Goal: Task Accomplishment & Management: Manage account settings

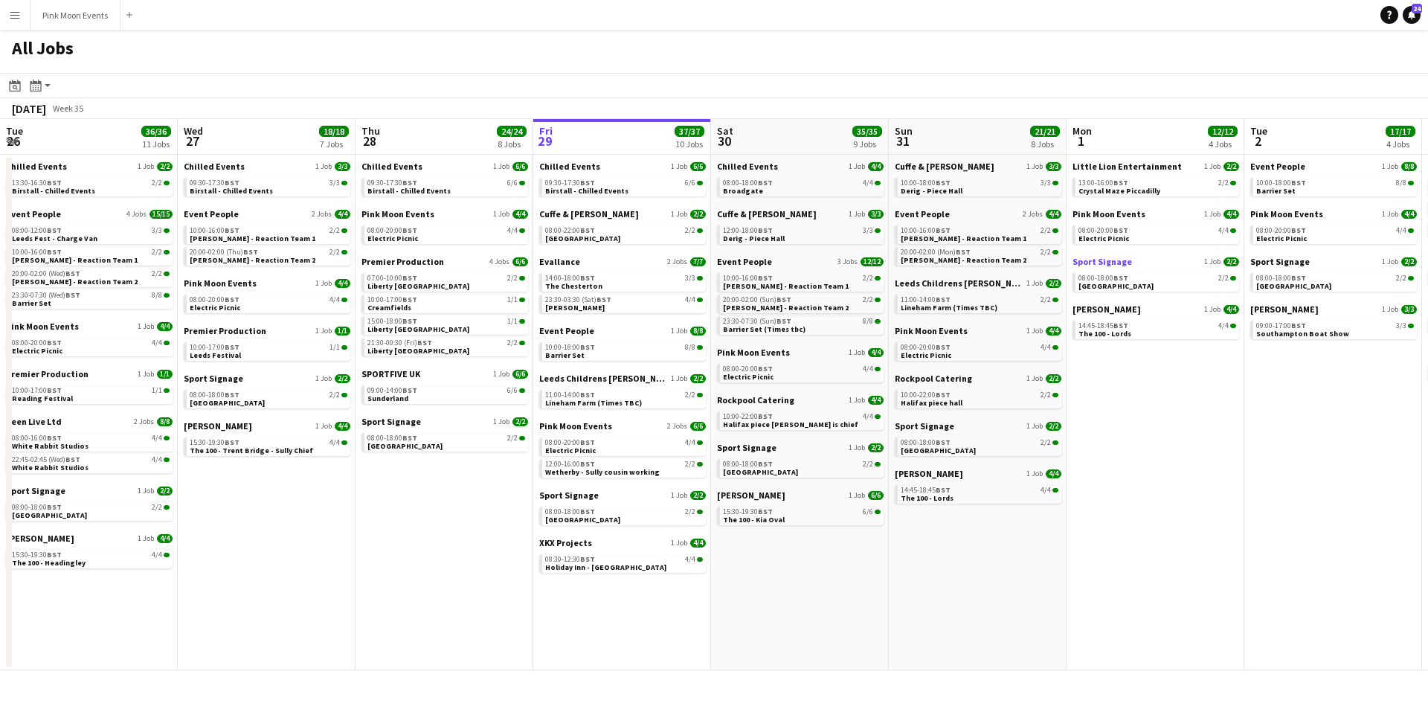
scroll to position [0, 465]
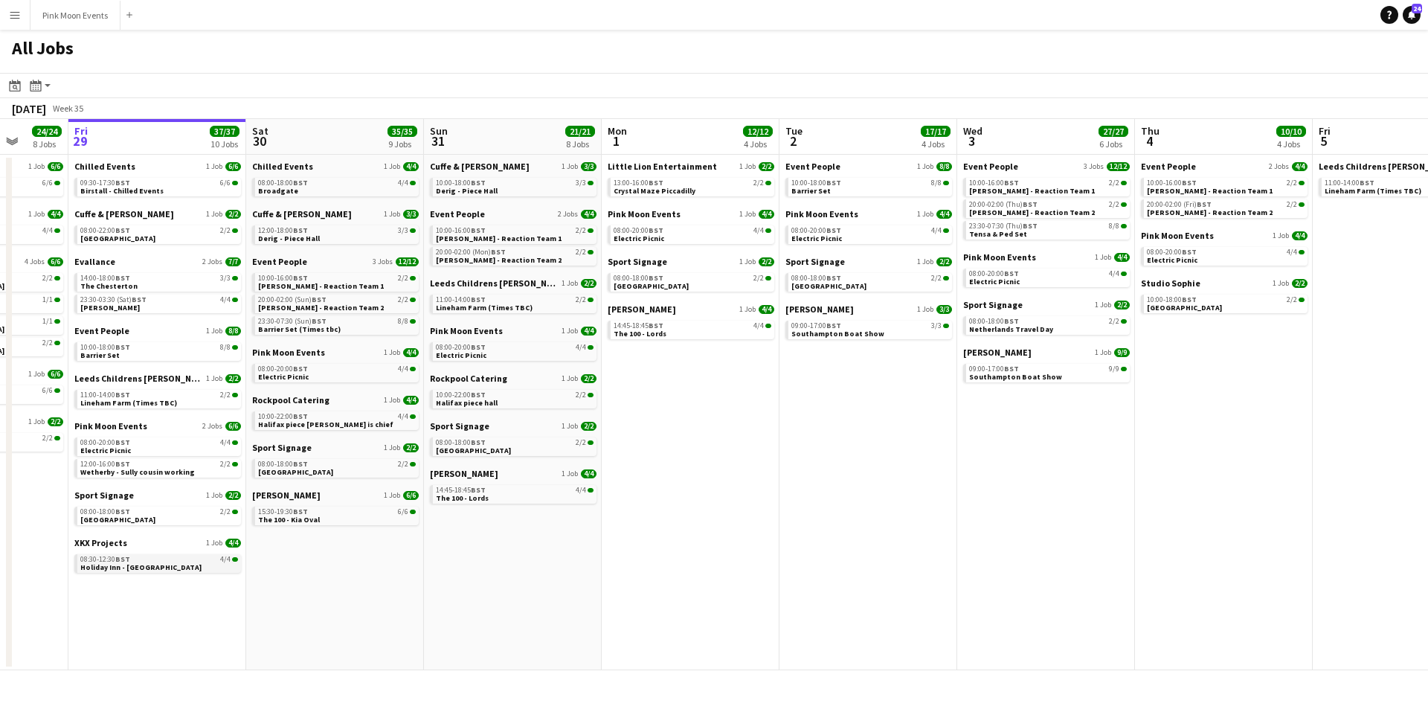
click at [127, 562] on span "Holiday Inn - Whitechapel" at bounding box center [140, 567] width 121 height 10
click at [512, 305] on span "Lineham Farm (Times TBC)" at bounding box center [484, 308] width 97 height 10
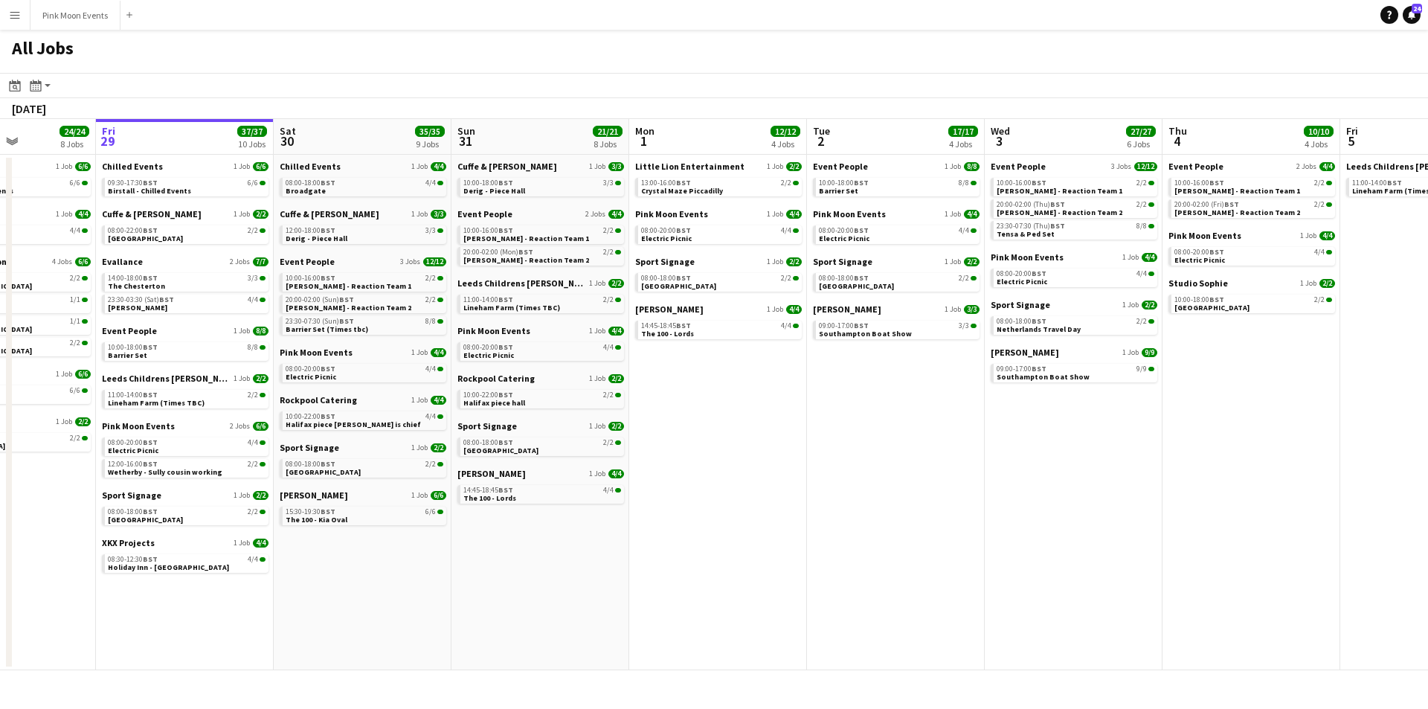
drag, startPoint x: 993, startPoint y: 456, endPoint x: 309, endPoint y: 439, distance: 685.0
click at [309, 439] on app-calendar-viewport "Tue 26 36/36 11 Jobs Wed 27 18/18 7 Jobs Thu 28 24/24 8 Jobs Fri 29 37/37 10 Jo…" at bounding box center [714, 394] width 1428 height 551
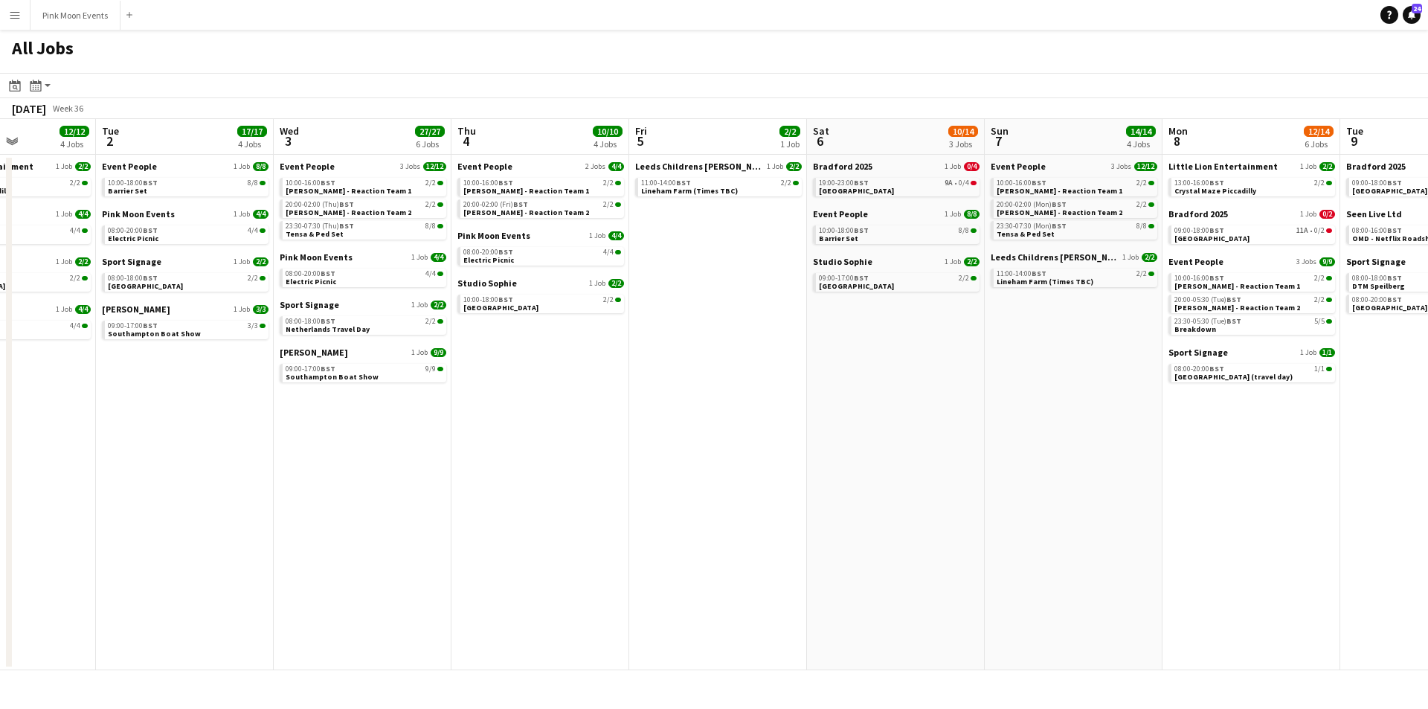
scroll to position [0, 439]
click at [848, 187] on span "[GEOGRAPHIC_DATA]" at bounding box center [854, 191] width 75 height 10
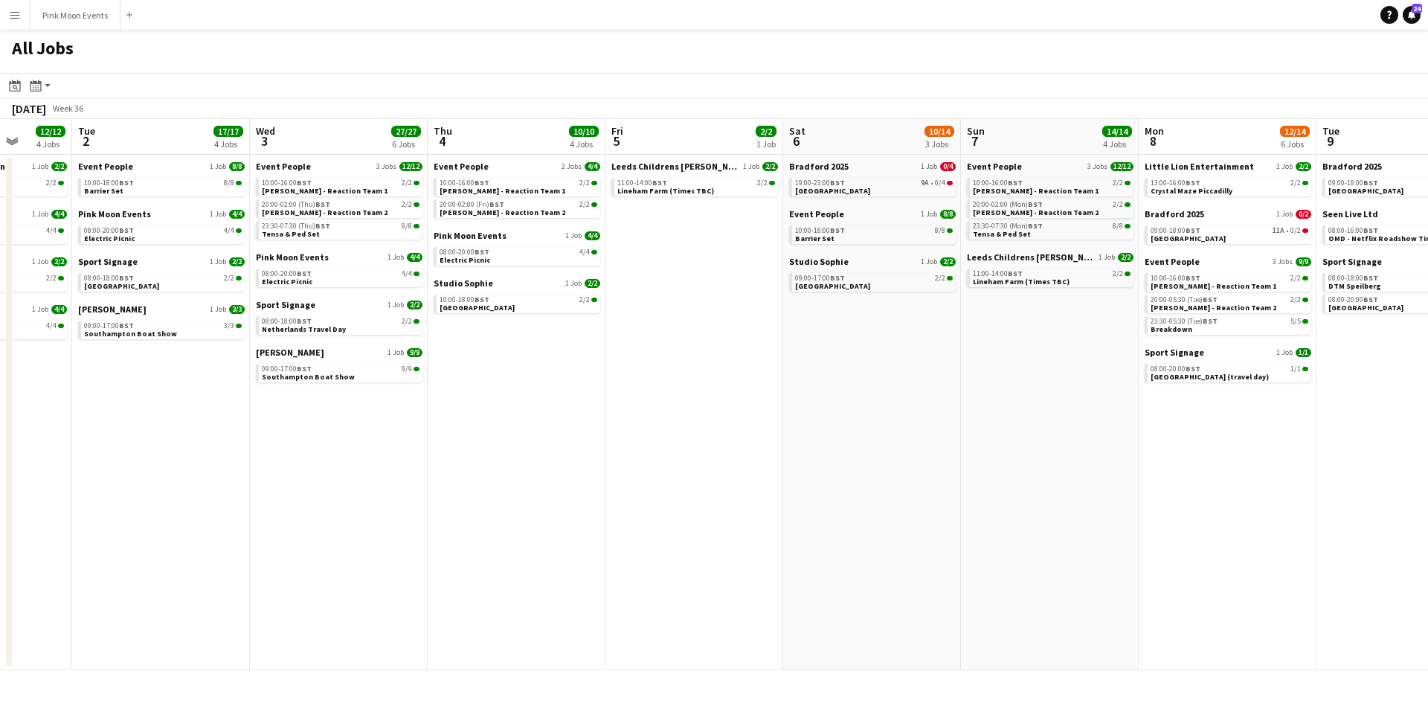
drag, startPoint x: 1021, startPoint y: 570, endPoint x: 725, endPoint y: 550, distance: 296.6
click at [725, 550] on app-calendar-viewport "Sat 30 35/35 9 Jobs Sun 31 21/21 8 Jobs Mon 1 12/12 4 Jobs Tue 2 17/17 4 Jobs W…" at bounding box center [714, 394] width 1428 height 551
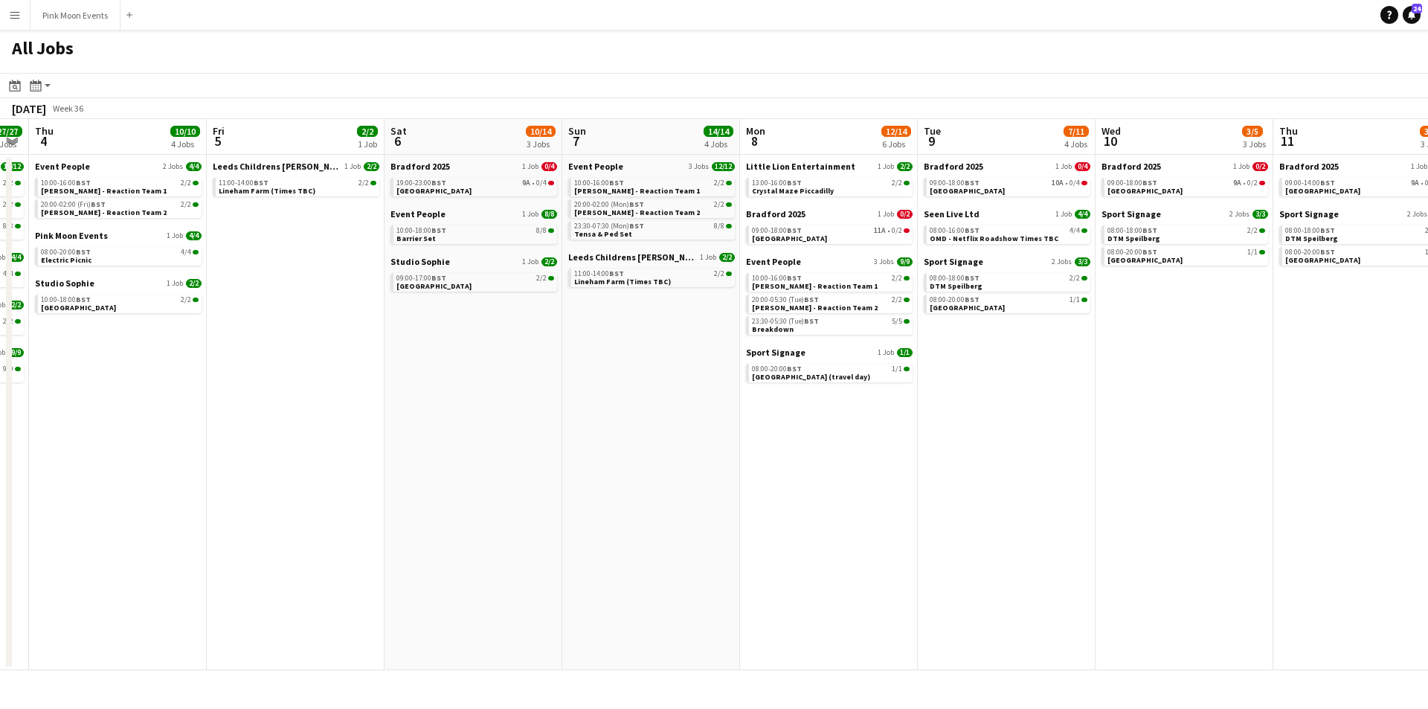
drag, startPoint x: 924, startPoint y: 451, endPoint x: 883, endPoint y: 451, distance: 40.9
click at [883, 451] on app-calendar-viewport "Mon 1 12/12 4 Jobs Tue 2 17/17 4 Jobs Wed 3 27/27 6 Jobs Thu 4 10/10 4 Jobs Fri…" at bounding box center [714, 394] width 1428 height 551
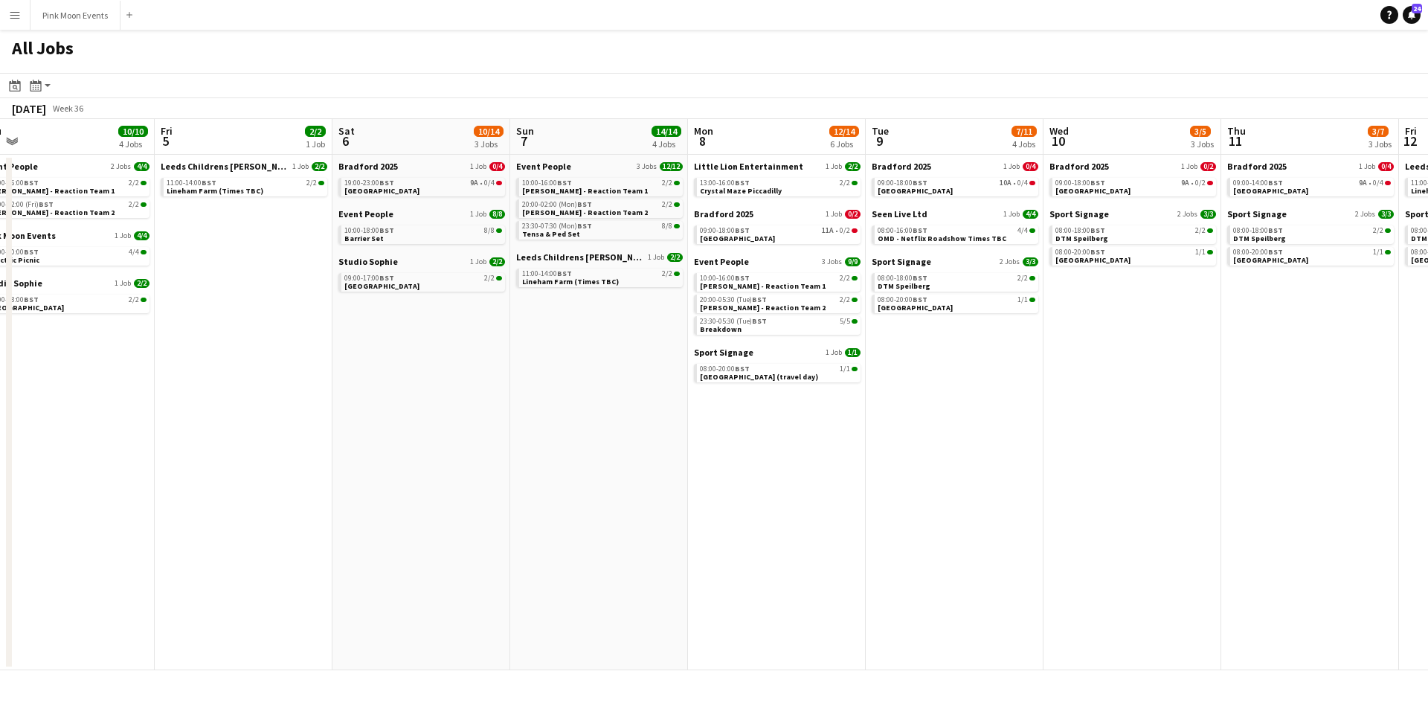
drag, startPoint x: 1045, startPoint y: 347, endPoint x: 994, endPoint y: 349, distance: 50.6
click at [993, 351] on app-calendar-viewport "Mon 1 12/12 4 Jobs Tue 2 17/17 4 Jobs Wed 3 27/27 6 Jobs Thu 4 10/10 4 Jobs Fri…" at bounding box center [714, 394] width 1428 height 551
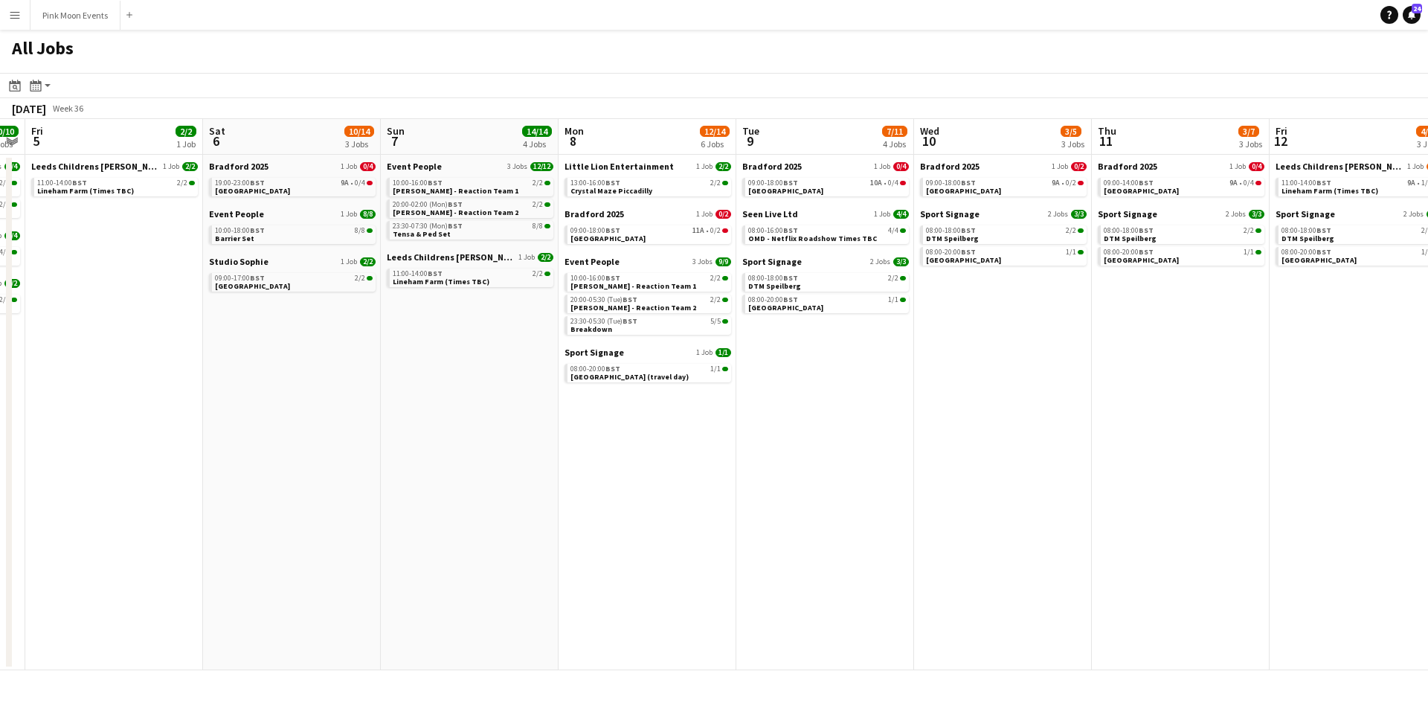
drag, startPoint x: 1038, startPoint y: 317, endPoint x: 912, endPoint y: 322, distance: 125.8
click at [915, 321] on app-calendar-viewport "Mon 1 12/12 4 Jobs Tue 2 17/17 4 Jobs Wed 3 27/27 6 Jobs Thu 4 10/10 4 Jobs Fri…" at bounding box center [714, 394] width 1428 height 551
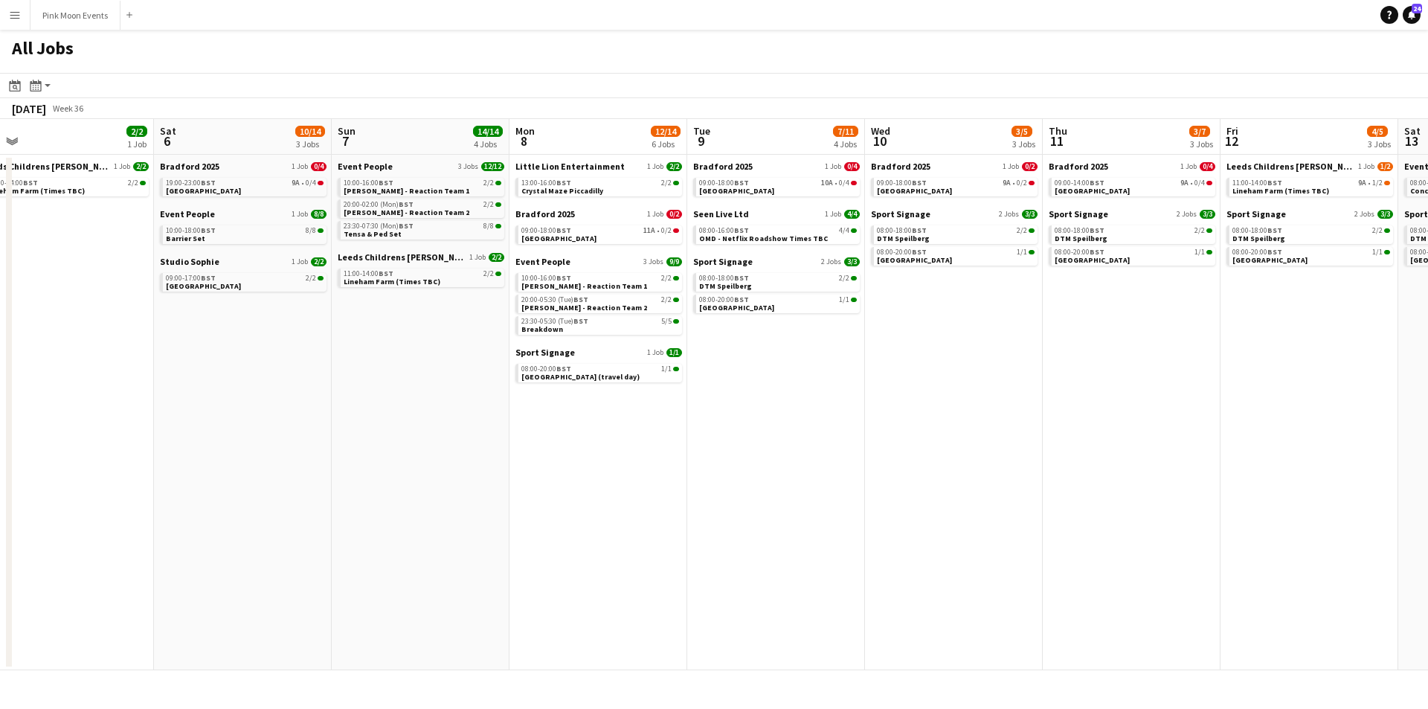
drag, startPoint x: 952, startPoint y: 311, endPoint x: 909, endPoint y: 315, distance: 43.4
click at [910, 315] on app-calendar-viewport "Mon 1 12/12 4 Jobs Tue 2 17/17 4 Jobs Wed 3 27/27 6 Jobs Thu 4 10/10 4 Jobs Fri…" at bounding box center [714, 394] width 1428 height 551
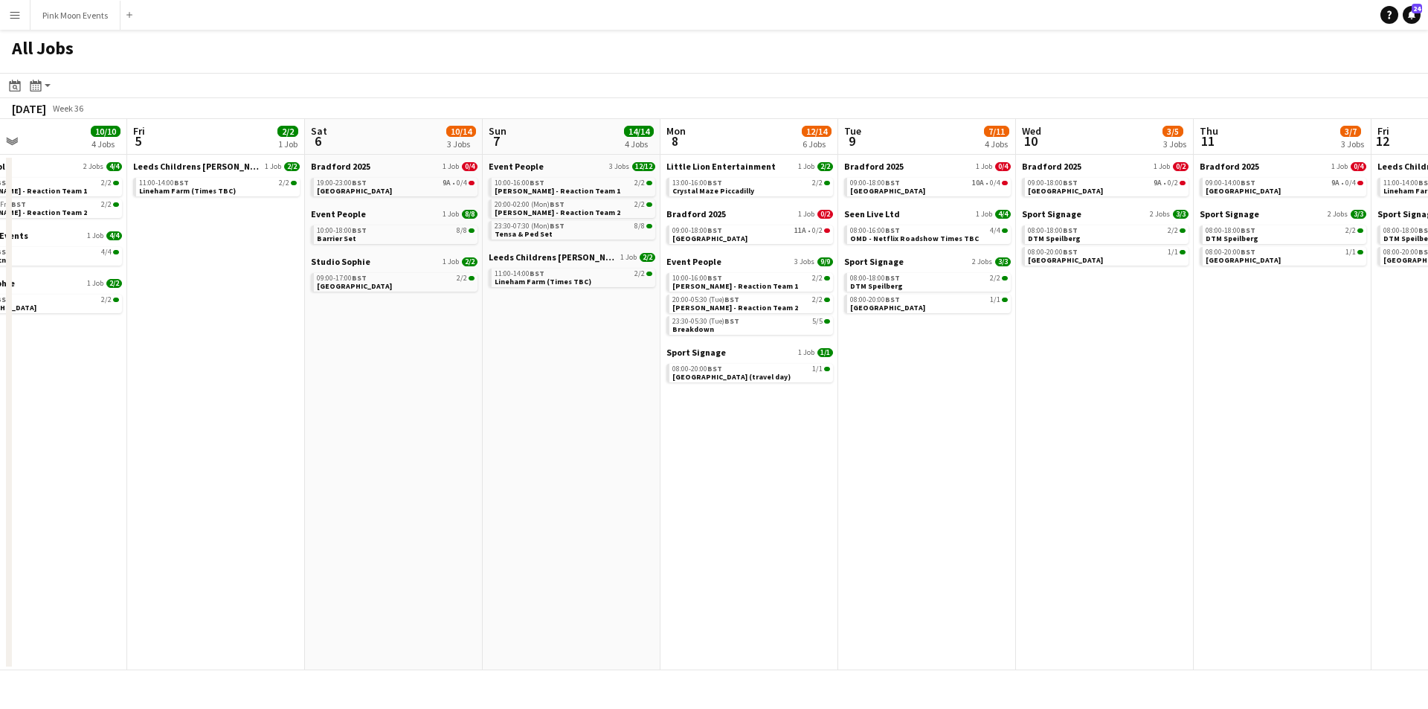
scroll to position [0, 535]
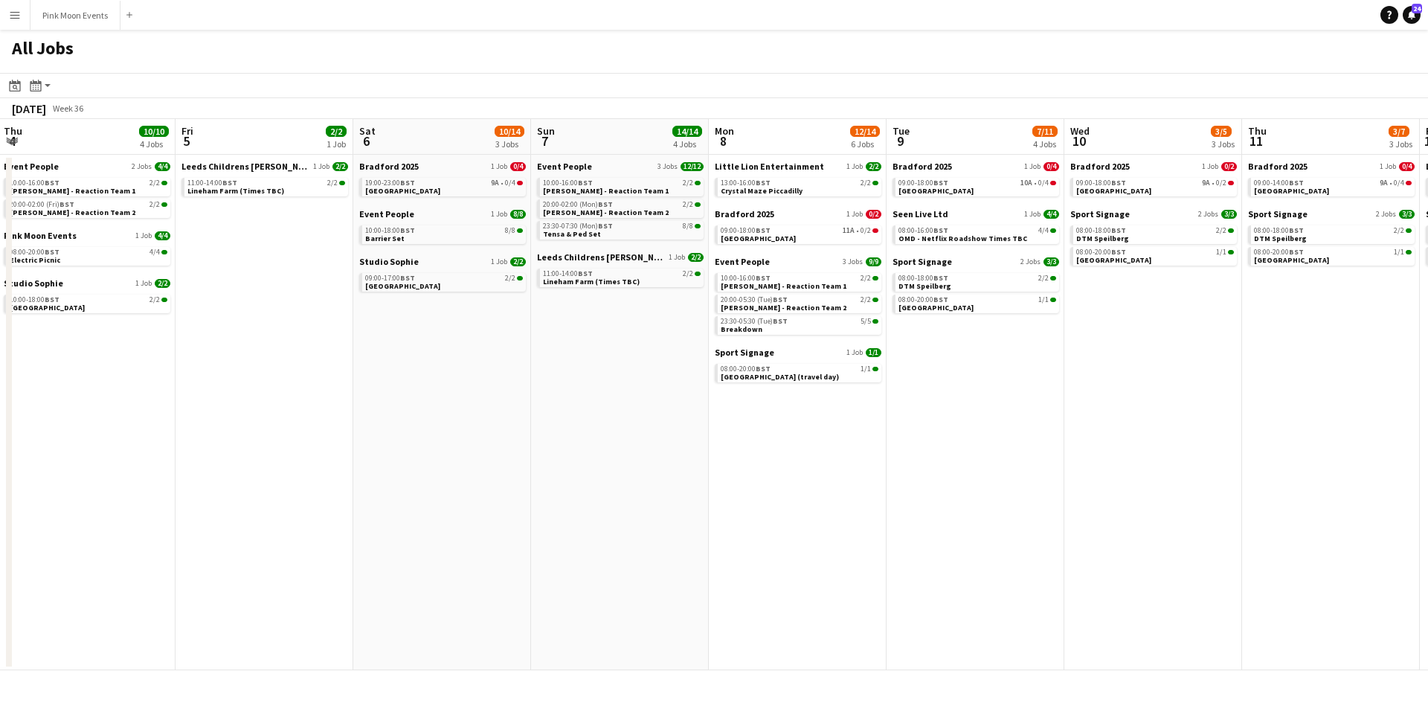
drag, startPoint x: 344, startPoint y: 503, endPoint x: 550, endPoint y: 529, distance: 207.7
click at [550, 529] on app-calendar-viewport "Mon 1 12/12 4 Jobs Tue 2 17/17 4 Jobs Wed 3 27/27 6 Jobs Thu 4 10/10 4 Jobs Fri…" at bounding box center [714, 394] width 1428 height 551
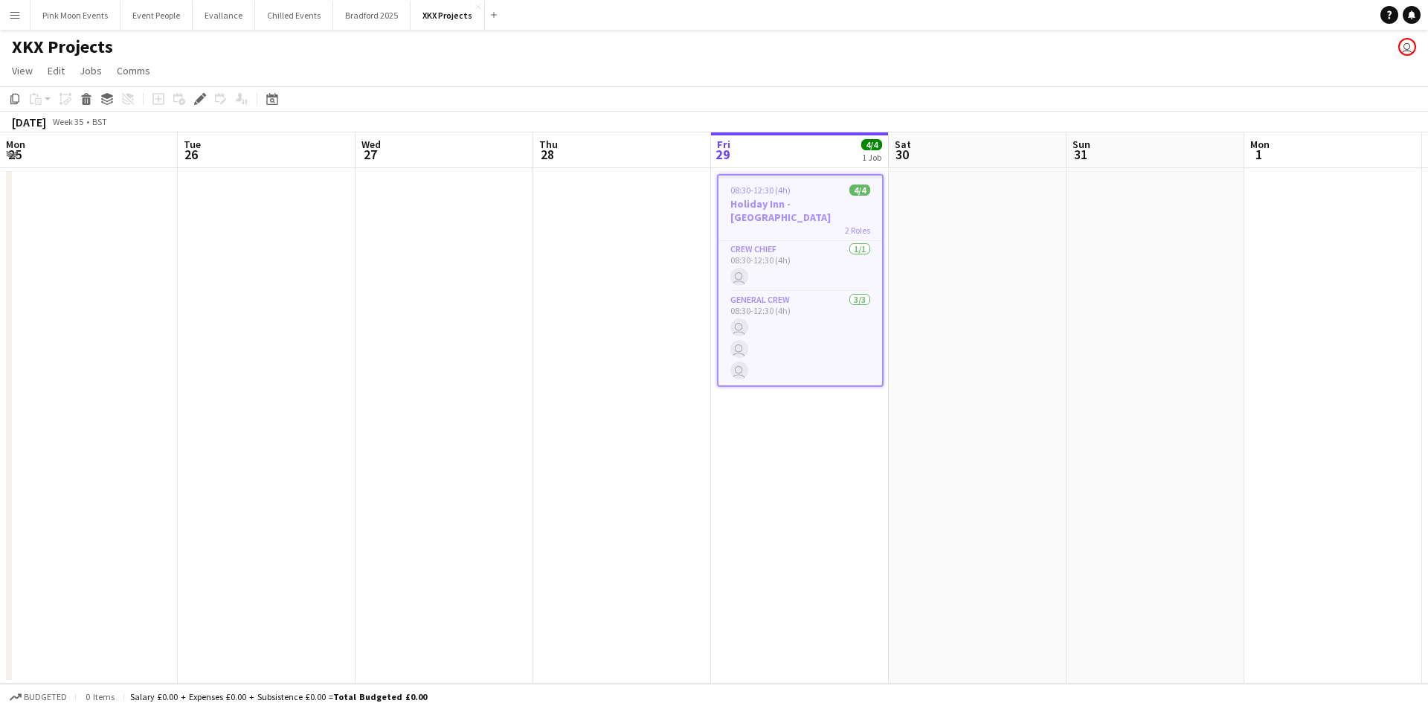
scroll to position [0, 512]
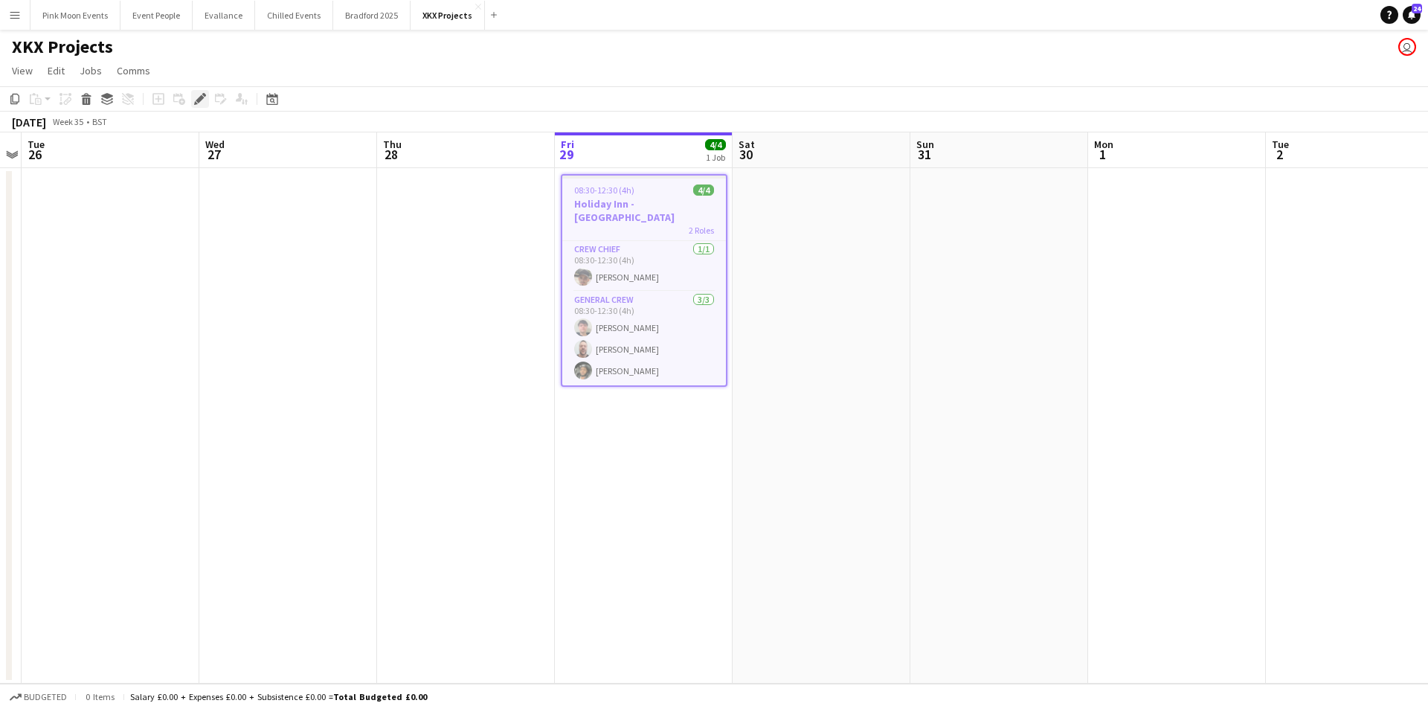
click at [197, 106] on div "Edit" at bounding box center [200, 99] width 18 height 18
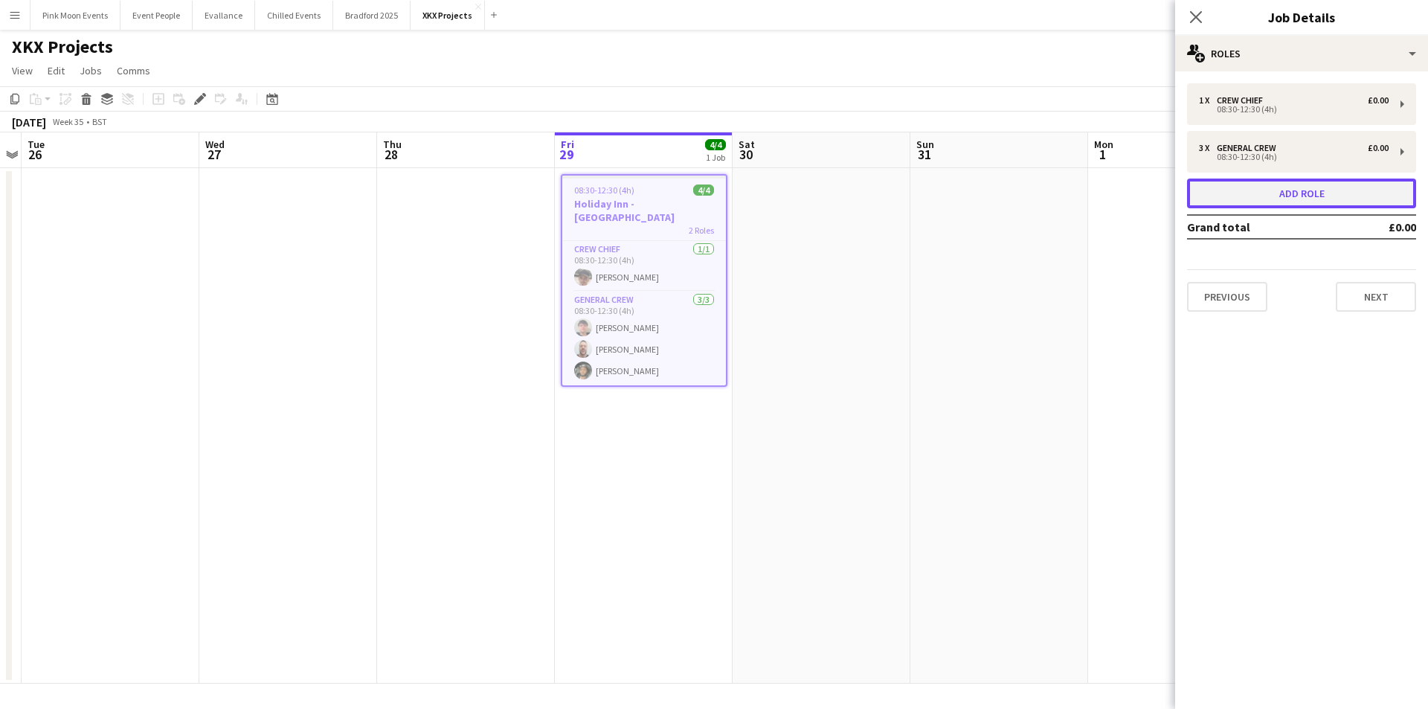
click at [1324, 181] on button "Add role" at bounding box center [1301, 193] width 229 height 30
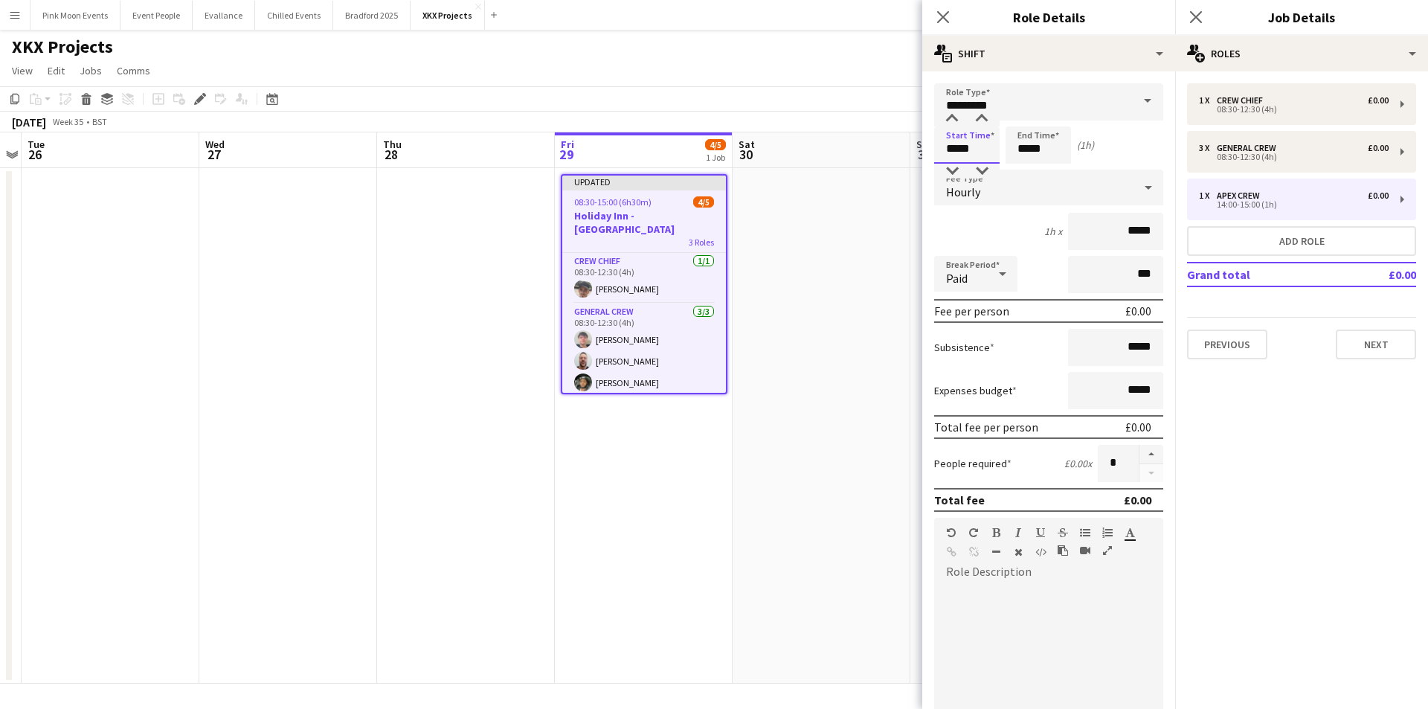
drag, startPoint x: 985, startPoint y: 155, endPoint x: 919, endPoint y: 151, distance: 65.5
click at [919, 151] on body "Menu Boards Boards Boards All jobs Status Workforce Workforce My Workforce Recr…" at bounding box center [714, 354] width 1428 height 709
click at [1007, 120] on input "*********" at bounding box center [1048, 101] width 229 height 37
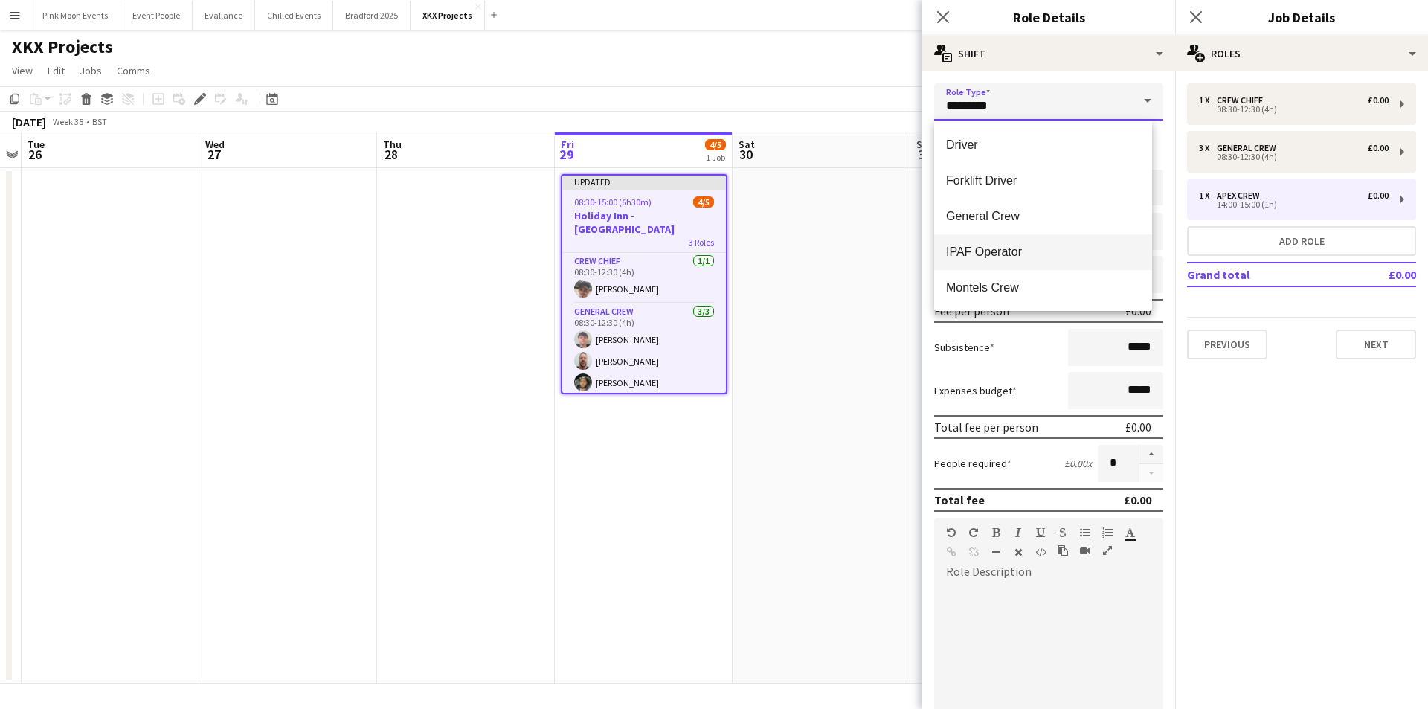
scroll to position [223, 0]
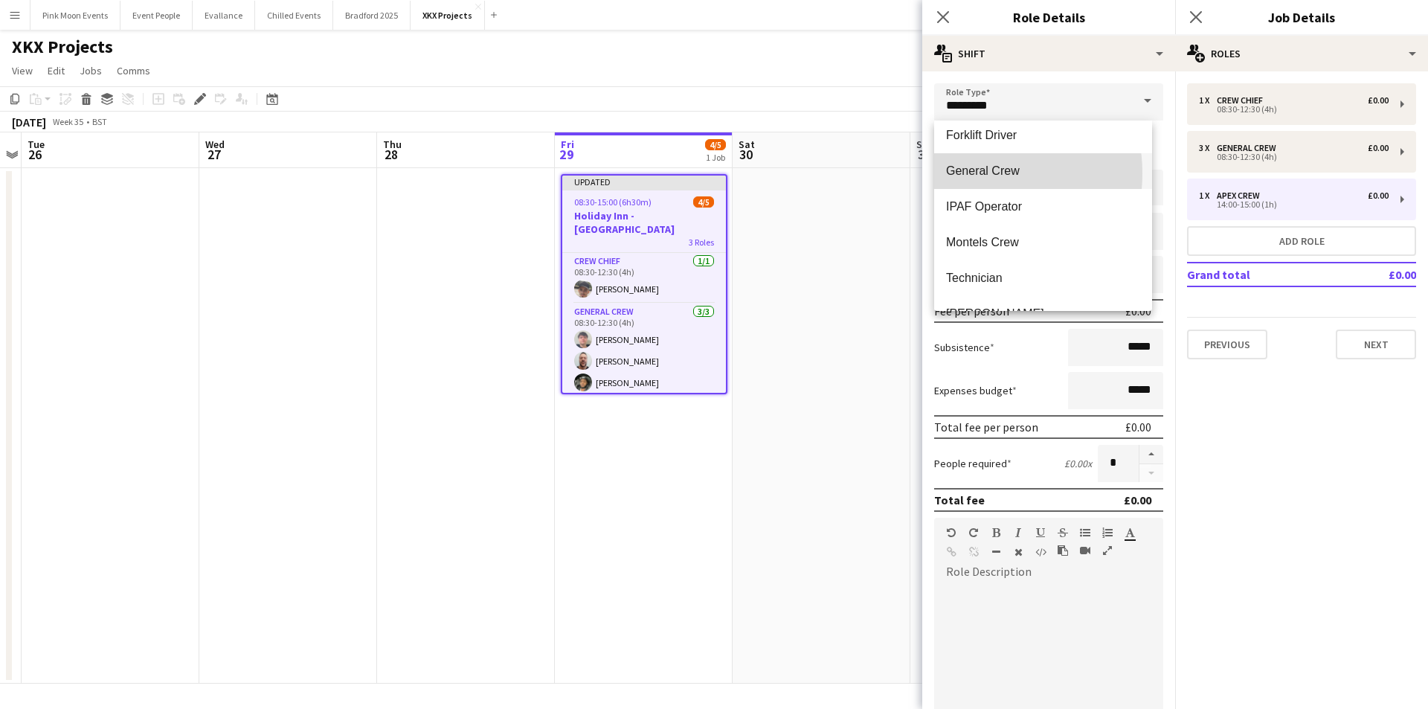
click at [969, 173] on span "General Crew" at bounding box center [1043, 171] width 194 height 14
type input "**********"
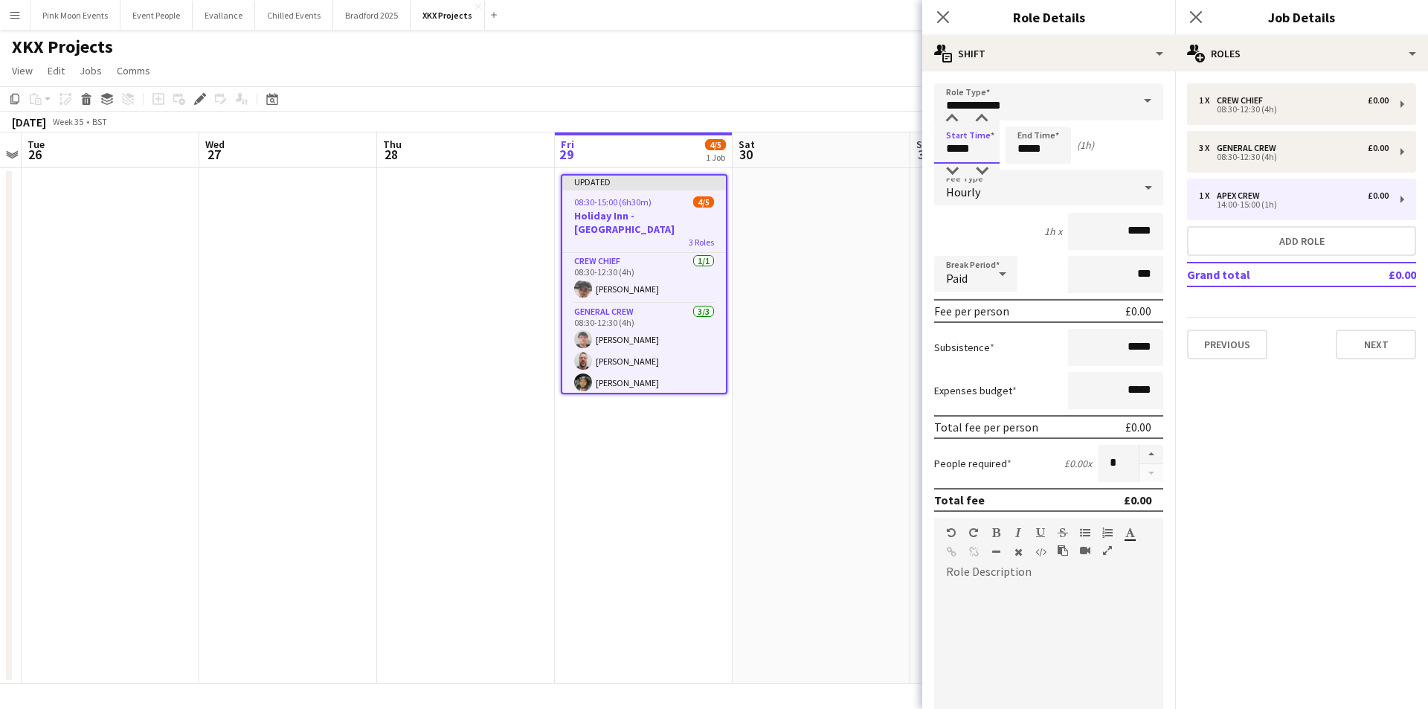
drag, startPoint x: 990, startPoint y: 146, endPoint x: 799, endPoint y: 146, distance: 190.4
click at [799, 146] on body "Menu Boards Boards Boards All jobs Status Workforce Workforce My Workforce Recr…" at bounding box center [714, 354] width 1428 height 709
click at [1038, 149] on input "*****" at bounding box center [1037, 144] width 65 height 37
click at [1020, 117] on div at bounding box center [1023, 119] width 30 height 15
type input "*****"
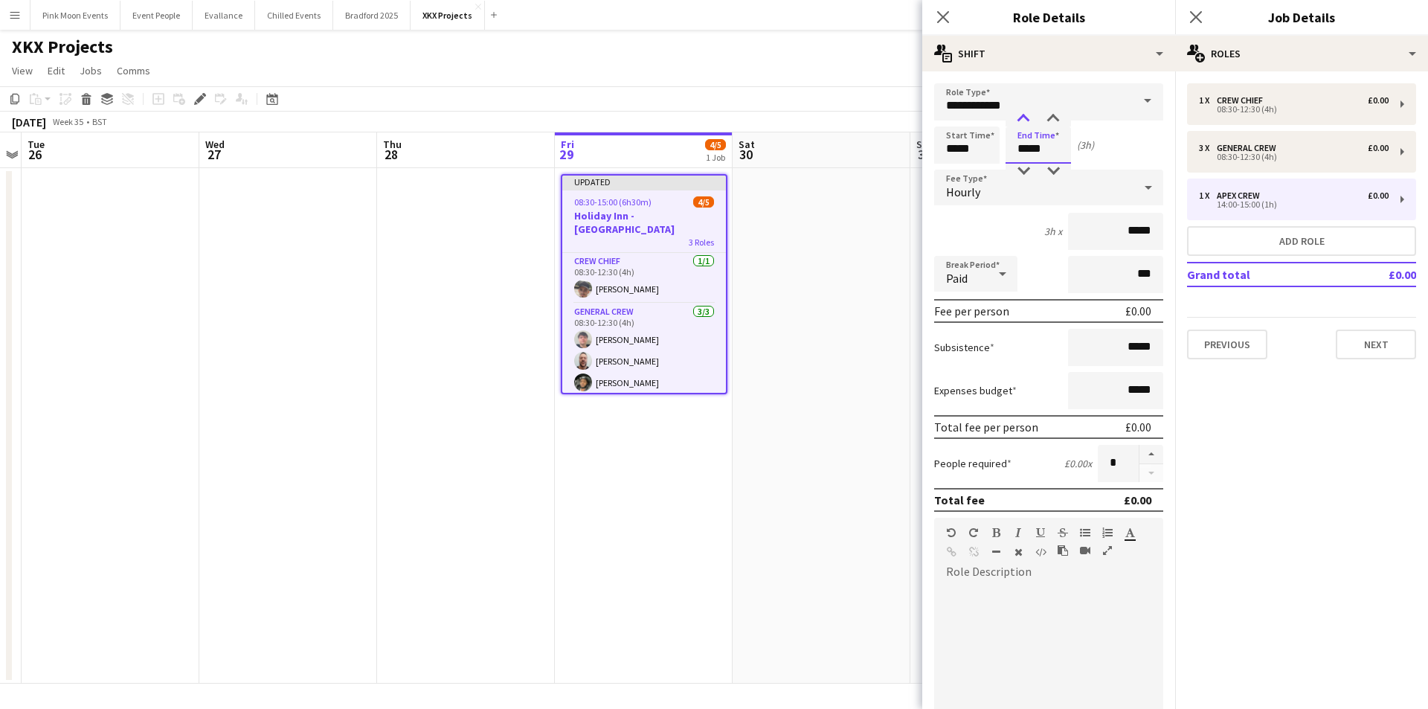
click at [1014, 119] on div at bounding box center [1023, 119] width 30 height 15
click at [935, 20] on icon "Close pop-in" at bounding box center [942, 17] width 14 height 14
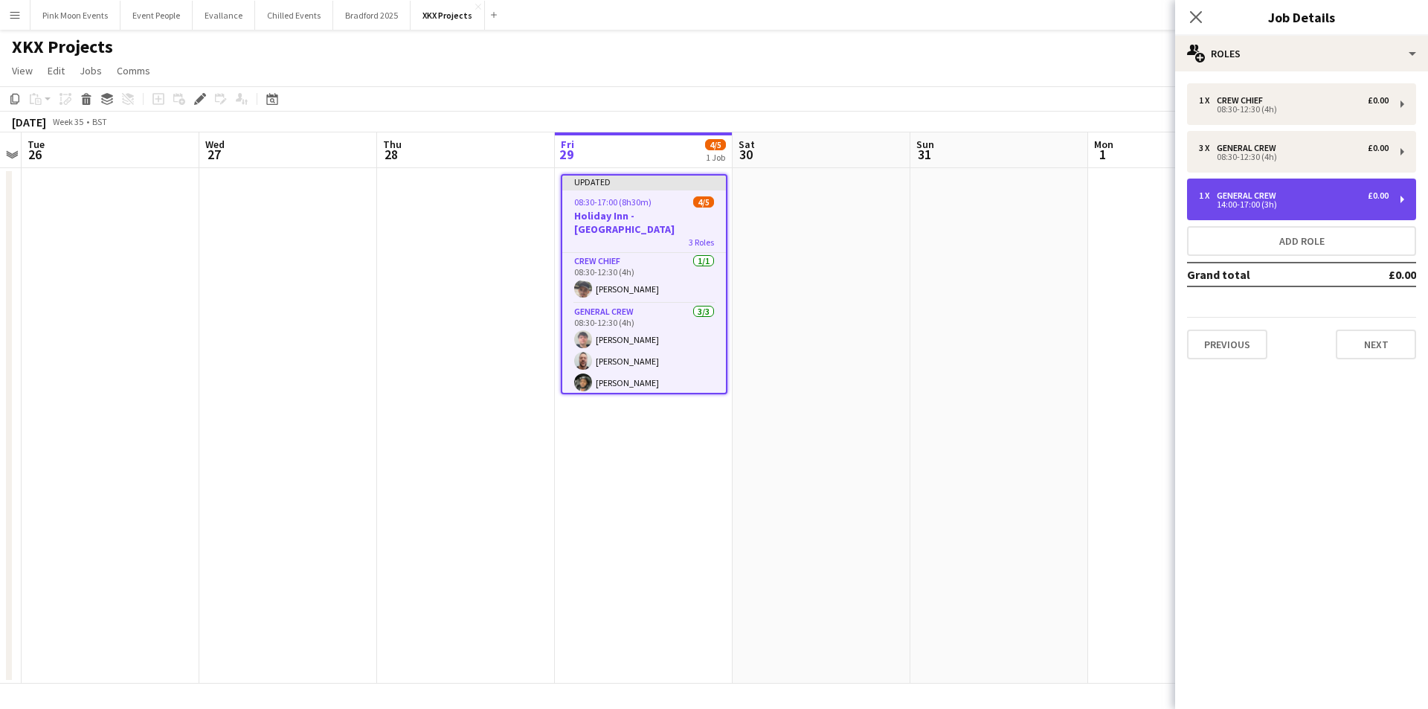
click at [1292, 193] on div "1 x General Crew £0.00" at bounding box center [1294, 195] width 190 height 10
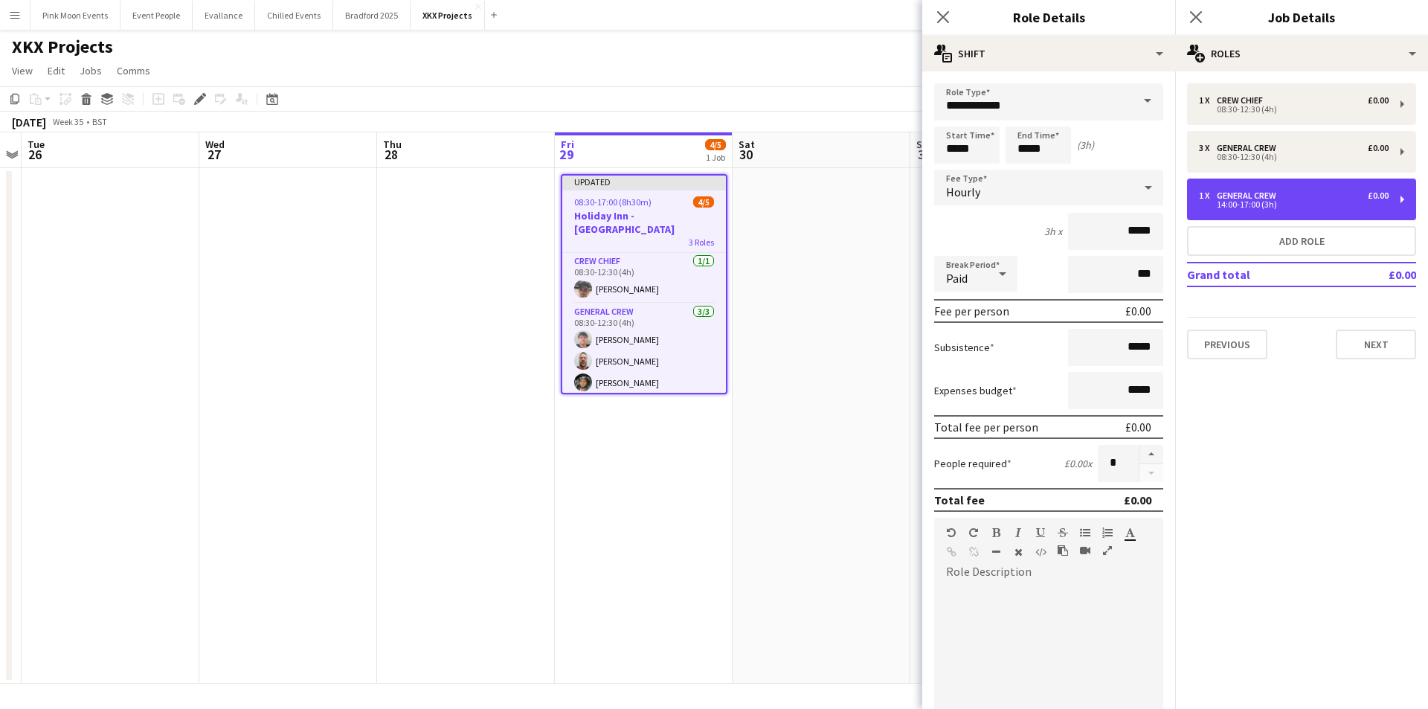
scroll to position [222, 0]
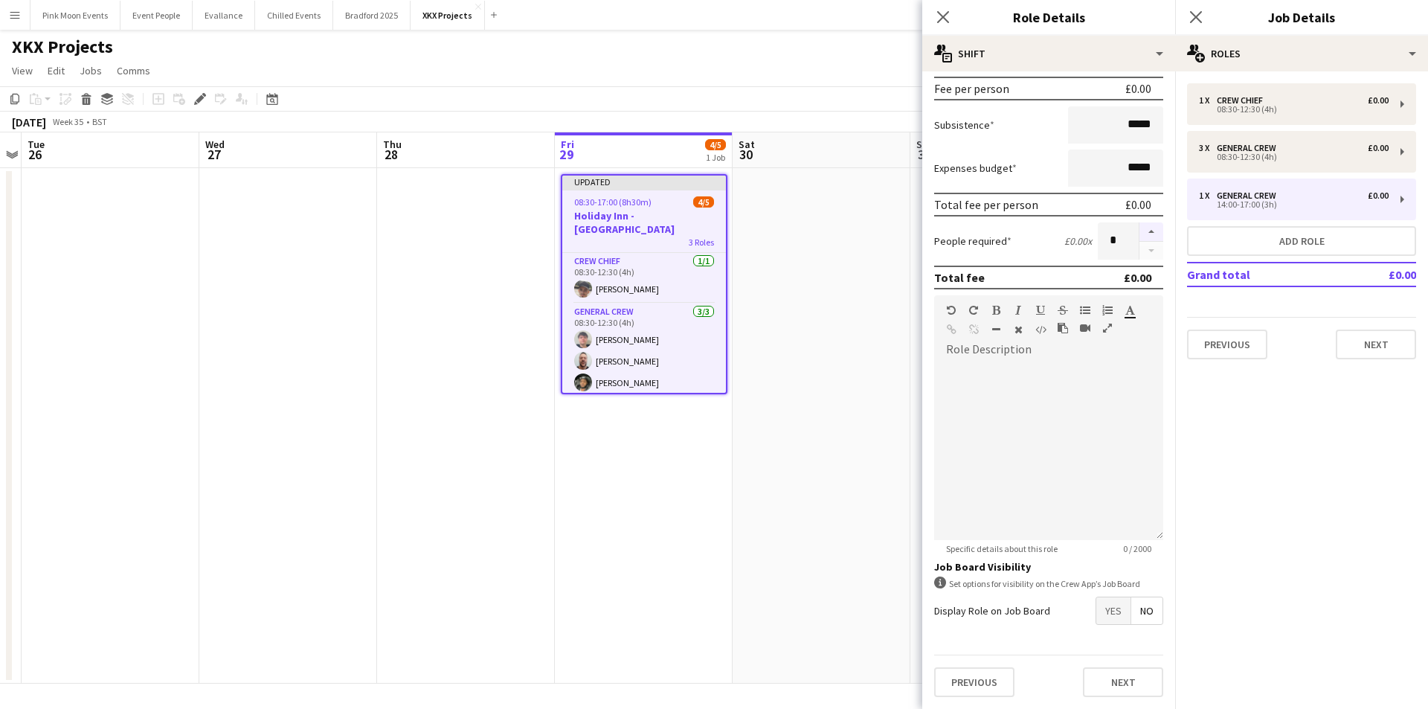
click at [1139, 228] on button "button" at bounding box center [1151, 231] width 24 height 19
type input "*"
click at [938, 13] on icon "Close pop-in" at bounding box center [942, 17] width 14 height 14
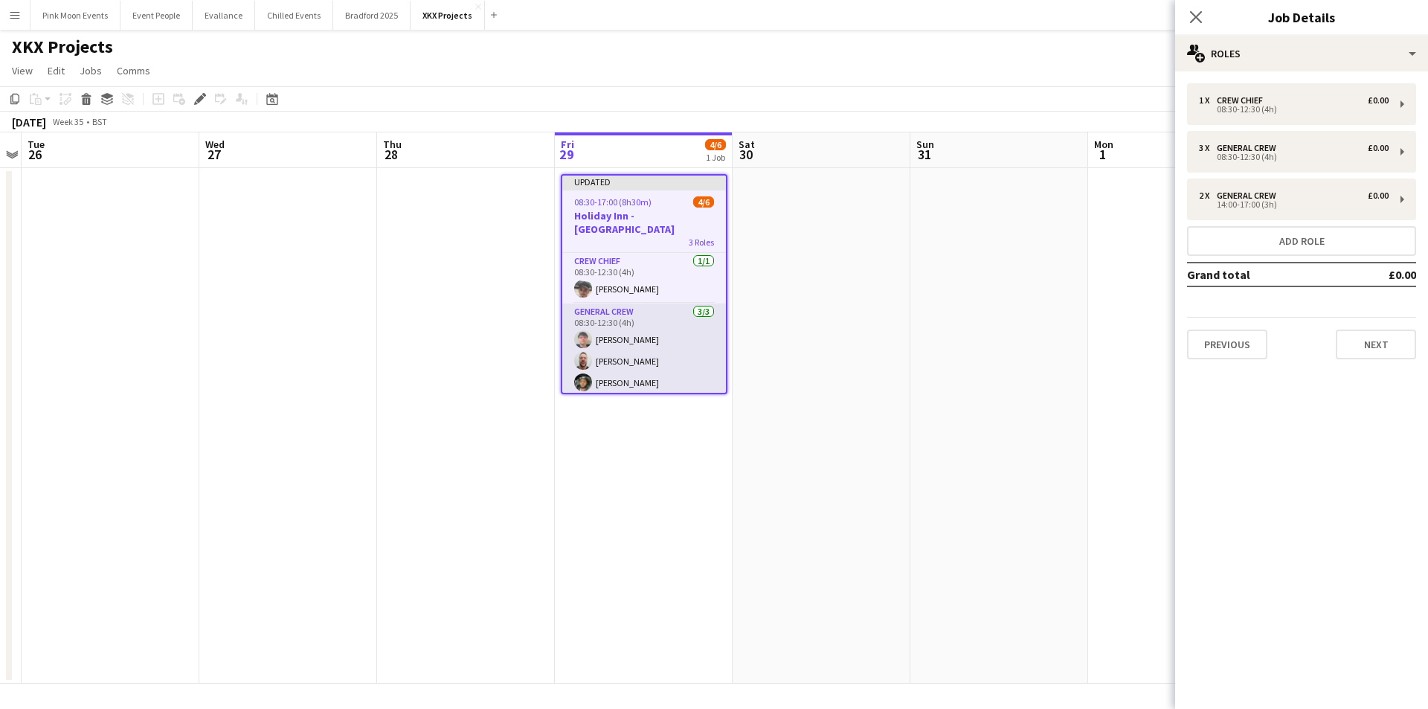
scroll to position [63, 0]
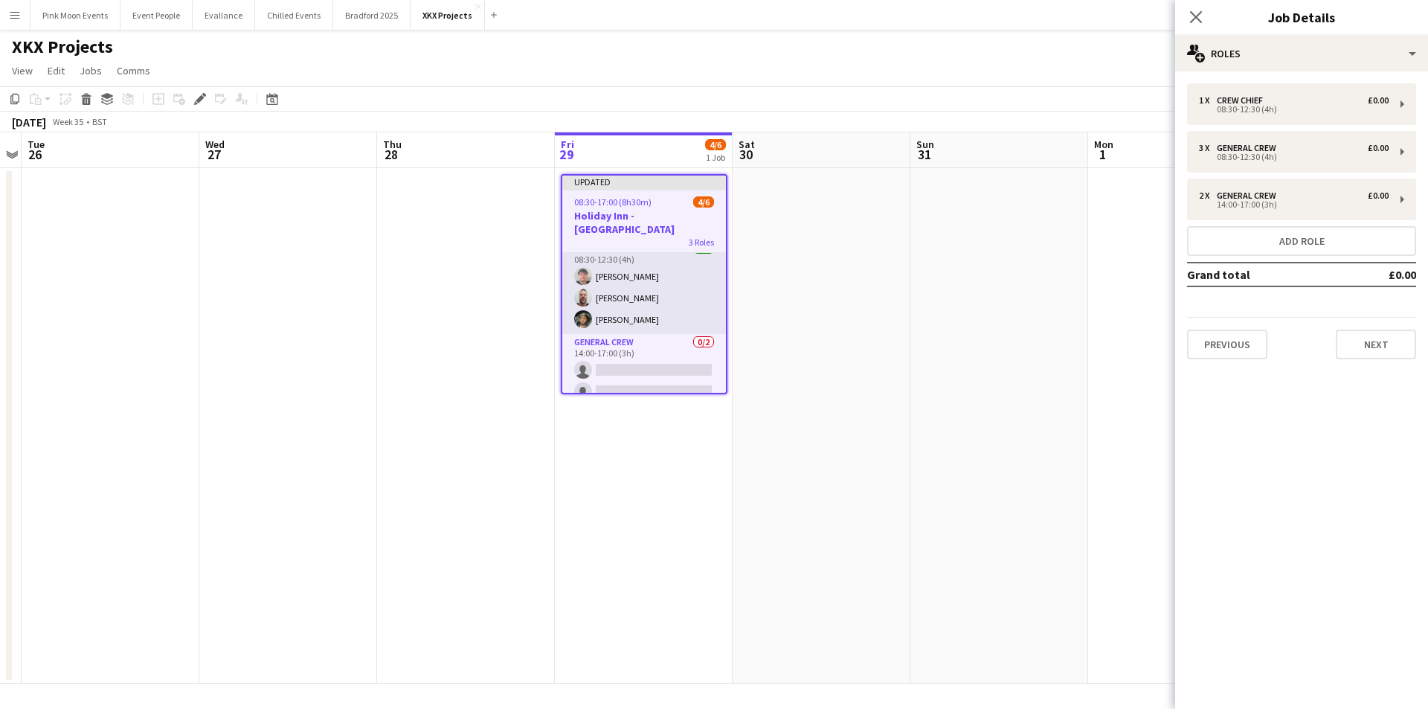
click at [625, 368] on app-card-role "General Crew 0/2 14:00-17:00 (3h) single-neutral-actions single-neutral-actions" at bounding box center [644, 370] width 164 height 72
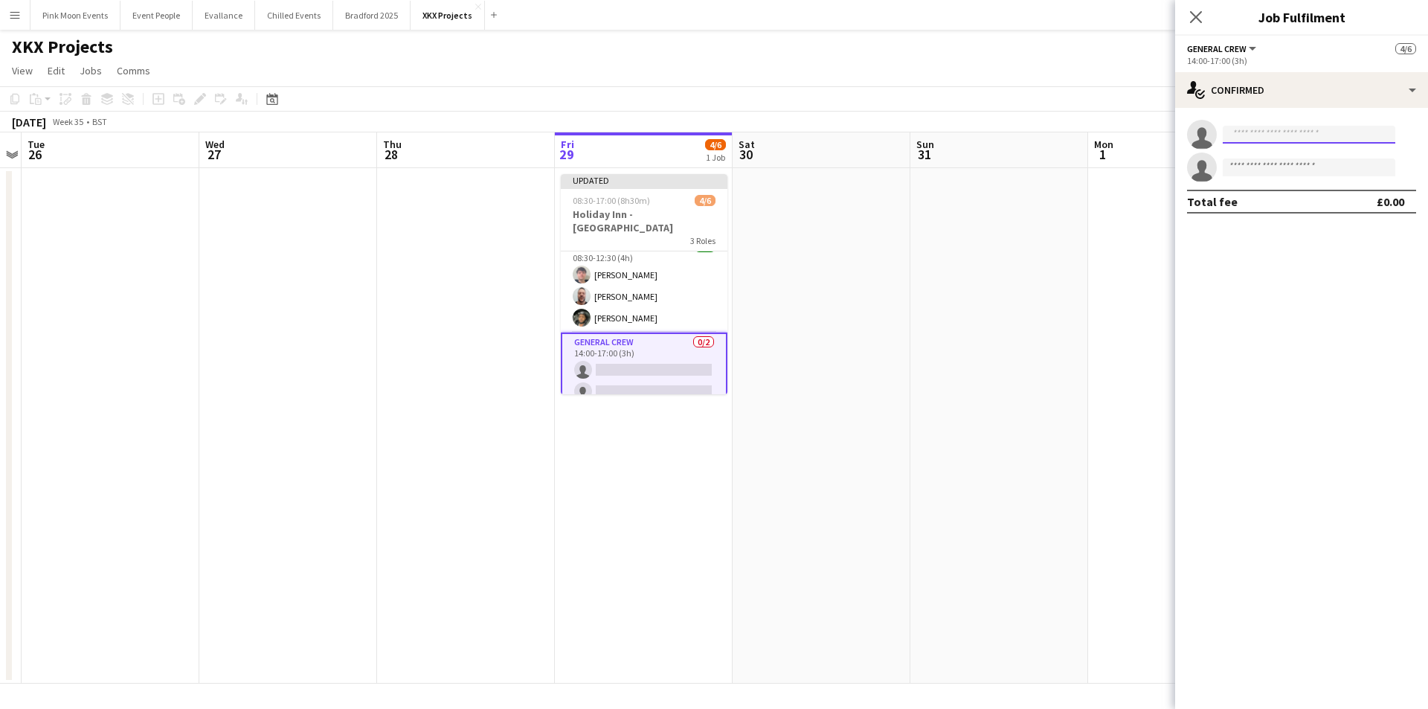
click at [1327, 132] on input at bounding box center [1308, 135] width 173 height 18
type input "****"
click at [1287, 150] on span "Thomas Foster" at bounding box center [1277, 155] width 86 height 13
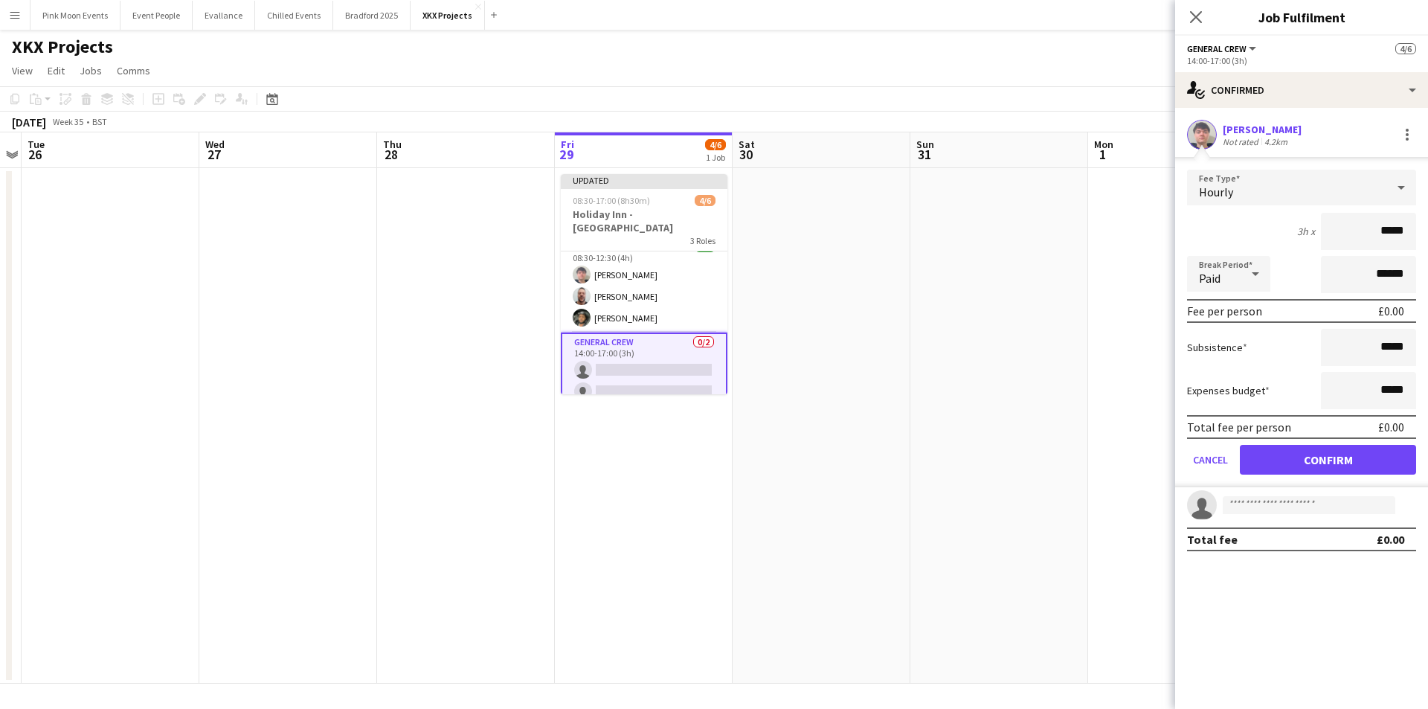
drag, startPoint x: 1367, startPoint y: 223, endPoint x: 1460, endPoint y: 223, distance: 92.2
click at [1427, 223] on html "Menu Boards Boards Boards All jobs Status Workforce Workforce My Workforce Recr…" at bounding box center [714, 354] width 1428 height 709
type input "***"
click at [1344, 459] on button "Confirm" at bounding box center [1328, 460] width 176 height 30
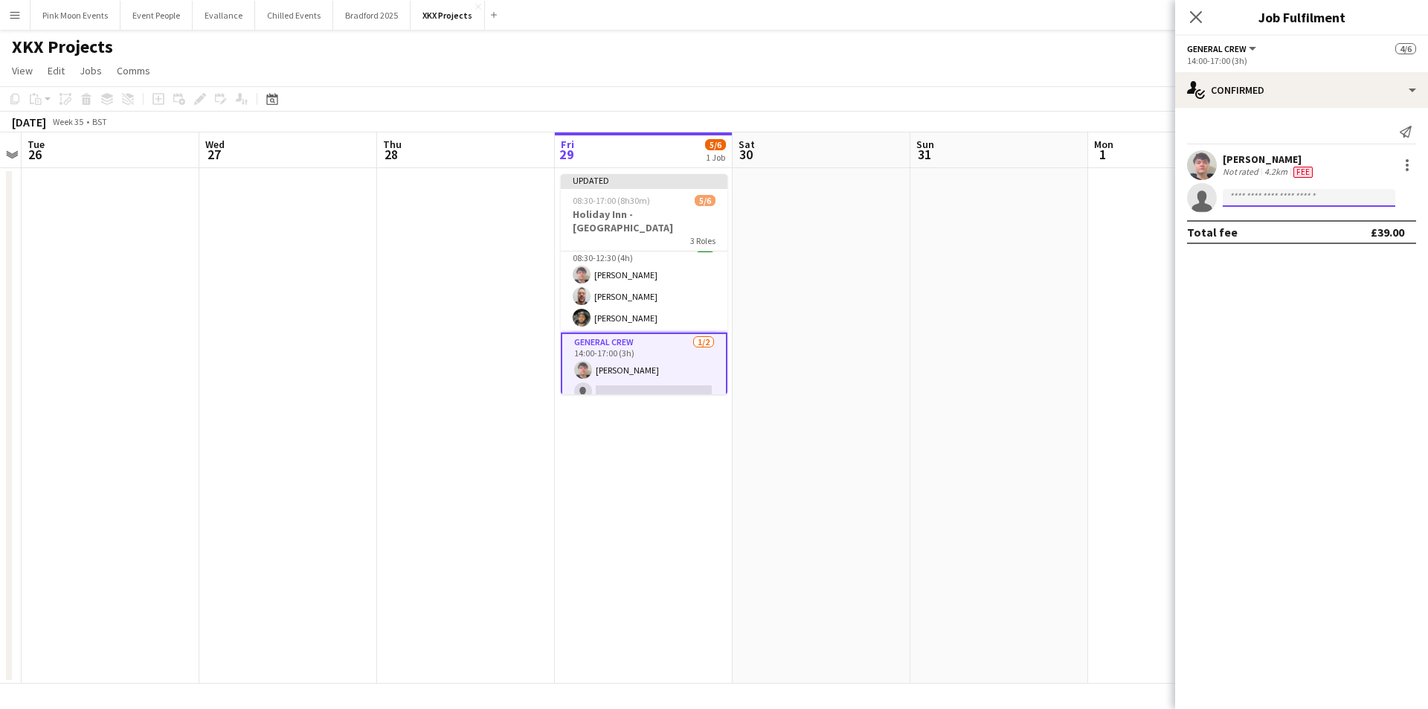
click at [1248, 201] on input at bounding box center [1308, 198] width 173 height 18
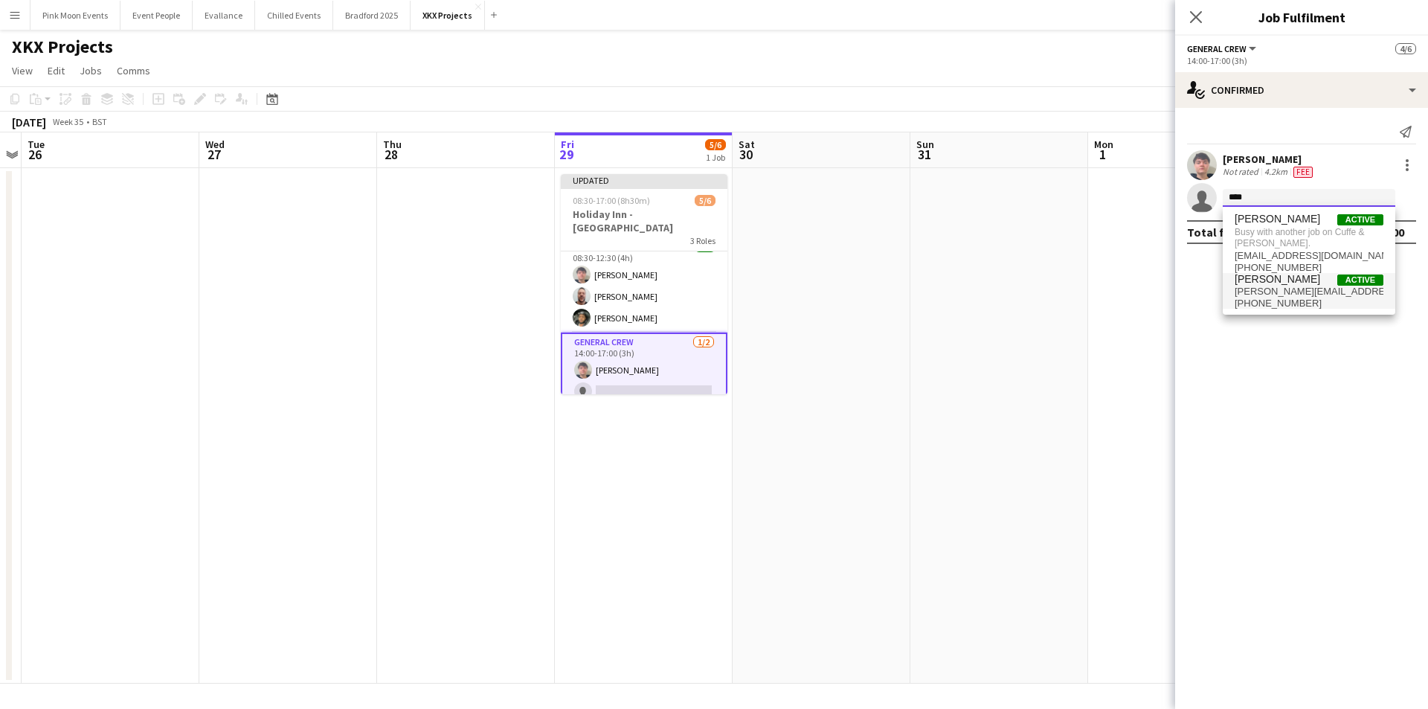
type input "****"
click at [1305, 292] on span "stefansimpson-soye@hotmail.co.uk" at bounding box center [1308, 292] width 149 height 12
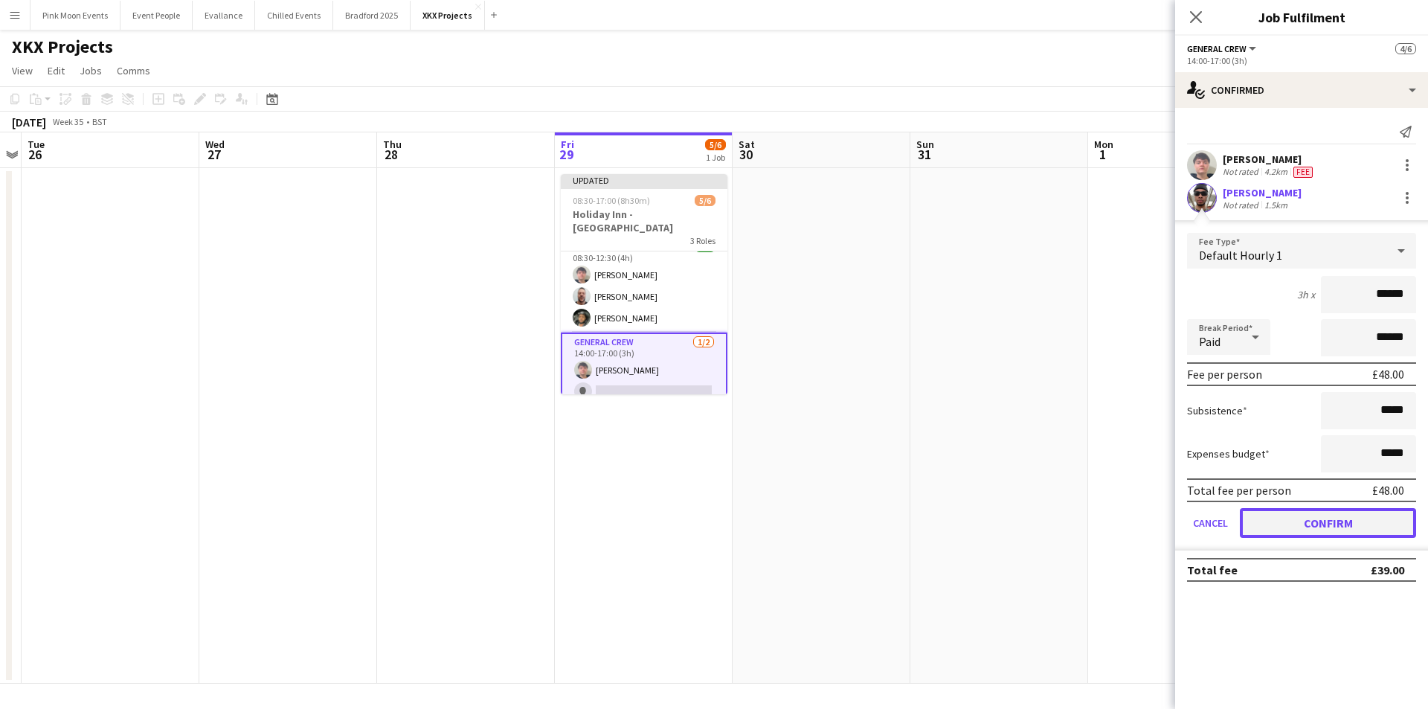
click at [1311, 518] on button "Confirm" at bounding box center [1328, 523] width 176 height 30
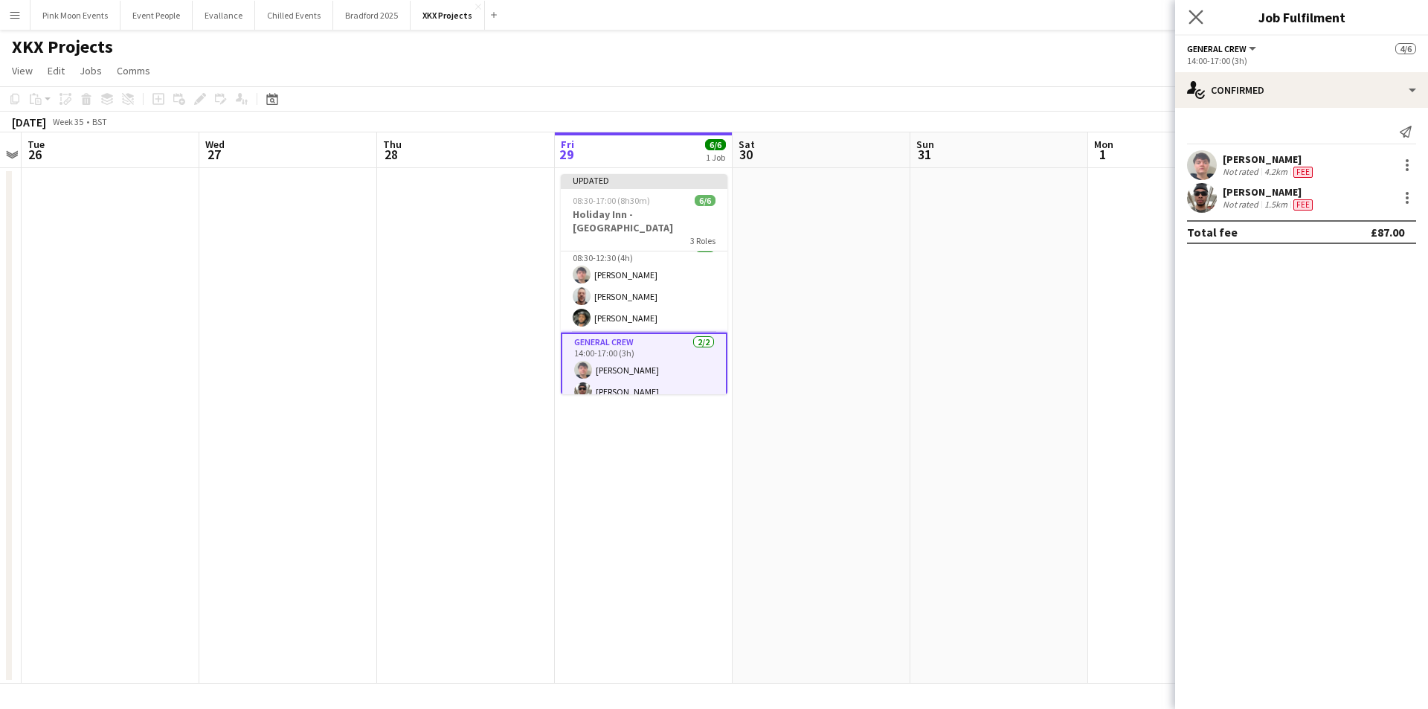
click at [1199, 8] on app-icon "Close pop-in" at bounding box center [1196, 18] width 22 height 22
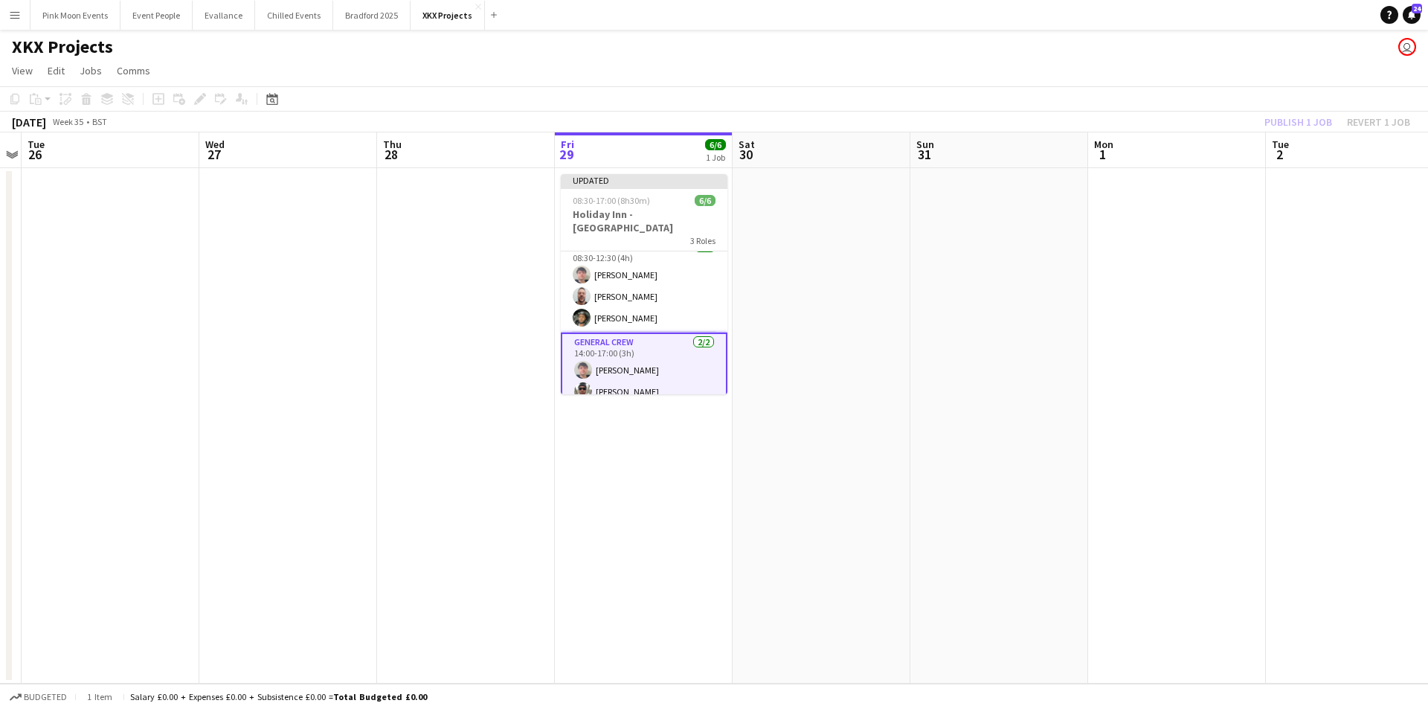
click at [1285, 116] on div "Publish 1 job Revert 1 job" at bounding box center [1336, 121] width 181 height 19
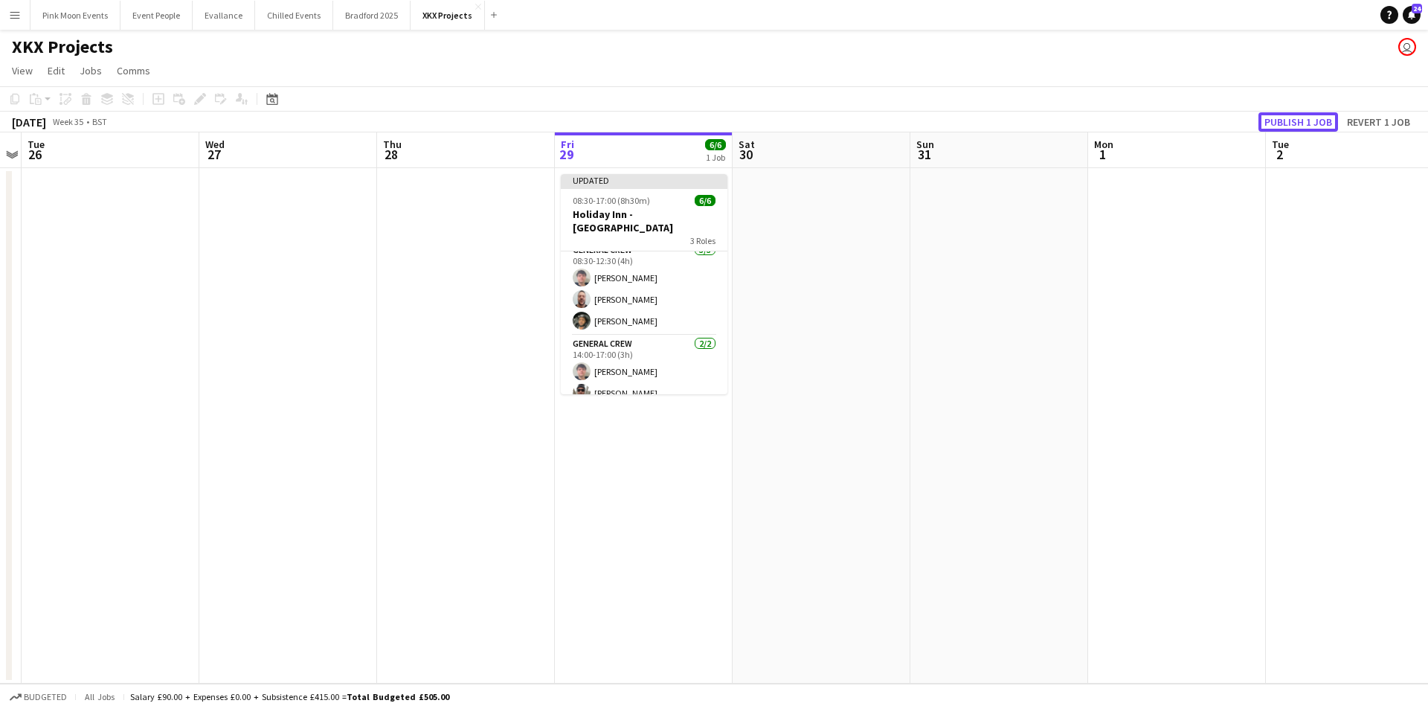
click at [1285, 116] on button "Publish 1 job" at bounding box center [1298, 121] width 80 height 19
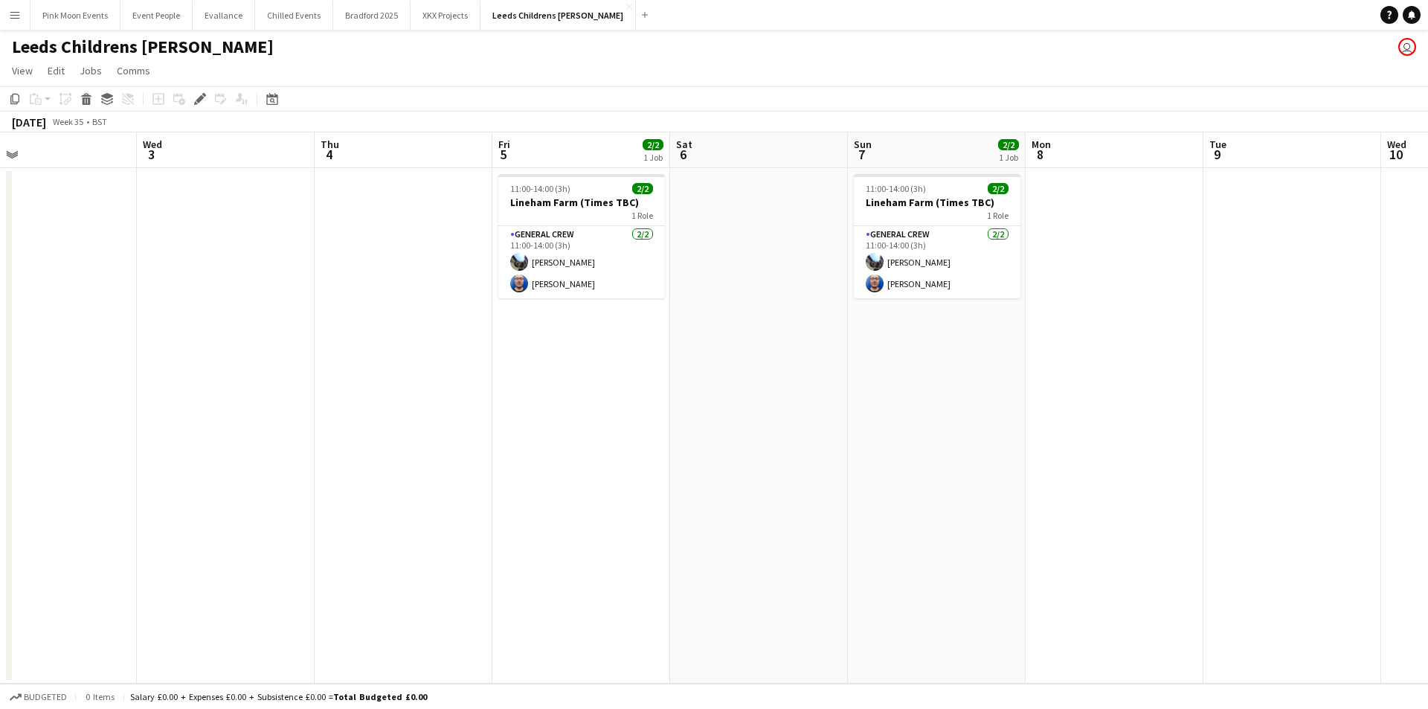
click at [196, 395] on app-calendar-viewport "Fri 29 2/2 1 Job Sat 30 Sun 31 2/2 1 Job Mon 1 Tue 2 Wed 3 Thu 4 Fri 5 2/2 1 Jo…" at bounding box center [714, 407] width 1428 height 551
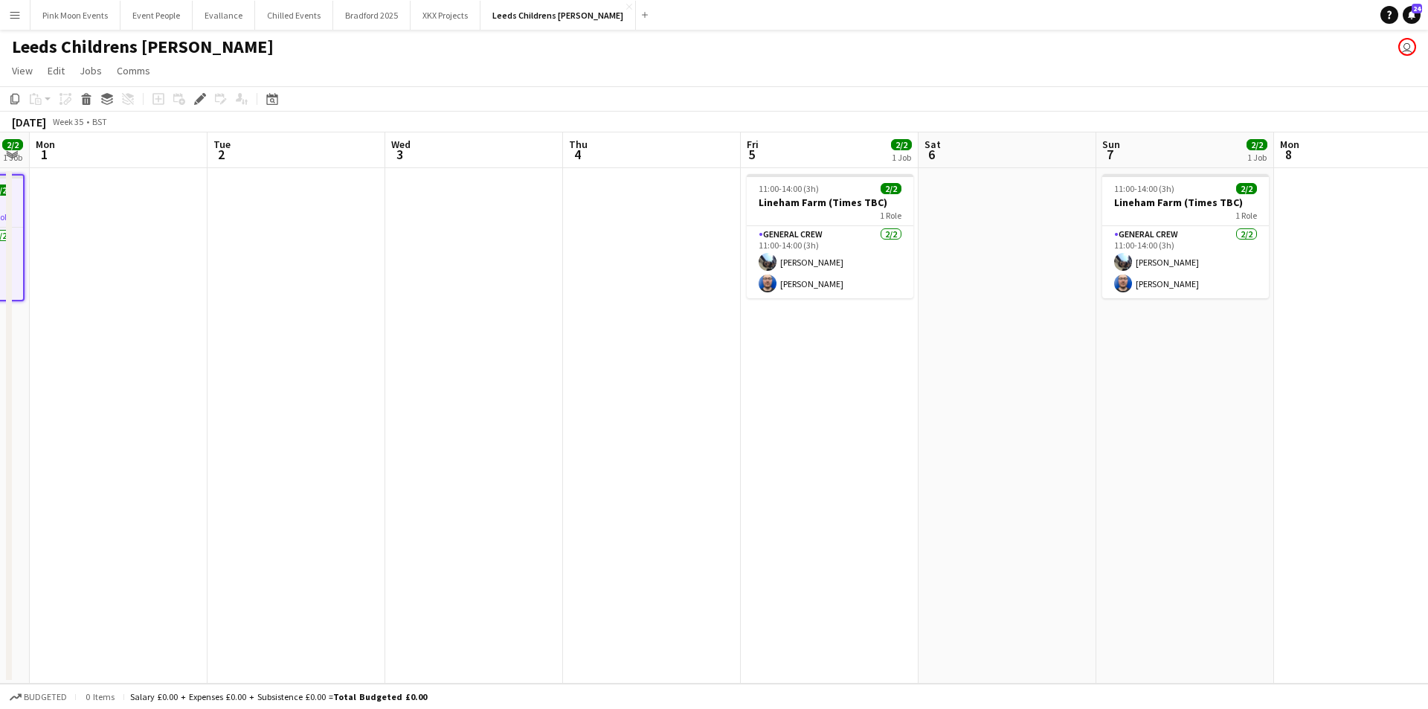
drag, startPoint x: 907, startPoint y: 396, endPoint x: 851, endPoint y: 402, distance: 56.8
click at [851, 402] on app-calendar-viewport "Fri 29 2/2 1 Job Sat 30 Sun 31 2/2 1 Job Mon 1 Tue 2 Wed 3 Thu 4 Fri 5 2/2 1 Jo…" at bounding box center [714, 407] width 1428 height 551
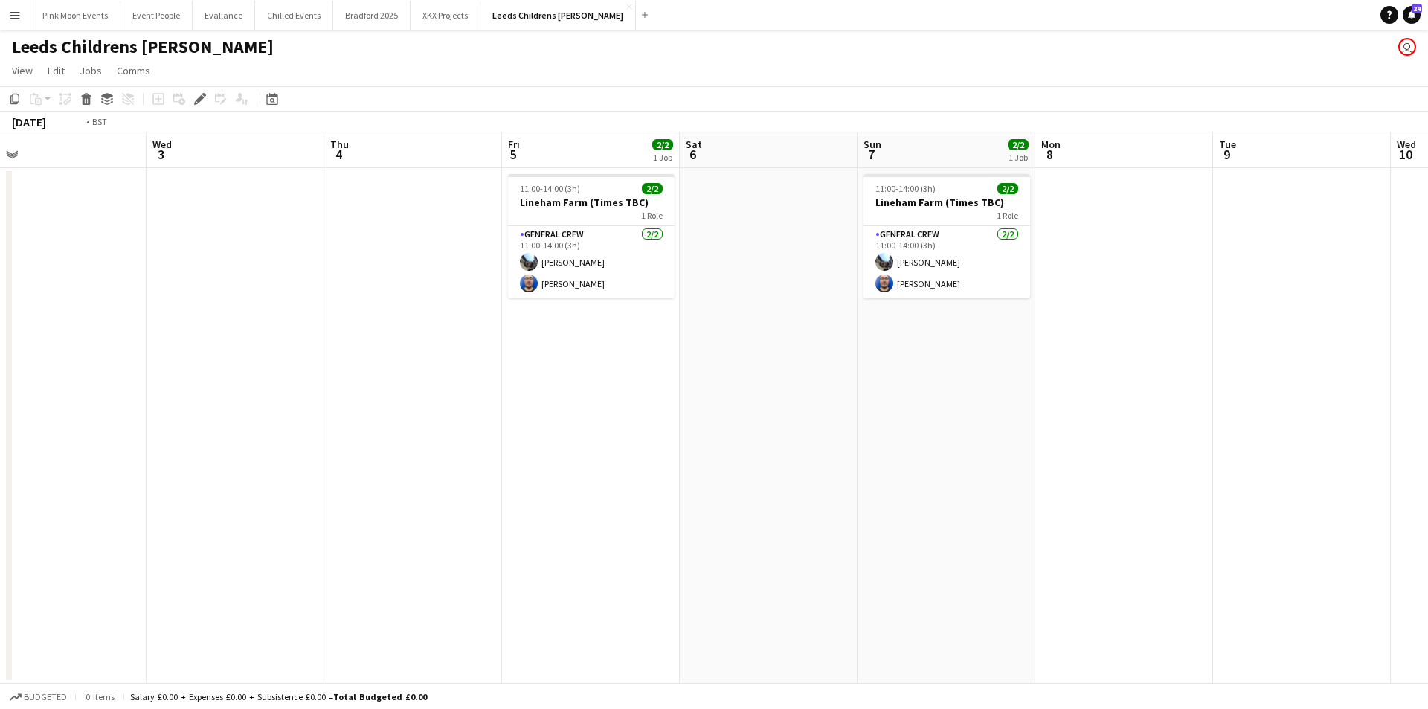
drag, startPoint x: 903, startPoint y: 393, endPoint x: 675, endPoint y: 429, distance: 231.2
click at [623, 431] on app-calendar-viewport "Fri 29 2/2 1 Job Sat 30 Sun 31 2/2 1 Job Mon 1 Tue 2 Wed 3 Thu 4 Fri 5 2/2 1 Jo…" at bounding box center [714, 407] width 1428 height 551
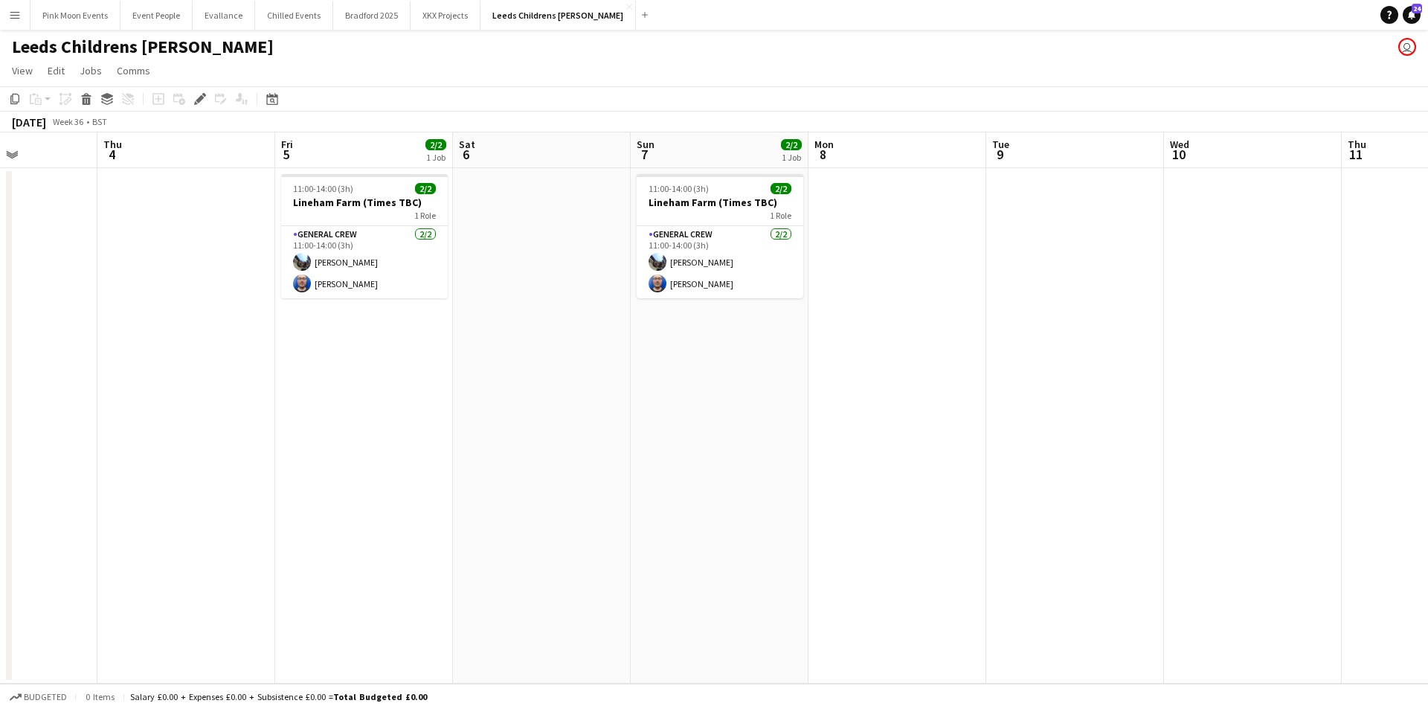
drag, startPoint x: 814, startPoint y: 462, endPoint x: 465, endPoint y: 482, distance: 350.1
click at [416, 488] on app-calendar-viewport "Sun 31 2/2 1 Job Mon 1 Tue 2 Wed 3 Thu 4 Fri 5 2/2 1 Job Sat 6 Sun 7 2/2 1 Job …" at bounding box center [714, 407] width 1428 height 551
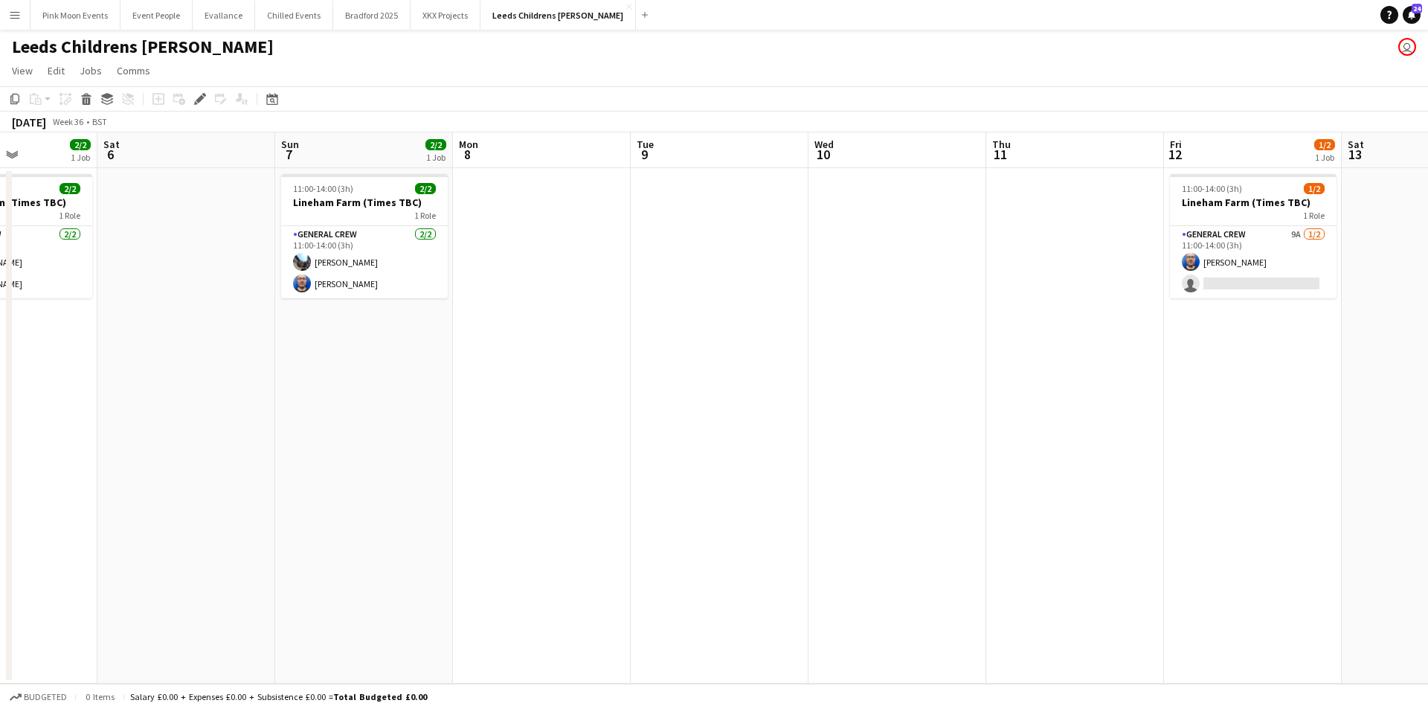
click at [802, 471] on app-calendar-viewport "Tue 2 Wed 3 Thu 4 Fri 5 2/2 1 Job Sat 6 Sun 7 2/2 1 Job Mon 8 Tue 9 Wed 10 Thu …" at bounding box center [714, 407] width 1428 height 551
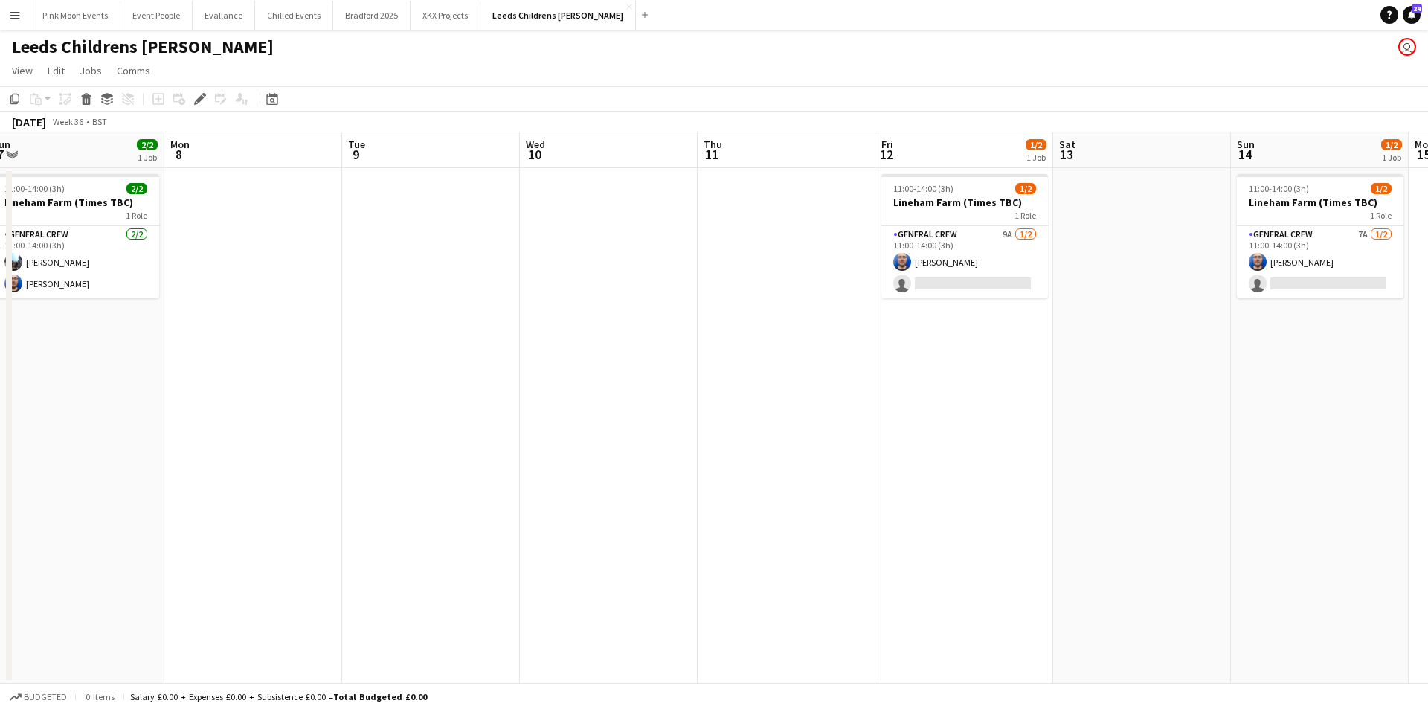
drag, startPoint x: 883, startPoint y: 449, endPoint x: 892, endPoint y: 437, distance: 14.9
click at [867, 450] on app-calendar-viewport "Thu 4 Fri 5 2/2 1 Job Sat 6 Sun 7 2/2 1 Job Mon 8 Tue 9 Wed 10 Thu 11 Fri 12 1/…" at bounding box center [714, 407] width 1428 height 551
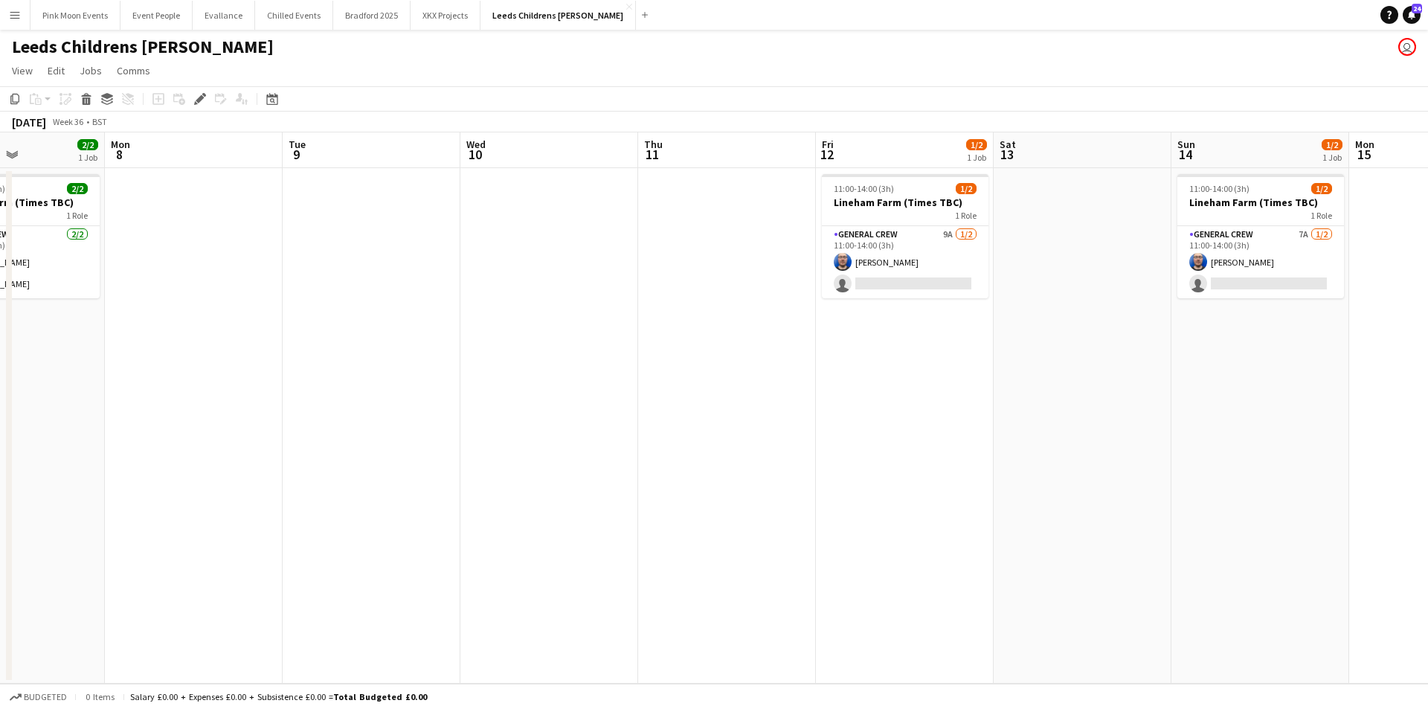
drag, startPoint x: 902, startPoint y: 431, endPoint x: 863, endPoint y: 419, distance: 40.5
click at [808, 442] on app-calendar-viewport "Thu 4 Fri 5 2/2 1 Job Sat 6 Sun 7 2/2 1 Job Mon 8 Tue 9 Wed 10 Thu 11 Fri 12 1/…" at bounding box center [714, 407] width 1428 height 551
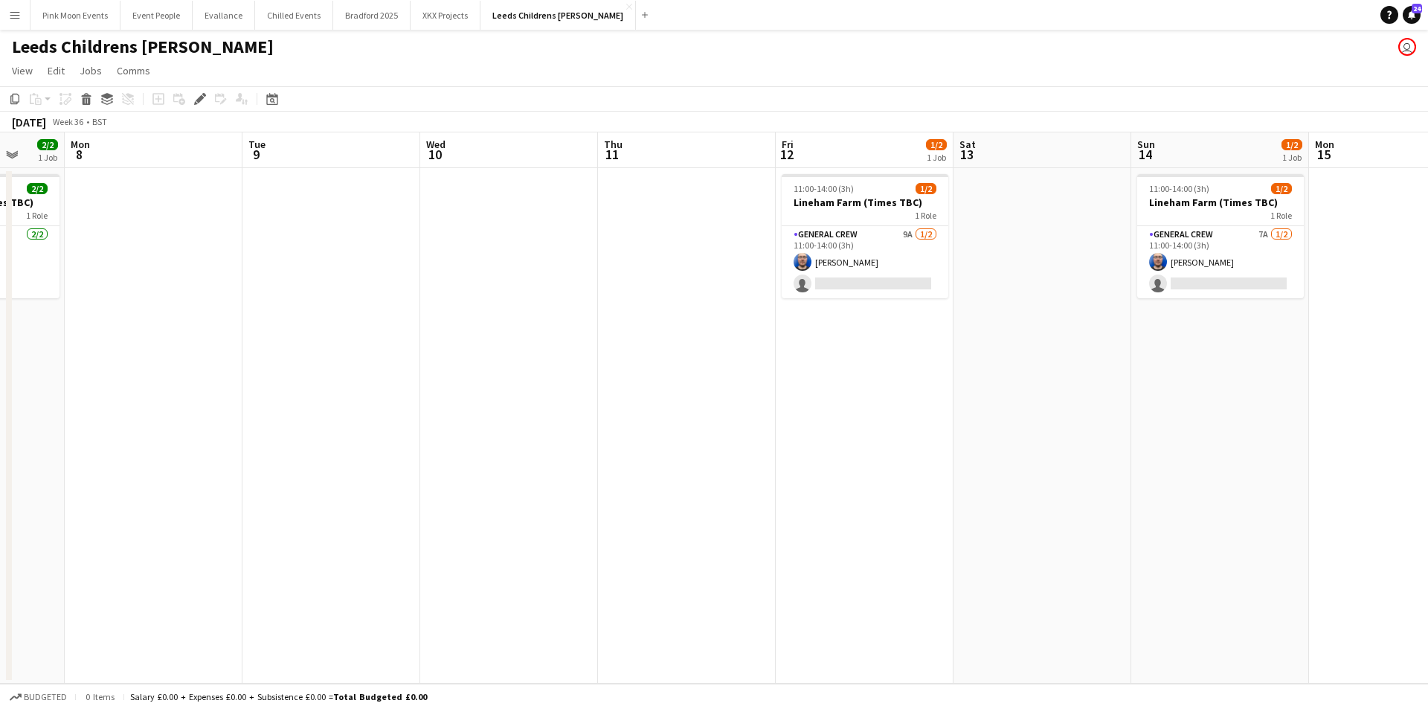
click at [874, 416] on app-calendar-viewport "Thu 4 Fri 5 2/2 1 Job Sat 6 Sun 7 2/2 1 Job Mon 8 Tue 9 Wed 10 Thu 11 Fri 12 1/…" at bounding box center [714, 407] width 1428 height 551
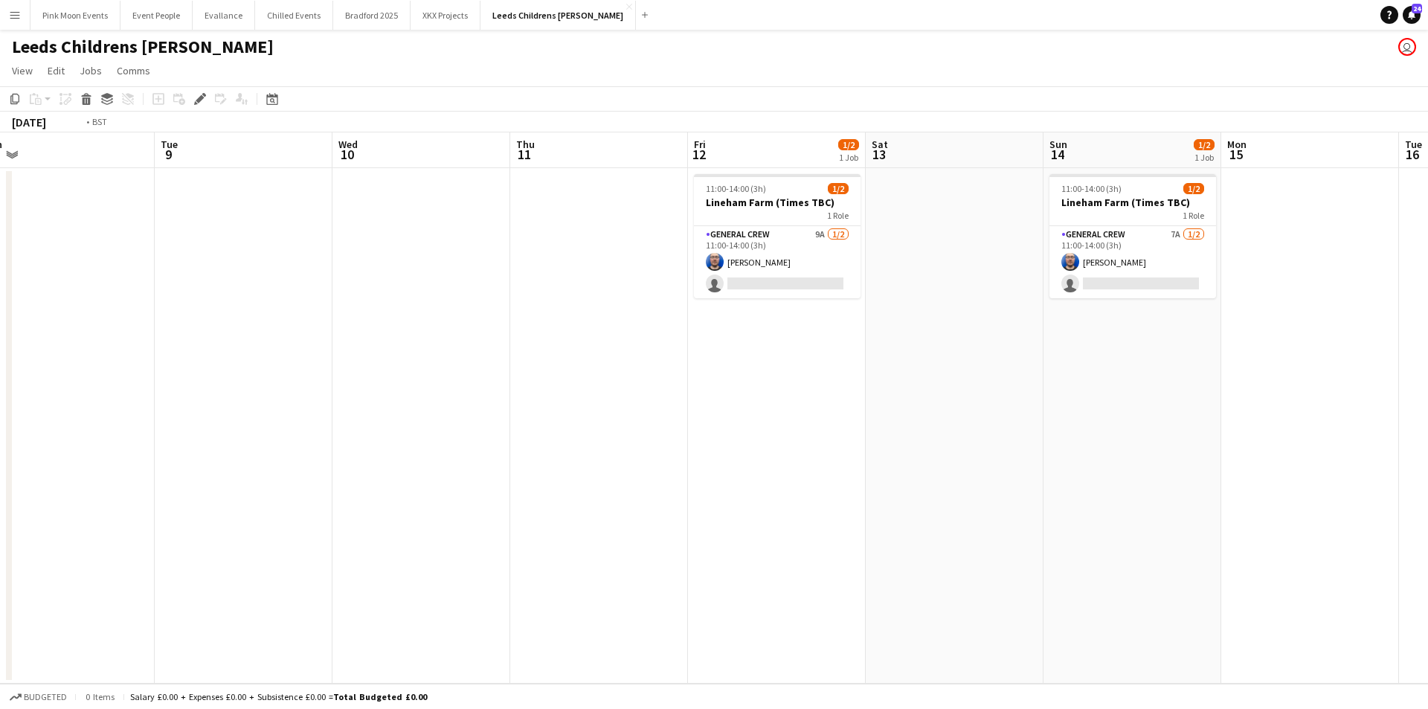
scroll to position [0, 431]
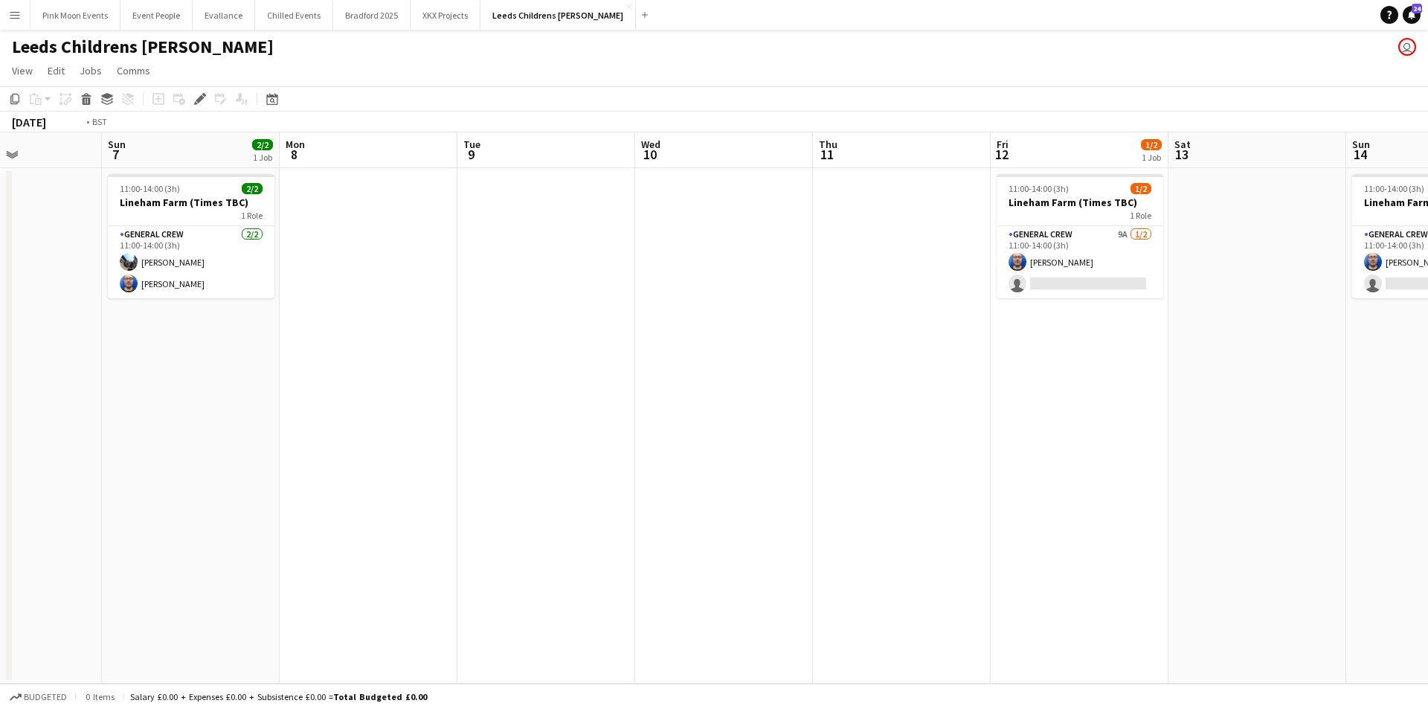
drag, startPoint x: 953, startPoint y: 397, endPoint x: 845, endPoint y: 408, distance: 109.1
click at [845, 408] on app-calendar-viewport "Thu 4 Fri 5 2/2 1 Job Sat 6 Sun 7 2/2 1 Job Mon 8 Tue 9 Wed 10 Thu 11 Fri 12 1/…" at bounding box center [714, 407] width 1428 height 551
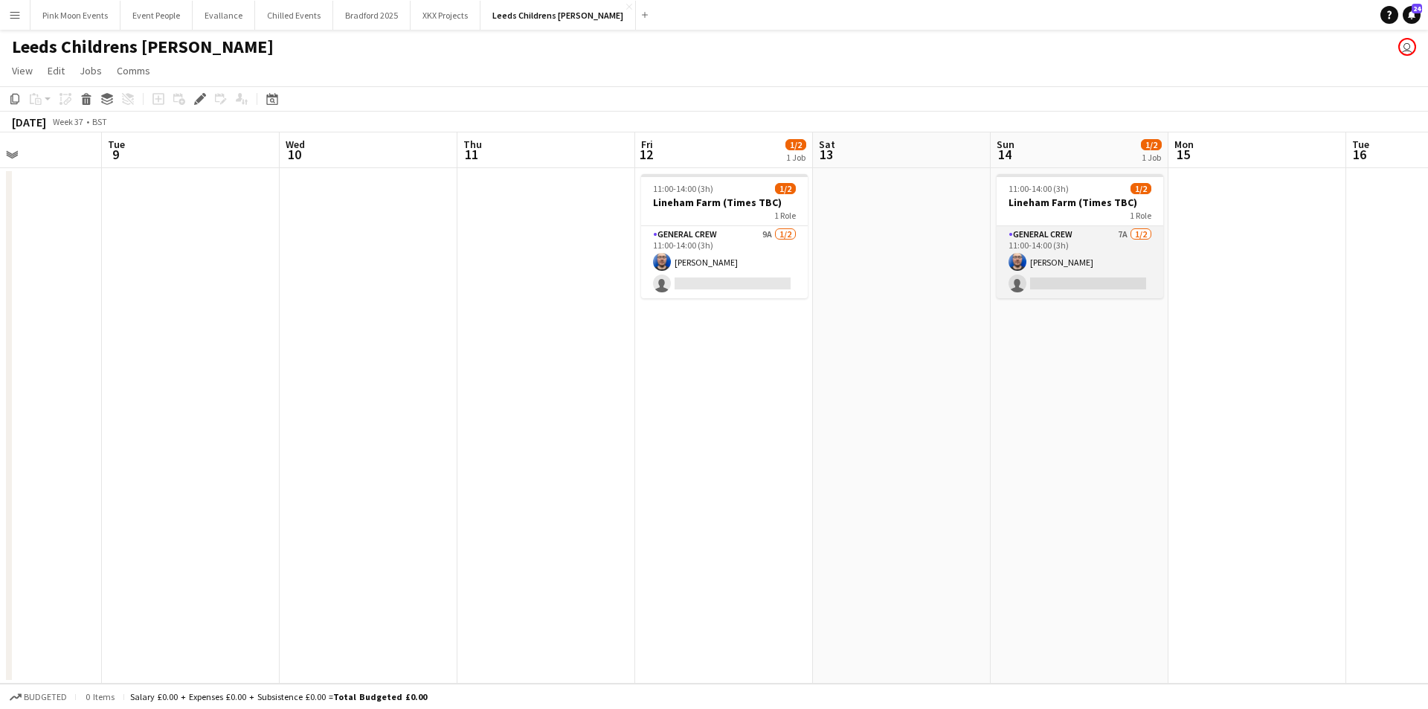
click at [1052, 275] on app-card-role "General Crew 7A 1/2 11:00-14:00 (3h) Thomas Barker single-neutral-actions" at bounding box center [1079, 262] width 167 height 72
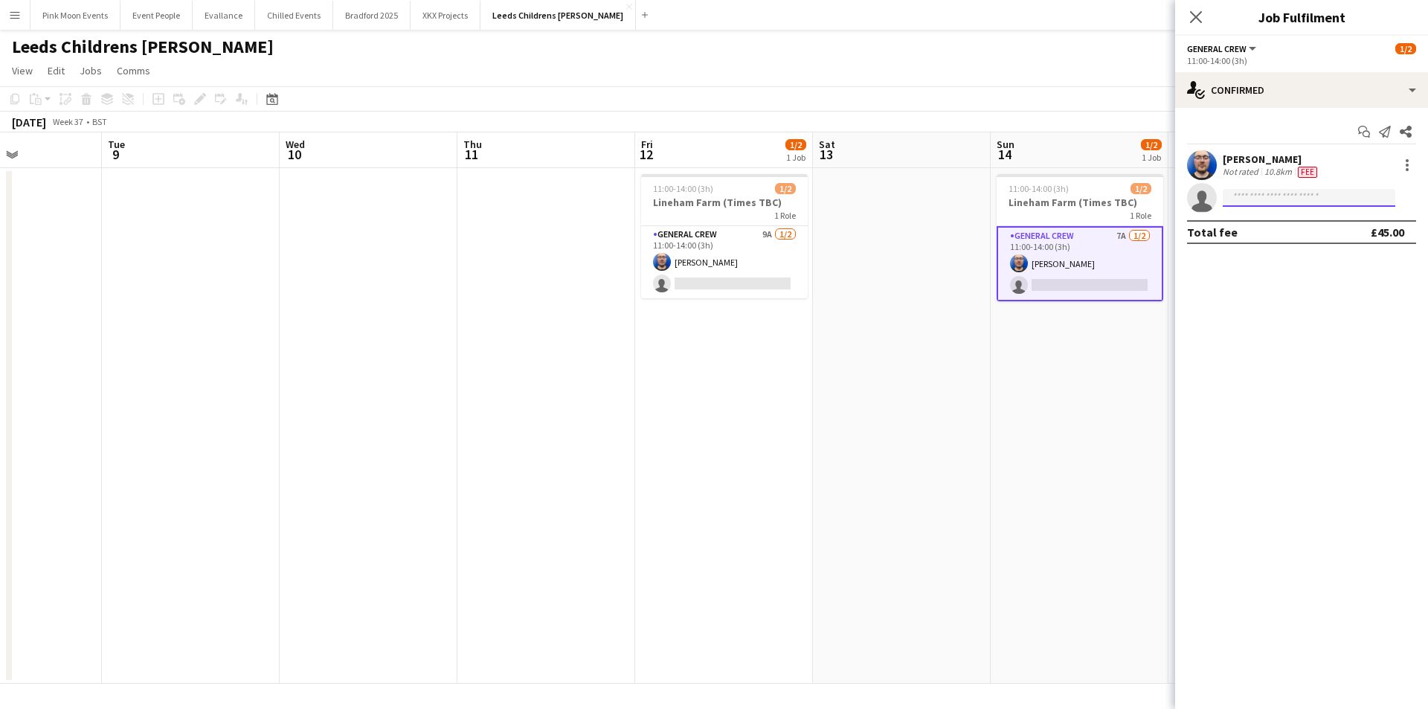
click at [1259, 203] on input at bounding box center [1308, 198] width 173 height 18
type input "****"
click at [1295, 233] on span "jcotters@yahoo.com" at bounding box center [1308, 231] width 149 height 12
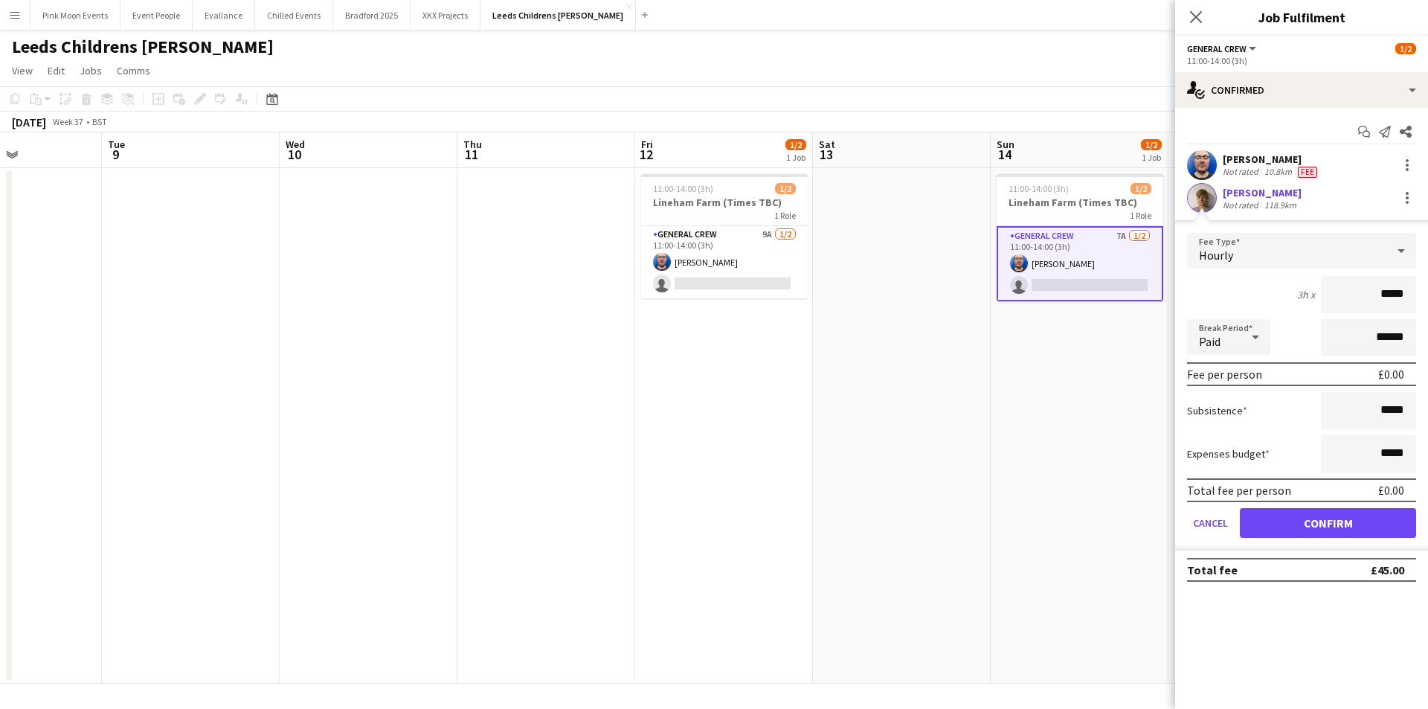
click at [1357, 273] on form "Fee Type Hourly 3h x ***** Break Period Paid ****** Fee per person £0.00 Subsis…" at bounding box center [1301, 392] width 253 height 318
drag, startPoint x: 1356, startPoint y: 284, endPoint x: 1572, endPoint y: 296, distance: 216.7
click at [1427, 296] on html "Menu Boards Boards Boards All jobs Status Workforce Workforce My Workforce Recr…" at bounding box center [714, 354] width 1428 height 709
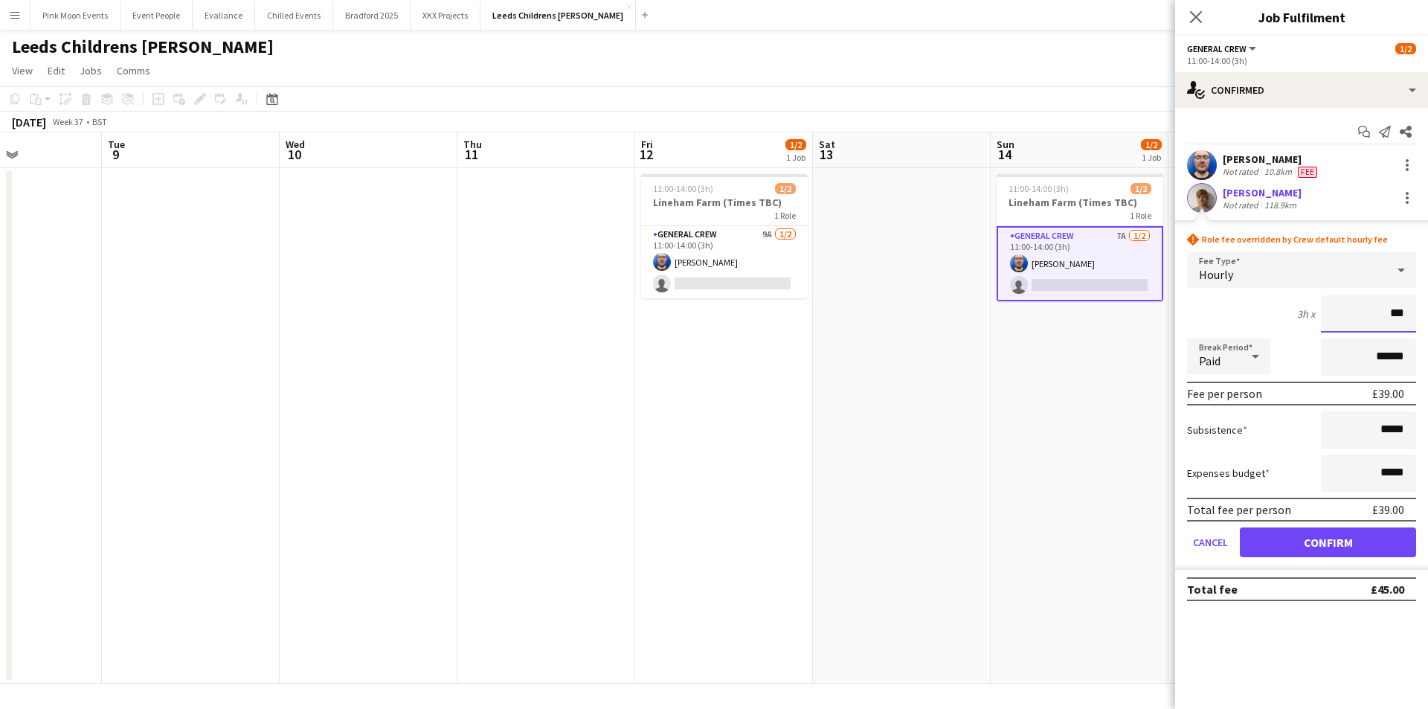
type input "***"
click at [1366, 531] on button "Confirm" at bounding box center [1328, 542] width 176 height 30
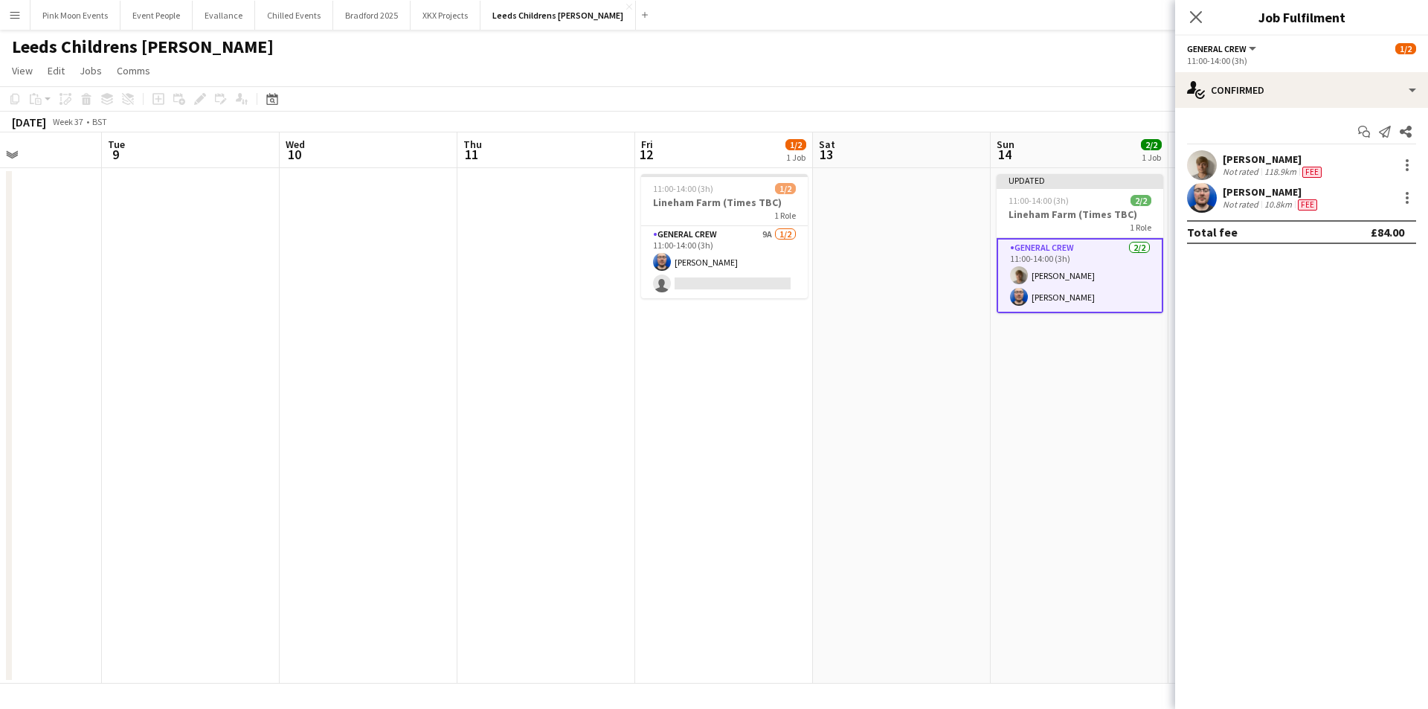
drag, startPoint x: 1404, startPoint y: 196, endPoint x: 1397, endPoint y: 207, distance: 12.4
click at [1403, 198] on div at bounding box center [1407, 198] width 18 height 18
click at [1389, 226] on span "Edit fee" at bounding box center [1358, 225] width 92 height 13
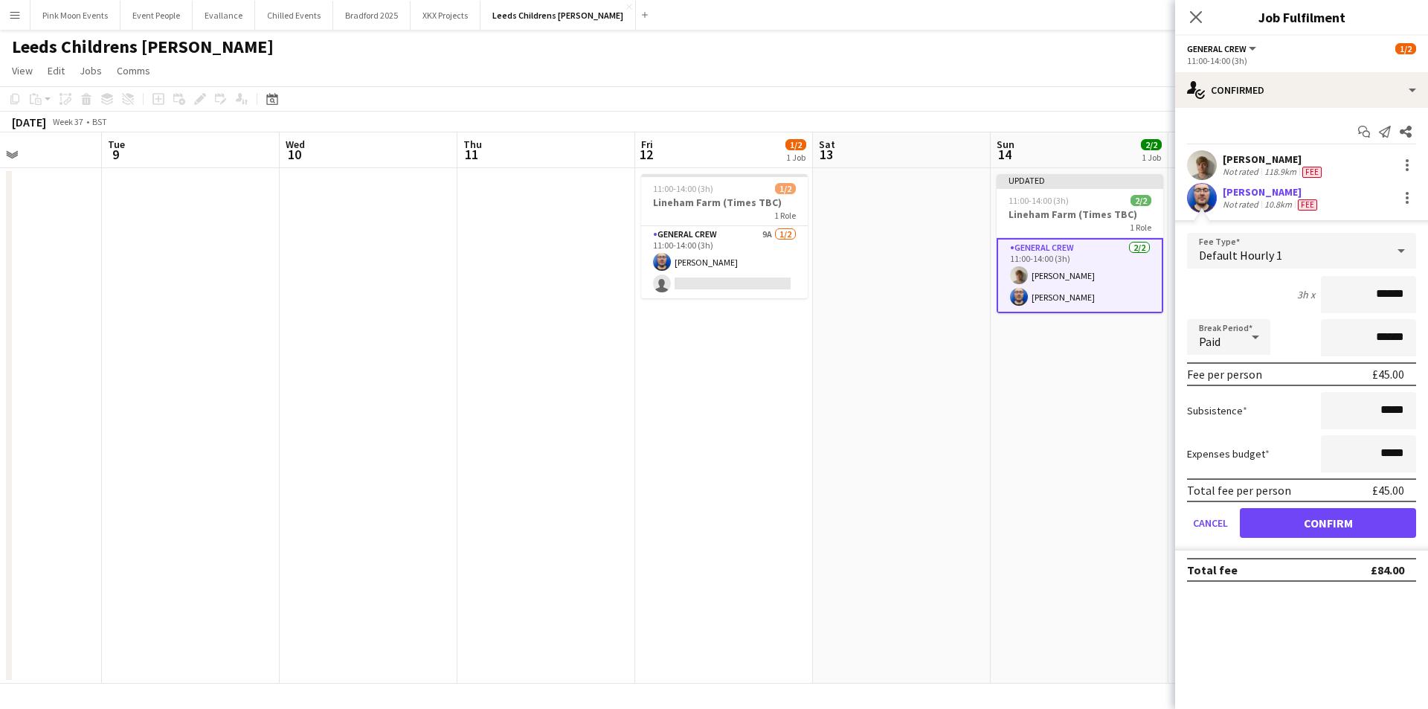
drag, startPoint x: 1363, startPoint y: 291, endPoint x: 1414, endPoint y: 291, distance: 50.6
click at [1414, 291] on input "******" at bounding box center [1368, 294] width 95 height 37
click at [1409, 171] on div at bounding box center [1407, 165] width 18 height 18
click at [1388, 198] on span "Edit fee" at bounding box center [1358, 192] width 92 height 13
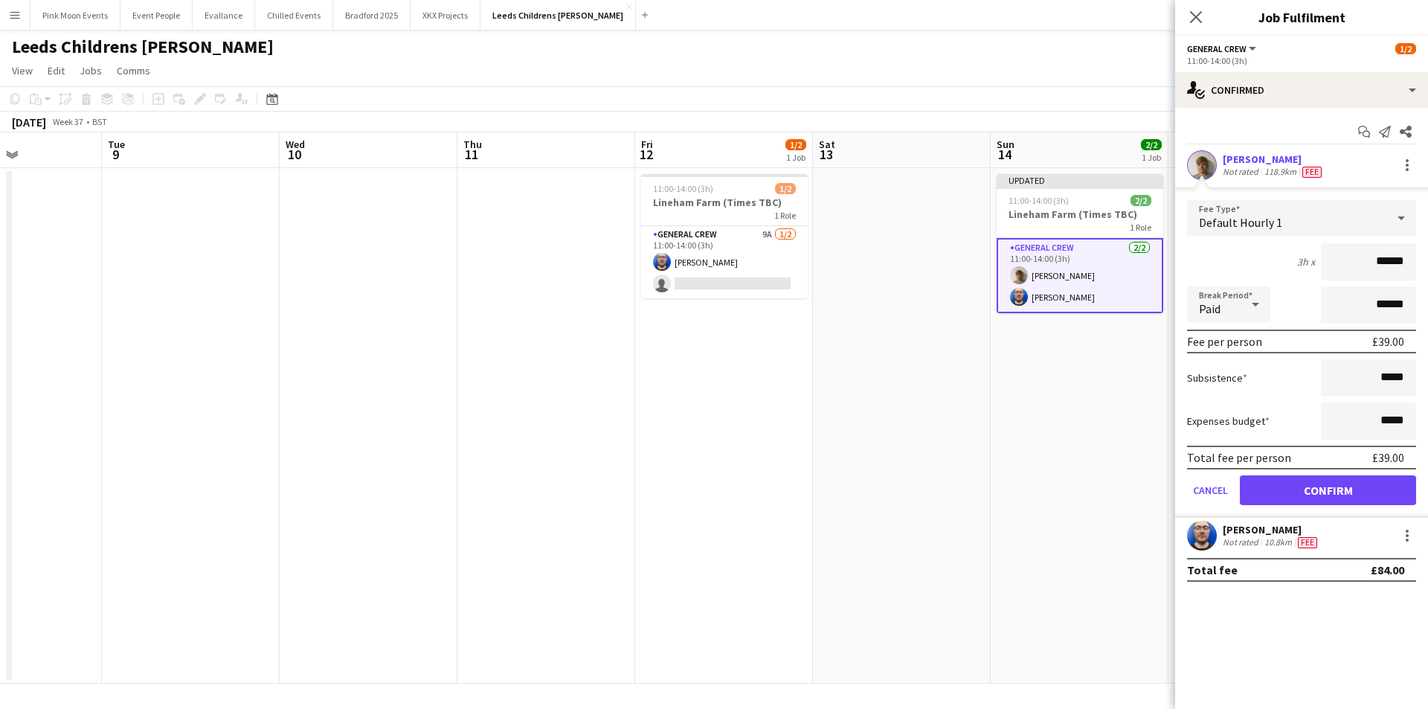
drag, startPoint x: 1361, startPoint y: 269, endPoint x: 1452, endPoint y: 261, distance: 91.8
click at [1427, 261] on html "Menu Boards Boards Boards All jobs Status Workforce Workforce My Workforce Recr…" at bounding box center [714, 354] width 1428 height 709
type input "***"
click at [1304, 502] on button "Confirm" at bounding box center [1328, 490] width 176 height 30
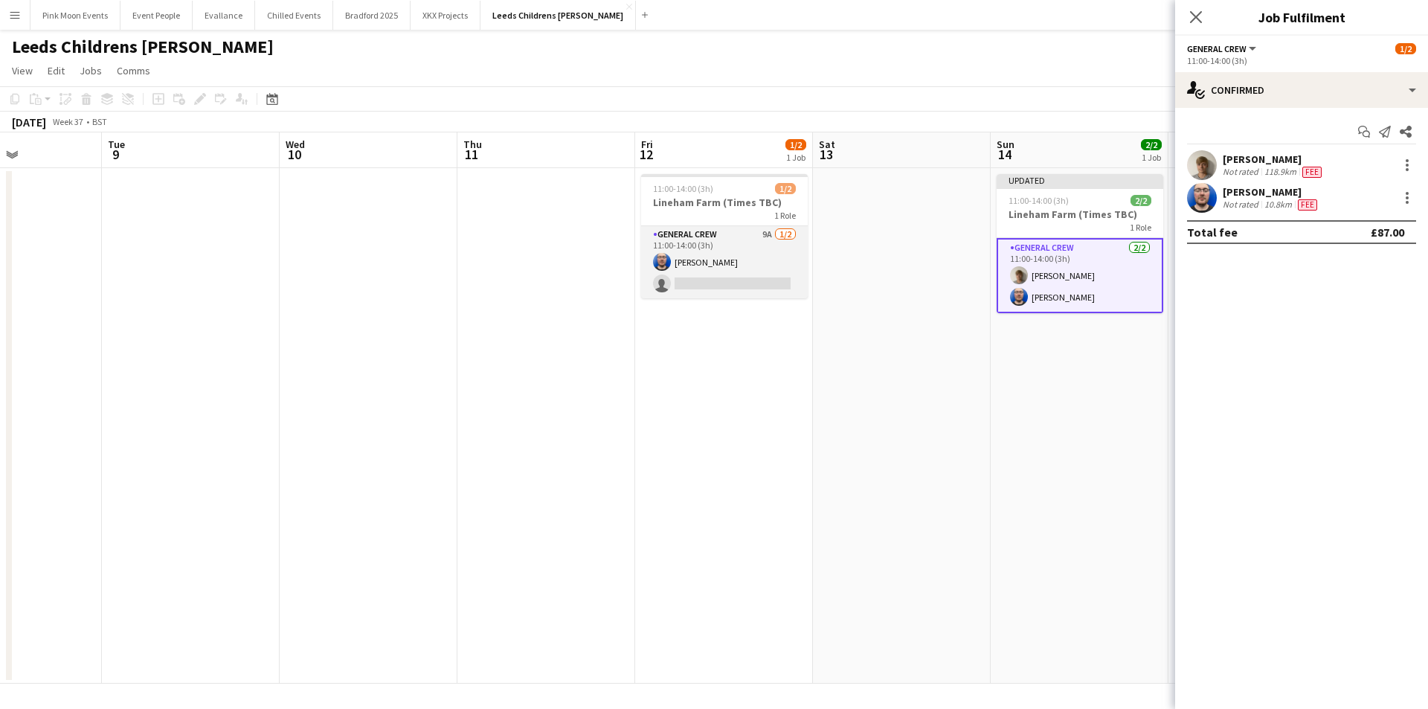
click at [724, 274] on app-card-role "General Crew 9A 1/2 11:00-14:00 (3h) Thomas Barker single-neutral-actions" at bounding box center [724, 262] width 167 height 72
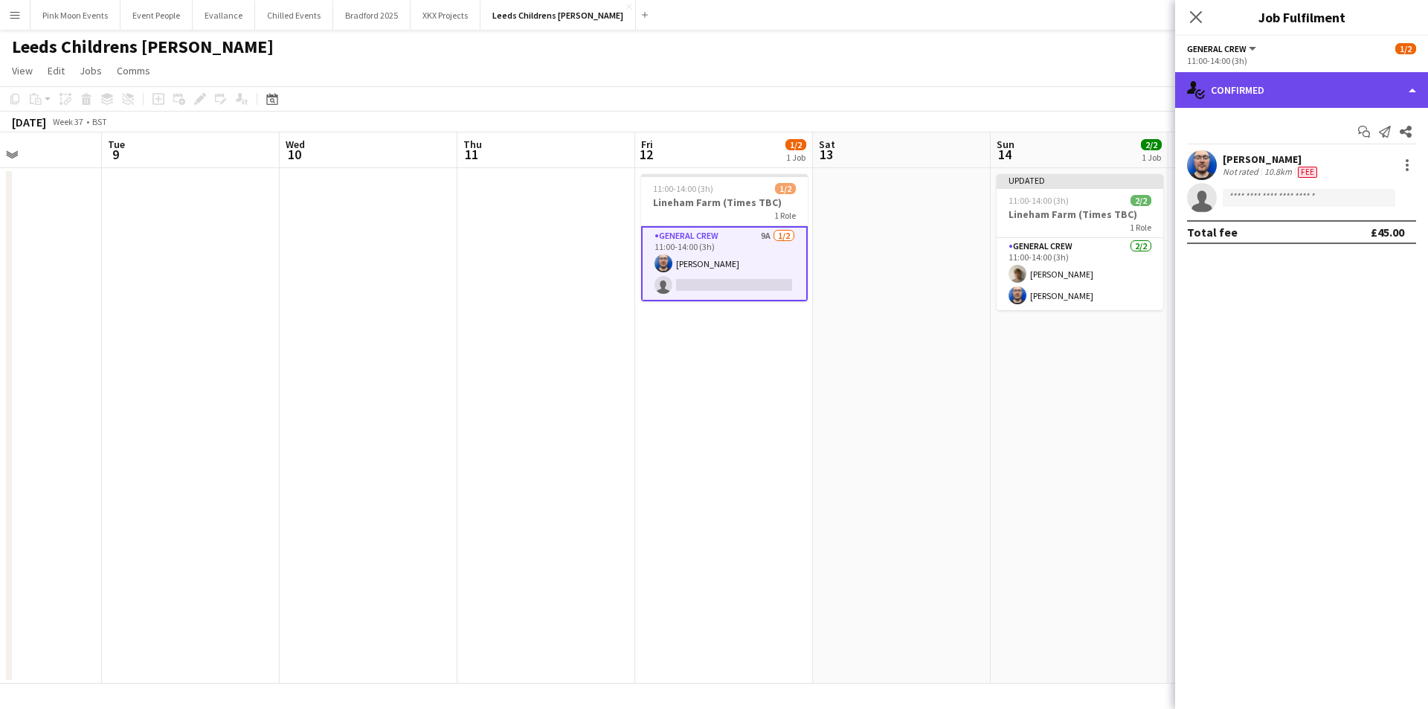
click at [1256, 85] on div "single-neutral-actions-check-2 Confirmed" at bounding box center [1301, 90] width 253 height 36
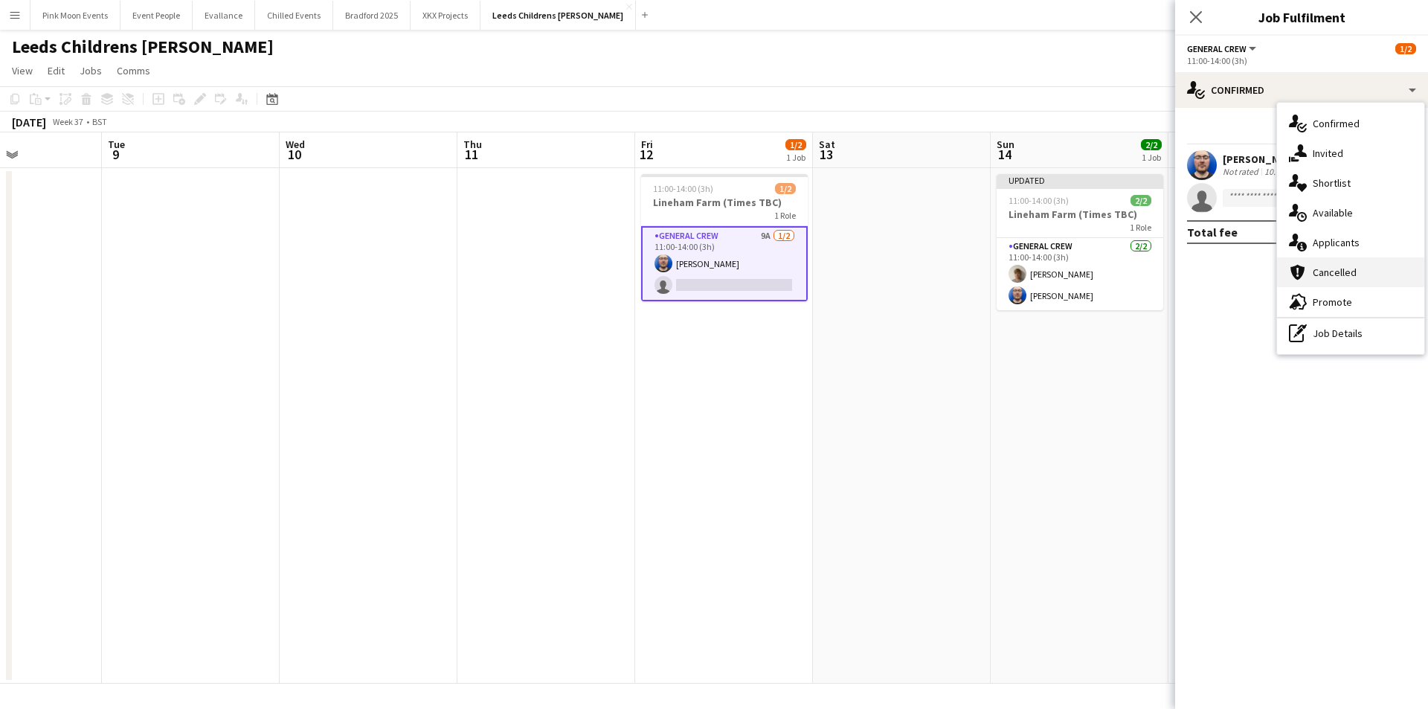
click at [1325, 258] on div "cancellation Cancelled" at bounding box center [1350, 272] width 147 height 30
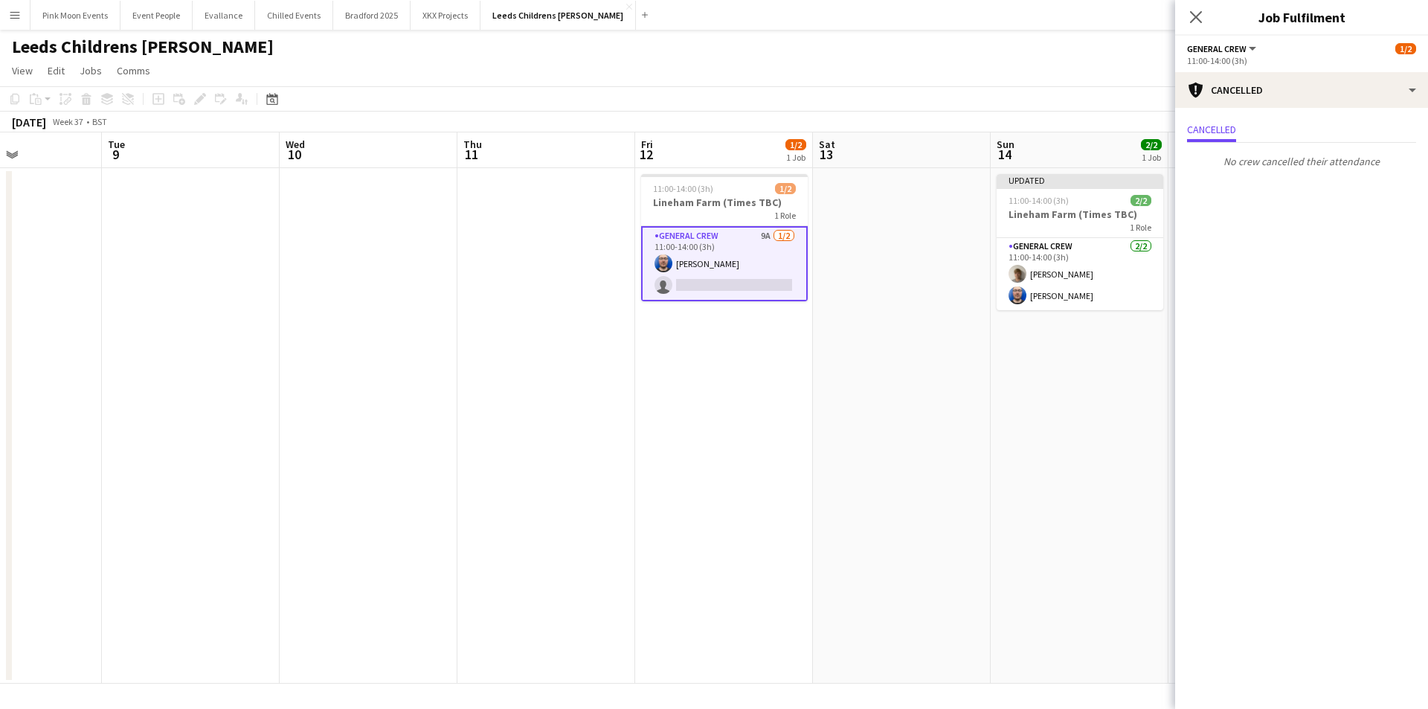
click at [1286, 109] on div "Cancelled No crew cancelled their attendance" at bounding box center [1301, 147] width 253 height 78
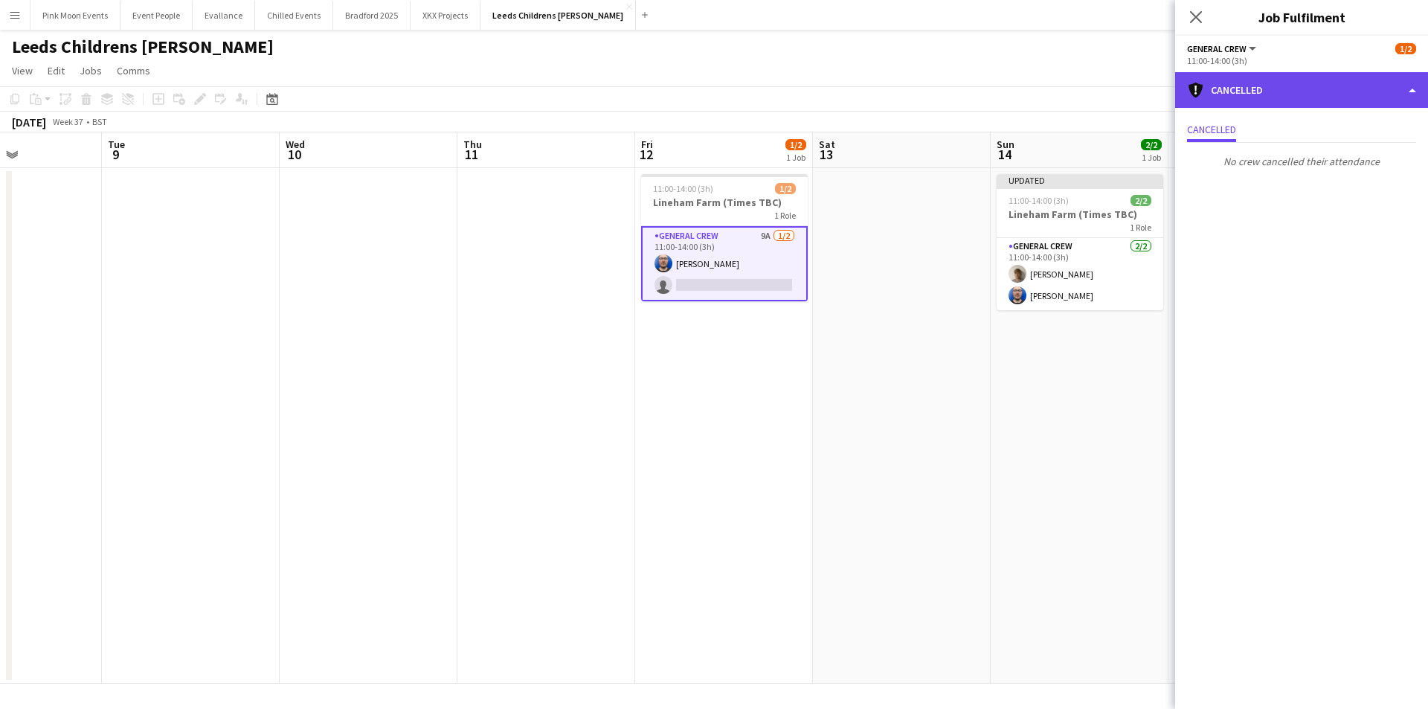
click at [1296, 95] on div "cancellation Cancelled" at bounding box center [1301, 90] width 253 height 36
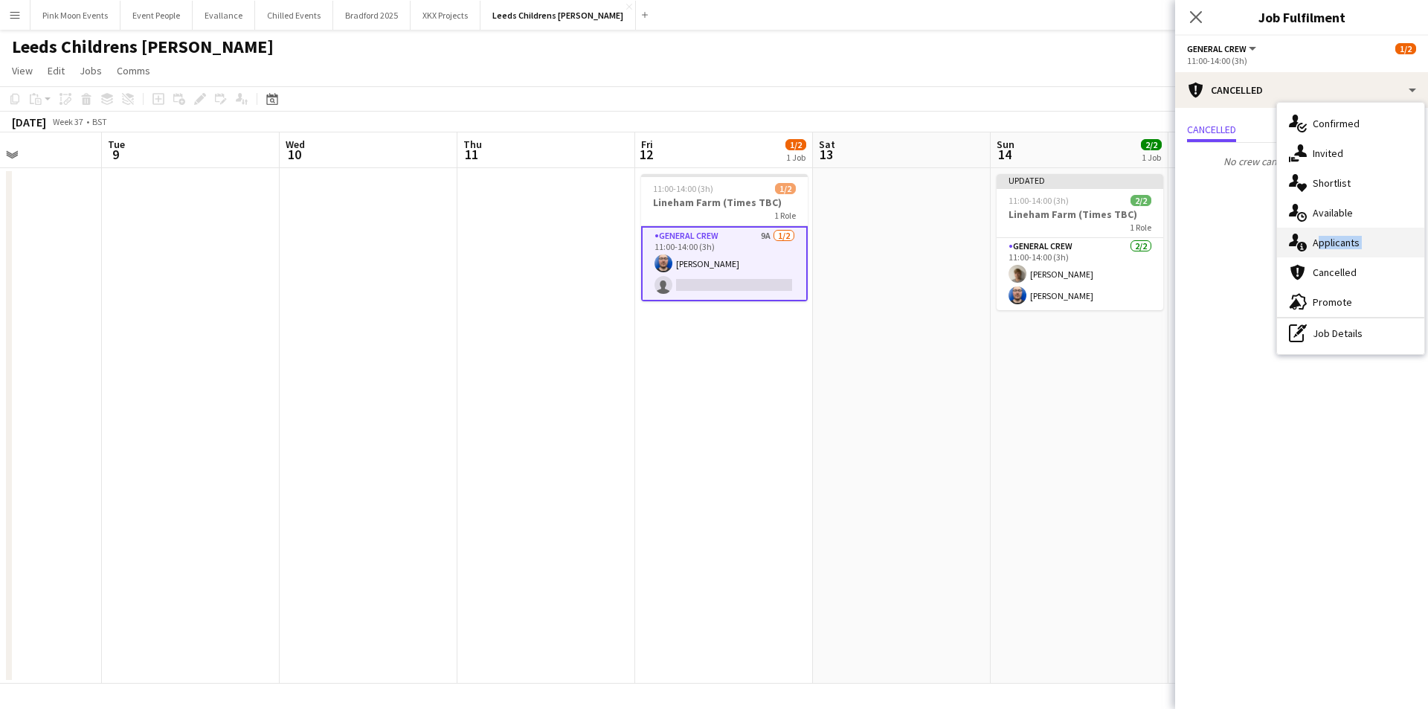
drag, startPoint x: 1344, startPoint y: 258, endPoint x: 1344, endPoint y: 250, distance: 8.2
click at [1344, 250] on div "single-neutral-actions-check-2 Confirmed single-neutral-actions-share-1 Invited…" at bounding box center [1350, 228] width 147 height 251
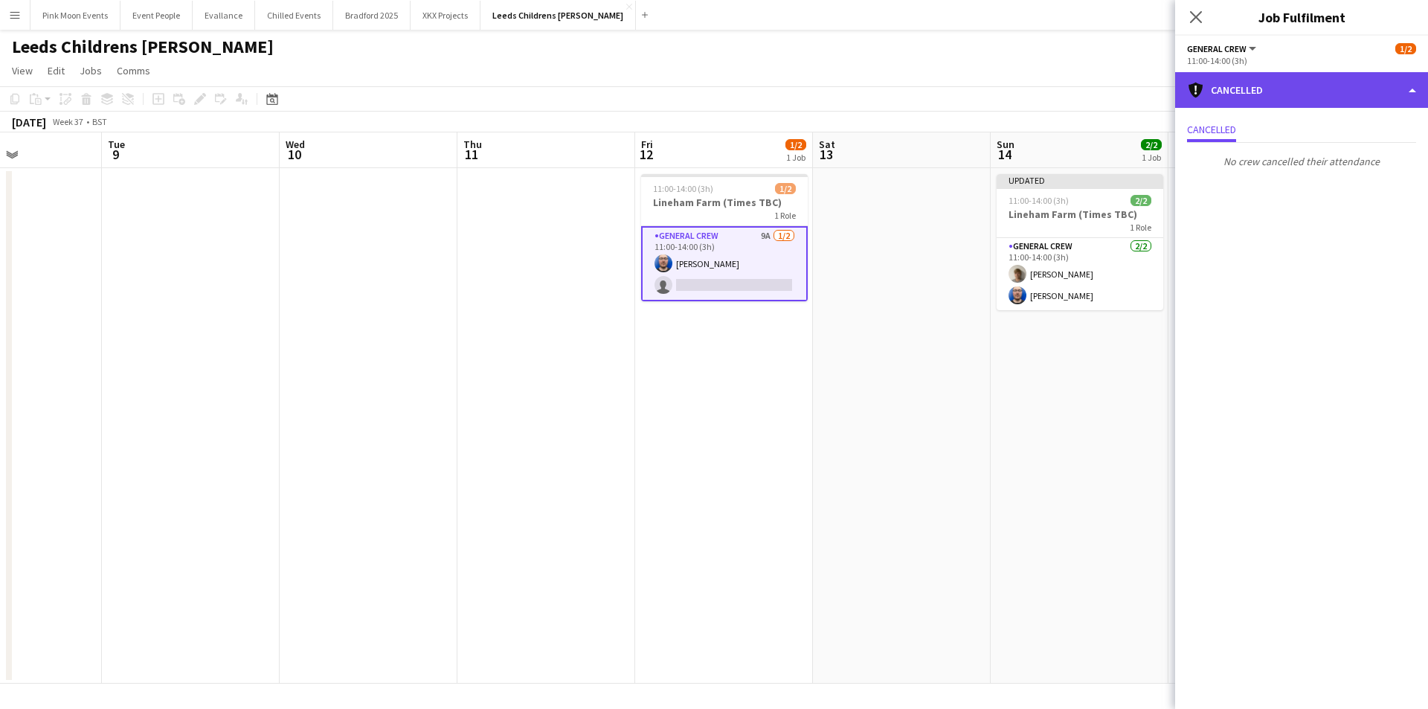
click at [1309, 76] on div "cancellation Cancelled" at bounding box center [1301, 90] width 253 height 36
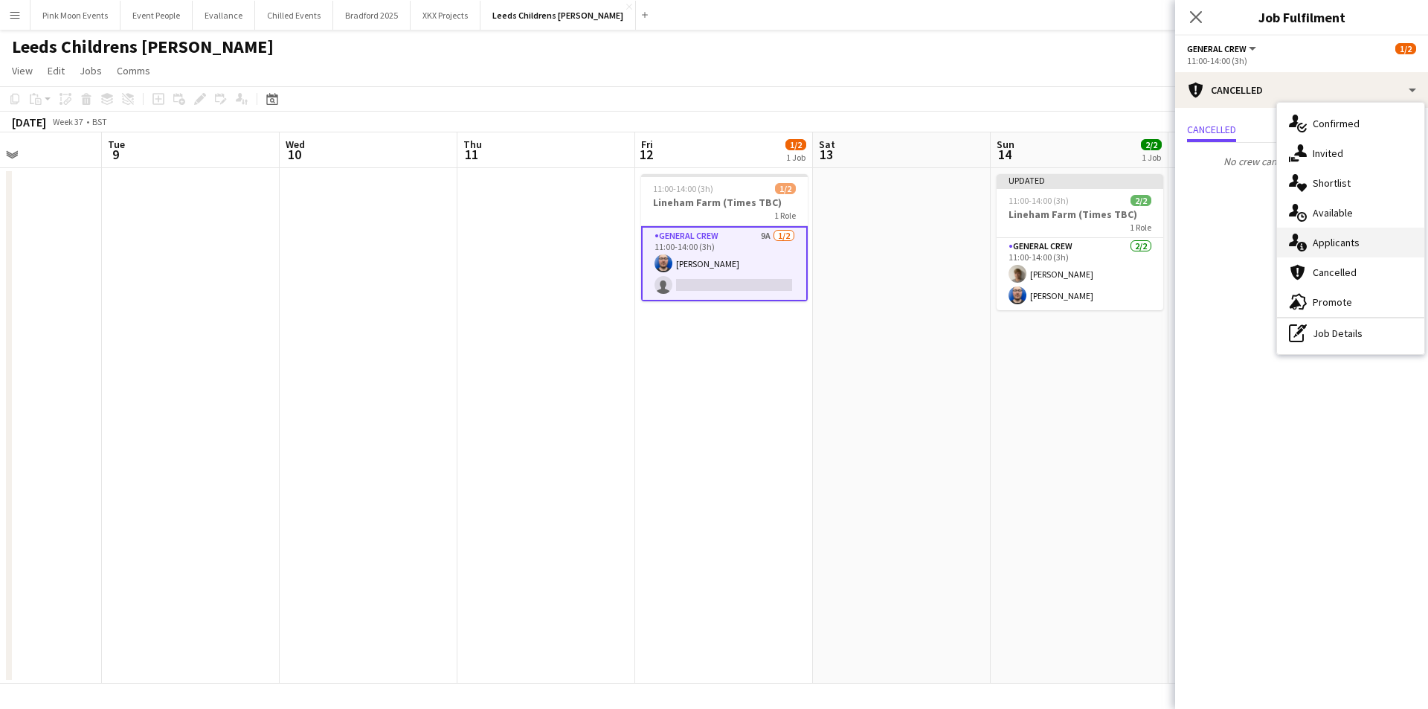
click at [1344, 249] on div "single-neutral-actions-information Applicants" at bounding box center [1350, 243] width 147 height 30
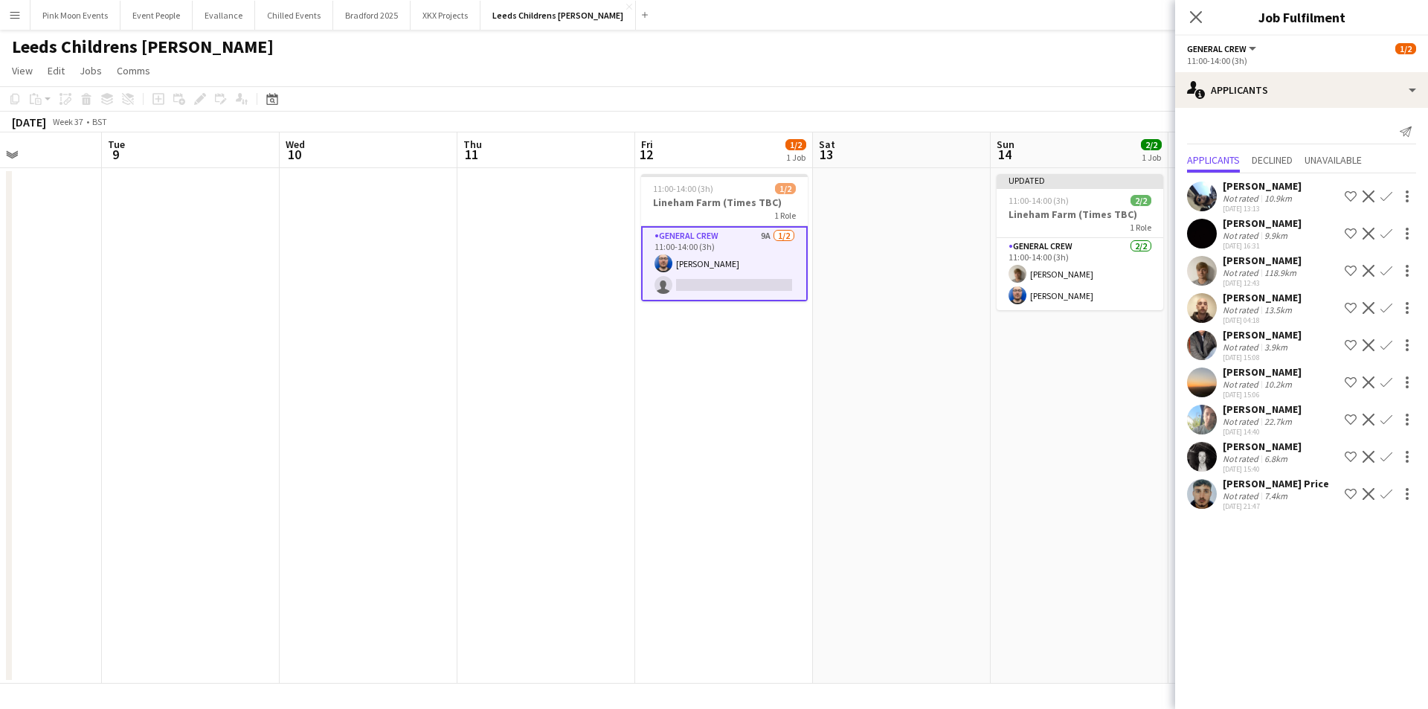
click at [1385, 196] on app-icon "Confirm" at bounding box center [1386, 196] width 12 height 12
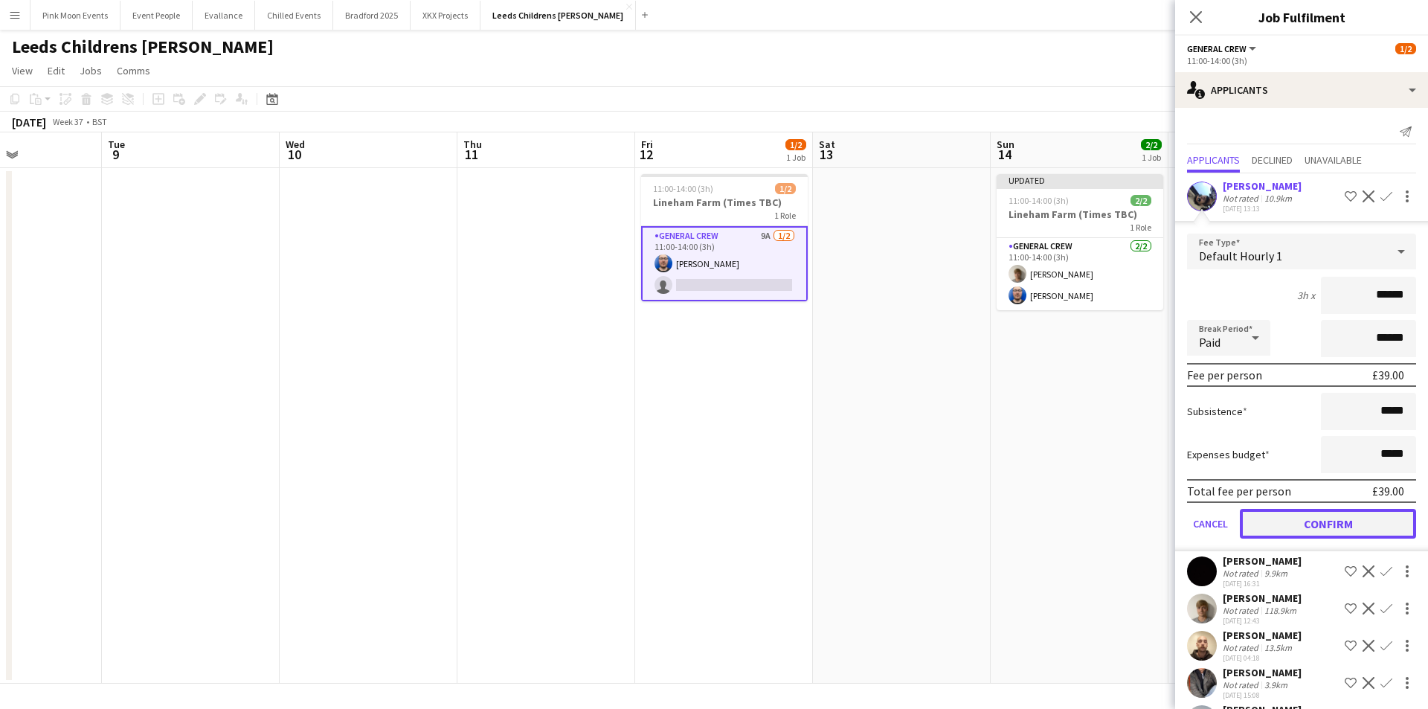
click at [1350, 523] on button "Confirm" at bounding box center [1328, 524] width 176 height 30
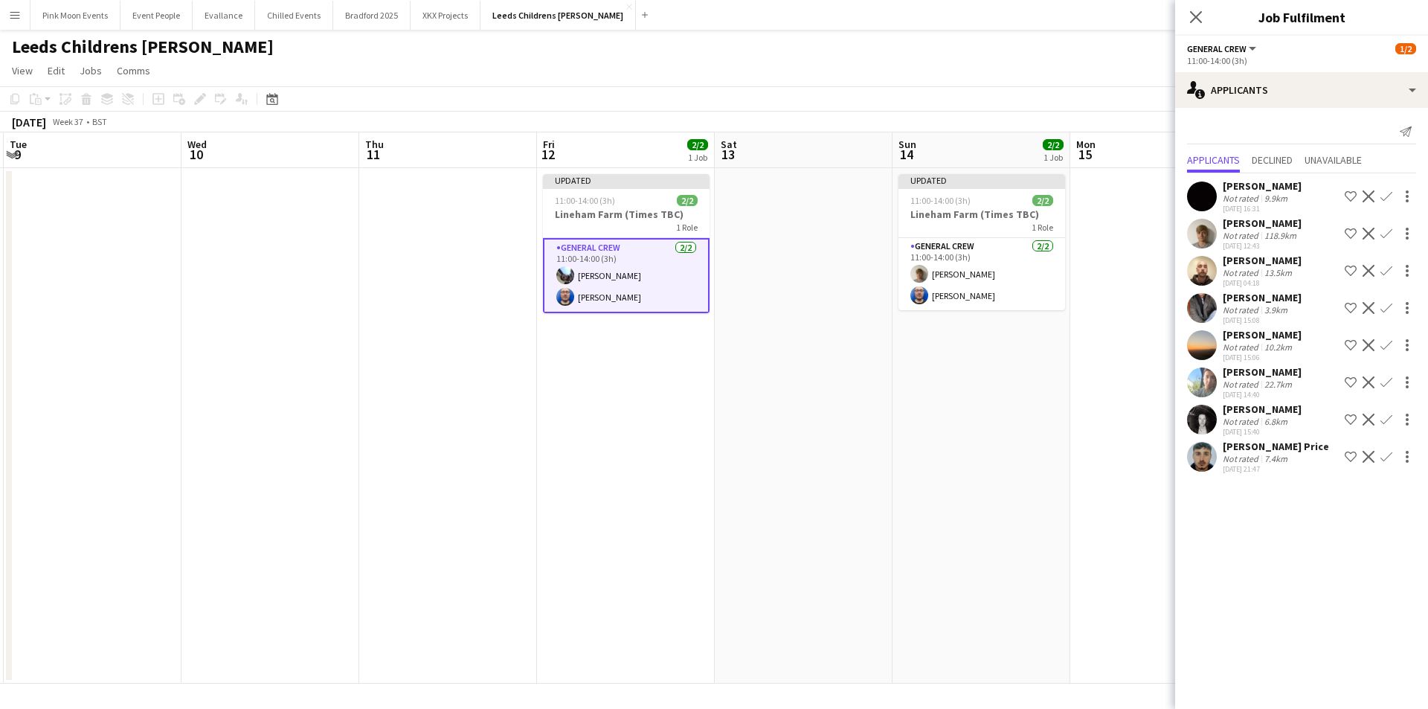
drag, startPoint x: 934, startPoint y: 488, endPoint x: 674, endPoint y: 522, distance: 262.5
click at [679, 522] on app-calendar-viewport "Sat 6 Sun 7 2/2 1 Job Mon 8 Tue 9 Wed 10 Thu 11 Fri 12 2/2 1 Job Sat 13 Sun 14 …" at bounding box center [714, 407] width 1428 height 551
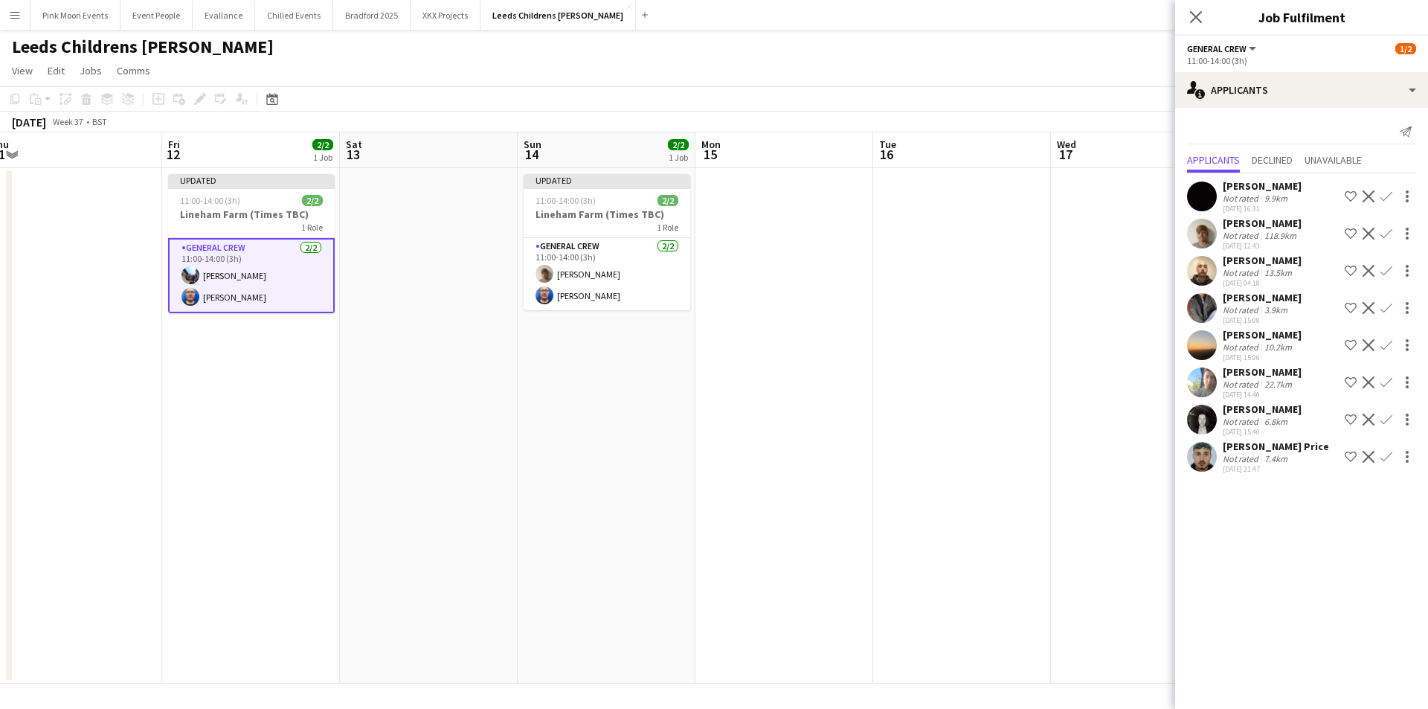
drag, startPoint x: 736, startPoint y: 464, endPoint x: 485, endPoint y: 495, distance: 253.3
click at [485, 495] on app-calendar-viewport "Mon 8 Tue 9 Wed 10 Thu 11 Fri 12 2/2 1 Job Sat 13 Sun 14 2/2 1 Job Mon 15 Tue 1…" at bounding box center [714, 407] width 1428 height 551
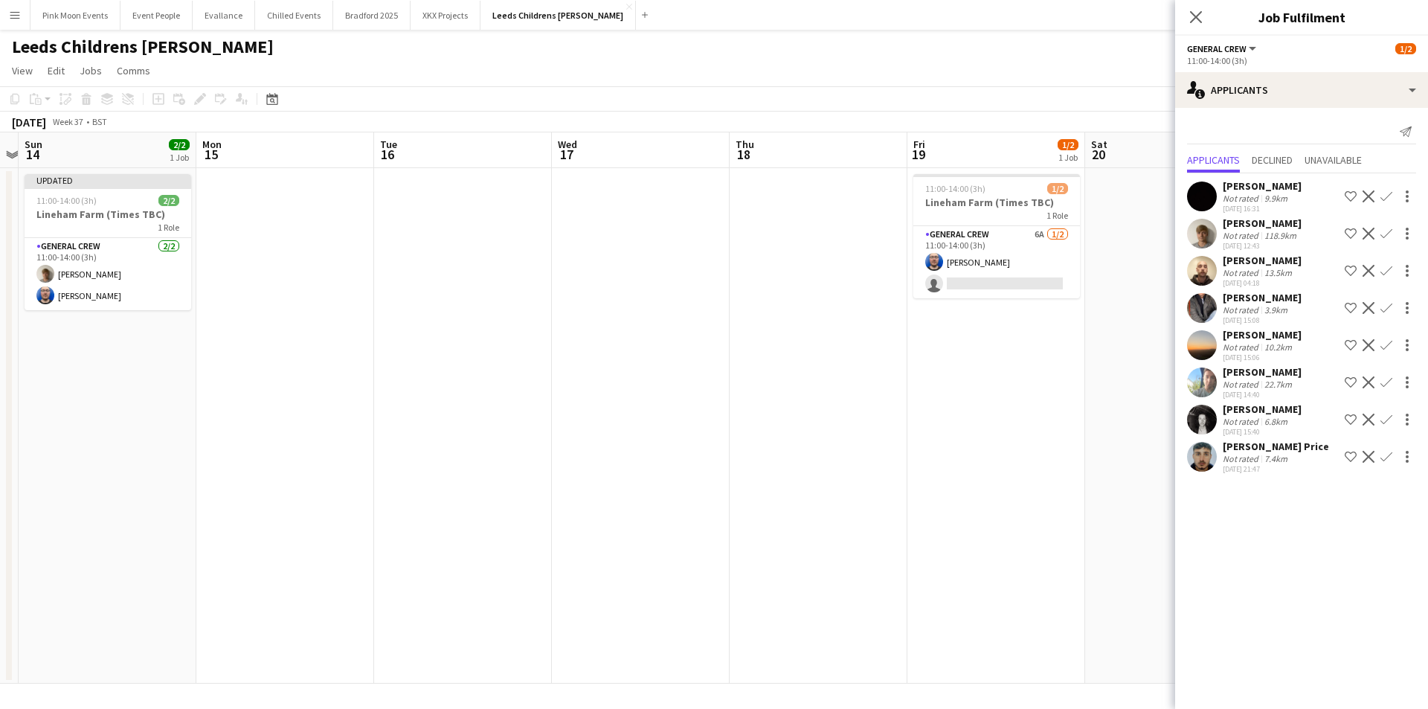
drag, startPoint x: 747, startPoint y: 439, endPoint x: 576, endPoint y: 466, distance: 173.2
click at [586, 465] on app-calendar-viewport "Wed 10 Thu 11 Fri 12 2/2 1 Job Sat 13 Sun 14 2/2 1 Job Mon 15 Tue 16 Wed 17 Thu…" at bounding box center [714, 407] width 1428 height 551
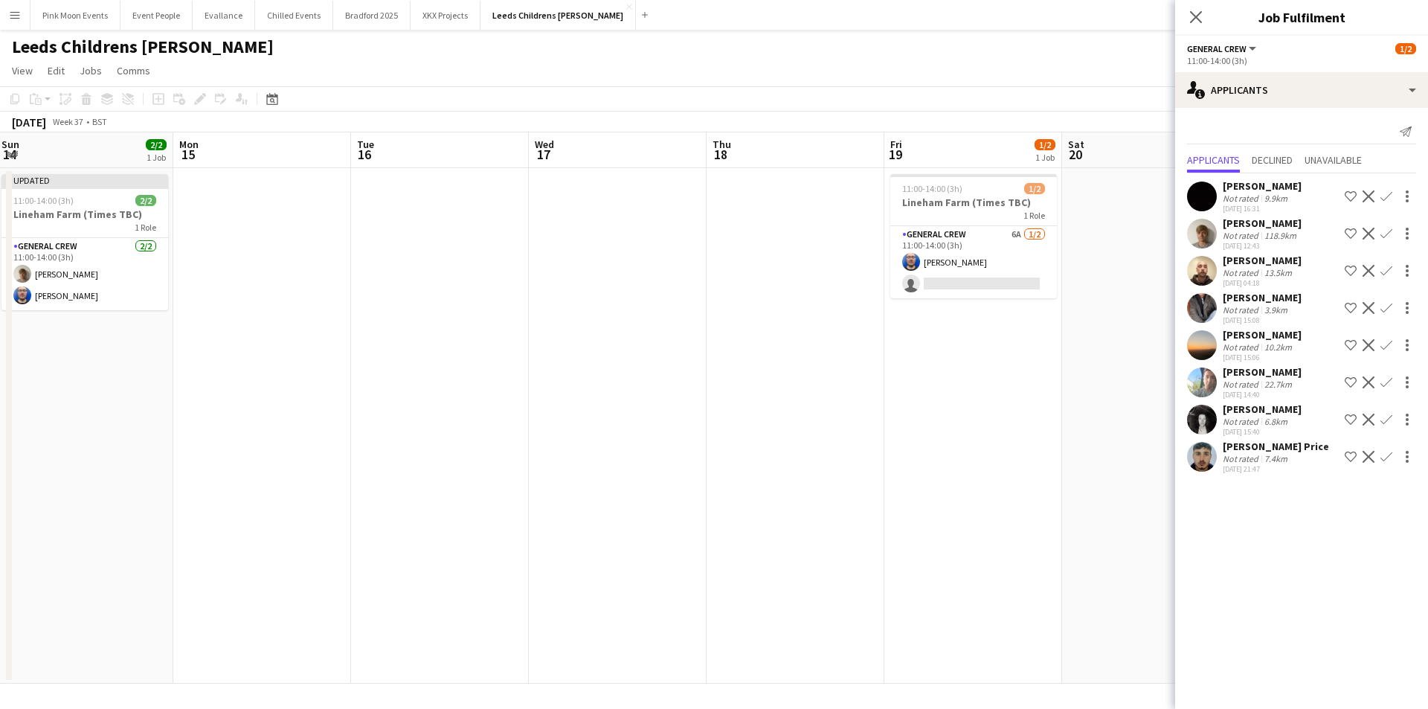
click at [872, 393] on app-calendar-viewport "Wed 10 Thu 11 Fri 12 2/2 1 Job Sat 13 Sun 14 2/2 1 Job Mon 15 Tue 16 Wed 17 Thu…" at bounding box center [714, 407] width 1428 height 551
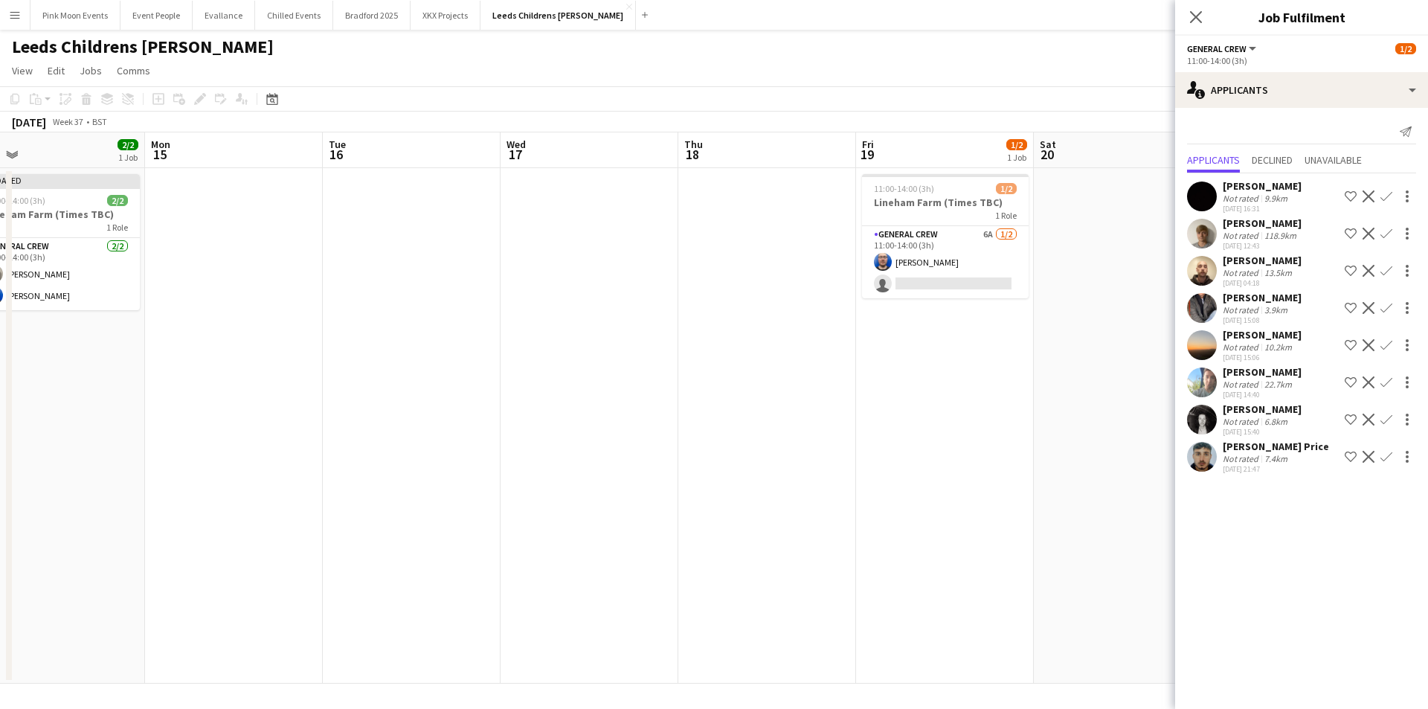
scroll to position [0, 750]
click at [953, 290] on app-calendar-viewport "Wed 10 Thu 11 Fri 12 2/2 1 Job Sat 13 Sun 14 2/2 1 Job Mon 15 Tue 16 Wed 17 Thu…" at bounding box center [714, 407] width 1428 height 551
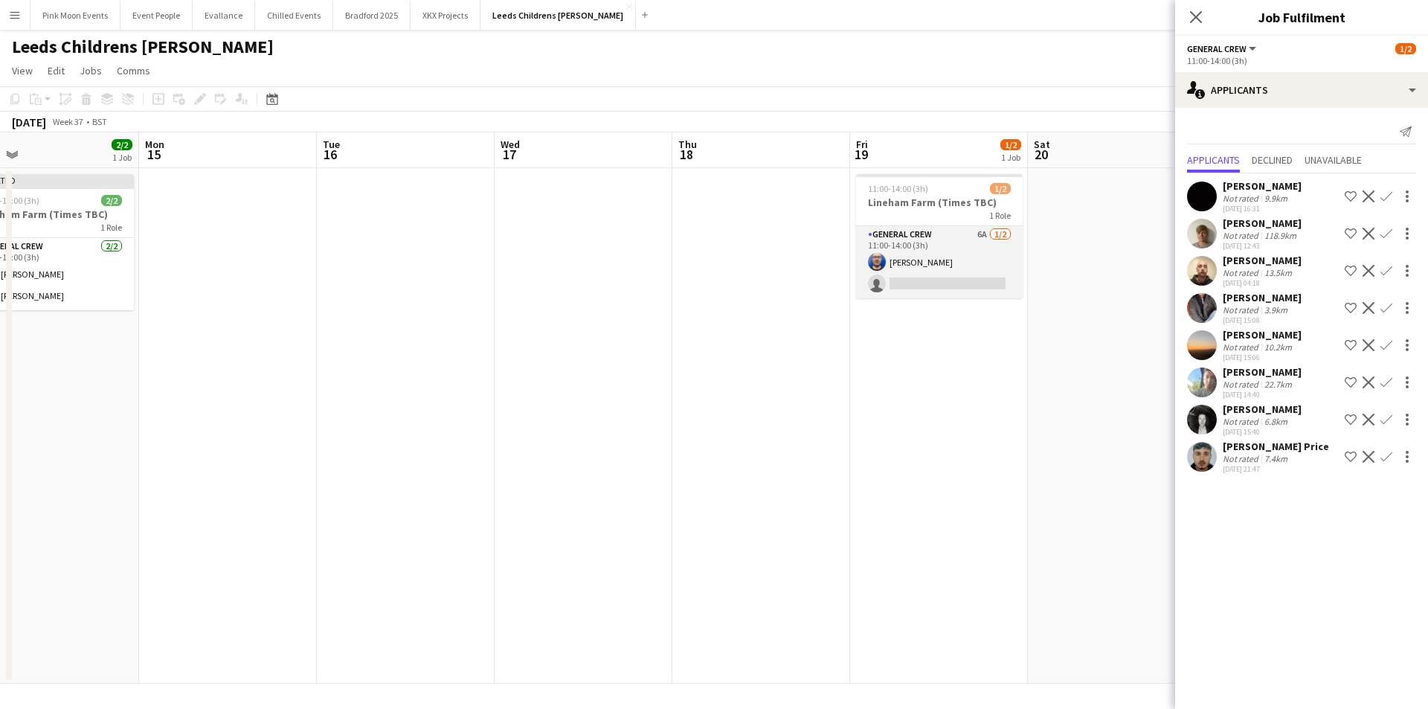
click at [959, 278] on app-card-role "General Crew 6A 1/2 11:00-14:00 (3h) Thomas Barker single-neutral-actions" at bounding box center [939, 262] width 167 height 72
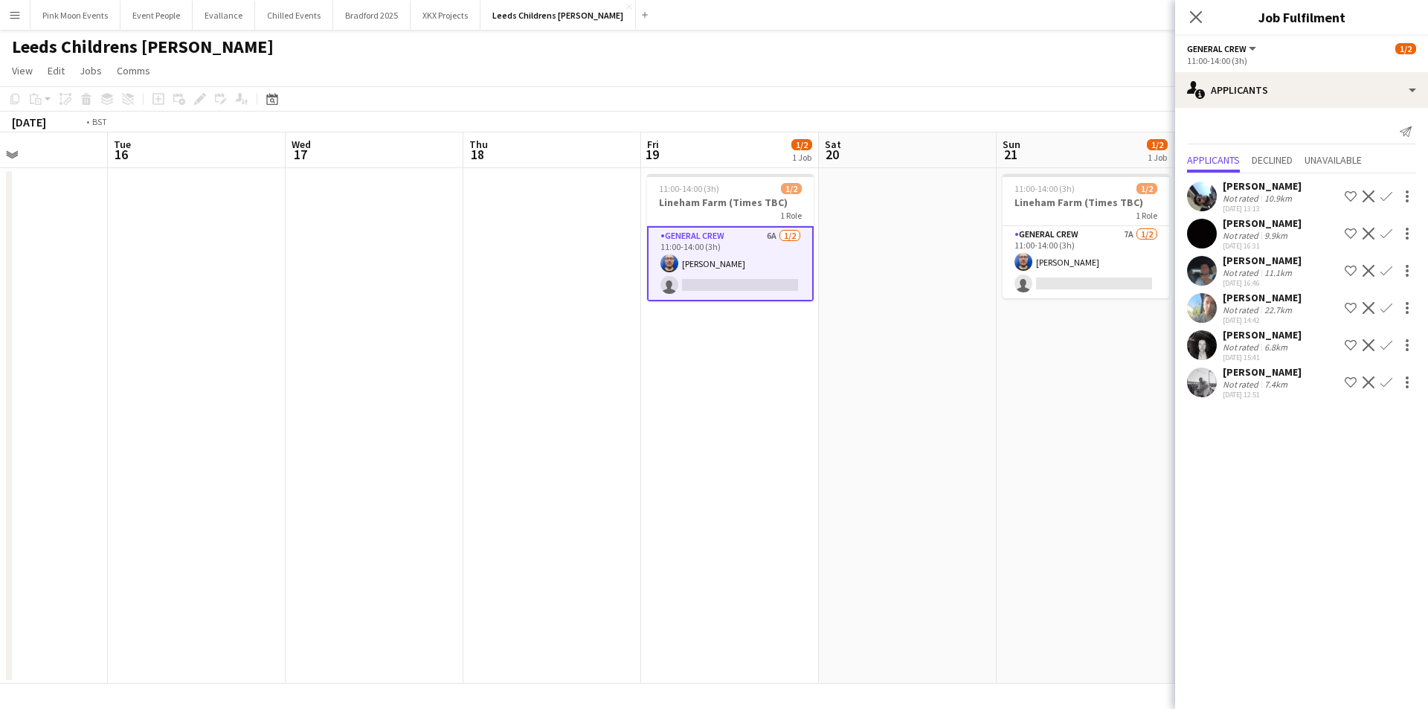
drag, startPoint x: 958, startPoint y: 506, endPoint x: 741, endPoint y: 547, distance: 220.8
click at [741, 547] on app-calendar-viewport "Fri 12 2/2 1 Job Sat 13 Sun 14 2/2 1 Job Mon 15 Tue 16 Wed 17 Thu 18 Fri 19 1/2…" at bounding box center [714, 407] width 1428 height 551
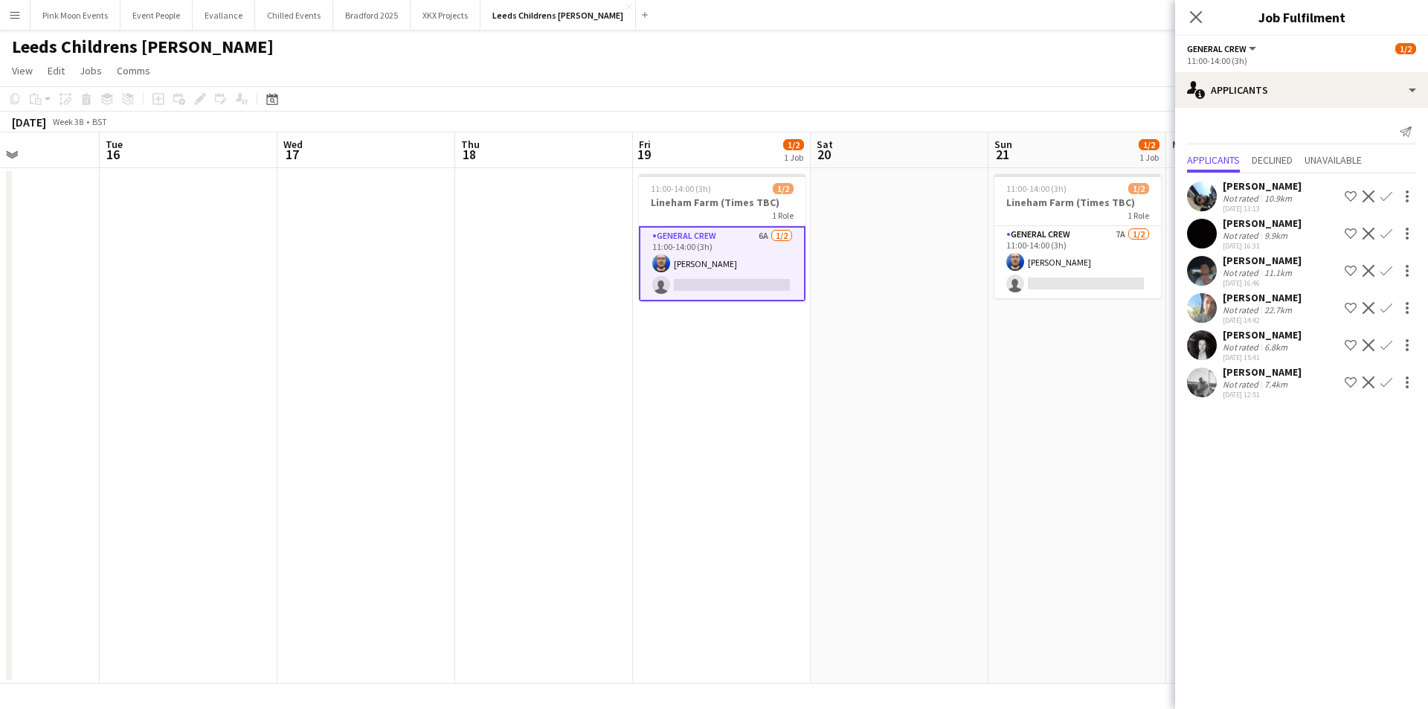
click at [1388, 196] on app-icon "Confirm" at bounding box center [1386, 196] width 12 height 12
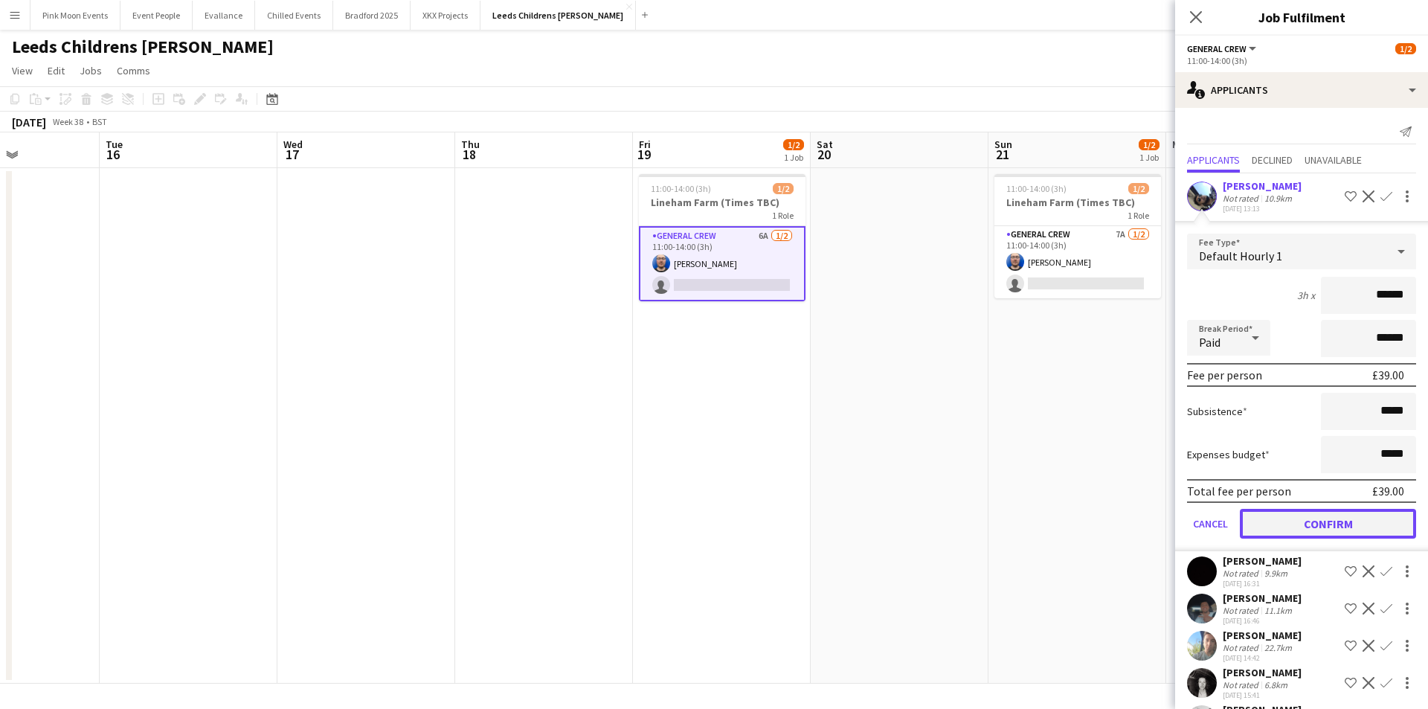
click at [1332, 532] on button "Confirm" at bounding box center [1328, 524] width 176 height 30
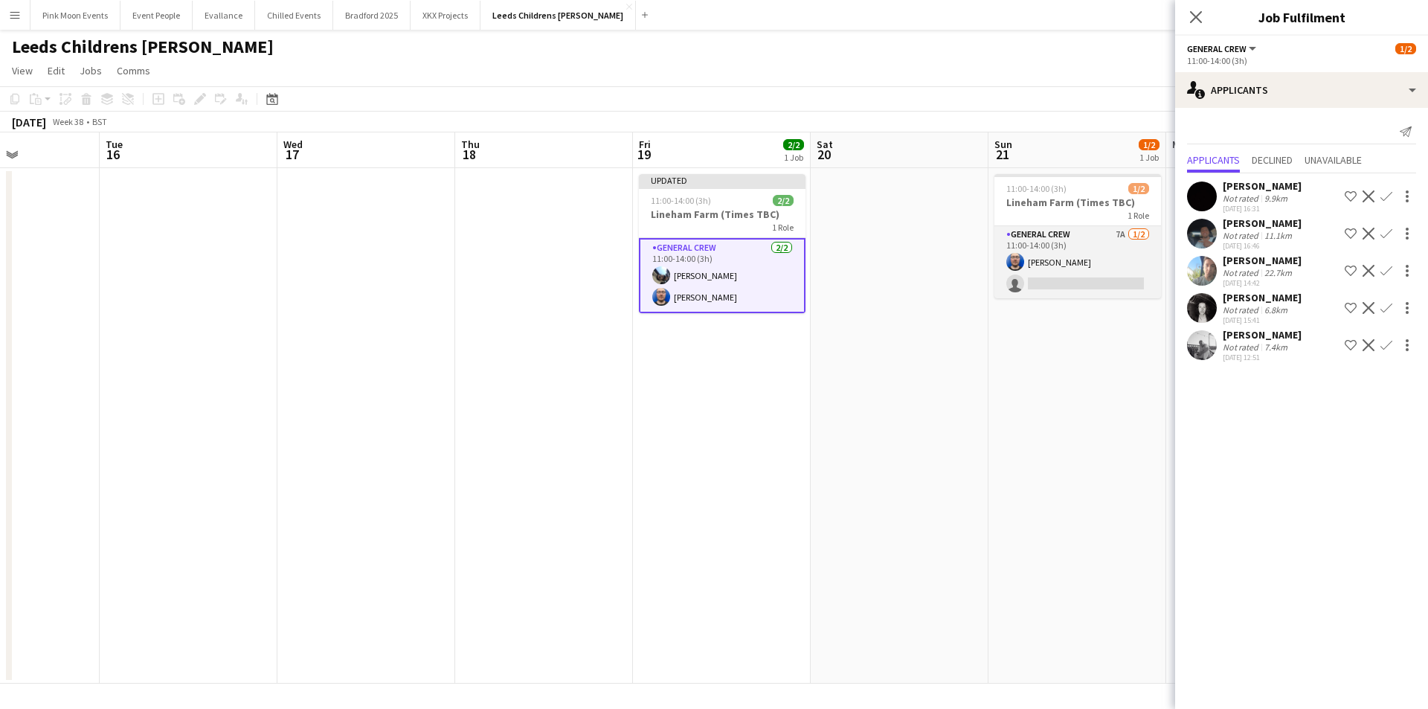
click at [1080, 291] on app-card-role "General Crew 7A 1/2 11:00-14:00 (3h) Thomas Barker single-neutral-actions" at bounding box center [1077, 262] width 167 height 72
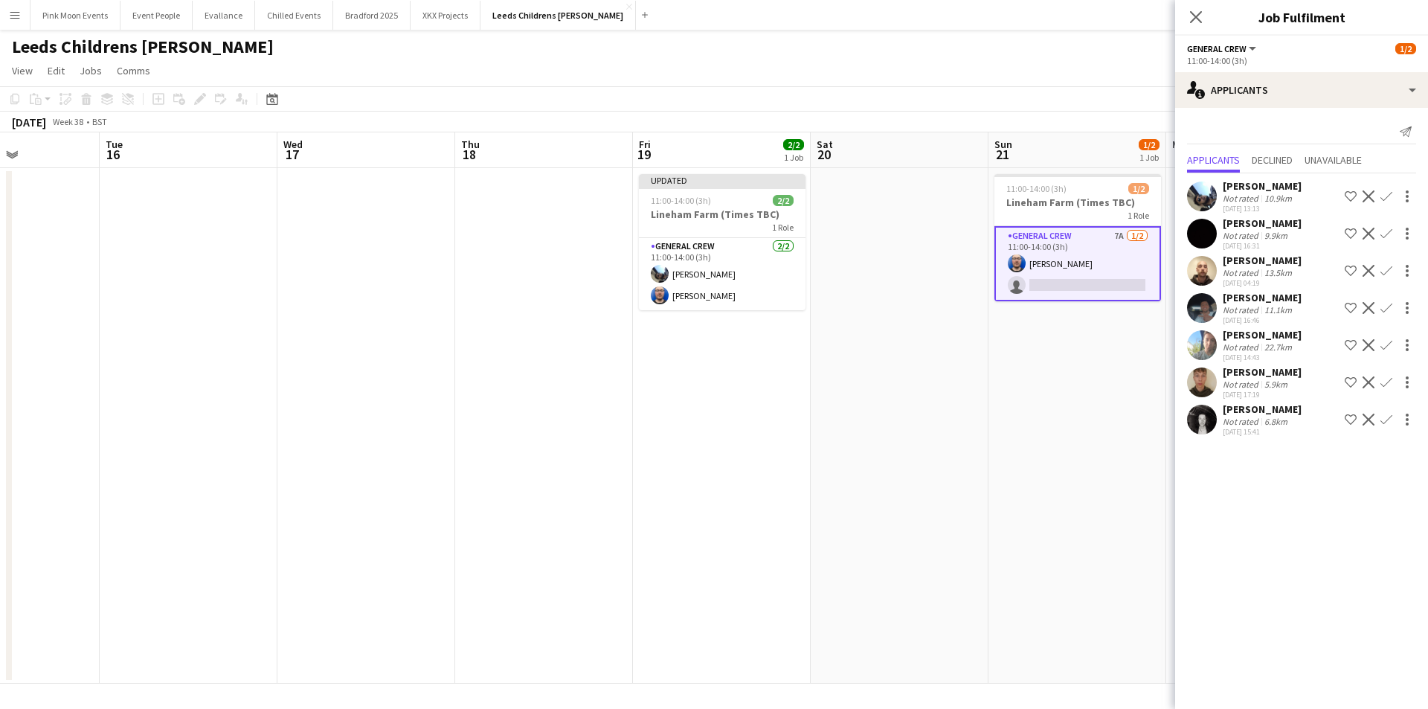
click at [1098, 289] on app-card-role "General Crew 7A 1/2 11:00-14:00 (3h) Thomas Barker single-neutral-actions" at bounding box center [1077, 263] width 167 height 75
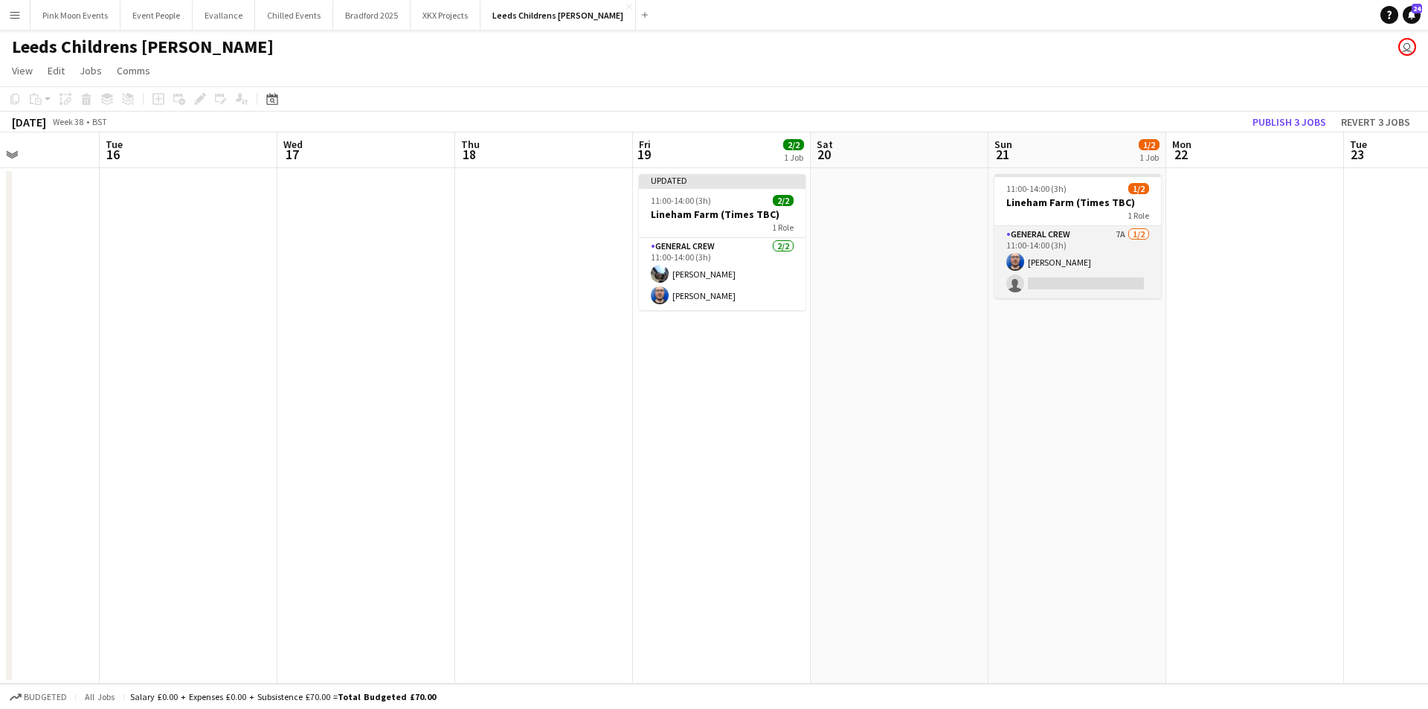
click at [1098, 289] on app-card-role "General Crew 7A 1/2 11:00-14:00 (3h) Thomas Barker single-neutral-actions" at bounding box center [1077, 262] width 167 height 72
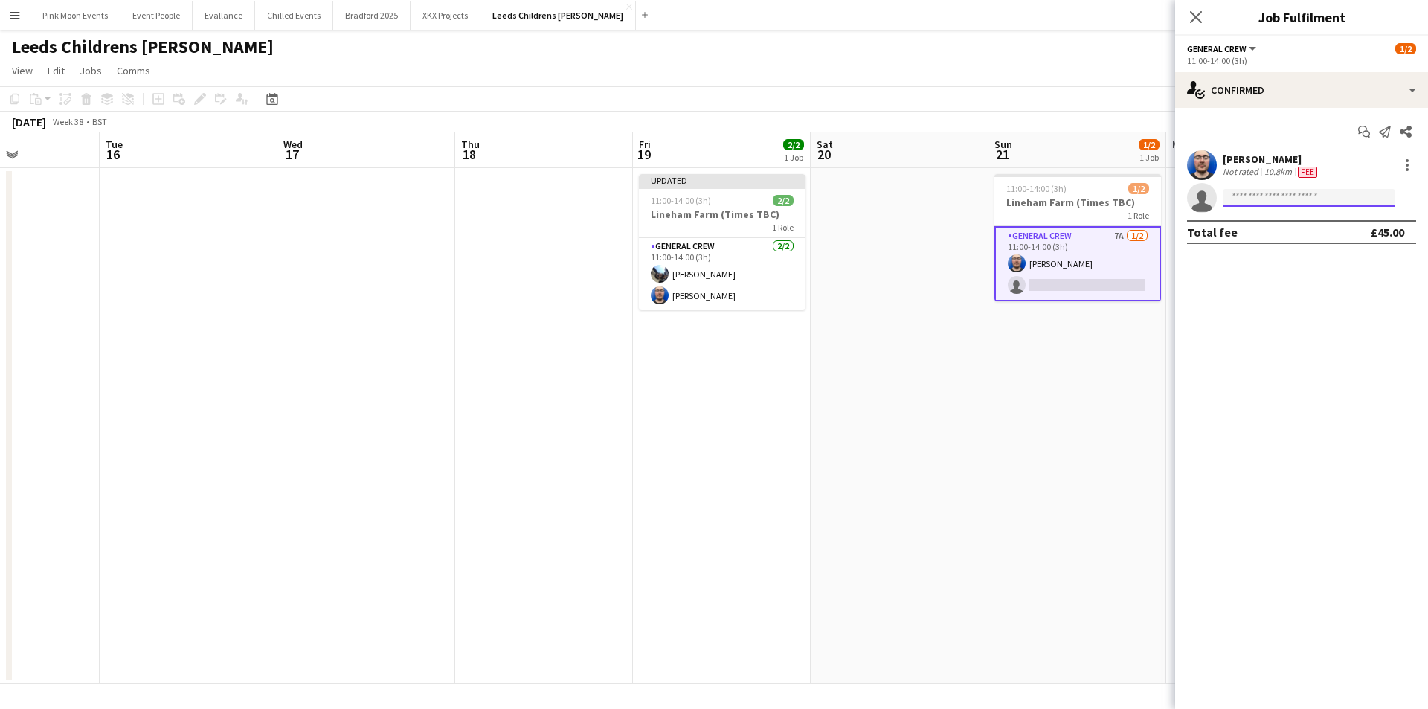
click at [1239, 194] on input at bounding box center [1308, 198] width 173 height 18
type input "****"
click at [1271, 222] on span "Joe Cotterill" at bounding box center [1277, 219] width 86 height 13
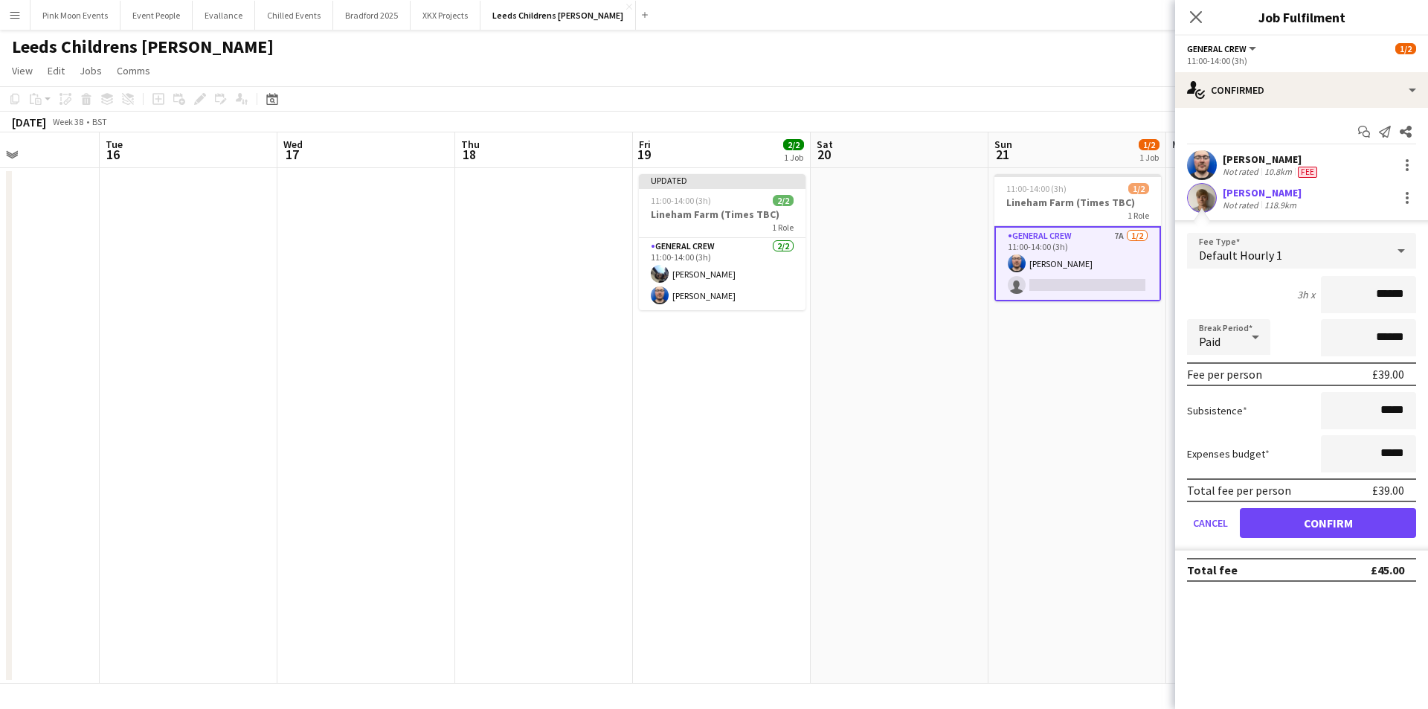
drag, startPoint x: 1343, startPoint y: 284, endPoint x: 1492, endPoint y: 276, distance: 149.7
click at [1427, 276] on html "Menu Boards Boards Boards All jobs Status Workforce Workforce My Workforce Recr…" at bounding box center [714, 354] width 1428 height 709
type input "***"
click at [1334, 518] on button "Confirm" at bounding box center [1328, 523] width 176 height 30
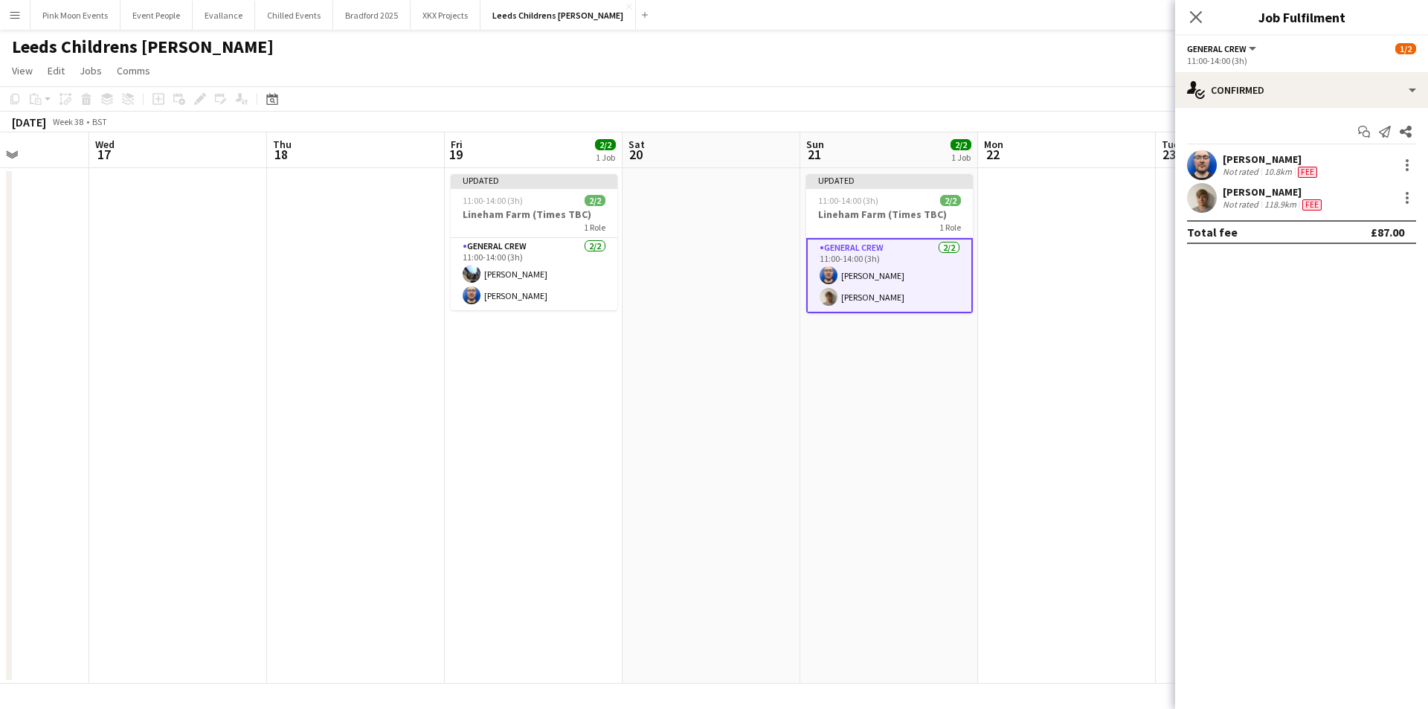
drag, startPoint x: 1114, startPoint y: 474, endPoint x: 558, endPoint y: 431, distance: 557.1
click at [557, 434] on app-calendar-viewport "Sun 14 2/2 1 Job Mon 15 Tue 16 Wed 17 Thu 18 Fri 19 2/2 1 Job Sat 20 Sun 21 2/2…" at bounding box center [714, 407] width 1428 height 551
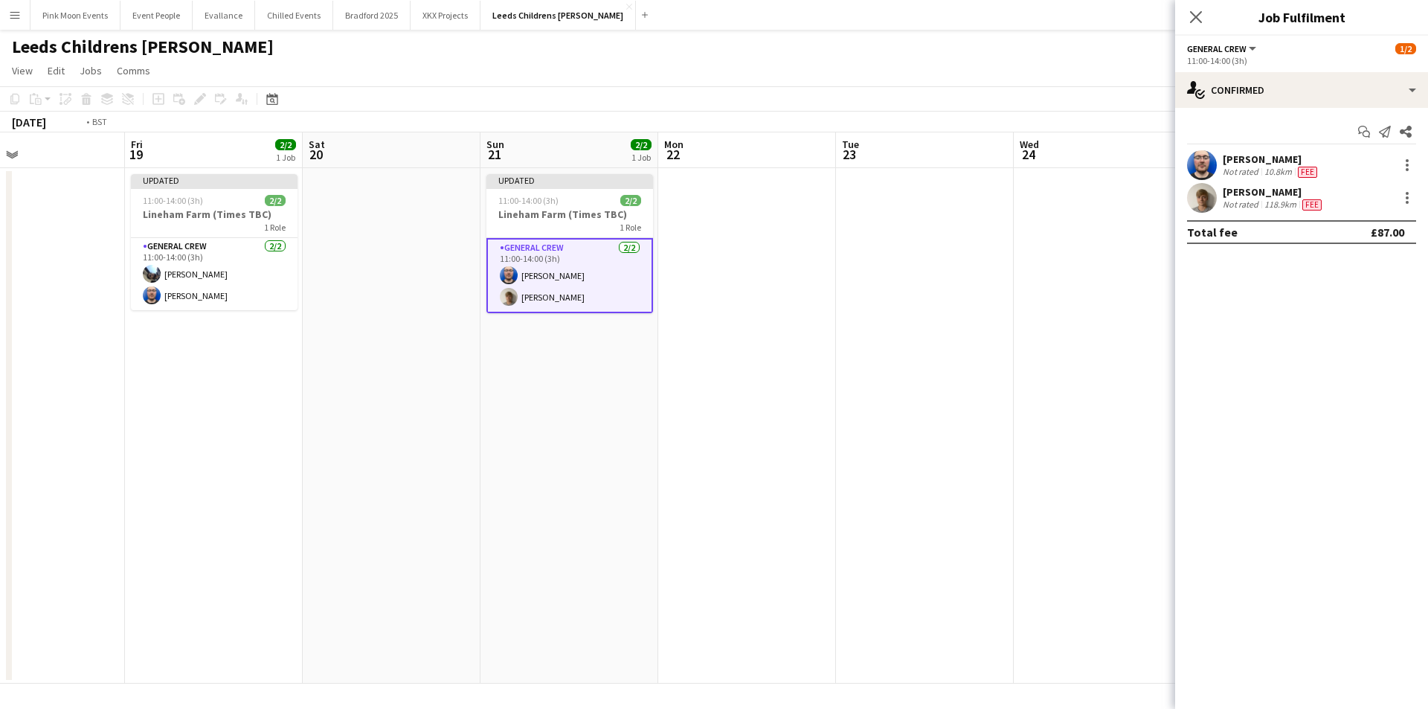
drag, startPoint x: 460, startPoint y: 378, endPoint x: 0, endPoint y: 366, distance: 460.5
click at [0, 366] on app-calendar-viewport "Tue 16 Wed 17 Thu 18 Fri 19 2/2 1 Job Sat 20 Sun 21 2/2 1 Job Mon 22 Tue 23 Wed…" at bounding box center [714, 407] width 1428 height 551
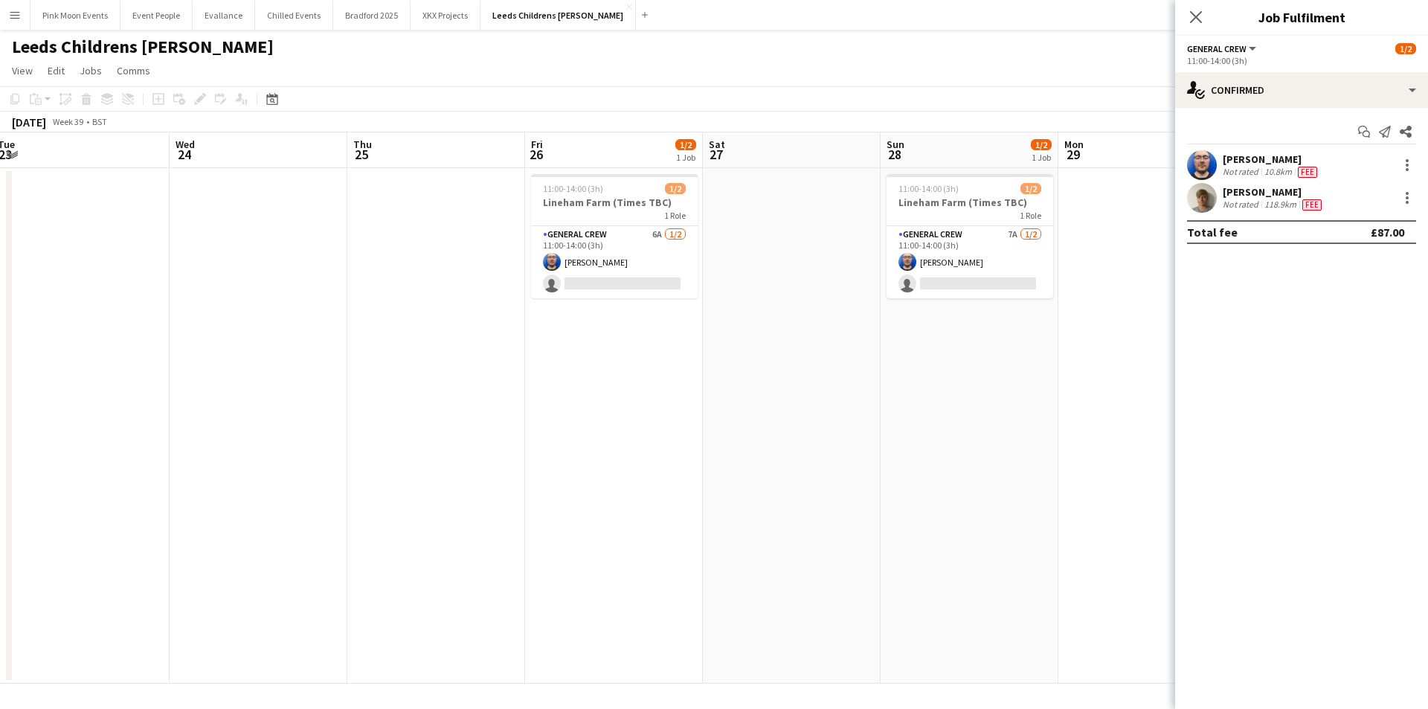
drag, startPoint x: 947, startPoint y: 324, endPoint x: 867, endPoint y: 332, distance: 80.7
click at [868, 332] on app-calendar-viewport "Sat 20 Sun 21 2/2 1 Job Mon 22 Tue 23 Wed 24 Thu 25 Fri 26 1/2 1 Job Sat 27 Sun…" at bounding box center [714, 407] width 1428 height 551
click at [972, 278] on app-card-role "General Crew 7A 1/2 11:00-14:00 (3h) Thomas Barker single-neutral-actions" at bounding box center [968, 262] width 167 height 72
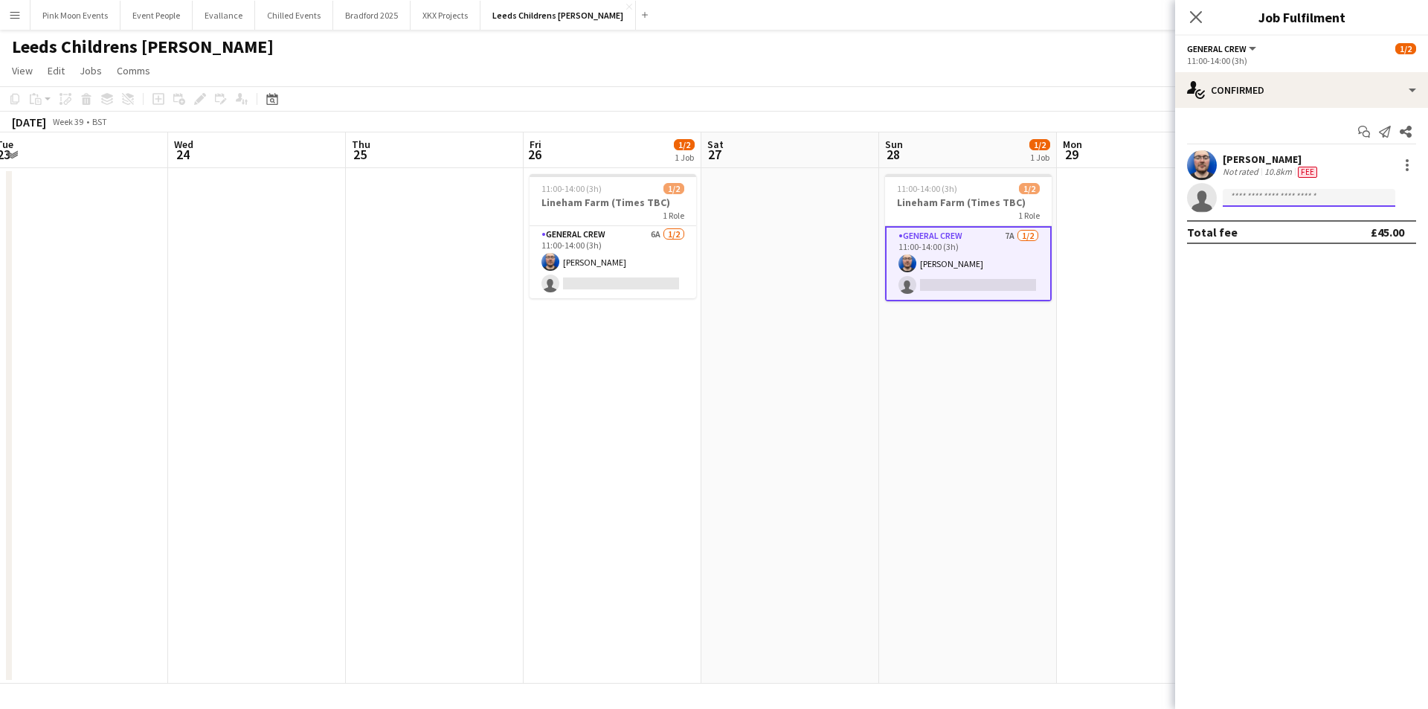
click at [1339, 198] on input at bounding box center [1308, 198] width 173 height 18
type input "****"
click at [1315, 226] on span "jcotters@yahoo.com" at bounding box center [1308, 231] width 149 height 12
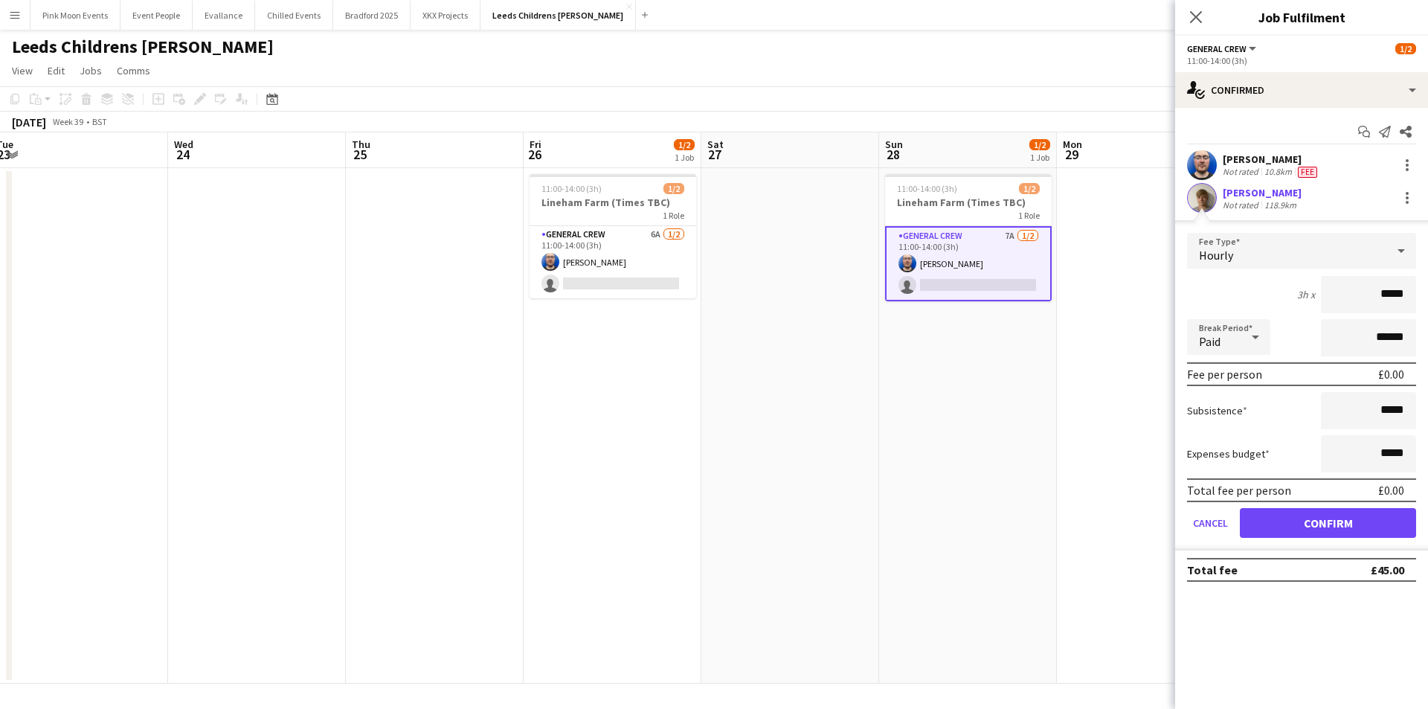
drag, startPoint x: 1359, startPoint y: 303, endPoint x: 1458, endPoint y: 294, distance: 100.0
click at [1427, 294] on html "Menu Boards Boards Boards All jobs Status Workforce Workforce My Workforce Recr…" at bounding box center [714, 354] width 1428 height 709
type input "***"
click at [1353, 529] on button "Confirm" at bounding box center [1328, 523] width 176 height 30
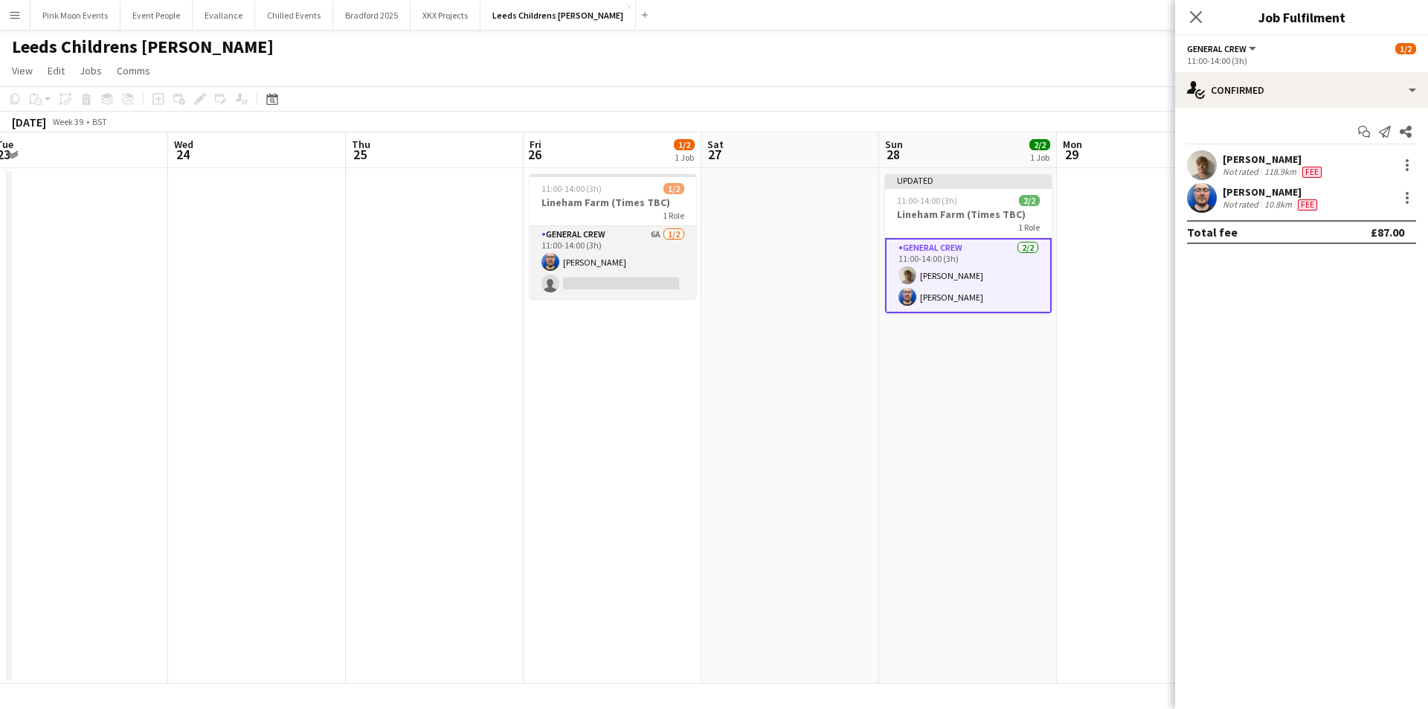
click at [613, 270] on app-card-role "General Crew 6A 1/2 11:00-14:00 (3h) Thomas Barker single-neutral-actions" at bounding box center [612, 262] width 167 height 72
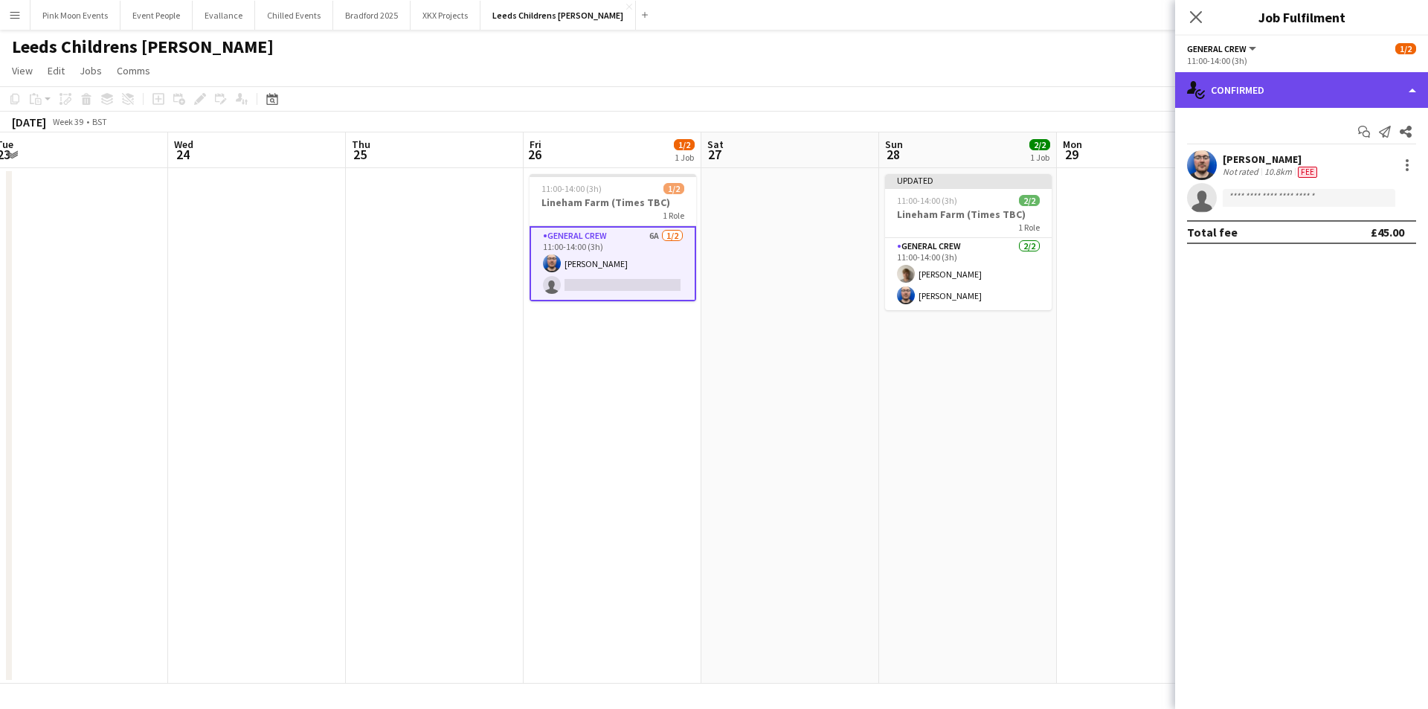
click at [1345, 100] on div "single-neutral-actions-check-2 Confirmed" at bounding box center [1301, 90] width 253 height 36
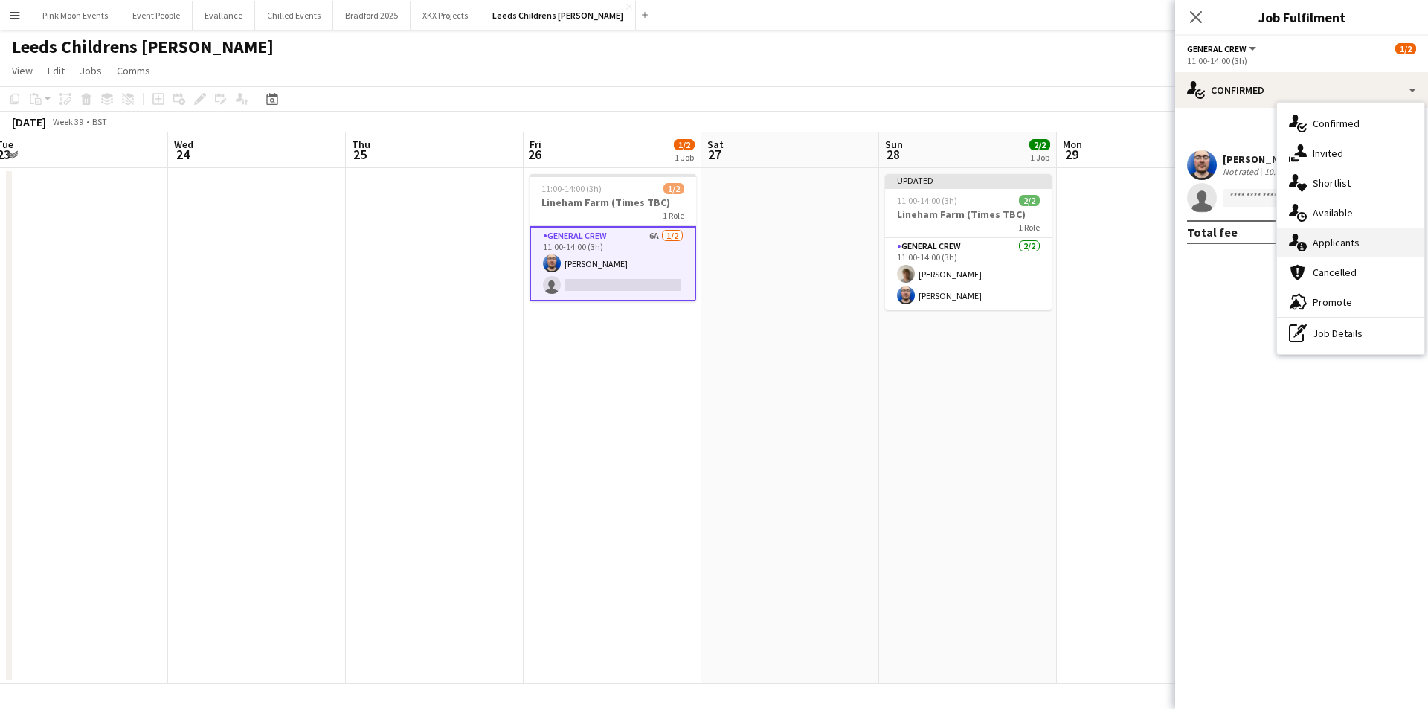
click at [1364, 236] on div "single-neutral-actions-information Applicants" at bounding box center [1350, 243] width 147 height 30
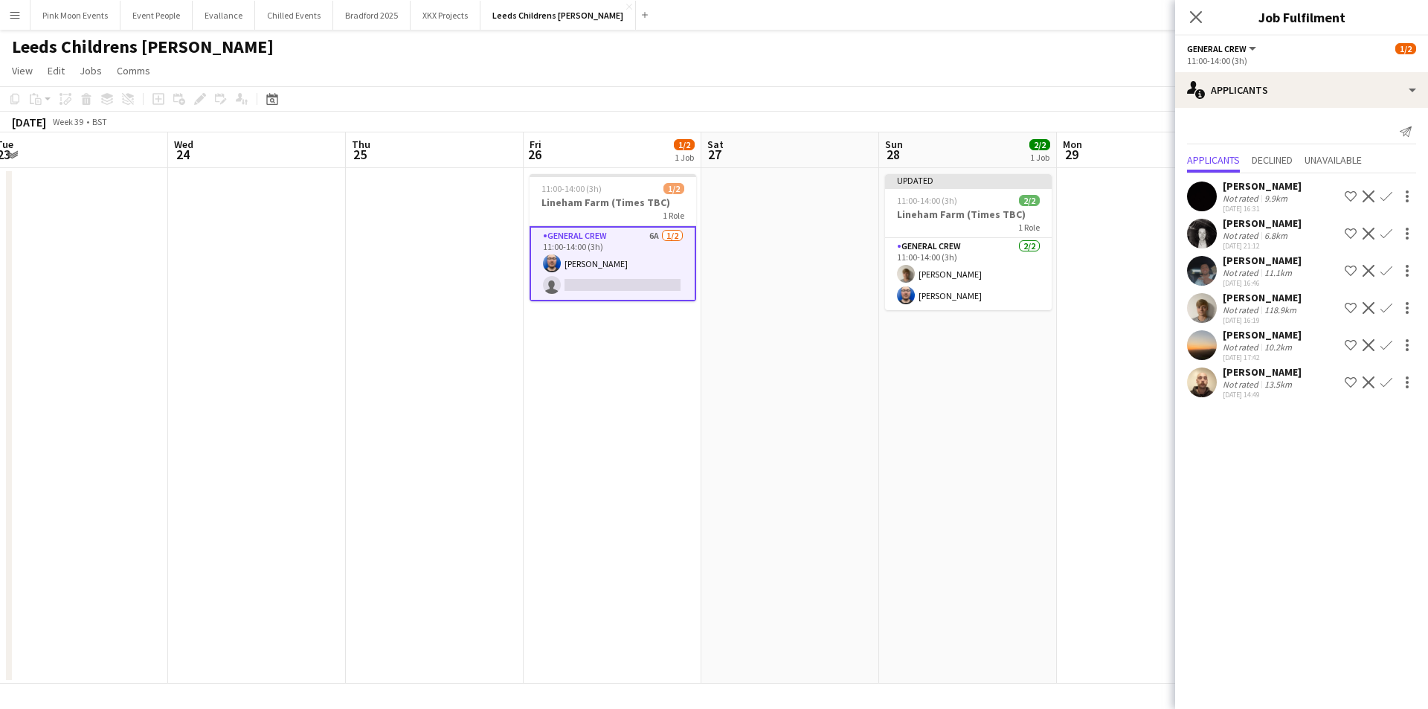
click at [1205, 22] on div "Close pop-in" at bounding box center [1196, 17] width 42 height 34
click at [1200, 22] on icon at bounding box center [1195, 17] width 14 height 14
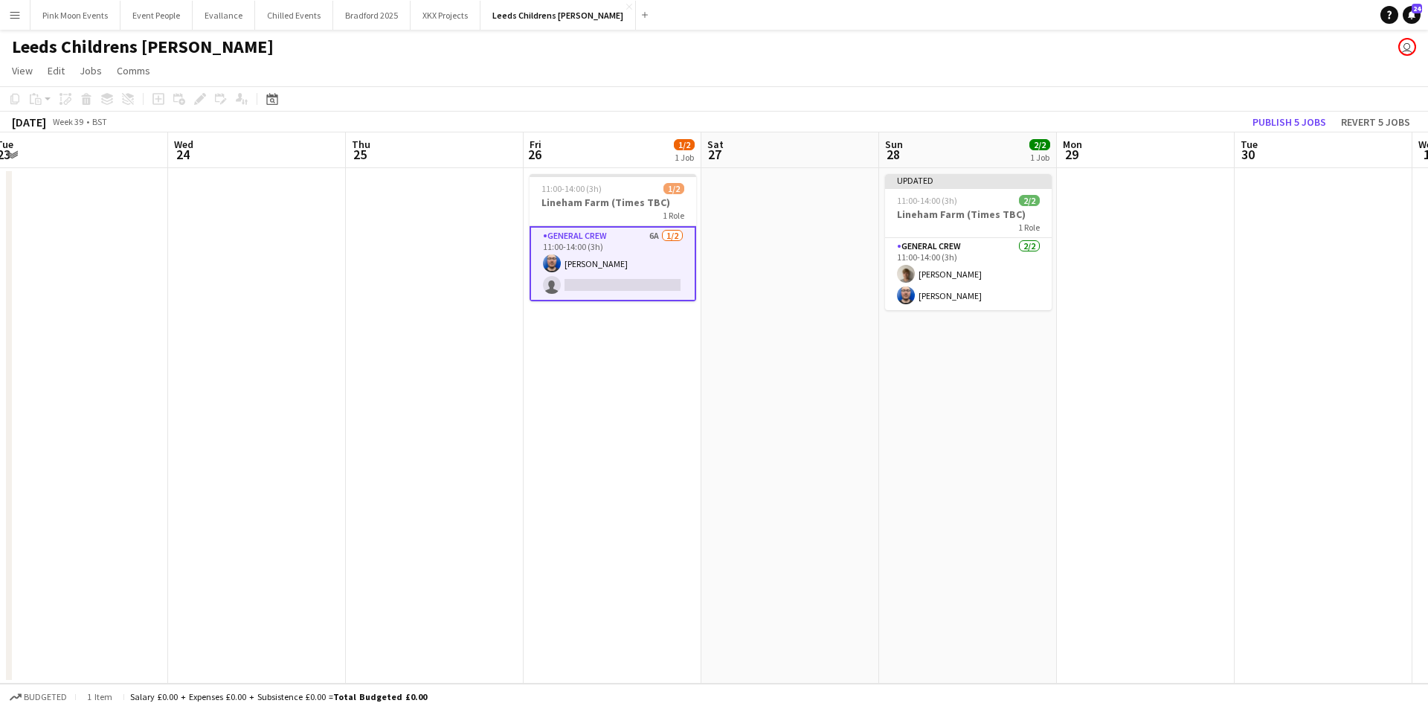
click at [1286, 110] on app-toolbar "Copy Paste Paste Ctrl+V Paste with crew Ctrl+Shift+V Paste linked Job Delete Gr…" at bounding box center [714, 98] width 1428 height 25
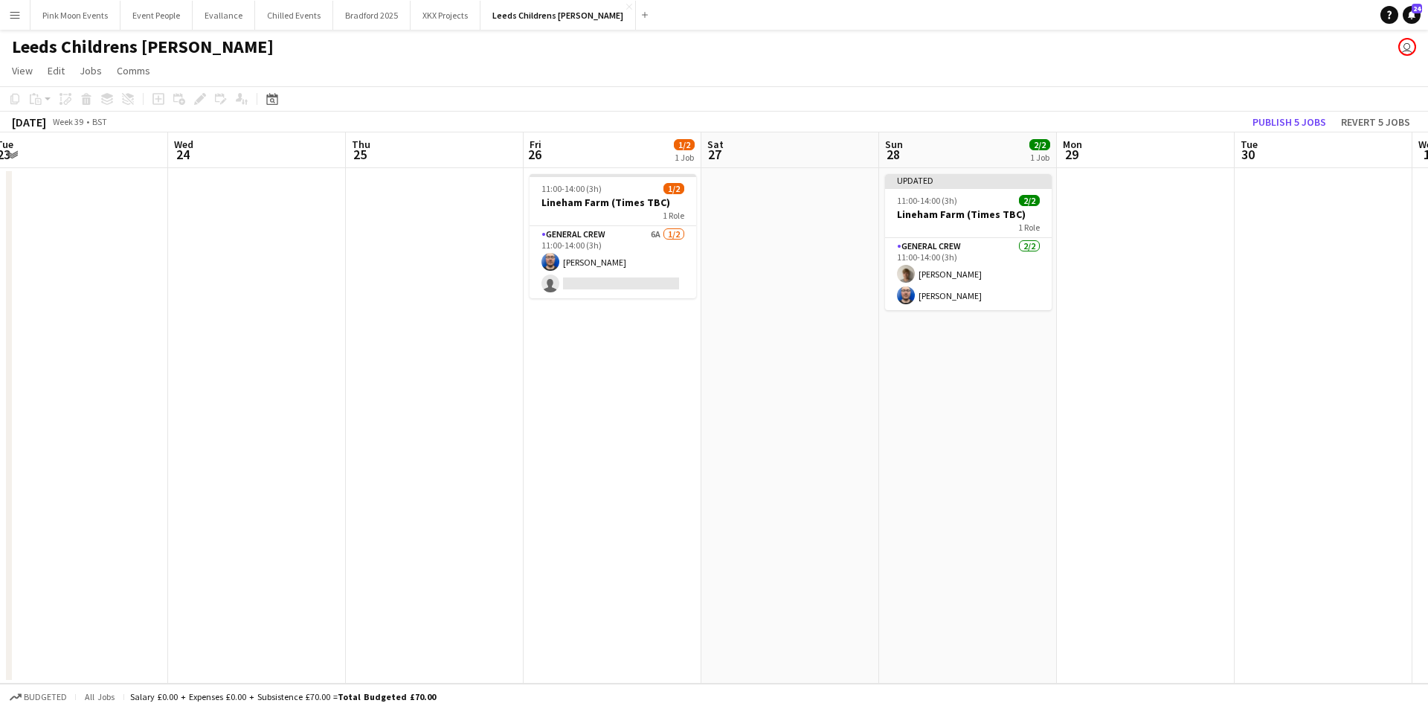
click at [1284, 133] on app-board-header-date "Tue 30" at bounding box center [1323, 150] width 178 height 36
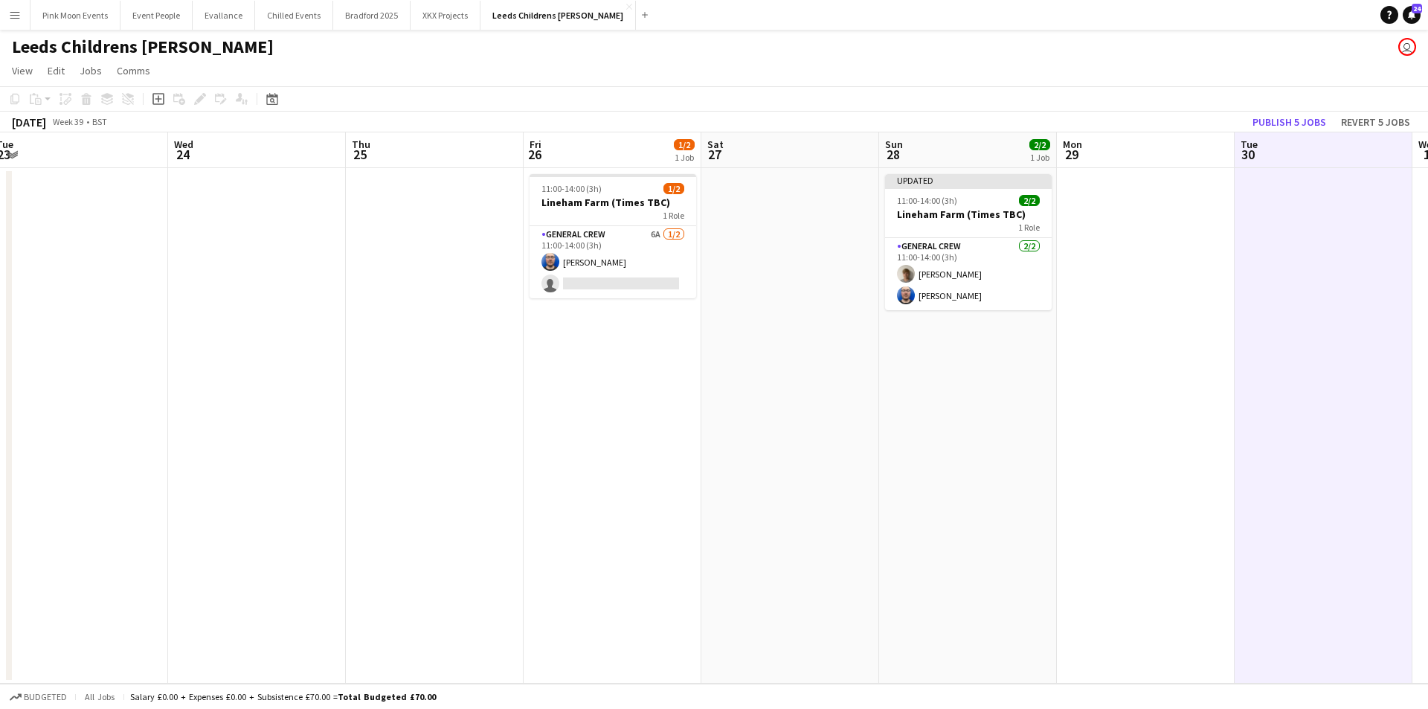
click at [1284, 133] on app-board-header-date "Tue 30" at bounding box center [1323, 150] width 178 height 36
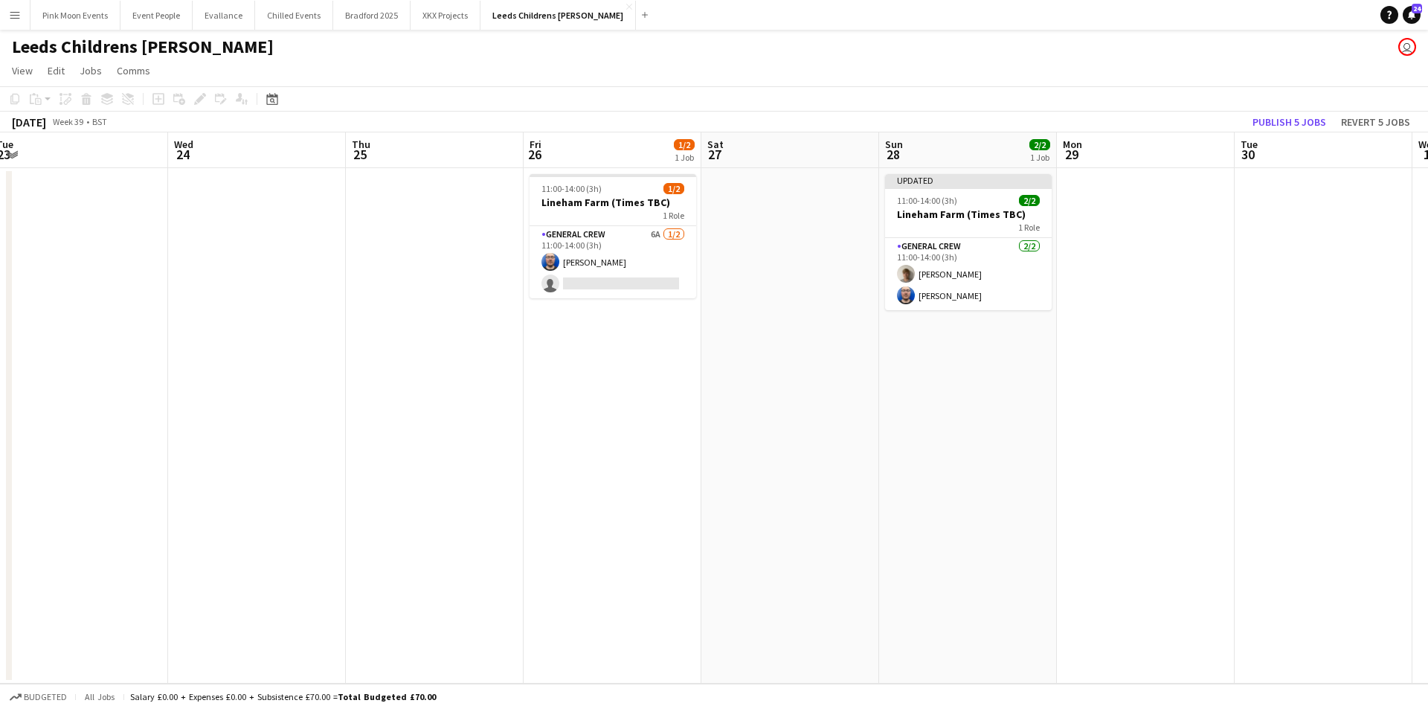
click at [1292, 110] on app-toolbar "Copy Paste Paste Ctrl+V Paste with crew Ctrl+Shift+V Paste linked Job Delete Gr…" at bounding box center [714, 98] width 1428 height 25
click at [1286, 123] on button "Publish 5 jobs" at bounding box center [1289, 121] width 86 height 19
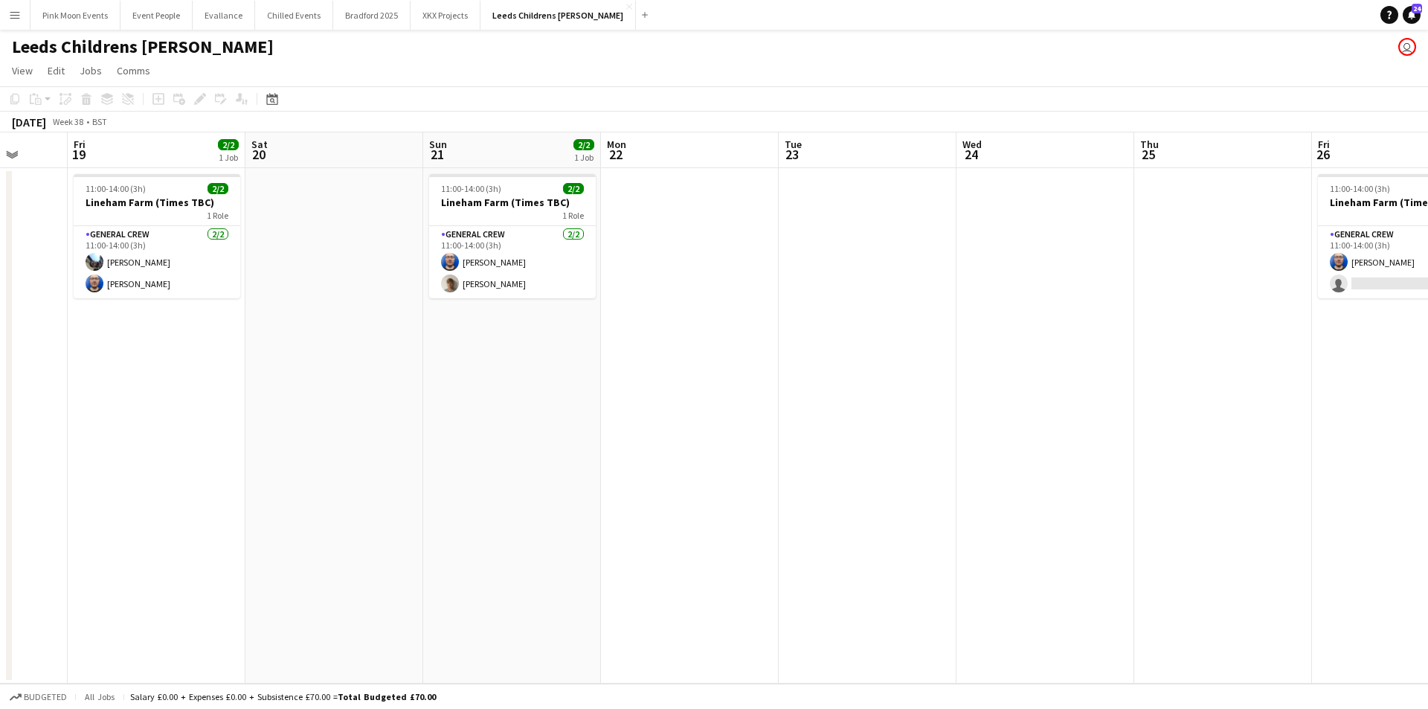
drag, startPoint x: 432, startPoint y: 377, endPoint x: 1085, endPoint y: 373, distance: 652.9
click at [1085, 373] on app-calendar-viewport "Tue 16 Wed 17 Thu 18 Fri 19 2/2 1 Job Sat 20 Sun 21 2/2 1 Job Mon 22 Tue 23 Wed…" at bounding box center [714, 407] width 1428 height 551
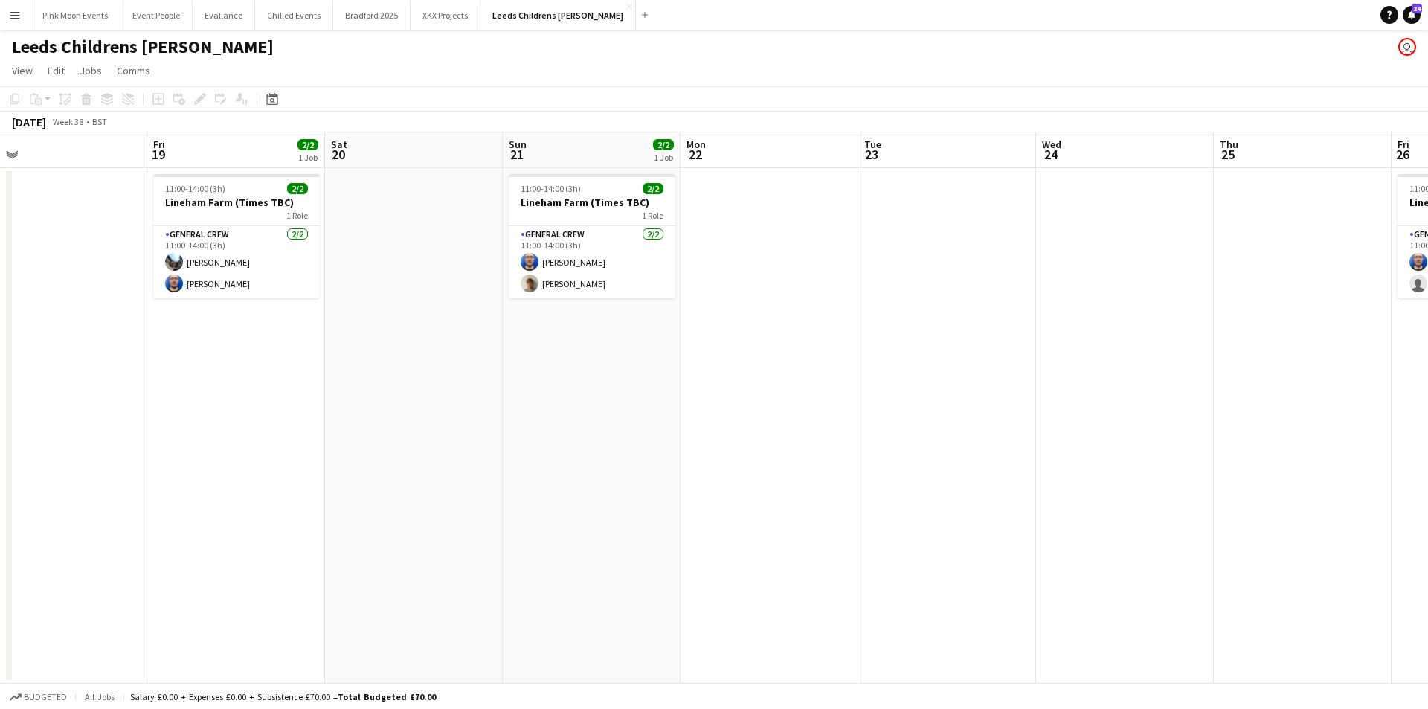
drag, startPoint x: 287, startPoint y: 450, endPoint x: 373, endPoint y: 448, distance: 85.5
click at [373, 448] on app-calendar-viewport "Tue 16 Wed 17 Thu 18 Fri 19 2/2 1 Job Sat 20 Sun 21 2/2 1 Job Mon 22 Tue 23 Wed…" at bounding box center [714, 407] width 1428 height 551
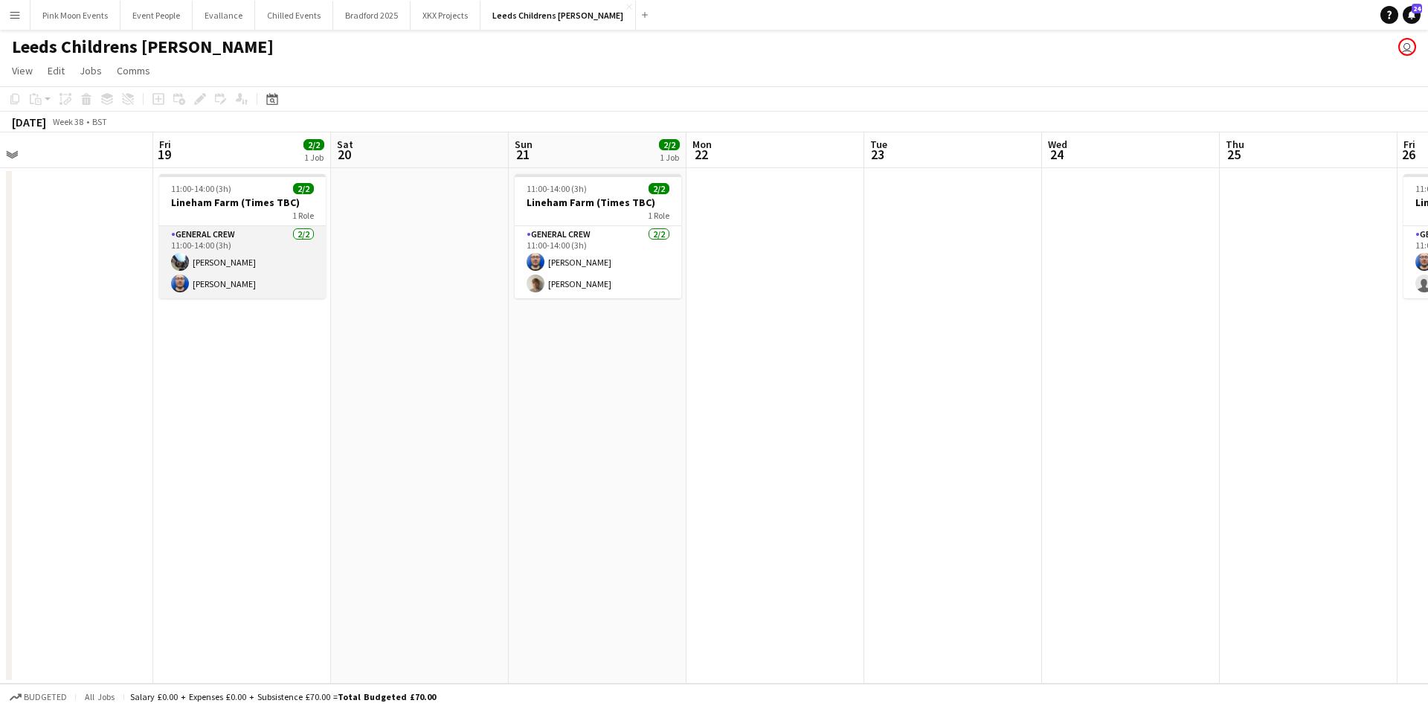
click at [236, 247] on app-card-role "General Crew 2/2 11:00-14:00 (3h) Josh Lewis Thomas Barker" at bounding box center [242, 262] width 167 height 72
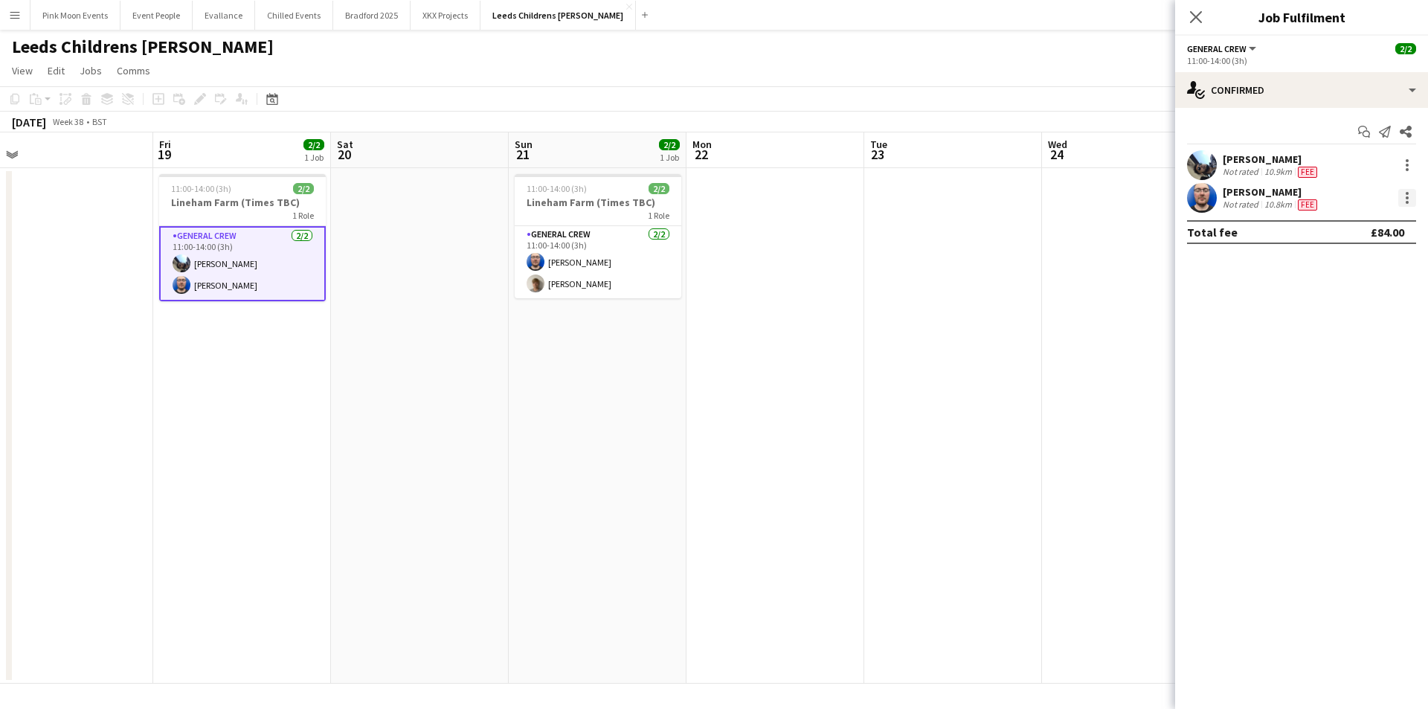
click at [1408, 194] on div at bounding box center [1406, 193] width 3 height 3
click at [1367, 361] on span "Remove" at bounding box center [1358, 367] width 92 height 13
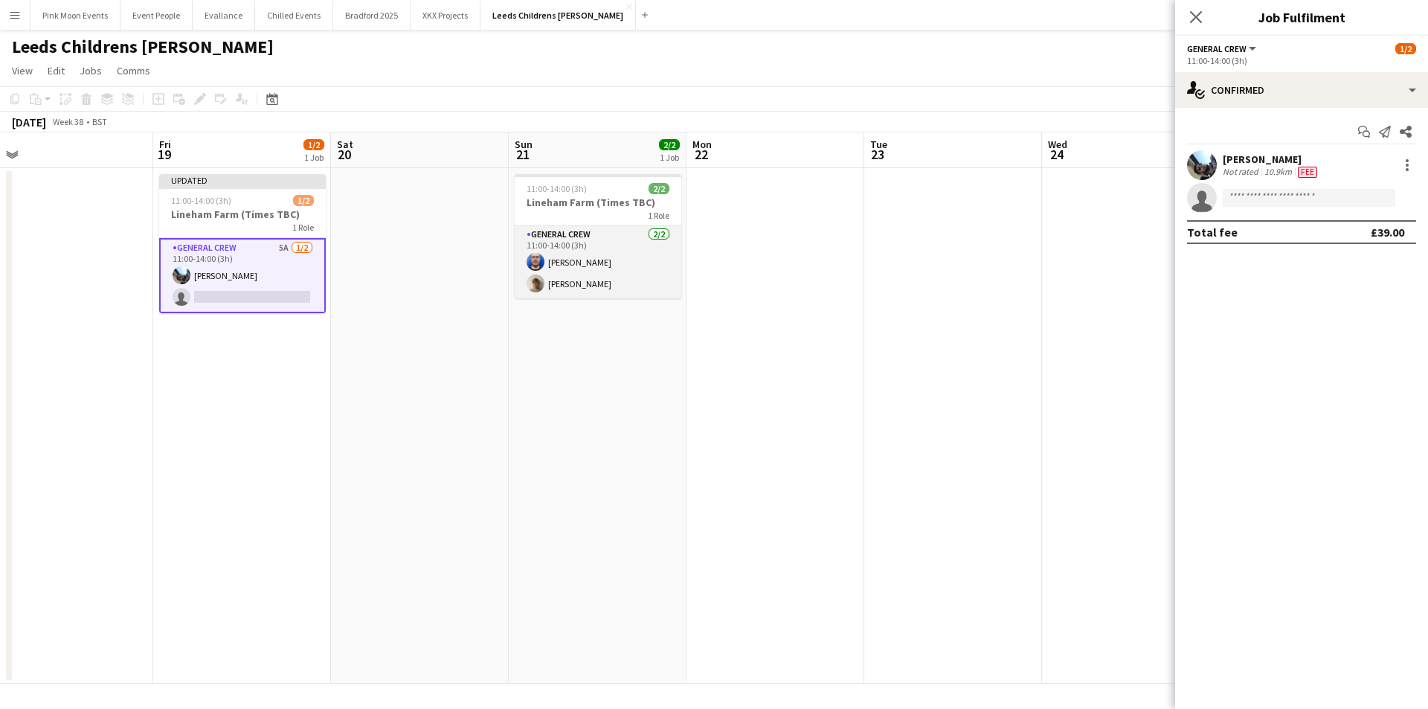
click at [587, 257] on app-card-role "General Crew 2/2 11:00-14:00 (3h) Thomas Barker Joe Cotterill" at bounding box center [598, 262] width 167 height 72
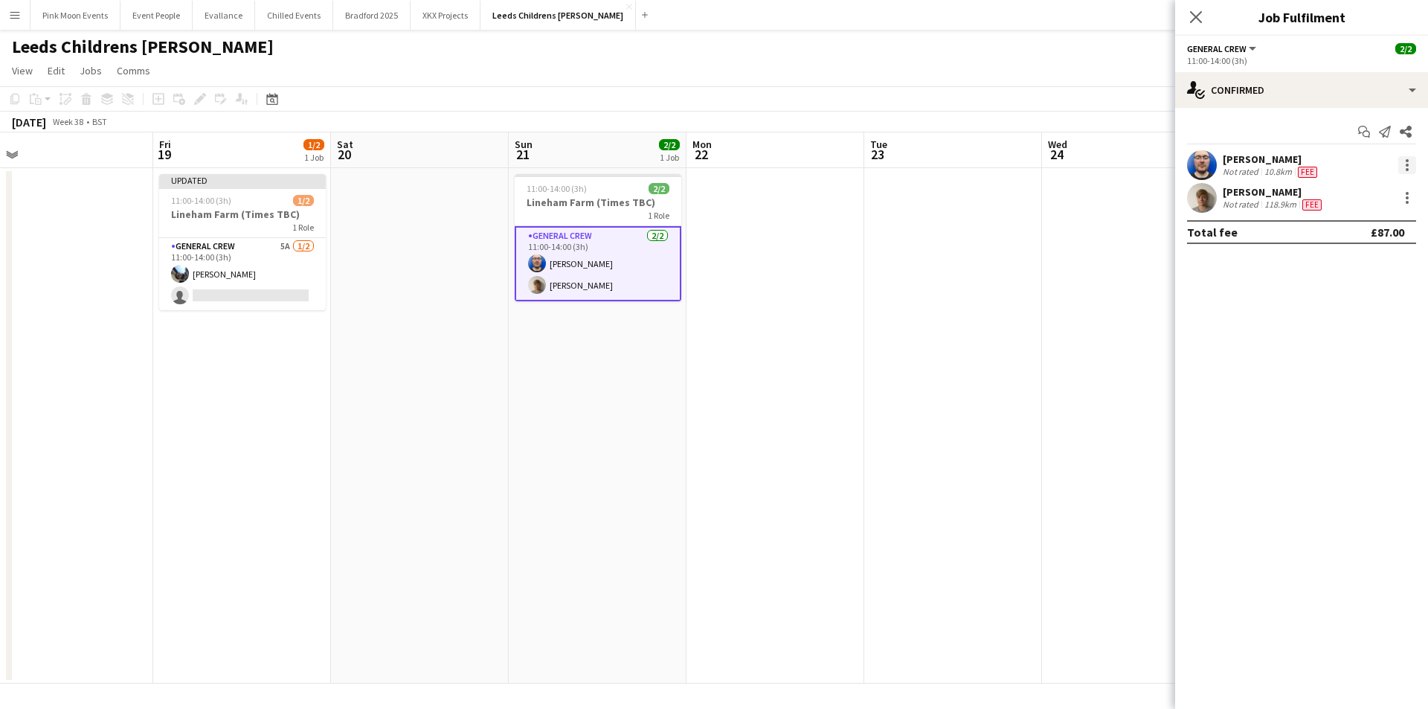
click at [1401, 166] on div at bounding box center [1407, 165] width 18 height 18
click at [1364, 321] on button "Remove" at bounding box center [1358, 336] width 116 height 36
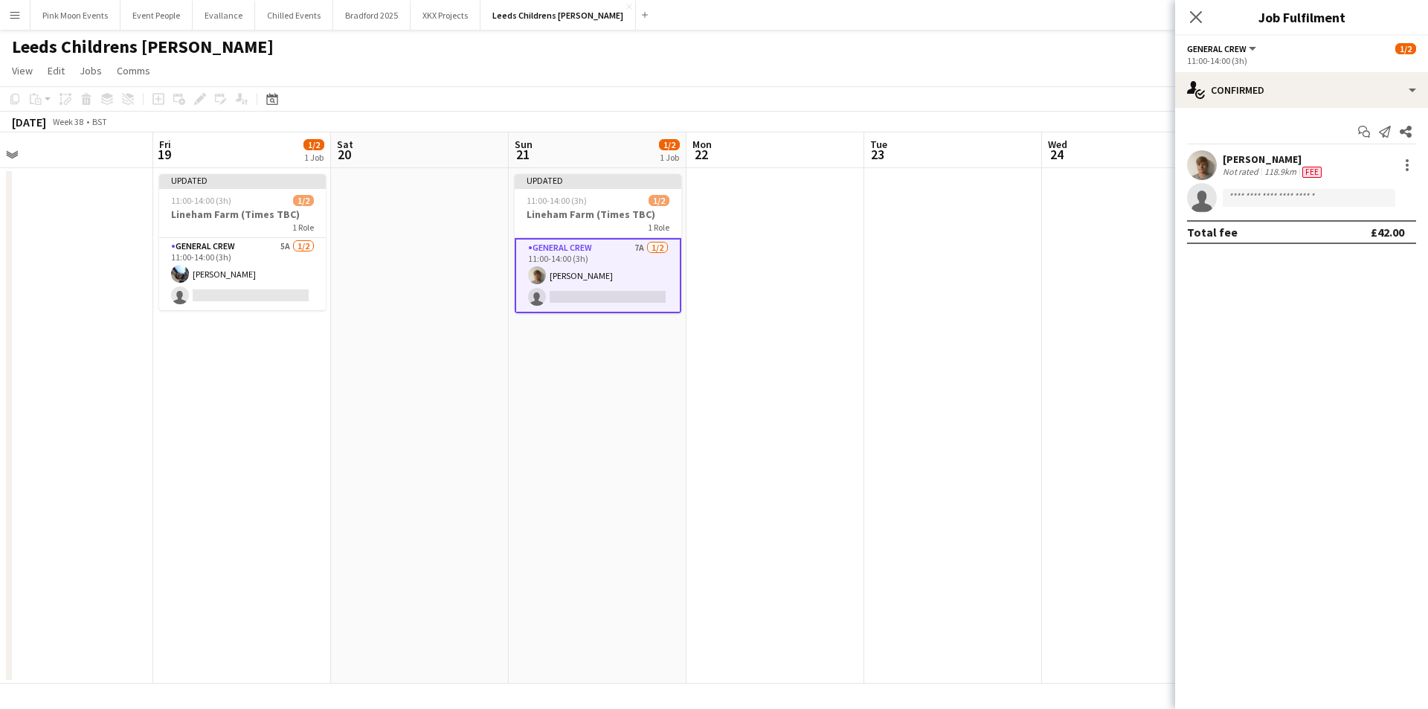
click at [938, 358] on app-date-cell at bounding box center [953, 425] width 178 height 515
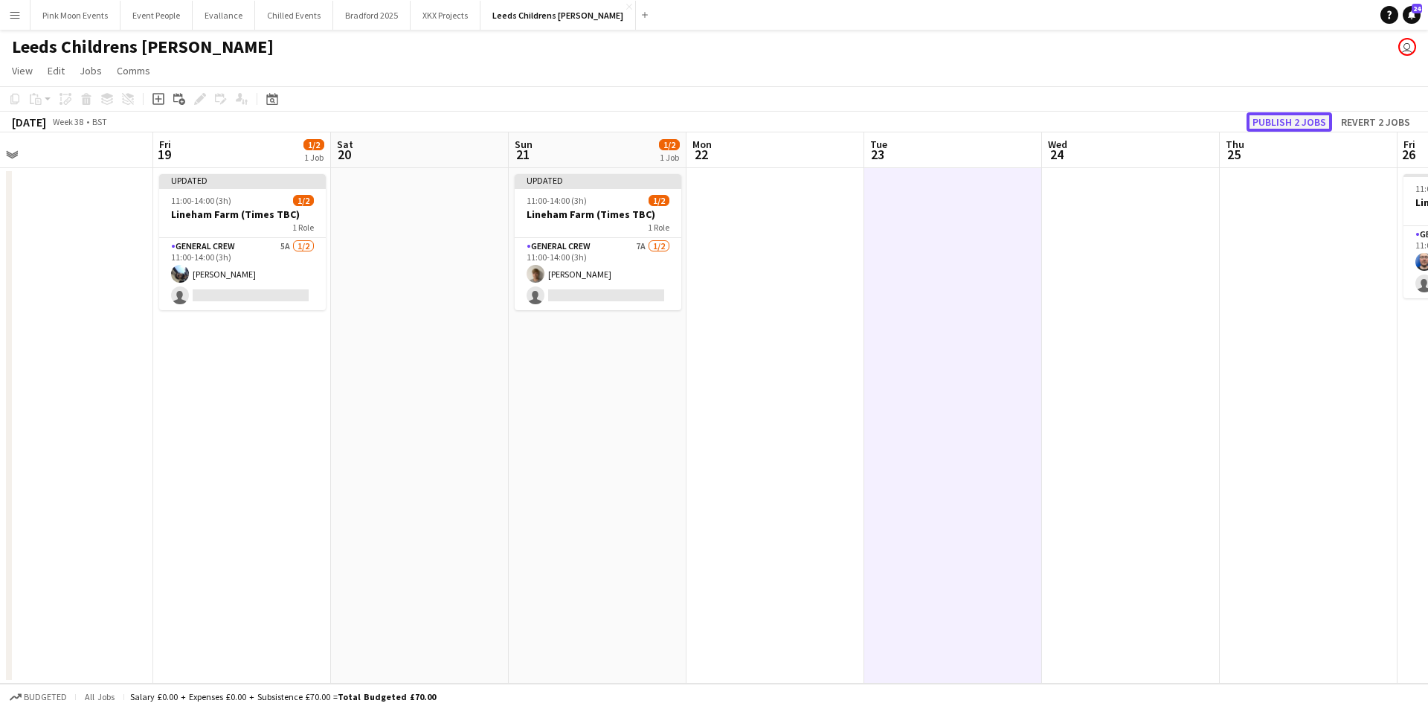
click at [1269, 131] on button "Publish 2 jobs" at bounding box center [1289, 121] width 86 height 19
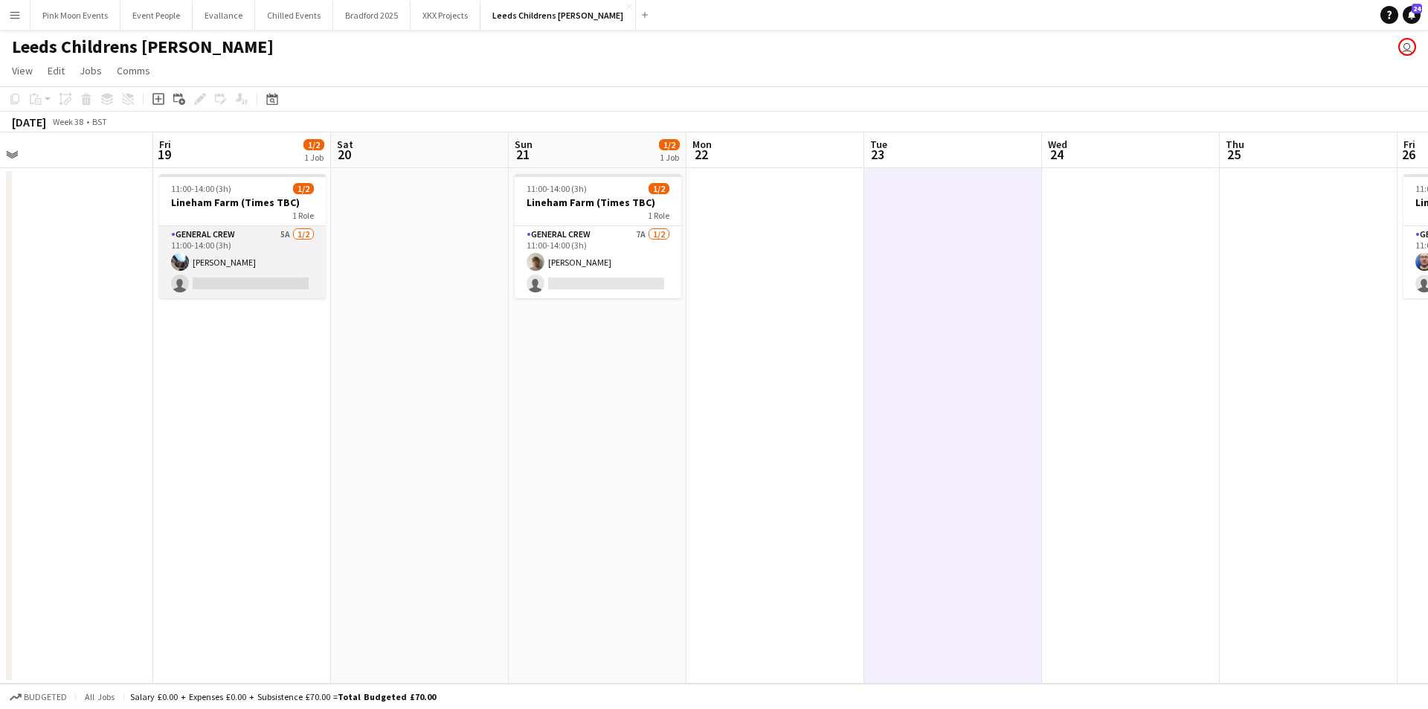
click at [261, 286] on app-card-role "General Crew 5A 1/2 11:00-14:00 (3h) Josh Lewis single-neutral-actions" at bounding box center [242, 262] width 167 height 72
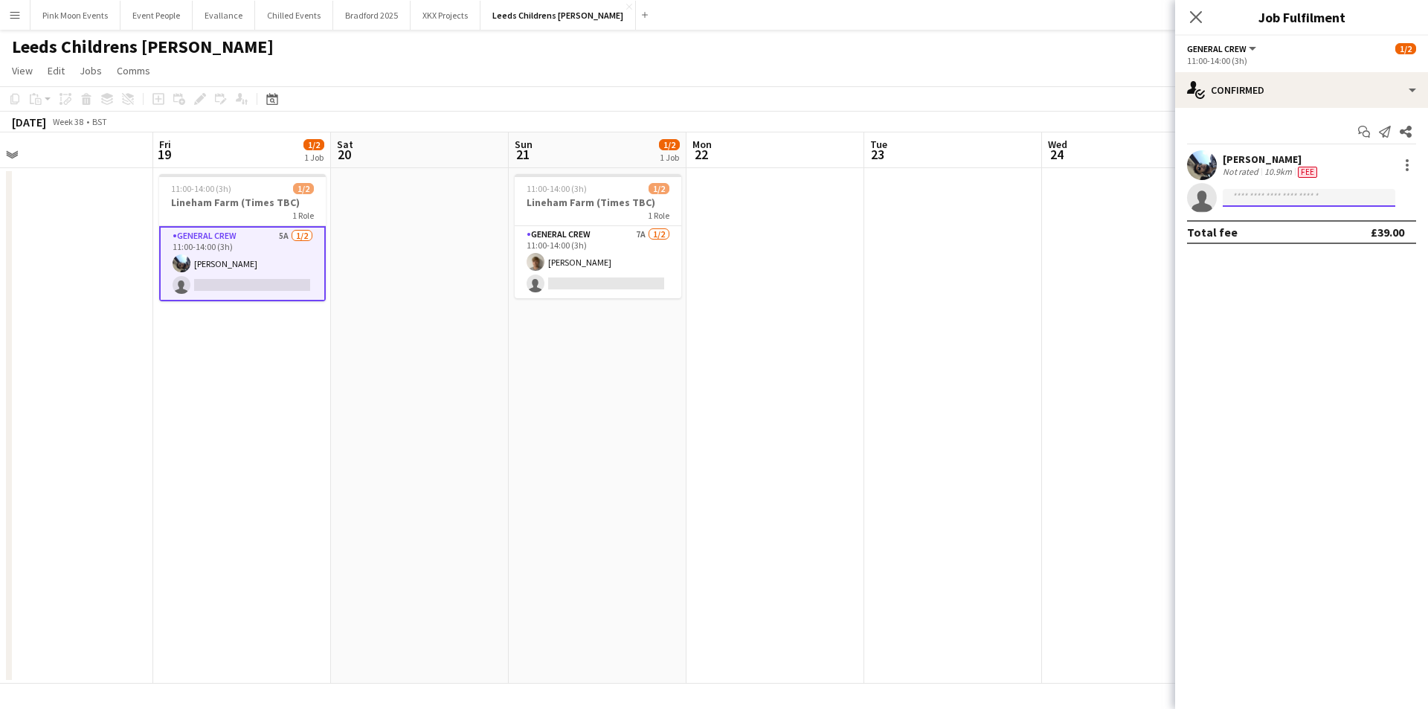
click at [1277, 203] on input at bounding box center [1308, 198] width 173 height 18
type input "****"
click at [1310, 243] on span "[PHONE_NUMBER]" at bounding box center [1308, 243] width 149 height 12
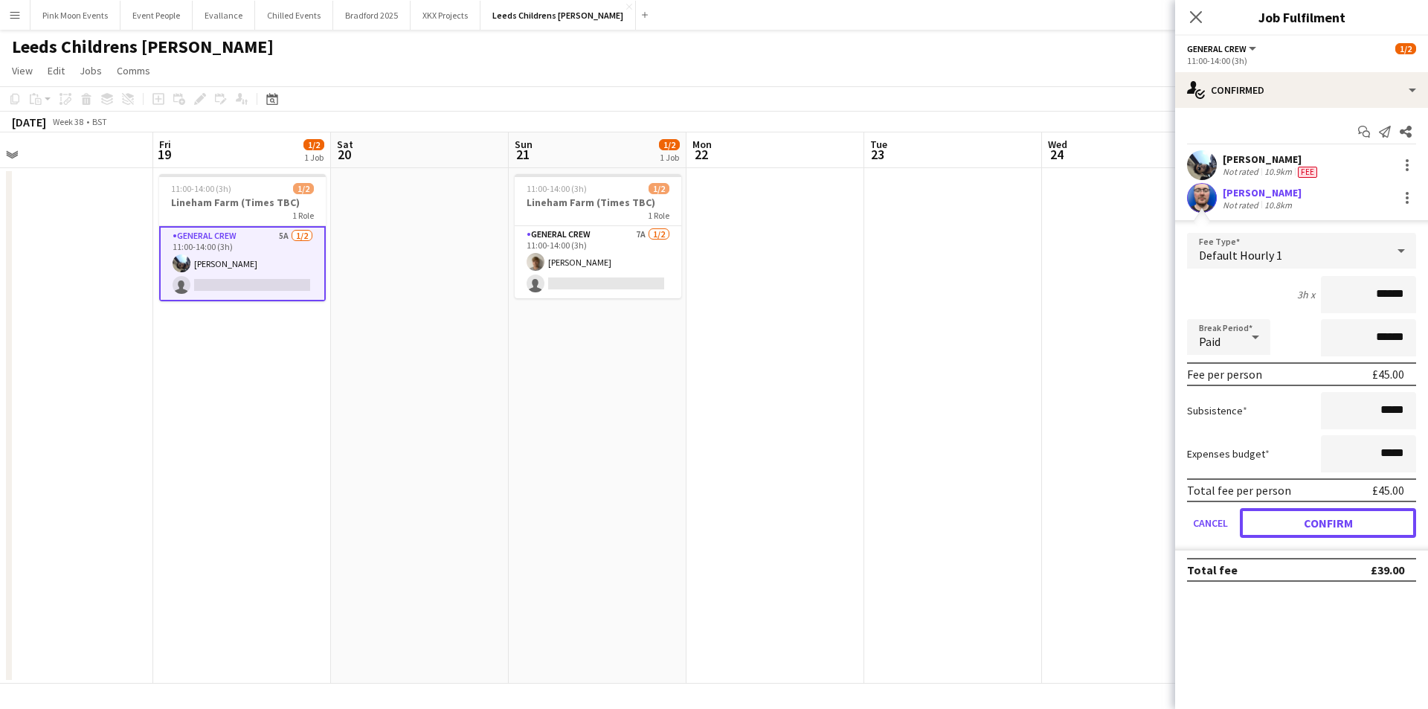
click at [1359, 526] on button "Confirm" at bounding box center [1328, 523] width 176 height 30
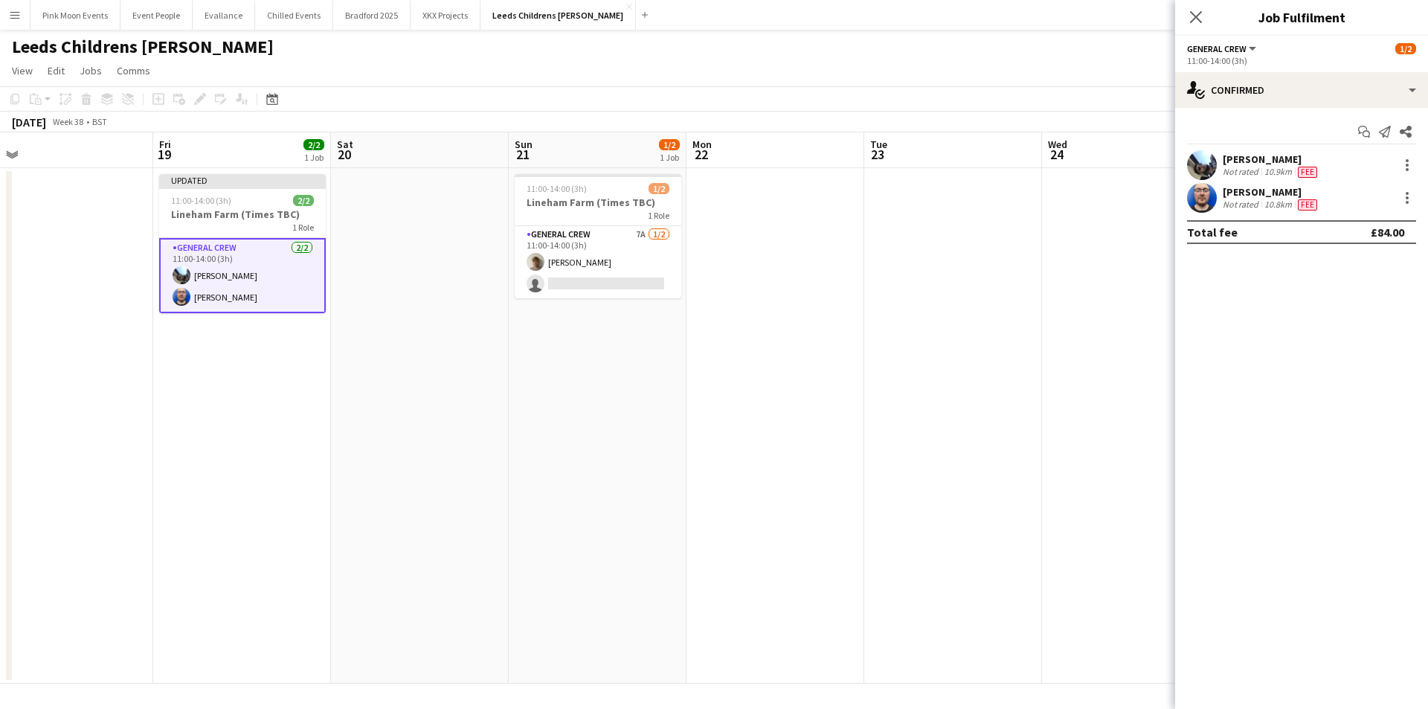
drag, startPoint x: 614, startPoint y: 274, endPoint x: 826, endPoint y: 296, distance: 213.1
click at [618, 273] on app-card-role "General Crew 7A 1/2 11:00-14:00 (3h) Joe Cotterill single-neutral-actions" at bounding box center [598, 262] width 167 height 72
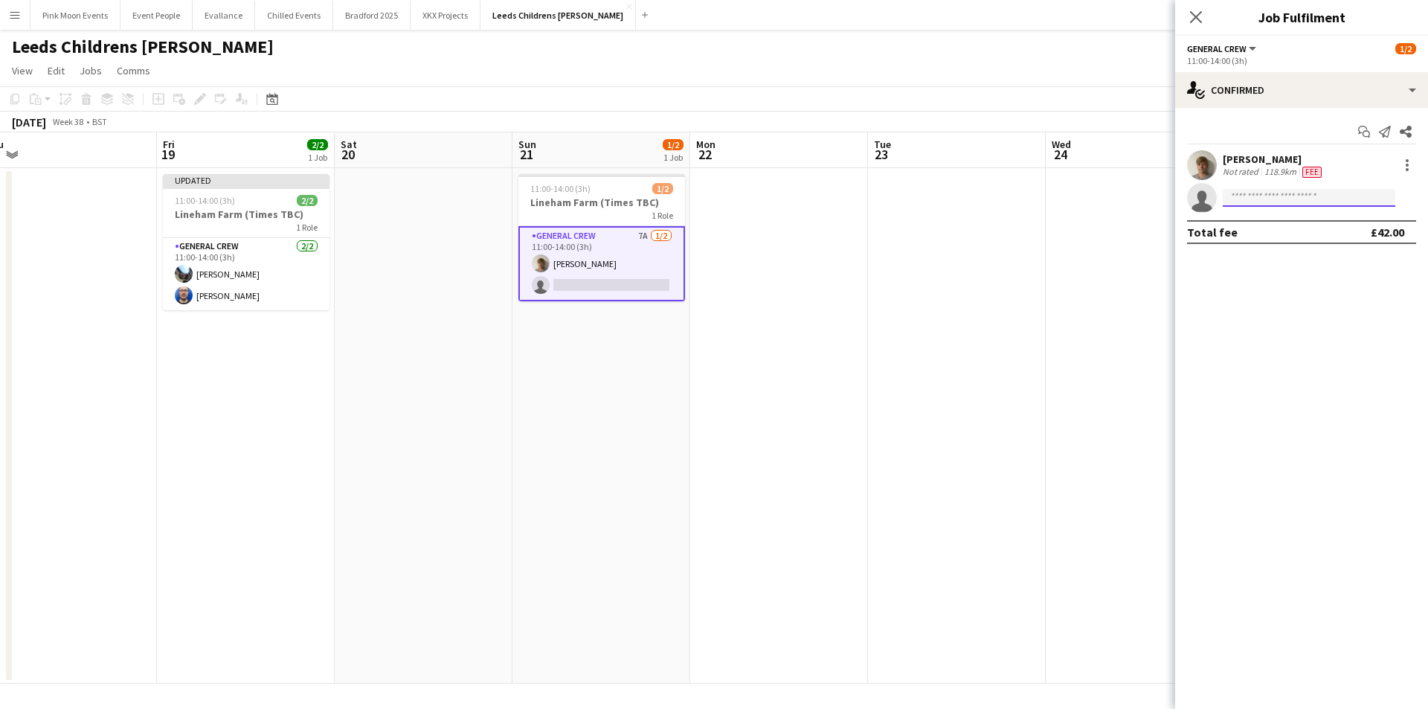
click at [1301, 196] on input at bounding box center [1308, 198] width 173 height 18
type input "****"
click at [1337, 222] on span "Active" at bounding box center [1360, 219] width 46 height 11
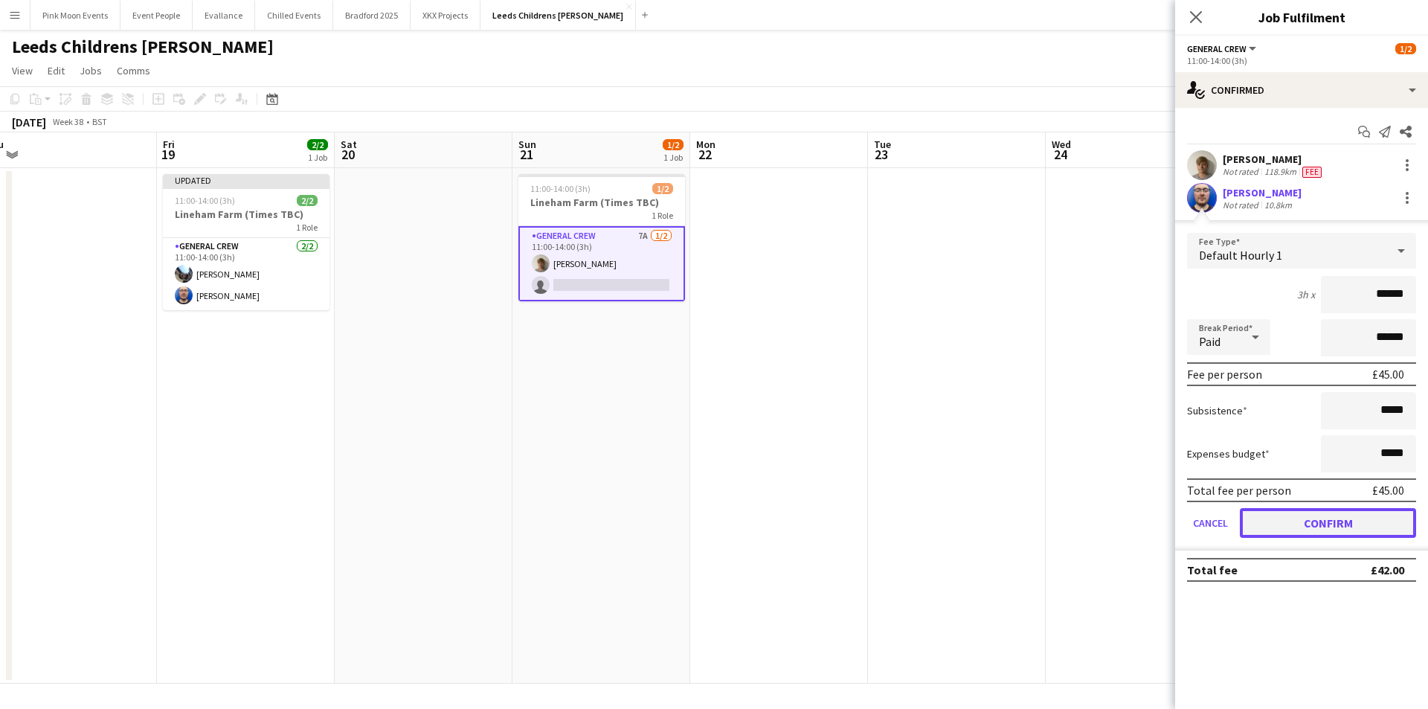
click at [1318, 513] on button "Confirm" at bounding box center [1328, 523] width 176 height 30
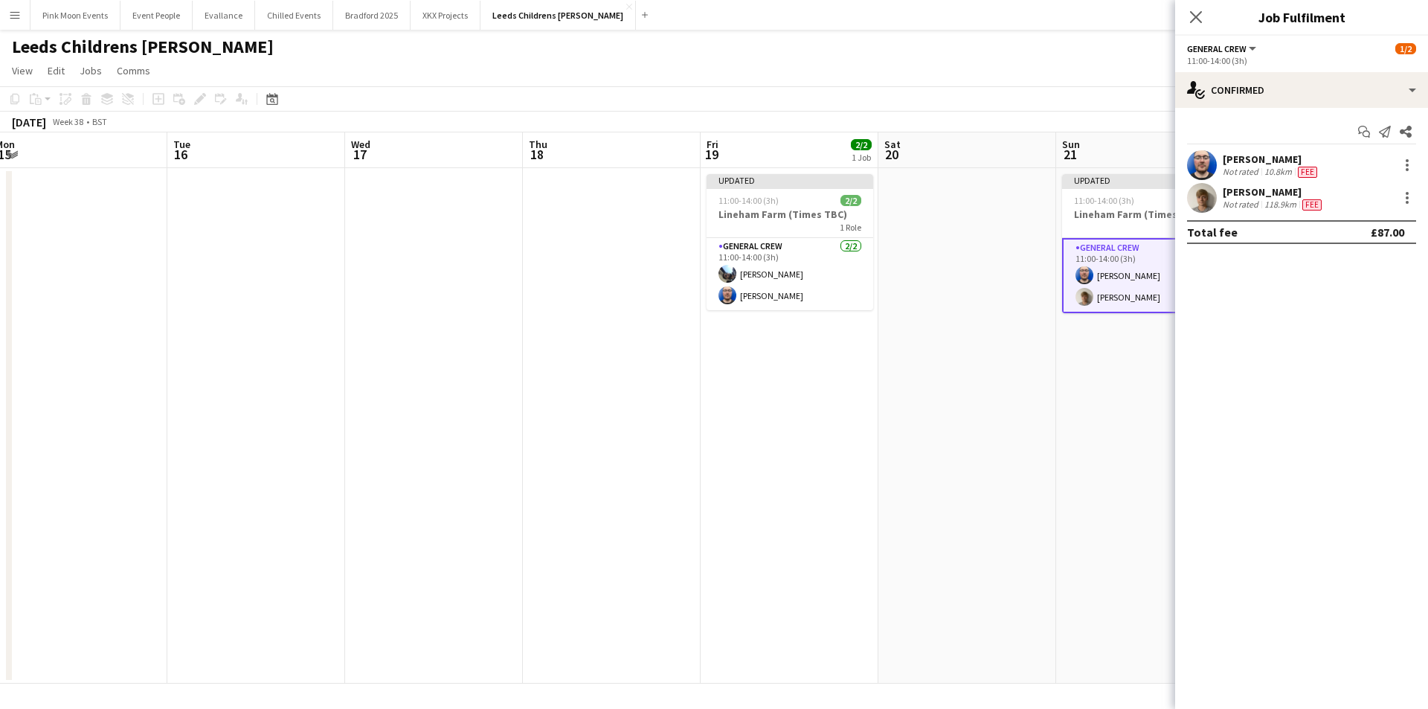
drag, startPoint x: 587, startPoint y: 486, endPoint x: 1257, endPoint y: 463, distance: 669.6
click at [1257, 463] on body "Menu Boards Boards Boards All jobs Status Workforce Workforce My Workforce Recr…" at bounding box center [714, 354] width 1428 height 709
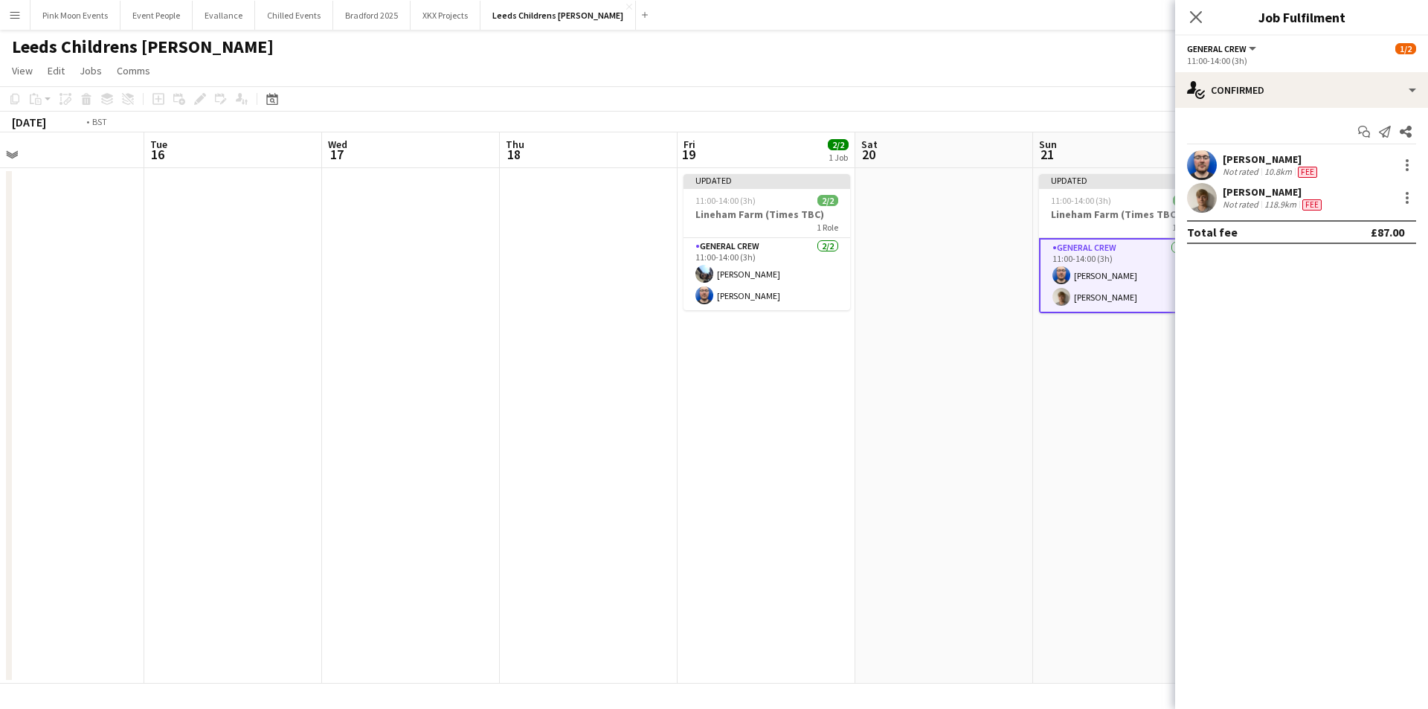
drag, startPoint x: 483, startPoint y: 471, endPoint x: 515, endPoint y: 497, distance: 40.8
click at [973, 454] on app-calendar-viewport "Sat 13 Sun 14 2/2 1 Job Mon 15 Tue 16 Wed 17 Thu 18 Fri 19 2/2 1 Job Sat 20 Sun…" at bounding box center [714, 407] width 1428 height 551
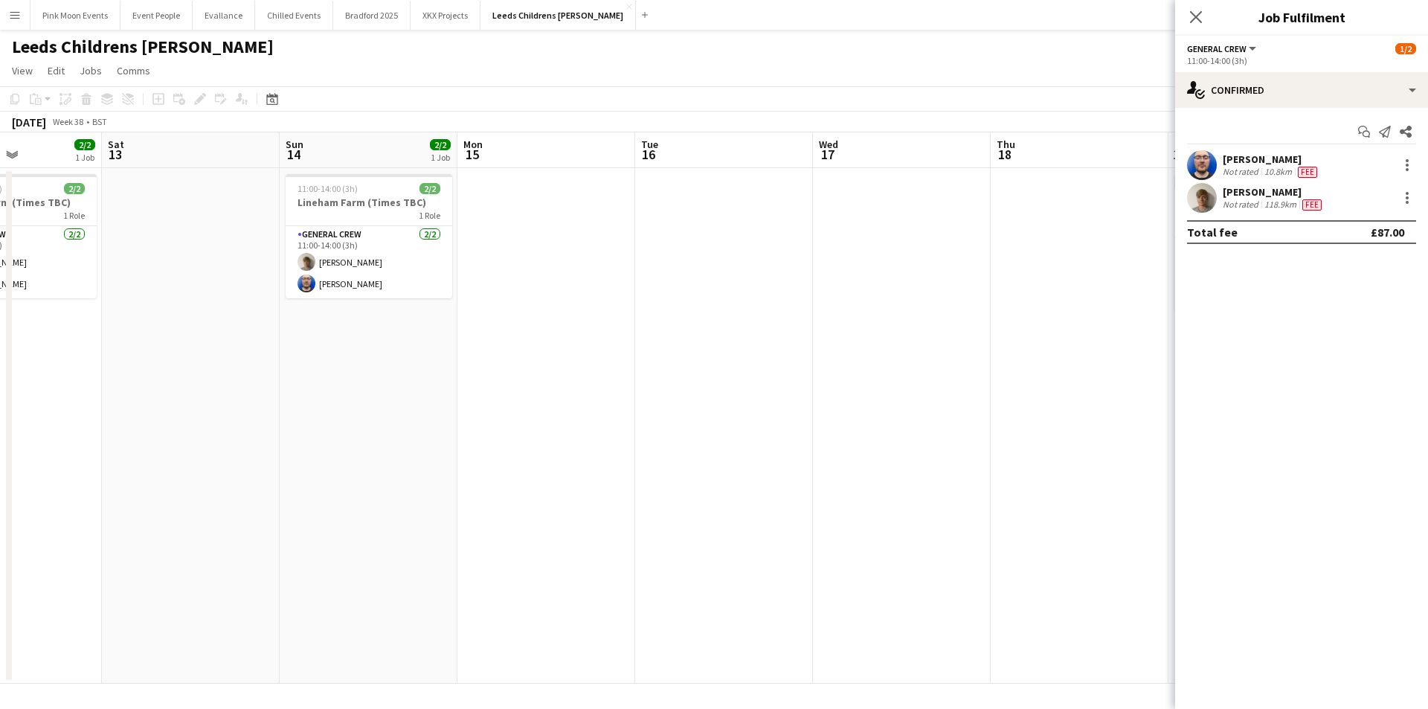
click at [459, 460] on app-calendar-viewport "Wed 10 Thu 11 Fri 12 2/2 1 Job Sat 13 Sun 14 2/2 1 Job Mon 15 Tue 16 Wed 17 Thu…" at bounding box center [714, 407] width 1428 height 551
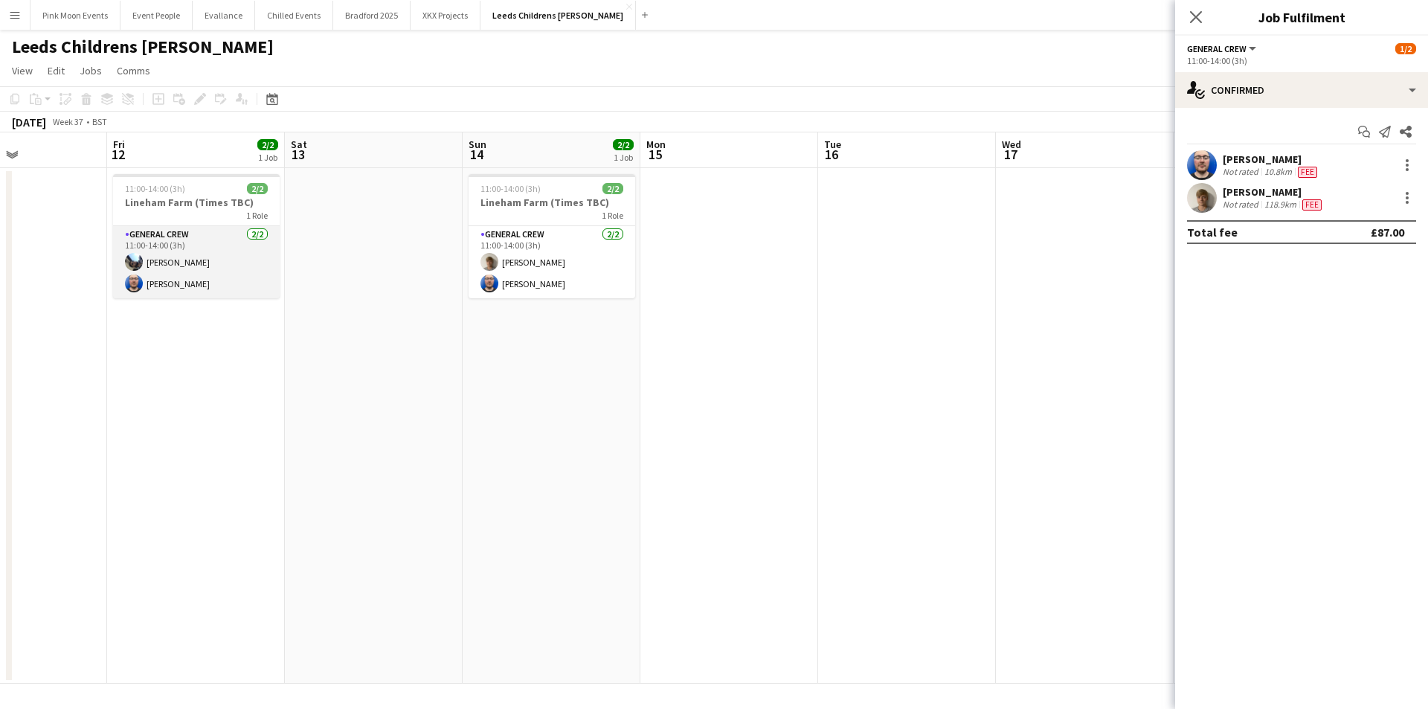
click at [187, 284] on app-card-role "General Crew 2/2 11:00-14:00 (3h) Josh Lewis Thomas Barker" at bounding box center [196, 262] width 167 height 72
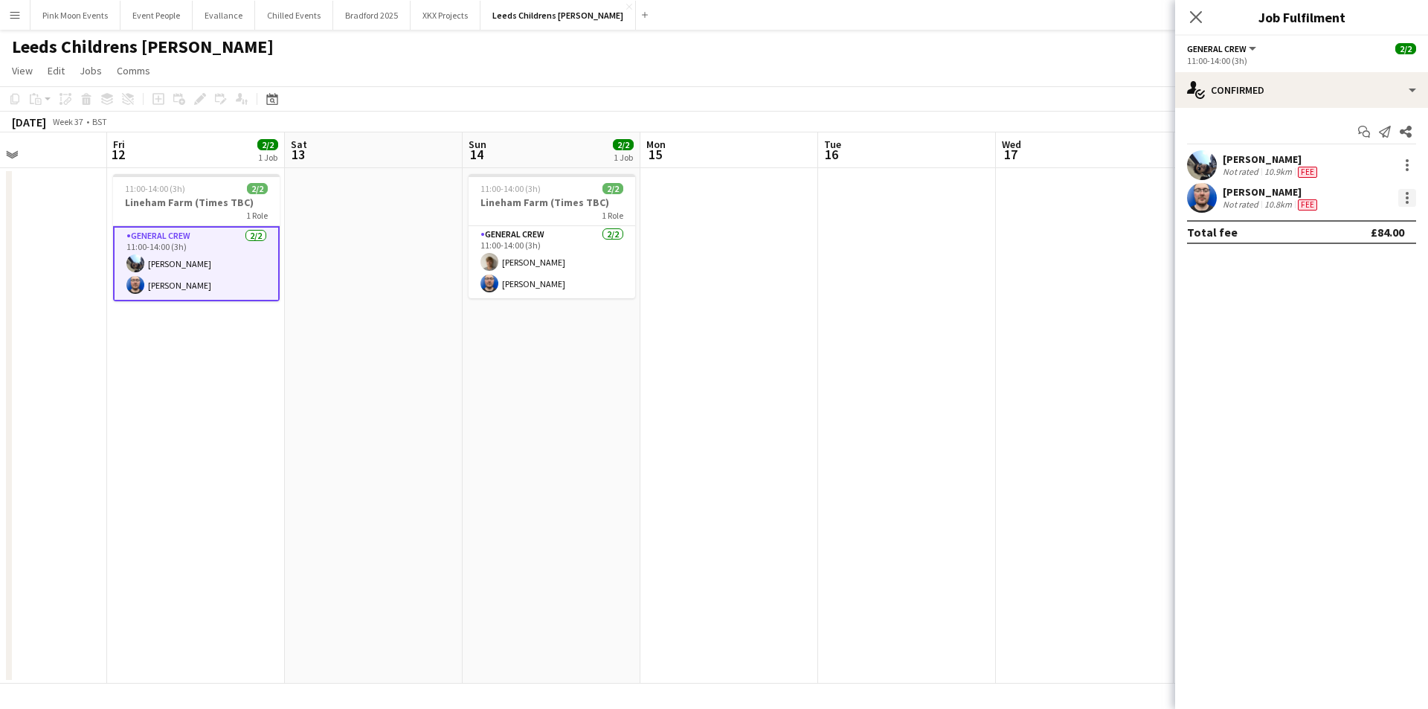
click at [1408, 205] on div at bounding box center [1407, 198] width 18 height 18
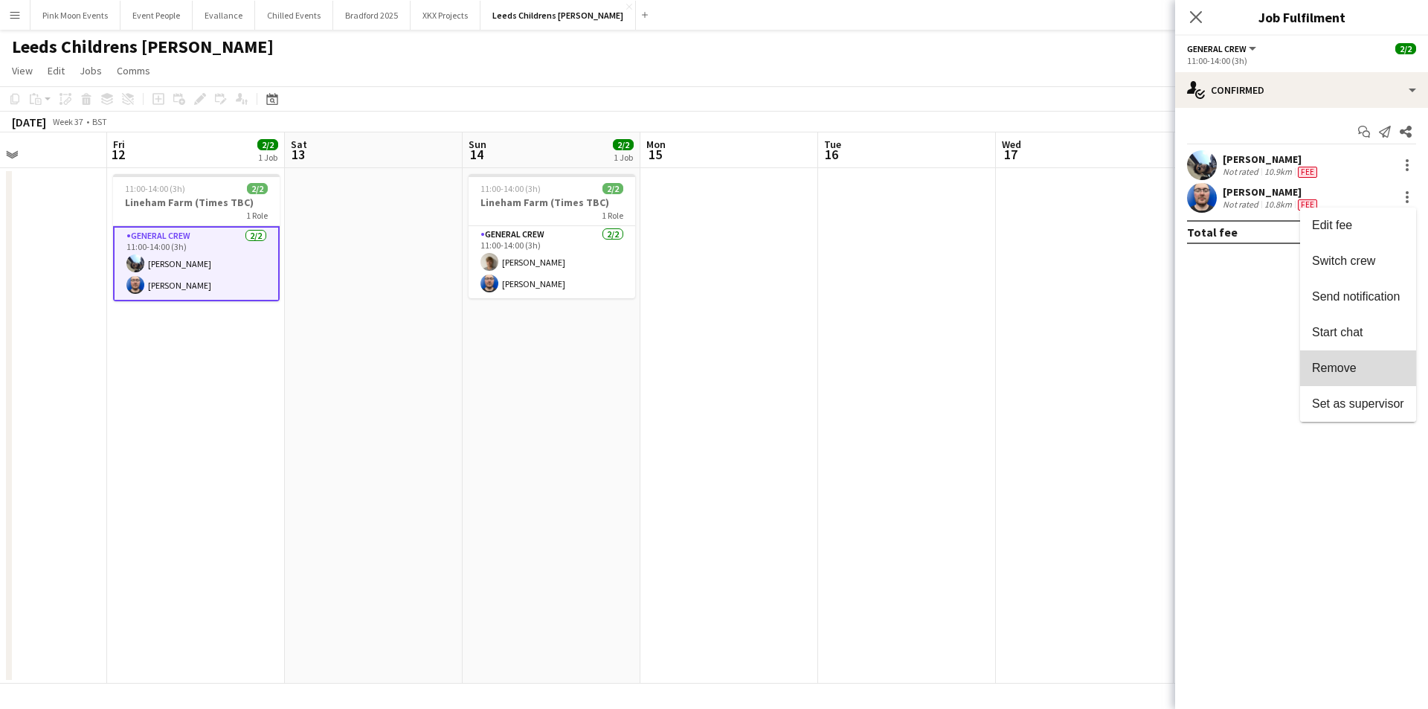
click at [1364, 367] on span "Remove" at bounding box center [1358, 367] width 92 height 13
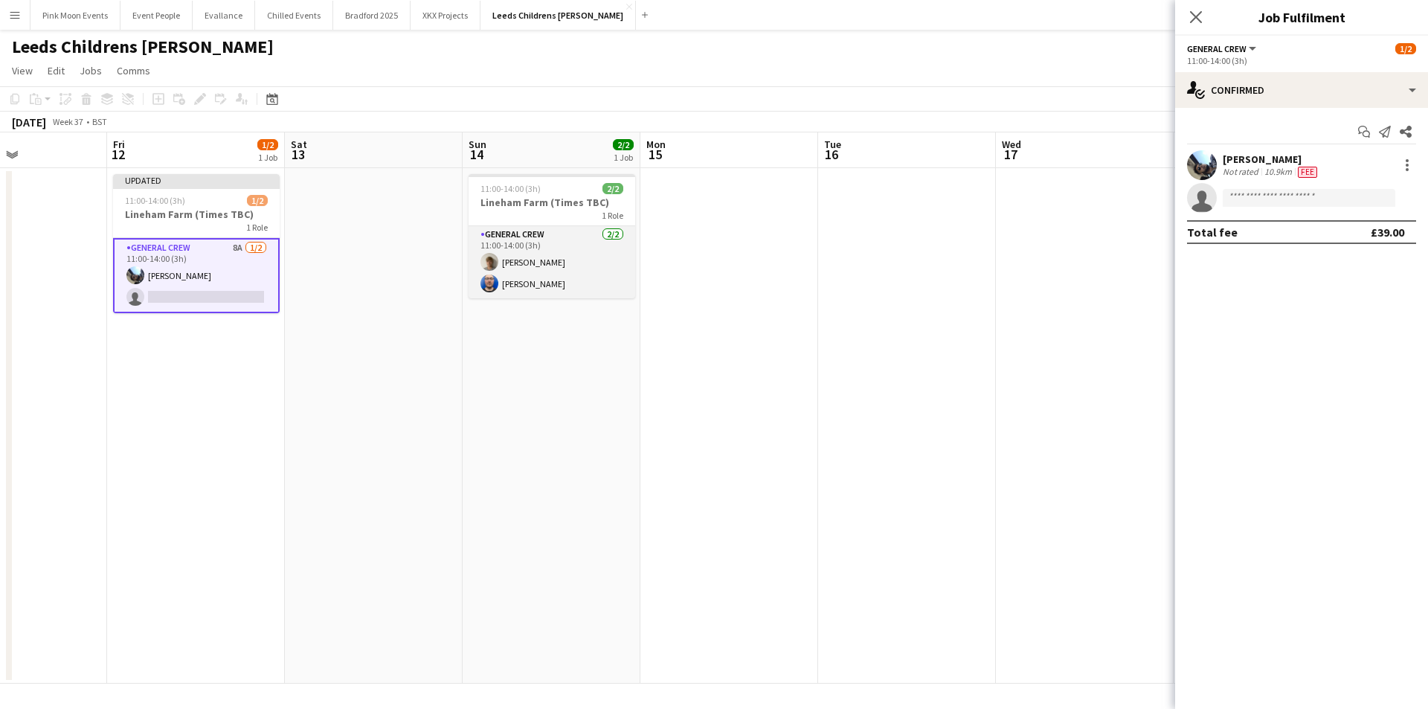
click at [546, 283] on app-card-role "General Crew 2/2 11:00-14:00 (3h) Joe Cotterill Thomas Barker" at bounding box center [551, 262] width 167 height 72
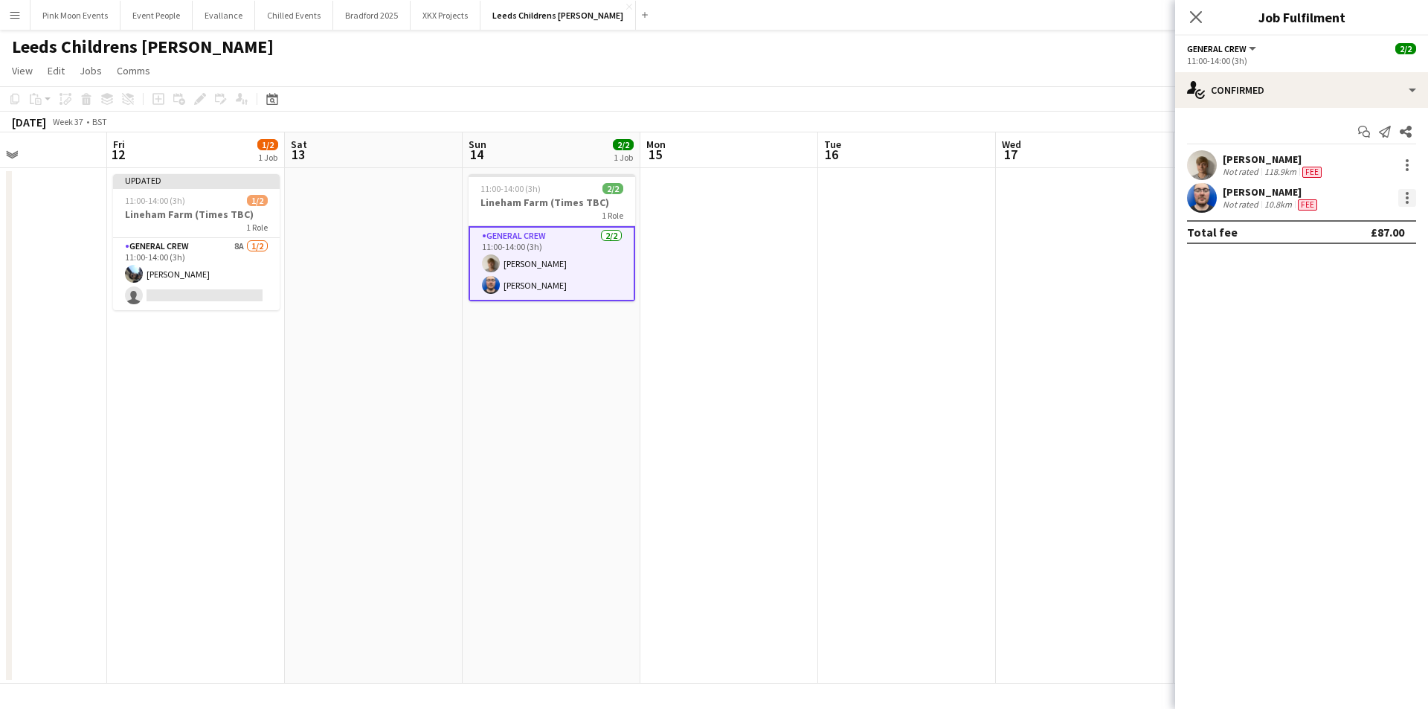
click at [1406, 199] on div at bounding box center [1406, 197] width 3 height 3
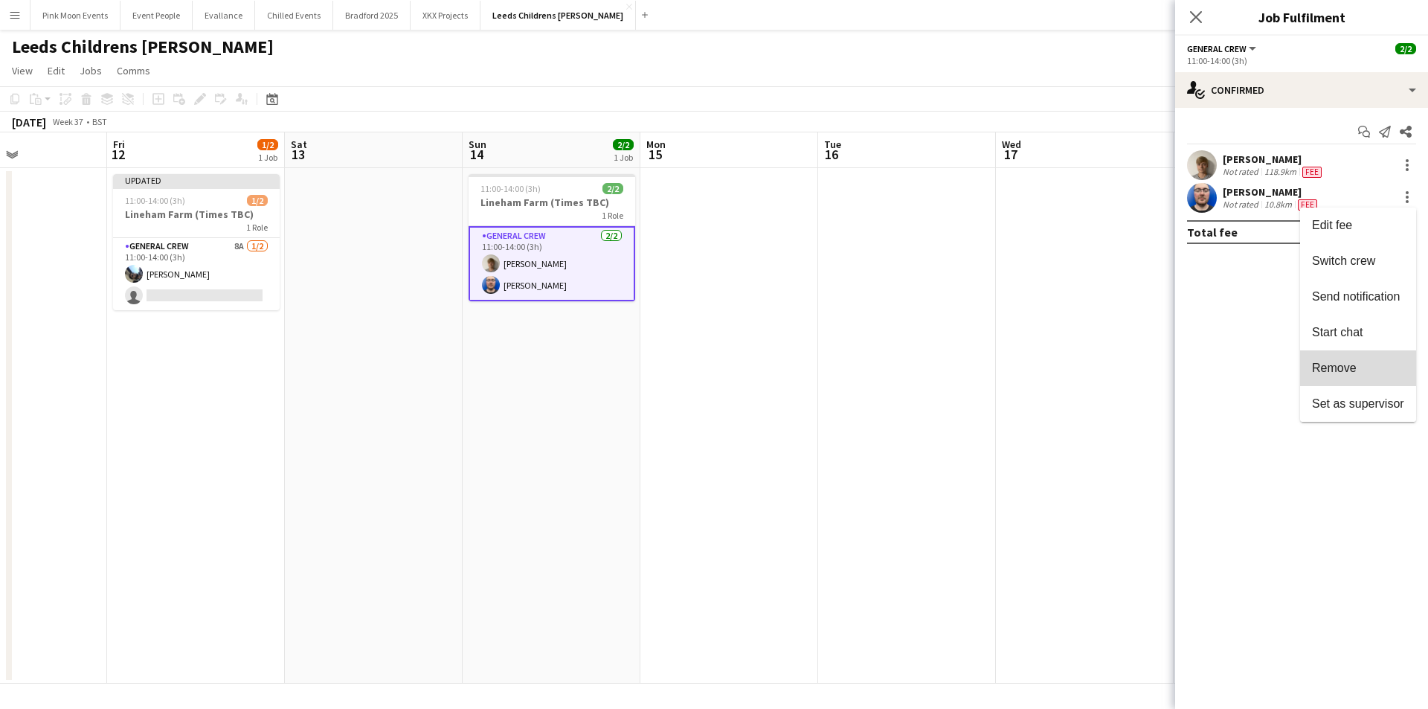
click at [1334, 378] on button "Remove" at bounding box center [1358, 368] width 116 height 36
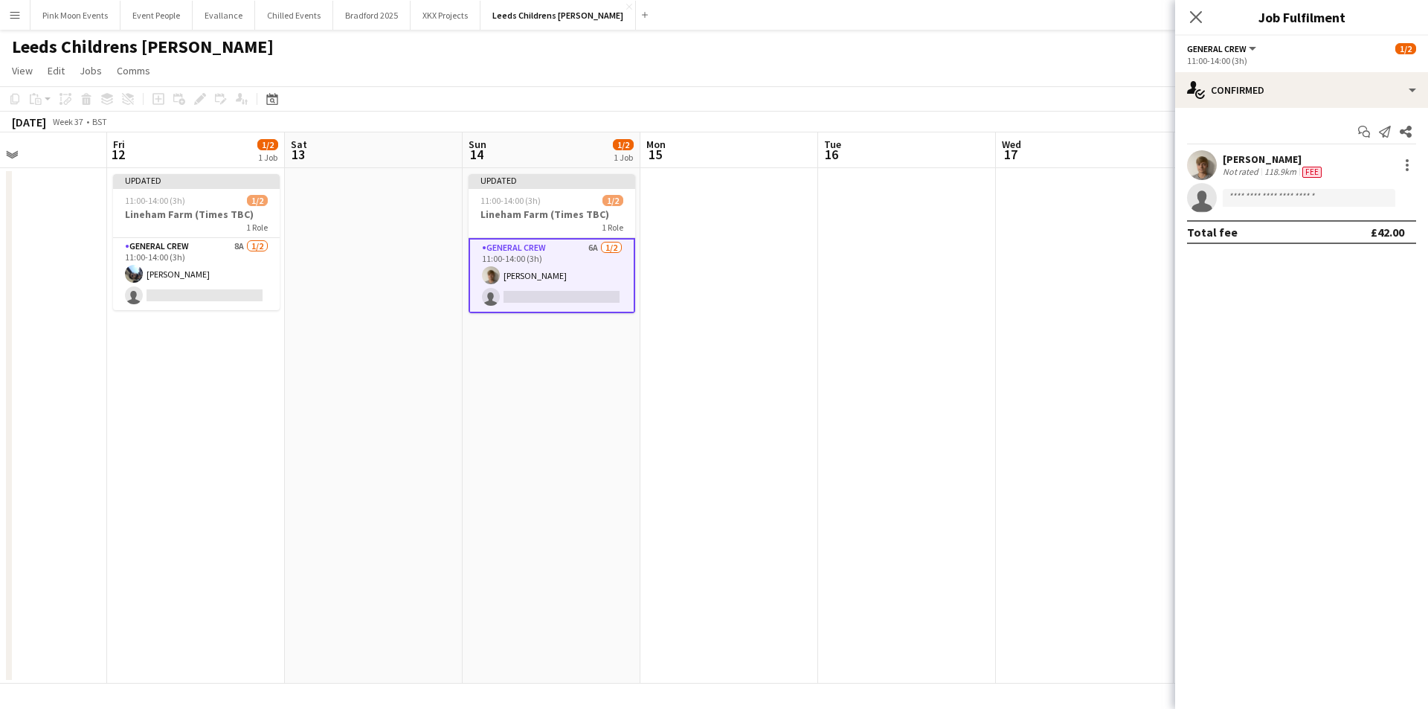
drag, startPoint x: 834, startPoint y: 372, endPoint x: 842, endPoint y: 367, distance: 8.7
click at [837, 370] on app-date-cell at bounding box center [907, 425] width 178 height 515
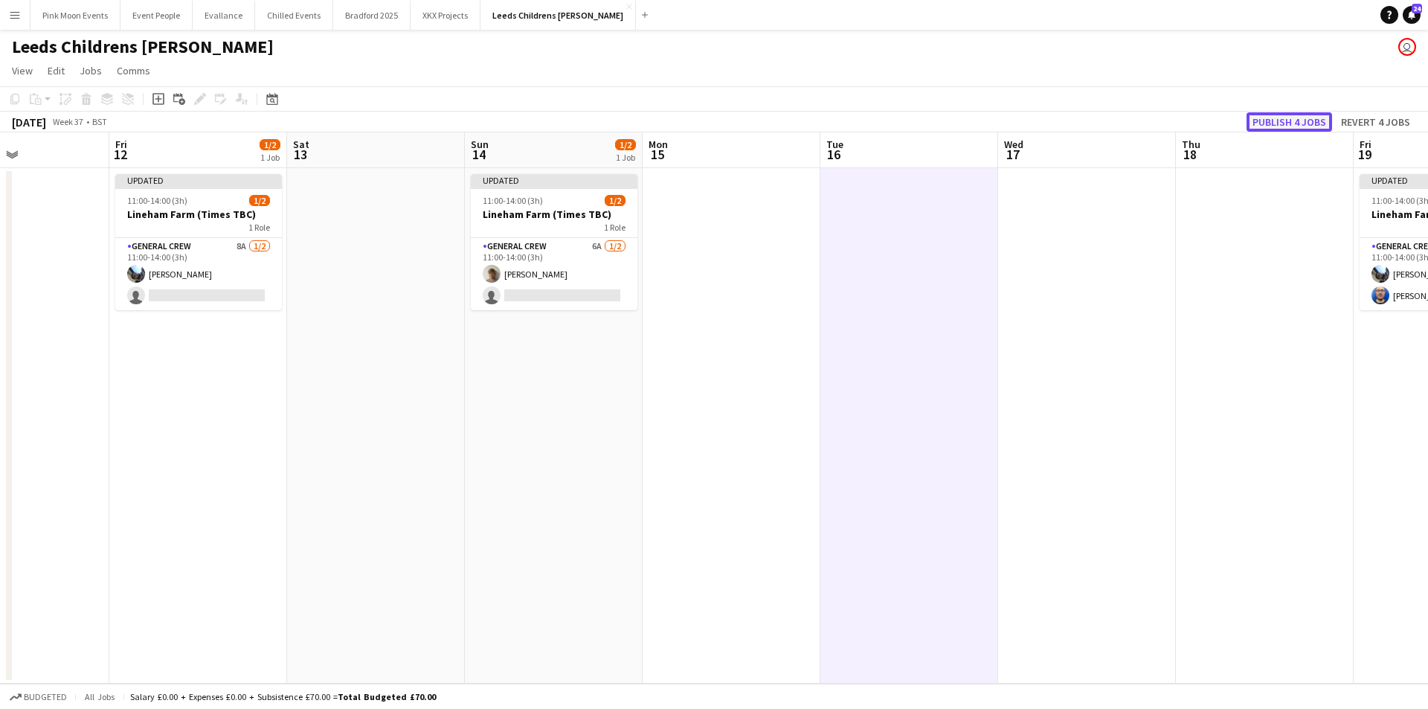
click at [1256, 121] on button "Publish 4 jobs" at bounding box center [1289, 121] width 86 height 19
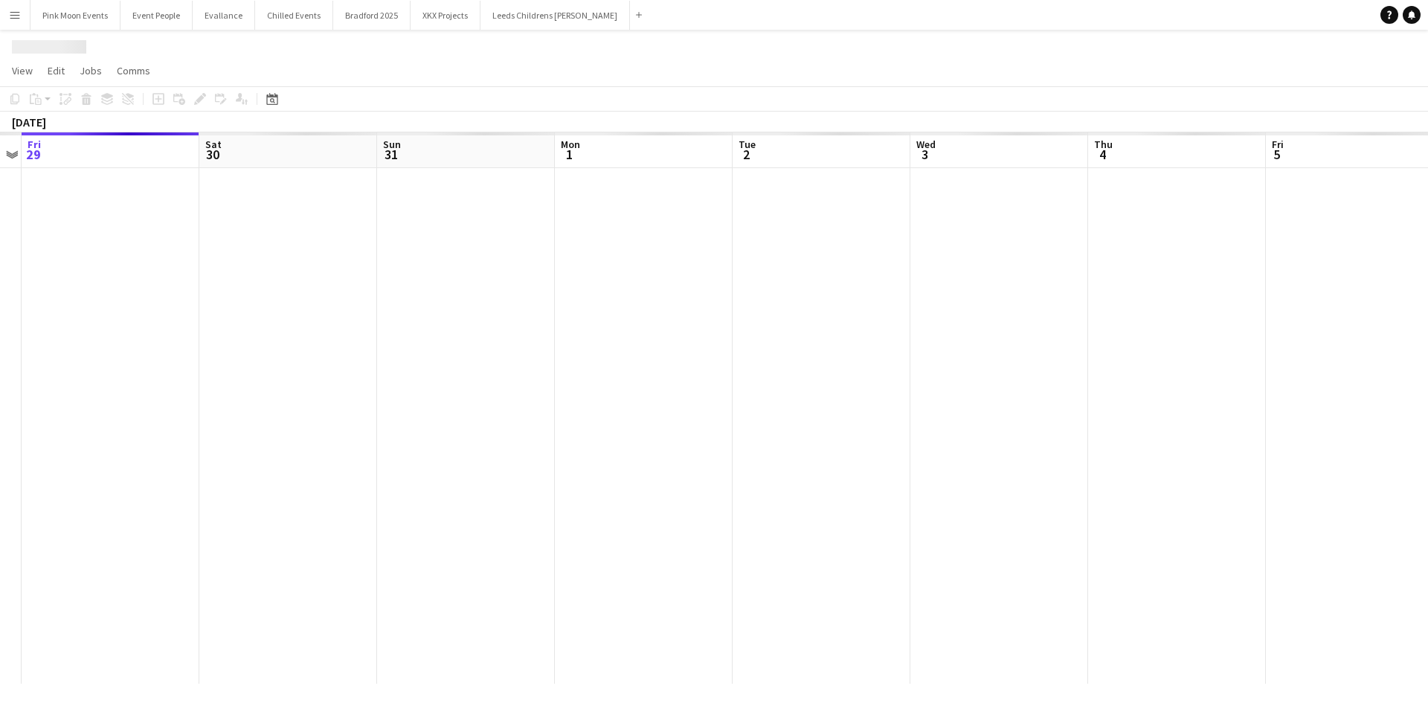
scroll to position [0, 512]
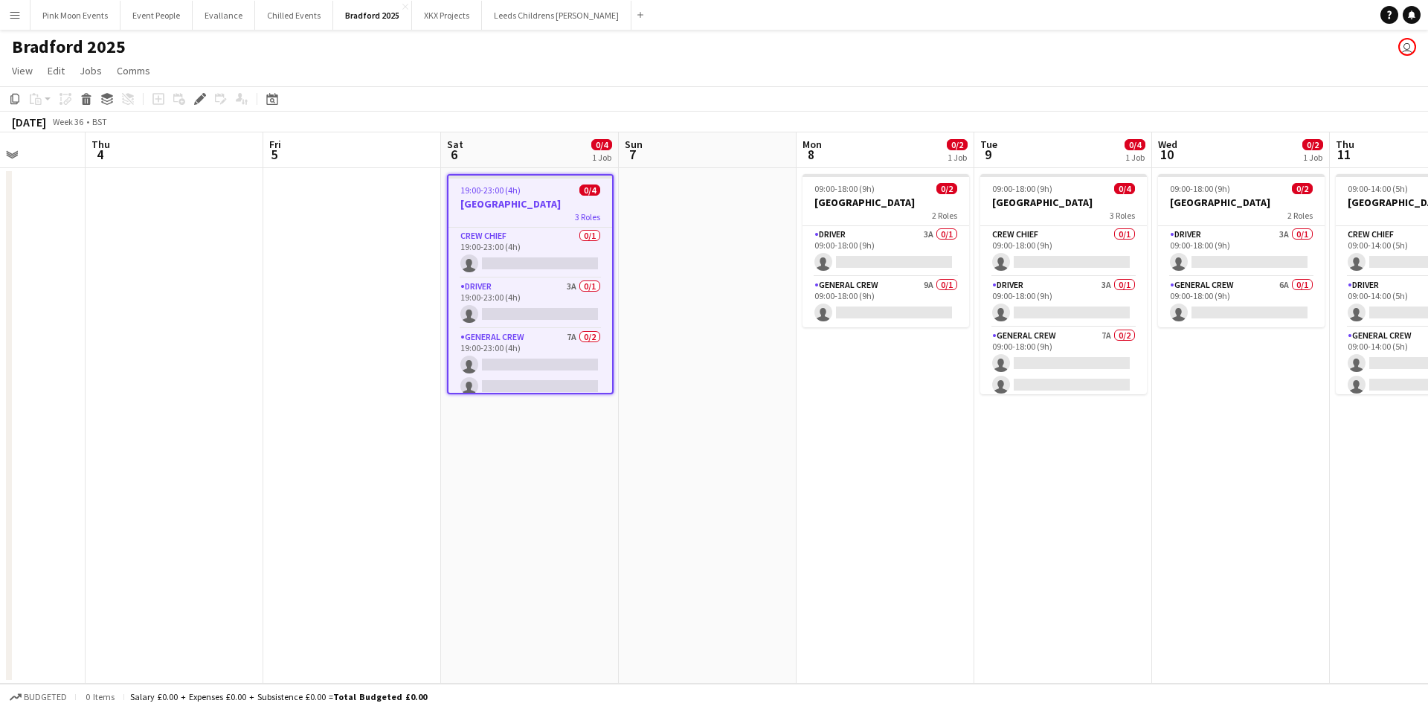
drag, startPoint x: 1091, startPoint y: 494, endPoint x: 974, endPoint y: 493, distance: 116.7
click at [975, 493] on app-calendar-viewport "Sun 31 Mon 1 Tue 2 Wed 3 Thu 4 Fri 5 Sat 6 0/4 1 Job Sun 7 Mon 8 0/2 1 Job Tue …" at bounding box center [714, 407] width 1428 height 551
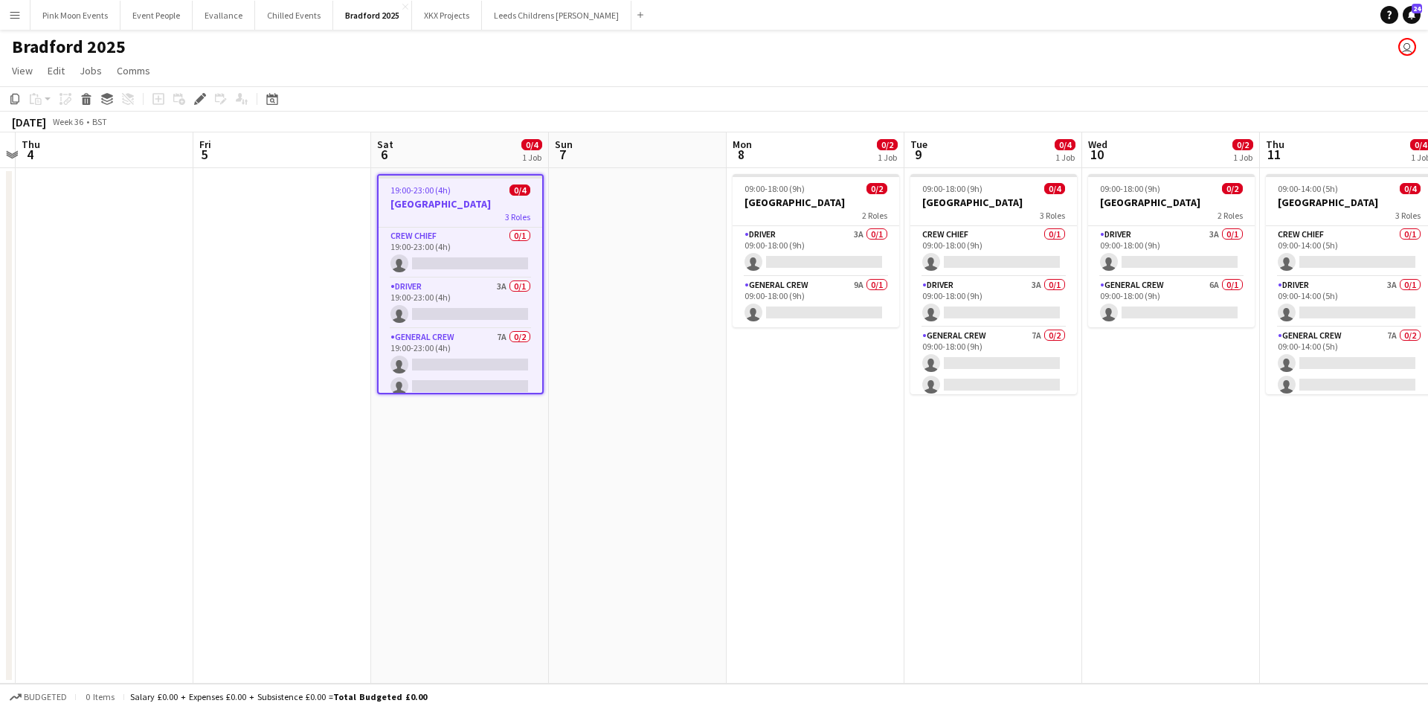
drag, startPoint x: 980, startPoint y: 495, endPoint x: 912, endPoint y: 492, distance: 67.8
click at [912, 492] on app-calendar-viewport "Sun 31 Mon 1 Tue 2 Wed 3 Thu 4 Fri 5 Sat 6 0/4 1 Job Sun 7 Mon 8 0/2 1 Job Tue …" at bounding box center [714, 407] width 1428 height 551
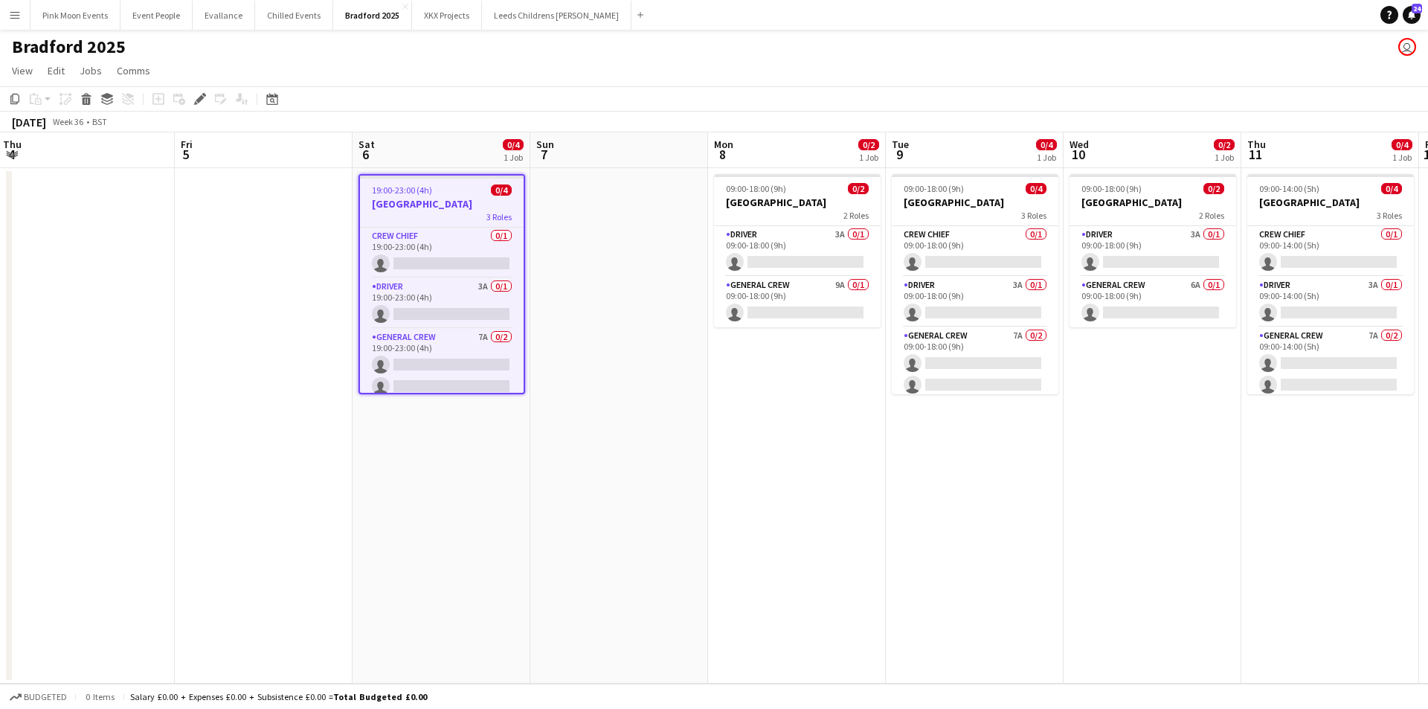
drag, startPoint x: 1132, startPoint y: 480, endPoint x: 1111, endPoint y: 480, distance: 21.6
click at [1111, 480] on app-calendar-viewport "Sun 31 Mon 1 Tue 2 Wed 3 Thu 4 Fri 5 Sat 6 0/4 1 Job Sun 7 Mon 8 0/2 1 Job Tue …" at bounding box center [714, 407] width 1428 height 551
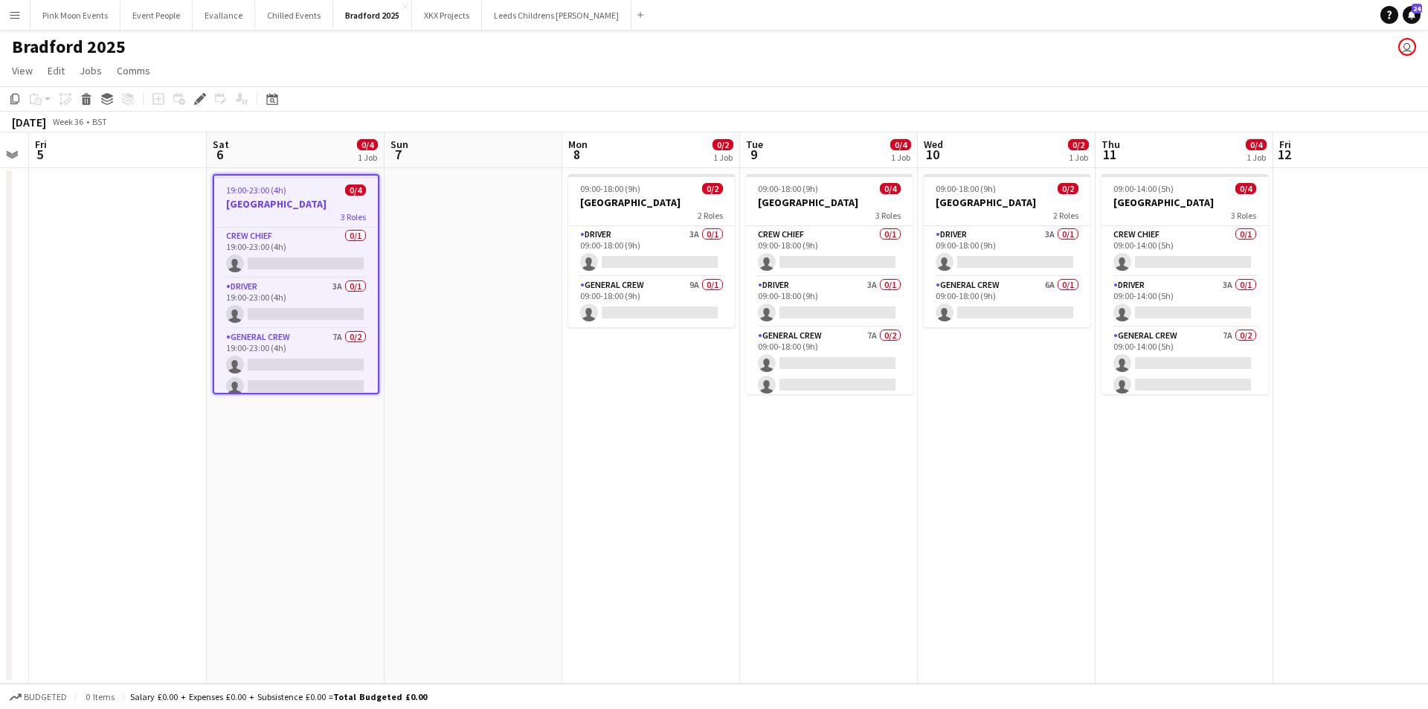
drag, startPoint x: 982, startPoint y: 585, endPoint x: 840, endPoint y: 593, distance: 143.0
click at [840, 593] on app-calendar-viewport "Tue 2 Wed 3 Thu 4 Fri 5 Sat 6 0/4 1 Job Sun 7 Mon 8 0/2 1 Job Tue 9 0/4 1 Job W…" at bounding box center [714, 407] width 1428 height 551
click at [1040, 498] on app-date-cell "09:00-18:00 (9h) 0/2 Oxenhope Railway Station 2 Roles Driver 3A 0/1 09:00-18:00…" at bounding box center [1005, 425] width 178 height 515
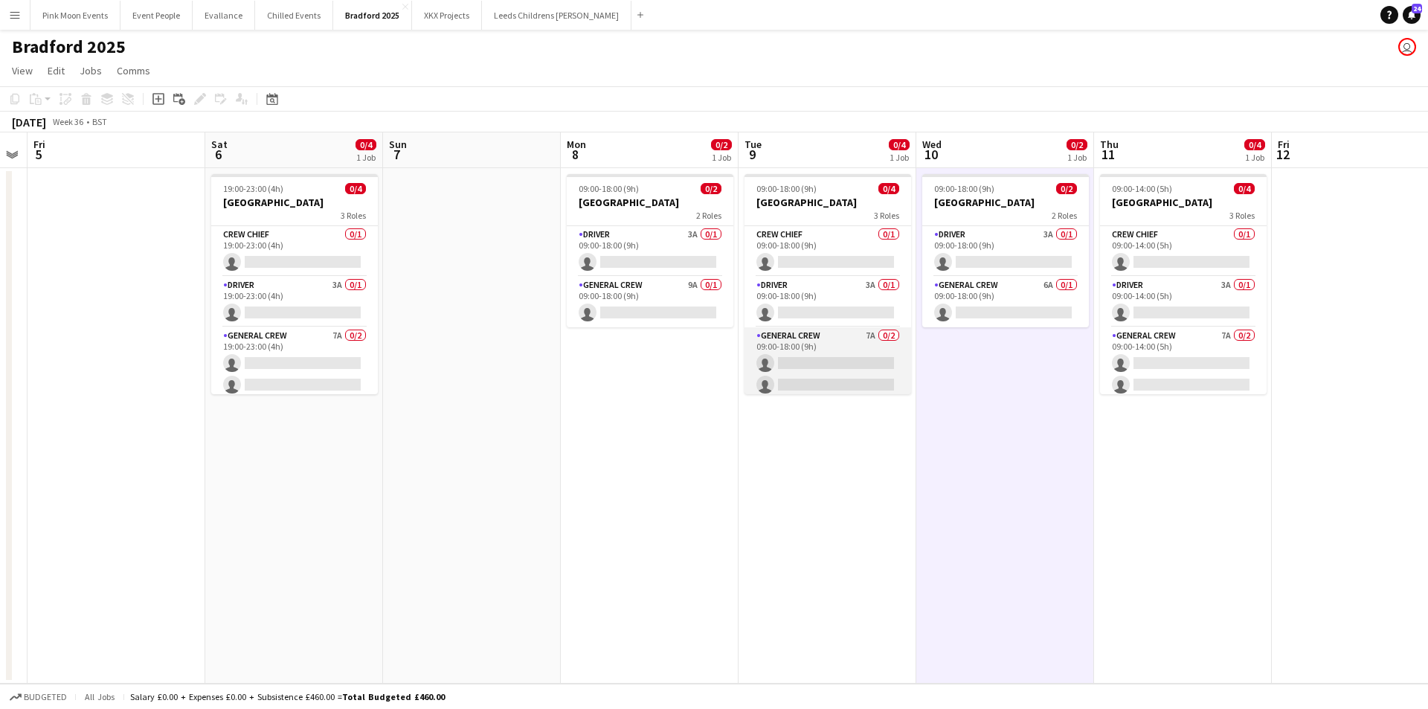
click at [815, 348] on app-card-role "General Crew 7A 0/2 09:00-18:00 (9h) single-neutral-actions single-neutral-acti…" at bounding box center [827, 363] width 167 height 72
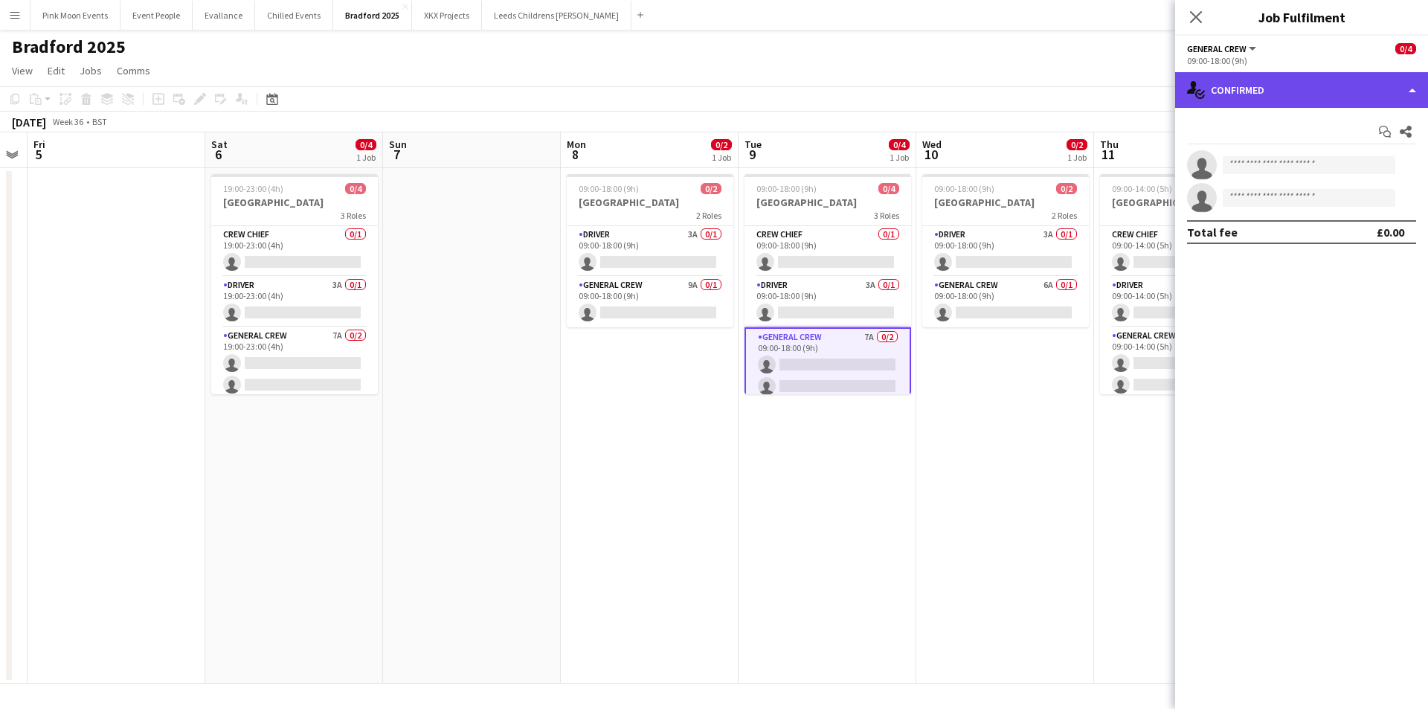
click at [1263, 88] on div "single-neutral-actions-check-2 Confirmed" at bounding box center [1301, 90] width 253 height 36
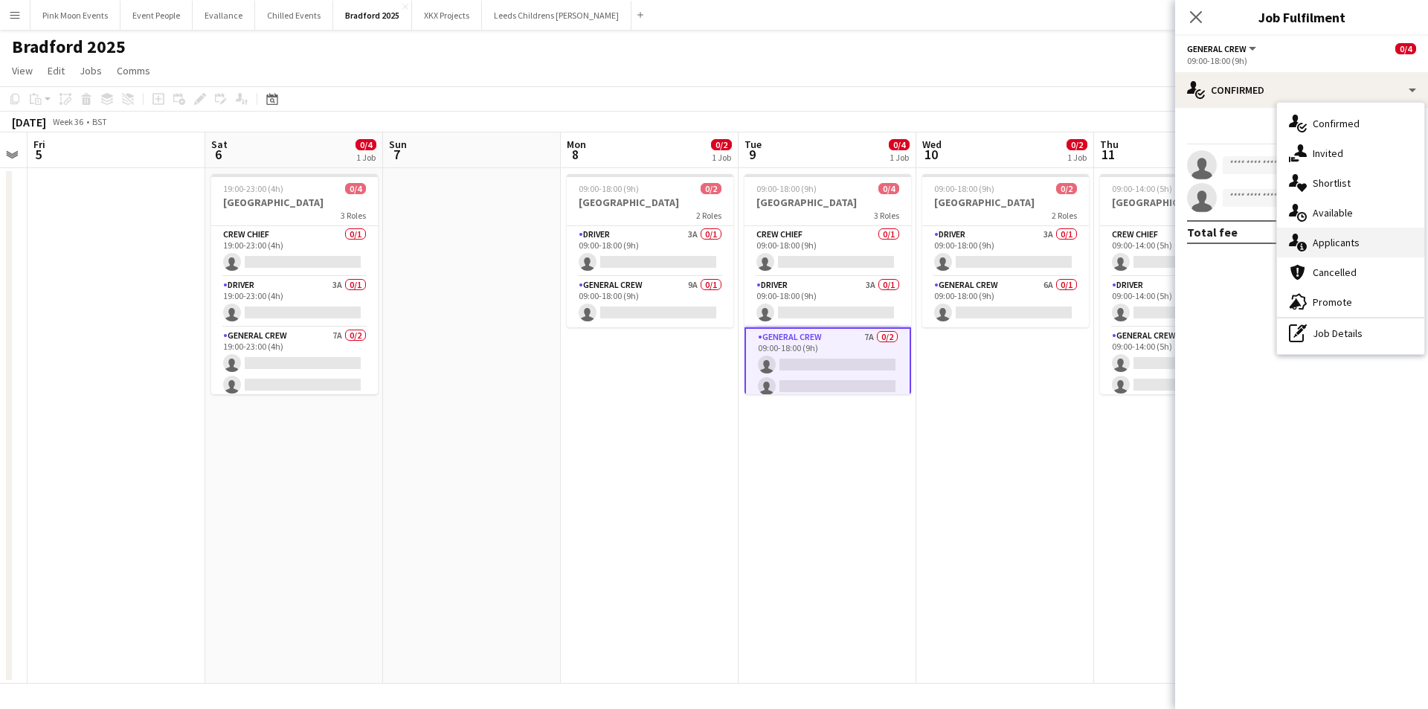
click at [1347, 247] on div "single-neutral-actions-information Applicants" at bounding box center [1350, 243] width 147 height 30
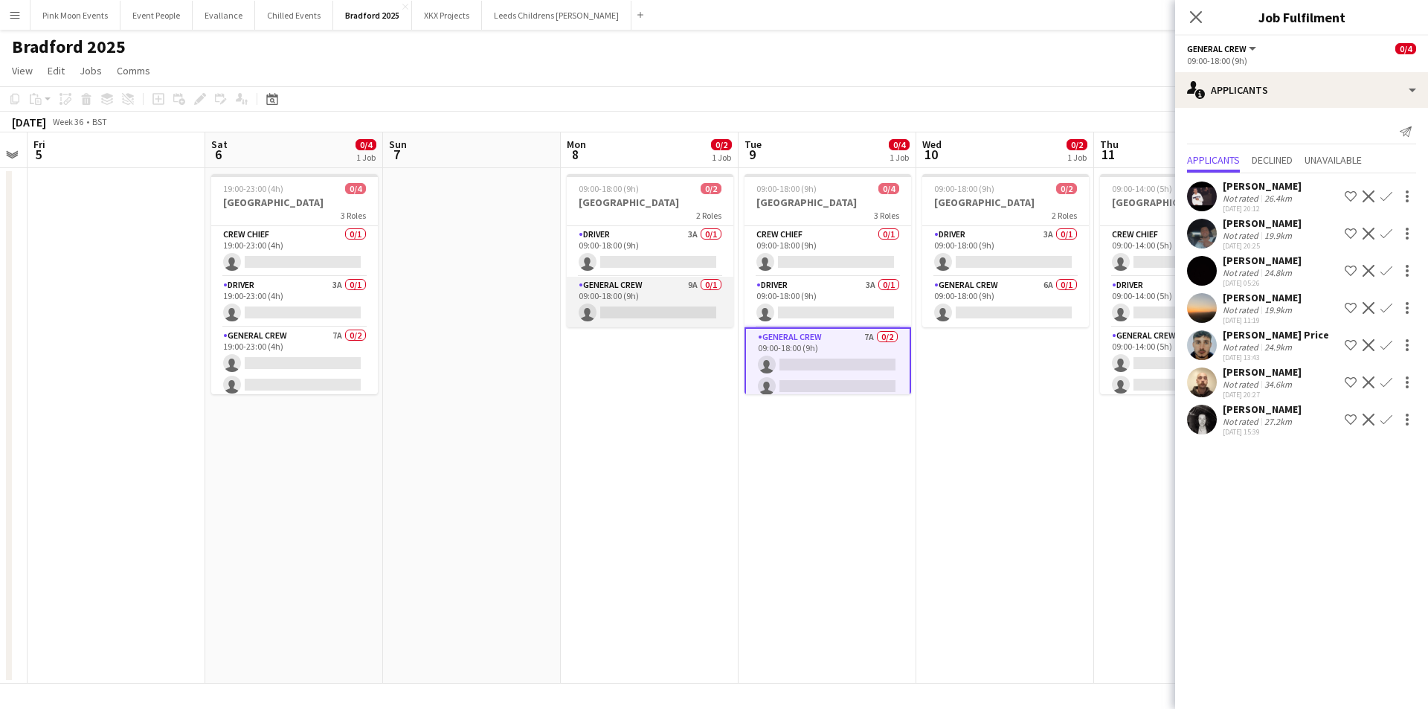
click at [684, 296] on app-card-role "General Crew 9A 0/1 09:00-18:00 (9h) single-neutral-actions" at bounding box center [650, 302] width 167 height 51
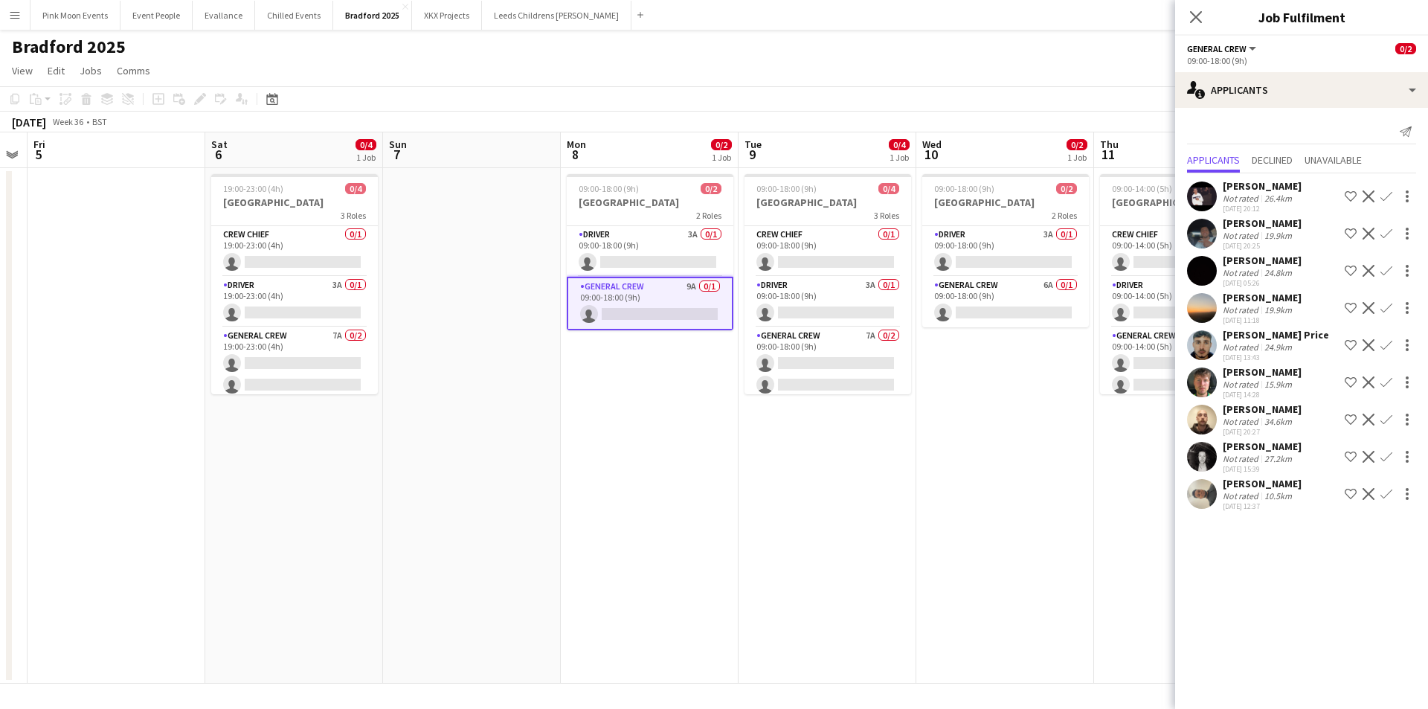
click at [1388, 415] on app-icon "Confirm" at bounding box center [1386, 419] width 12 height 12
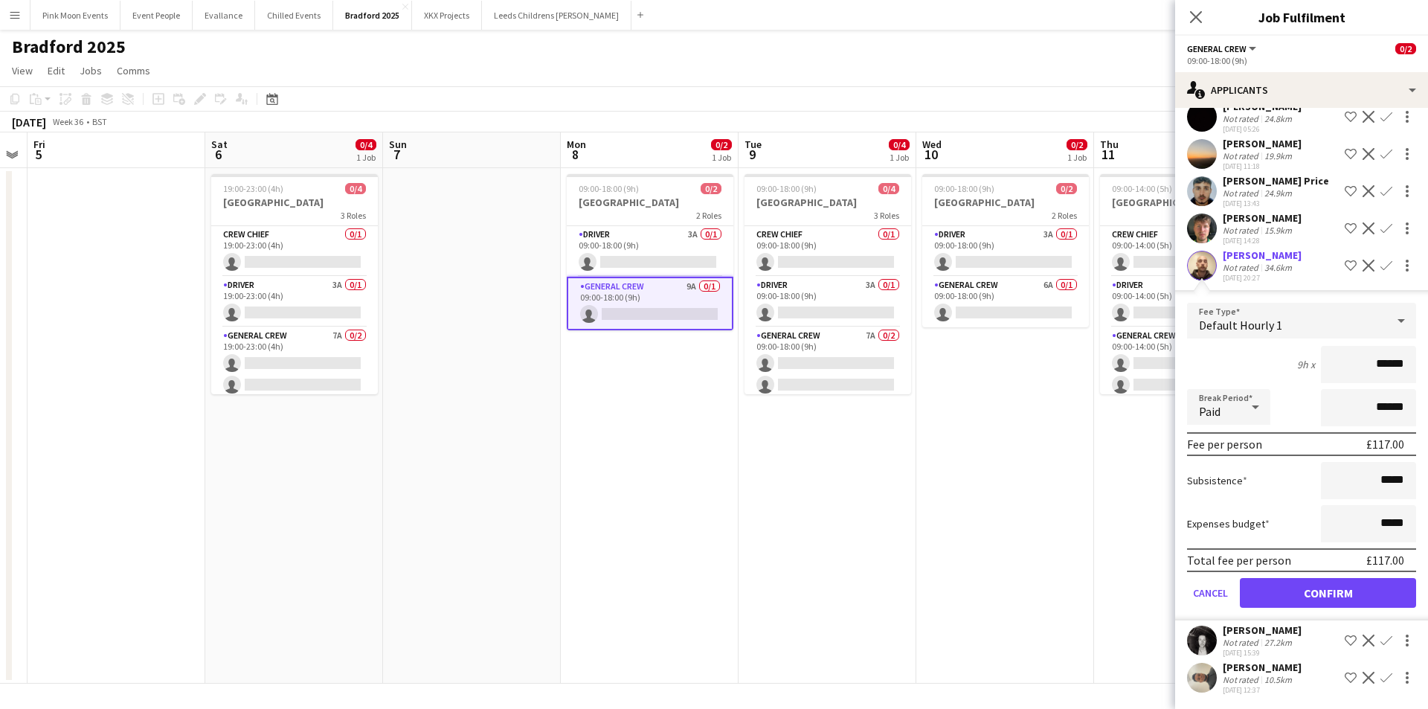
scroll to position [155, 0]
click at [1361, 595] on button "Confirm" at bounding box center [1328, 592] width 176 height 30
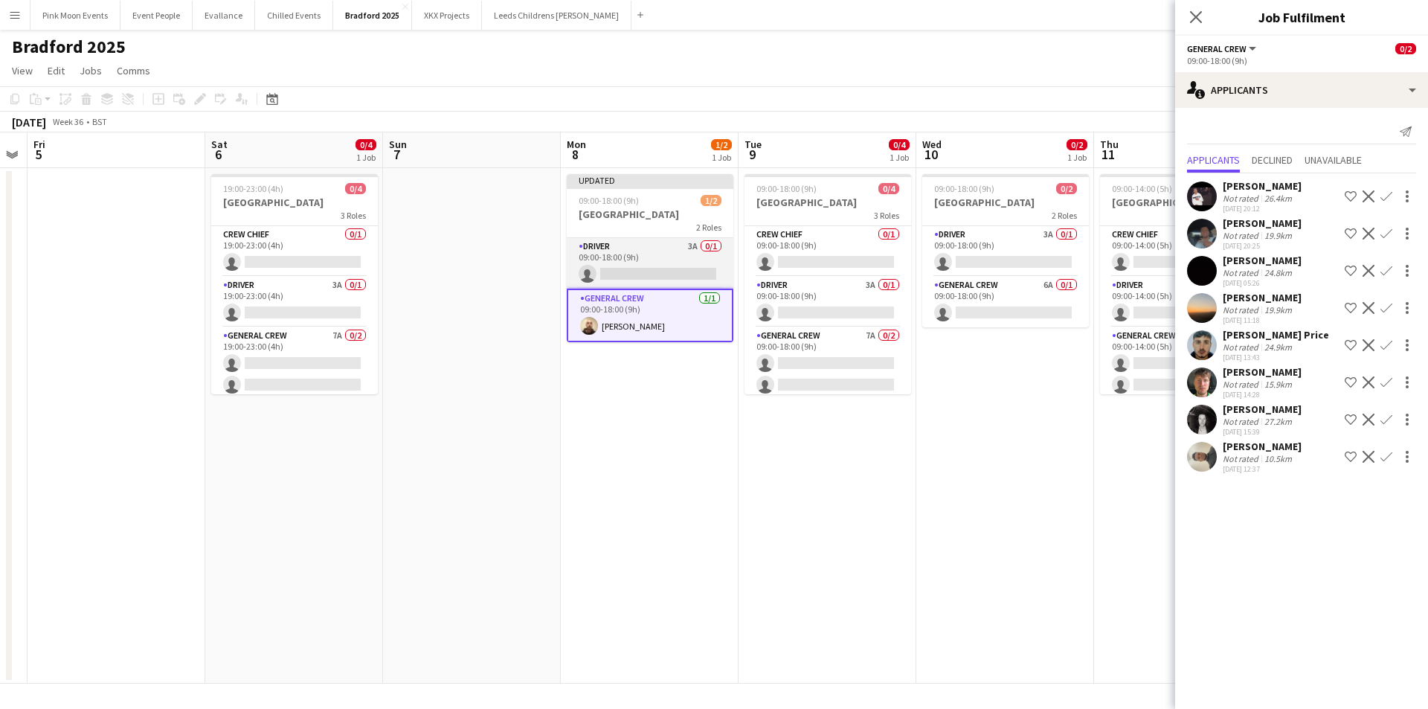
click at [673, 260] on app-card-role "Driver 3A 0/1 09:00-18:00 (9h) single-neutral-actions" at bounding box center [650, 263] width 167 height 51
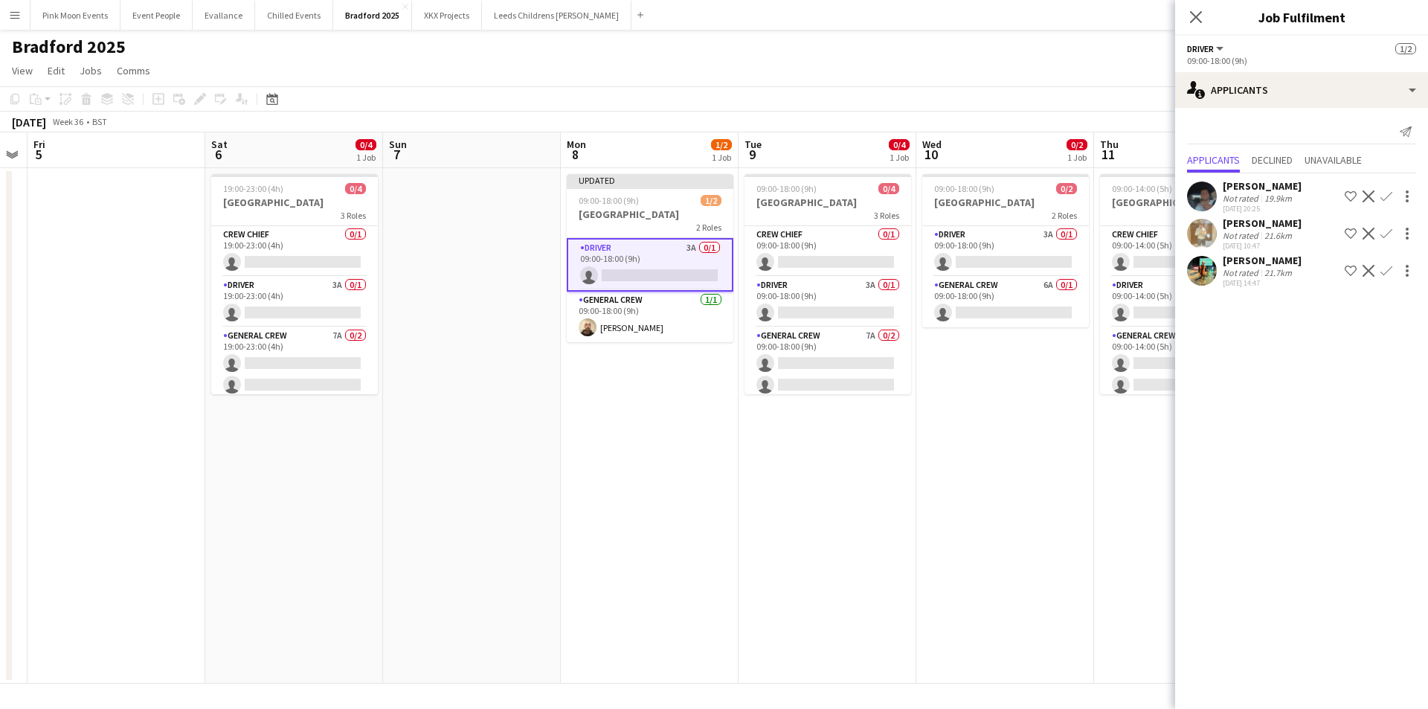
click at [1384, 228] on app-icon "Confirm" at bounding box center [1386, 234] width 12 height 12
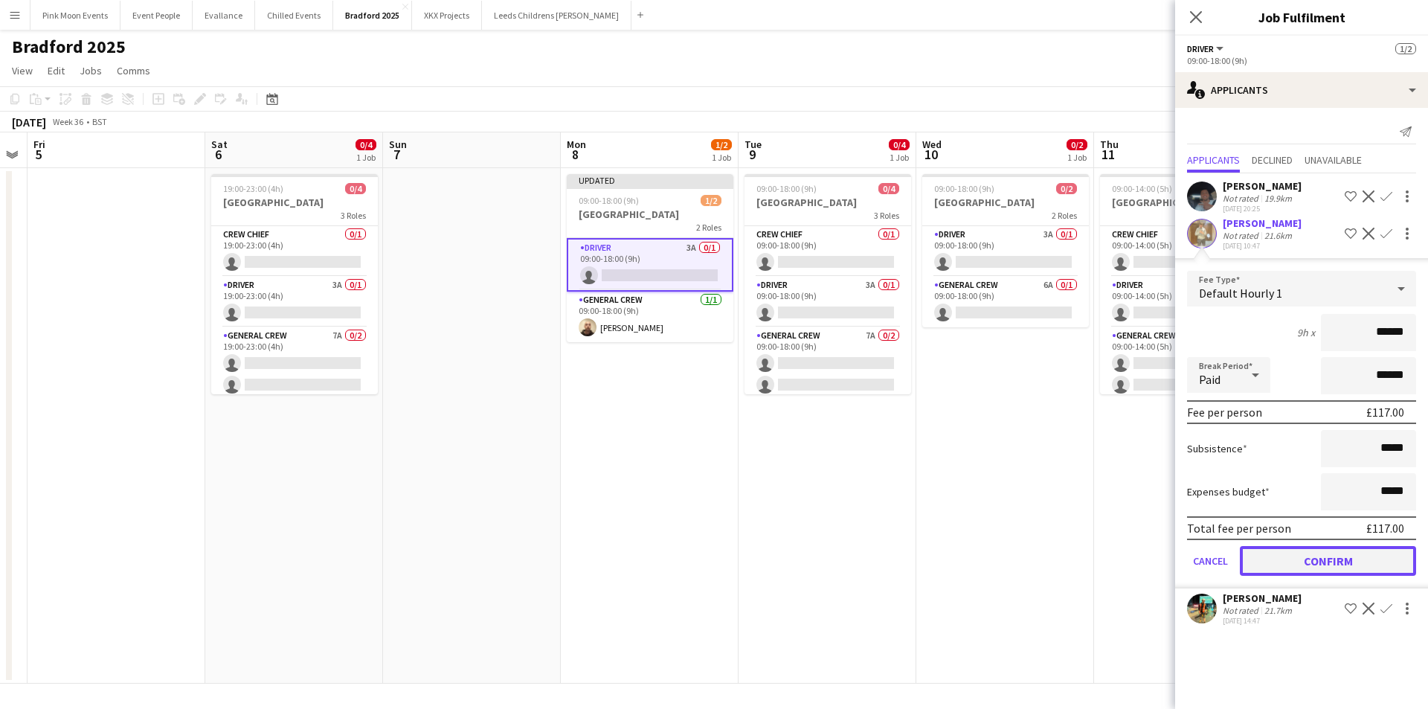
click at [1340, 562] on button "Confirm" at bounding box center [1328, 561] width 176 height 30
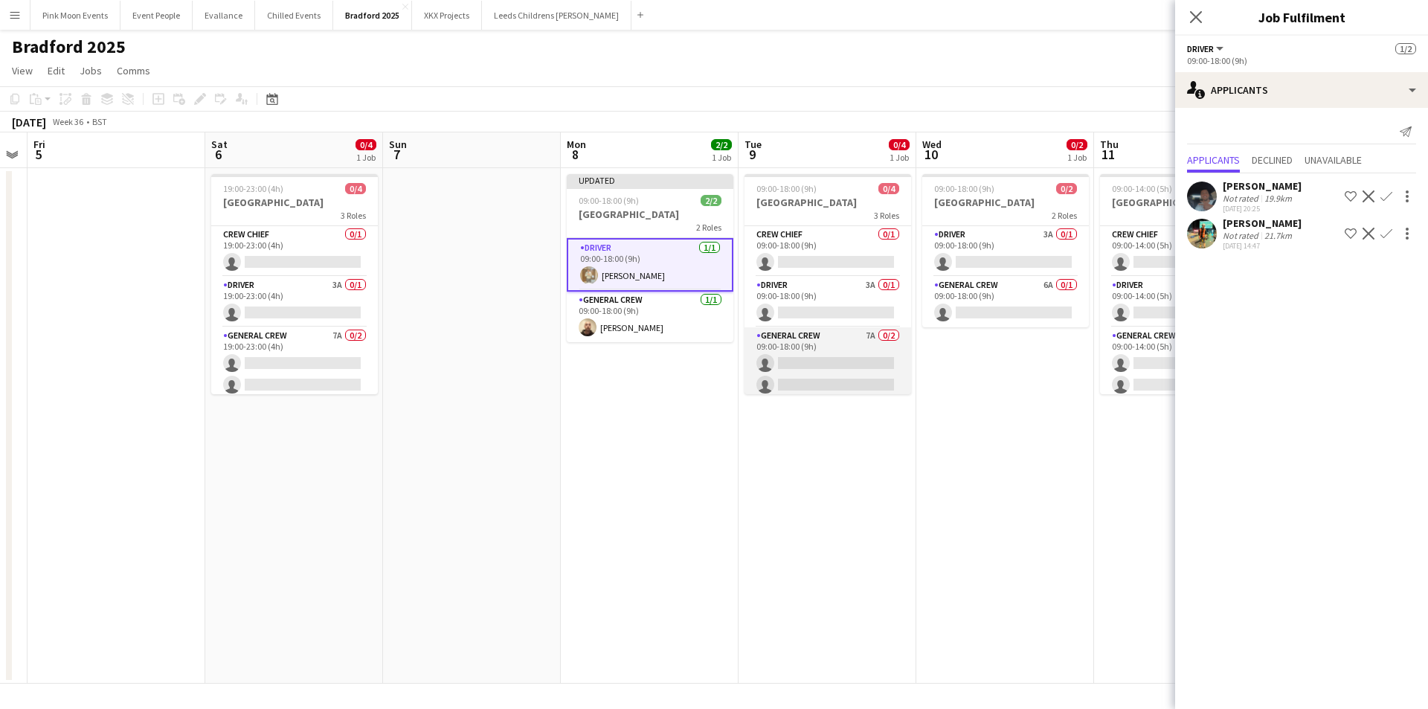
click at [863, 354] on app-card-role "General Crew 7A 0/2 09:00-18:00 (9h) single-neutral-actions single-neutral-acti…" at bounding box center [827, 363] width 167 height 72
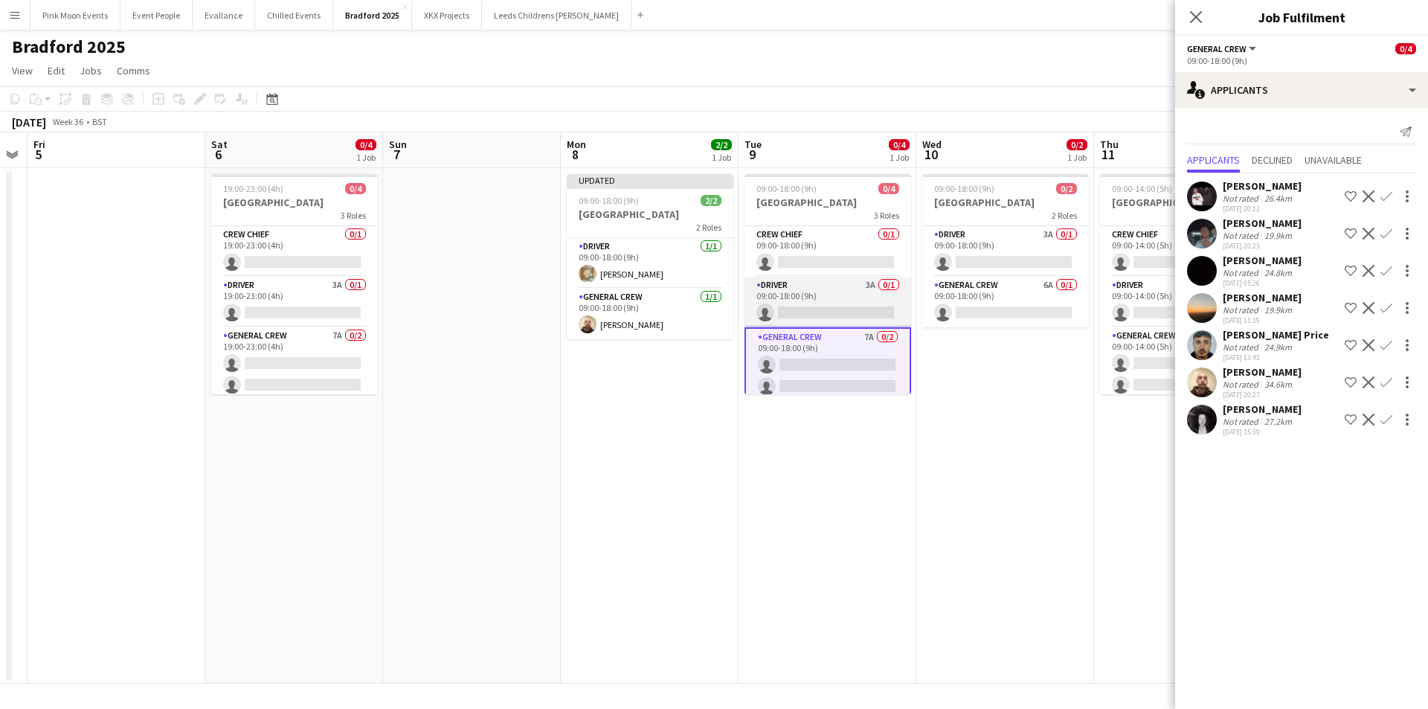
click at [869, 312] on app-card-role "Driver 3A 0/1 09:00-18:00 (9h) single-neutral-actions" at bounding box center [827, 302] width 167 height 51
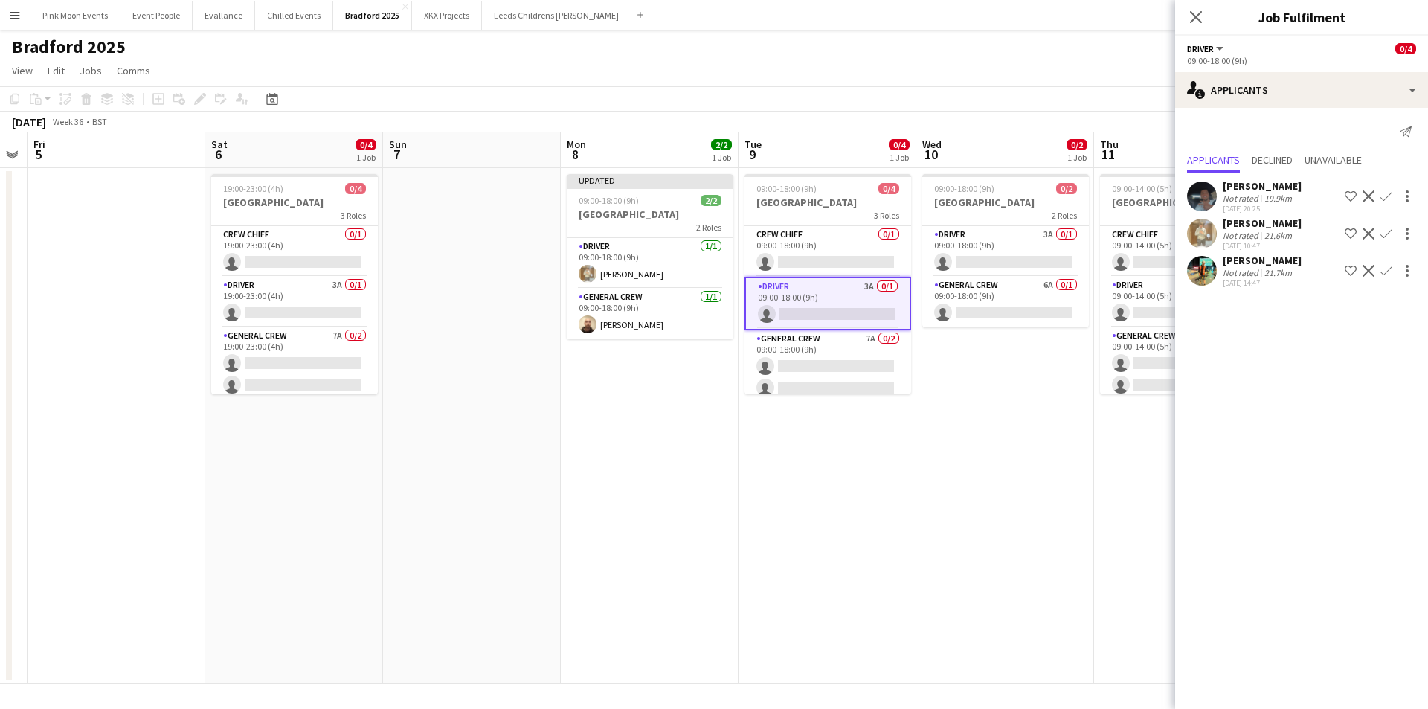
click at [1386, 235] on app-icon "Confirm" at bounding box center [1386, 234] width 12 height 12
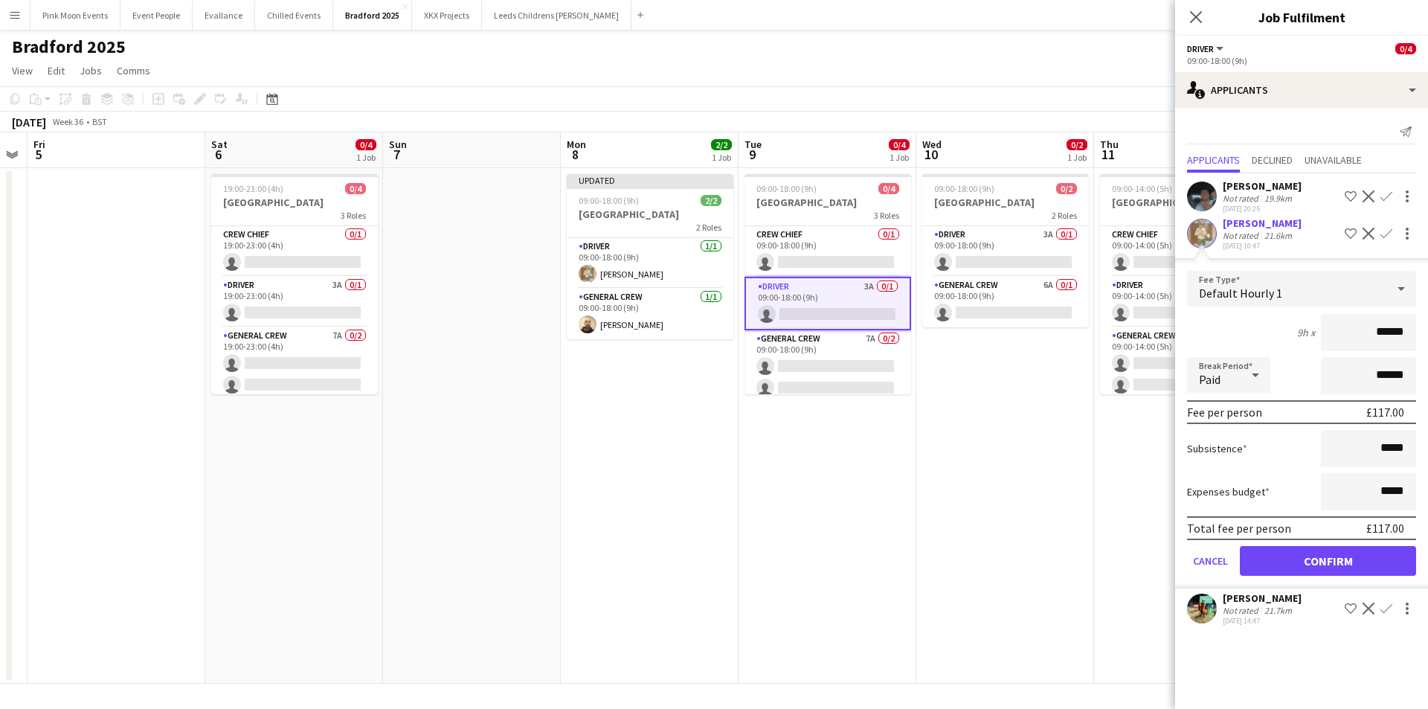
drag, startPoint x: 1359, startPoint y: 321, endPoint x: 1402, endPoint y: 320, distance: 42.4
click at [1402, 320] on input "******" at bounding box center [1368, 332] width 95 height 37
type input "***"
click at [1327, 563] on button "Confirm" at bounding box center [1328, 561] width 176 height 30
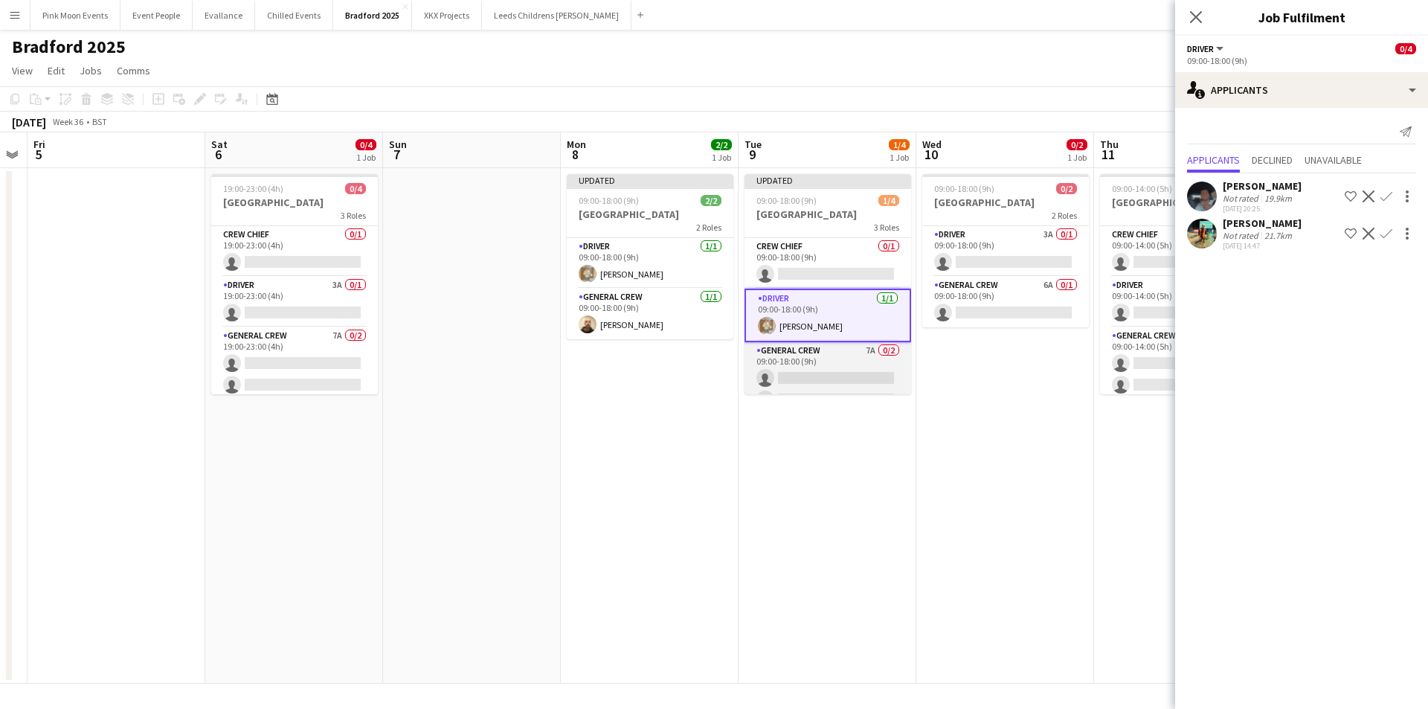
click at [869, 373] on app-card-role "General Crew 7A 0/2 09:00-18:00 (9h) single-neutral-actions single-neutral-acti…" at bounding box center [827, 378] width 167 height 72
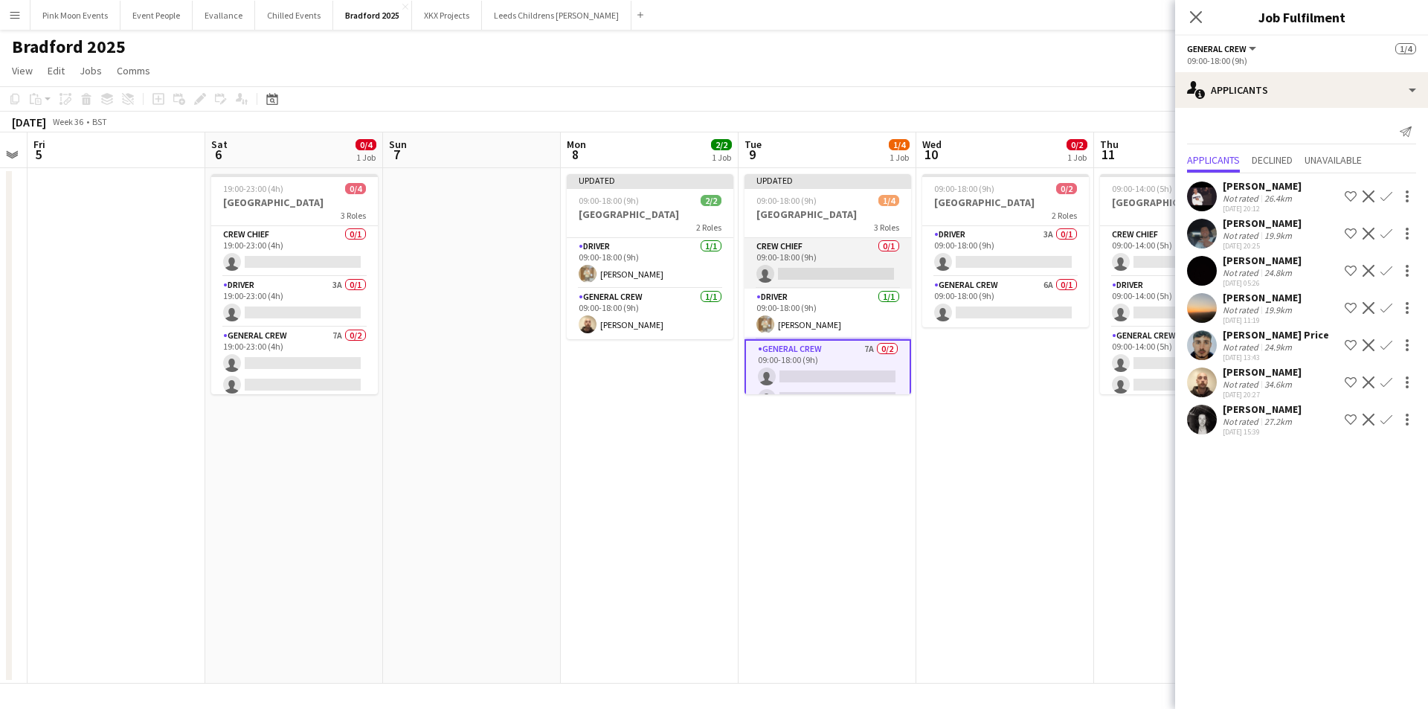
click at [805, 274] on app-card-role "Crew Chief 0/1 09:00-18:00 (9h) single-neutral-actions" at bounding box center [827, 263] width 167 height 51
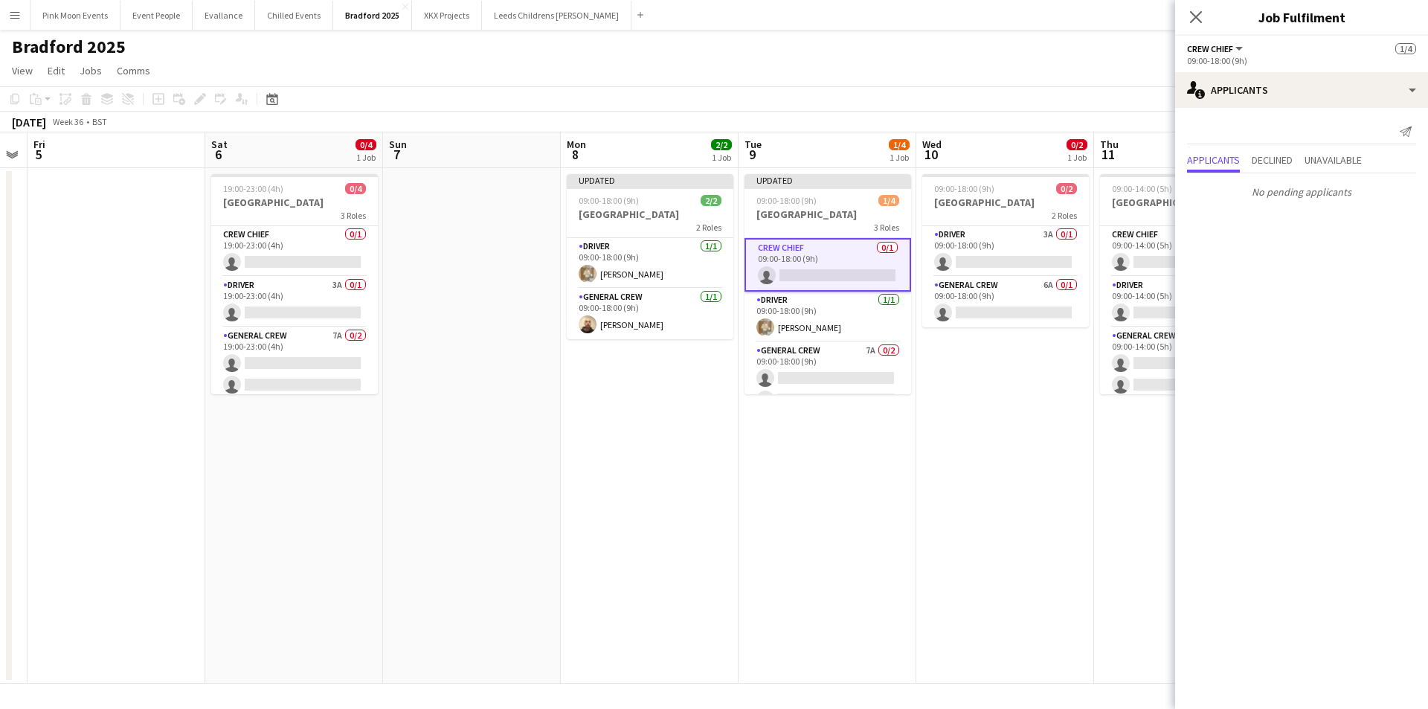
click at [778, 265] on app-card-role "Crew Chief 0/1 09:00-18:00 (9h) single-neutral-actions" at bounding box center [827, 265] width 167 height 54
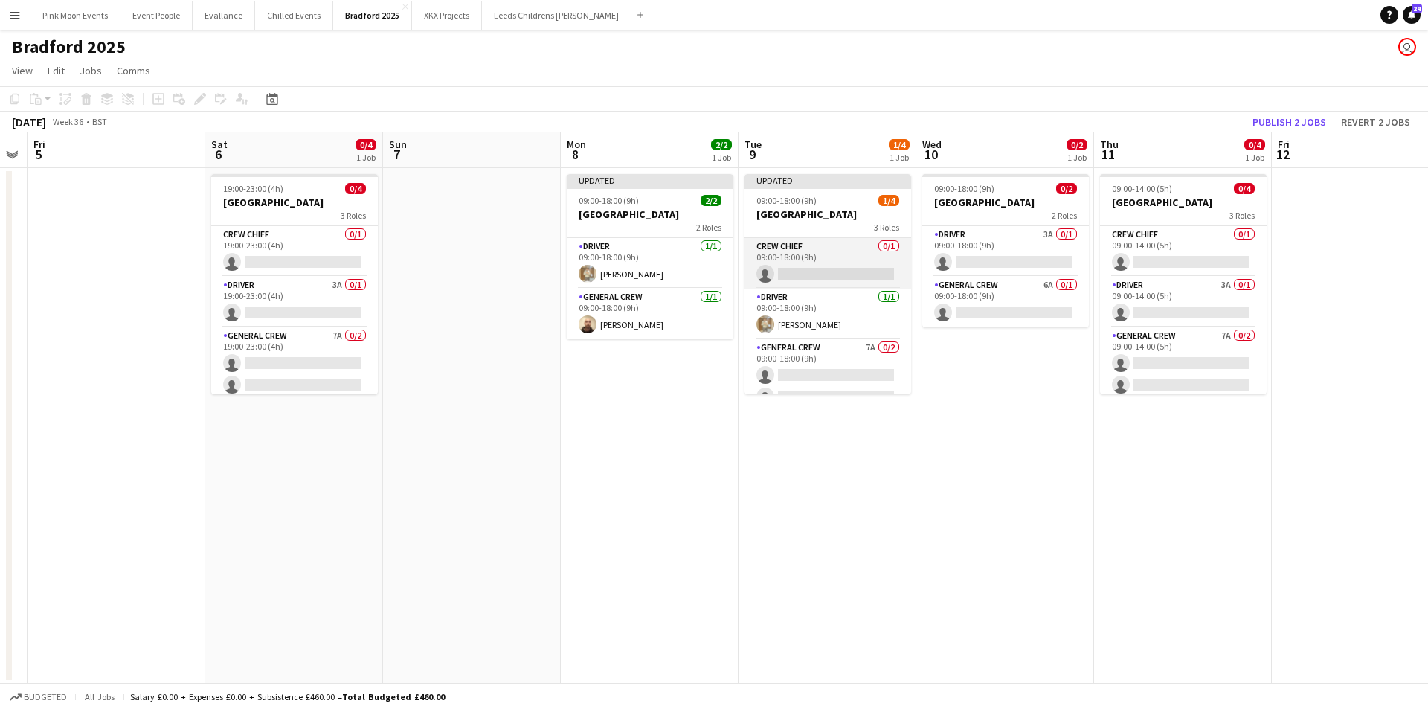
click at [852, 265] on app-card-role "Crew Chief 0/1 09:00-18:00 (9h) single-neutral-actions" at bounding box center [827, 263] width 167 height 51
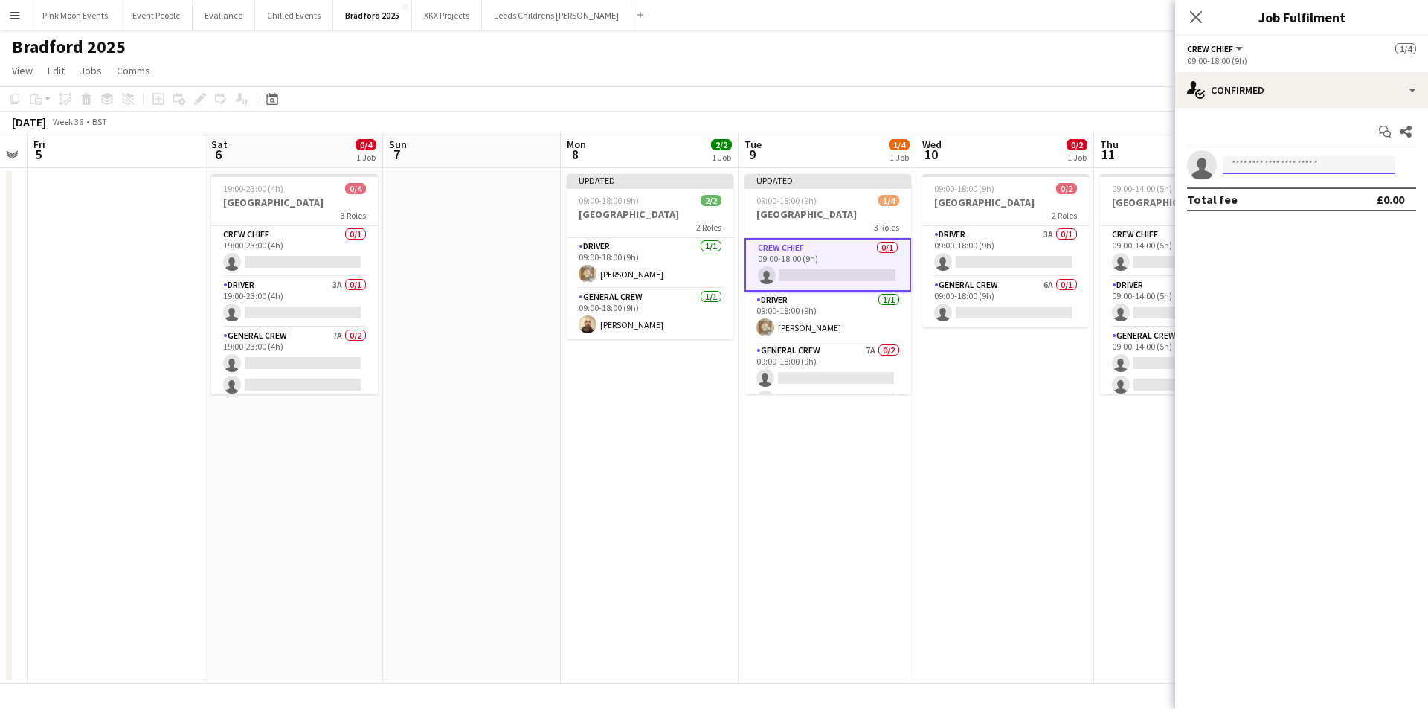
click at [1243, 158] on input at bounding box center [1308, 165] width 173 height 18
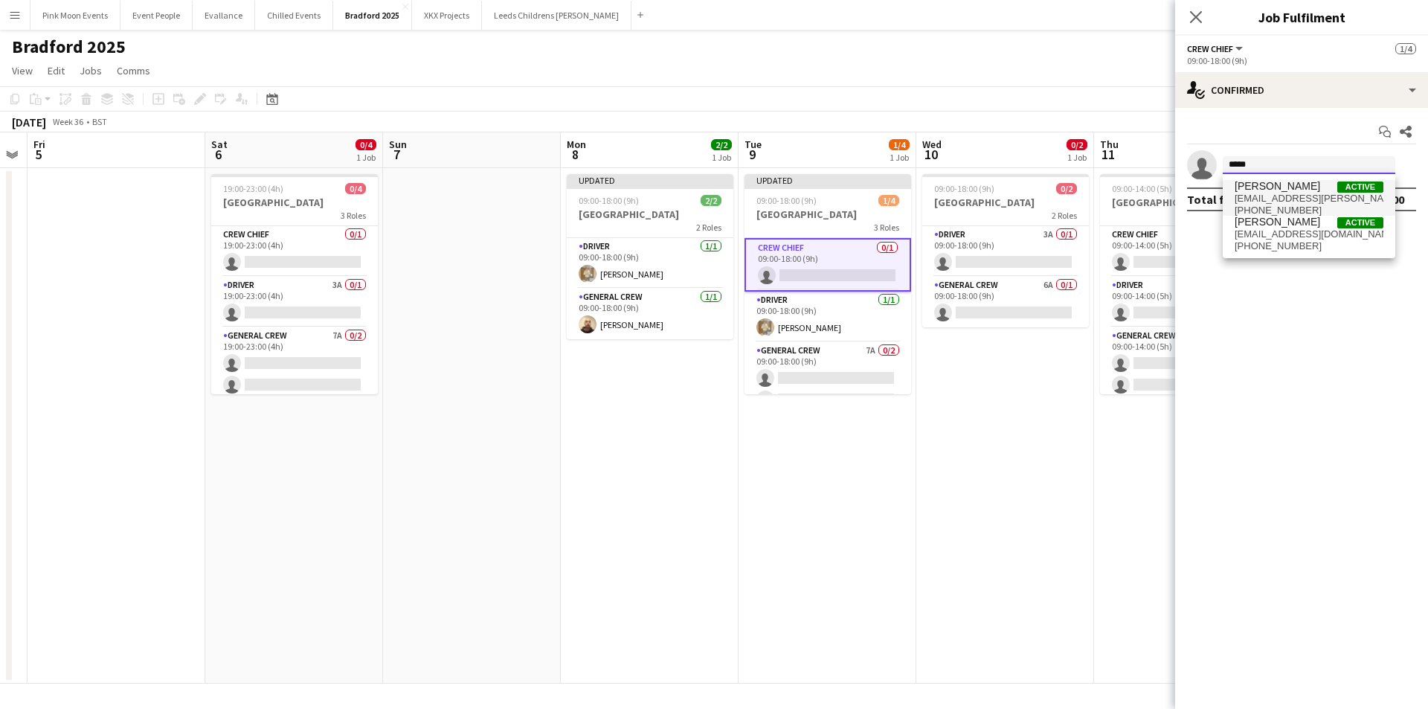
type input "*****"
click at [1263, 193] on span "[EMAIL_ADDRESS][PERSON_NAME][PERSON_NAME][DOMAIN_NAME]" at bounding box center [1308, 199] width 149 height 12
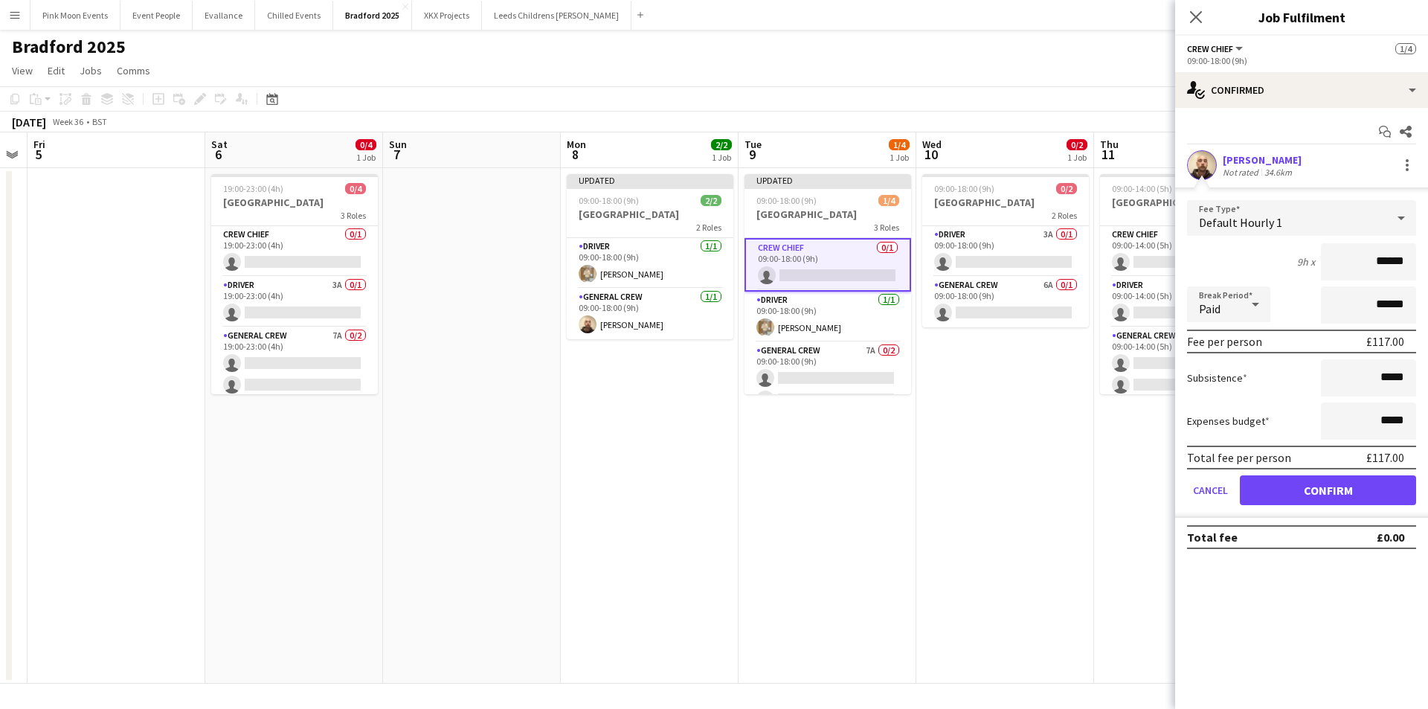
drag, startPoint x: 1347, startPoint y: 251, endPoint x: 1449, endPoint y: 255, distance: 101.2
click at [1427, 255] on html "Menu Boards Boards Boards All jobs Status Workforce Workforce My Workforce Recr…" at bounding box center [714, 354] width 1428 height 709
type input "***"
click at [1333, 497] on button "Confirm" at bounding box center [1328, 490] width 176 height 30
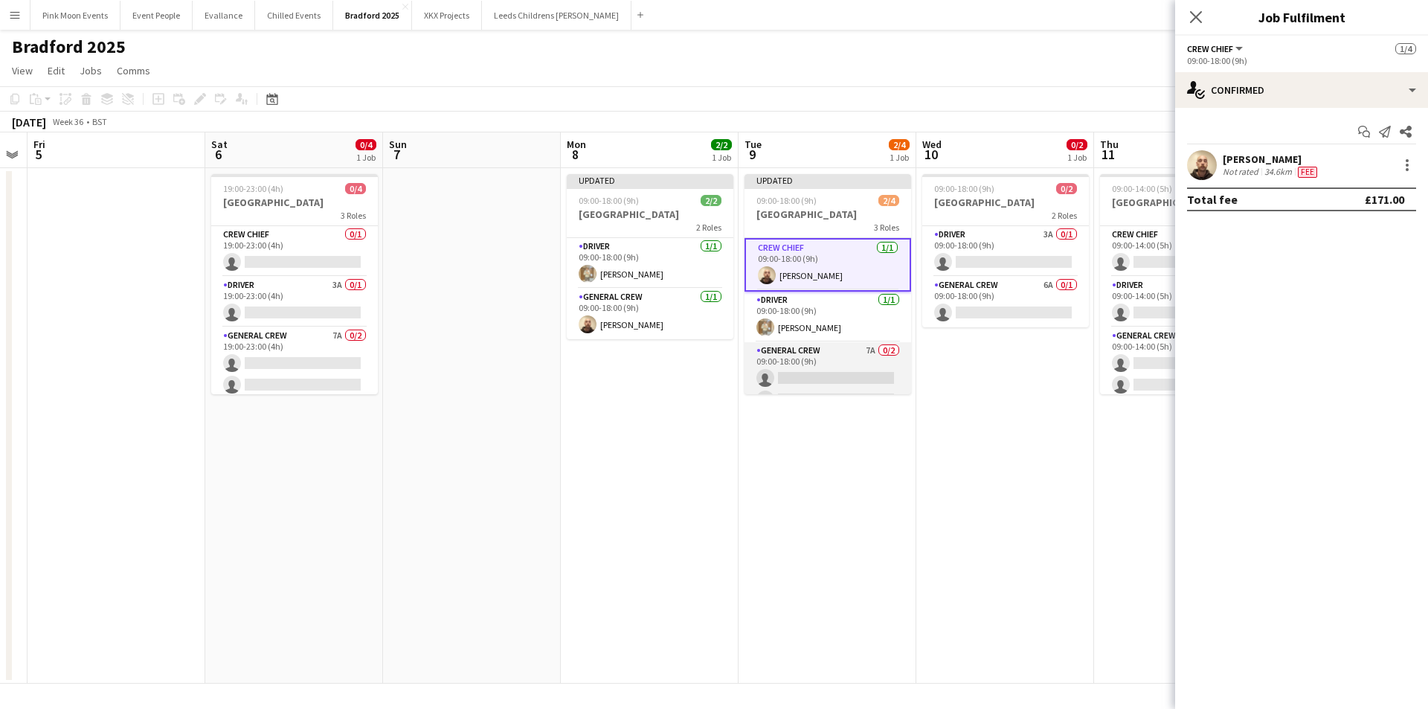
click at [825, 362] on app-card-role "General Crew 7A 0/2 09:00-18:00 (9h) single-neutral-actions single-neutral-acti…" at bounding box center [827, 378] width 167 height 72
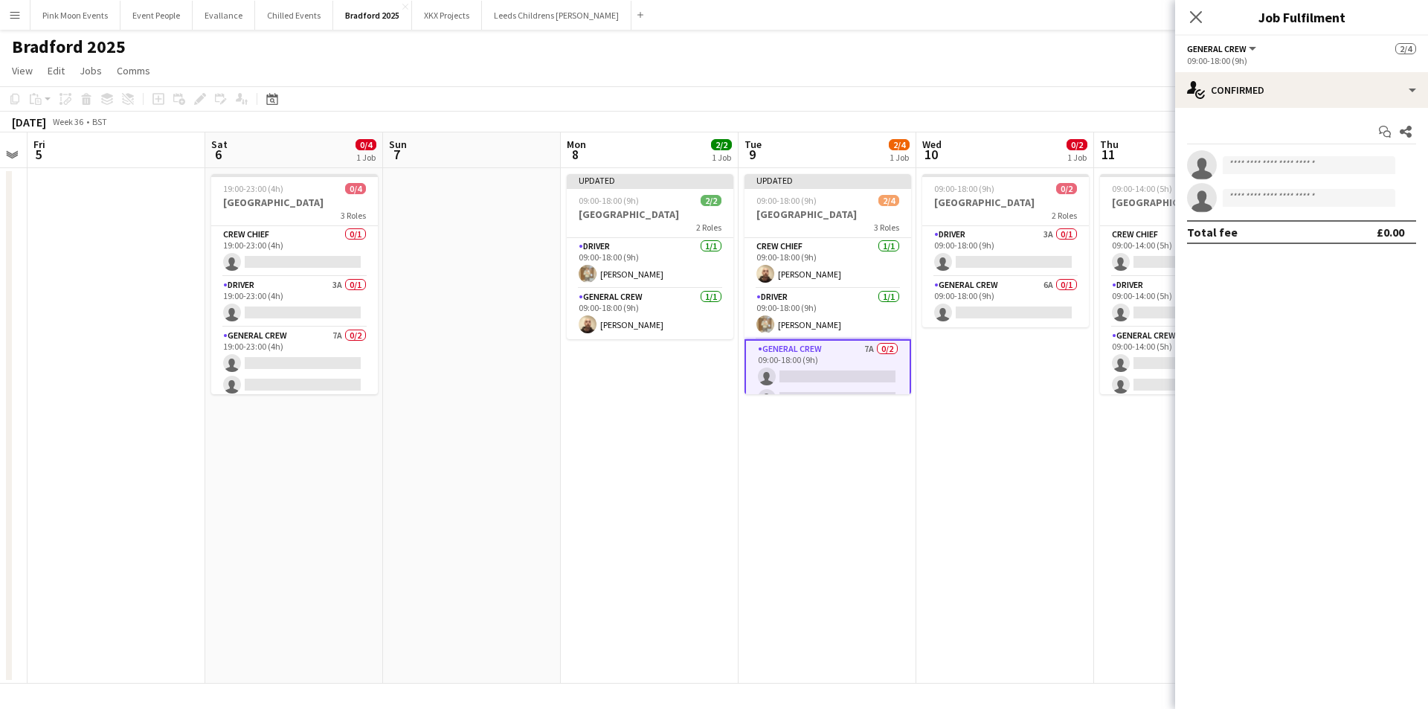
click at [1255, 112] on div "Start chat Share single-neutral-actions single-neutral-actions Total fee £0.00" at bounding box center [1301, 182] width 253 height 148
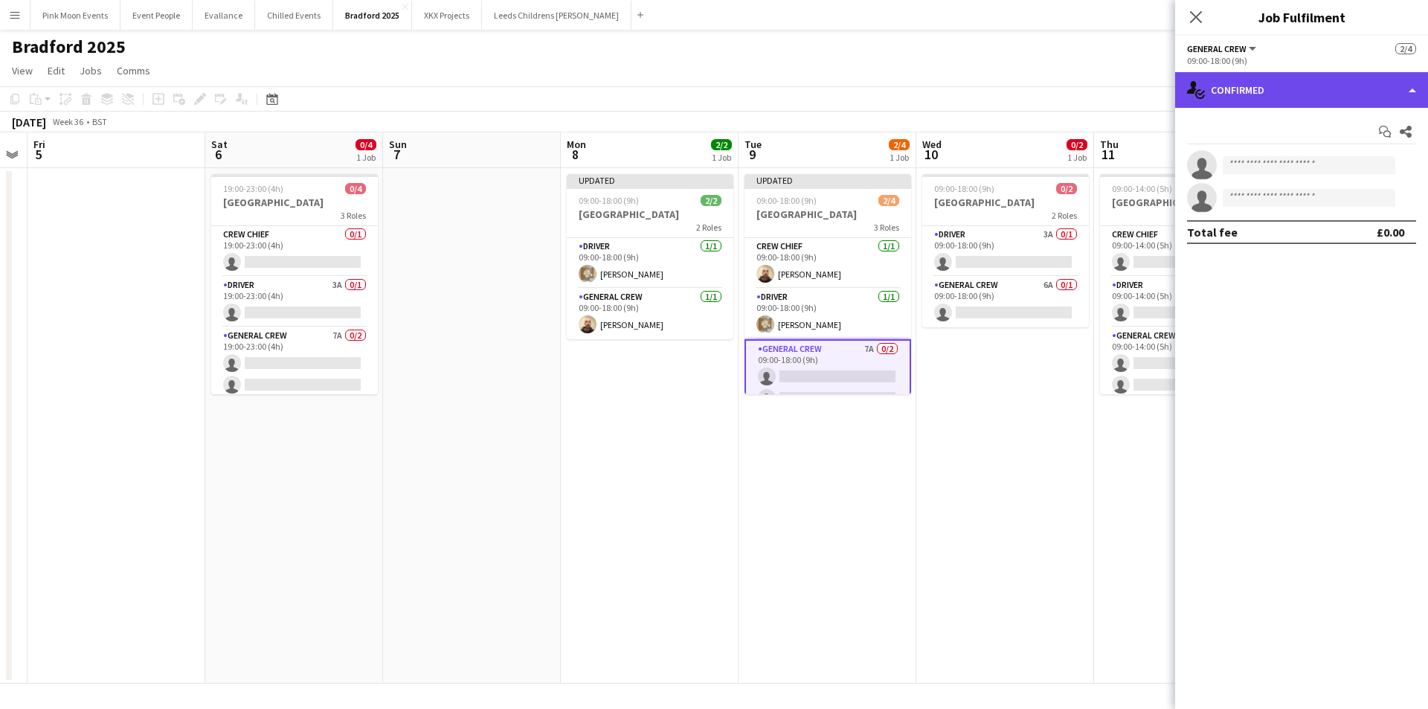
click at [1265, 97] on div "single-neutral-actions-check-2 Confirmed" at bounding box center [1301, 90] width 253 height 36
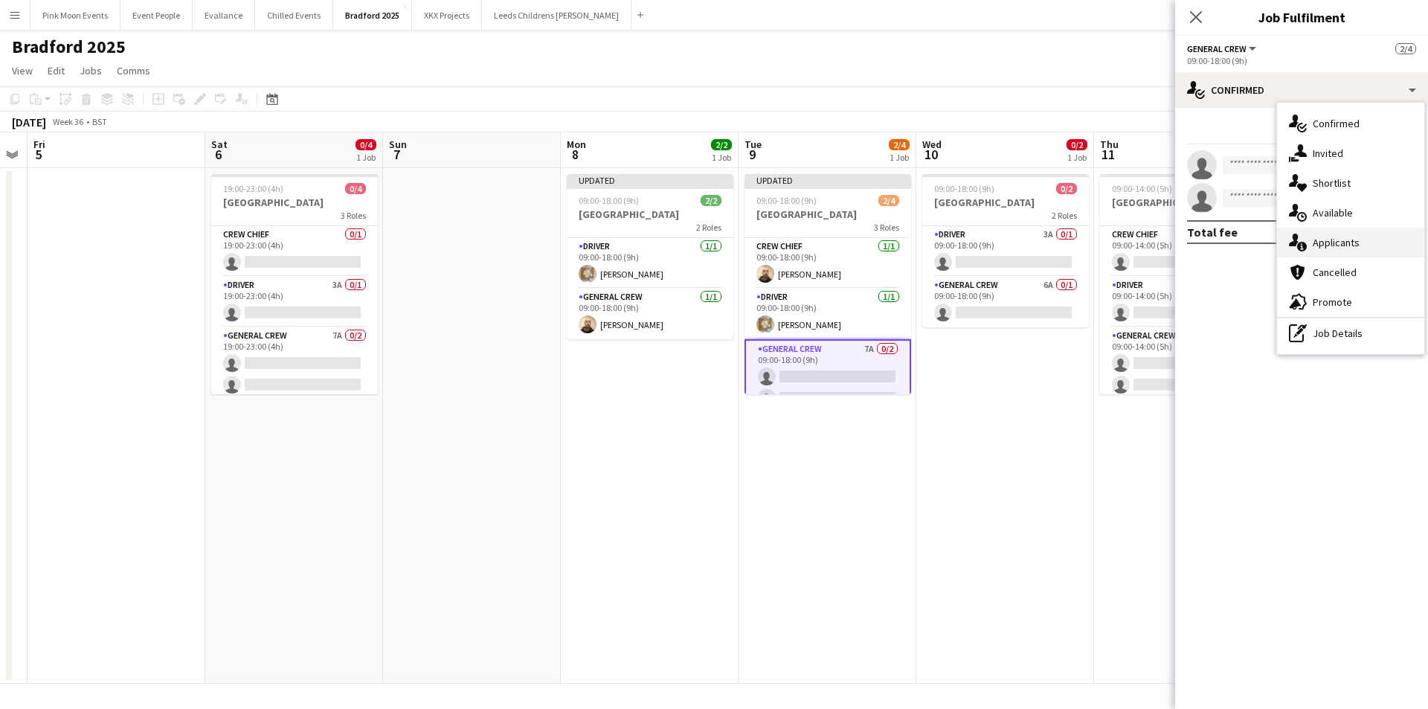
click at [1349, 236] on div "single-neutral-actions-information Applicants" at bounding box center [1350, 243] width 147 height 30
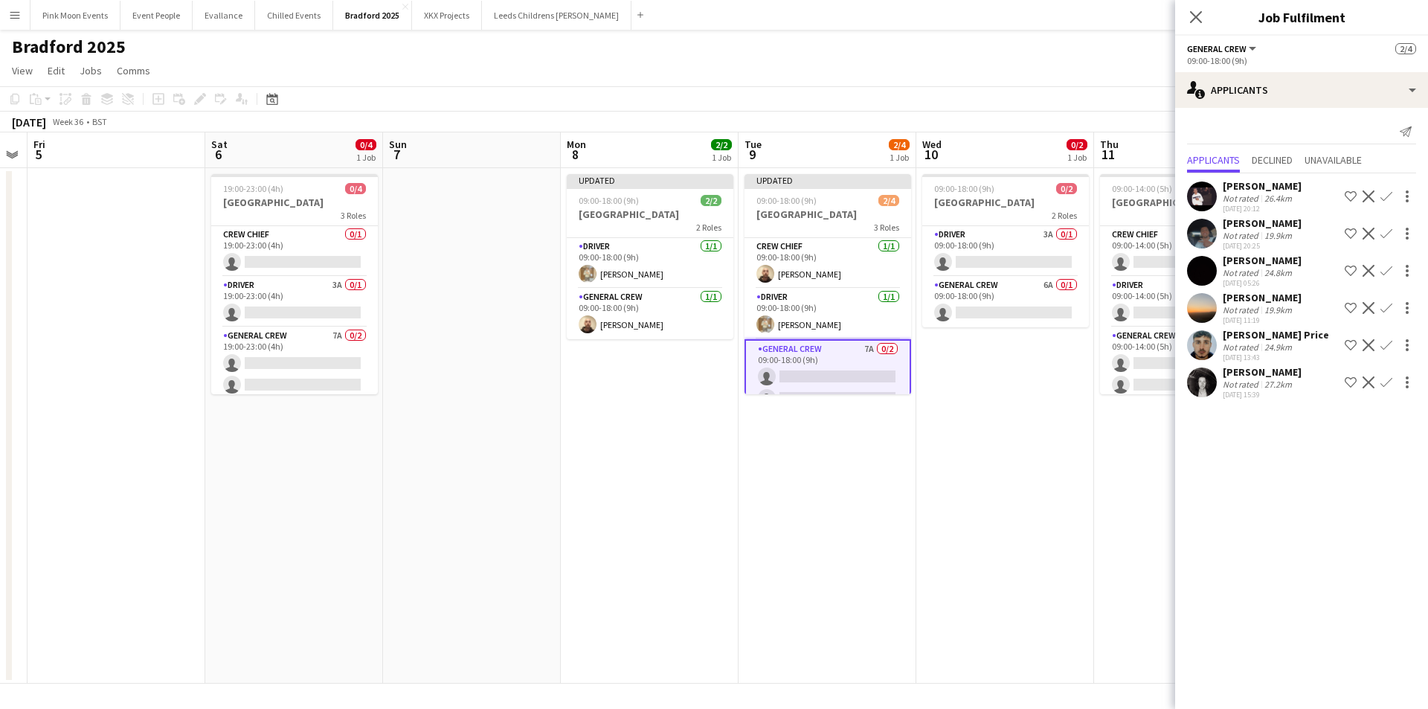
click at [1384, 338] on button "Confirm" at bounding box center [1386, 345] width 18 height 18
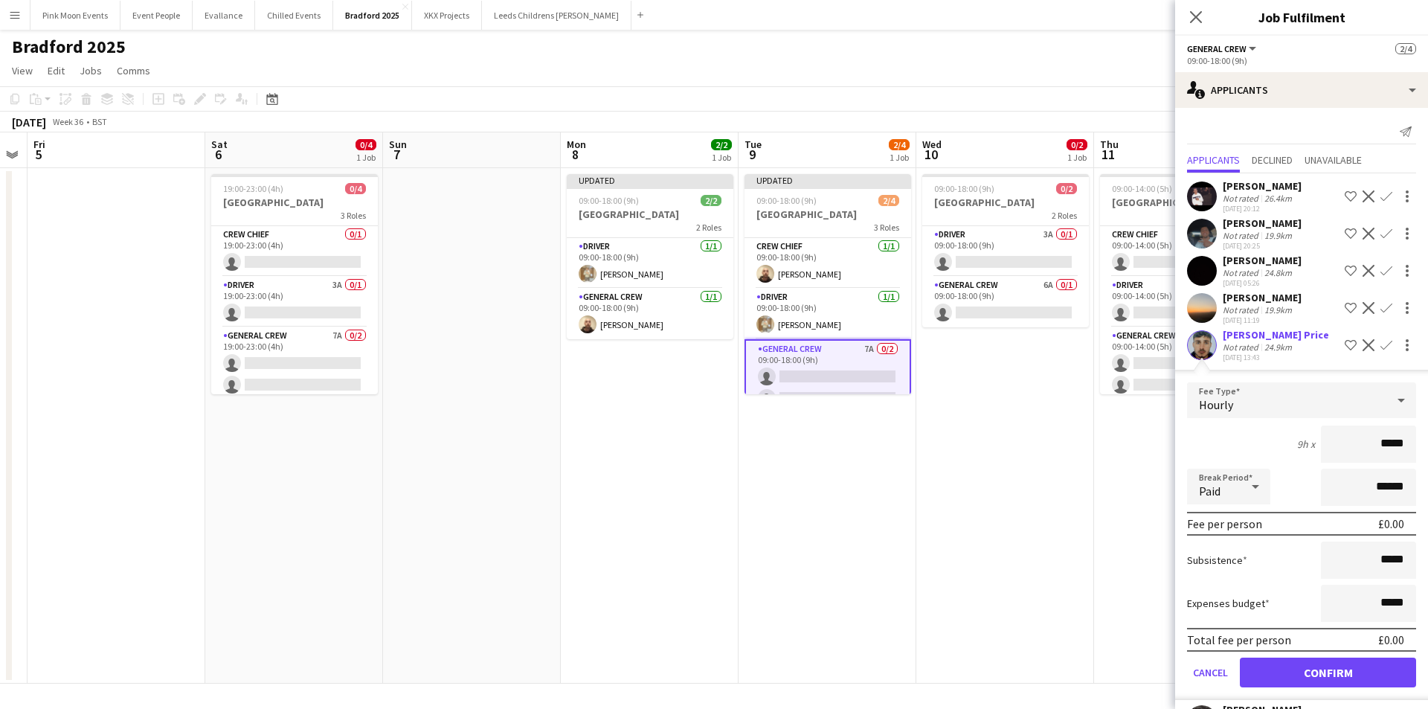
drag, startPoint x: 1365, startPoint y: 434, endPoint x: 1503, endPoint y: 434, distance: 137.6
click at [1427, 434] on html "Menu Boards Boards Boards All jobs Status Workforce Workforce My Workforce Recr…" at bounding box center [714, 354] width 1428 height 709
type input "***"
click at [1262, 664] on button "Confirm" at bounding box center [1328, 672] width 176 height 30
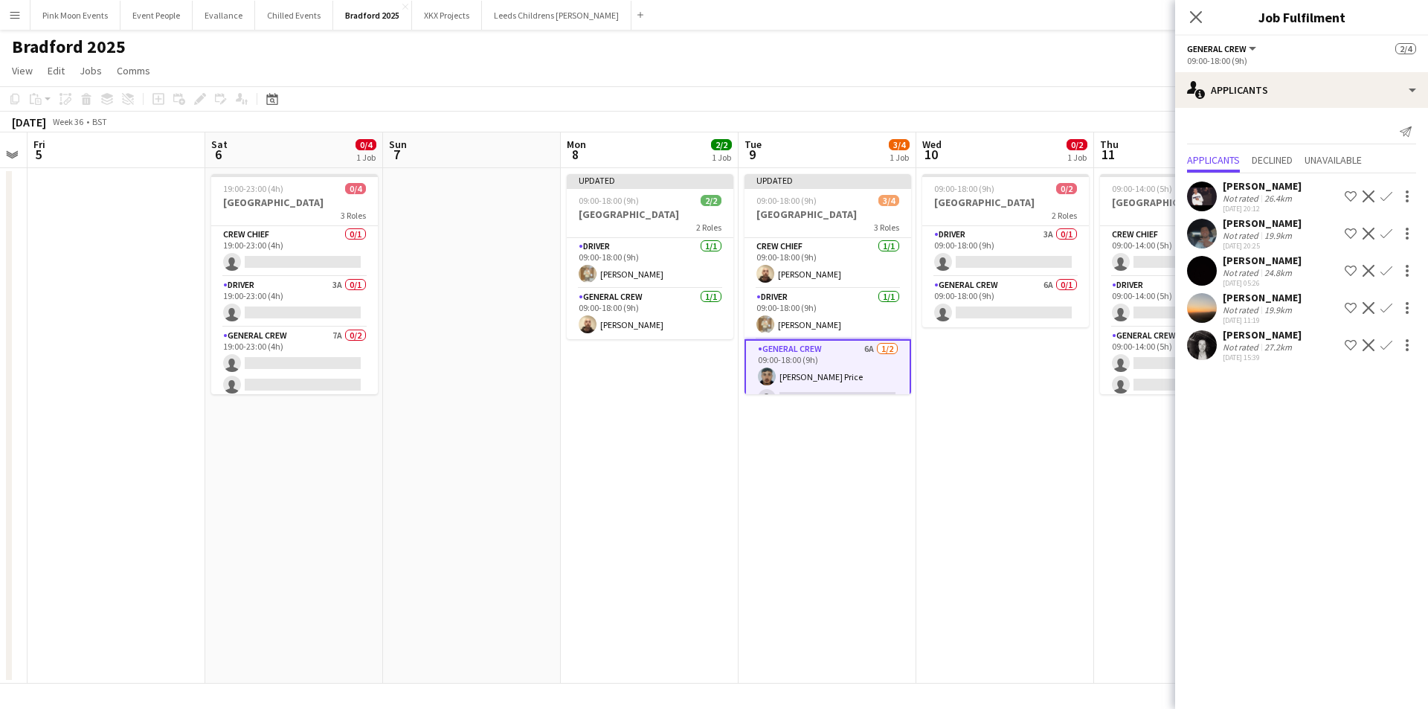
click at [1389, 187] on button "Confirm" at bounding box center [1386, 196] width 18 height 18
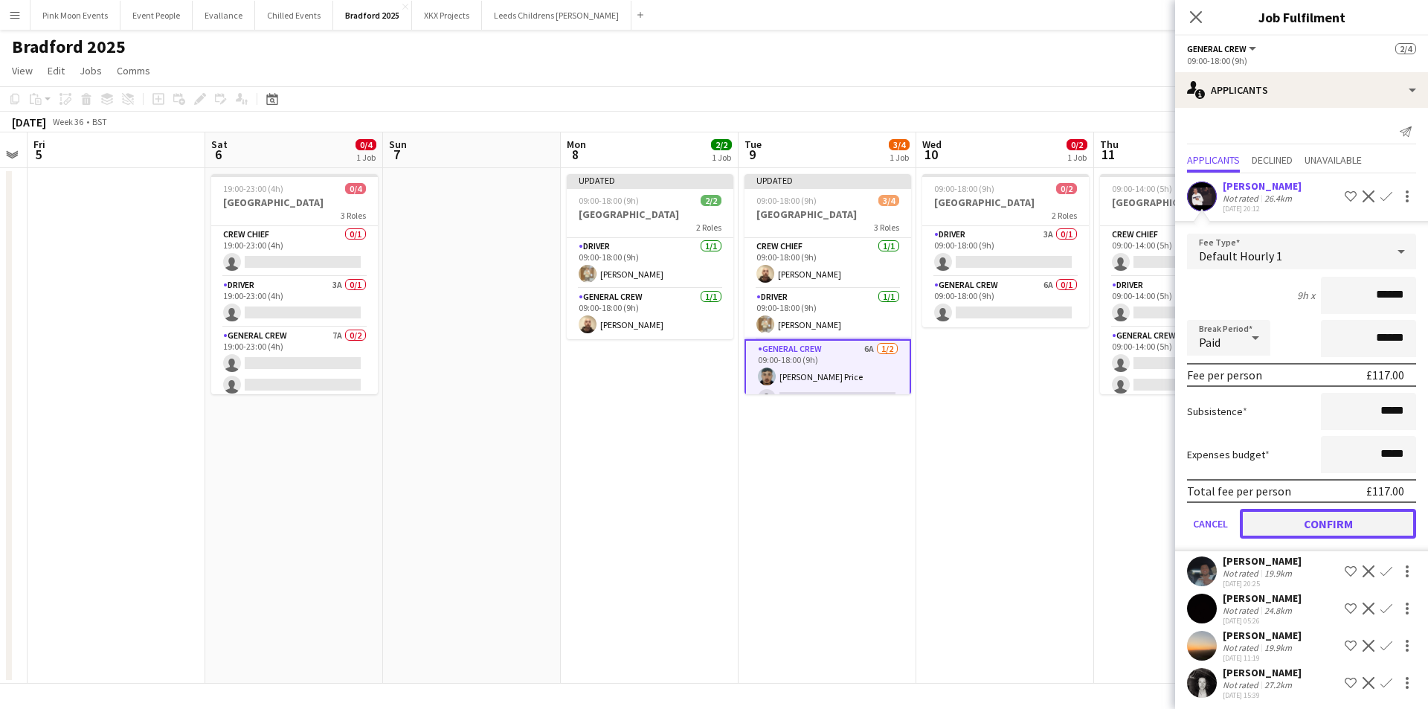
click at [1277, 516] on button "Confirm" at bounding box center [1328, 524] width 176 height 30
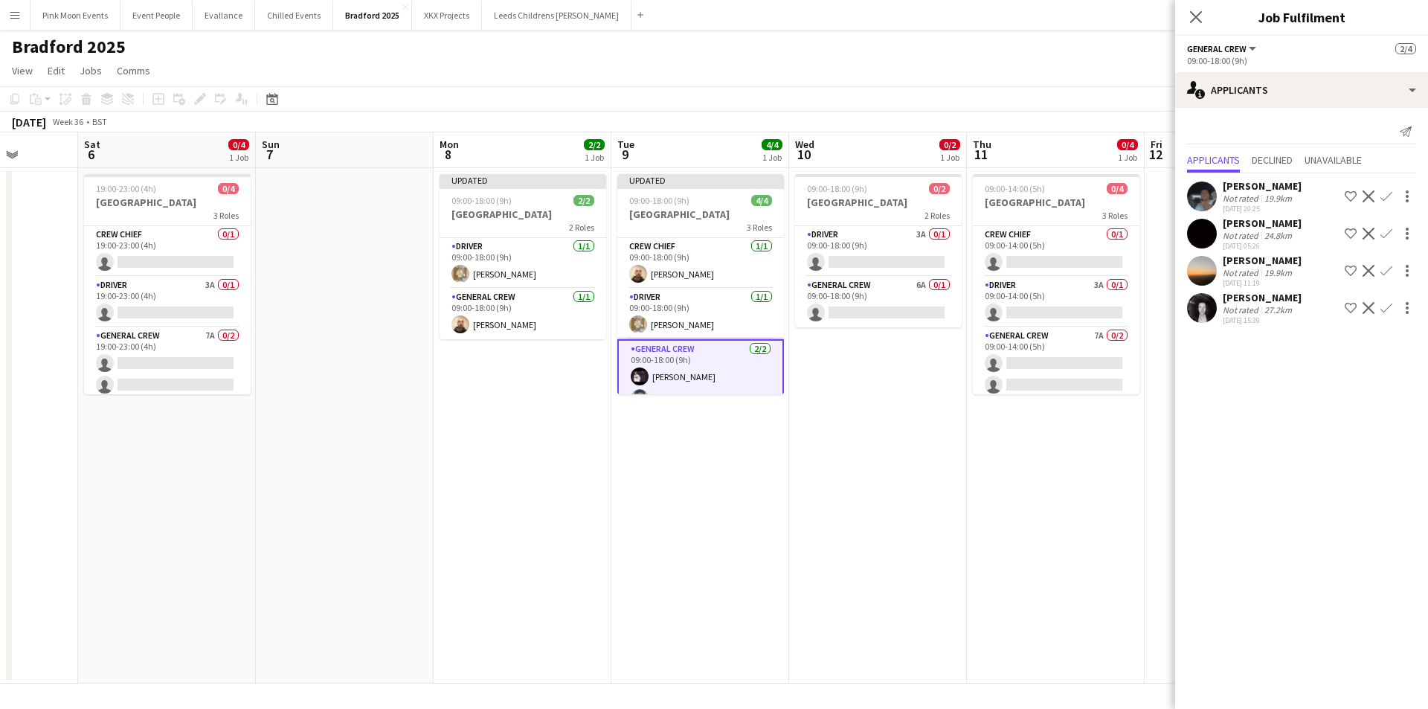
drag, startPoint x: 1007, startPoint y: 526, endPoint x: 813, endPoint y: 494, distance: 196.1
click at [819, 506] on app-calendar-viewport "Tue 2 Wed 3 Thu 4 Fri 5 Sat 6 0/4 1 Job Sun 7 Mon 8 2/2 1 Job Tue 9 4/4 1 Job W…" at bounding box center [714, 407] width 1428 height 551
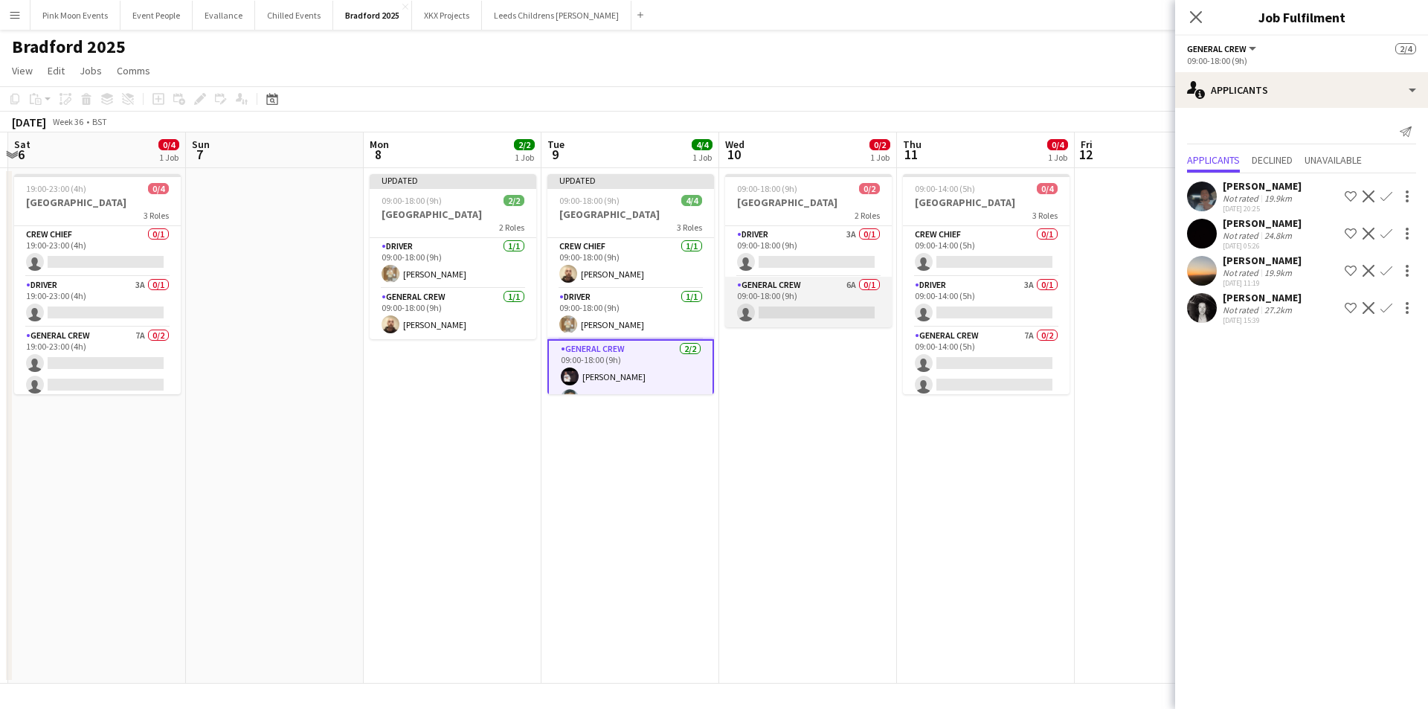
click at [805, 304] on app-card-role "General Crew 6A 0/1 09:00-18:00 (9h) single-neutral-actions" at bounding box center [808, 302] width 167 height 51
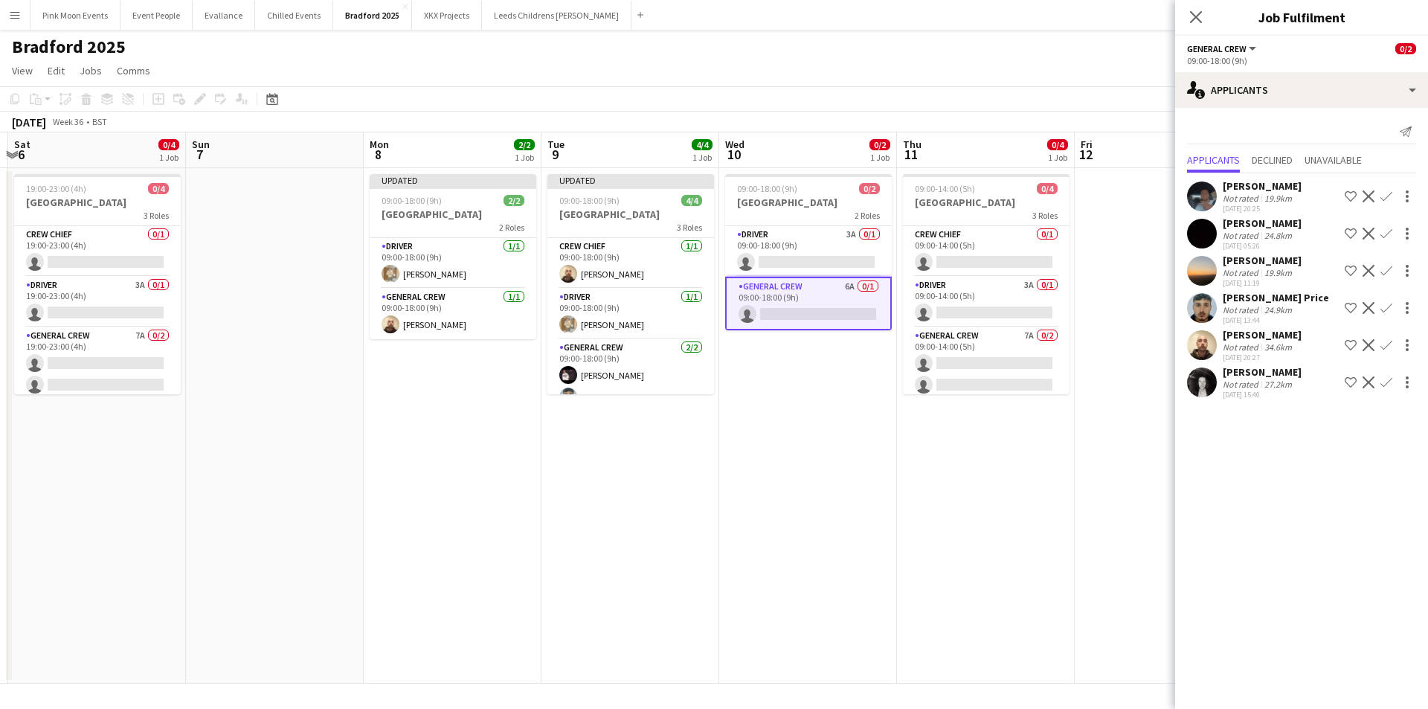
click at [1381, 347] on app-icon "Confirm" at bounding box center [1386, 345] width 12 height 12
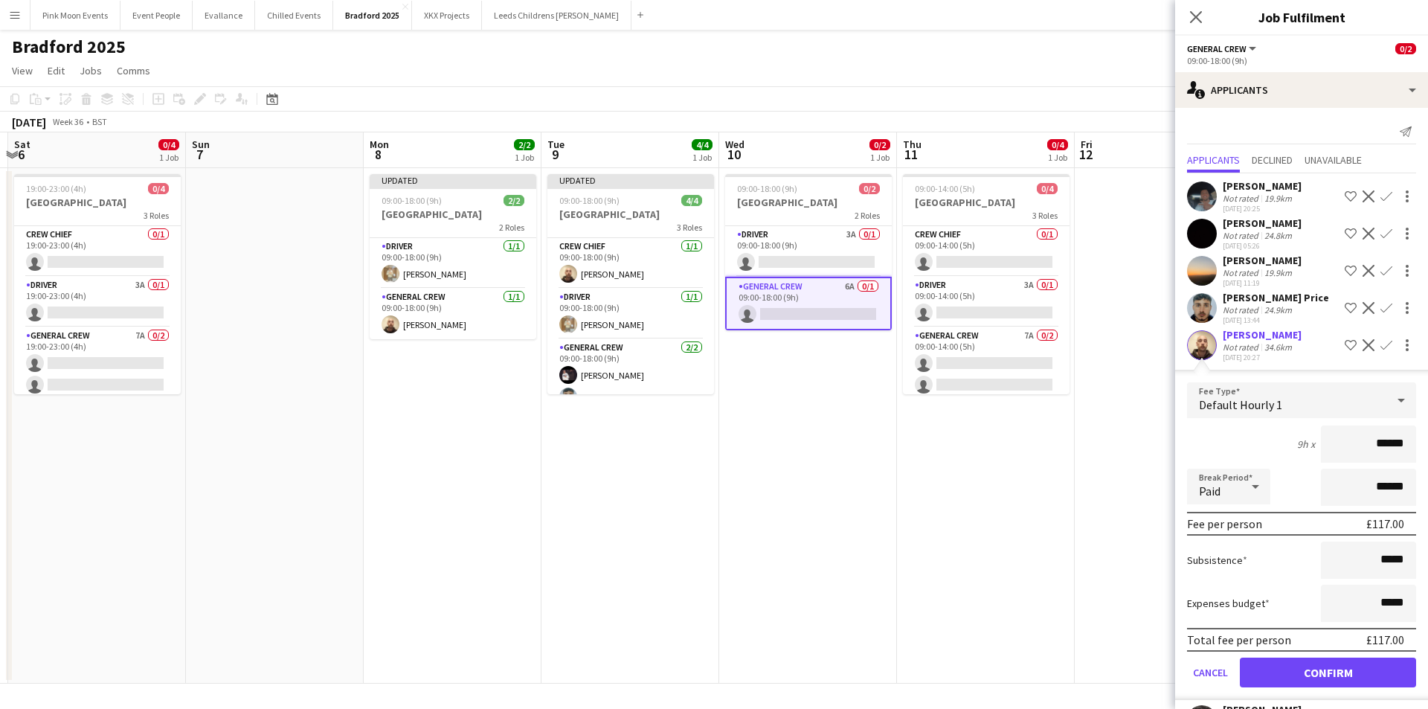
drag, startPoint x: 1359, startPoint y: 436, endPoint x: 1432, endPoint y: 436, distance: 73.6
click at [1427, 436] on html "Menu Boards Boards Boards All jobs Status Workforce Workforce My Workforce Recr…" at bounding box center [714, 354] width 1428 height 709
type input "***"
click at [1301, 656] on form "Fee Type Default Hourly 1 9h x *** Break Period Paid ****** Fee per person £126…" at bounding box center [1301, 541] width 253 height 318
click at [1298, 675] on button "Confirm" at bounding box center [1328, 672] width 176 height 30
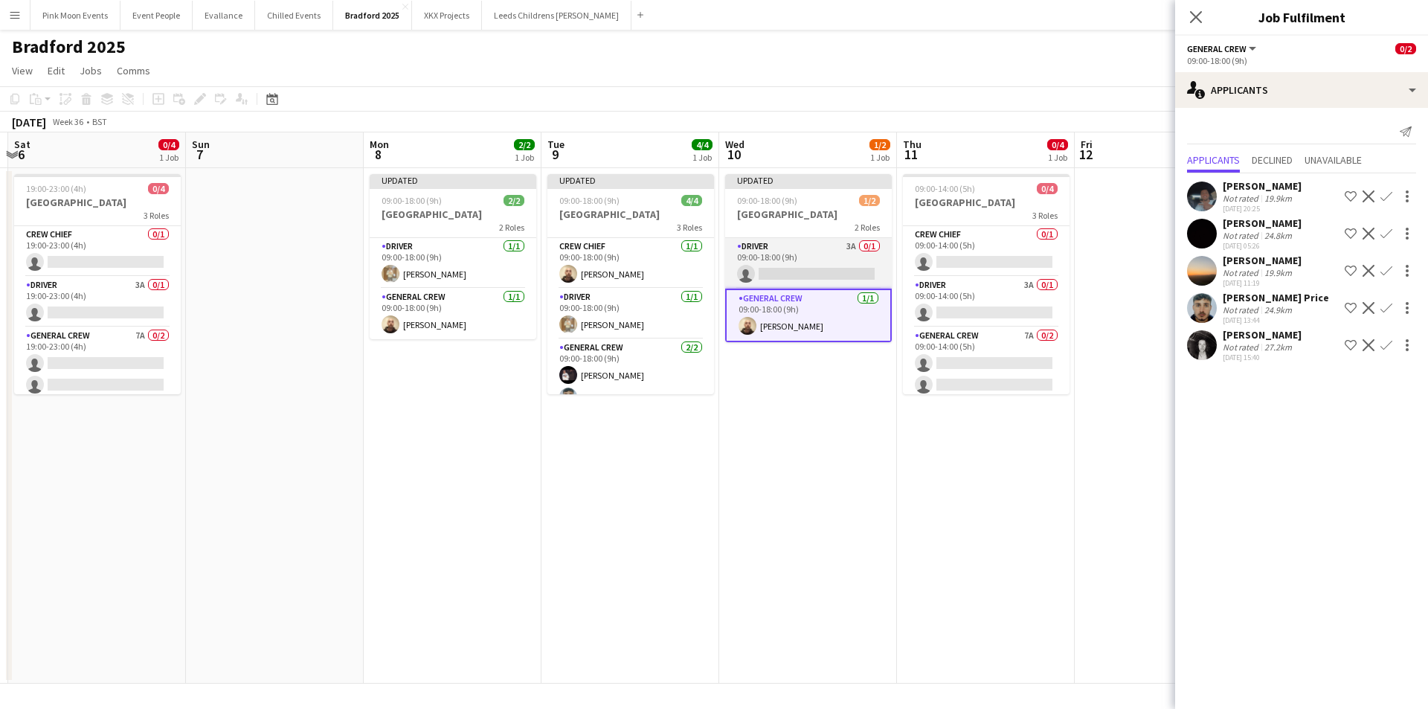
click at [834, 262] on app-card-role "Driver 3A 0/1 09:00-18:00 (9h) single-neutral-actions" at bounding box center [808, 263] width 167 height 51
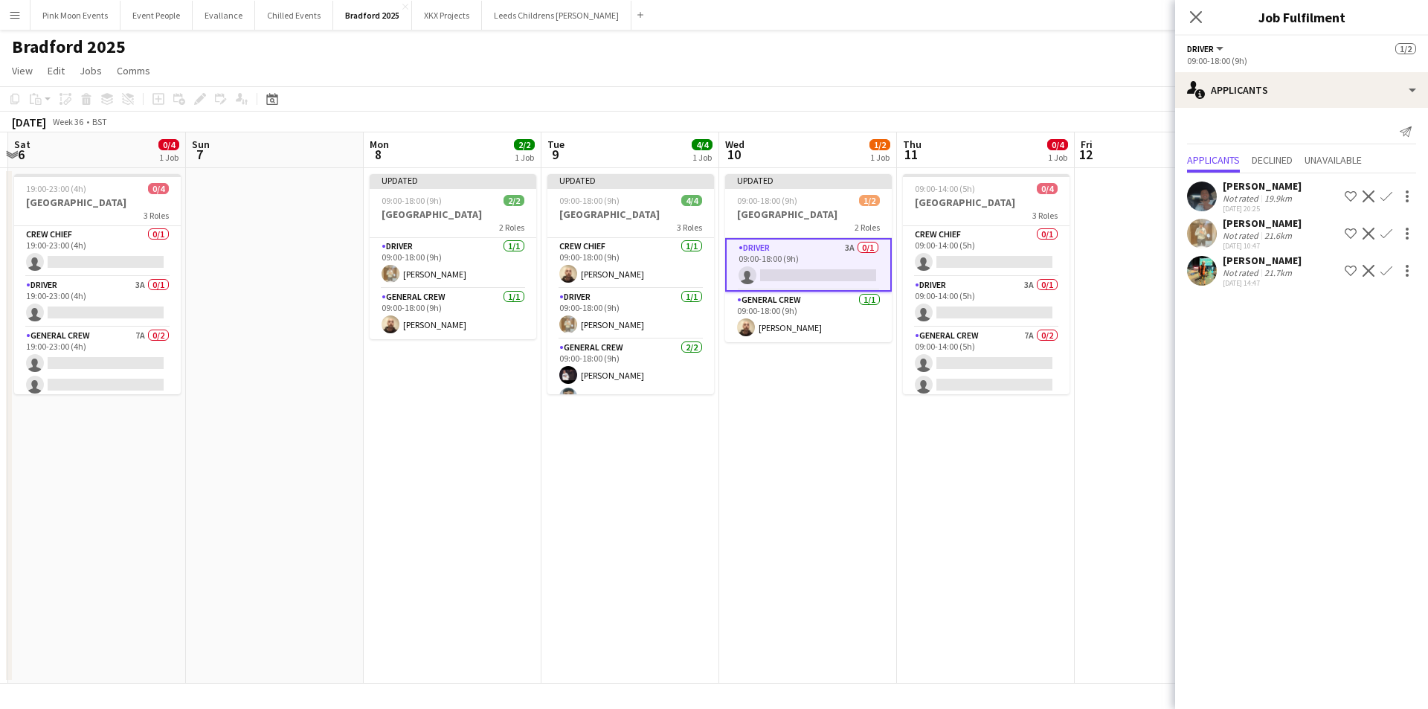
click at [1394, 229] on button "Confirm" at bounding box center [1386, 234] width 18 height 18
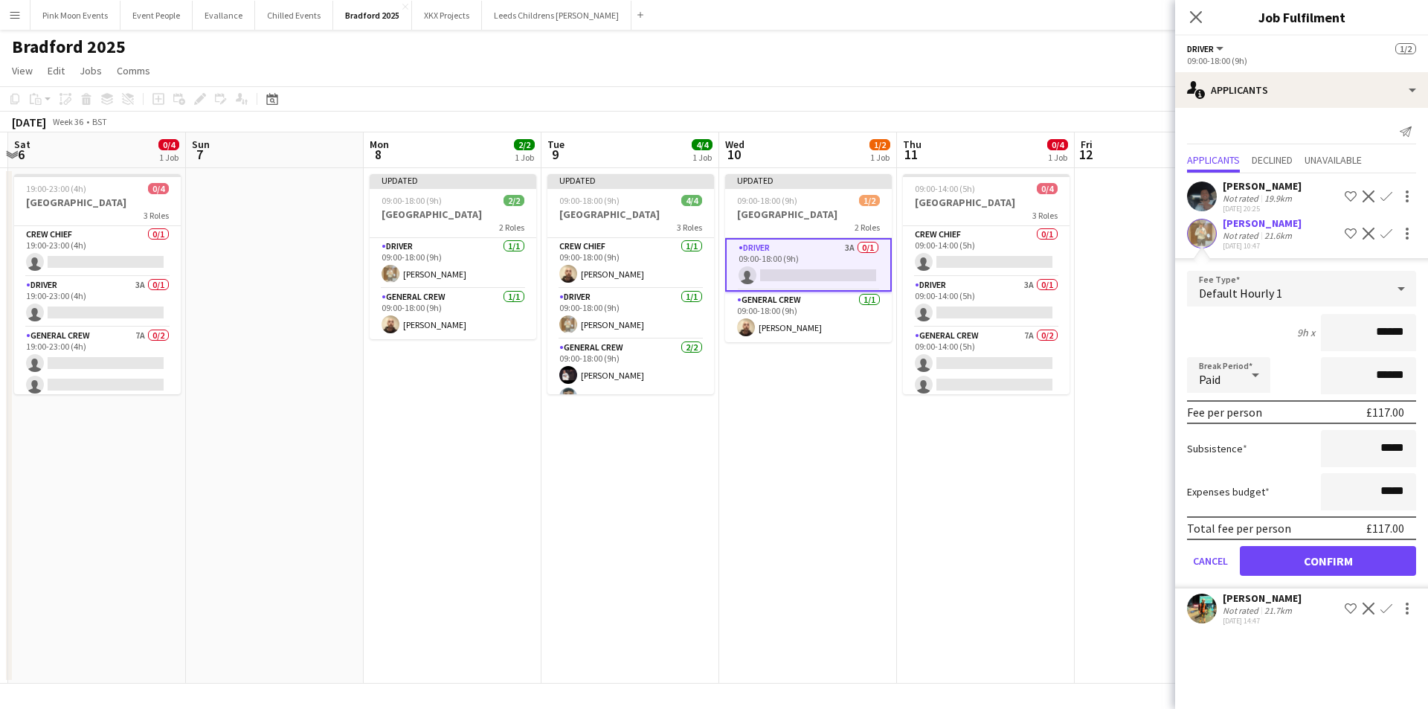
drag, startPoint x: 1347, startPoint y: 323, endPoint x: 1451, endPoint y: 329, distance: 104.3
click at [1427, 329] on html "Menu Boards Boards Boards All jobs Status Workforce Workforce My Workforce Recr…" at bounding box center [714, 354] width 1428 height 709
type input "***"
click at [1276, 567] on button "Confirm" at bounding box center [1328, 561] width 176 height 30
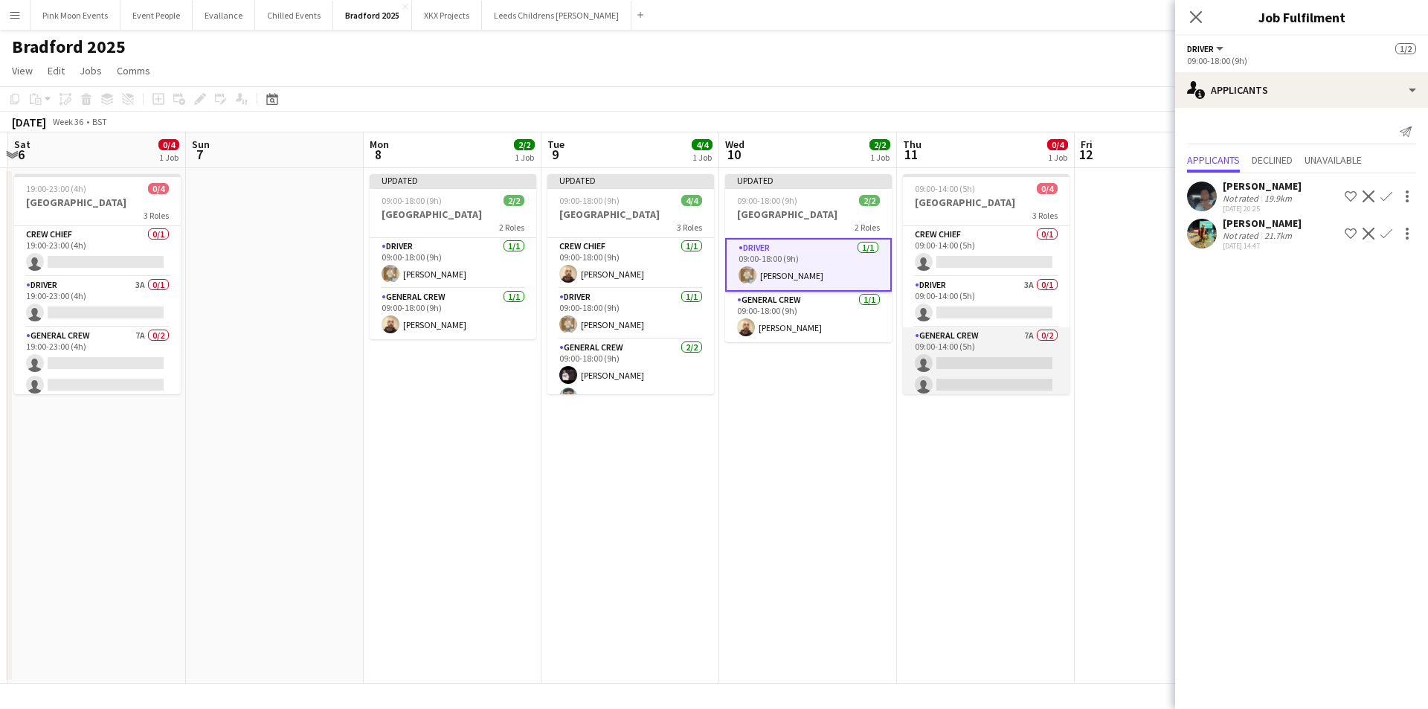
click at [1025, 356] on app-card-role "General Crew 7A 0/2 09:00-14:00 (5h) single-neutral-actions single-neutral-acti…" at bounding box center [986, 363] width 167 height 72
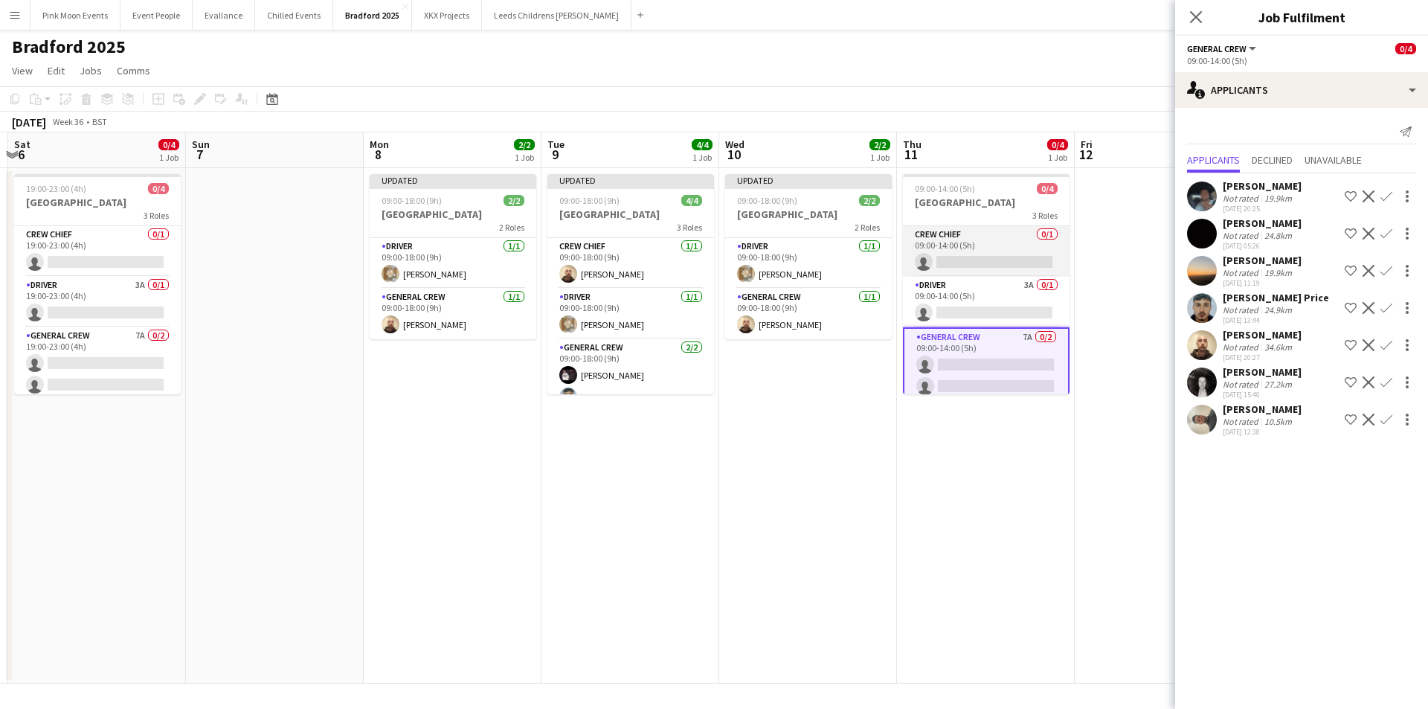
click at [1010, 257] on app-card-role "Crew Chief 0/1 09:00-14:00 (5h) single-neutral-actions" at bounding box center [986, 251] width 167 height 51
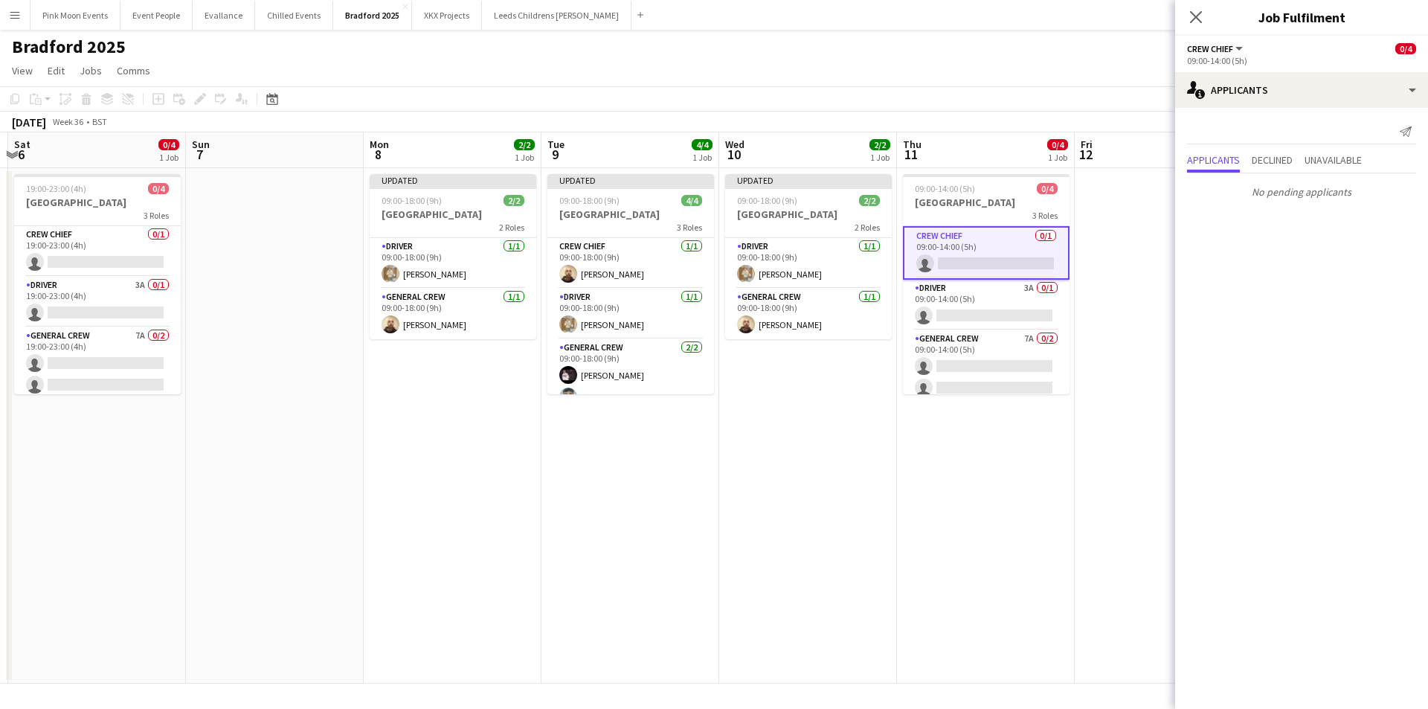
click at [1022, 264] on app-card-role "Crew Chief 0/1 09:00-14:00 (5h) single-neutral-actions" at bounding box center [986, 253] width 167 height 54
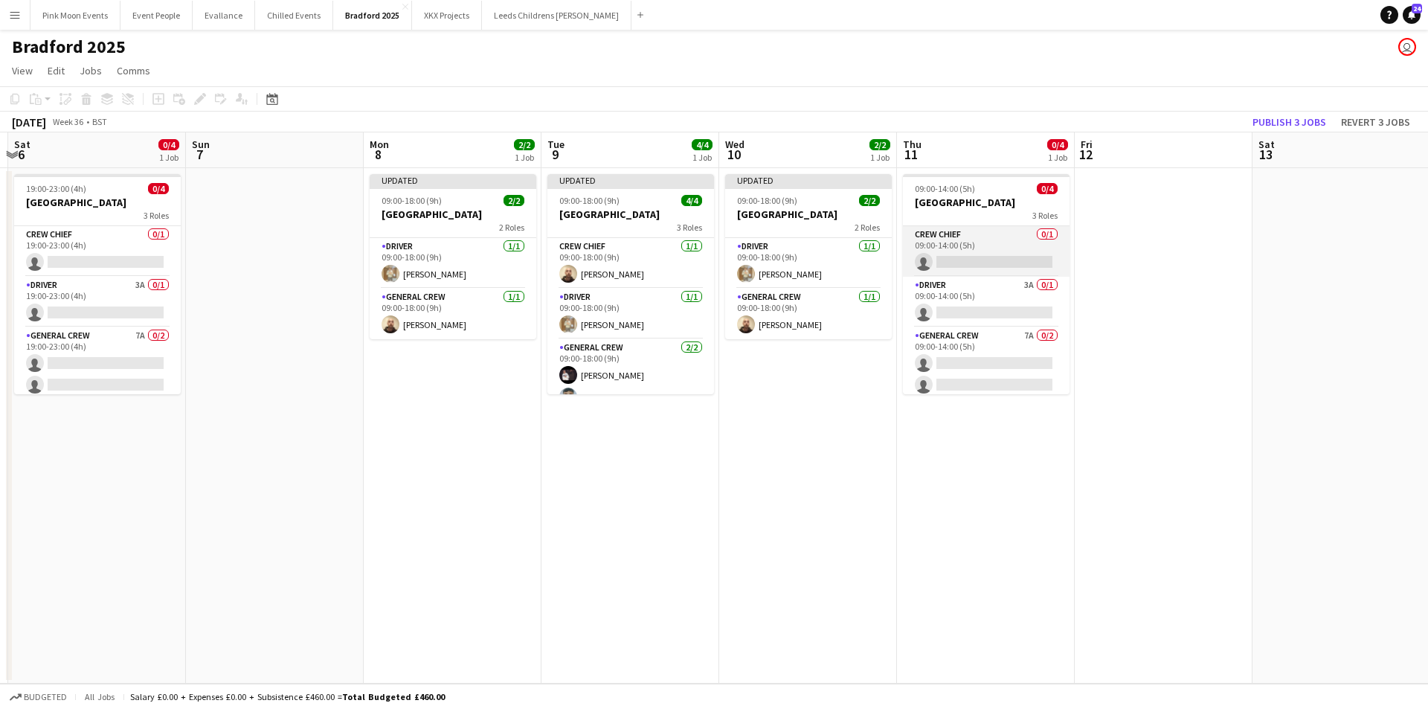
click at [1018, 263] on app-card-role "Crew Chief 0/1 09:00-14:00 (5h) single-neutral-actions" at bounding box center [986, 251] width 167 height 51
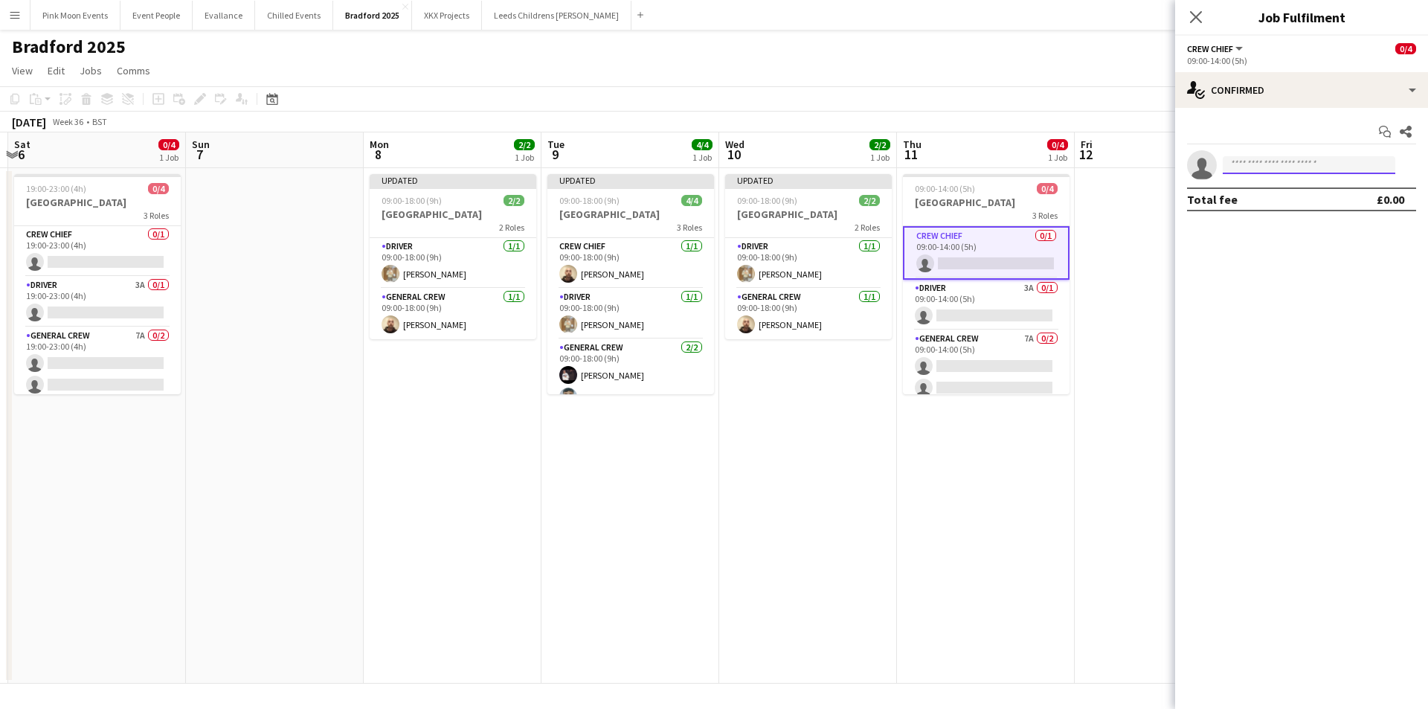
click at [1257, 166] on input at bounding box center [1308, 165] width 173 height 18
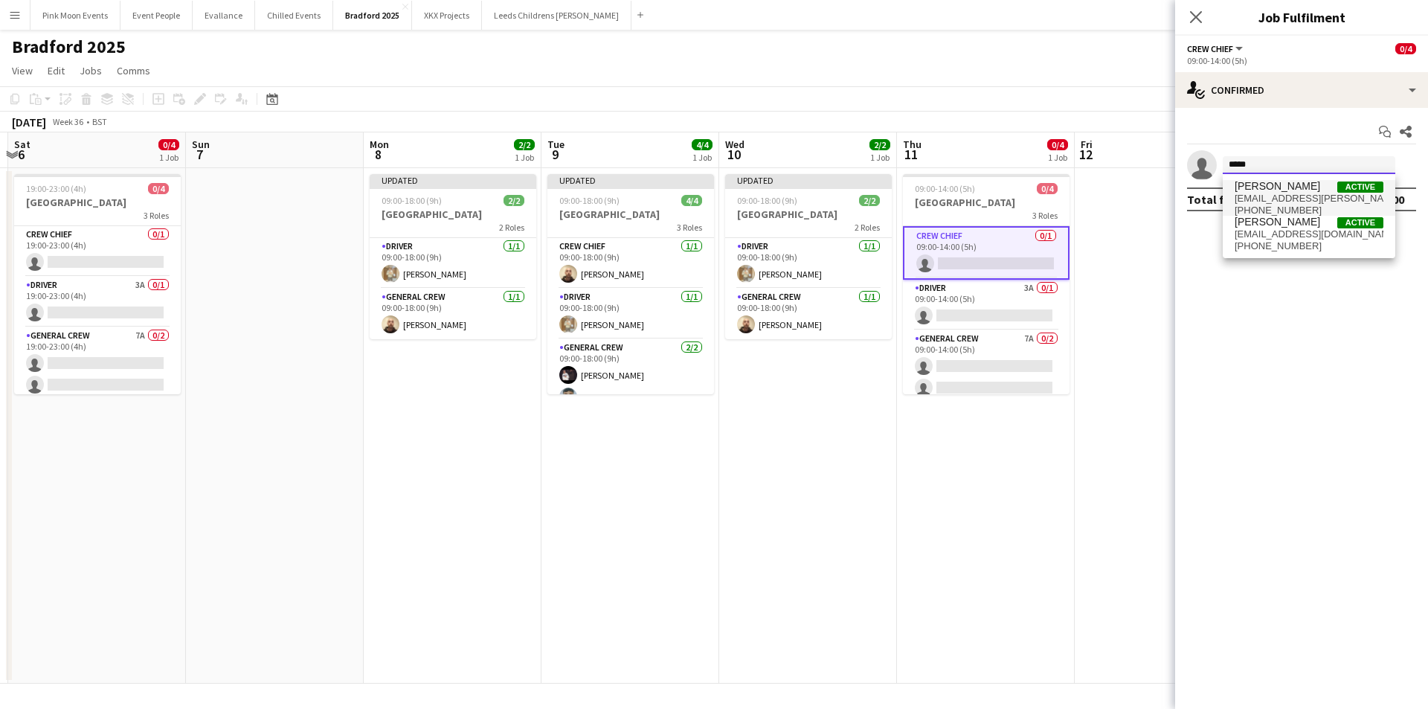
type input "*****"
click at [1261, 184] on span "[PERSON_NAME]" at bounding box center [1277, 186] width 86 height 13
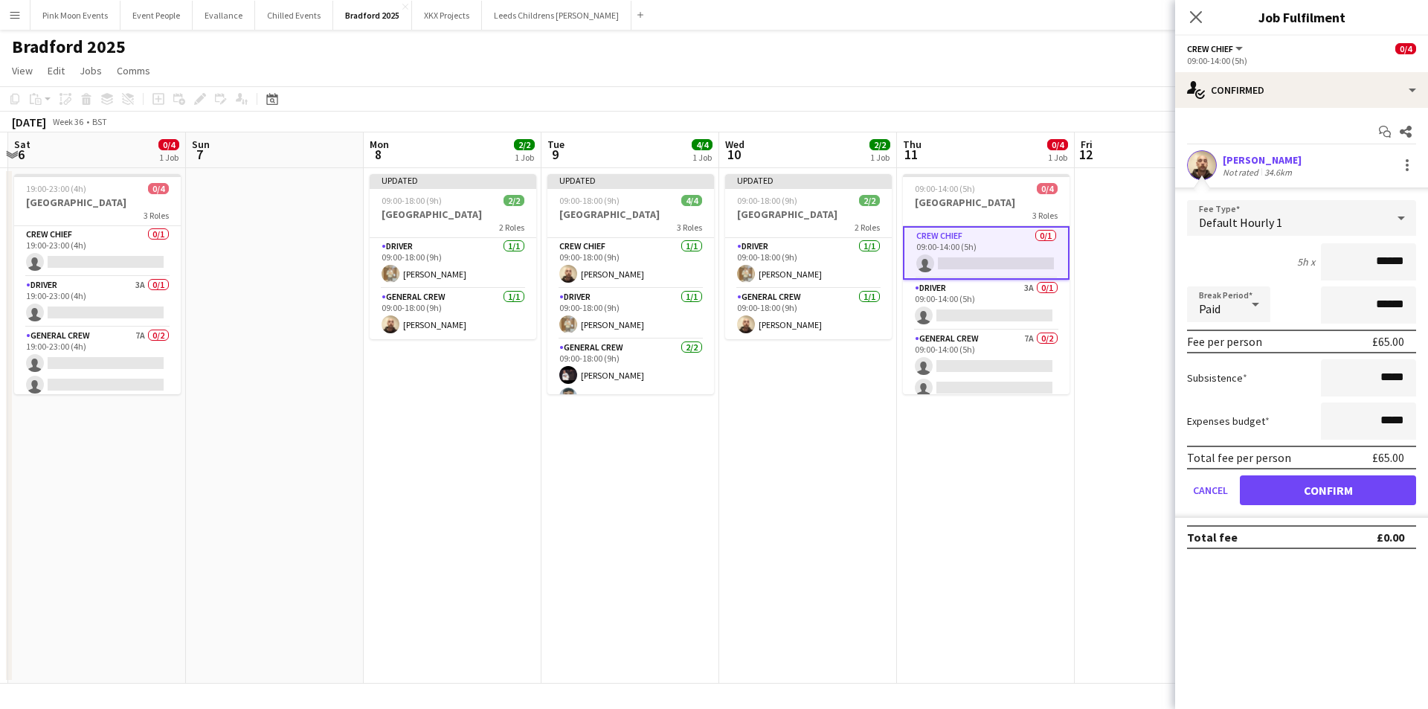
drag, startPoint x: 1340, startPoint y: 255, endPoint x: 1438, endPoint y: 255, distance: 98.2
click at [1427, 255] on html "Menu Boards Boards Boards All jobs Status Workforce Workforce My Workforce Recr…" at bounding box center [714, 354] width 1428 height 709
type input "***"
click at [1332, 486] on button "Confirm" at bounding box center [1328, 490] width 176 height 30
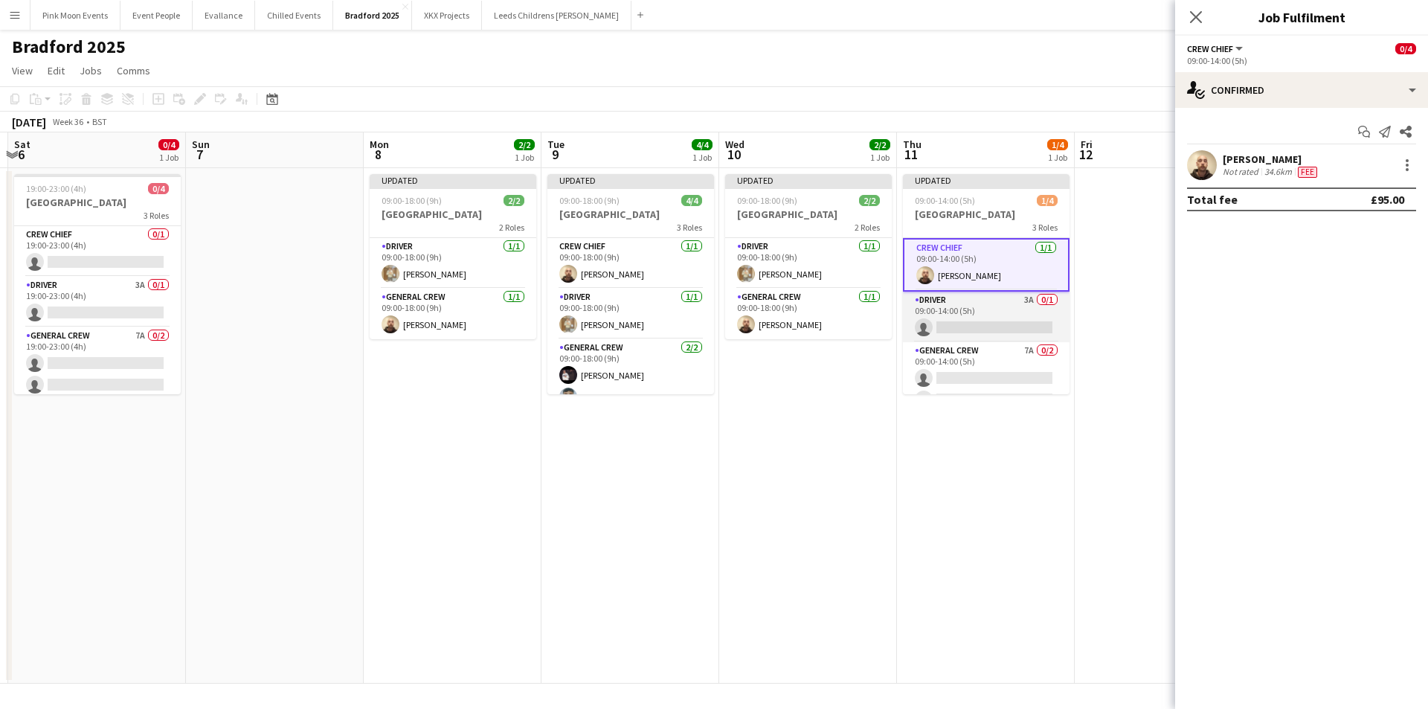
click at [1022, 340] on app-card-role "Driver 3A 0/1 09:00-14:00 (5h) single-neutral-actions" at bounding box center [986, 316] width 167 height 51
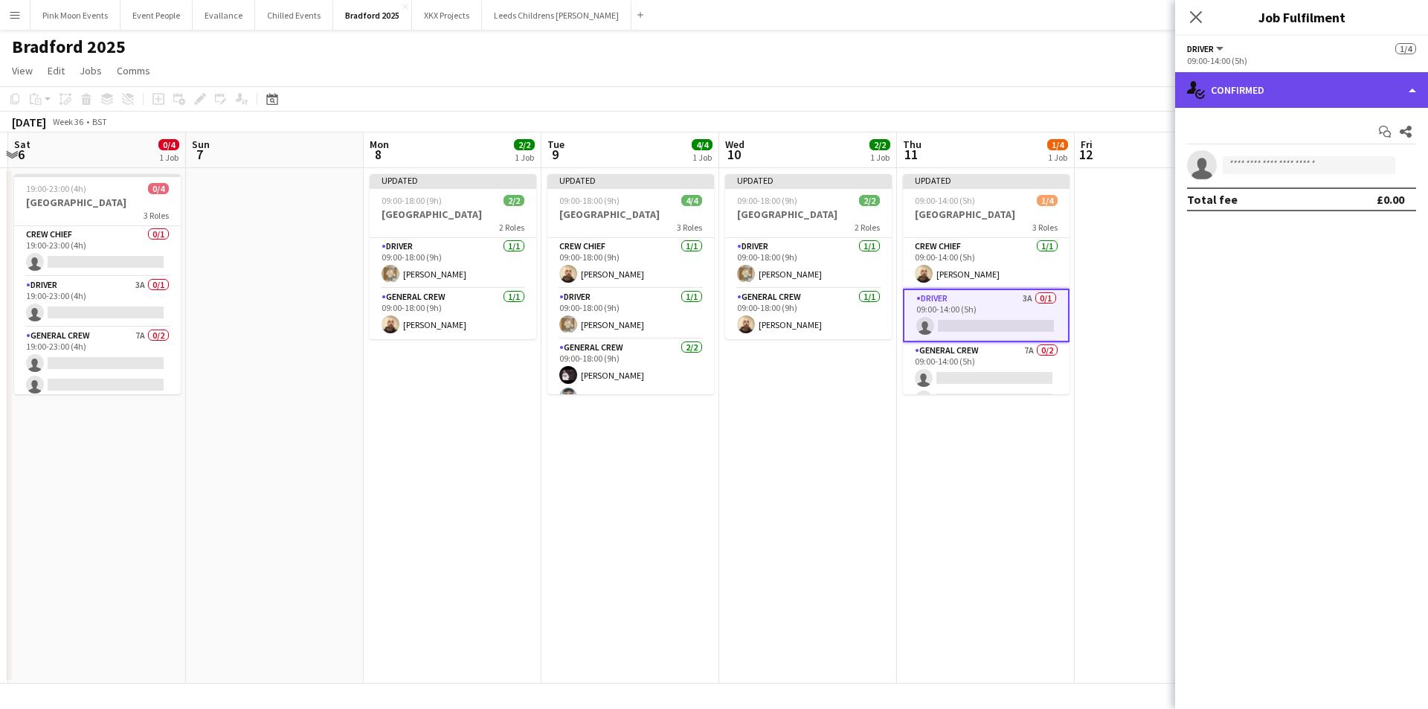
click at [1260, 104] on div "single-neutral-actions-check-2 Confirmed" at bounding box center [1301, 90] width 253 height 36
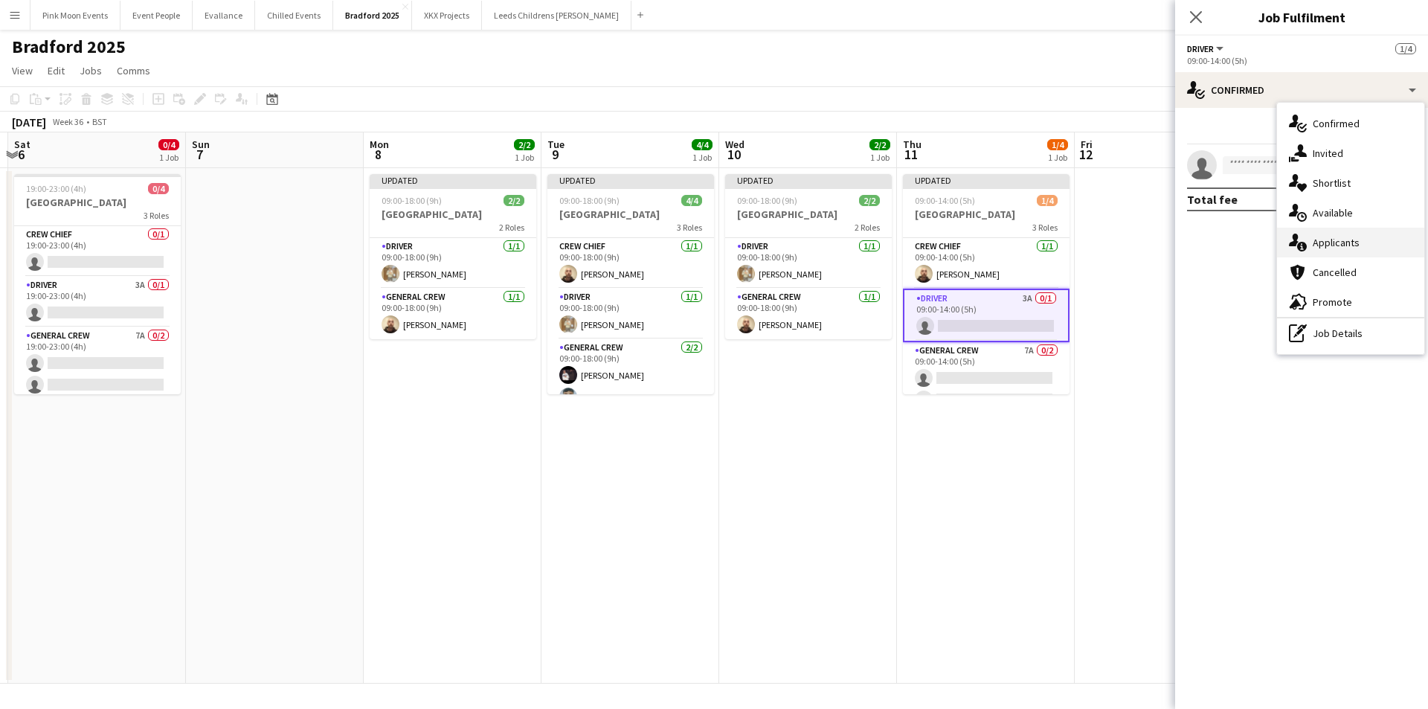
click at [1343, 233] on div "single-neutral-actions-information Applicants" at bounding box center [1350, 243] width 147 height 30
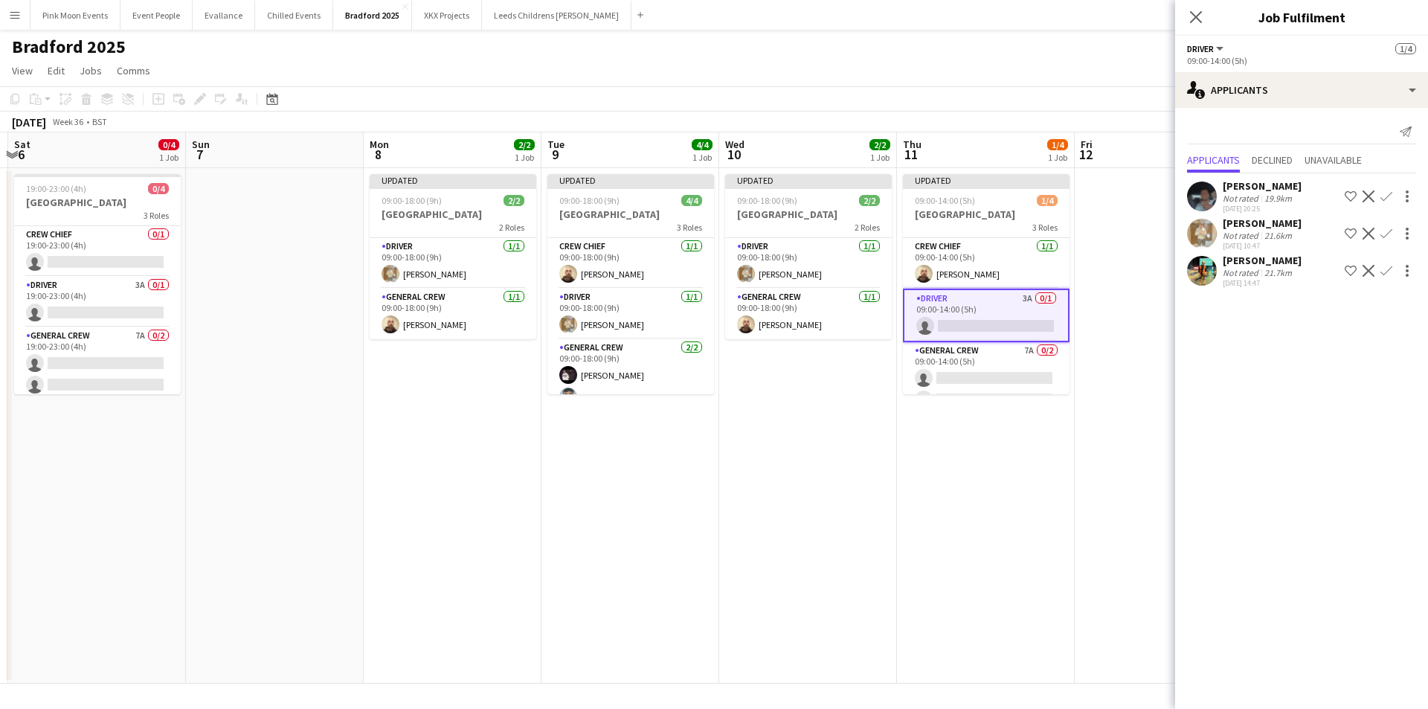
click at [1382, 232] on app-icon "Confirm" at bounding box center [1386, 234] width 12 height 12
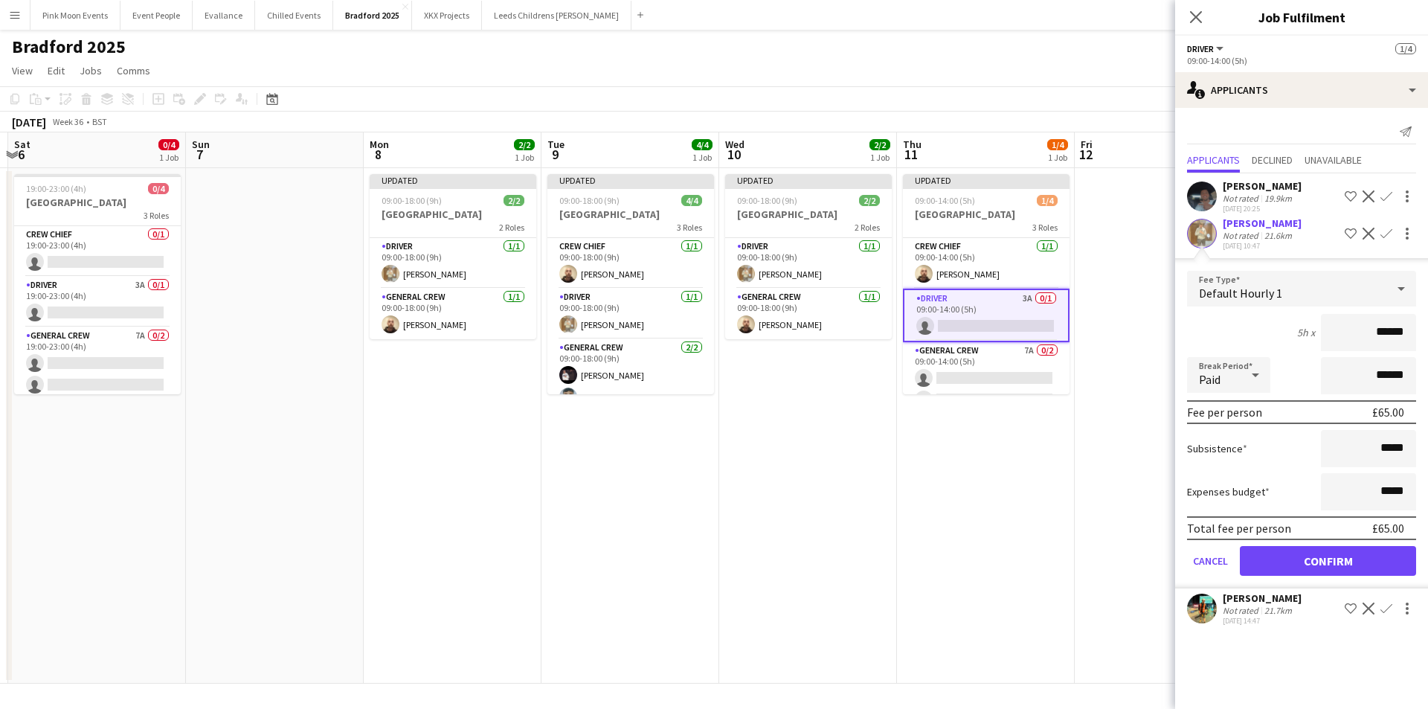
drag, startPoint x: 1366, startPoint y: 332, endPoint x: 1432, endPoint y: 329, distance: 66.2
click at [1427, 329] on html "Menu Boards Boards Boards All jobs Status Workforce Workforce My Workforce Recr…" at bounding box center [714, 354] width 1428 height 709
type input "***"
click at [1315, 553] on button "Confirm" at bounding box center [1328, 561] width 176 height 30
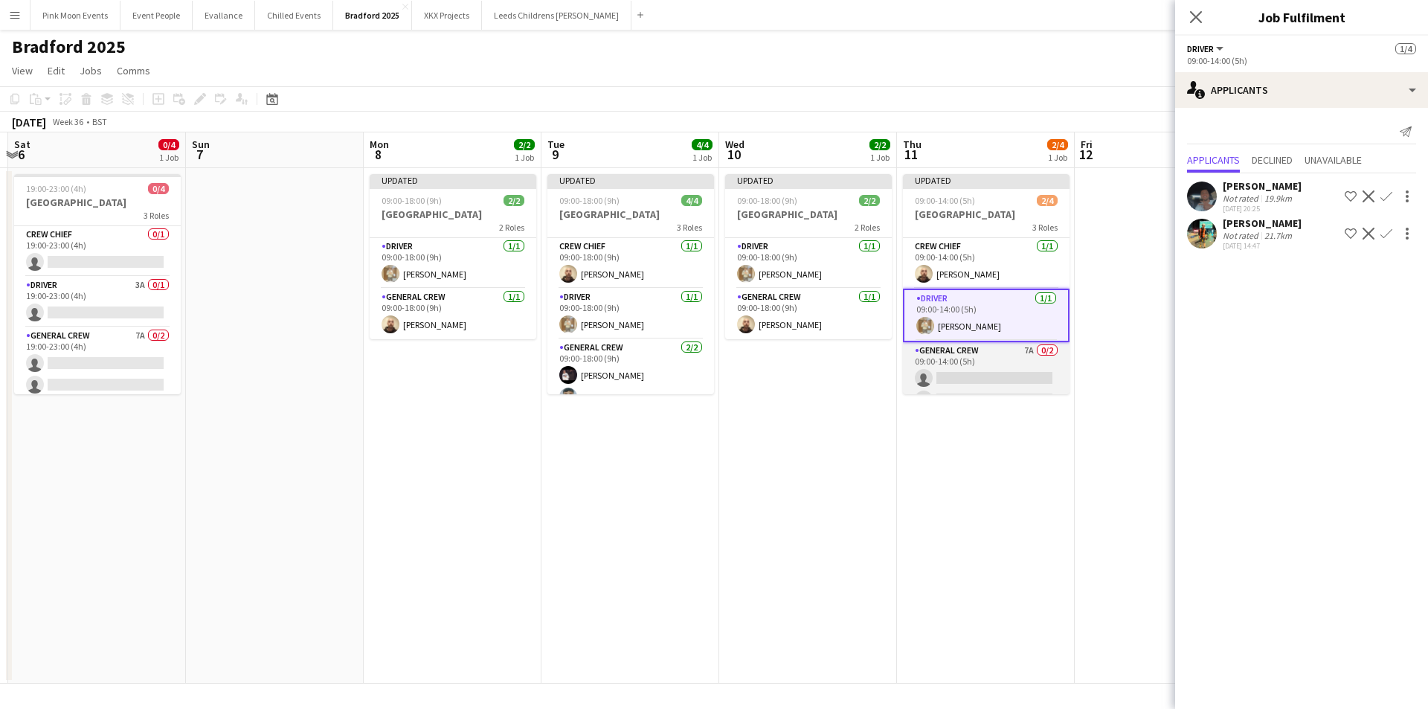
click at [976, 383] on app-card-role "General Crew 7A 0/2 09:00-14:00 (5h) single-neutral-actions single-neutral-acti…" at bounding box center [986, 378] width 167 height 72
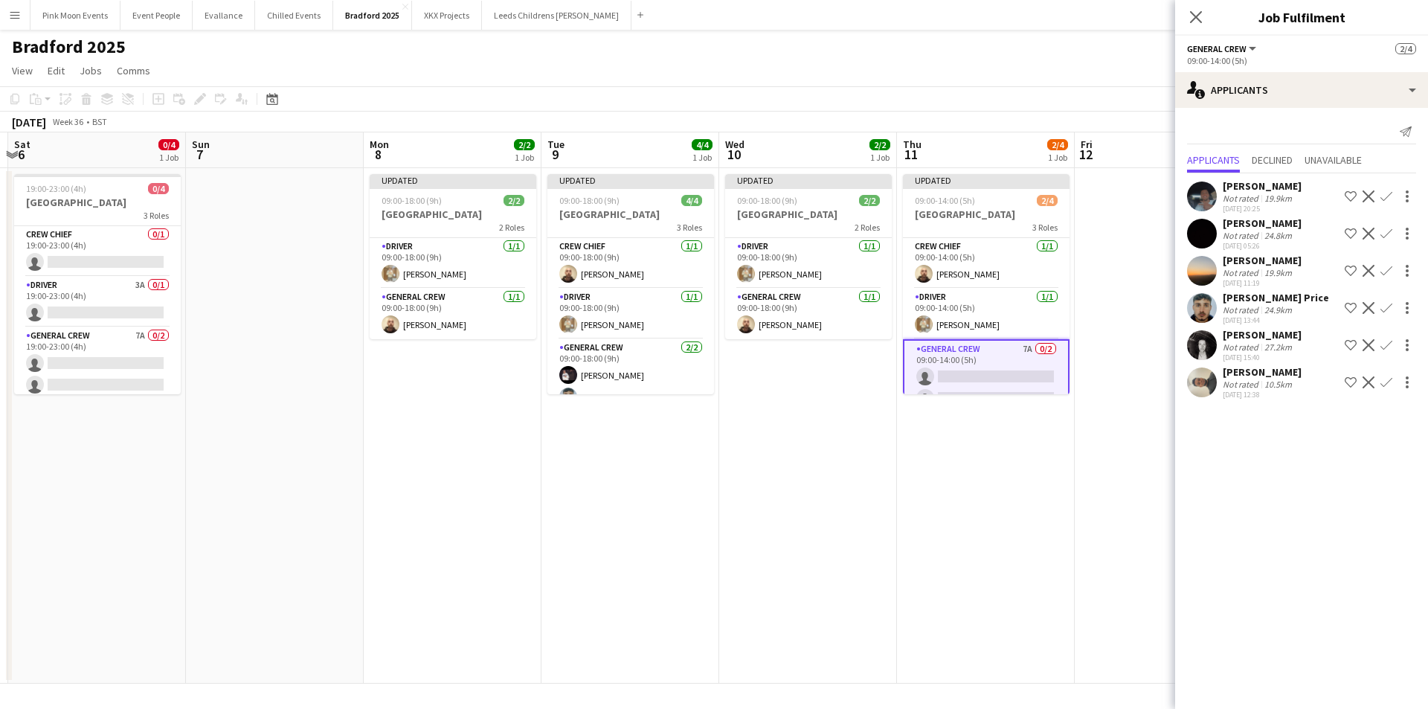
click at [1384, 309] on app-icon "Confirm" at bounding box center [1386, 308] width 12 height 12
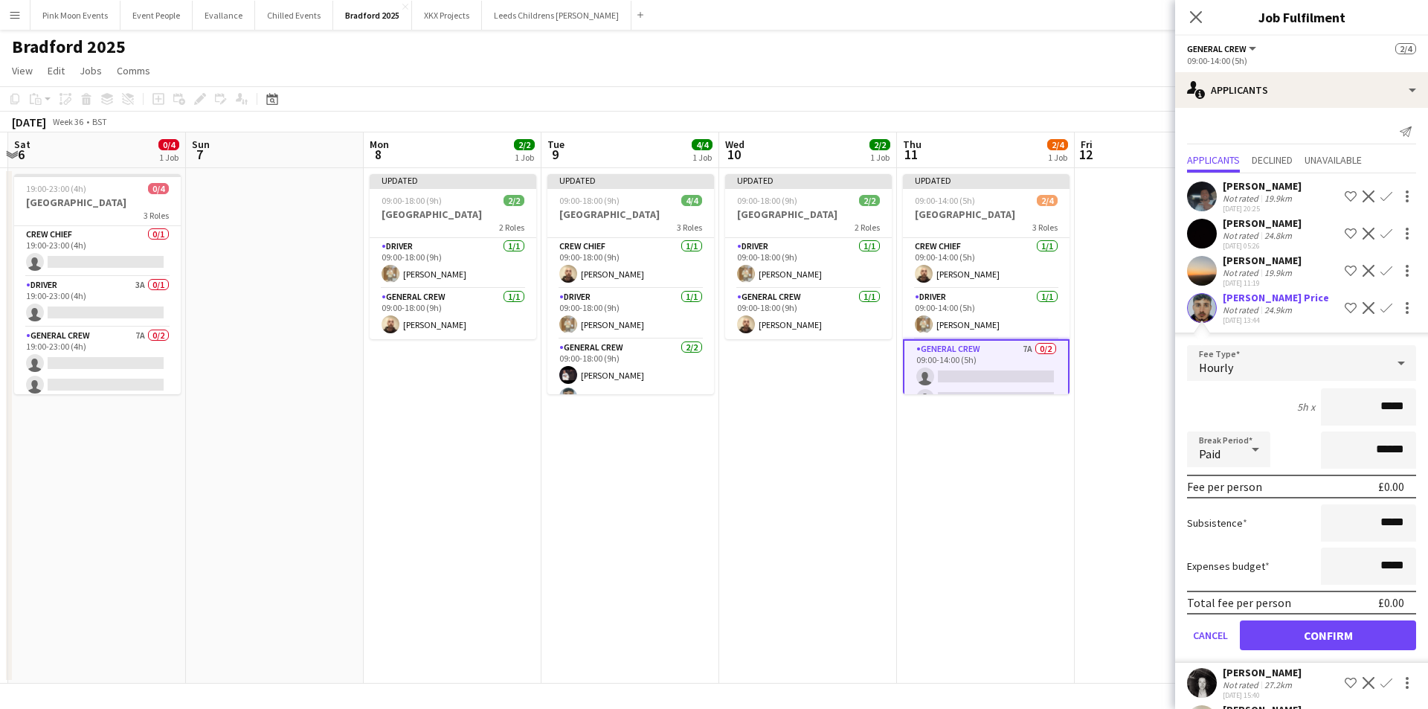
drag, startPoint x: 1352, startPoint y: 410, endPoint x: 1510, endPoint y: 408, distance: 158.4
click at [1427, 408] on html "Menu Boards Boards Boards All jobs Status Workforce Workforce My Workforce Recr…" at bounding box center [714, 354] width 1428 height 709
type input "***"
click at [1322, 645] on button "Confirm" at bounding box center [1328, 635] width 176 height 30
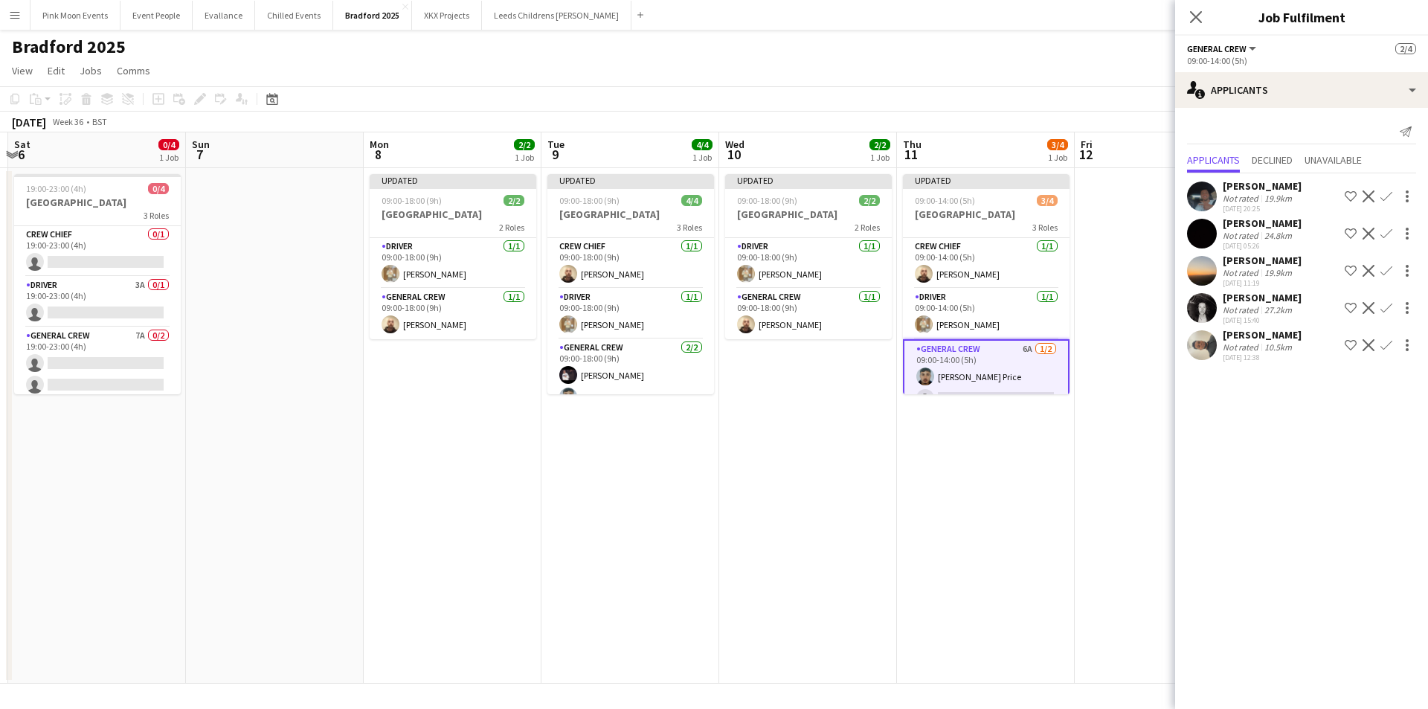
click at [1382, 343] on app-icon "Confirm" at bounding box center [1386, 345] width 12 height 12
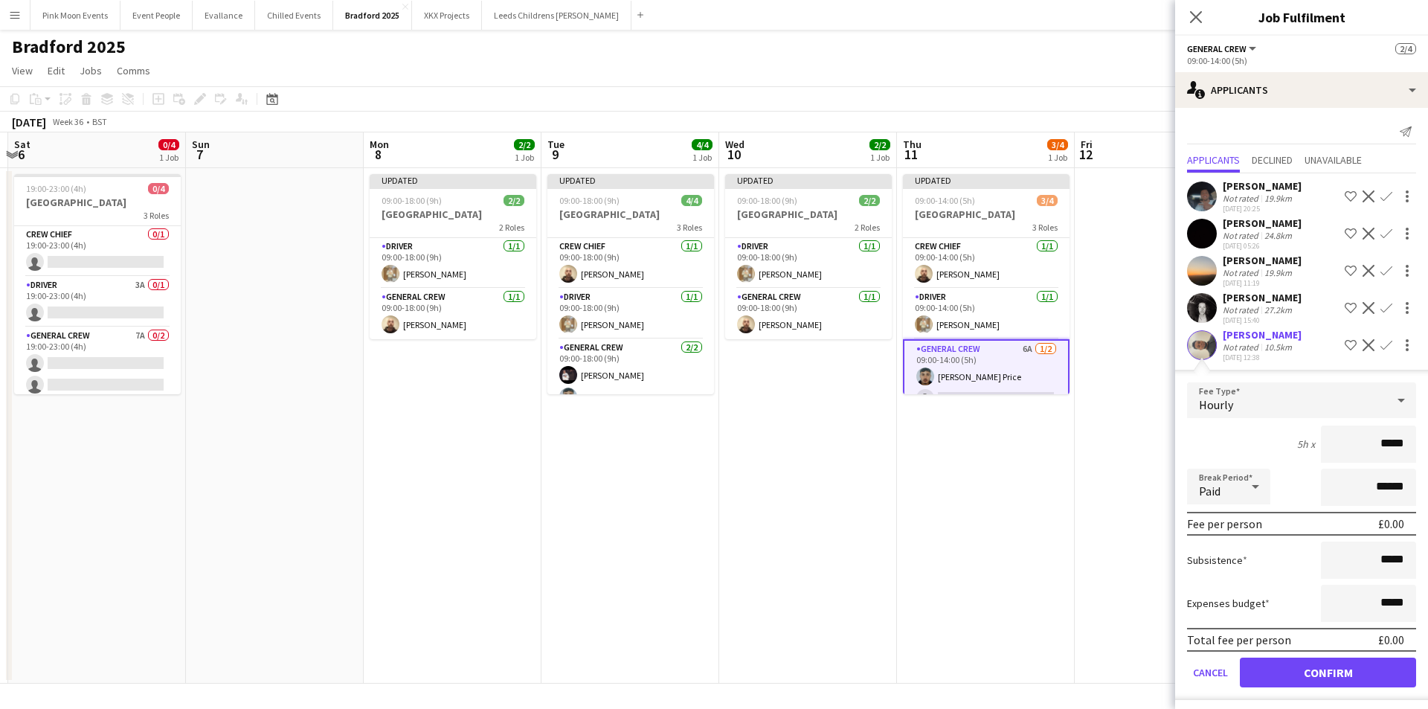
drag, startPoint x: 1343, startPoint y: 434, endPoint x: 1468, endPoint y: 439, distance: 125.1
click at [1427, 439] on html "Menu Boards Boards Boards All jobs Status Workforce Workforce My Workforce Recr…" at bounding box center [714, 354] width 1428 height 709
type input "***"
click at [1338, 680] on button "Confirm" at bounding box center [1328, 672] width 176 height 30
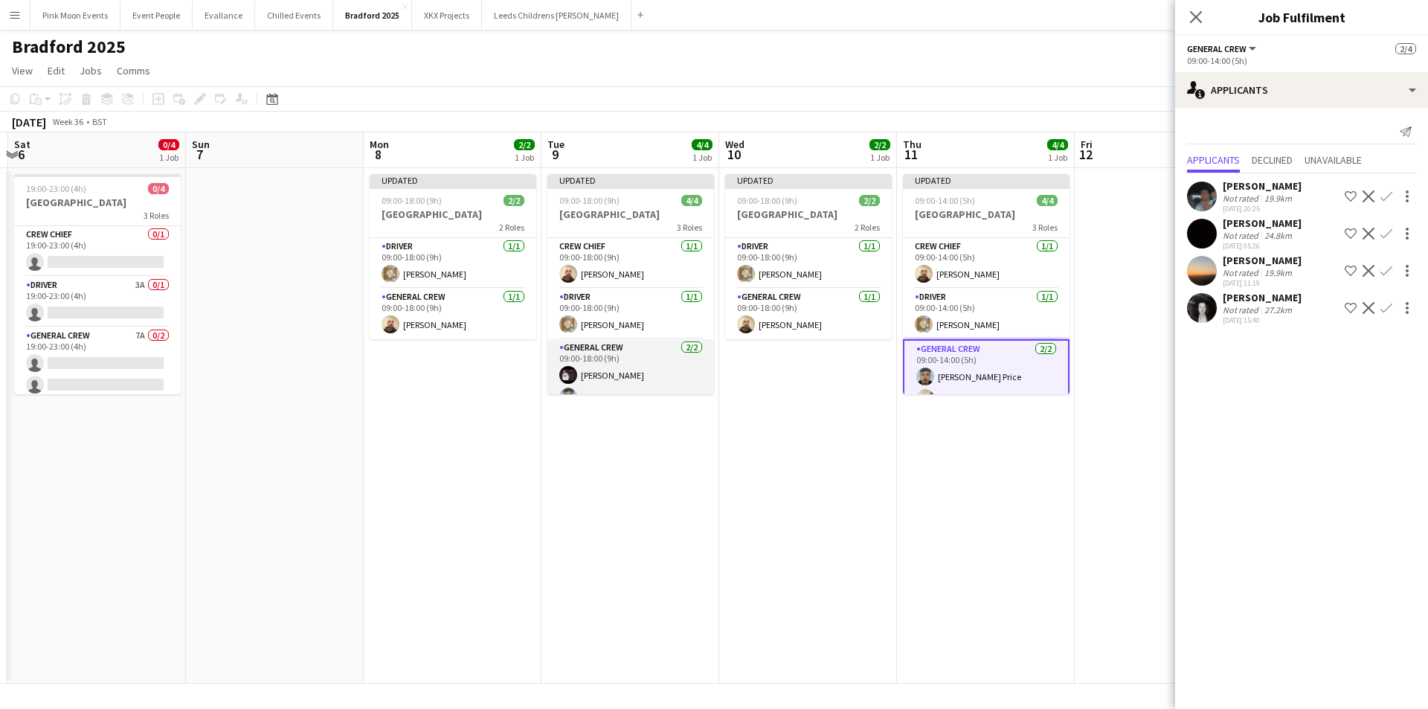
click at [629, 378] on app-card-role "General Crew [DATE] 09:00-18:00 (9h) [PERSON_NAME] [PERSON_NAME] Price" at bounding box center [630, 375] width 167 height 72
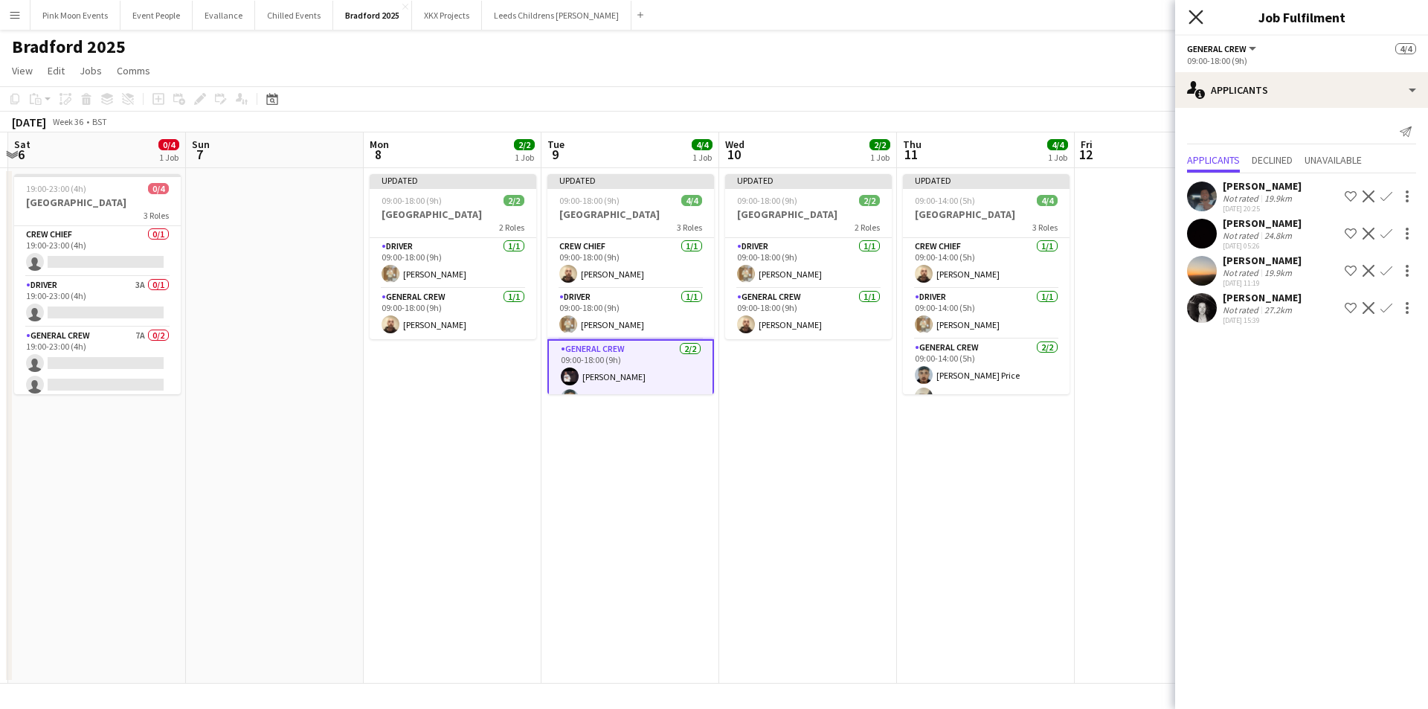
click at [1194, 15] on icon at bounding box center [1195, 17] width 14 height 14
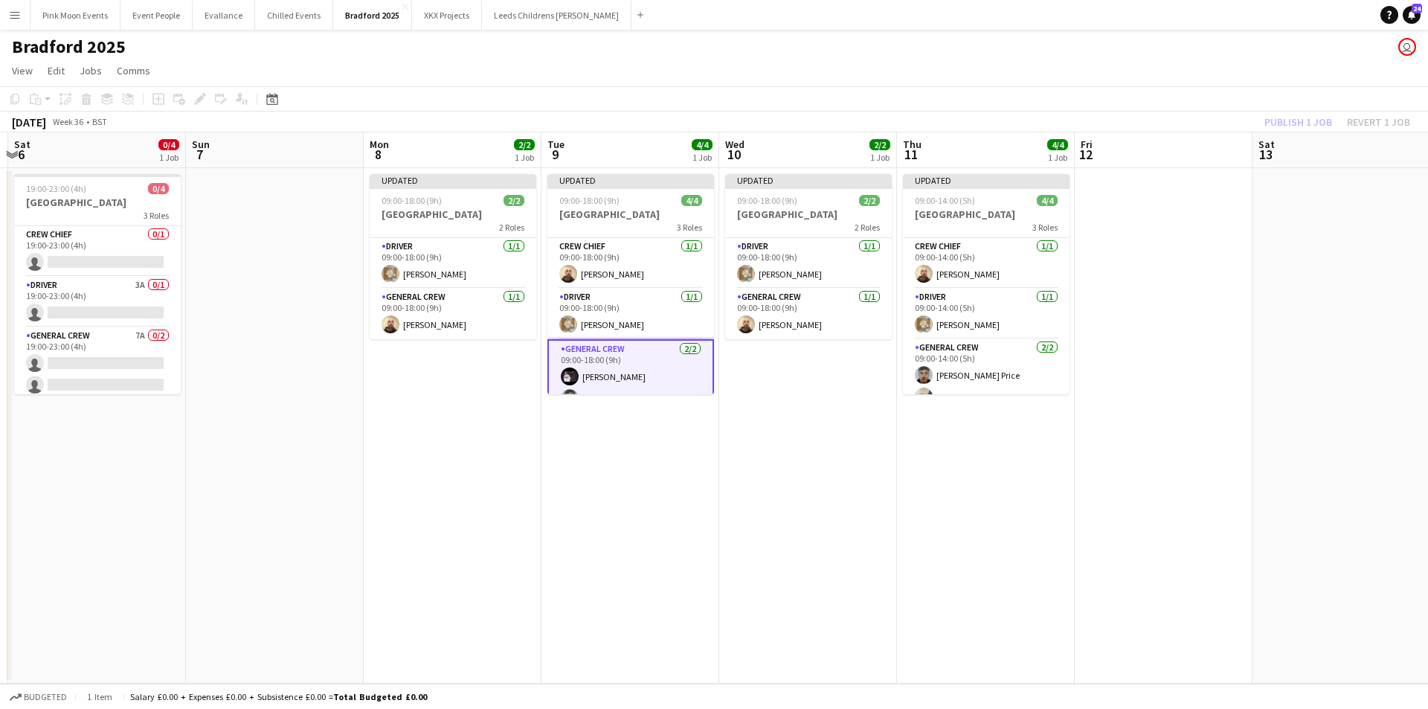
click at [1289, 120] on div "Publish 1 job Revert 1 job" at bounding box center [1336, 121] width 181 height 19
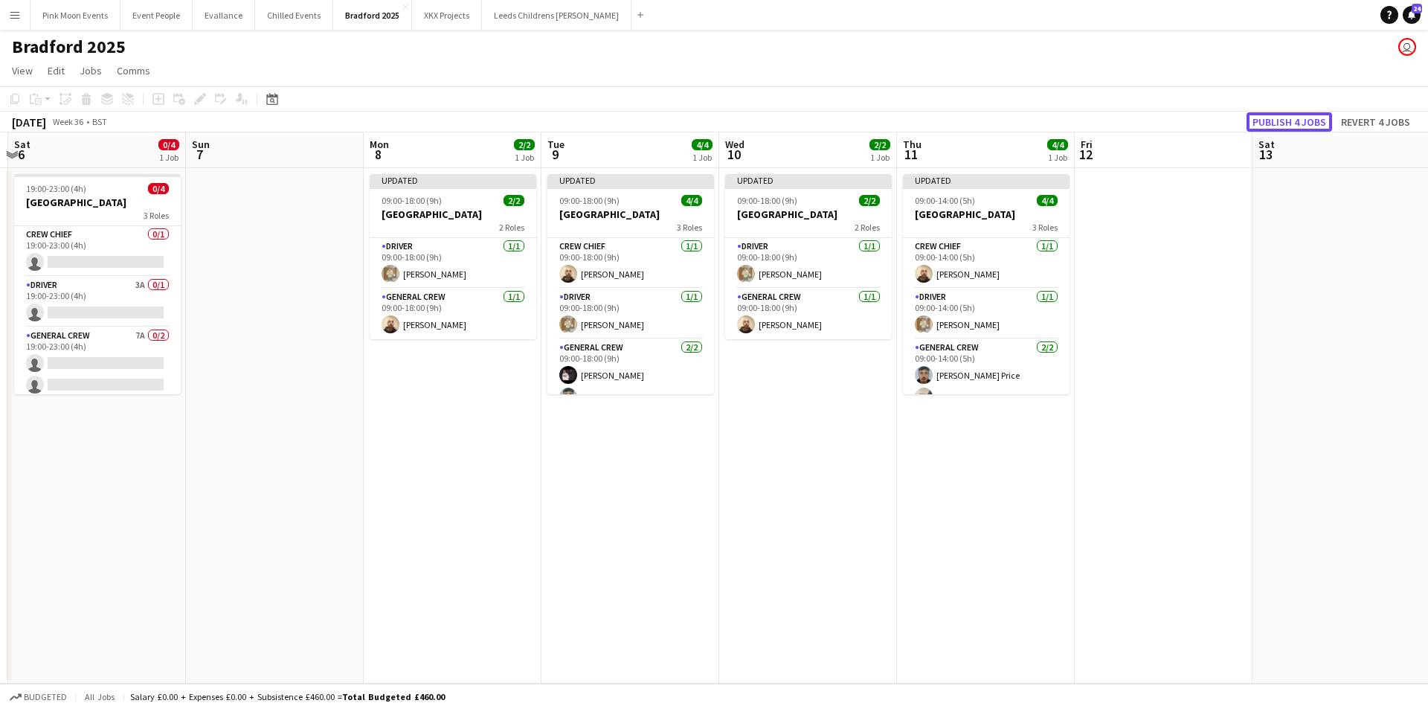
click at [1289, 120] on button "Publish 4 jobs" at bounding box center [1289, 121] width 86 height 19
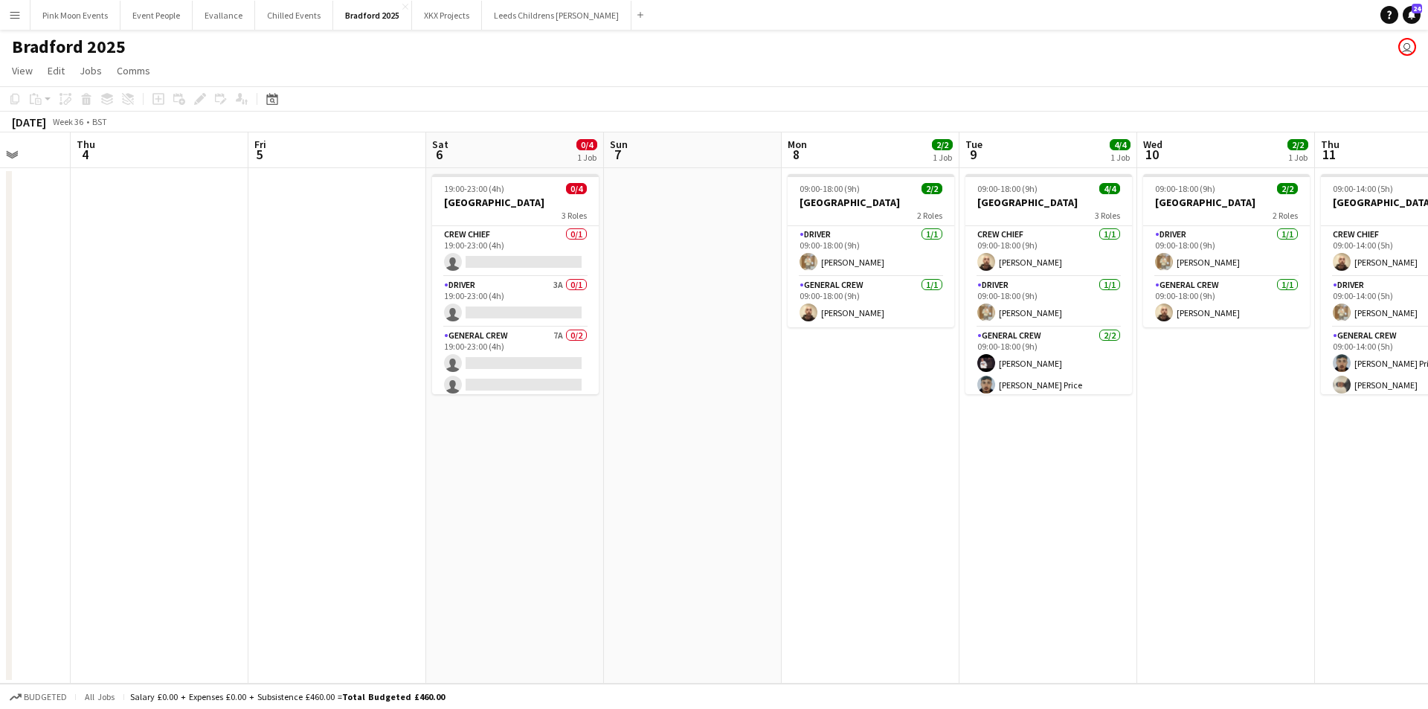
drag, startPoint x: 115, startPoint y: 539, endPoint x: 535, endPoint y: 476, distance: 424.9
click at [533, 477] on app-calendar-viewport "Mon 1 Tue 2 Wed 3 Thu 4 Fri 5 Sat 6 0/4 1 Job Sun 7 Mon 8 2/2 1 Job Tue 9 4/4 1…" at bounding box center [714, 407] width 1428 height 551
click at [500, 261] on app-card-role "Crew Chief 0/1 19:00-23:00 (4h) single-neutral-actions" at bounding box center [516, 251] width 167 height 51
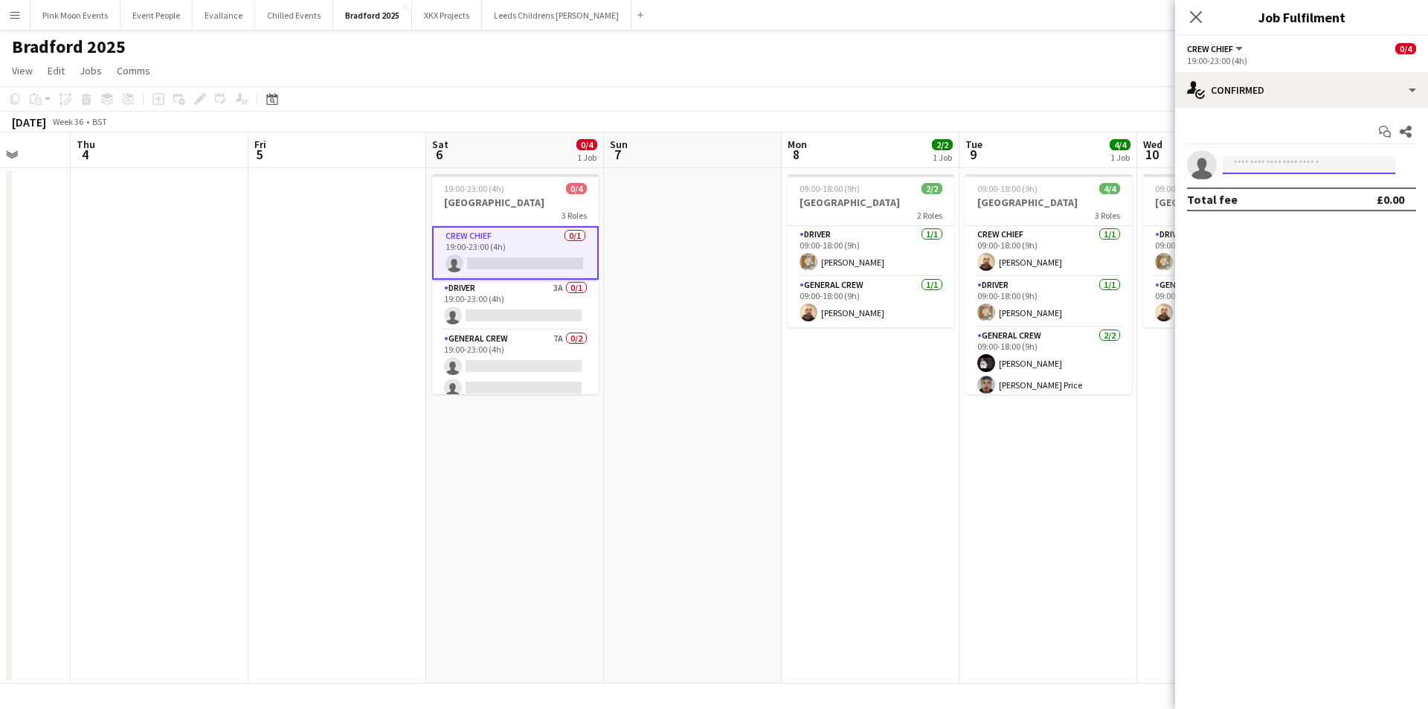
click at [1303, 161] on input at bounding box center [1308, 165] width 173 height 18
type input "****"
click at [1297, 189] on span "[PERSON_NAME]" at bounding box center [1277, 186] width 86 height 13
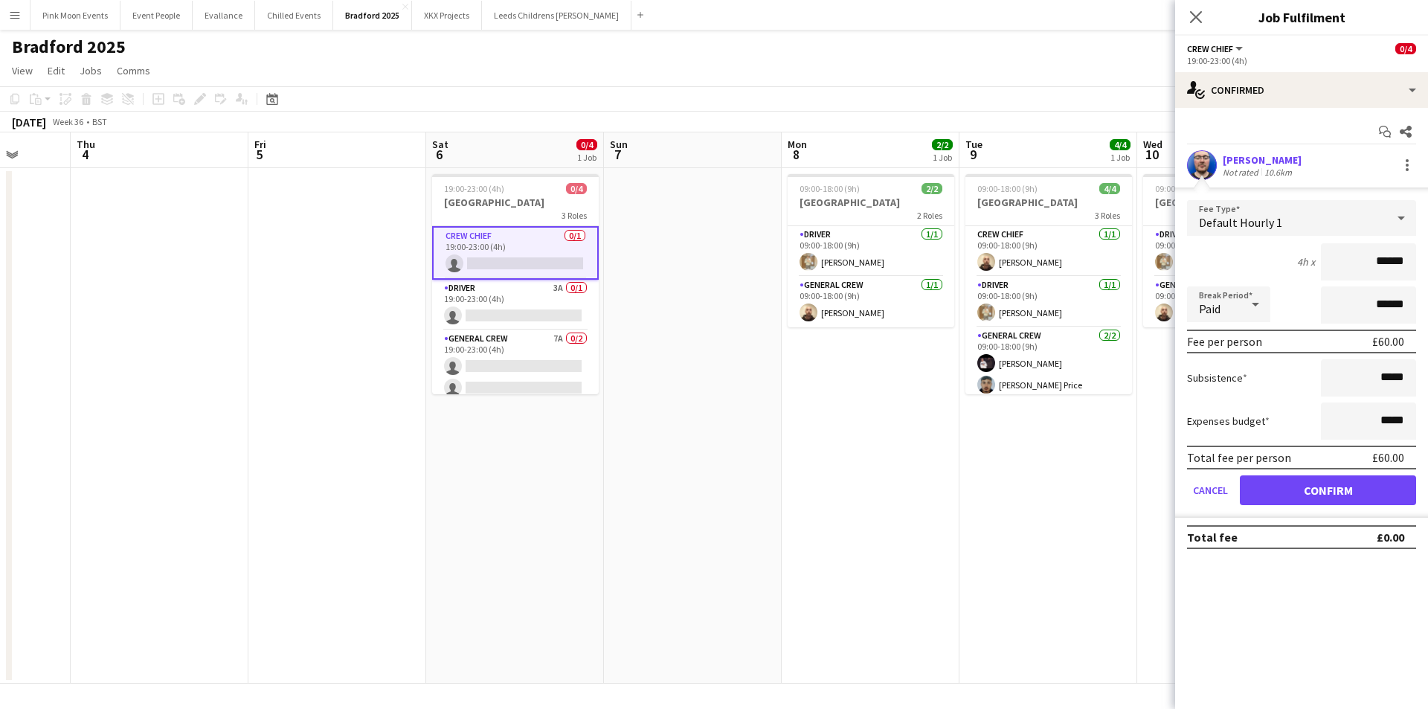
drag, startPoint x: 1350, startPoint y: 250, endPoint x: 1466, endPoint y: 256, distance: 116.9
click at [1427, 256] on html "Menu Boards Boards Boards All jobs Status Workforce Workforce My Workforce Recr…" at bounding box center [714, 354] width 1428 height 709
type input "***"
click at [512, 318] on app-card-role "Driver 3A 0/1 19:00-23:00 (4h) single-neutral-actions" at bounding box center [515, 305] width 167 height 51
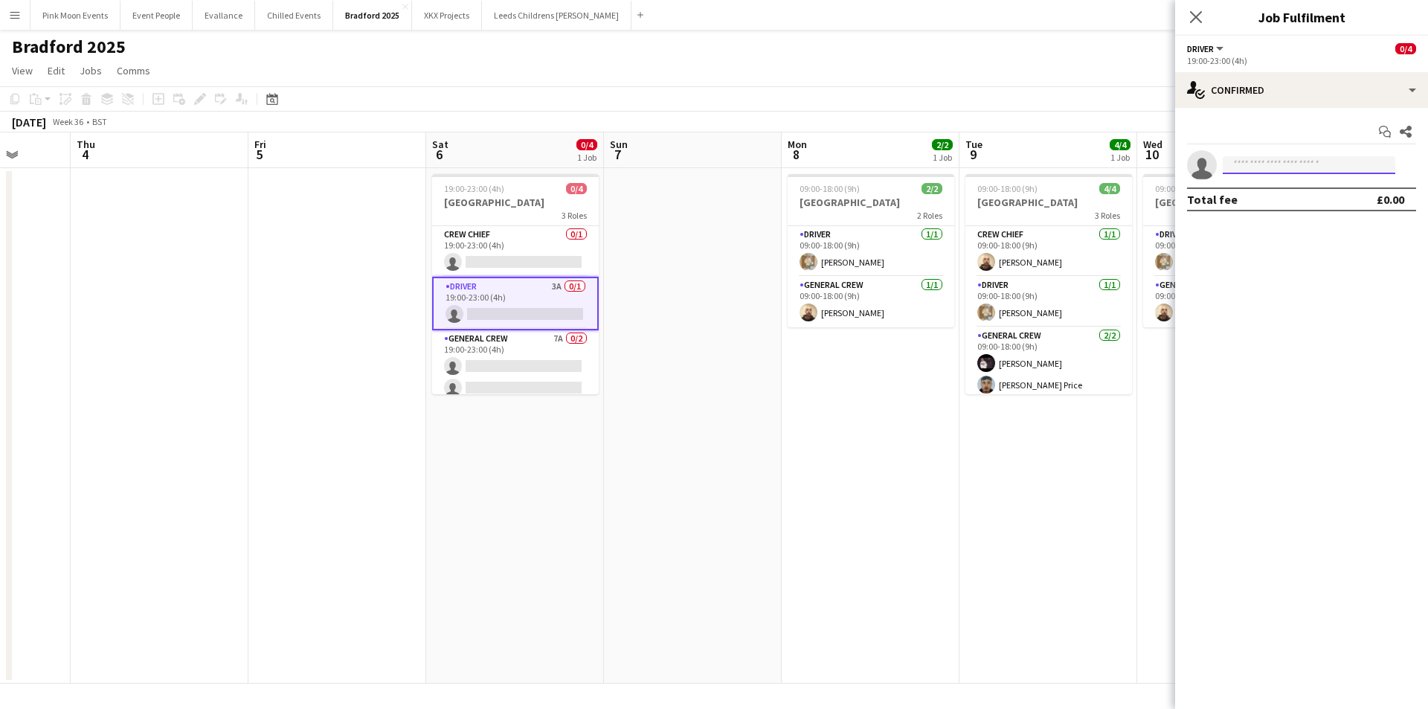
click at [1272, 166] on input at bounding box center [1308, 165] width 173 height 18
type input "****"
click at [1272, 204] on span "[PHONE_NUMBER]" at bounding box center [1308, 210] width 149 height 12
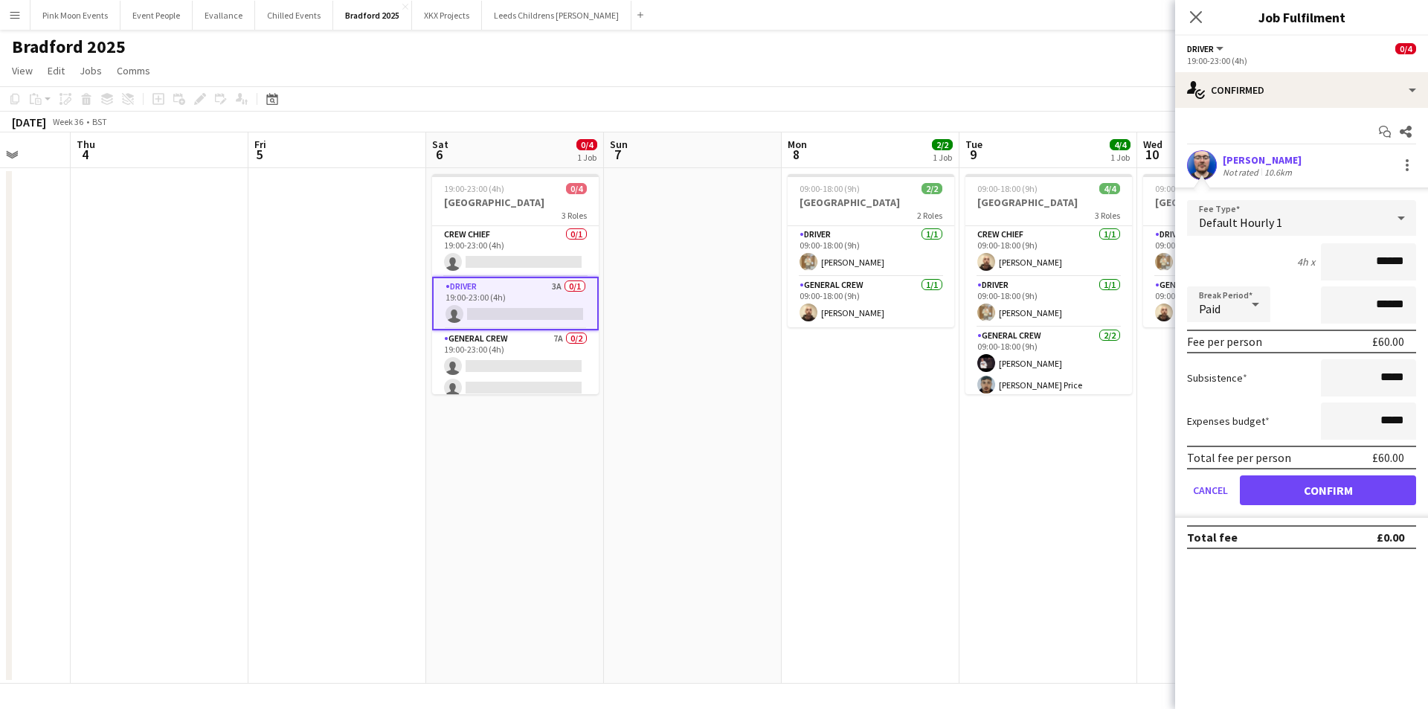
drag, startPoint x: 1272, startPoint y: 204, endPoint x: 1518, endPoint y: 255, distance: 252.0
click at [1427, 255] on html "Menu Boards Boards Boards All jobs Status Workforce Workforce My Workforce Recr…" at bounding box center [714, 354] width 1428 height 709
type input "***"
click at [1375, 477] on button "Confirm" at bounding box center [1328, 490] width 176 height 30
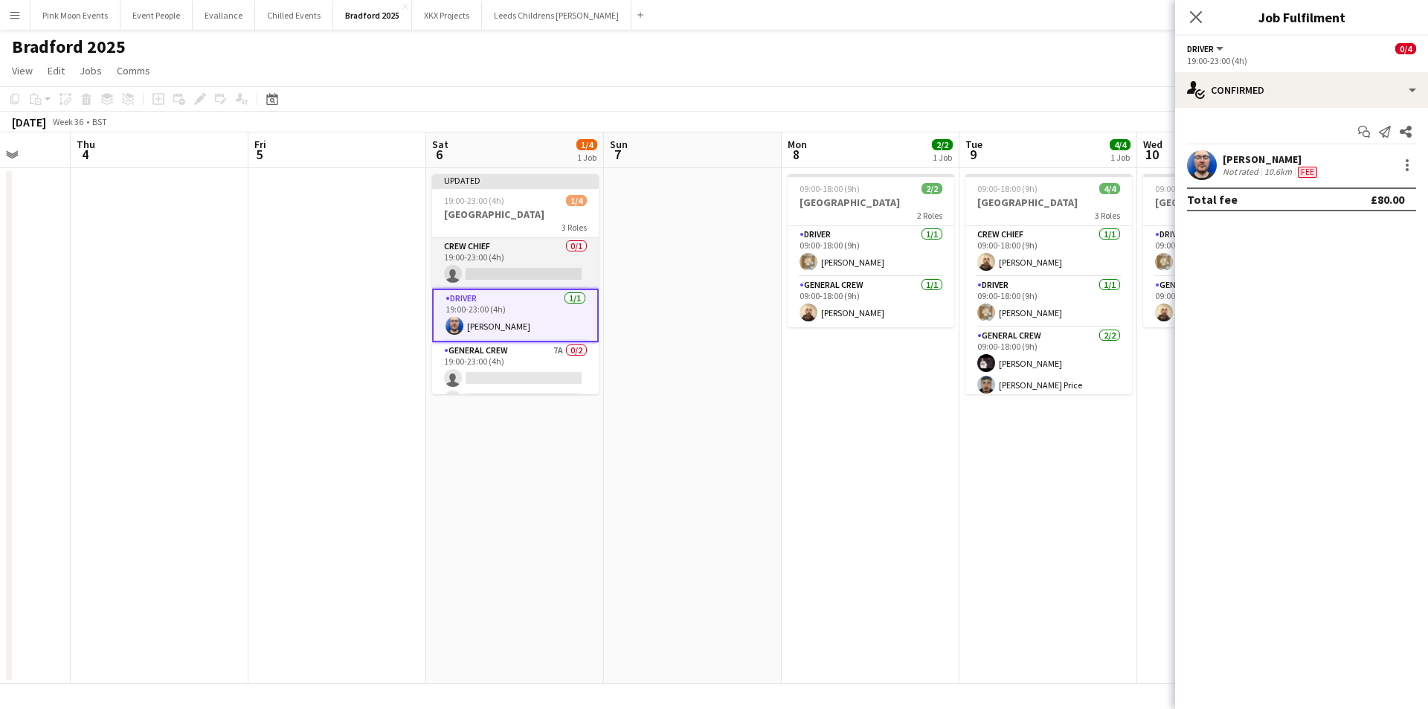
click at [495, 271] on app-card-role "Crew Chief 0/1 19:00-23:00 (4h) single-neutral-actions" at bounding box center [515, 263] width 167 height 51
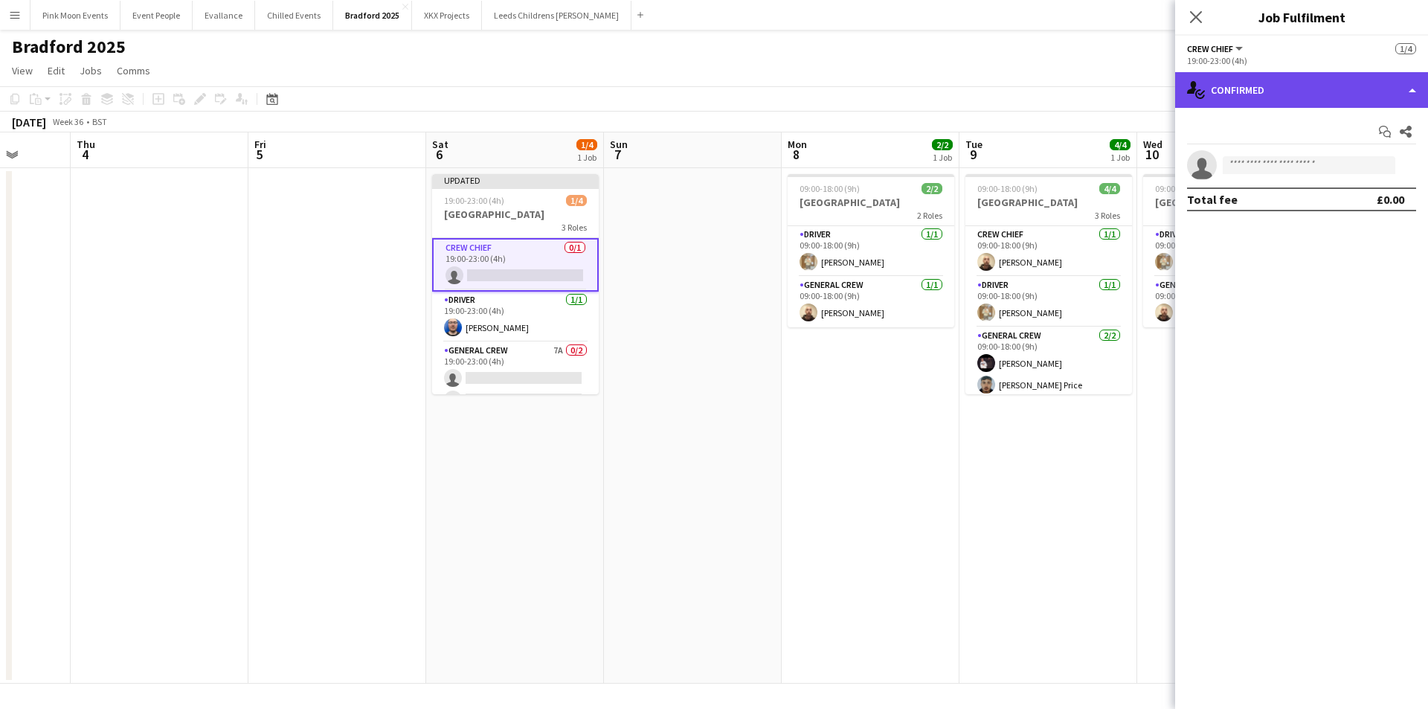
click at [1286, 106] on div "single-neutral-actions-check-2 Confirmed" at bounding box center [1301, 90] width 253 height 36
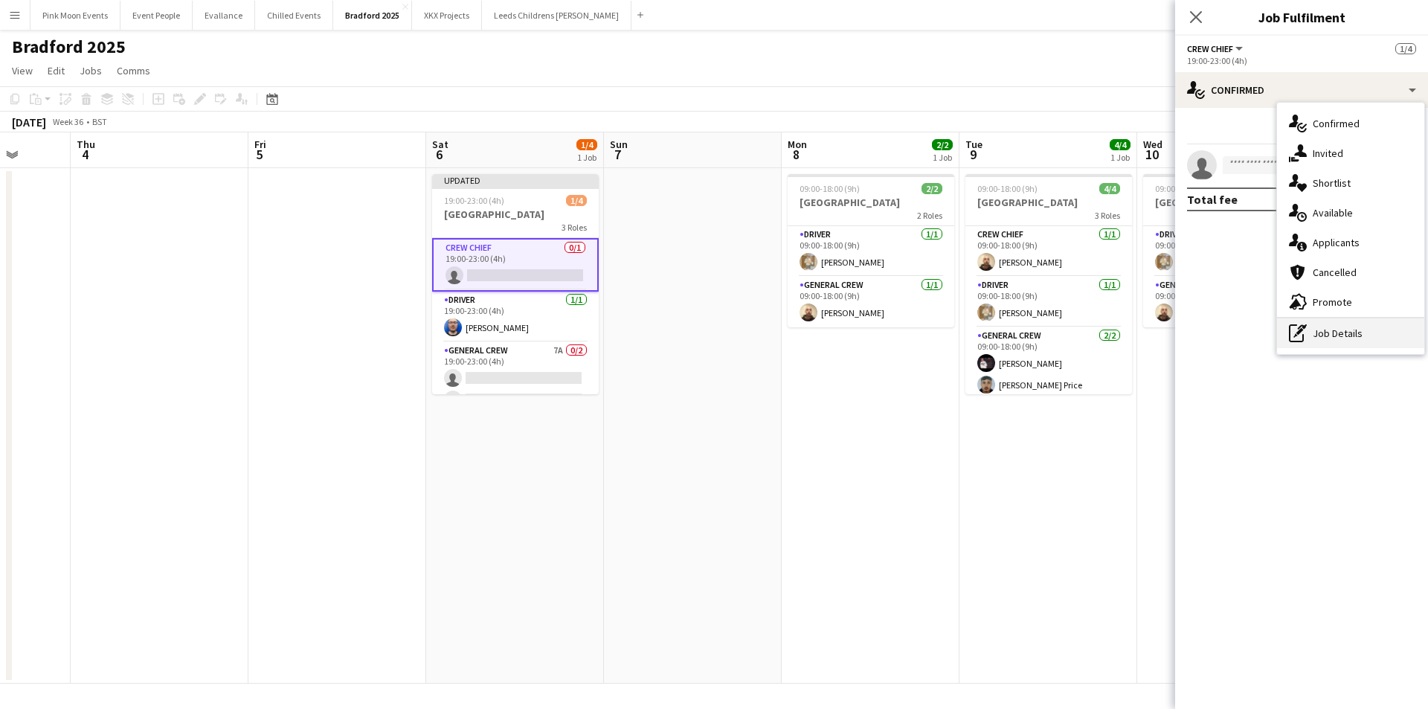
click at [1316, 326] on div "pen-write Job Details" at bounding box center [1350, 333] width 147 height 30
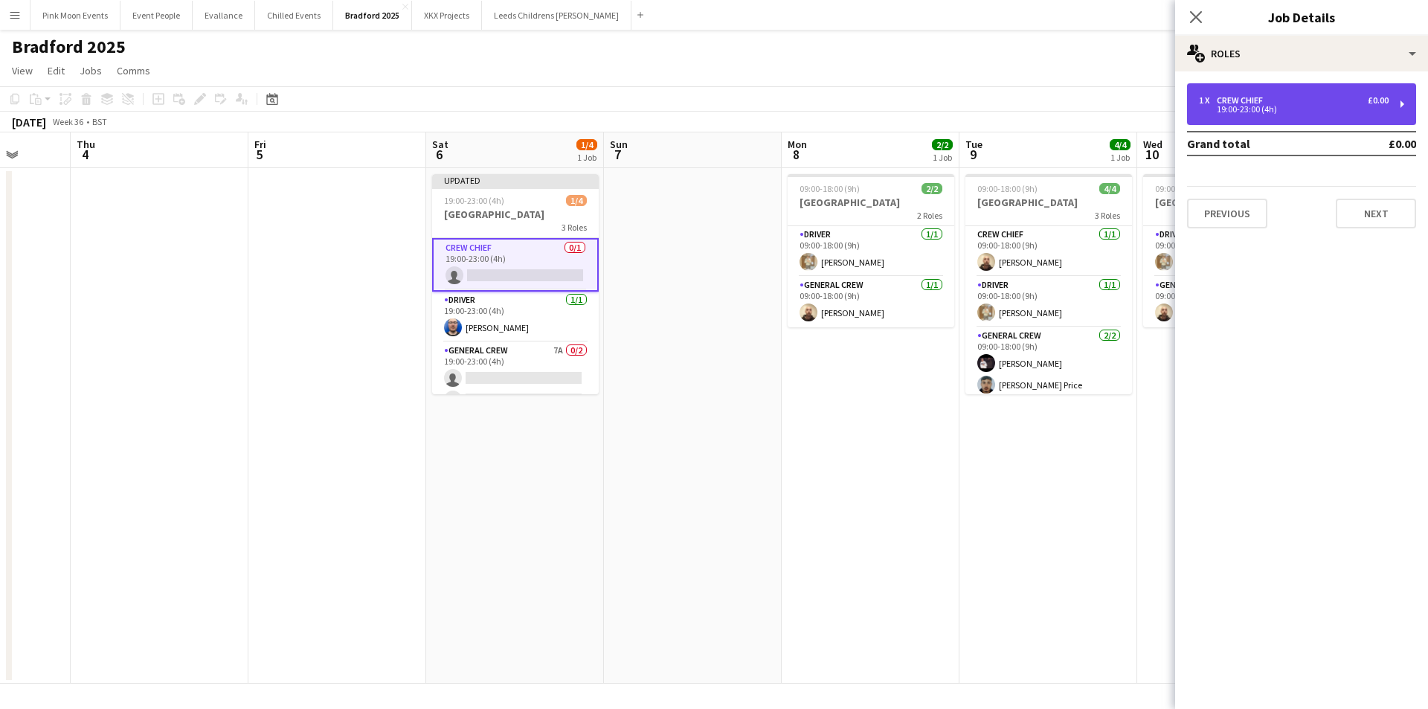
click at [1271, 96] on div "1 x Crew Chief £0.00" at bounding box center [1294, 100] width 190 height 10
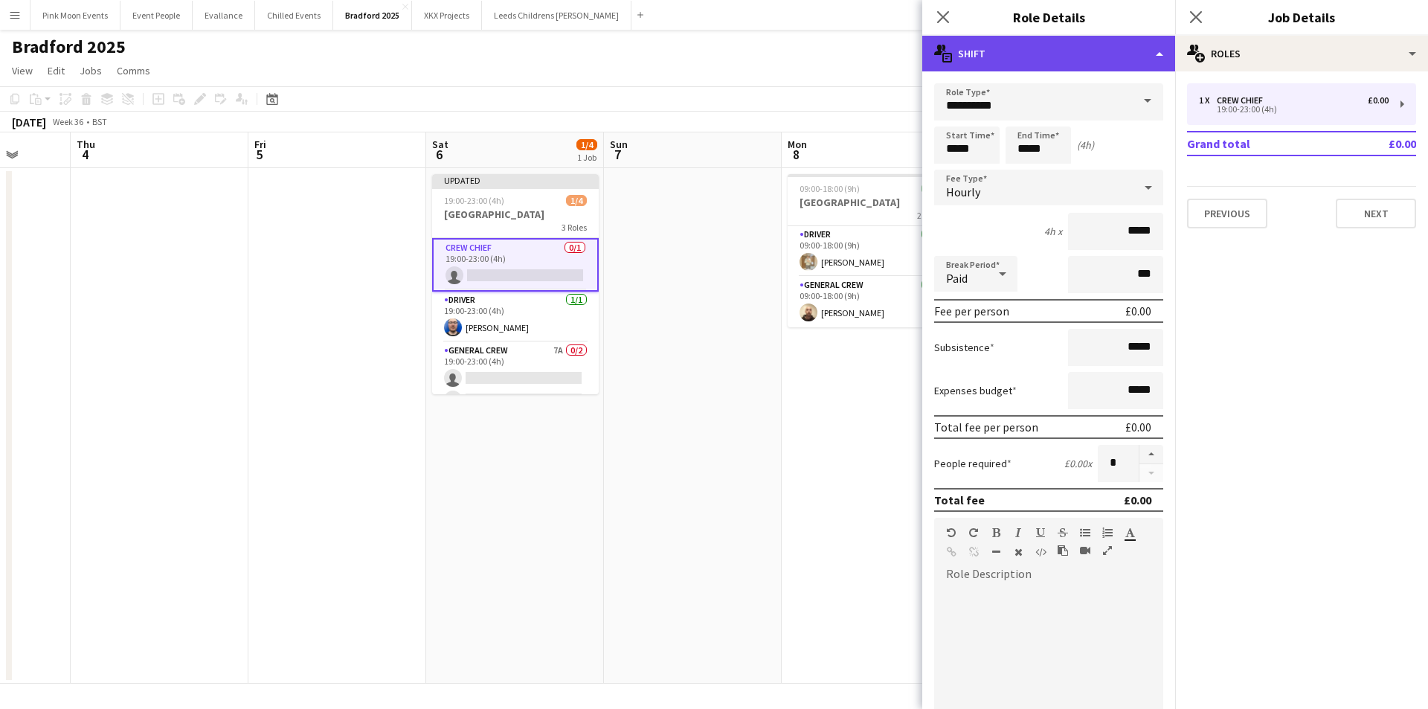
click at [1078, 70] on div "multiple-actions-text Shift" at bounding box center [1048, 54] width 253 height 36
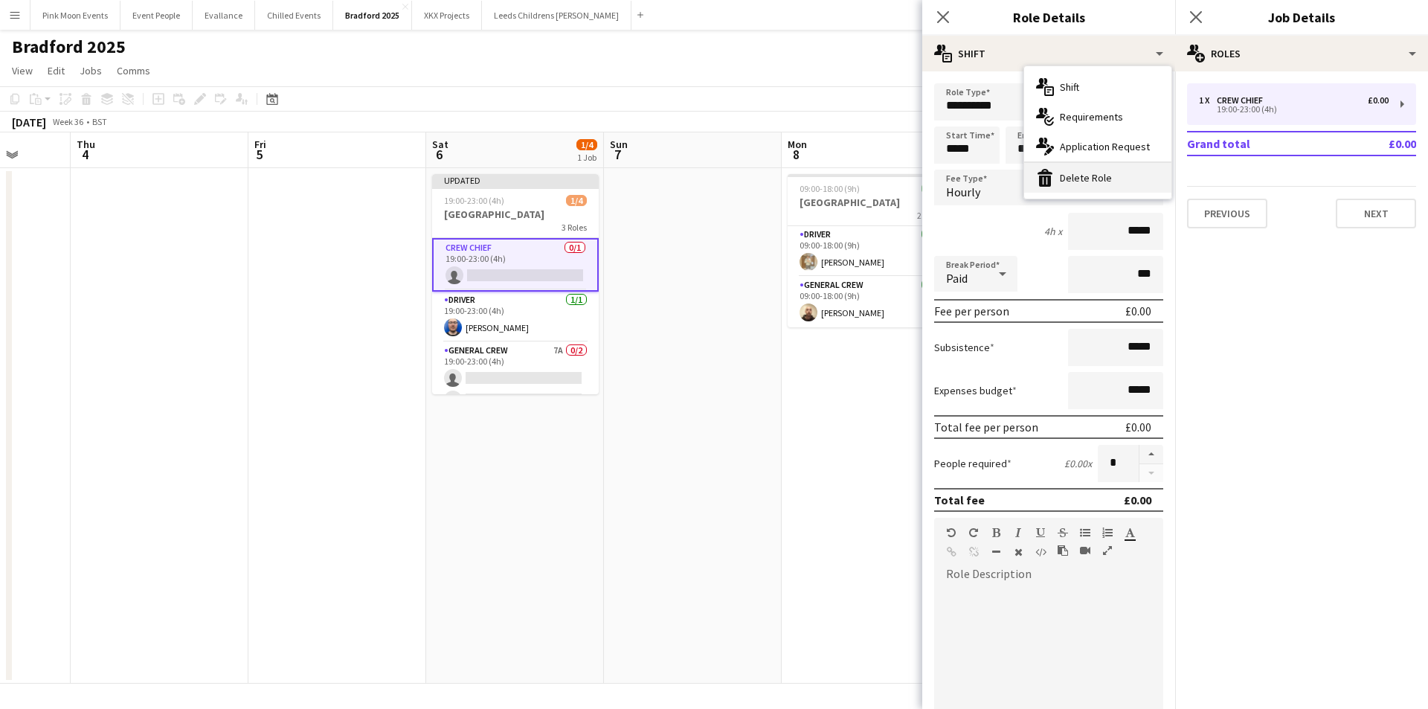
click at [1089, 175] on div "bin-2 Delete Role" at bounding box center [1097, 178] width 147 height 30
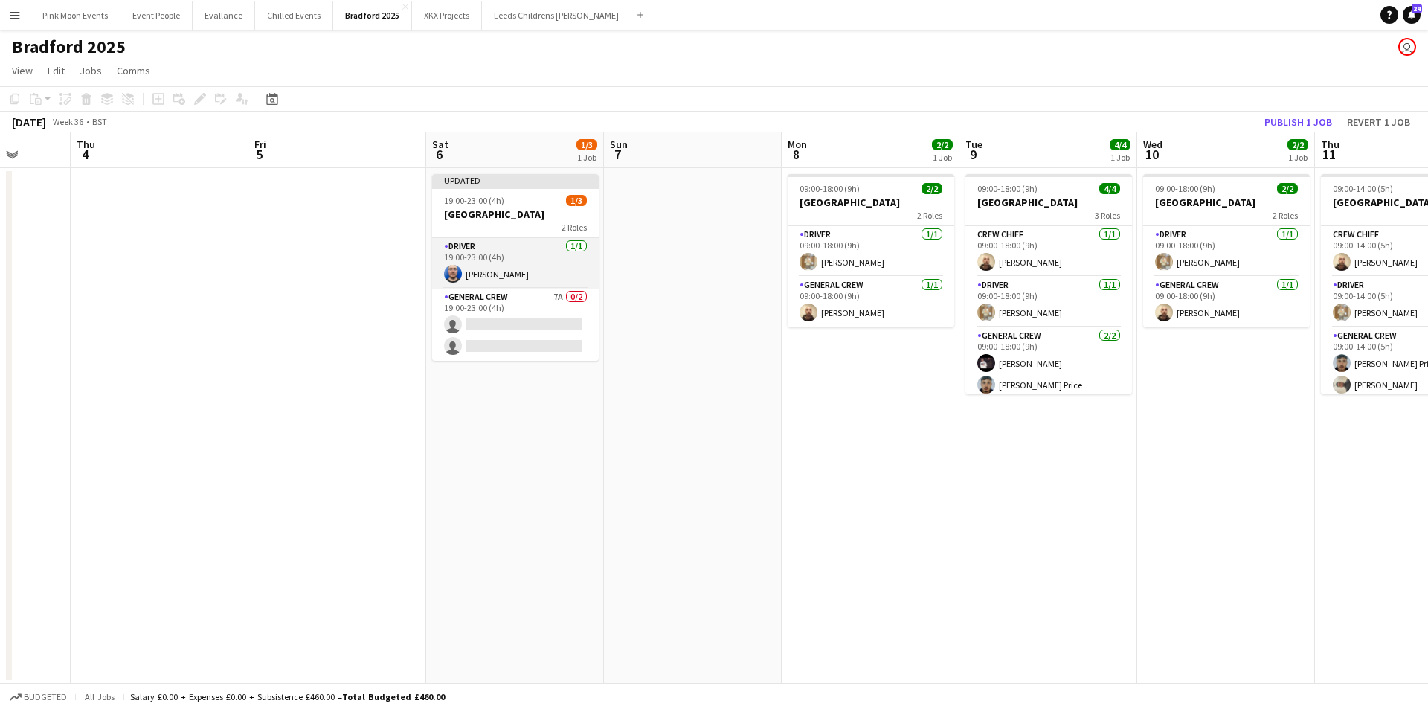
click at [518, 279] on app-card-role "Driver [DATE] 19:00-23:00 (4h) [PERSON_NAME]" at bounding box center [515, 263] width 167 height 51
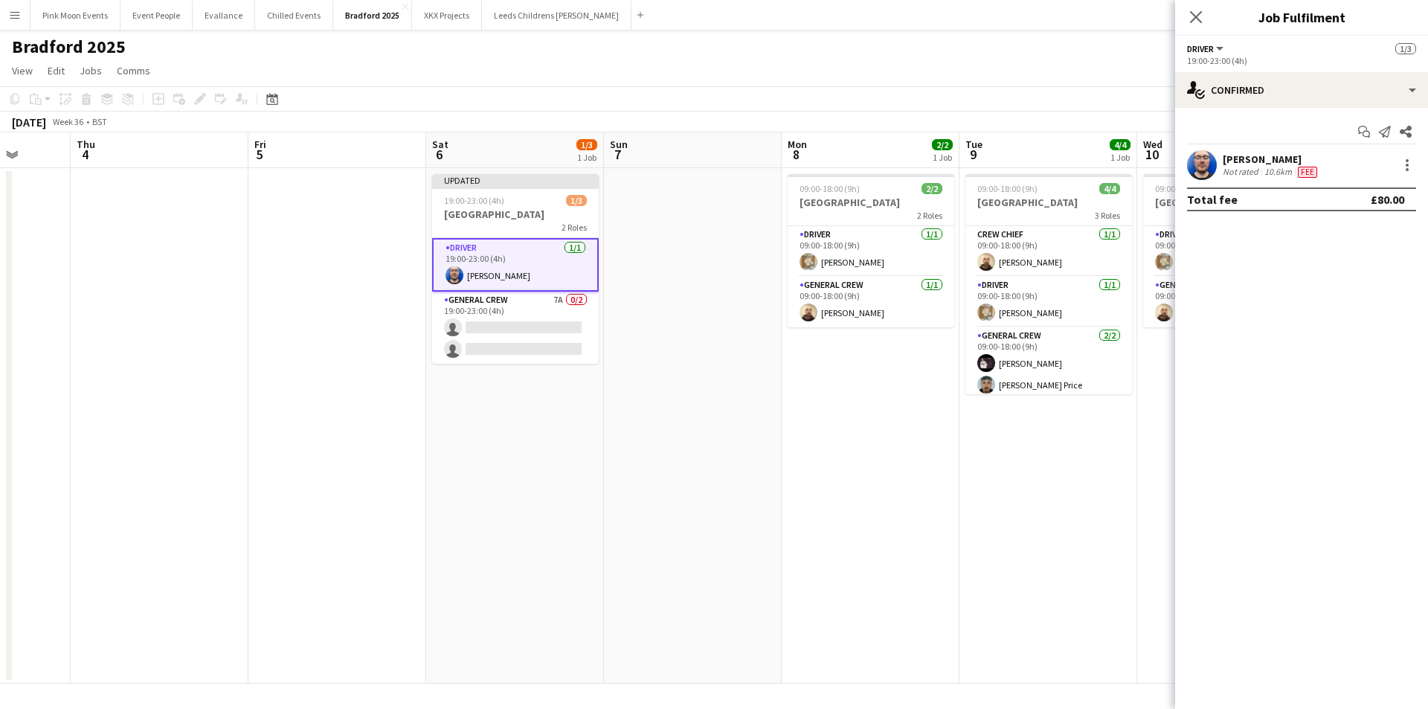
click at [1406, 175] on div "[PERSON_NAME] Not rated 10.6km Fee" at bounding box center [1301, 165] width 253 height 30
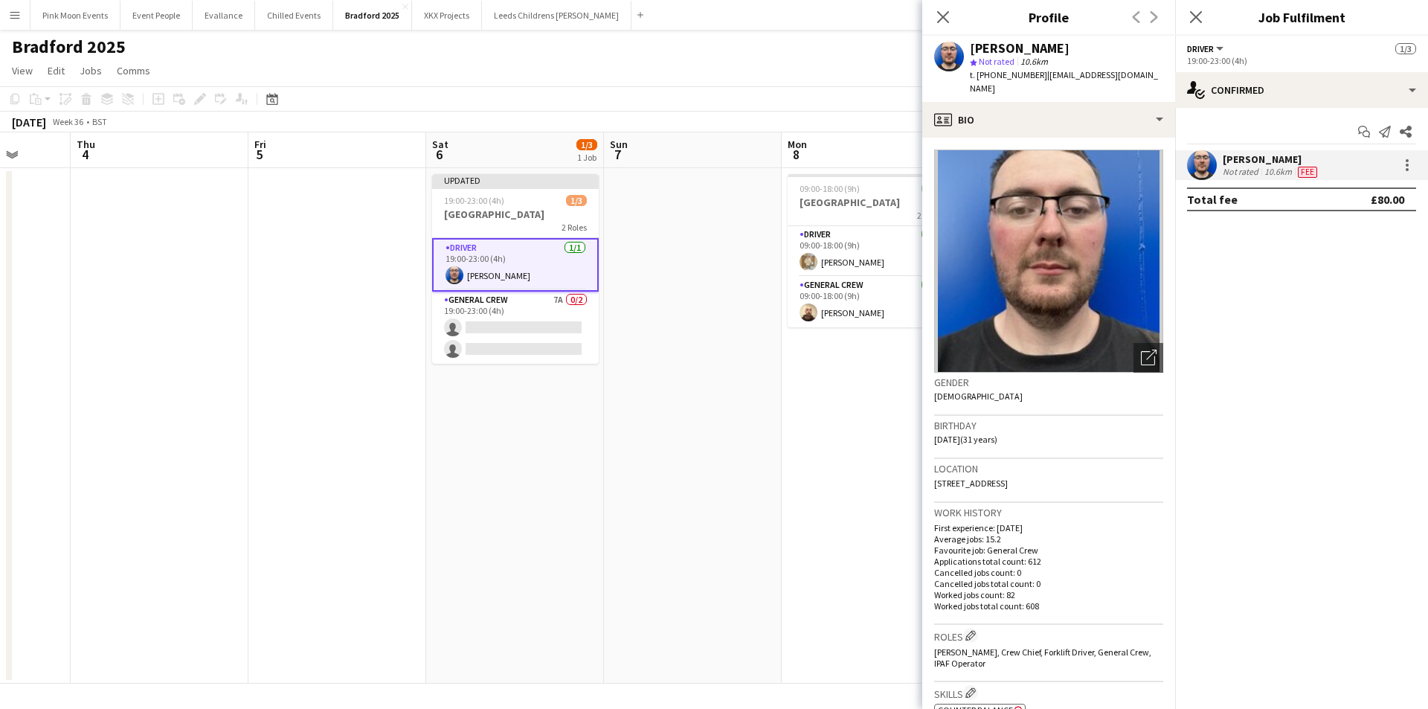
click at [1396, 170] on div at bounding box center [1405, 165] width 21 height 18
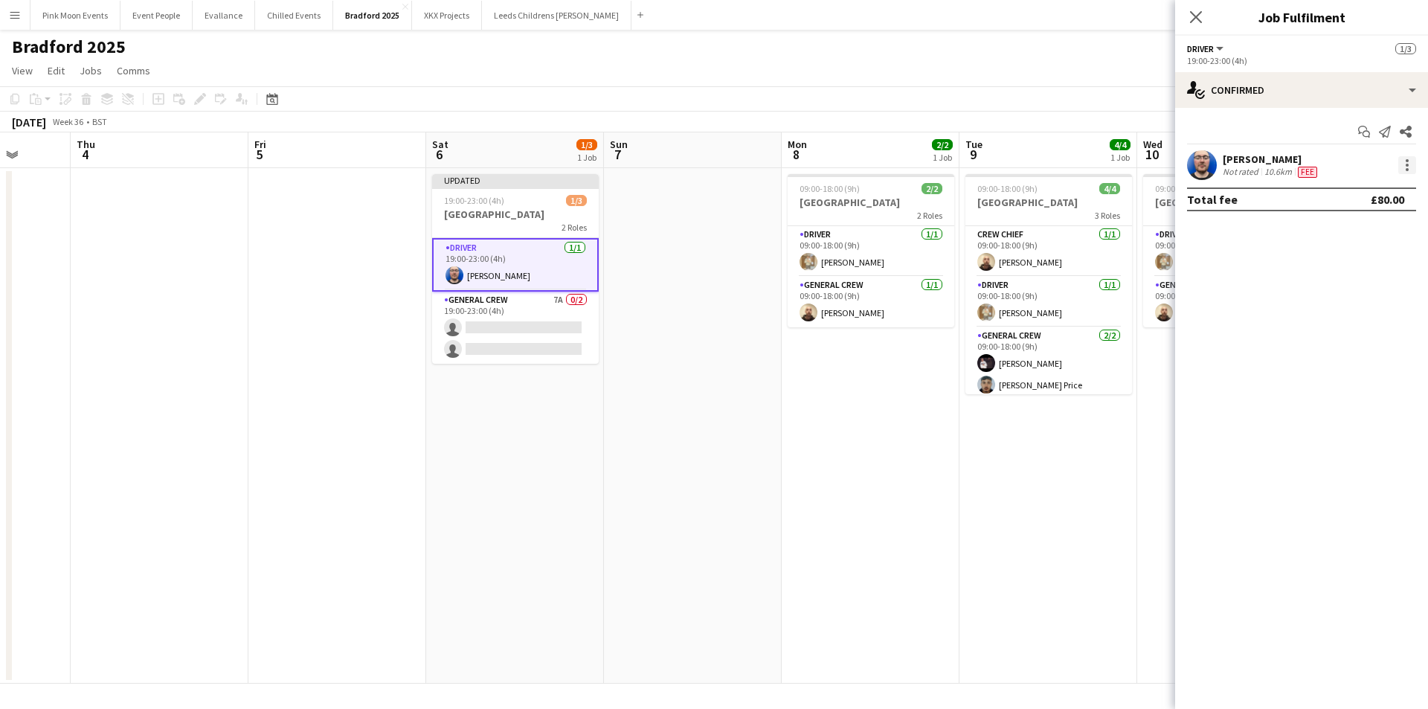
click at [1399, 167] on div at bounding box center [1407, 165] width 18 height 18
click at [1386, 193] on span "Edit fee" at bounding box center [1358, 192] width 92 height 13
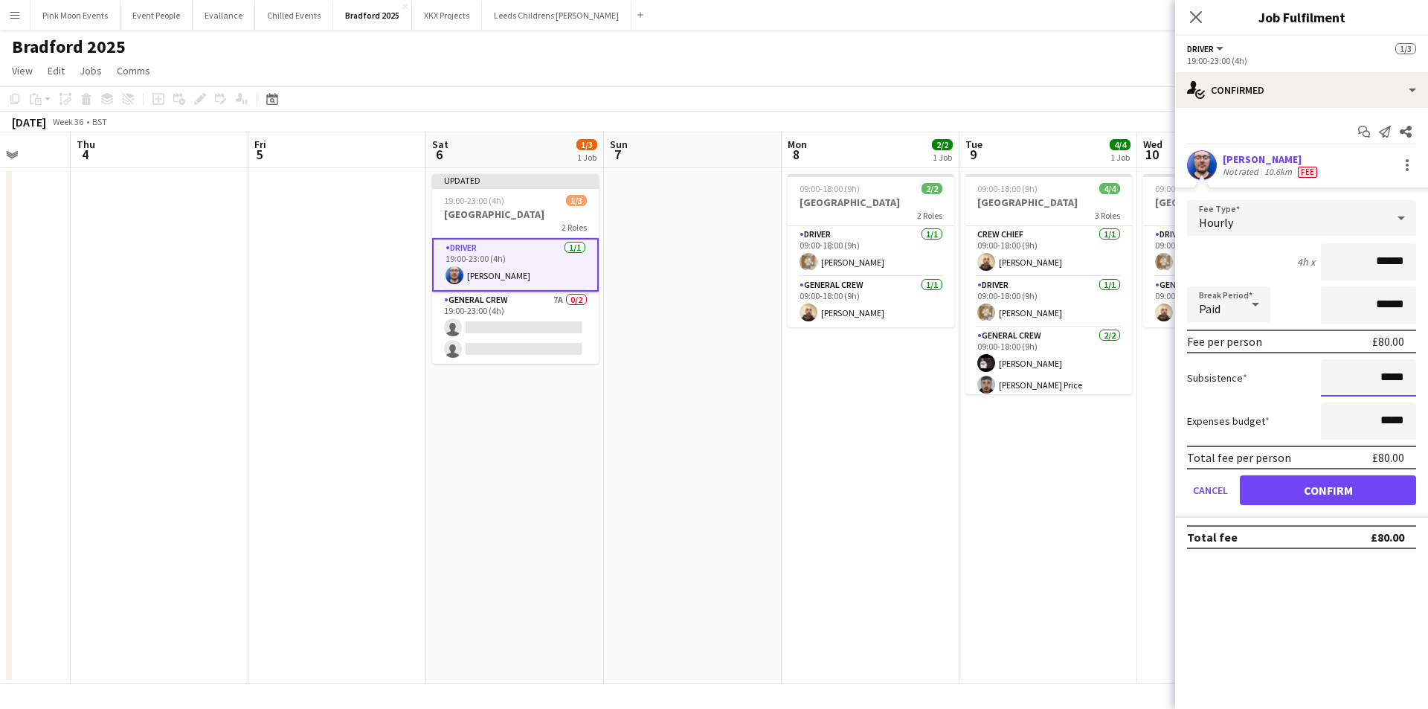
drag, startPoint x: 1365, startPoint y: 381, endPoint x: 1445, endPoint y: 382, distance: 79.6
click at [1427, 382] on html "Menu Boards Boards Boards All jobs Status Workforce Workforce My Workforce Recr…" at bounding box center [714, 354] width 1428 height 709
type input "***"
click at [1356, 498] on button "Confirm" at bounding box center [1328, 490] width 176 height 30
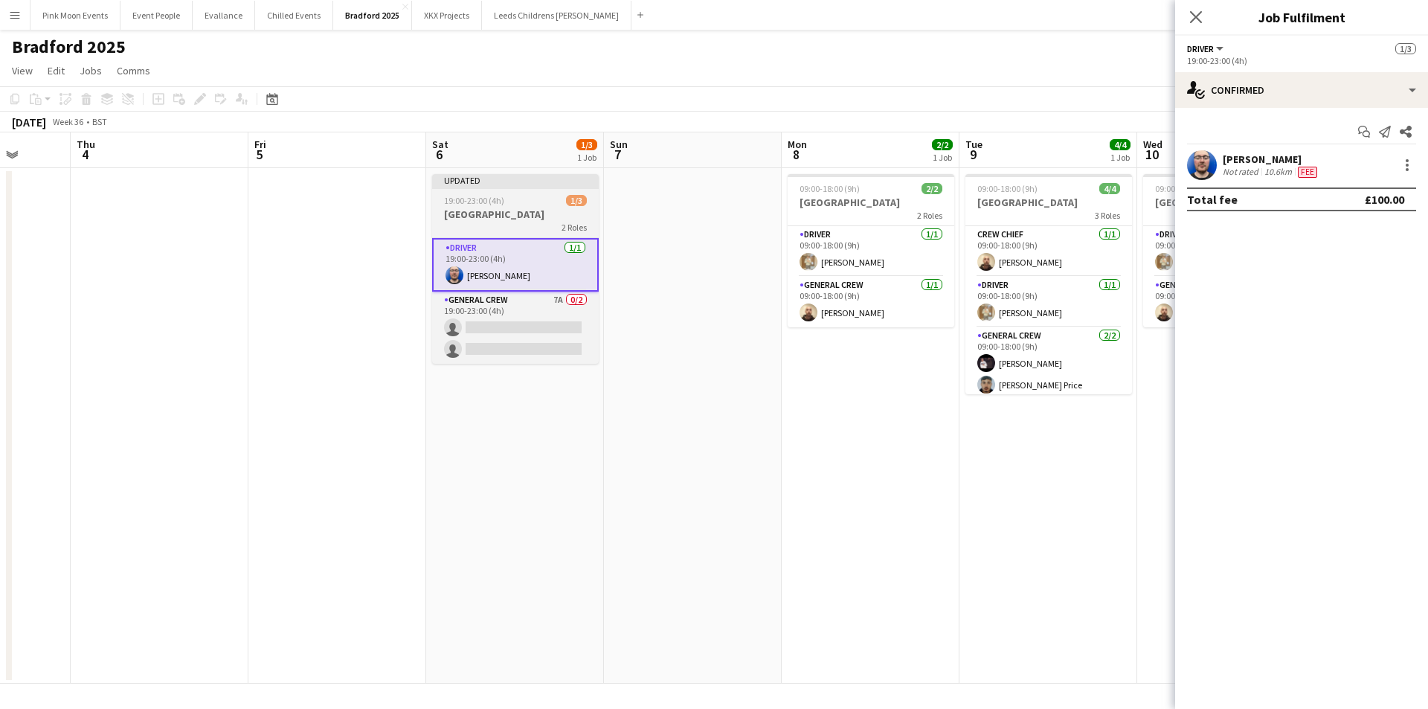
click at [465, 202] on span "19:00-23:00 (4h)" at bounding box center [474, 200] width 60 height 11
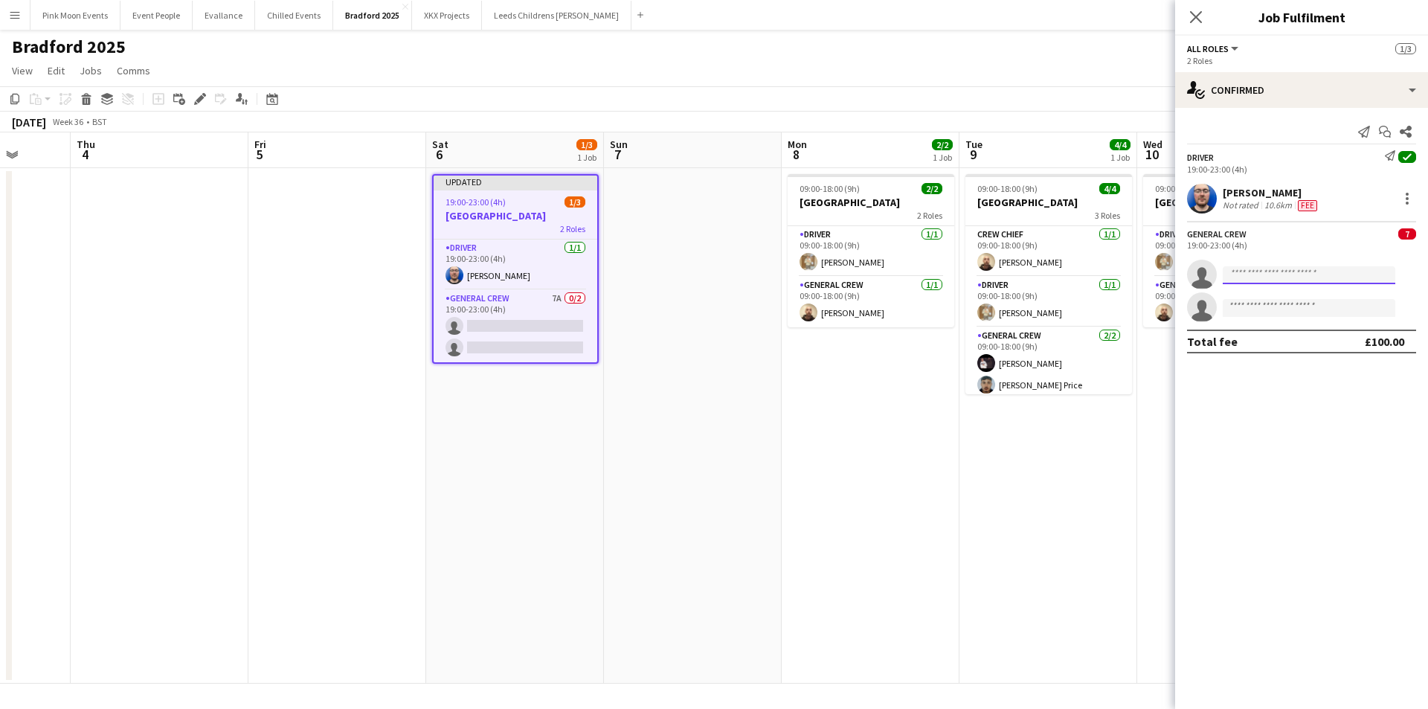
click at [1255, 272] on input at bounding box center [1308, 275] width 173 height 18
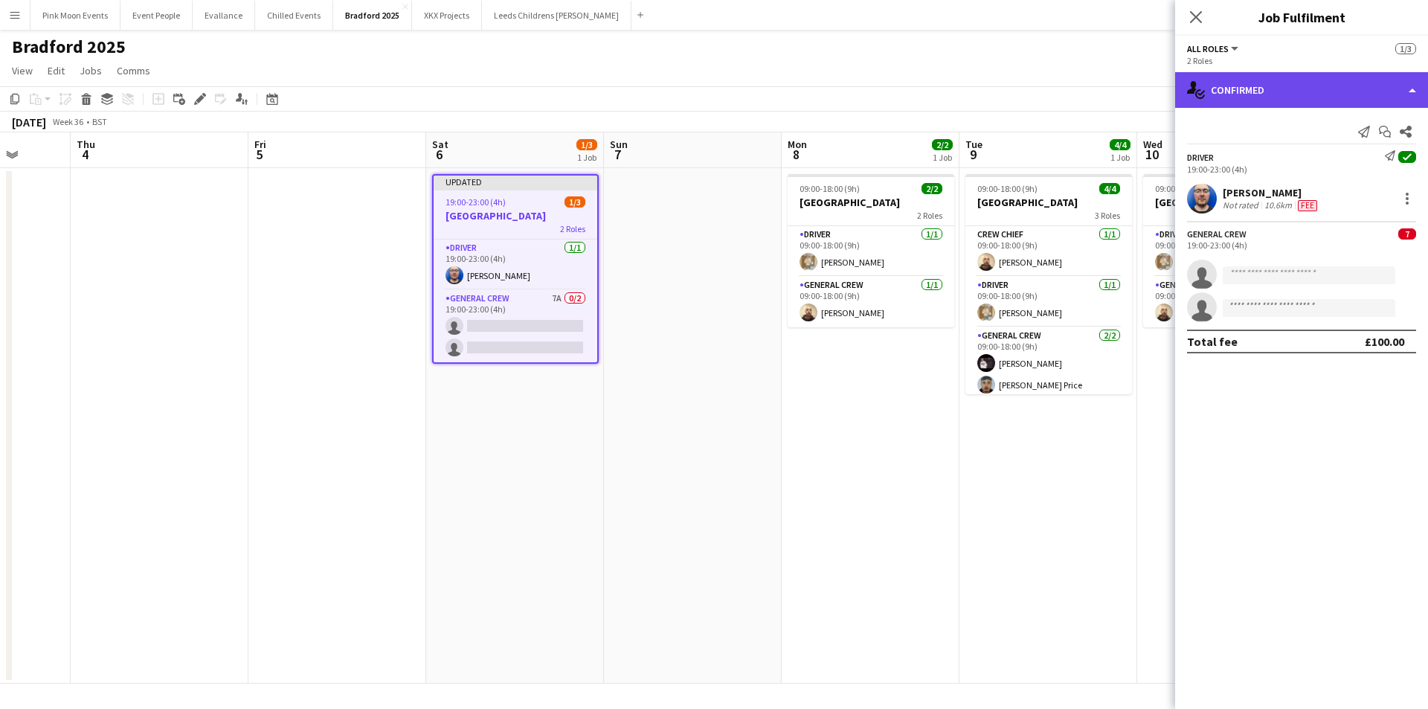
click at [1264, 90] on div "single-neutral-actions-check-2 Confirmed" at bounding box center [1301, 90] width 253 height 36
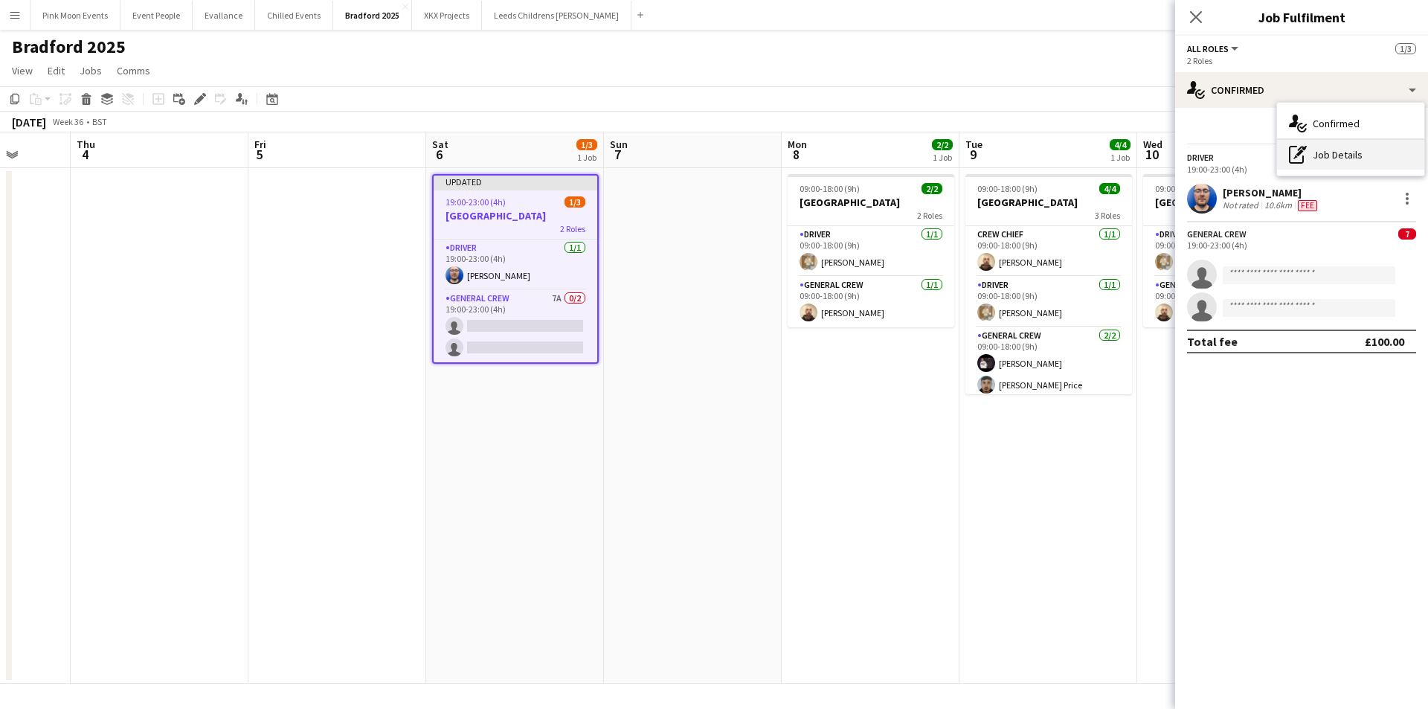
click at [1300, 162] on icon "pen-write" at bounding box center [1298, 155] width 18 height 18
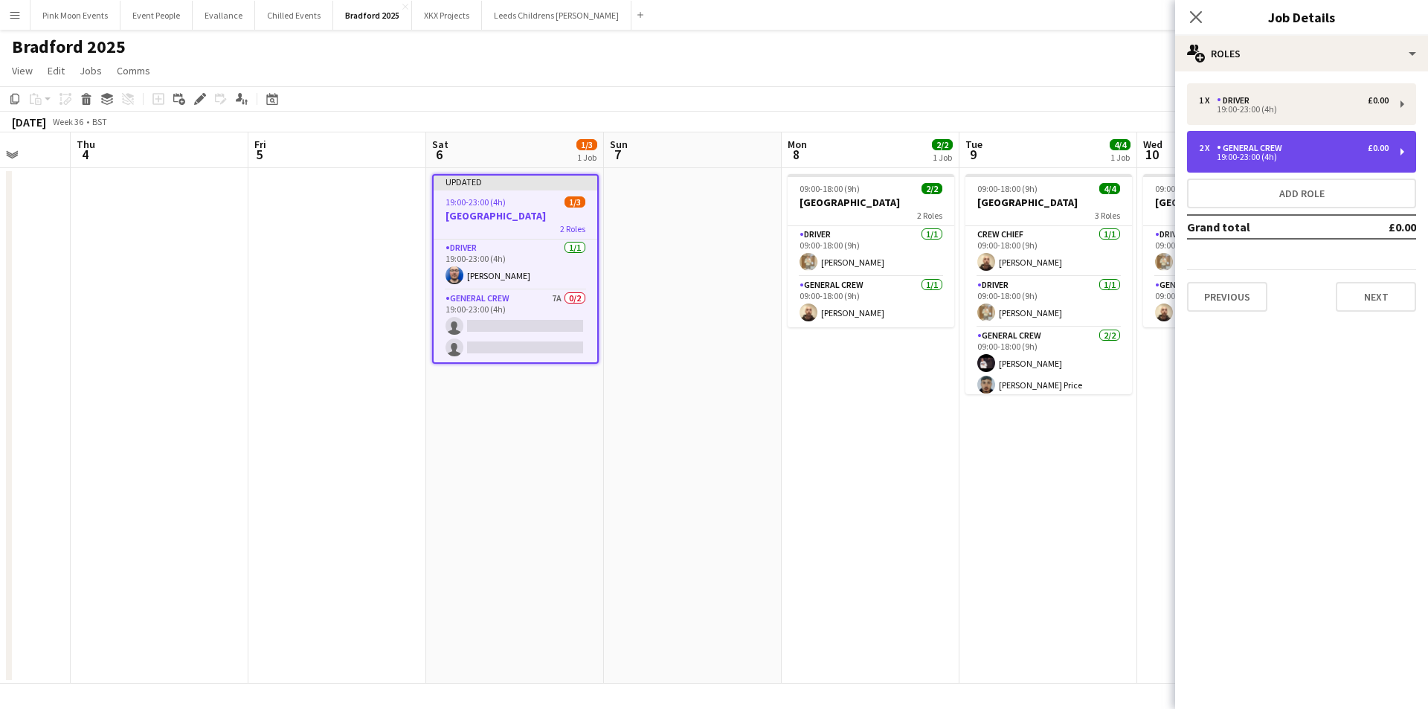
click at [1275, 138] on div "2 x General Crew £0.00 19:00-23:00 (4h)" at bounding box center [1301, 152] width 229 height 42
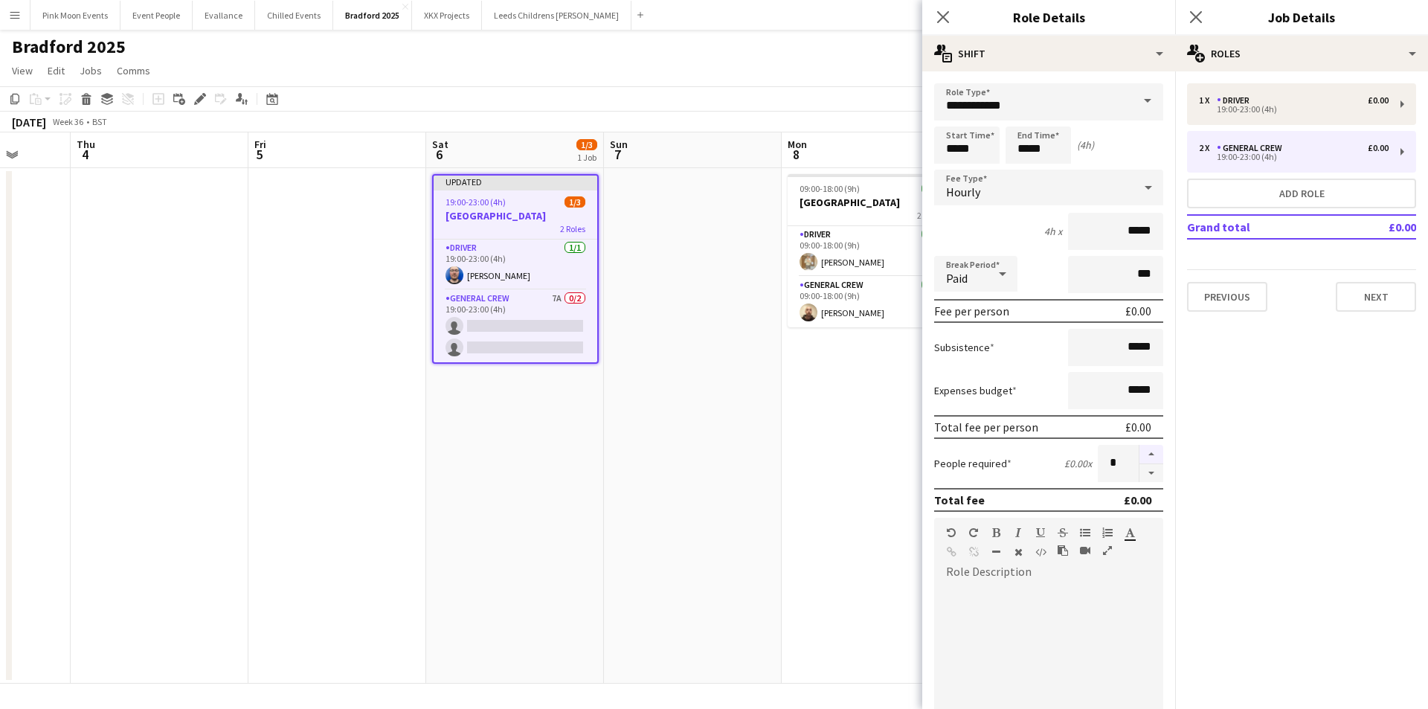
click at [1144, 451] on button "button" at bounding box center [1151, 454] width 24 height 19
type input "*"
click at [937, 14] on icon "Close pop-in" at bounding box center [942, 17] width 14 height 14
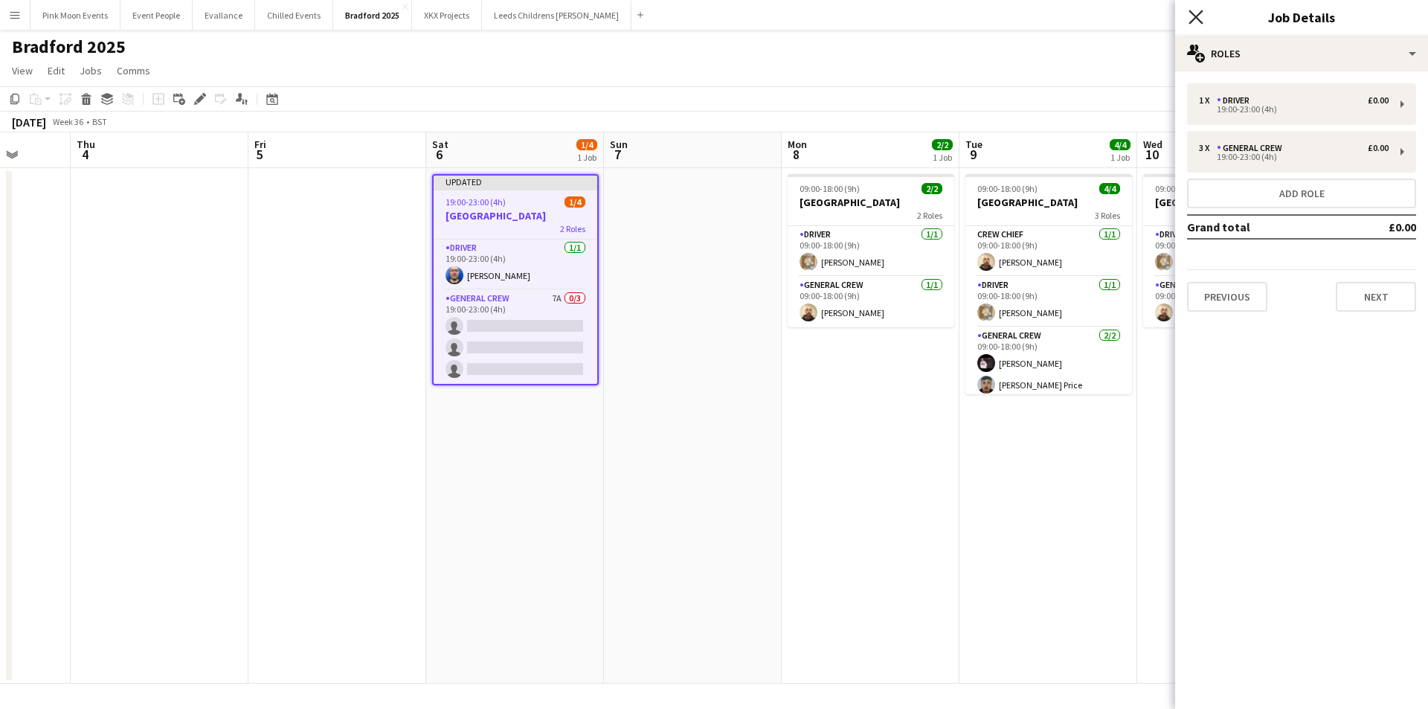
click at [1201, 14] on icon "Close pop-in" at bounding box center [1195, 17] width 14 height 14
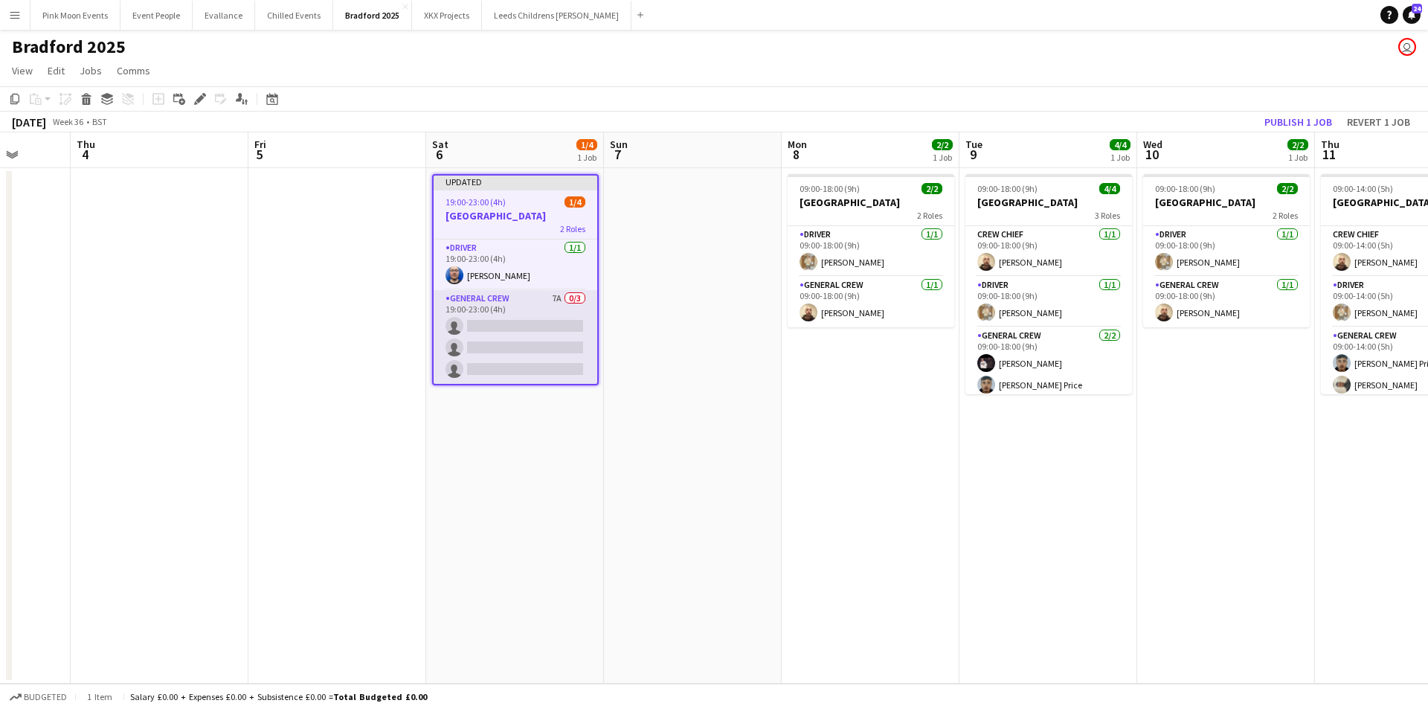
click at [590, 347] on app-card-role "General Crew 7A 0/3 19:00-23:00 (4h) single-neutral-actions single-neutral-acti…" at bounding box center [516, 337] width 164 height 94
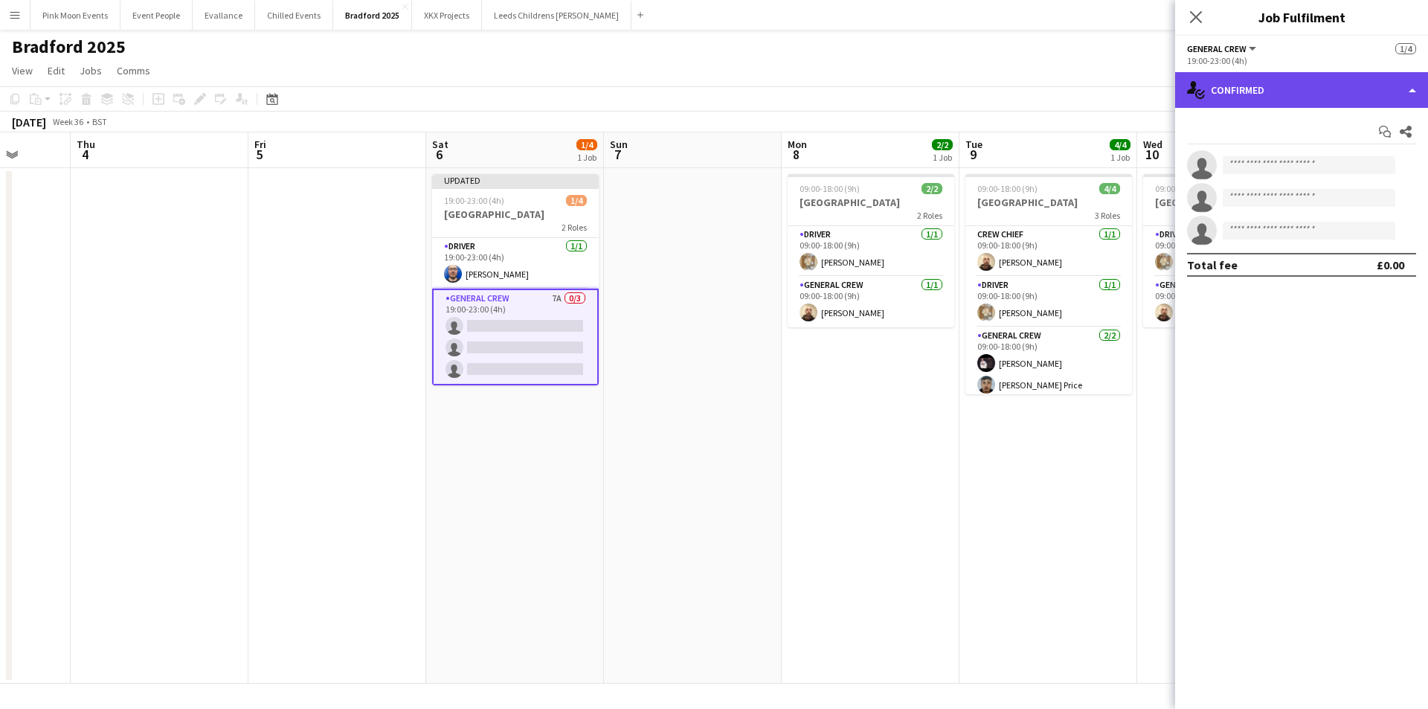
click at [1338, 84] on div "single-neutral-actions-check-2 Confirmed" at bounding box center [1301, 90] width 253 height 36
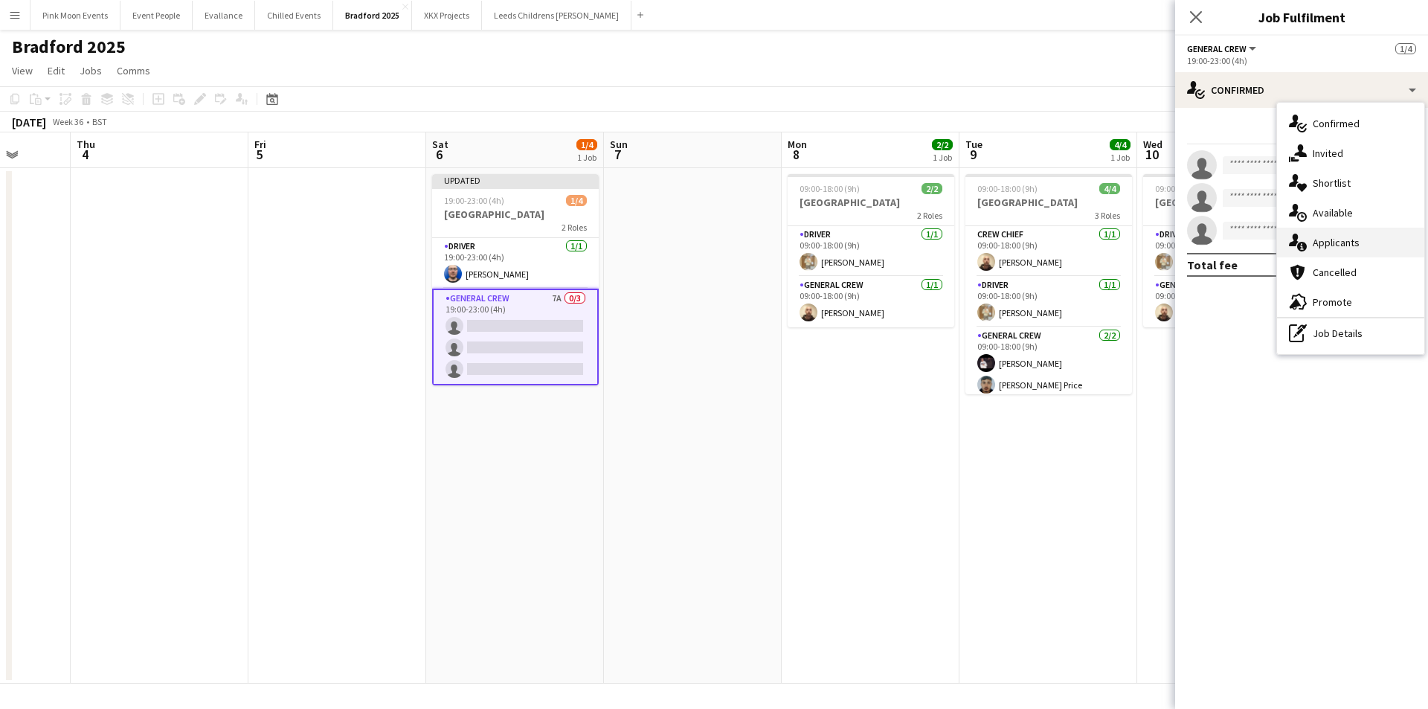
click at [1346, 233] on div "single-neutral-actions-information Applicants" at bounding box center [1350, 243] width 147 height 30
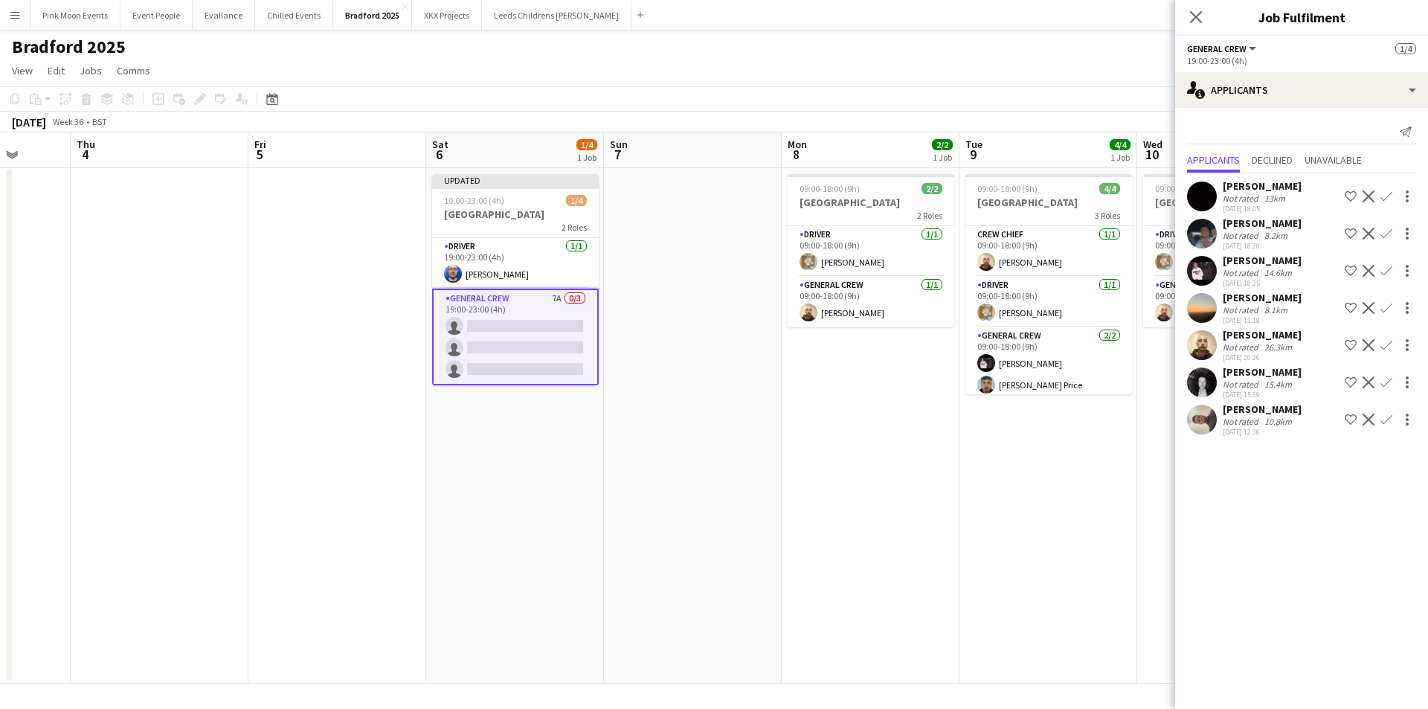
click at [1390, 190] on button "Confirm" at bounding box center [1386, 196] width 18 height 18
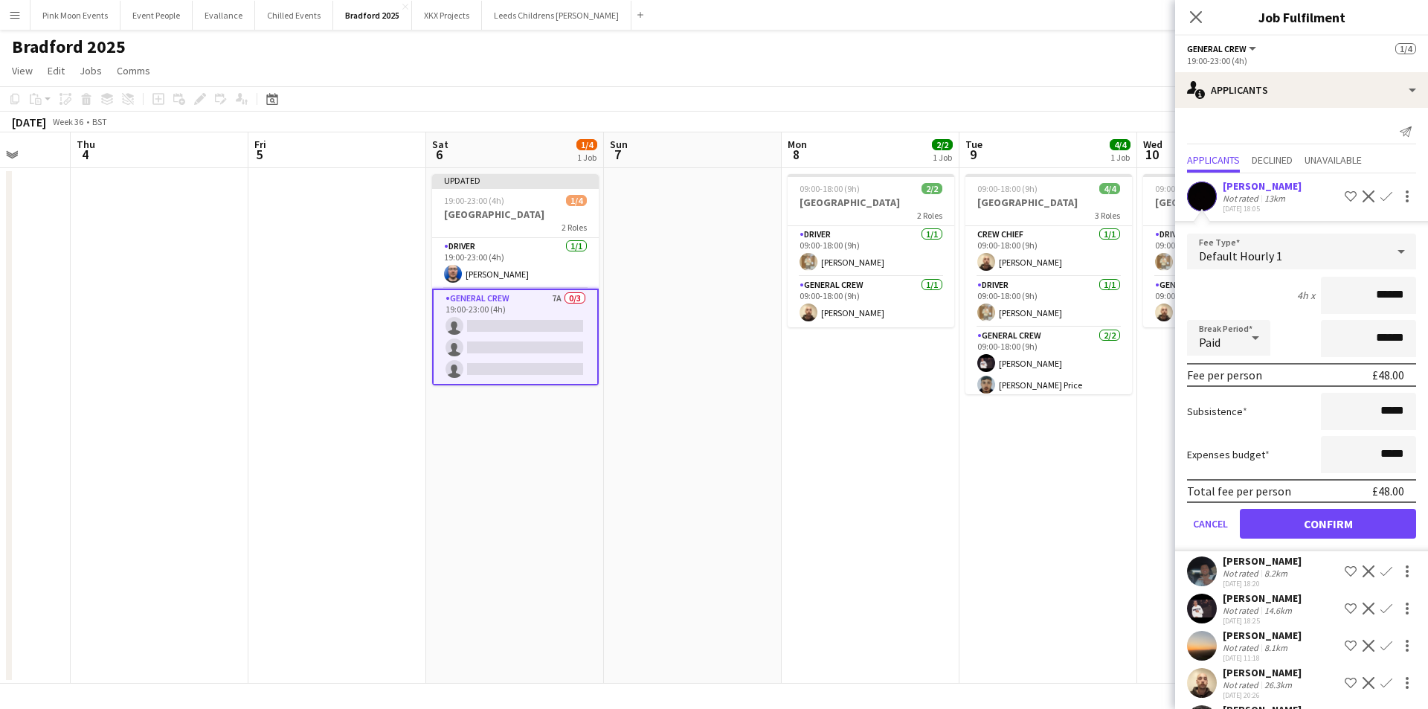
drag, startPoint x: 1363, startPoint y: 299, endPoint x: 1457, endPoint y: 296, distance: 94.5
click at [1427, 296] on html "Menu Boards Boards Boards All jobs Status Workforce Workforce My Workforce Recr…" at bounding box center [714, 354] width 1428 height 709
type input "***"
click at [1334, 527] on button "Confirm" at bounding box center [1328, 524] width 176 height 30
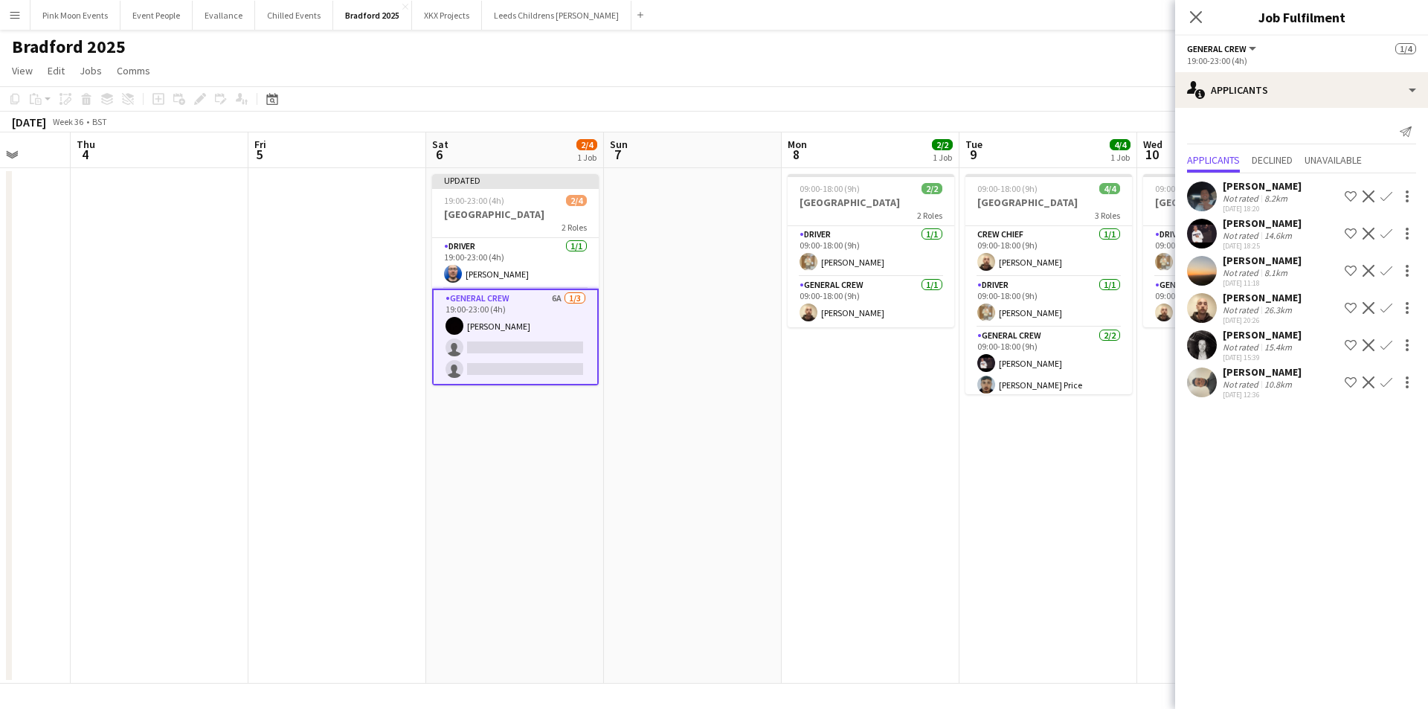
click at [1381, 195] on app-icon "Confirm" at bounding box center [1386, 196] width 12 height 12
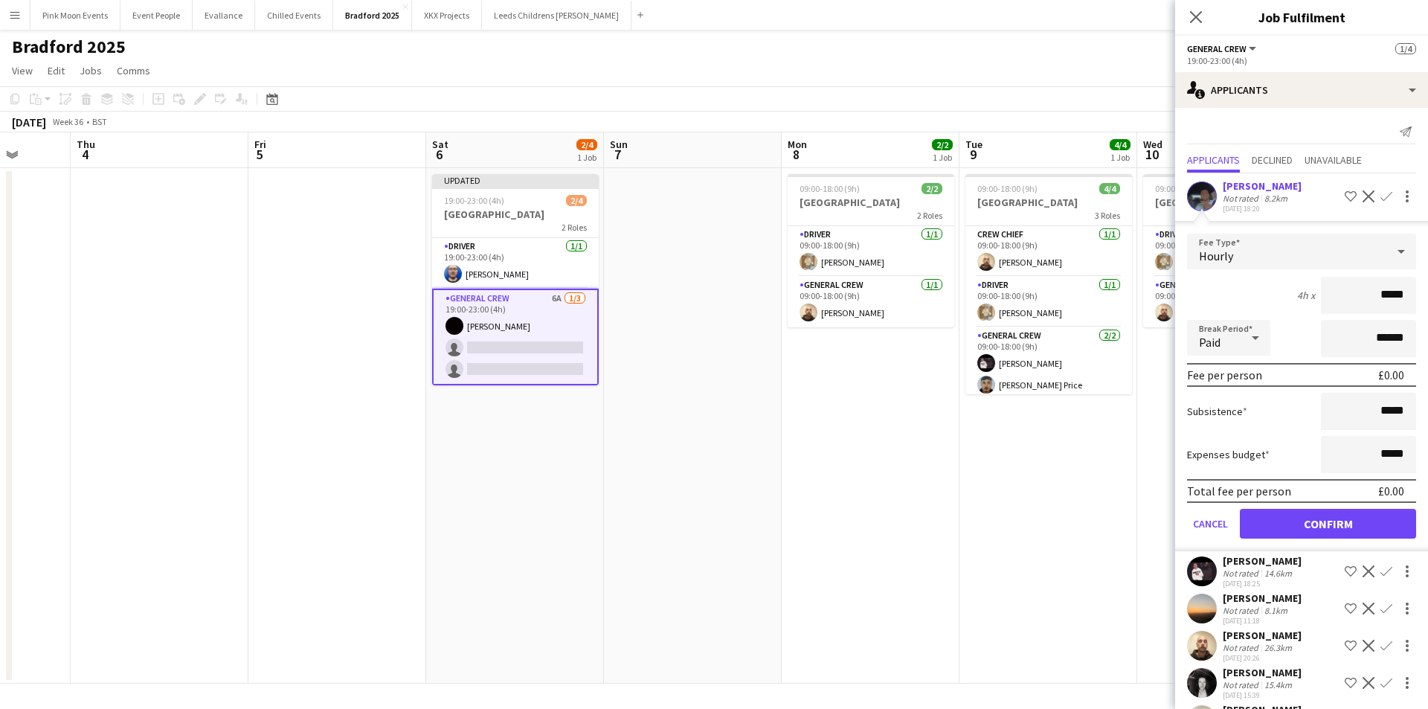
drag, startPoint x: 1358, startPoint y: 292, endPoint x: 1420, endPoint y: 292, distance: 61.7
click at [1420, 292] on mat-expansion-panel "users2 Applicants Send notification Applicants Declined Unavailable [PERSON_NAM…" at bounding box center [1301, 408] width 253 height 601
type input "***"
click at [1334, 526] on button "Confirm" at bounding box center [1328, 524] width 176 height 30
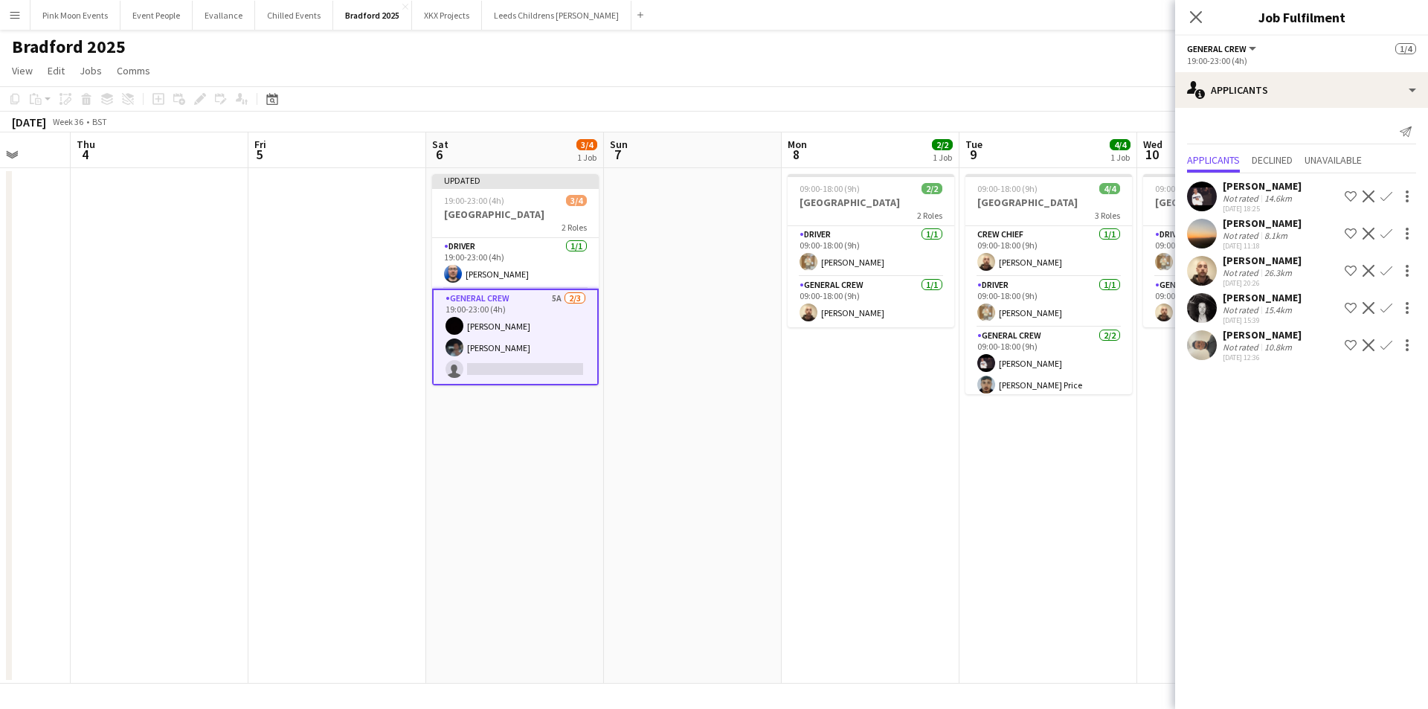
click at [1382, 194] on app-icon "Confirm" at bounding box center [1386, 196] width 12 height 12
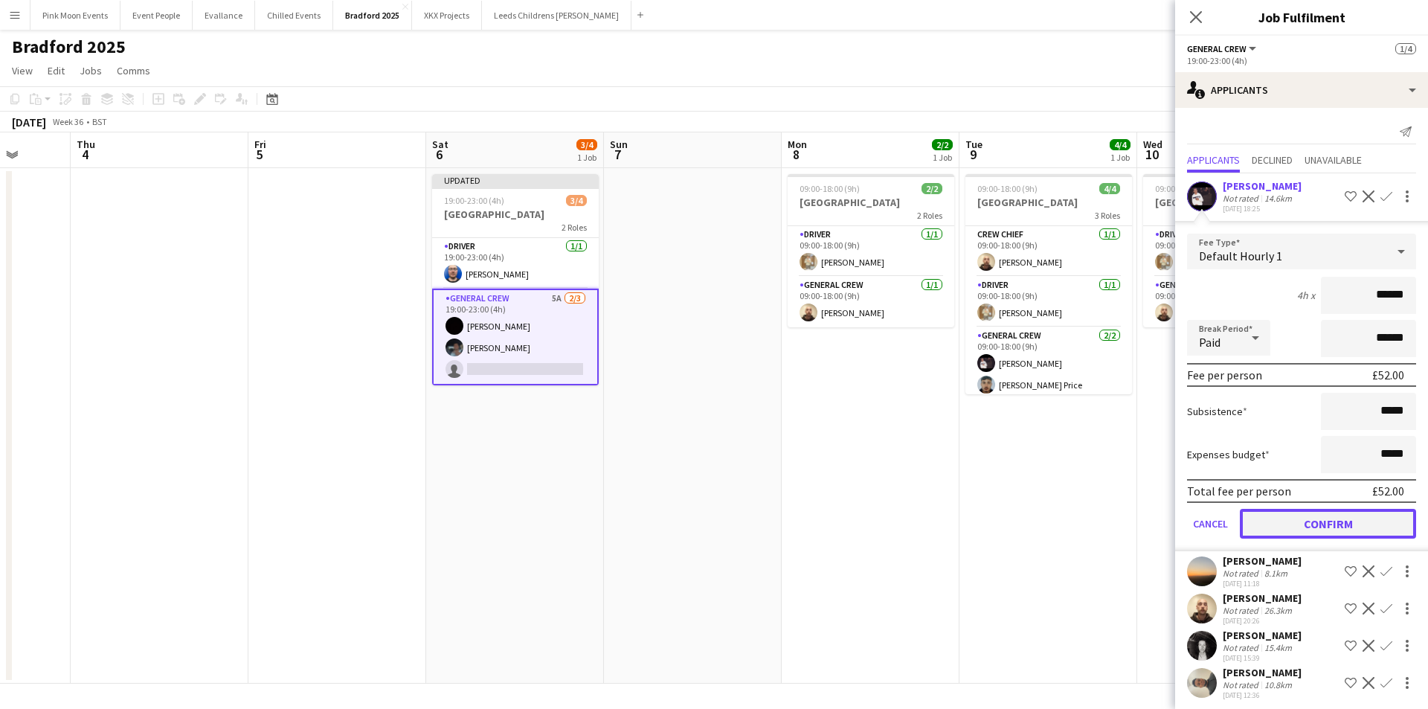
click at [1351, 519] on button "Confirm" at bounding box center [1328, 524] width 176 height 30
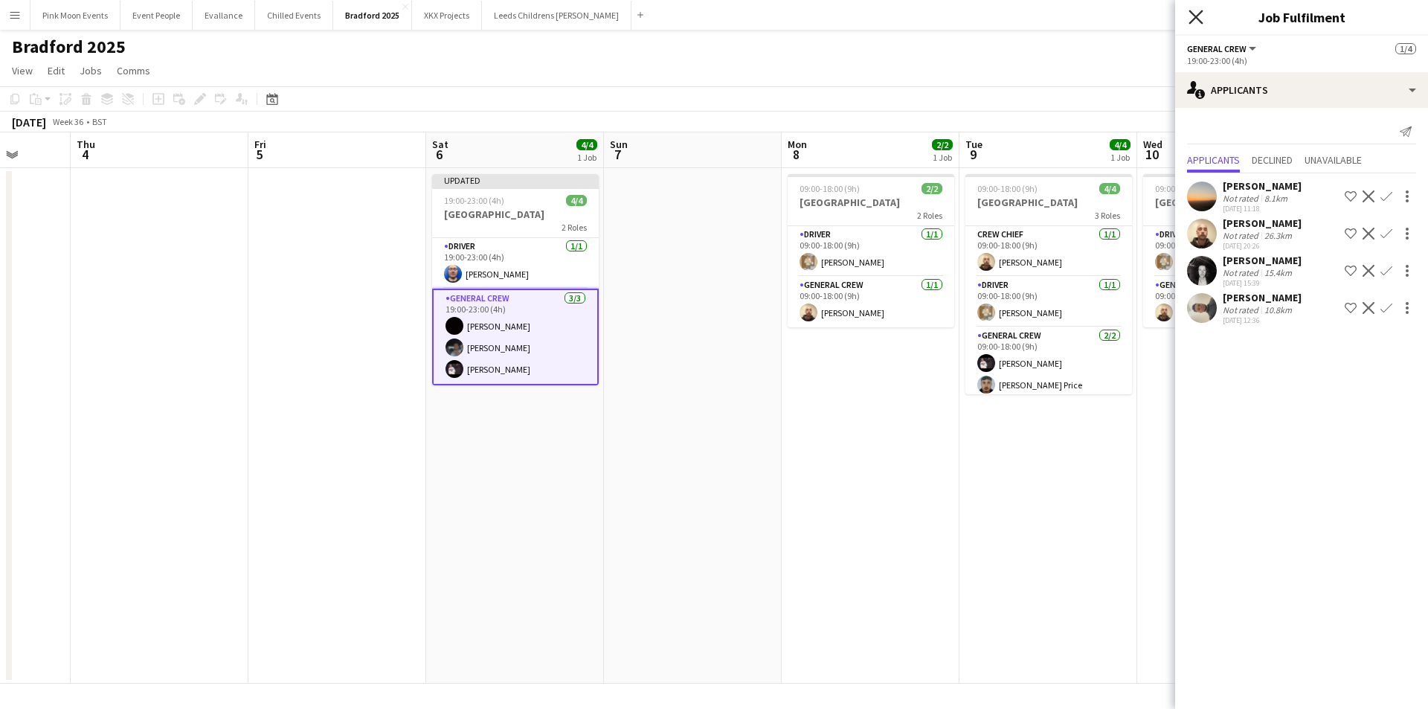
click at [1195, 18] on icon at bounding box center [1195, 17] width 14 height 14
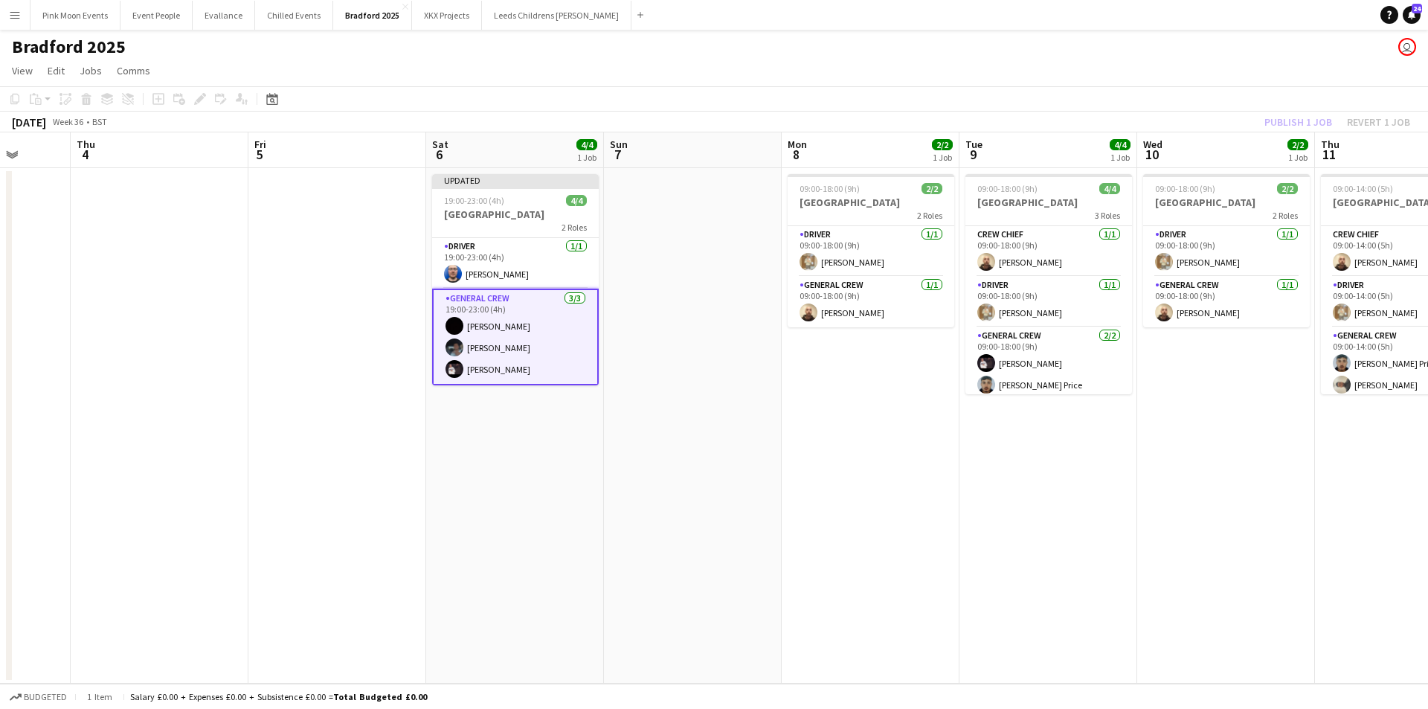
click at [1273, 114] on div "Publish 1 job Revert 1 job" at bounding box center [1336, 121] width 181 height 19
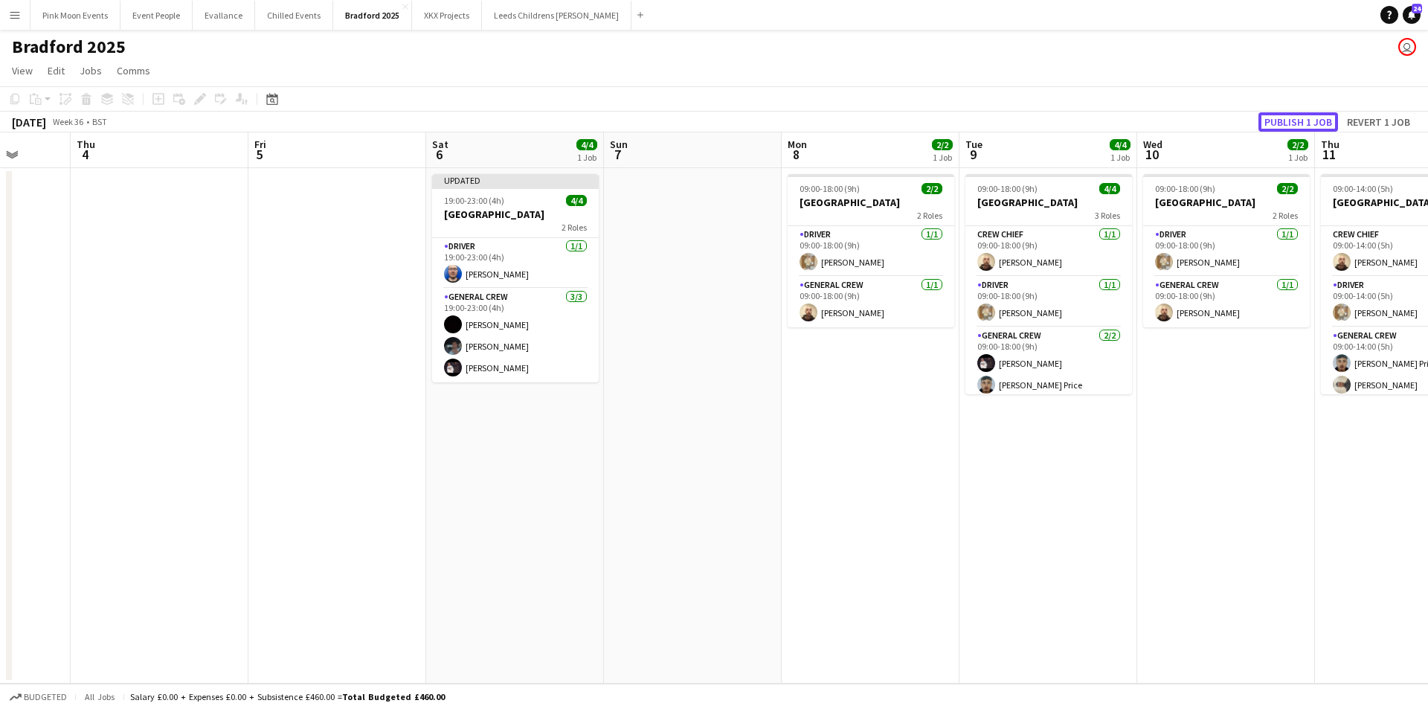
click at [1273, 114] on button "Publish 1 job" at bounding box center [1298, 121] width 80 height 19
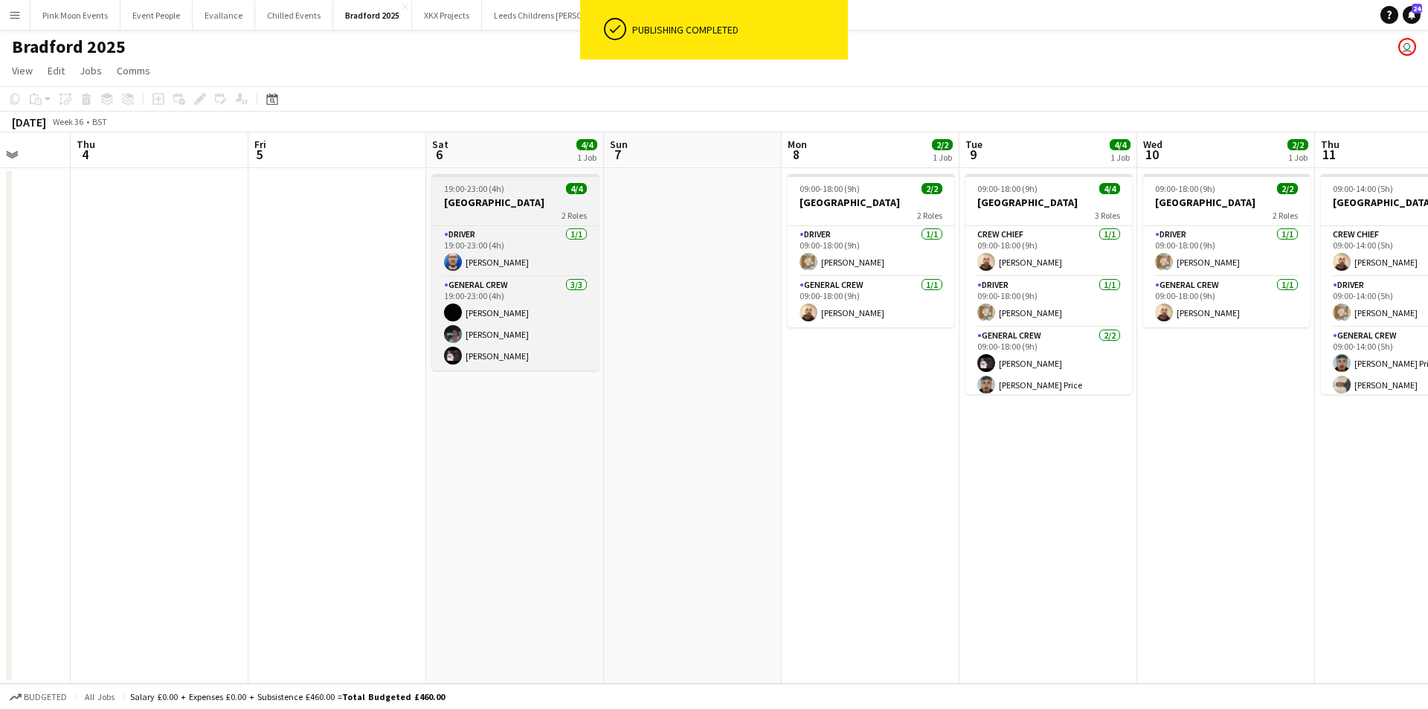
click at [491, 201] on h3 "[GEOGRAPHIC_DATA]" at bounding box center [515, 202] width 167 height 13
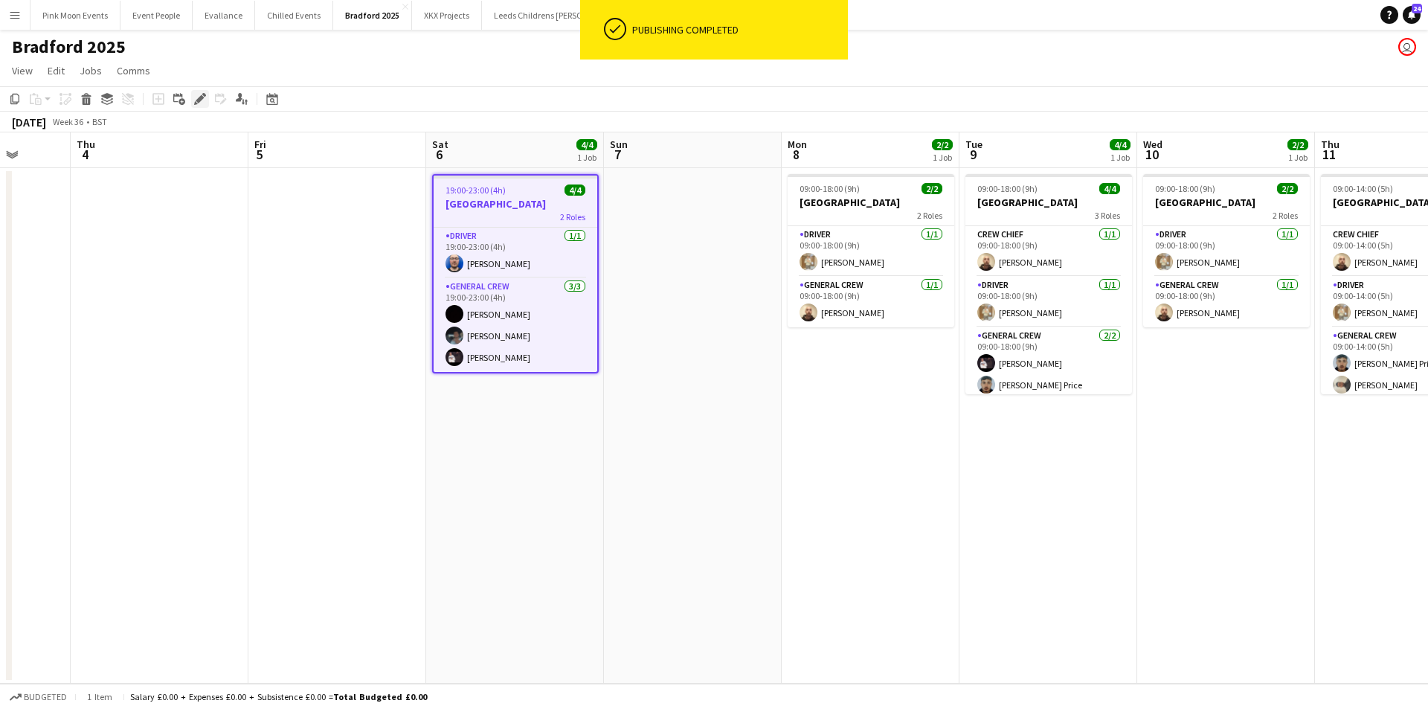
click at [193, 99] on div "Edit" at bounding box center [200, 99] width 18 height 18
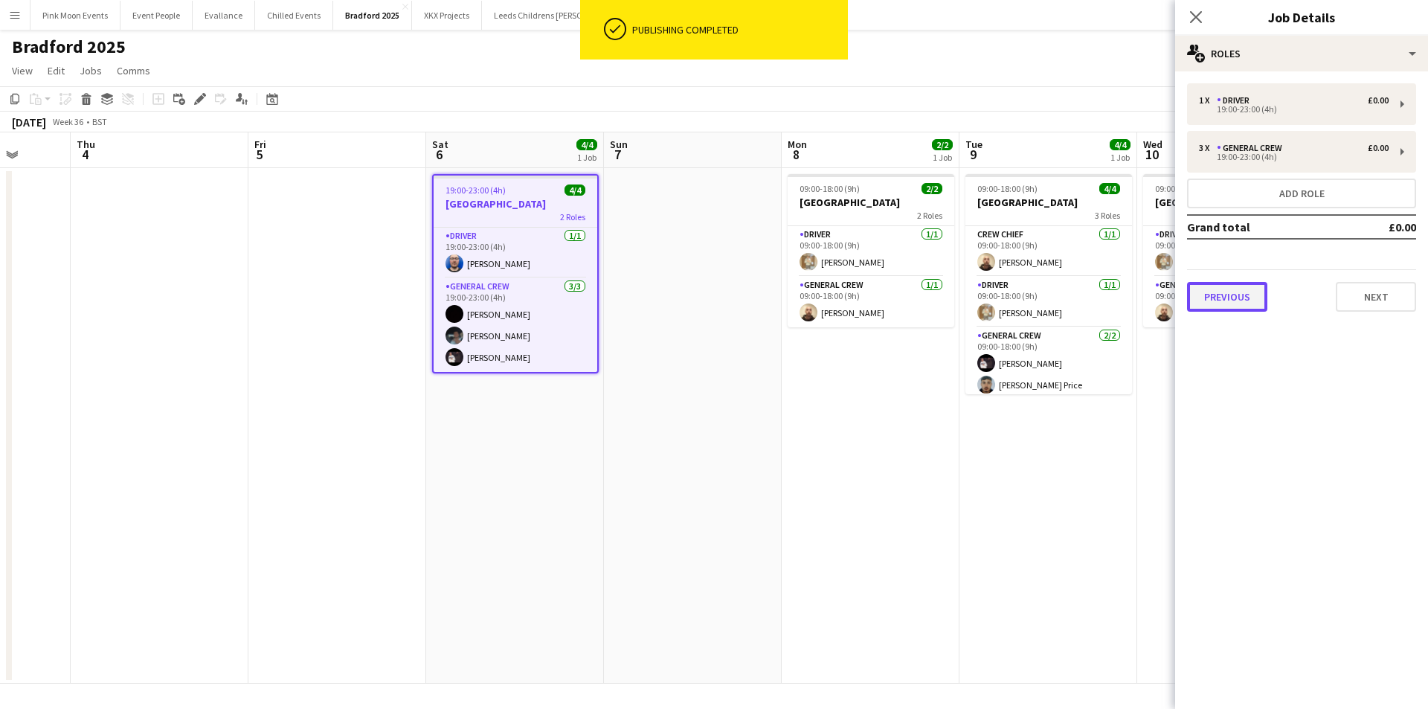
click at [1256, 291] on button "Previous" at bounding box center [1227, 297] width 80 height 30
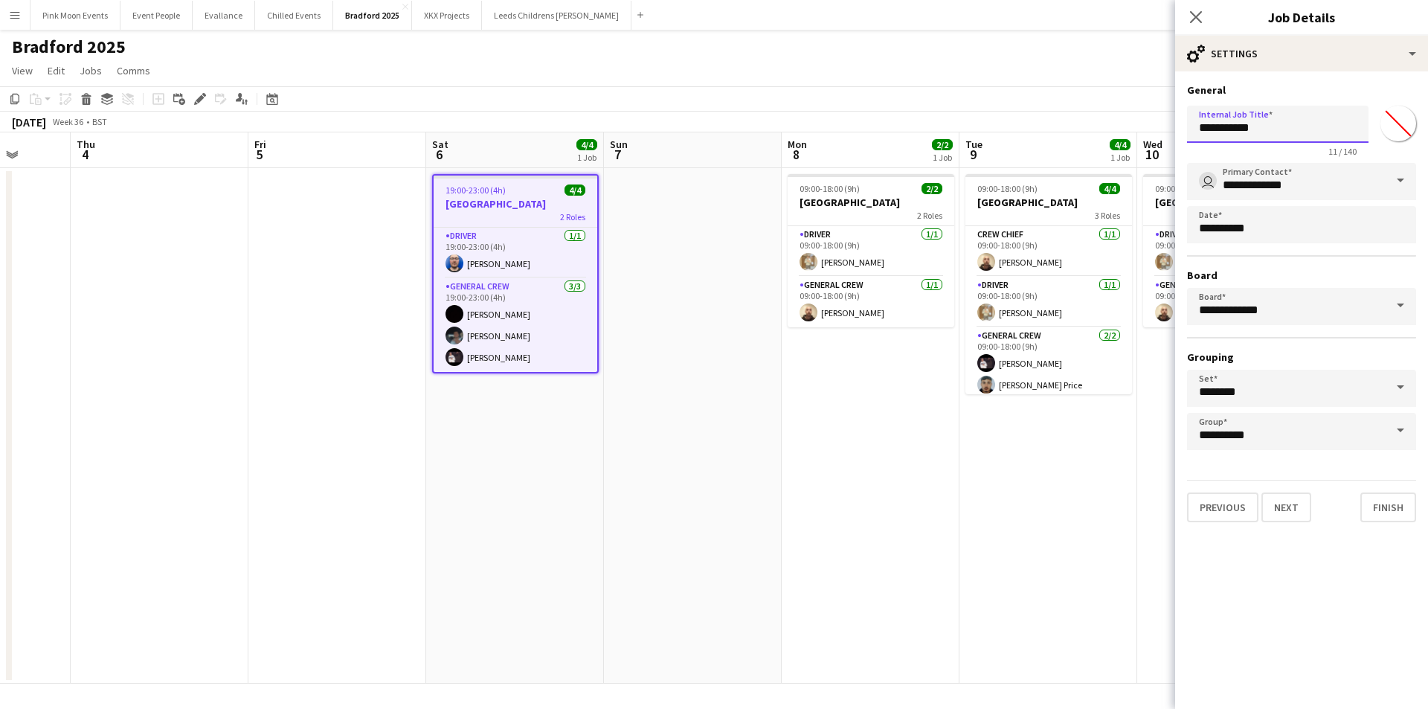
click at [1293, 140] on input "**********" at bounding box center [1277, 124] width 181 height 37
type input "**********"
click at [1193, 19] on icon at bounding box center [1195, 17] width 14 height 14
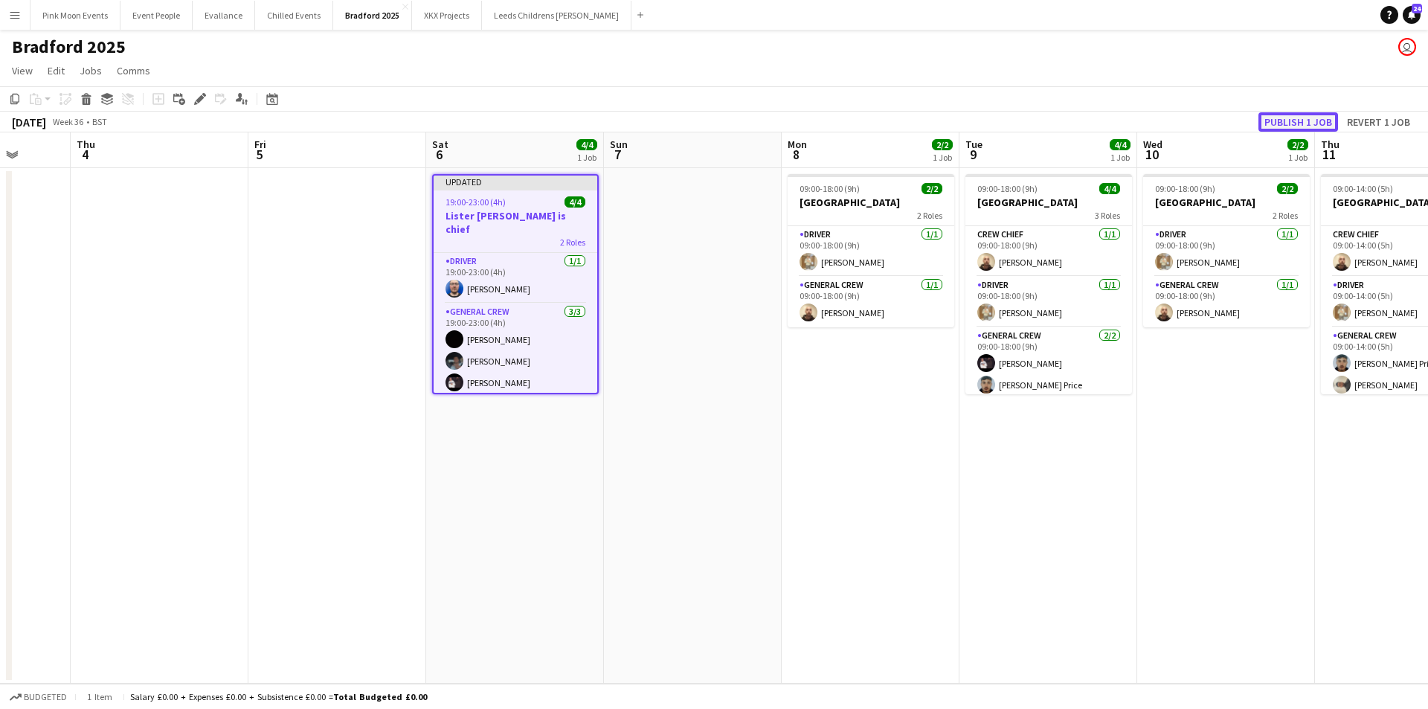
click at [1331, 121] on button "Publish 1 job" at bounding box center [1298, 121] width 80 height 19
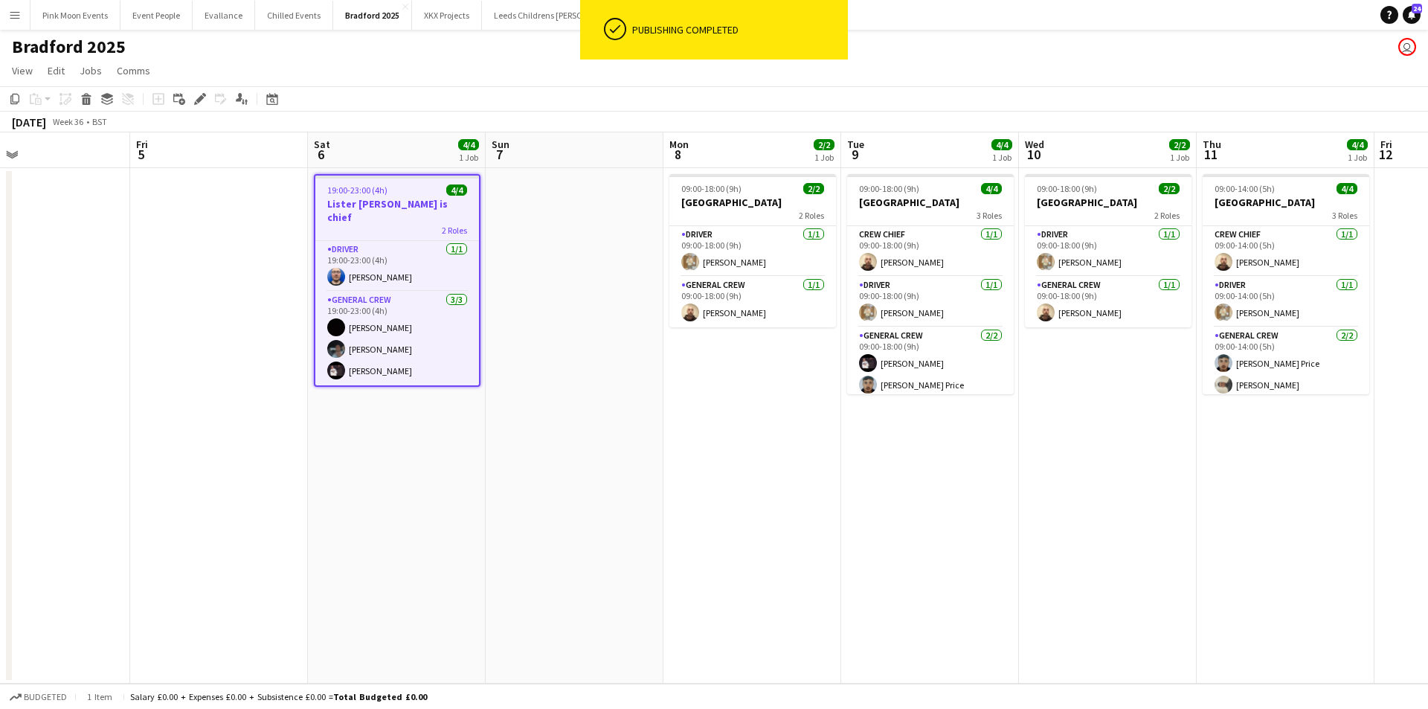
drag, startPoint x: 924, startPoint y: 495, endPoint x: 776, endPoint y: 524, distance: 151.5
click at [776, 524] on app-calendar-viewport "Mon 1 Tue 2 Wed 3 Thu 4 Fri 5 Sat 6 4/4 1 Job Sun 7 Mon 8 2/2 1 Job Tue 9 4/4 1…" at bounding box center [714, 407] width 1428 height 551
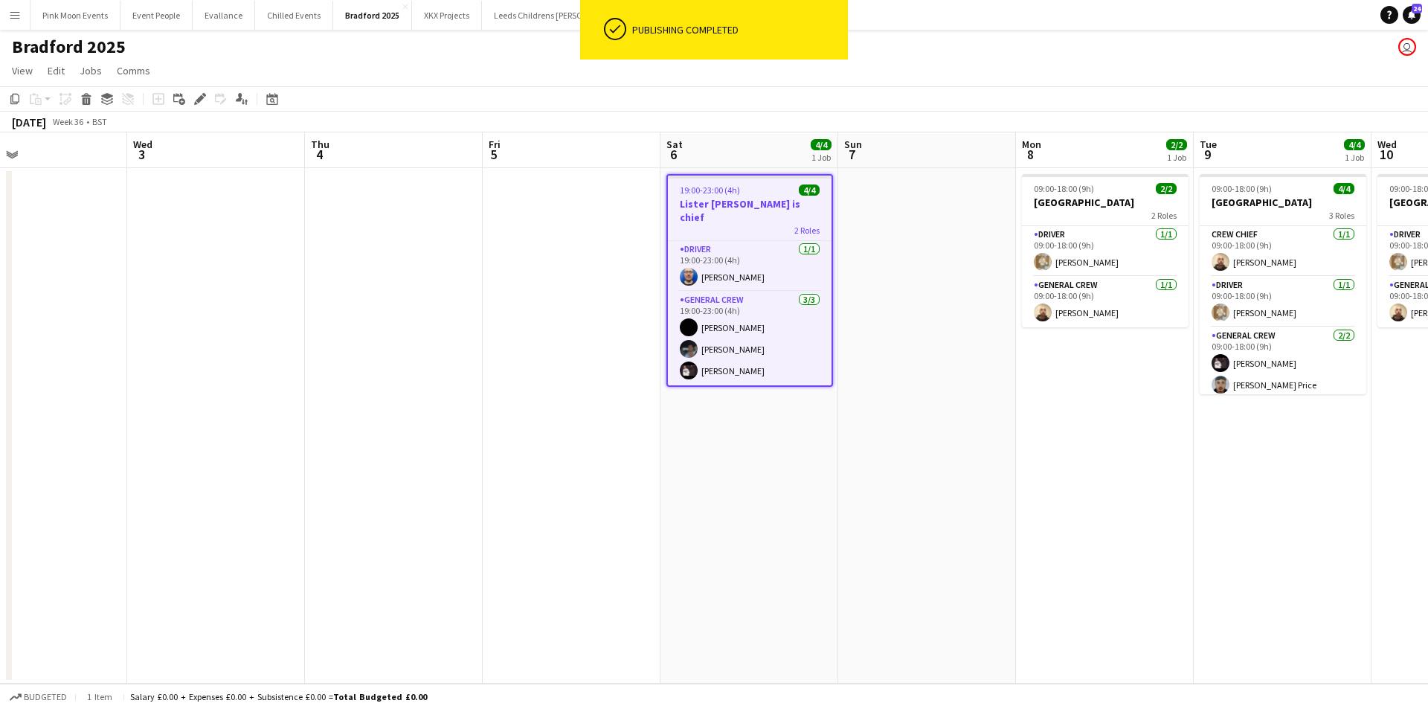
drag, startPoint x: 586, startPoint y: 521, endPoint x: 960, endPoint y: 496, distance: 374.9
click at [960, 496] on app-calendar-viewport "Sun 31 Mon 1 Tue 2 Wed 3 Thu 4 Fri 5 Sat 6 4/4 1 Job Sun 7 Mon 8 2/2 1 Job Tue …" at bounding box center [714, 407] width 1428 height 551
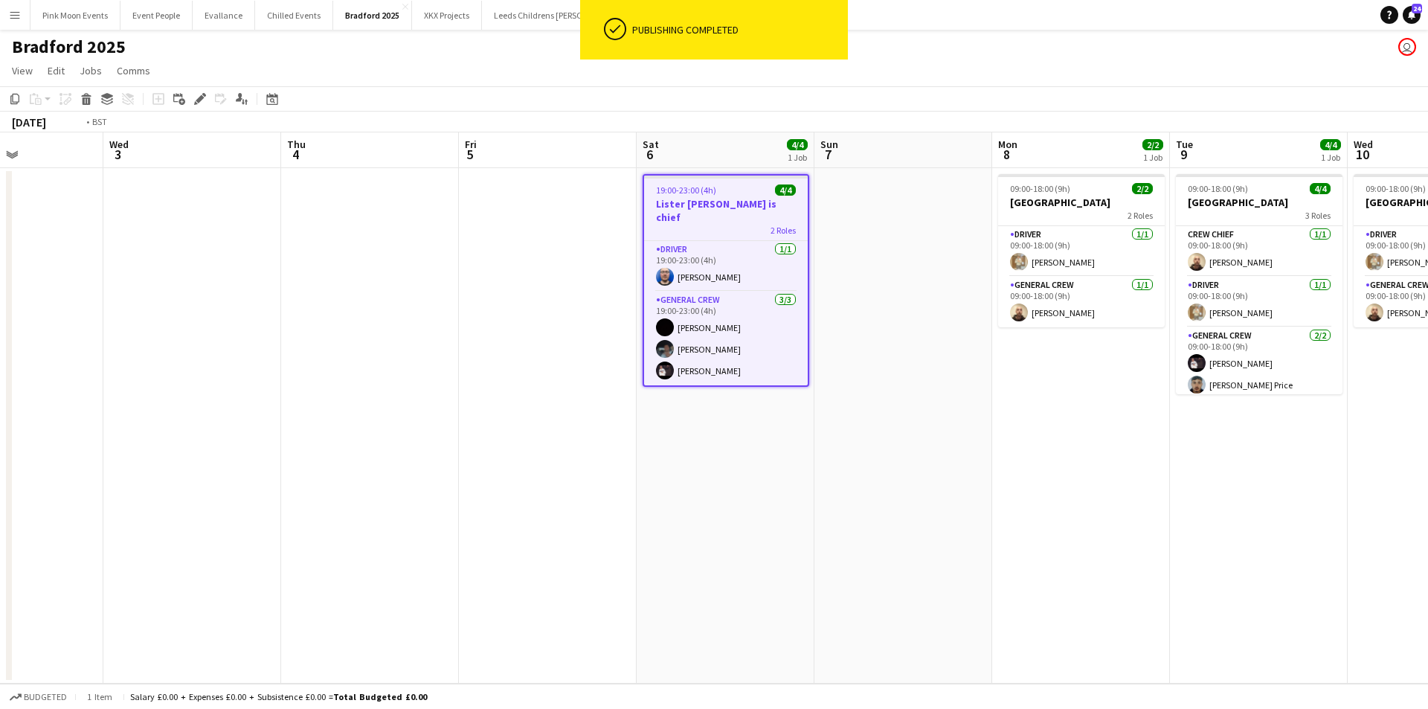
drag, startPoint x: 525, startPoint y: 535, endPoint x: 836, endPoint y: 469, distance: 317.6
click at [836, 469] on app-calendar-viewport "Sun 31 Mon 1 Tue 2 Wed 3 Thu 4 Fri 5 Sat 6 4/4 1 Job Sun 7 Mon 8 2/2 1 Job Tue …" at bounding box center [714, 407] width 1428 height 551
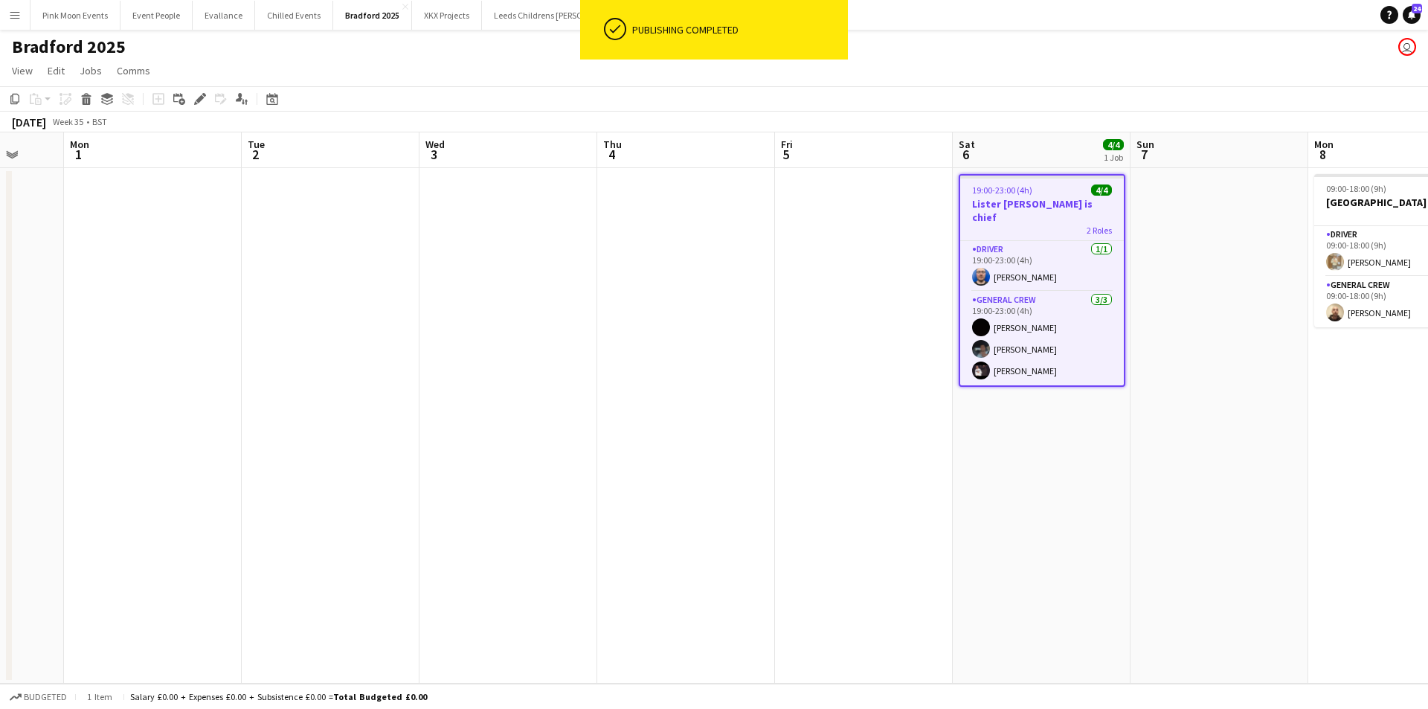
drag, startPoint x: 819, startPoint y: 512, endPoint x: 770, endPoint y: 515, distance: 48.4
click at [738, 524] on app-calendar-viewport "Fri 29 Sat 30 Sun 31 Mon 1 Tue 2 Wed 3 Thu 4 Fri 5 Sat 6 4/4 1 Job Sun 7 Mon 8 …" at bounding box center [714, 407] width 1428 height 551
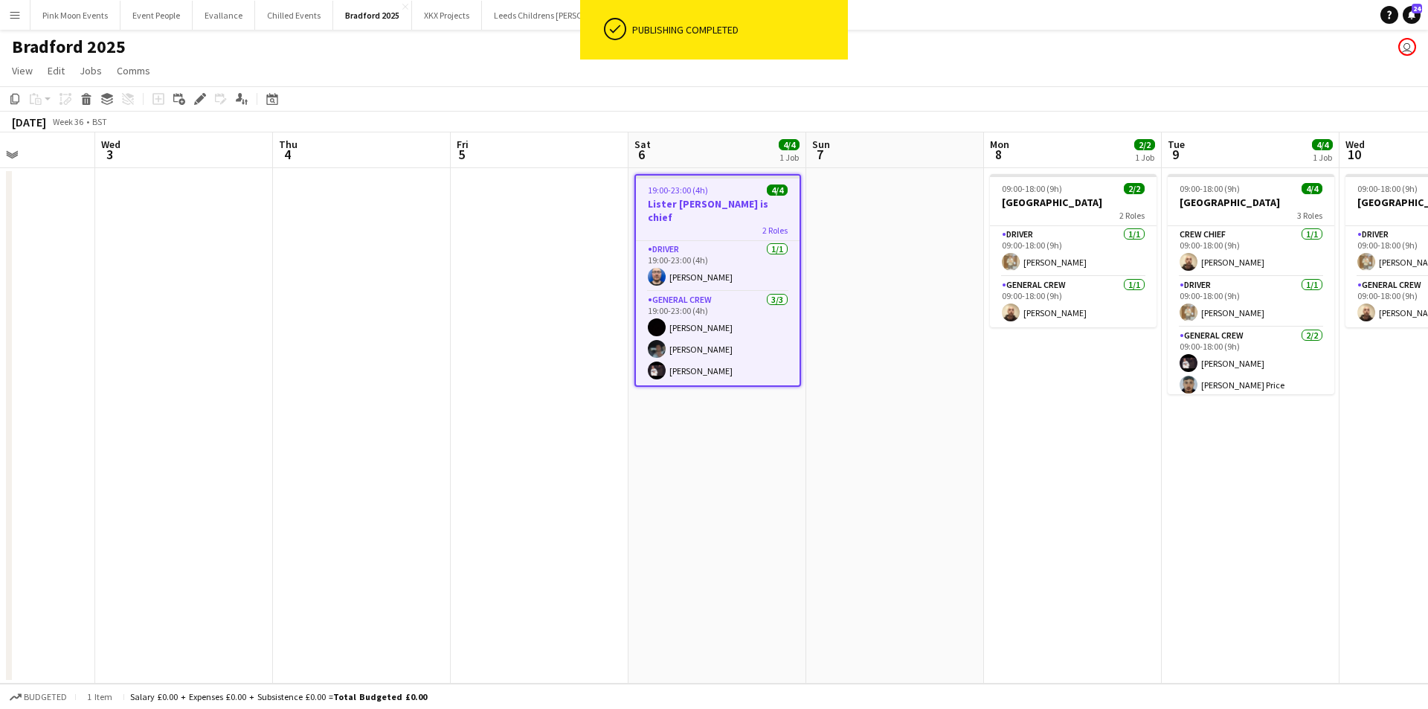
click at [849, 497] on app-calendar-viewport "Sun 31 Mon 1 Tue 2 Wed 3 Thu 4 Fri 5 Sat 6 4/4 1 Job Sun 7 Mon 8 2/2 1 Job Tue …" at bounding box center [714, 407] width 1428 height 551
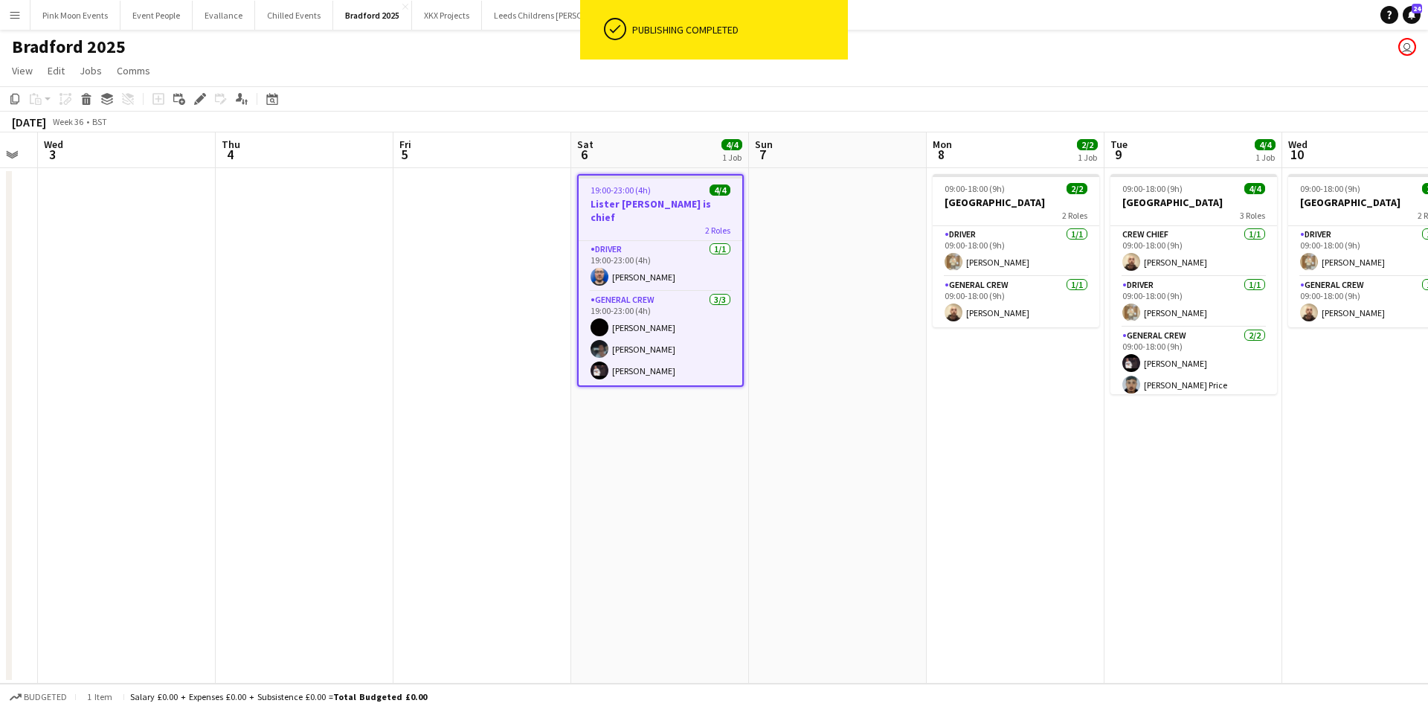
drag, startPoint x: 889, startPoint y: 483, endPoint x: 806, endPoint y: 491, distance: 82.9
click at [812, 487] on app-calendar-viewport "Sun 31 Mon 1 Tue 2 Wed 3 Thu 4 Fri 5 Sat 6 4/4 1 Job Sun 7 Mon 8 2/2 1 Job Tue …" at bounding box center [714, 407] width 1428 height 551
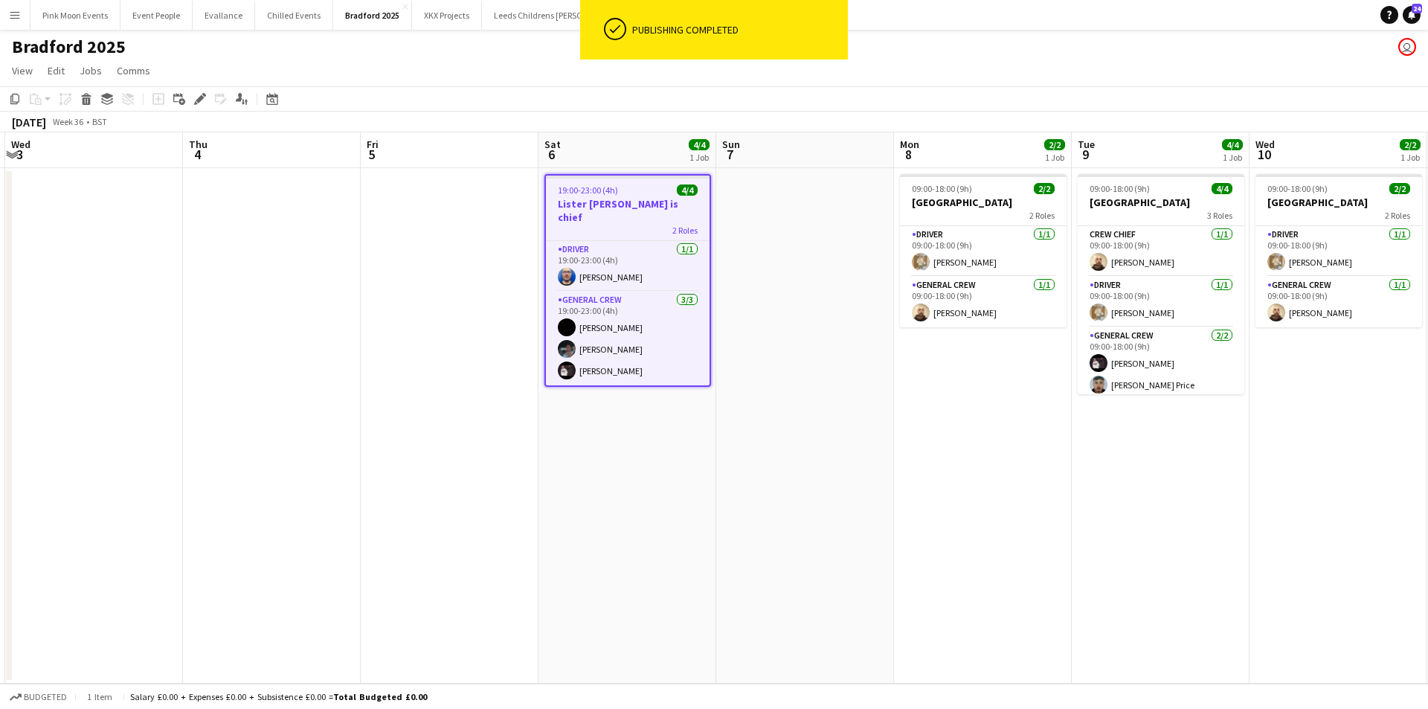
scroll to position [0, 693]
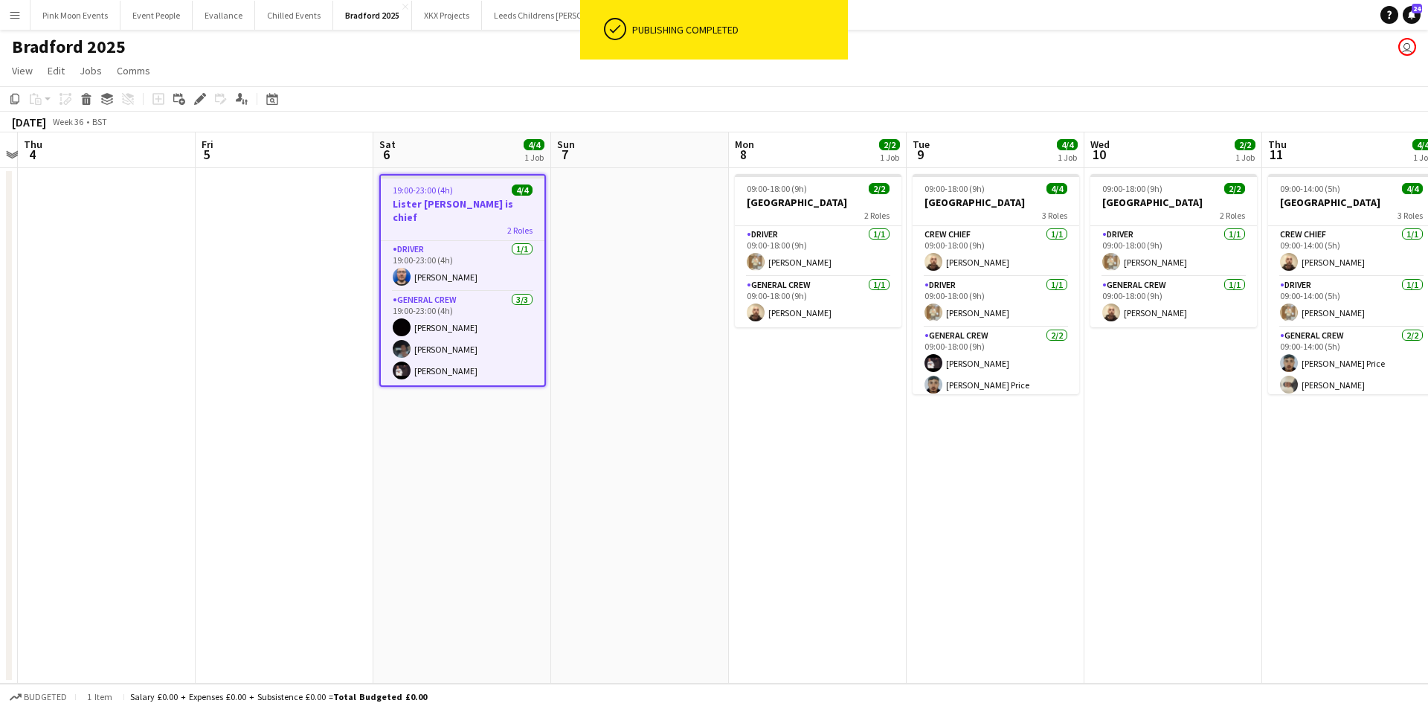
drag, startPoint x: 993, startPoint y: 477, endPoint x: 857, endPoint y: 476, distance: 135.3
click at [866, 477] on app-calendar-viewport "Sun 31 Mon 1 Tue 2 Wed 3 Thu 4 Fri 5 Sat 6 4/4 1 Job Sun 7 Mon 8 2/2 1 Job Tue …" at bounding box center [714, 407] width 1428 height 551
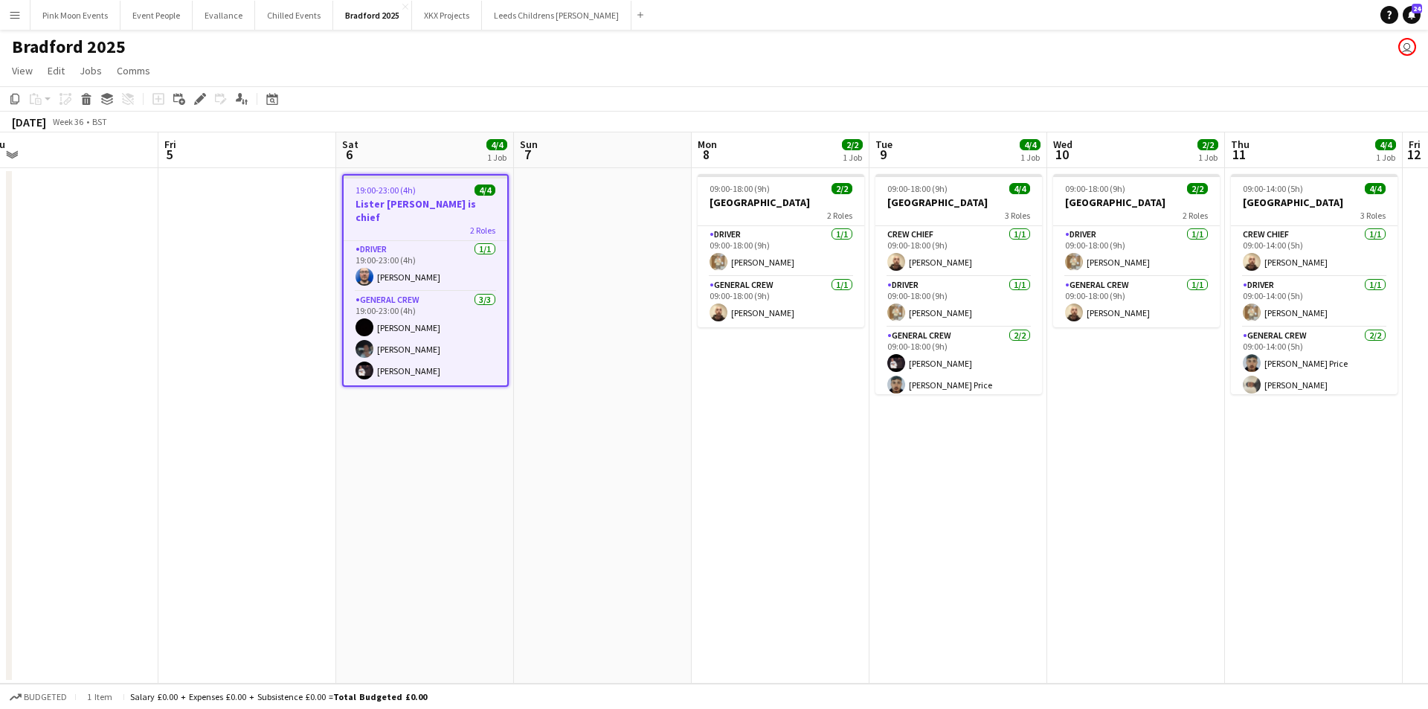
click at [963, 539] on app-calendar-viewport "Sun 31 Mon 1 Tue 2 Wed 3 Thu 4 Fri 5 Sat 6 4/4 1 Job Sun 7 Mon 8 2/2 1 Job Tue …" at bounding box center [714, 407] width 1428 height 551
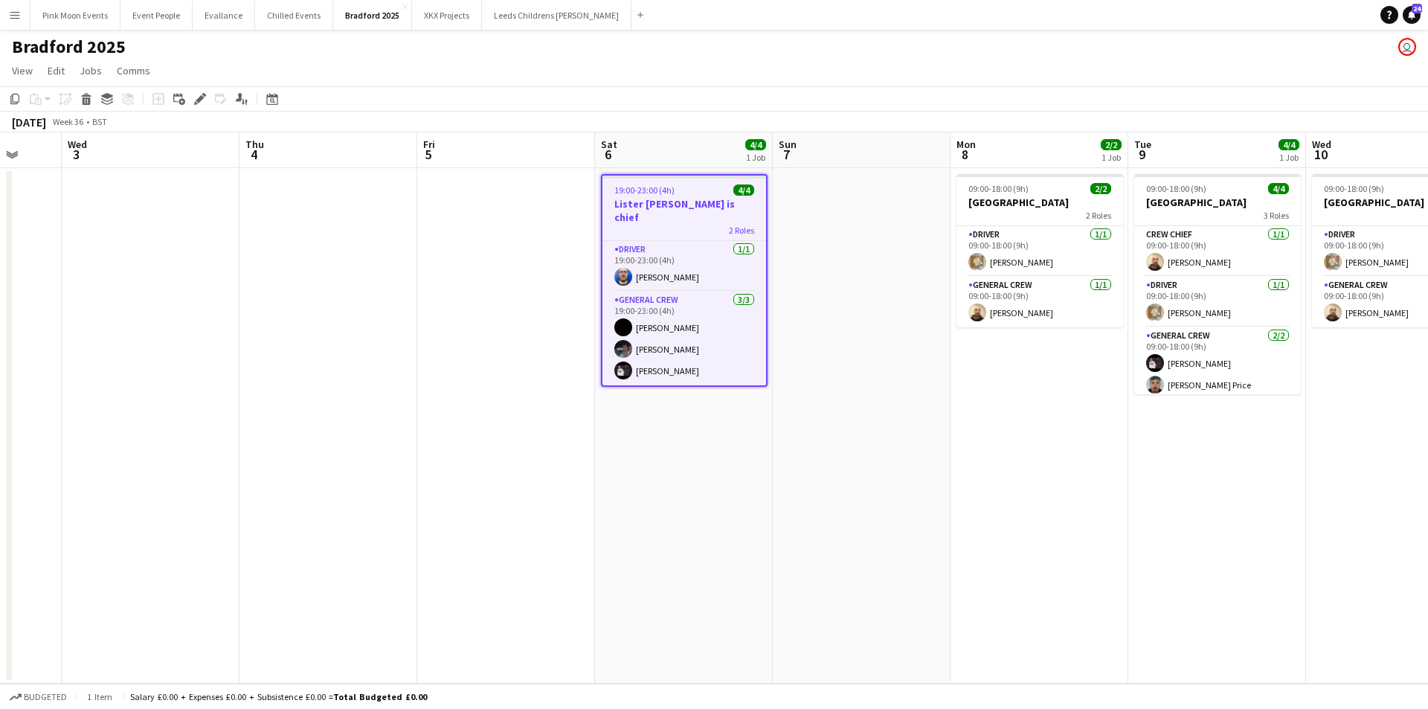
drag, startPoint x: 936, startPoint y: 540, endPoint x: 776, endPoint y: 539, distance: 160.6
click at [776, 539] on app-calendar-viewport "Sun 31 Mon 1 Tue 2 Wed 3 Thu 4 Fri 5 Sat 6 4/4 1 Job Sun 7 Mon 8 2/2 1 Job Tue …" at bounding box center [714, 407] width 1428 height 551
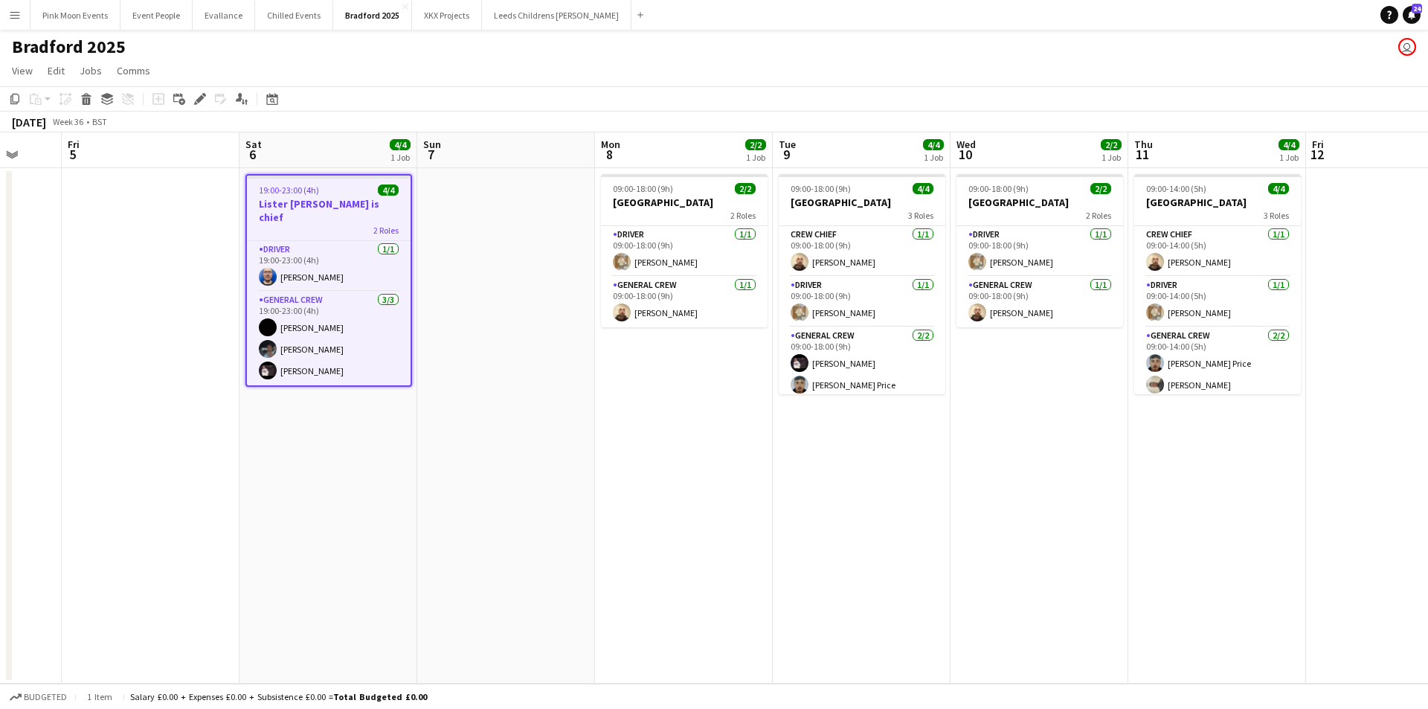
scroll to position [0, 549]
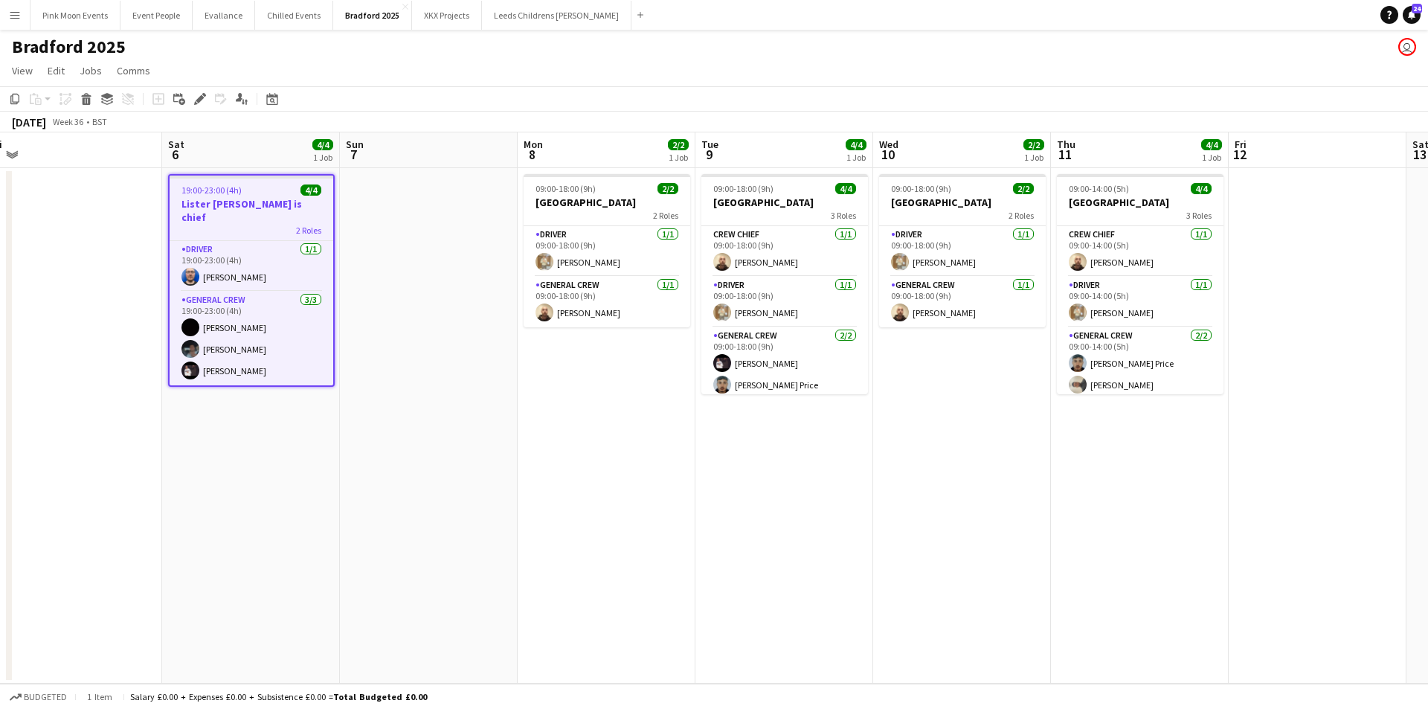
click at [958, 452] on app-date-cell "09:00-18:00 (9h) 2/2 Oxenhope Railway Station 2 Roles Driver [DATE] 09:00-18:00…" at bounding box center [962, 425] width 178 height 515
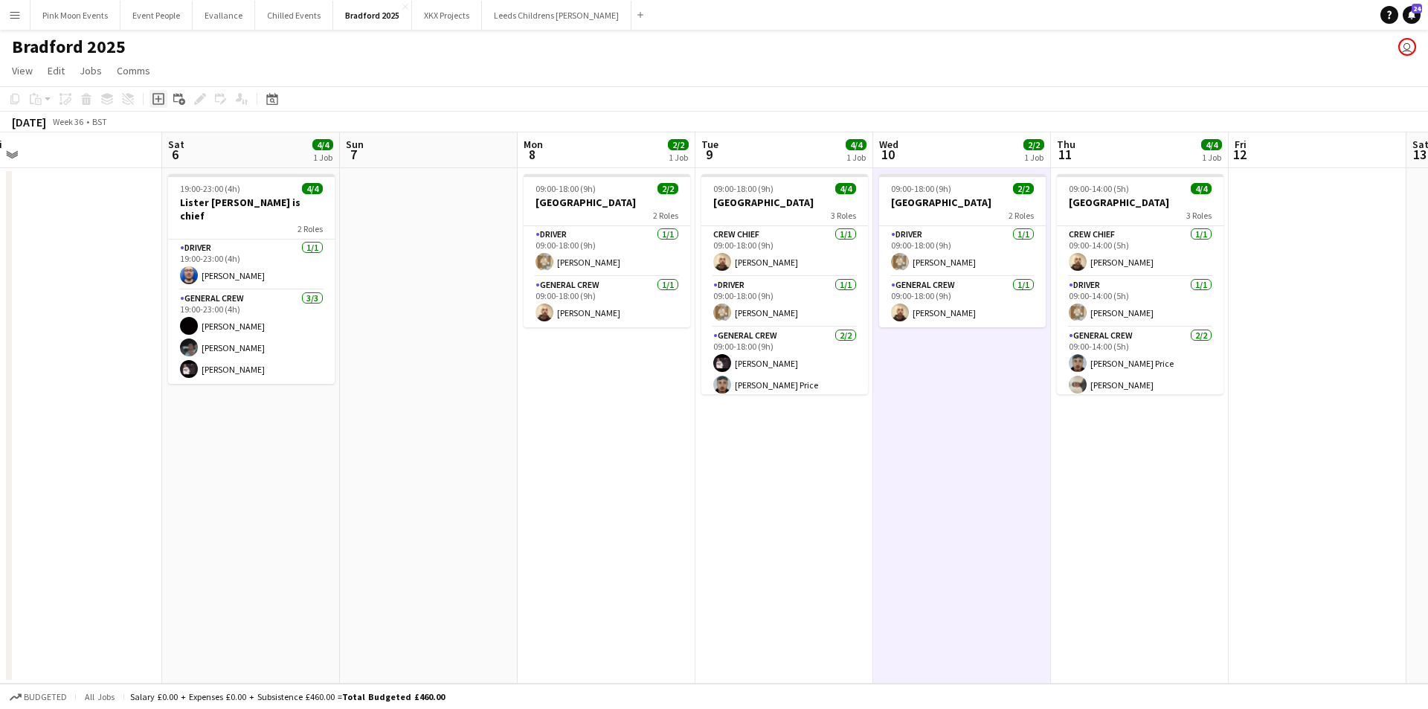
click at [158, 102] on icon "Add job" at bounding box center [158, 99] width 12 height 12
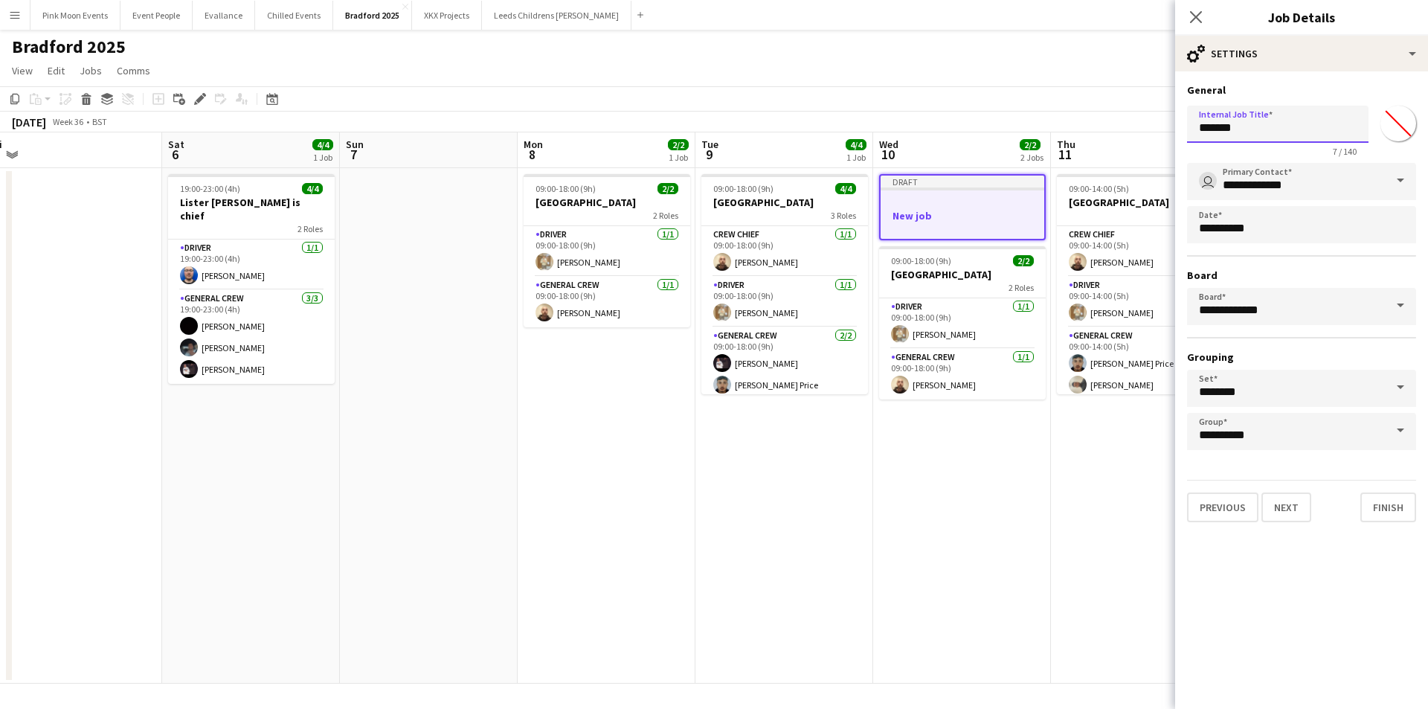
drag, startPoint x: 1287, startPoint y: 135, endPoint x: 1074, endPoint y: 144, distance: 213.6
click at [1074, 144] on body "Menu Boards Boards Boards All jobs Status Workforce Workforce My Workforce Recr…" at bounding box center [714, 354] width 1428 height 709
type input "********"
click at [1284, 516] on button "Next" at bounding box center [1286, 507] width 50 height 30
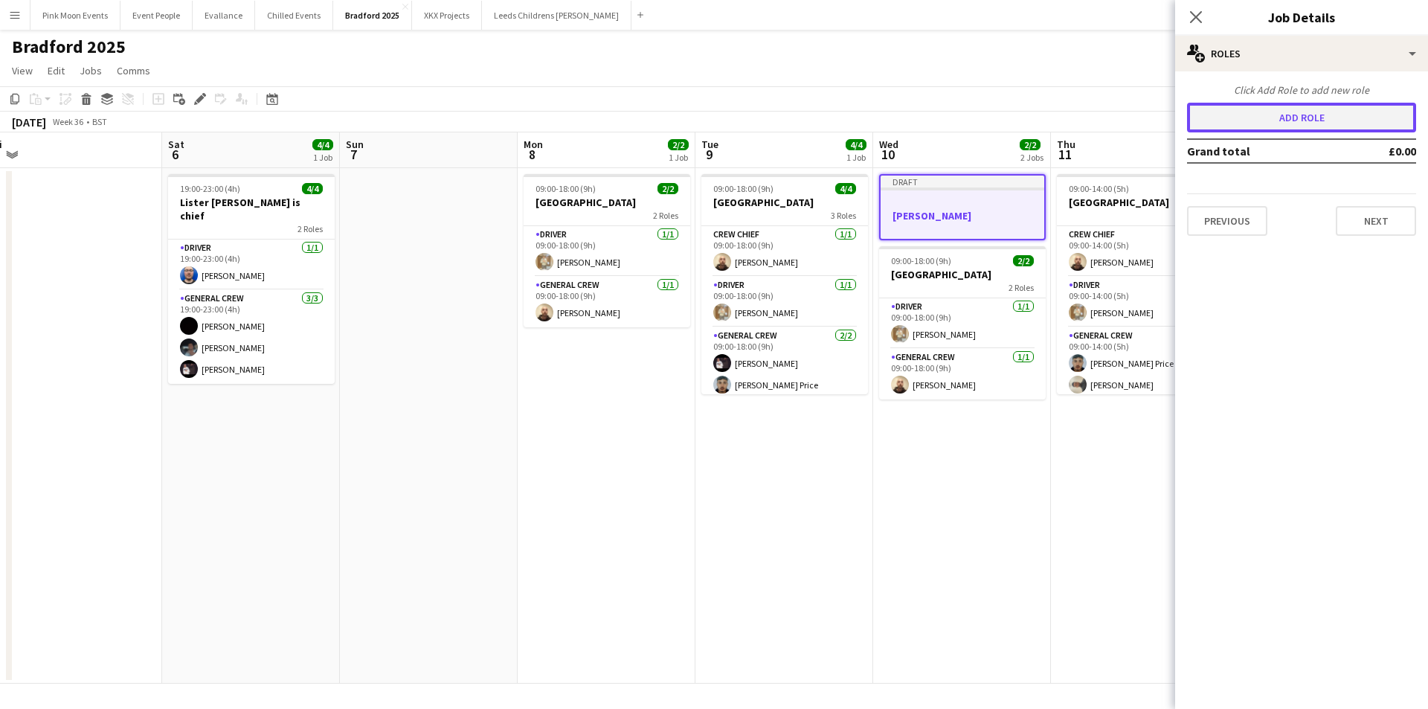
click at [1259, 129] on button "Add role" at bounding box center [1301, 118] width 229 height 30
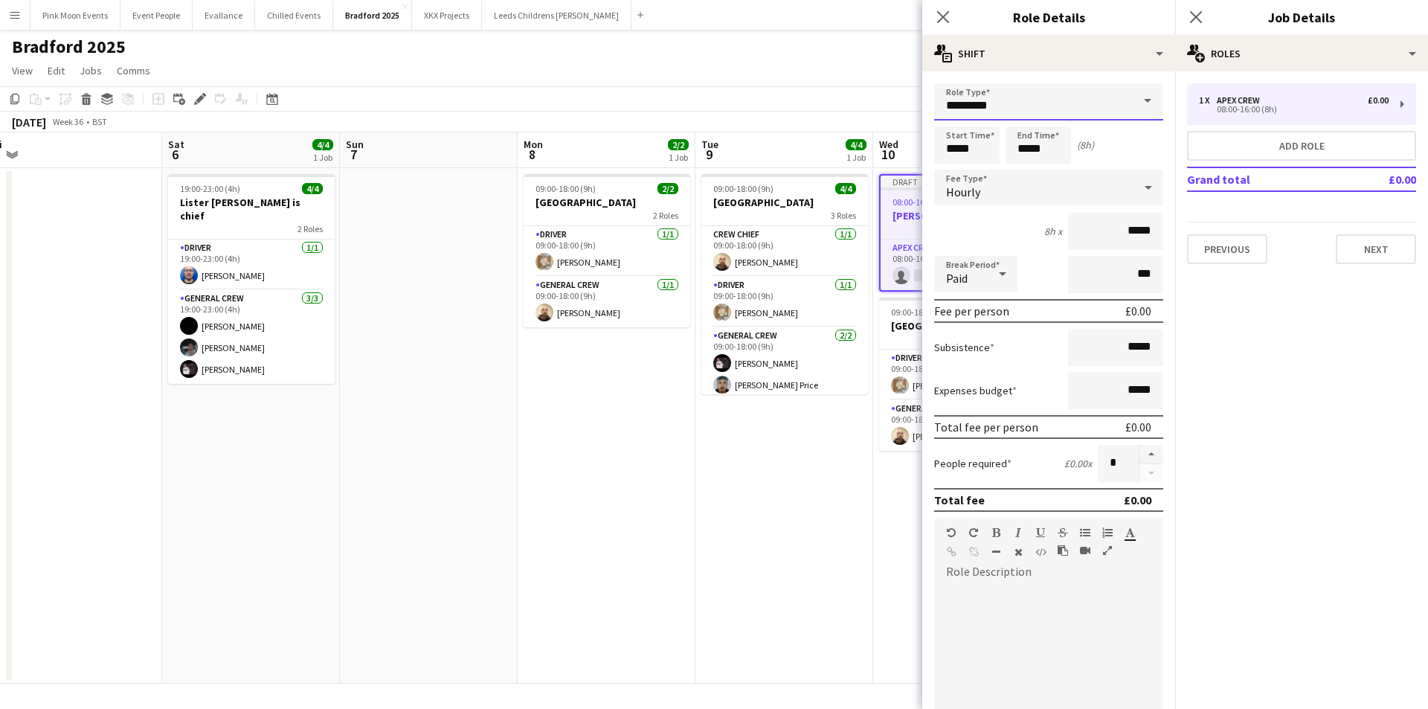
click at [1018, 112] on input "*********" at bounding box center [1048, 101] width 229 height 37
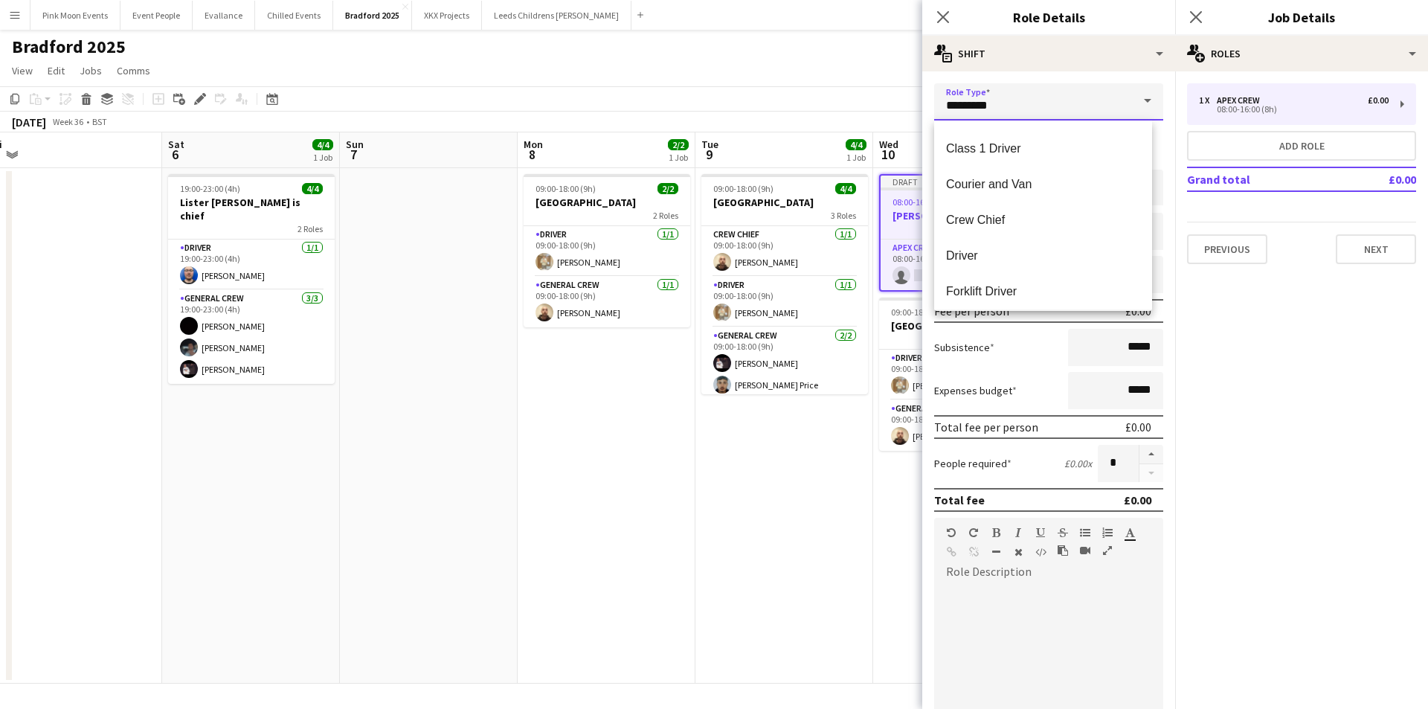
scroll to position [149, 0]
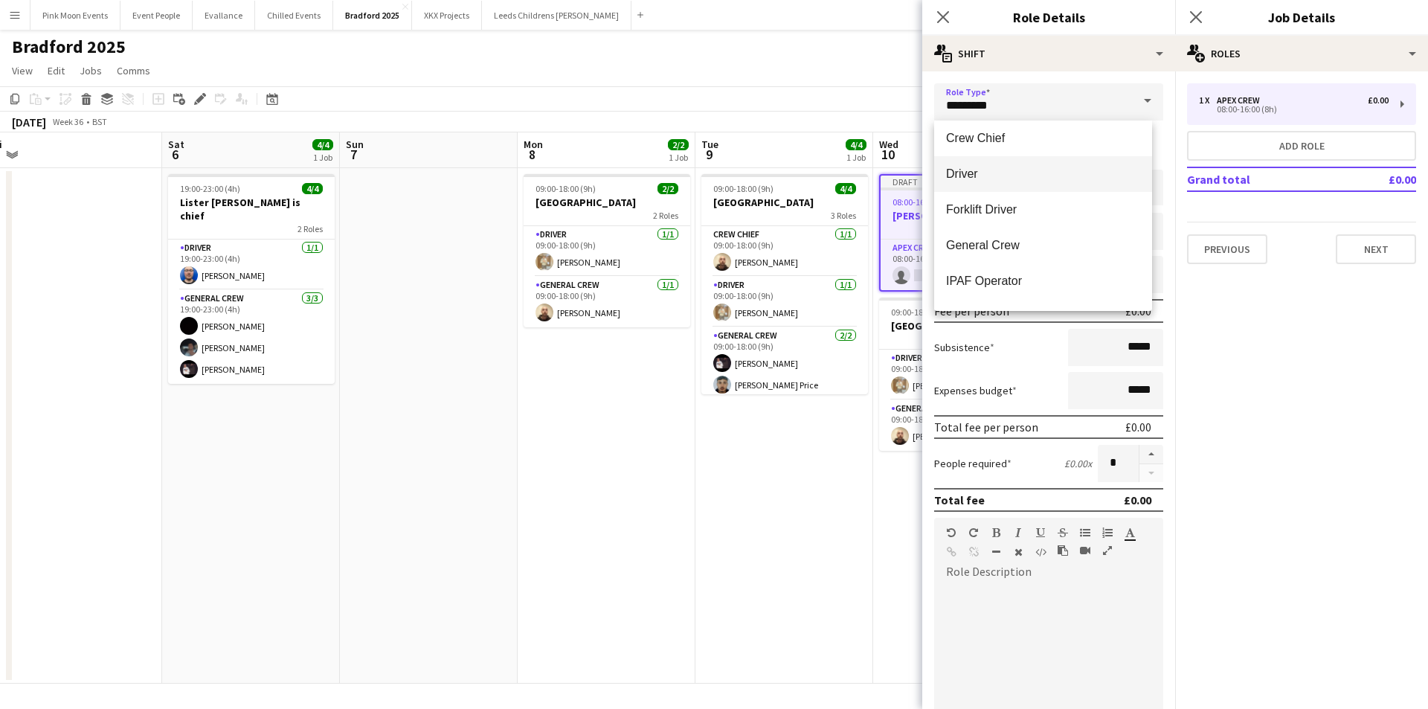
click at [985, 169] on span "Driver" at bounding box center [1043, 174] width 194 height 14
type input "******"
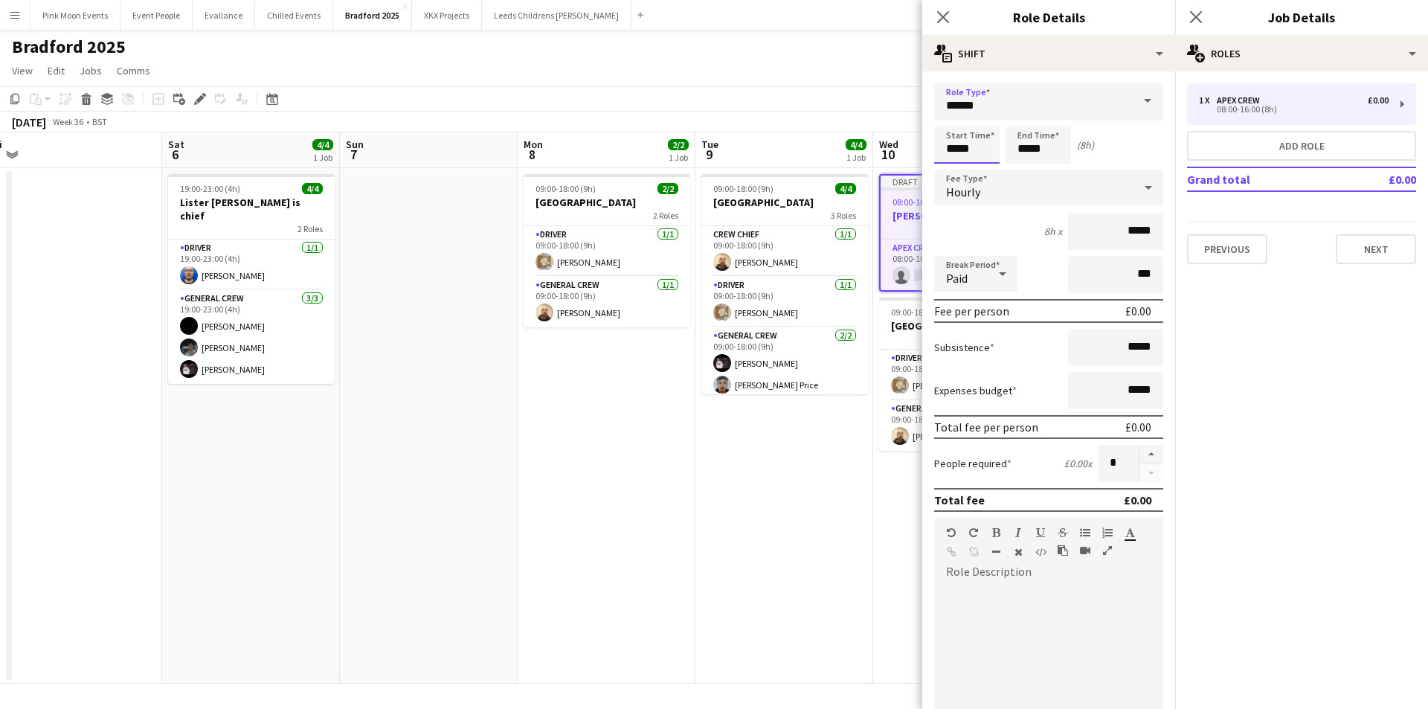
click at [985, 149] on input "*****" at bounding box center [966, 144] width 65 height 37
click at [956, 126] on input "*****" at bounding box center [966, 144] width 65 height 37
click at [956, 118] on div at bounding box center [952, 119] width 30 height 15
type input "*****"
click at [956, 118] on div at bounding box center [952, 119] width 30 height 15
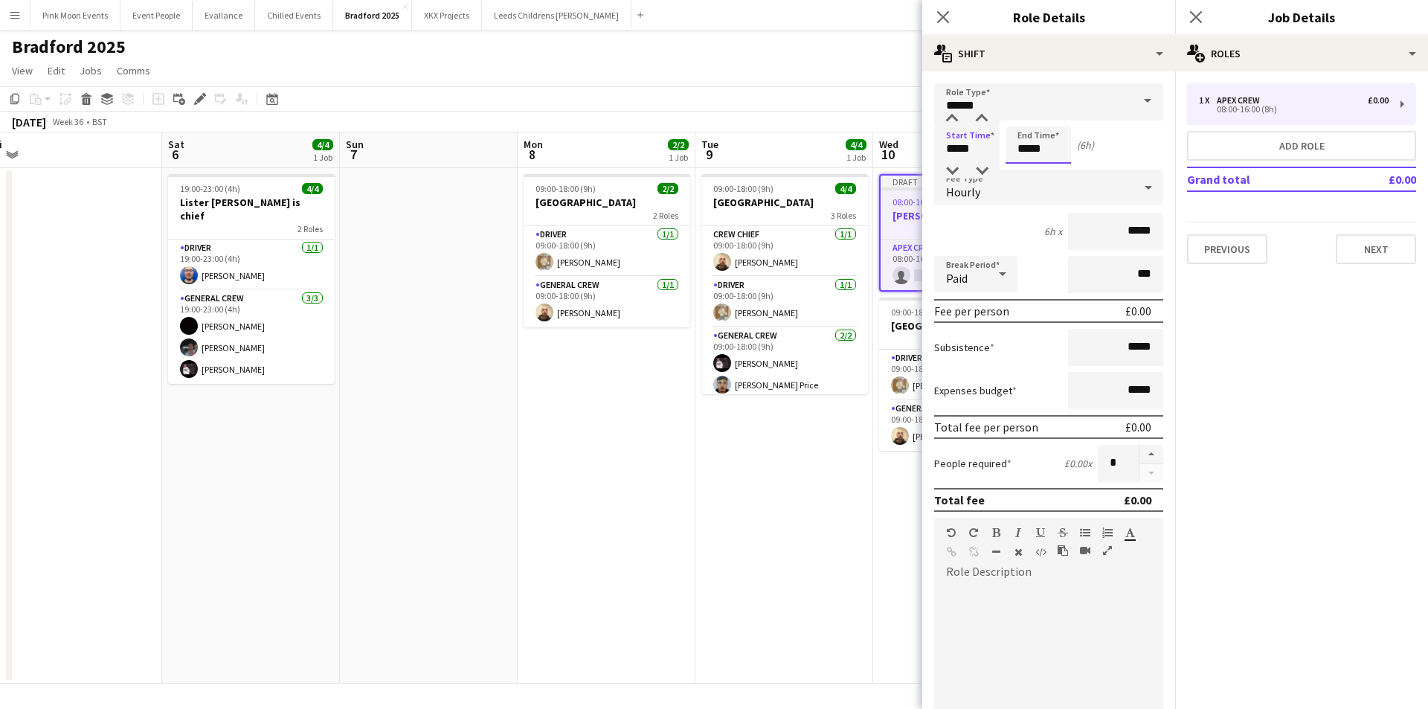
click at [1048, 146] on input "*****" at bounding box center [1037, 144] width 65 height 37
click at [1022, 113] on div at bounding box center [1023, 119] width 30 height 15
type input "*****"
click at [1022, 113] on div at bounding box center [1023, 119] width 30 height 15
click at [1086, 359] on input "*****" at bounding box center [1115, 347] width 95 height 37
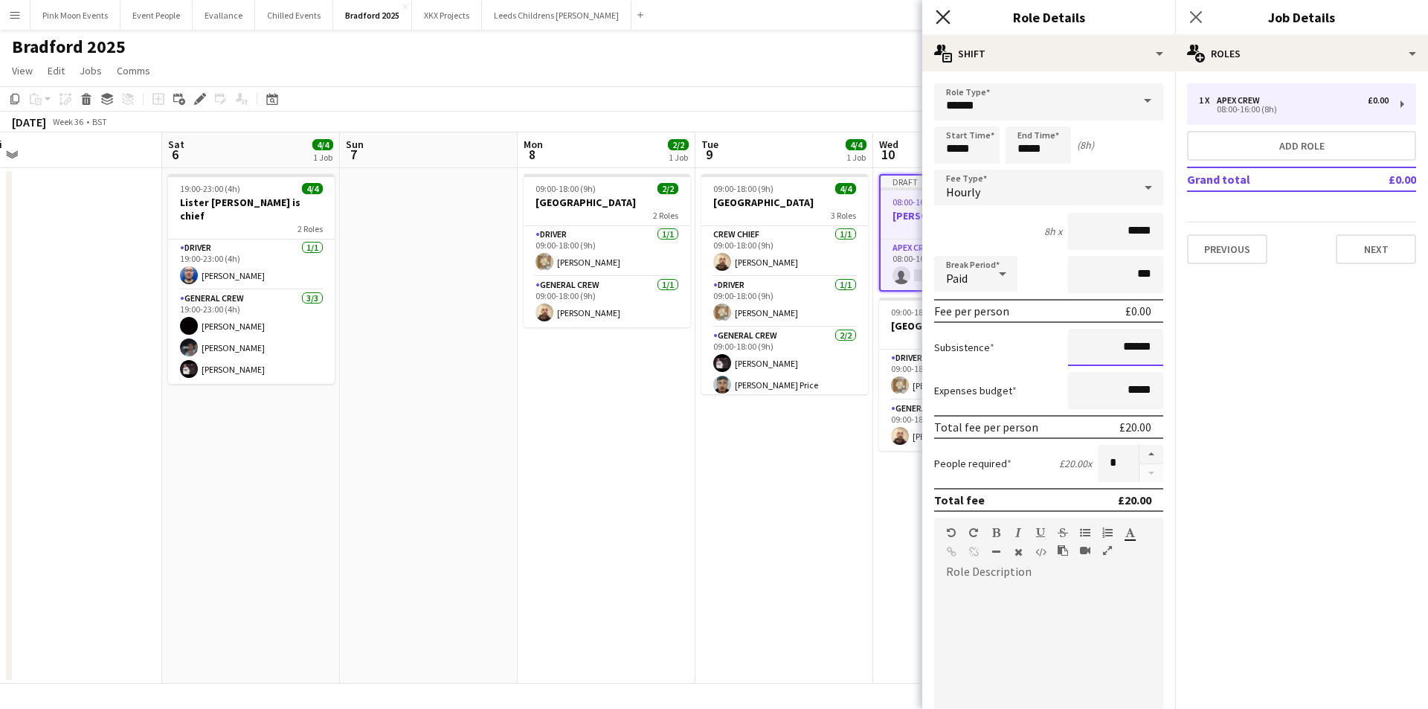
type input "******"
click at [938, 12] on icon at bounding box center [942, 17] width 14 height 14
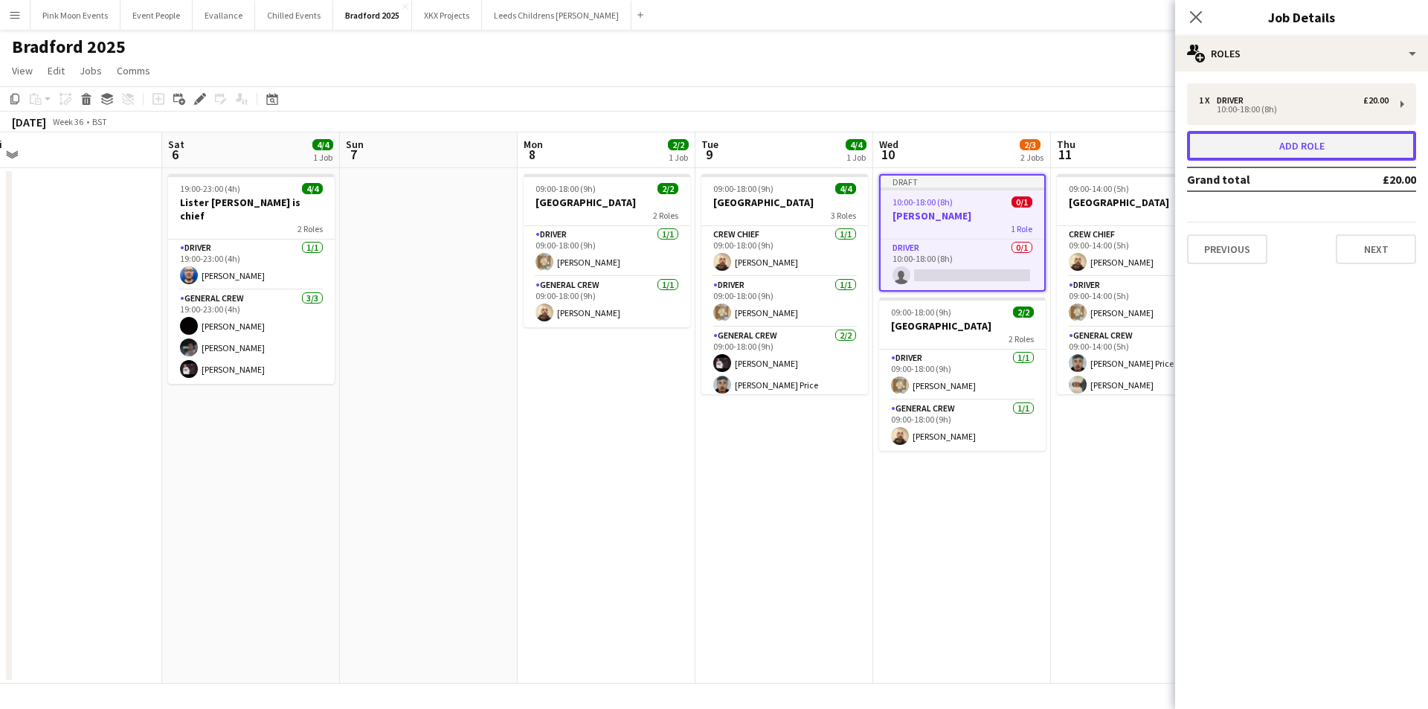
click at [1290, 146] on button "Add role" at bounding box center [1301, 146] width 229 height 30
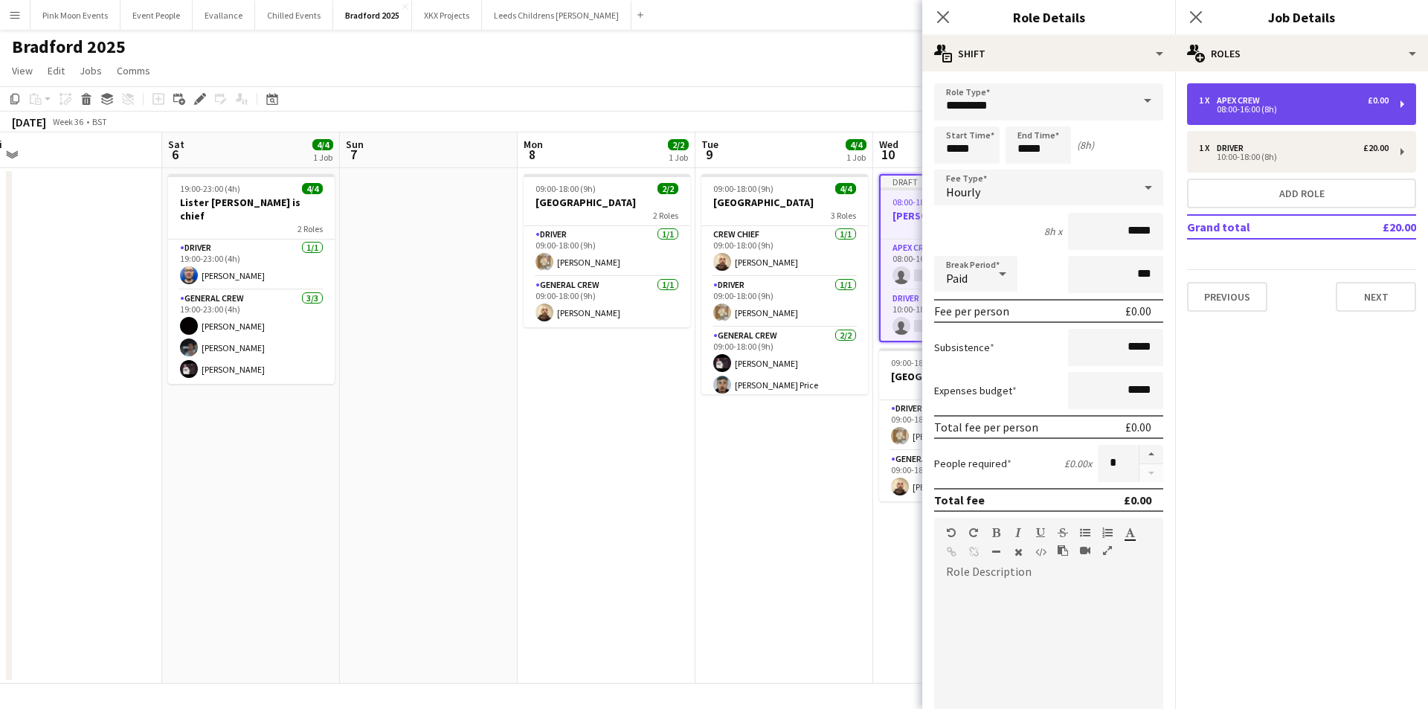
click at [1239, 106] on div "08:00-16:00 (8h)" at bounding box center [1294, 109] width 190 height 7
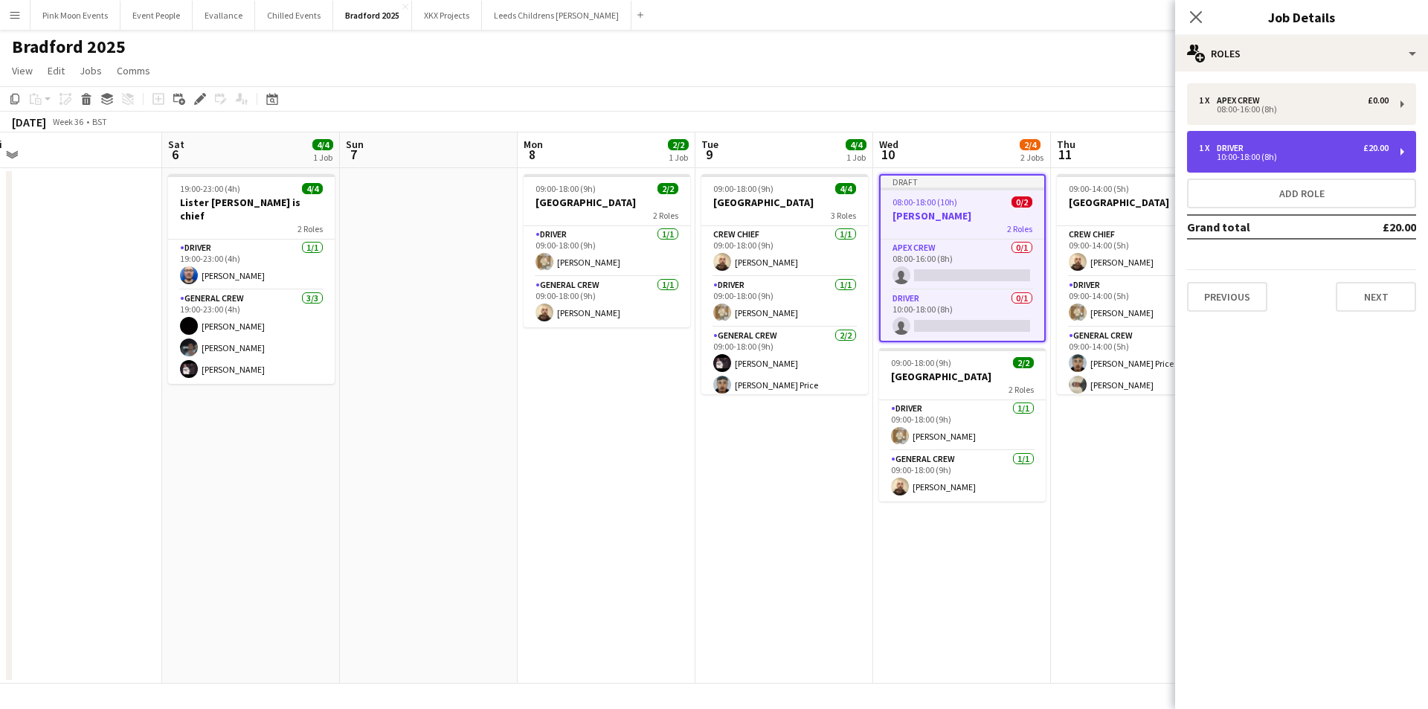
click at [1237, 141] on div "1 x Driver £20.00 10:00-18:00 (8h)" at bounding box center [1301, 152] width 229 height 42
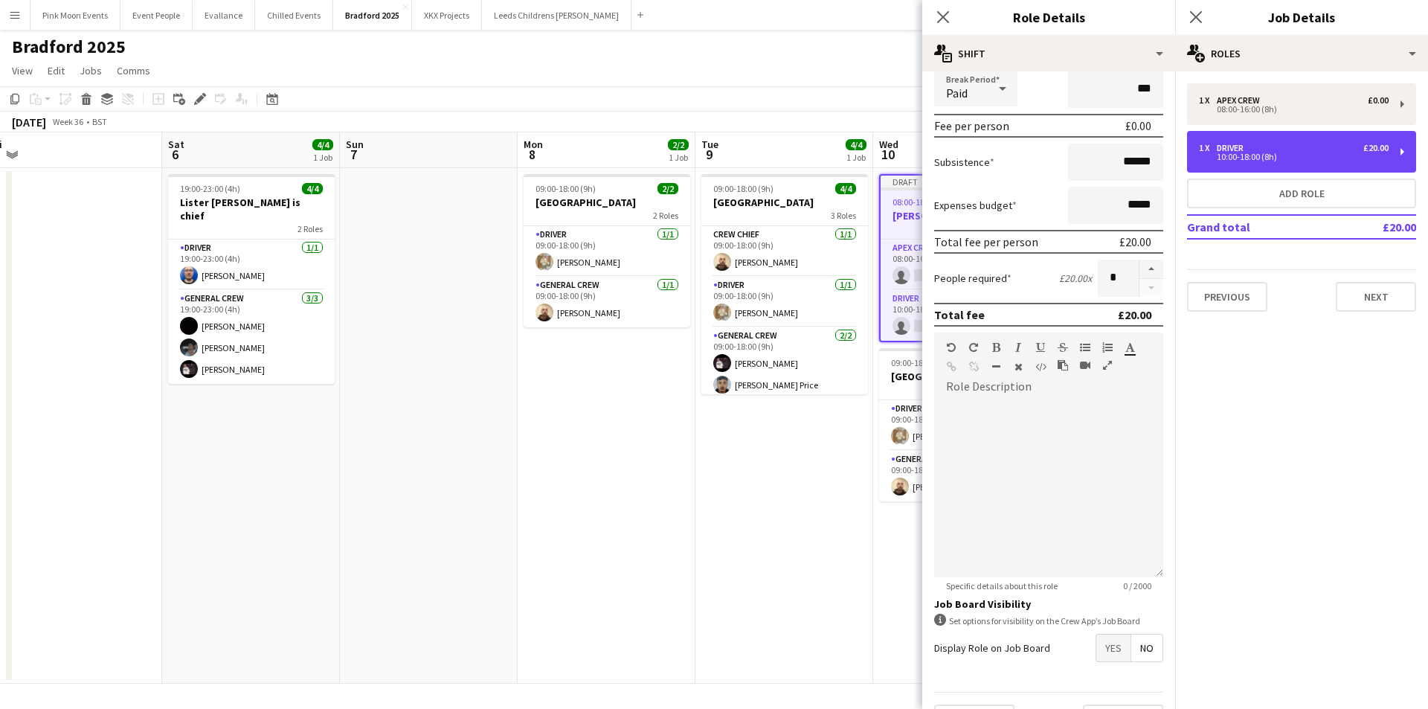
scroll to position [222, 0]
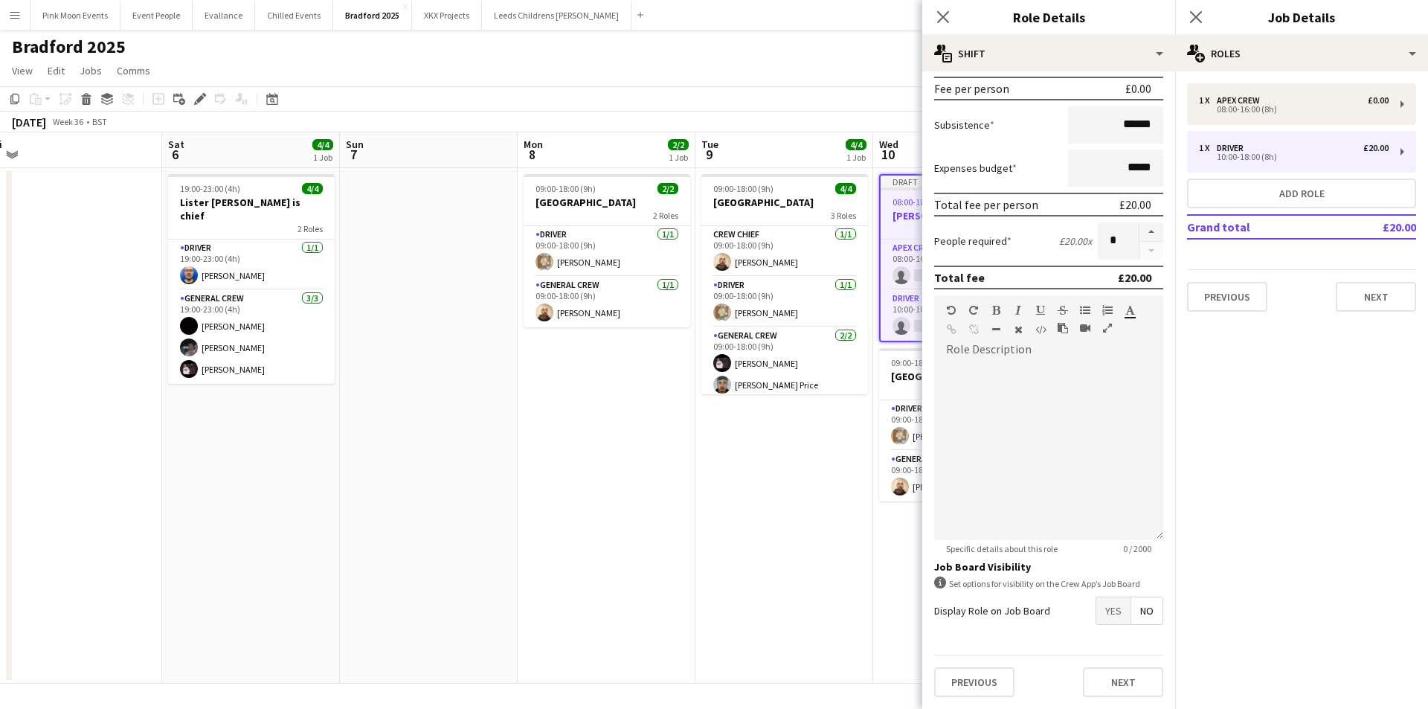
click at [1096, 608] on span "Yes" at bounding box center [1113, 610] width 34 height 27
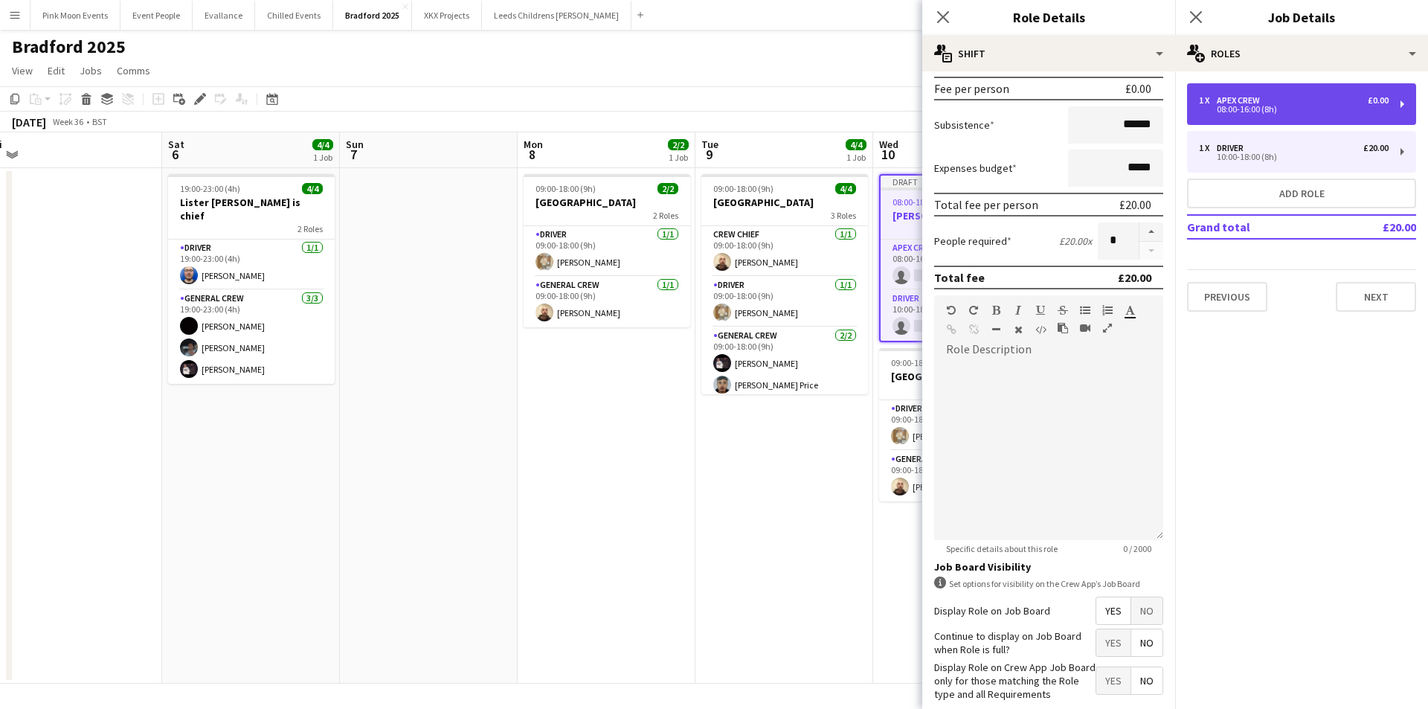
click at [1290, 110] on div "08:00-16:00 (8h)" at bounding box center [1294, 109] width 190 height 7
type input "*********"
type input "*****"
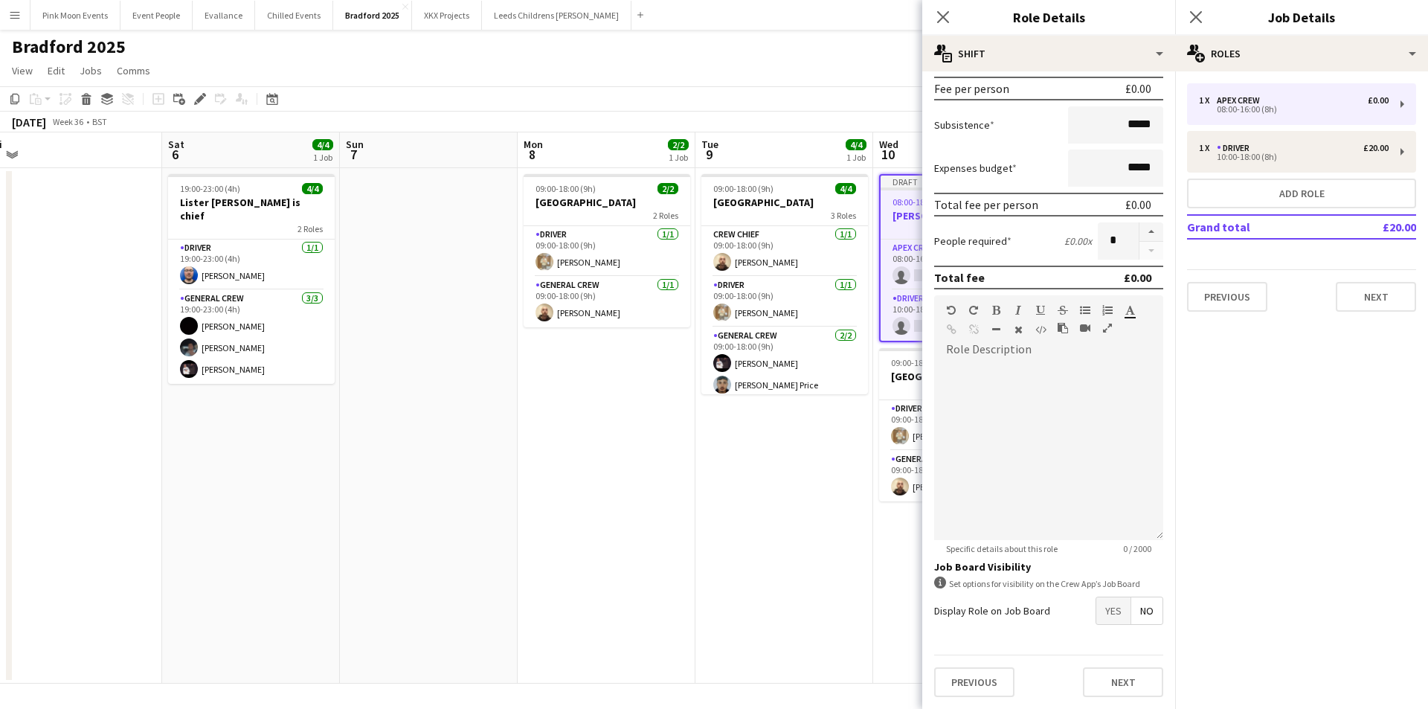
click at [1100, 610] on span "Yes" at bounding box center [1113, 610] width 34 height 27
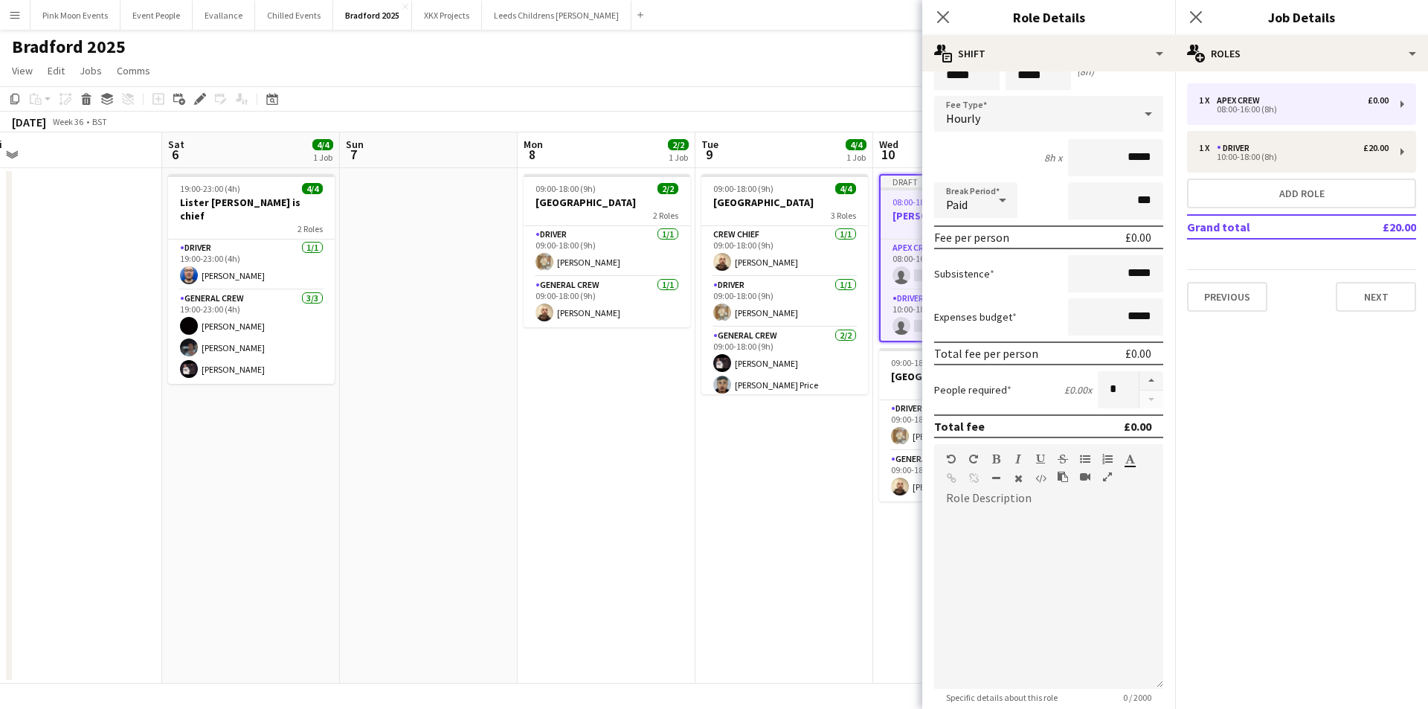
scroll to position [0, 0]
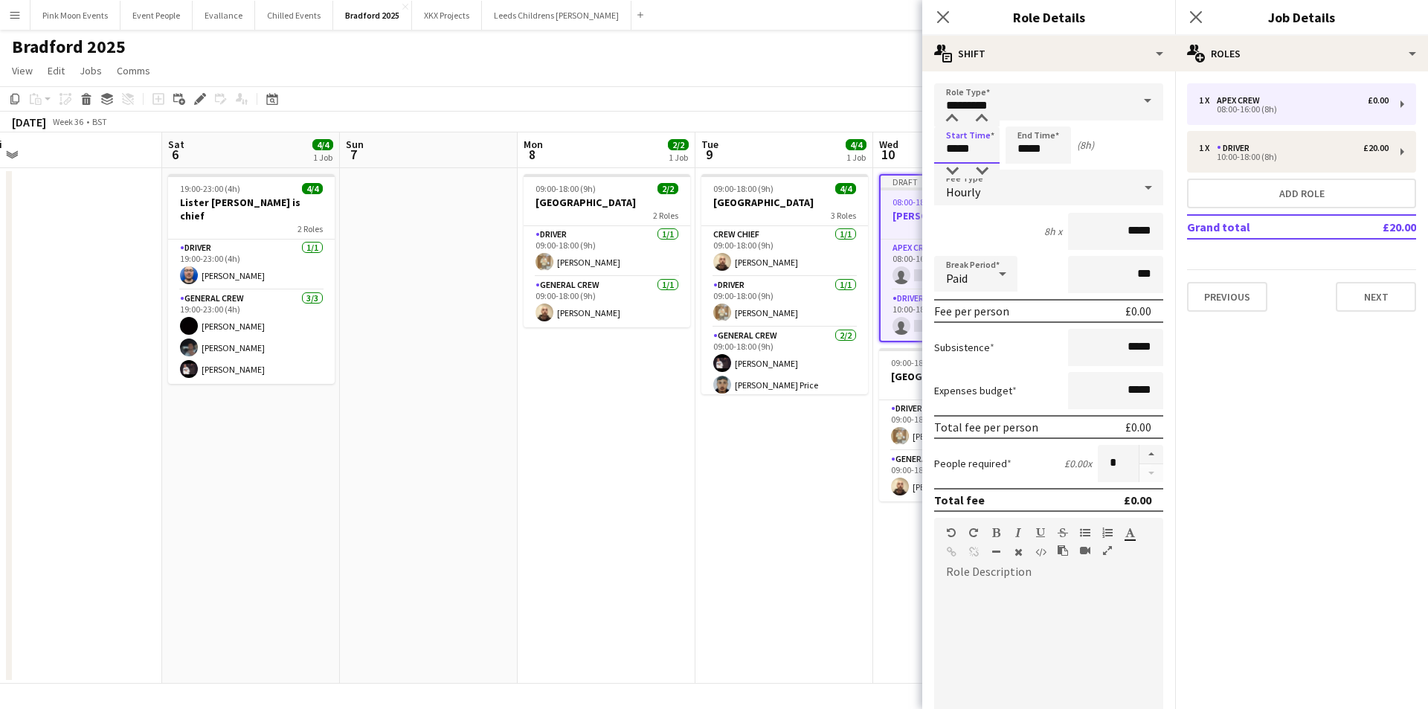
click at [979, 156] on input "*****" at bounding box center [966, 144] width 65 height 37
click at [953, 120] on div at bounding box center [952, 119] width 30 height 15
type input "*****"
click at [953, 120] on div at bounding box center [952, 119] width 30 height 15
click at [1038, 149] on input "*****" at bounding box center [1037, 144] width 65 height 37
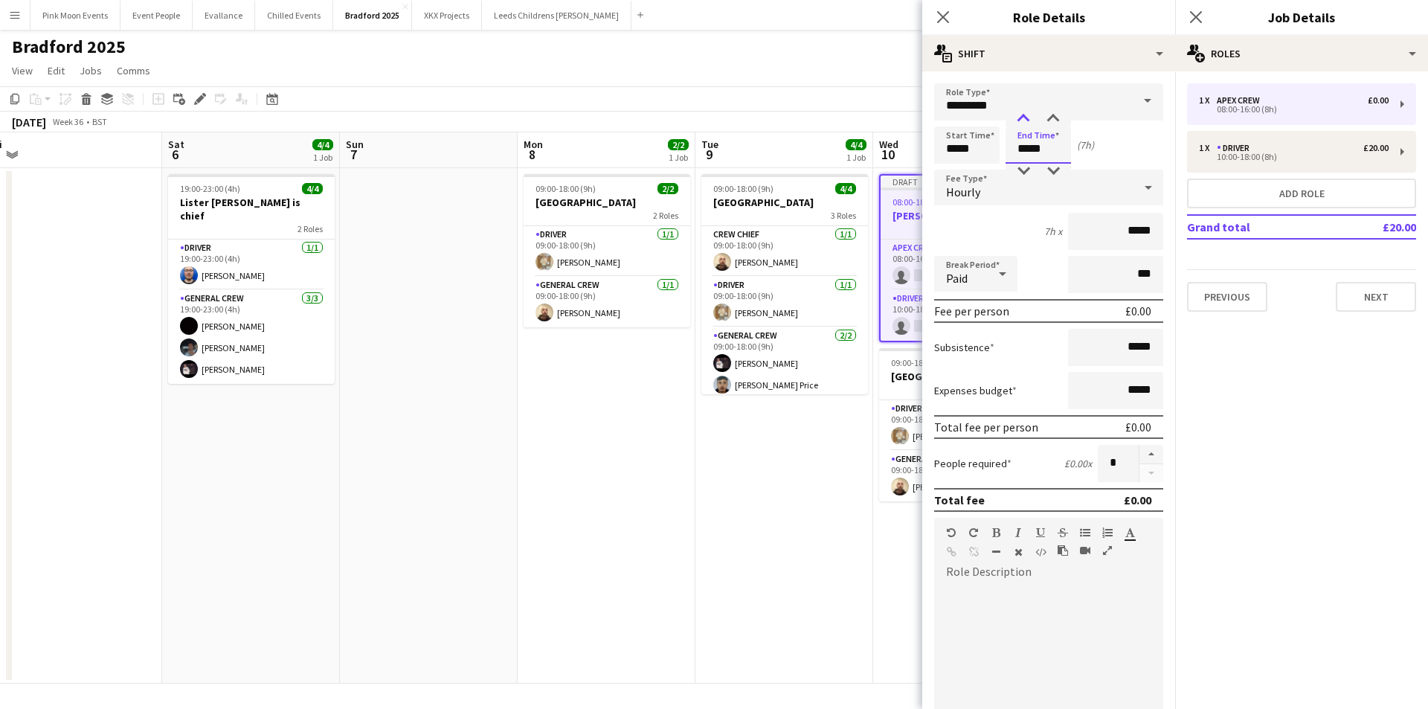
click at [1024, 120] on div at bounding box center [1023, 119] width 30 height 15
type input "*****"
click at [1024, 120] on div at bounding box center [1023, 119] width 30 height 15
click at [1034, 102] on input "*********" at bounding box center [1048, 101] width 229 height 37
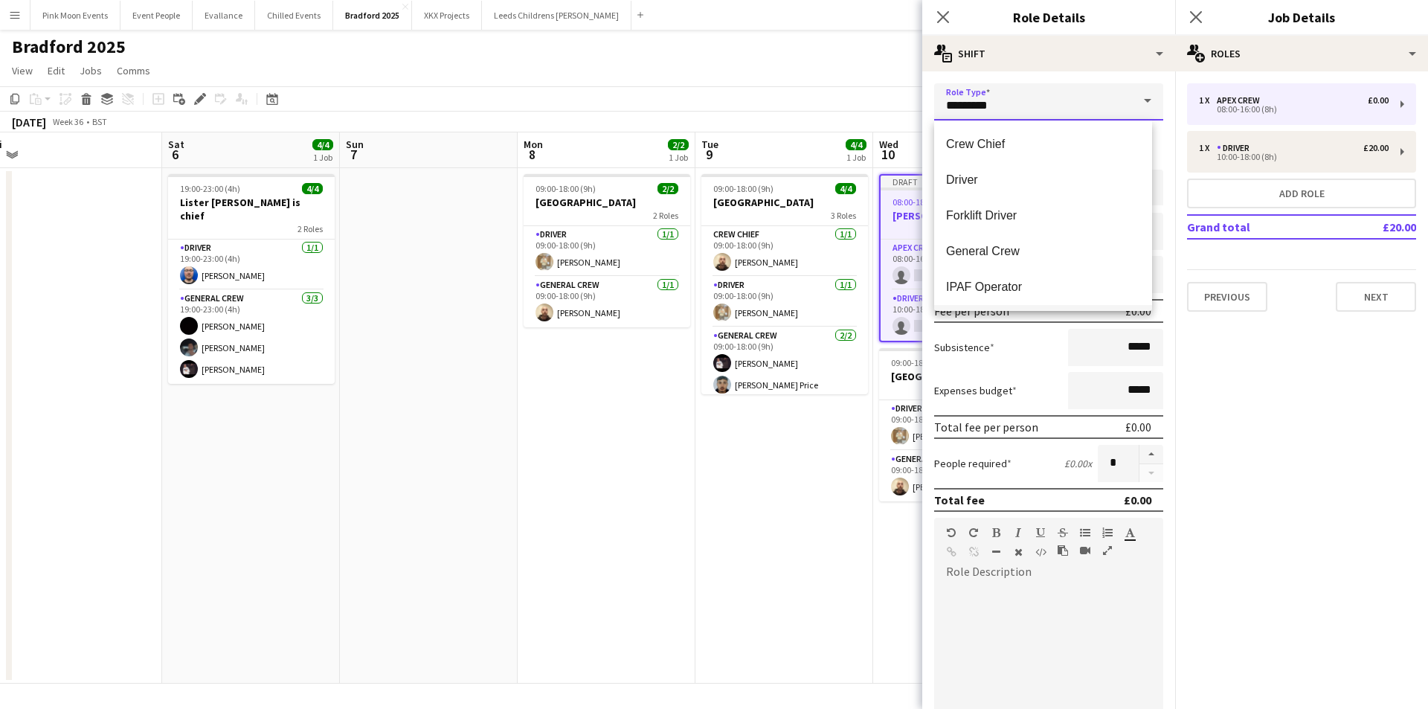
scroll to position [137, 0]
click at [1014, 255] on span "General Crew" at bounding box center [1043, 257] width 194 height 14
type input "**********"
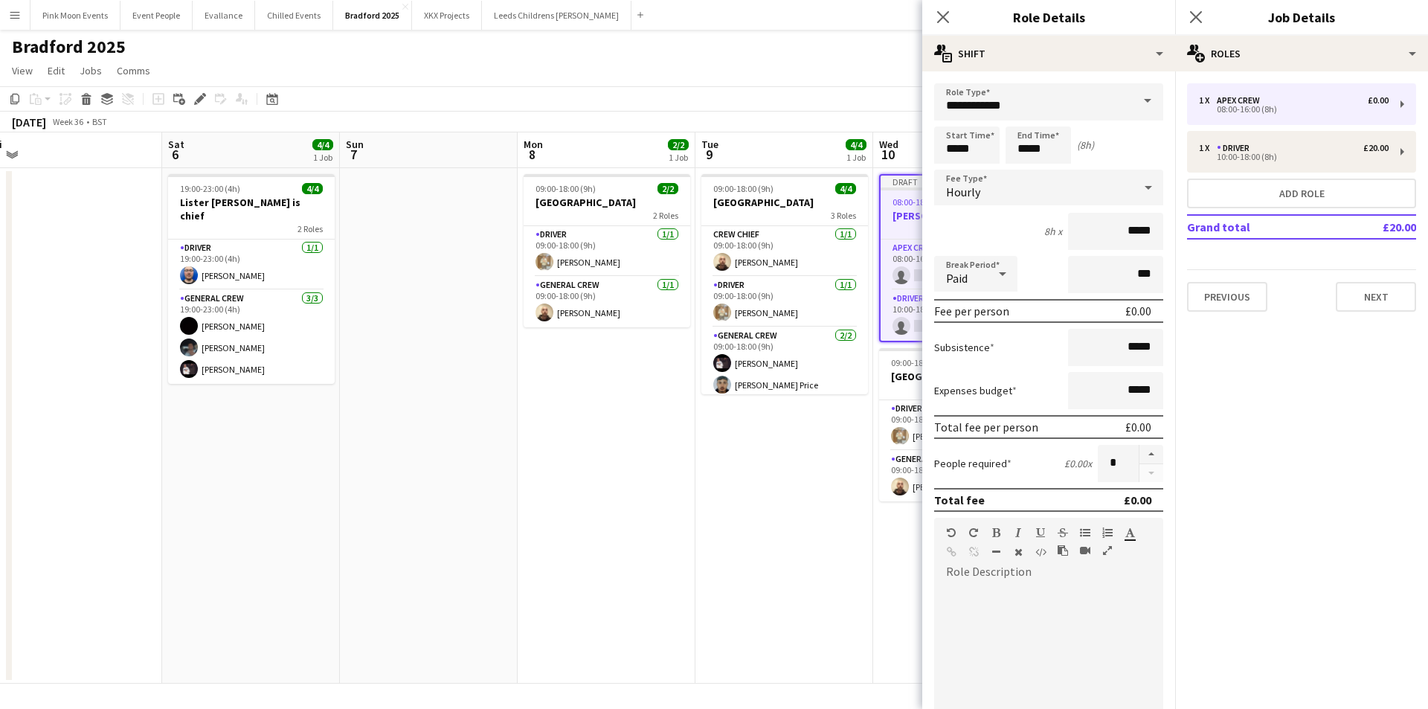
click at [1093, 319] on div "Fee per person £0.00" at bounding box center [1048, 311] width 229 height 24
click at [1092, 330] on input "*****" at bounding box center [1115, 347] width 95 height 37
type input "*****"
click at [940, 16] on icon "Close pop-in" at bounding box center [942, 17] width 14 height 14
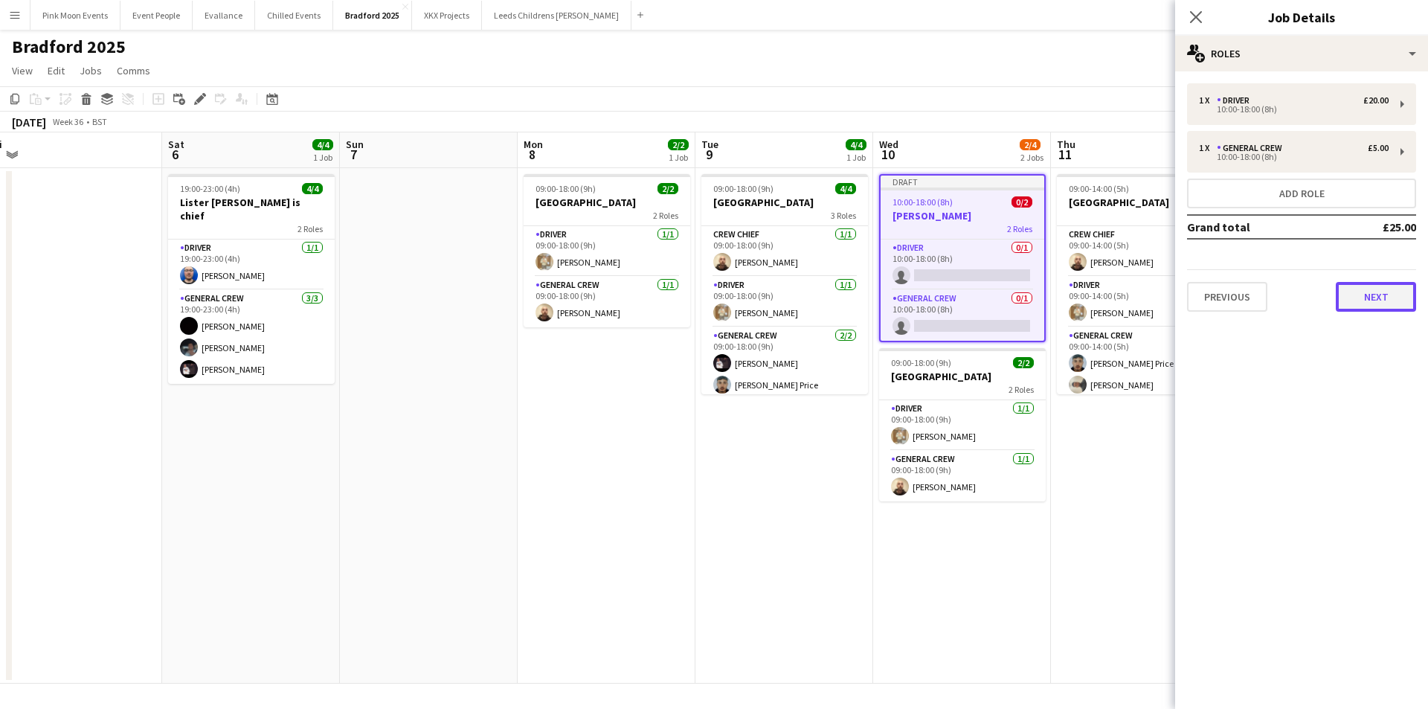
click at [1358, 294] on button "Next" at bounding box center [1375, 297] width 80 height 30
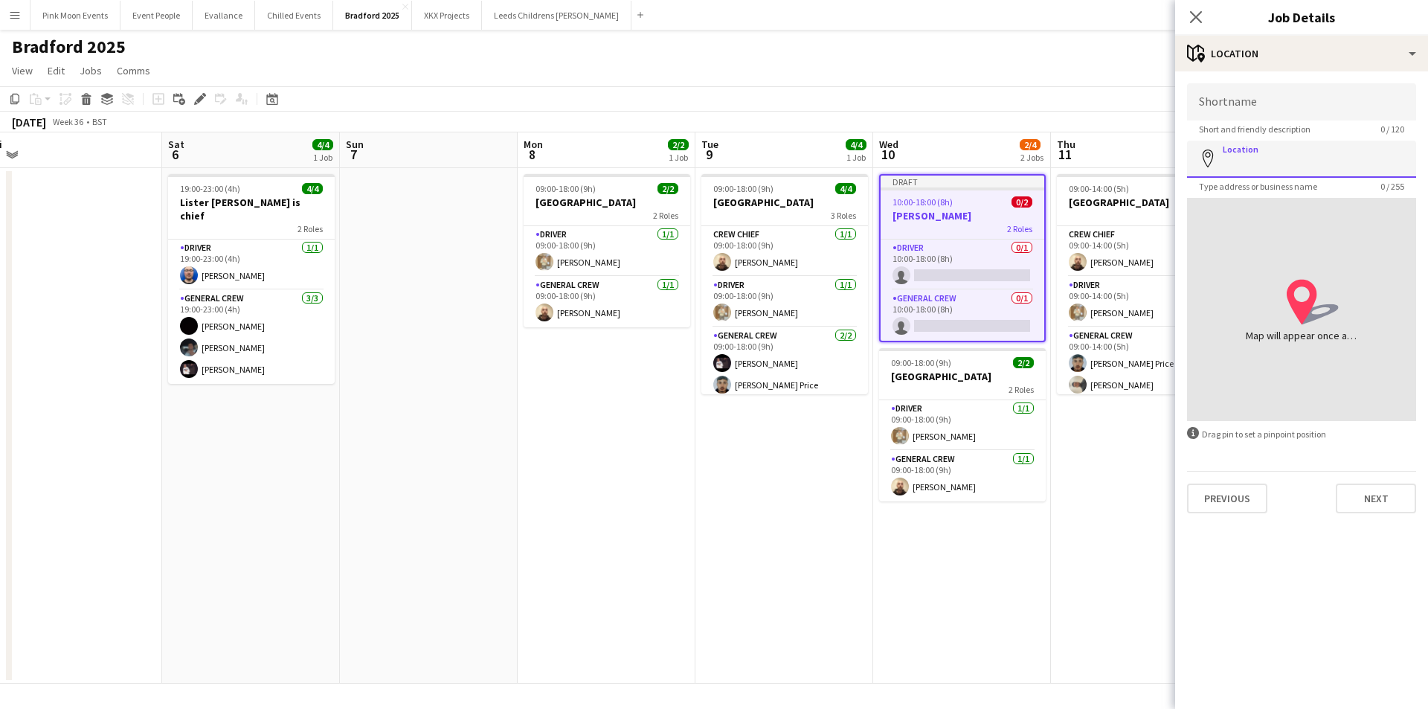
click at [1235, 164] on input "Location" at bounding box center [1301, 159] width 229 height 37
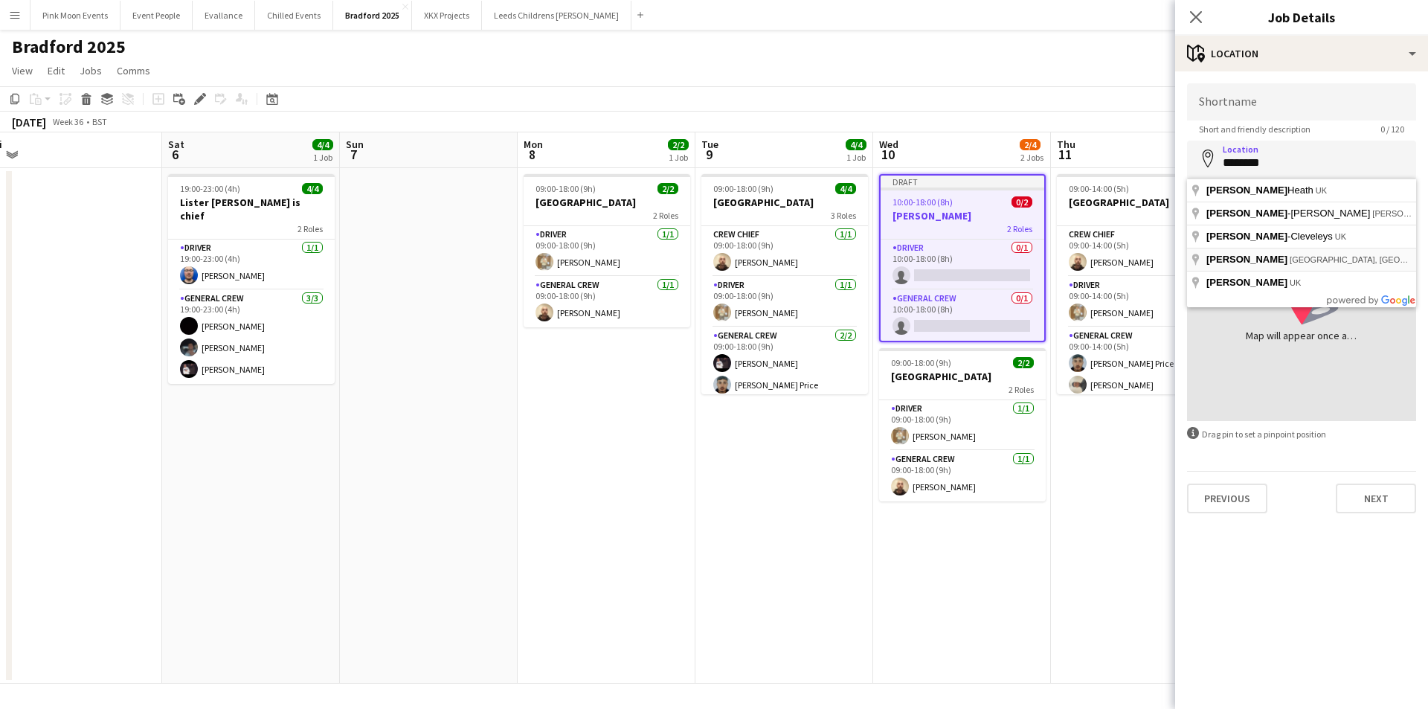
type input "**********"
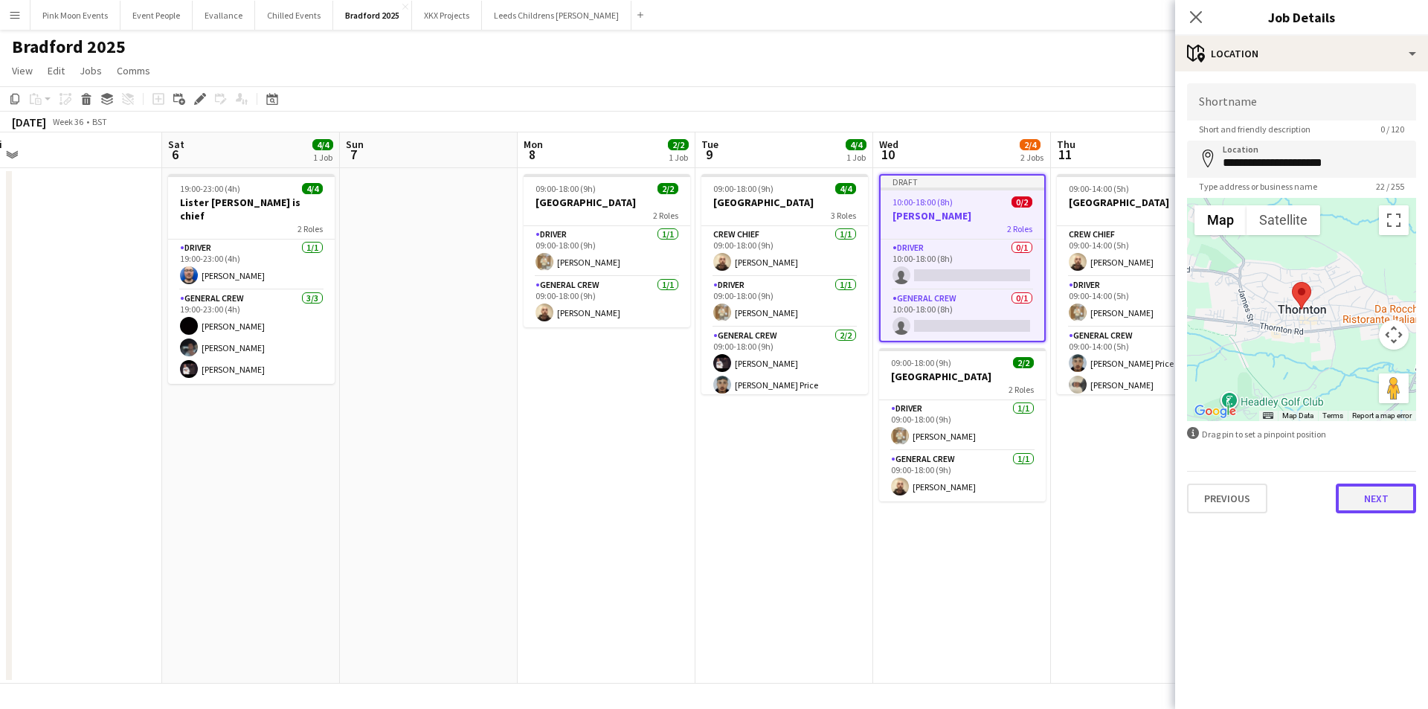
click at [1369, 489] on button "Next" at bounding box center [1375, 498] width 80 height 30
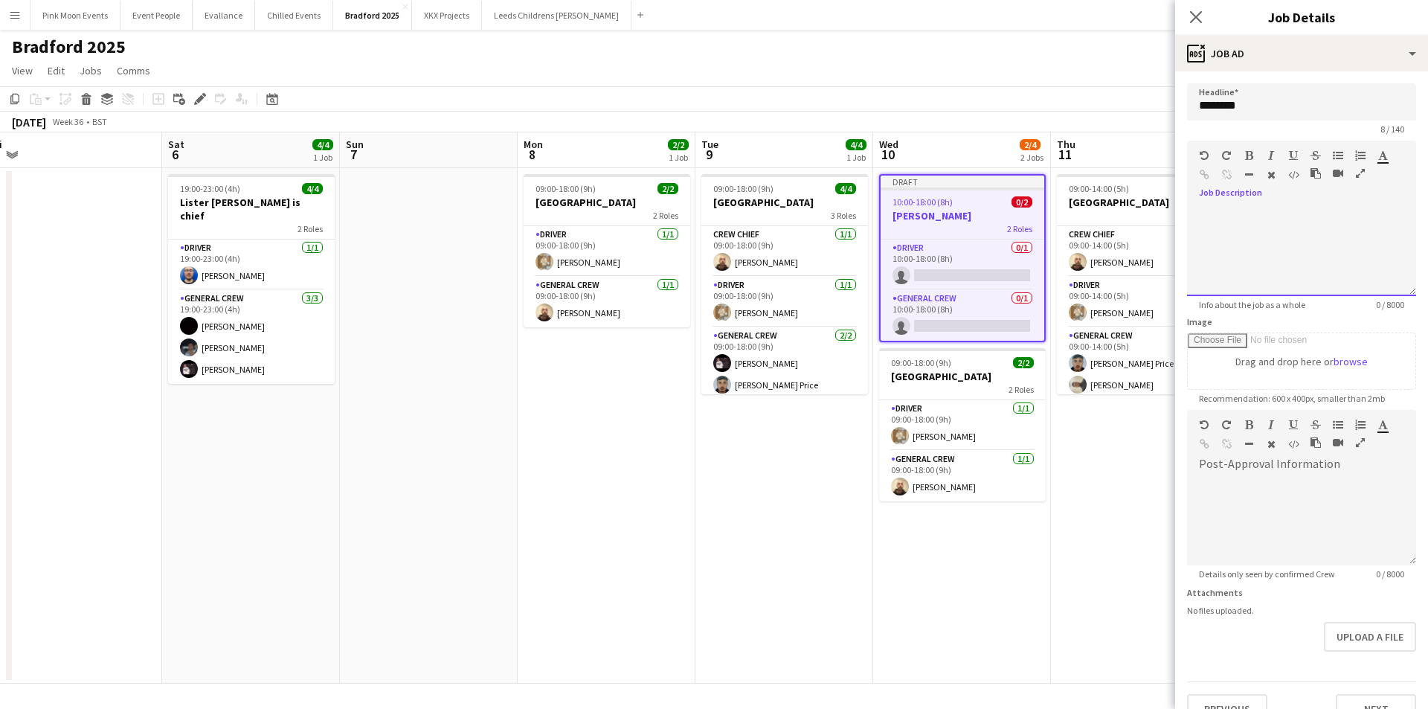
click at [1219, 215] on div at bounding box center [1301, 251] width 229 height 89
click at [1252, 492] on div at bounding box center [1301, 520] width 229 height 89
click at [1398, 209] on div "**********" at bounding box center [1296, 251] width 218 height 89
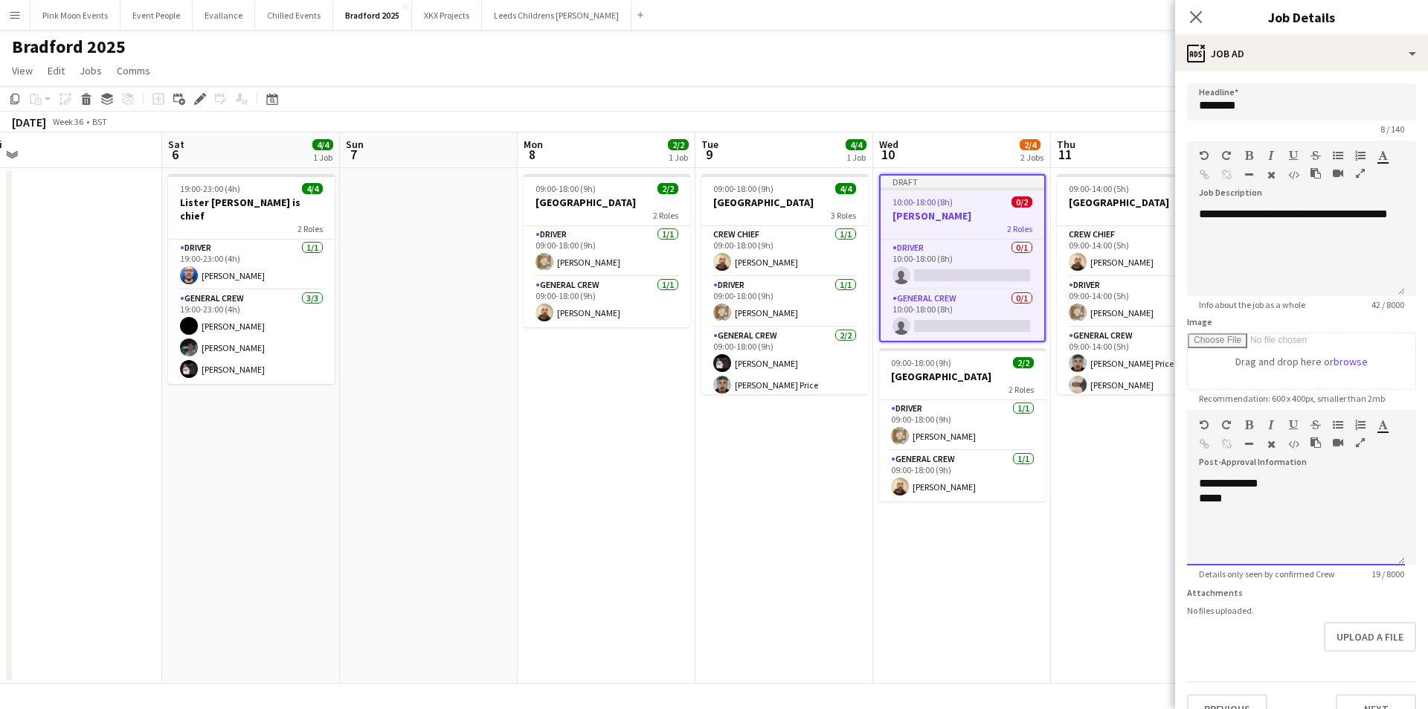
click at [1356, 513] on div "**********" at bounding box center [1296, 520] width 218 height 89
click at [1192, 15] on icon "Close pop-in" at bounding box center [1195, 17] width 14 height 14
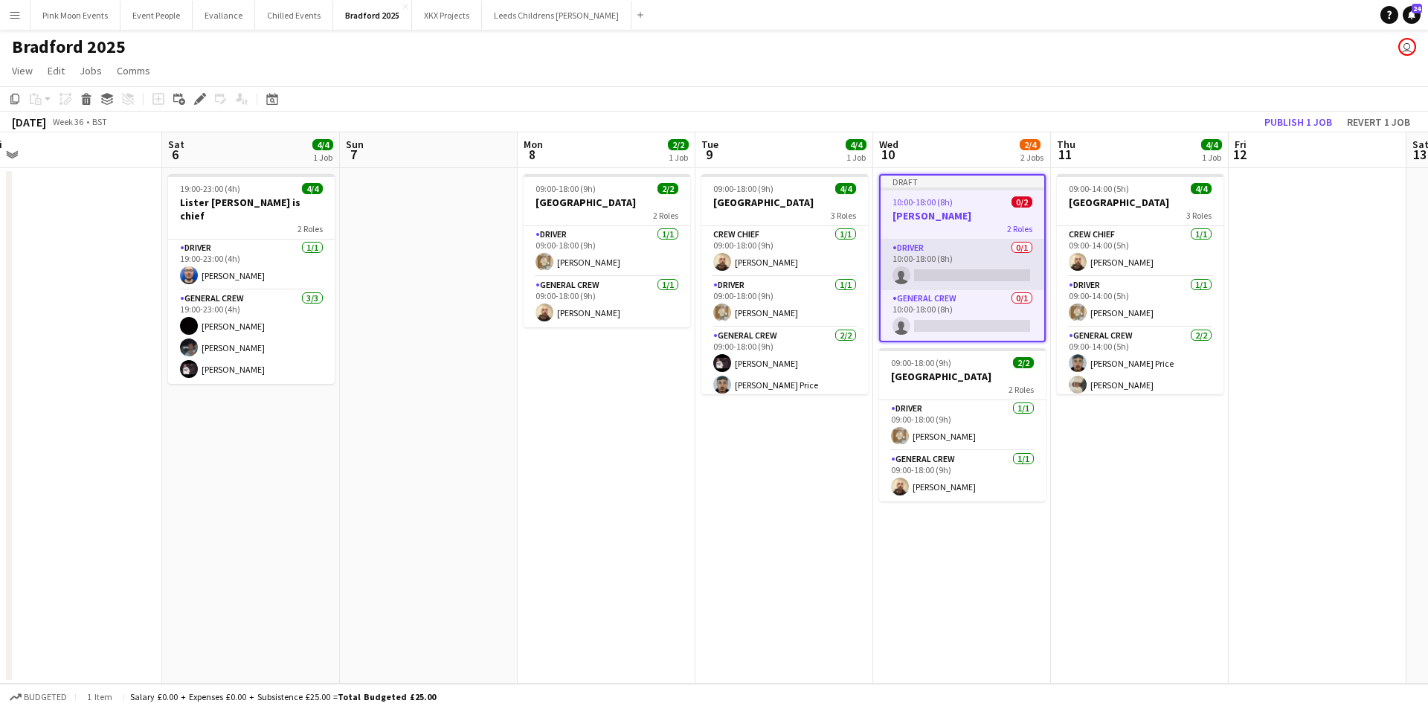
click at [948, 262] on app-card-role "Driver 0/1 10:00-18:00 (8h) single-neutral-actions" at bounding box center [962, 264] width 164 height 51
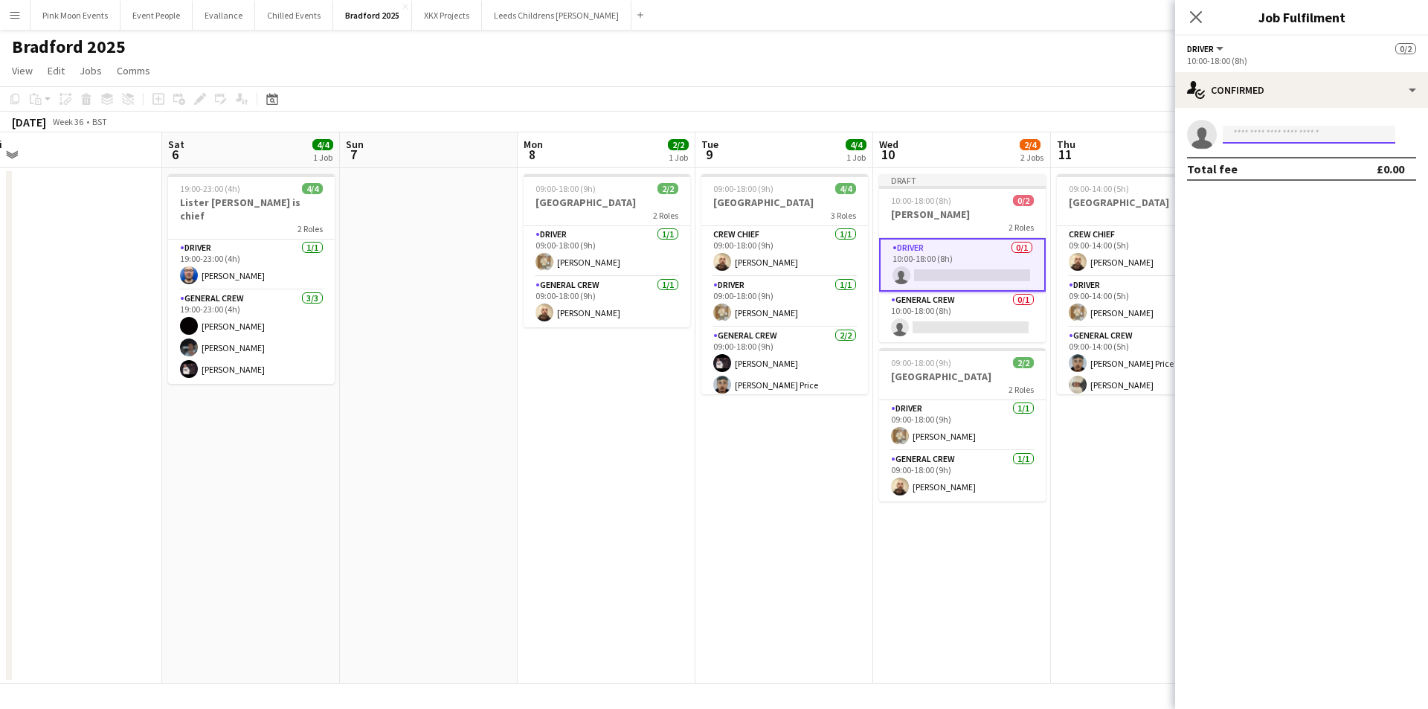
click at [1225, 139] on input at bounding box center [1308, 135] width 173 height 18
type input "******"
click at [1261, 160] on span "[PERSON_NAME]" at bounding box center [1277, 155] width 86 height 13
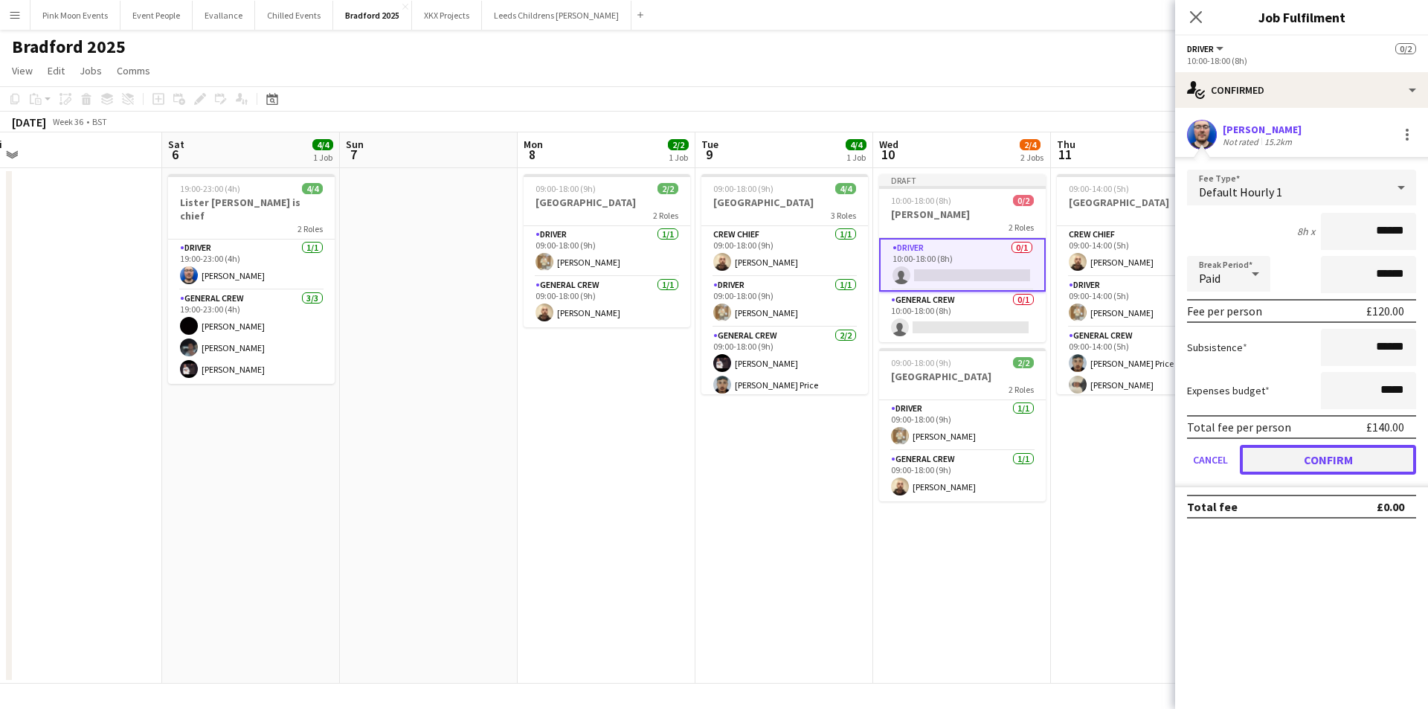
click at [1326, 460] on button "Confirm" at bounding box center [1328, 460] width 176 height 30
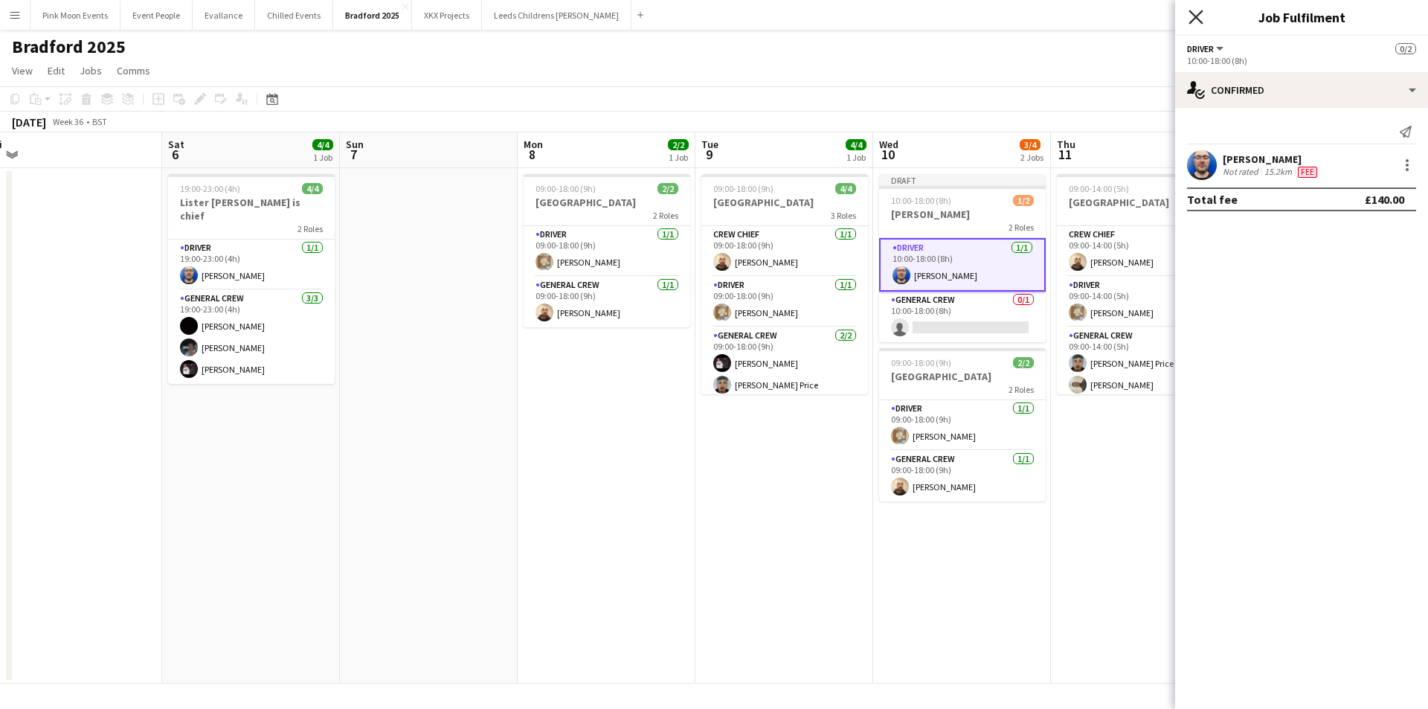
click at [1198, 23] on icon "Close pop-in" at bounding box center [1195, 17] width 14 height 14
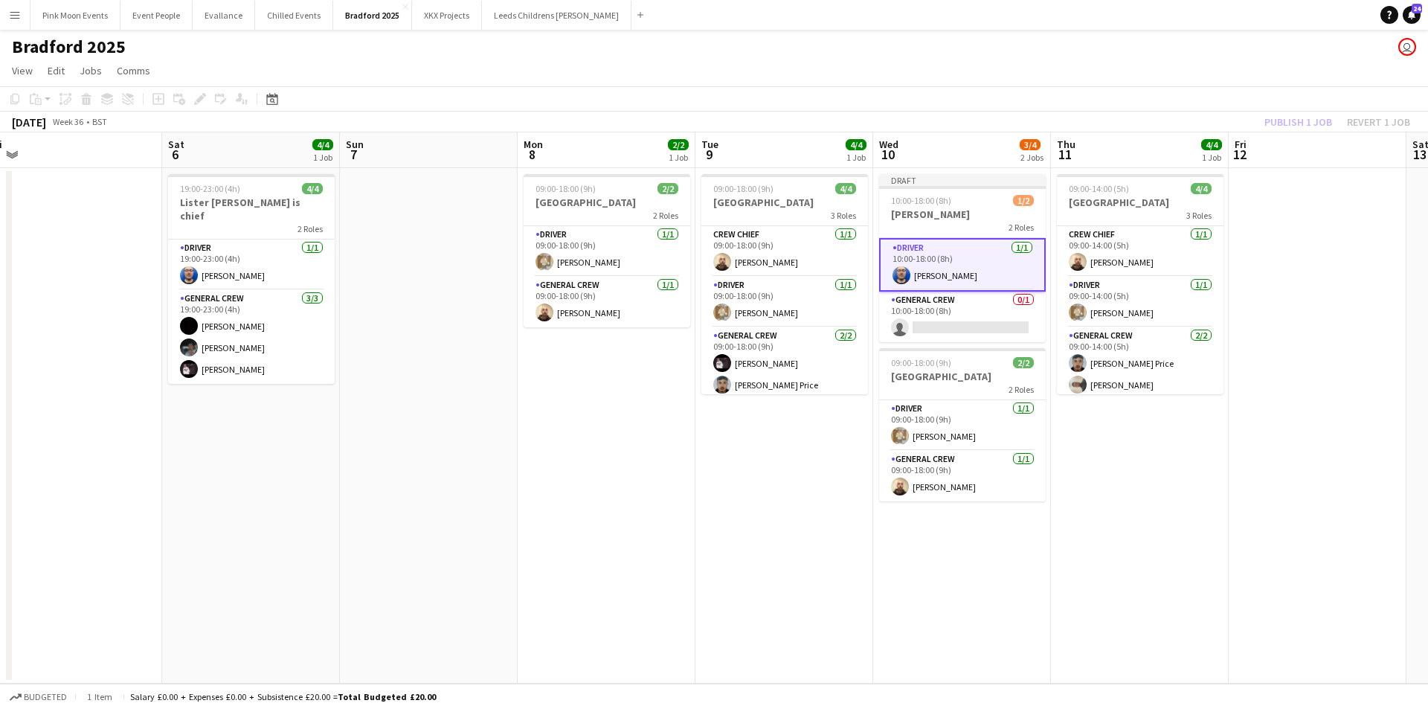
click at [1297, 119] on div "Publish 1 job Revert 1 job" at bounding box center [1336, 121] width 181 height 19
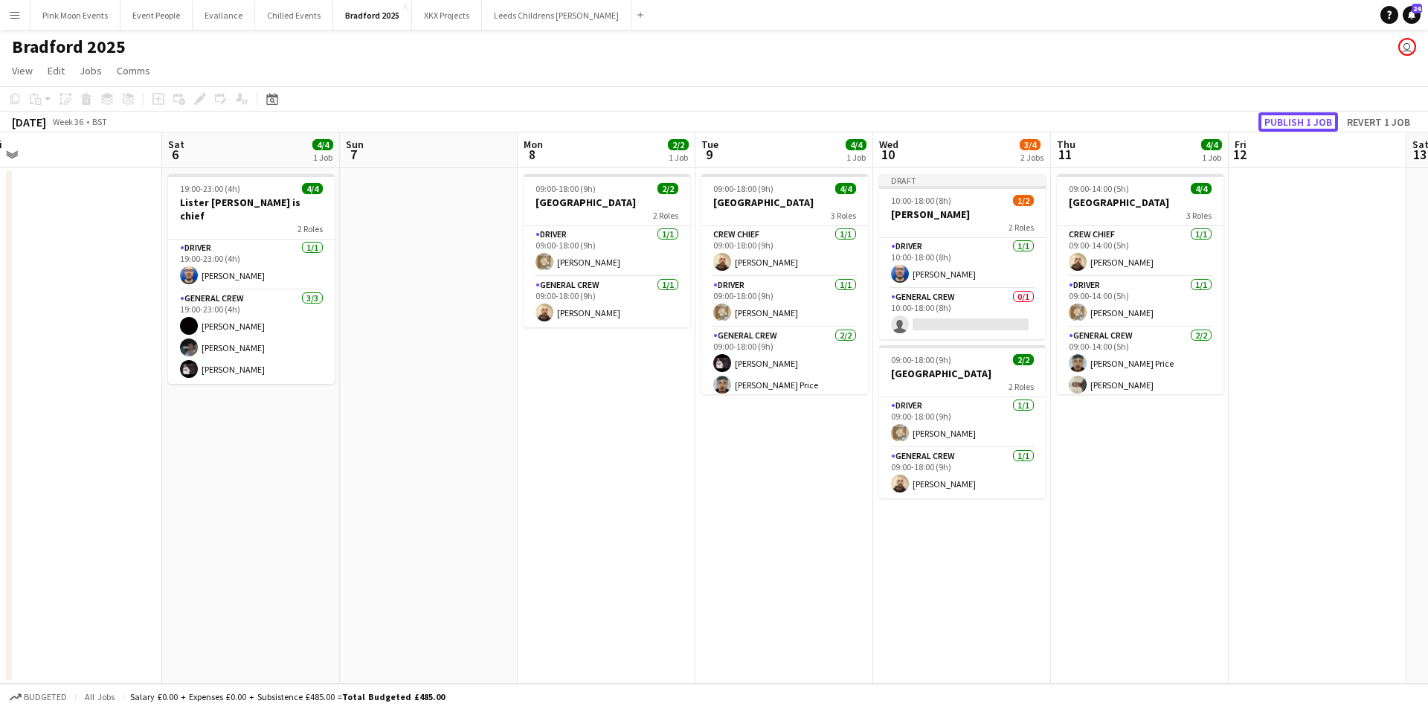
click at [1297, 119] on button "Publish 1 job" at bounding box center [1298, 121] width 80 height 19
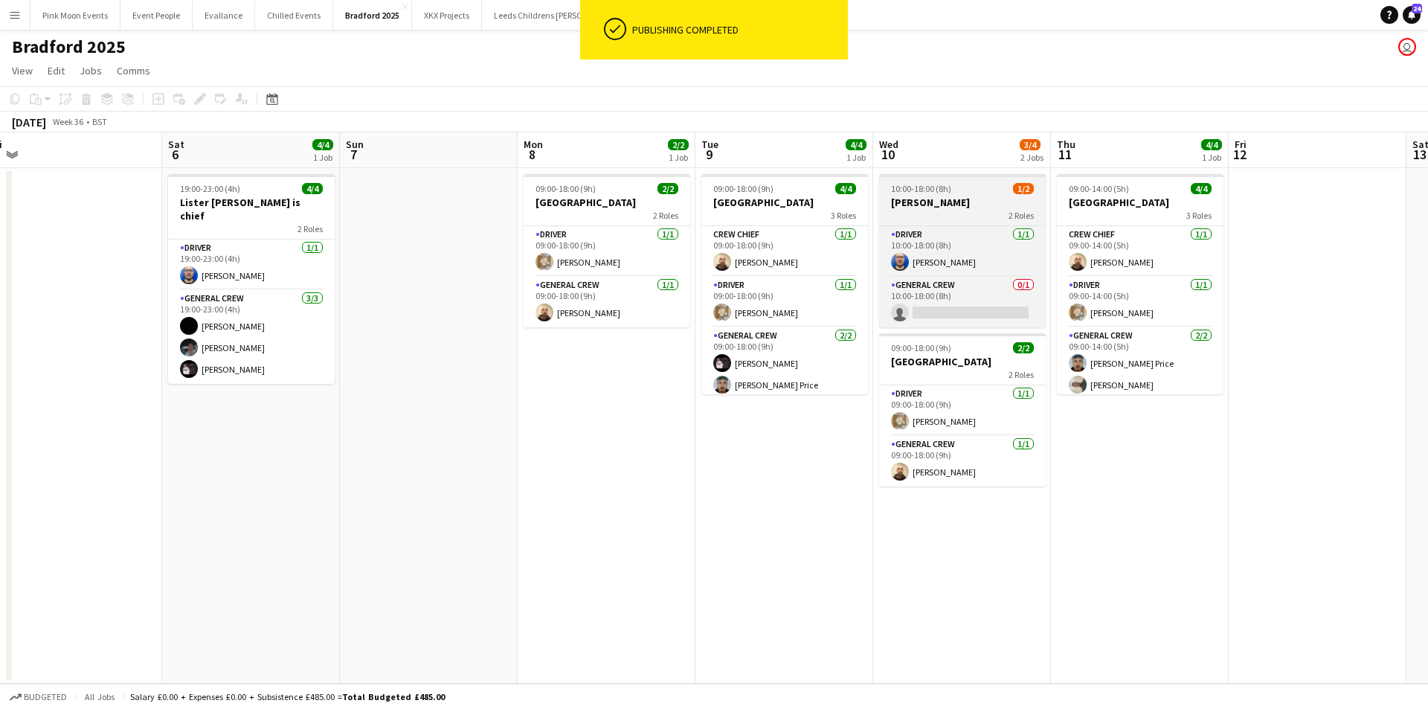
click at [963, 208] on h3 "[PERSON_NAME]" at bounding box center [962, 202] width 167 height 13
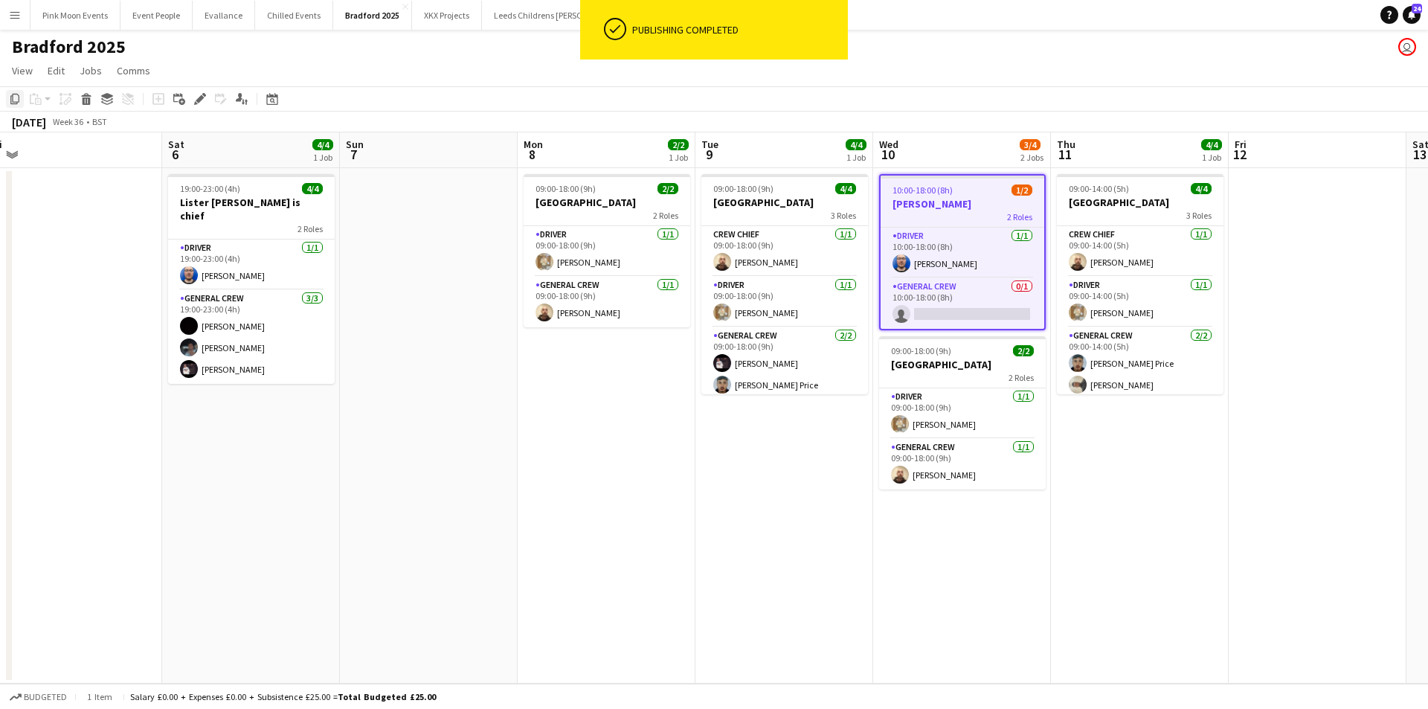
click at [15, 92] on div "Copy" at bounding box center [15, 99] width 18 height 18
click at [1107, 452] on app-date-cell "09:00-14:00 (5h) 4/4 Oxenhope Railway Station 3 Roles Crew Chief [DATE] 09:00-1…" at bounding box center [1140, 425] width 178 height 515
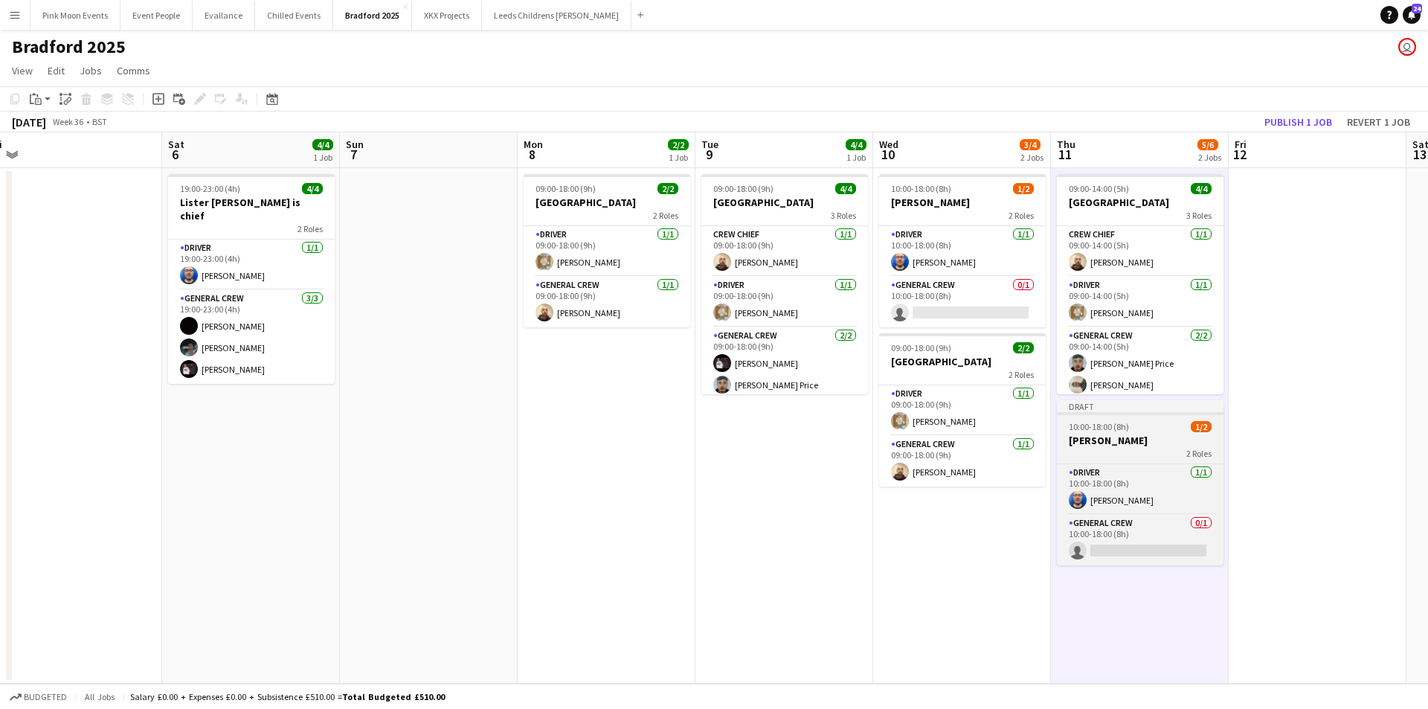
click at [1130, 435] on h3 "[PERSON_NAME]" at bounding box center [1140, 440] width 167 height 13
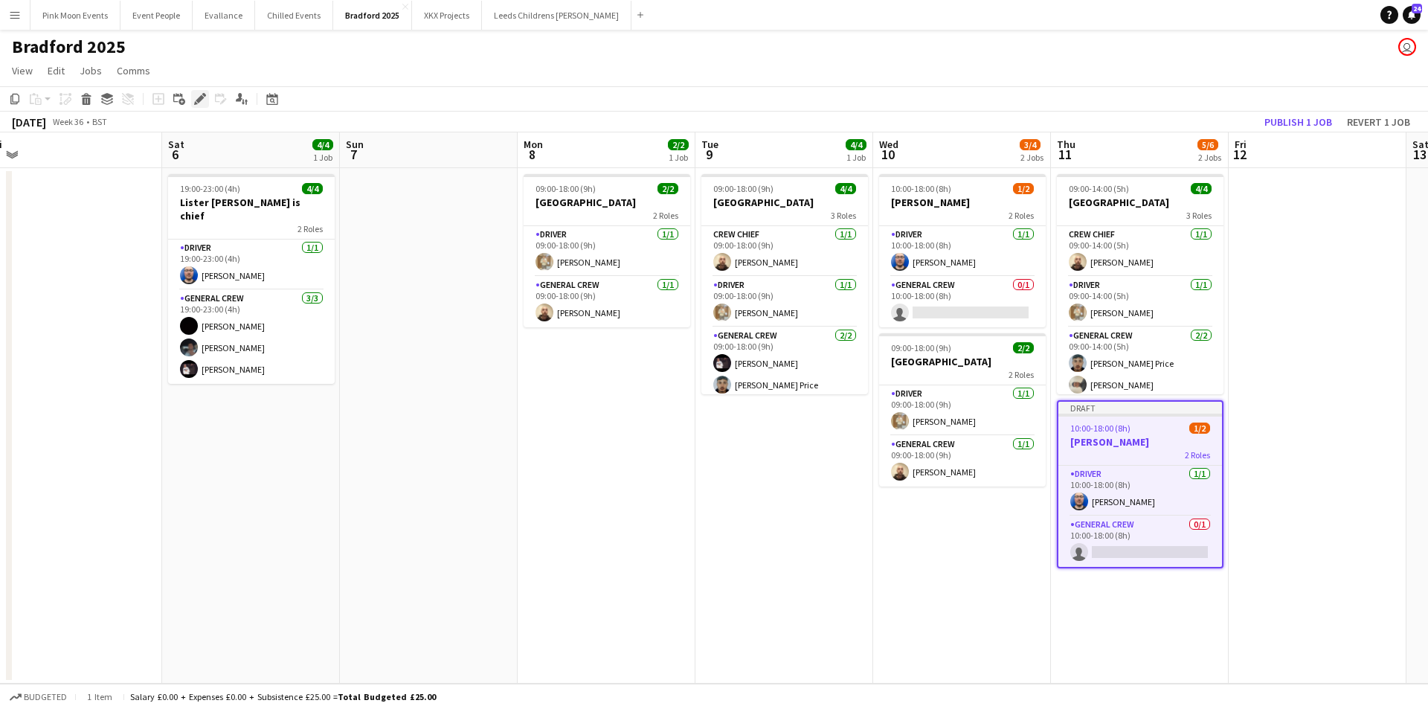
click at [201, 103] on icon "Edit" at bounding box center [200, 99] width 12 height 12
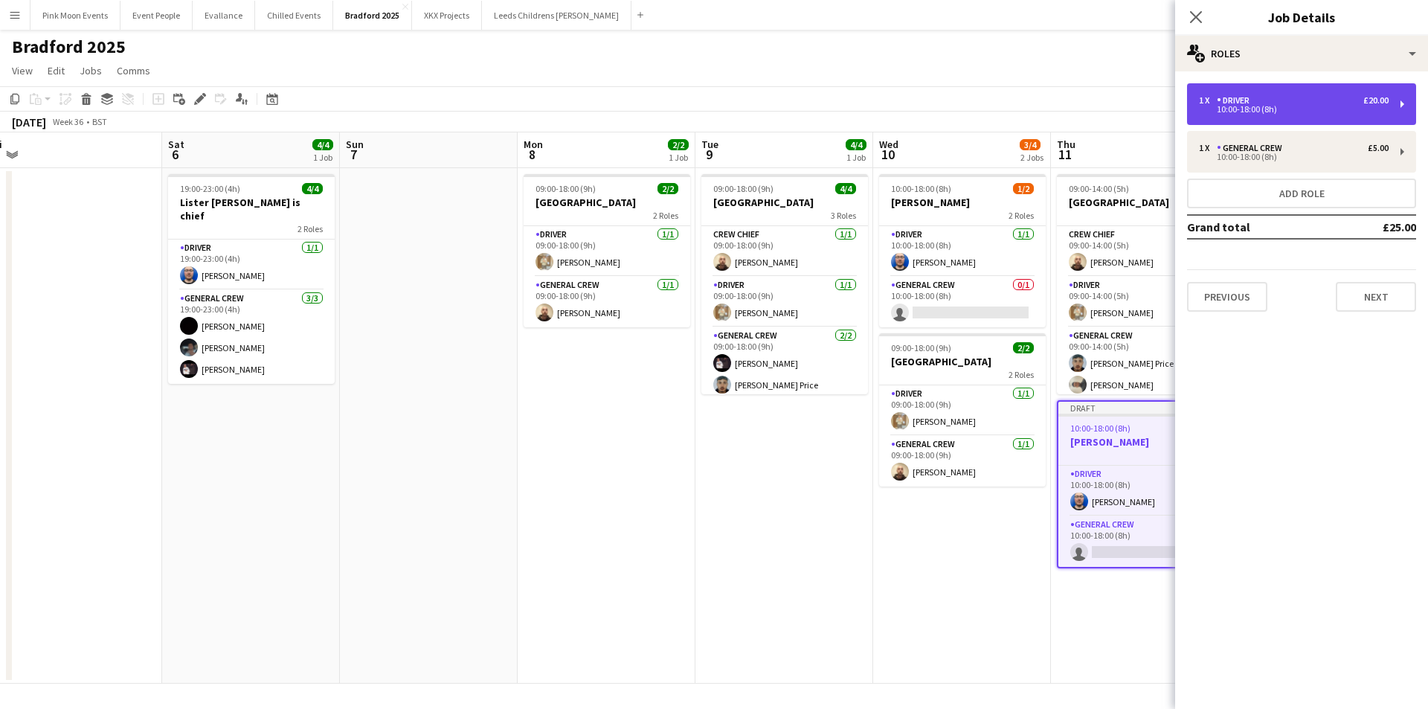
click at [1270, 115] on div "1 x Driver £20.00 10:00-18:00 (8h)" at bounding box center [1301, 104] width 229 height 42
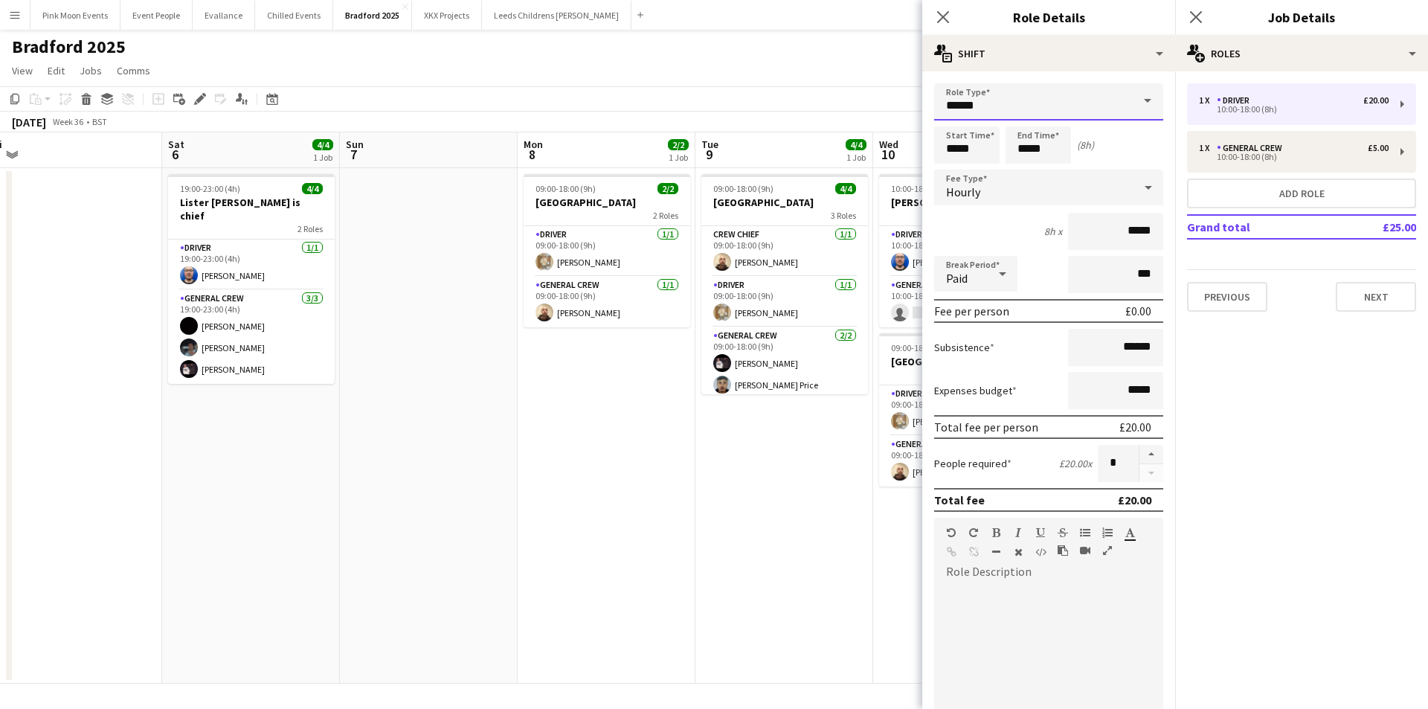
click at [982, 112] on input "******" at bounding box center [1048, 101] width 229 height 37
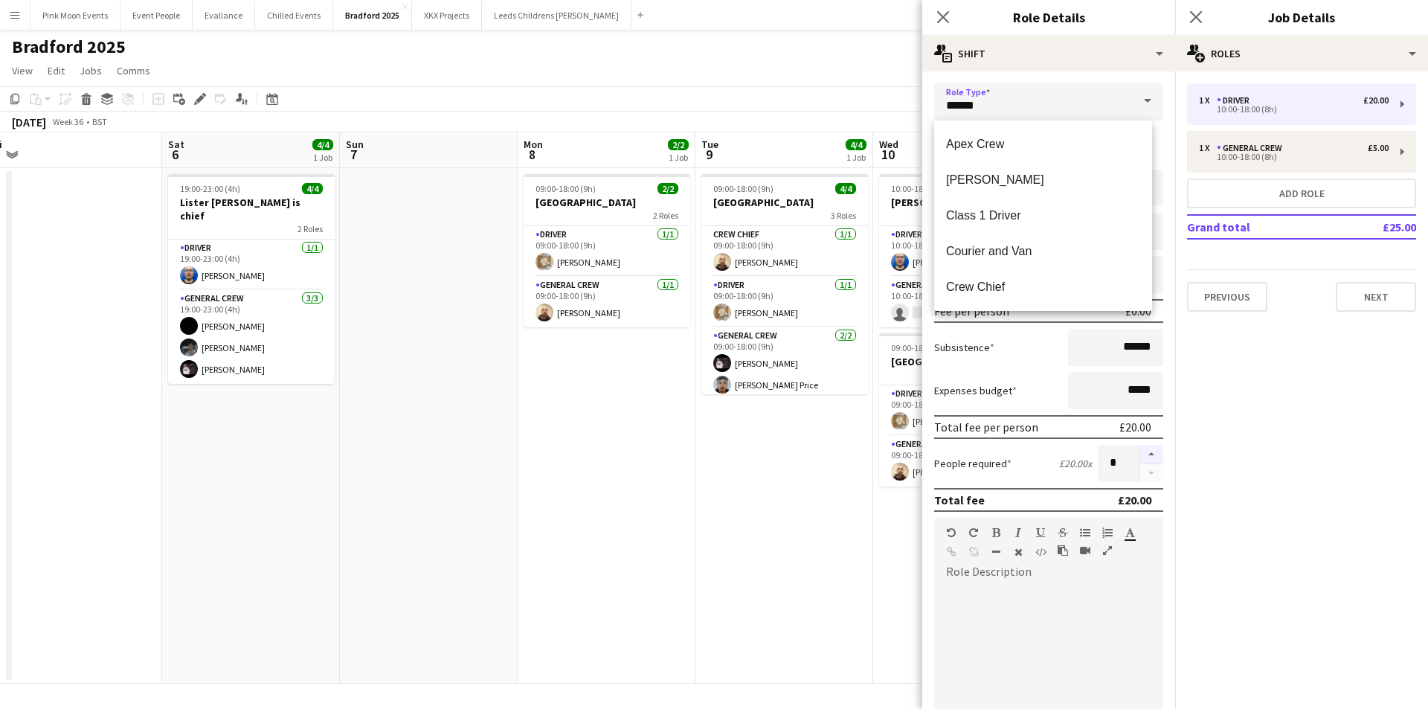
click at [1139, 454] on button "button" at bounding box center [1151, 454] width 24 height 19
type input "*"
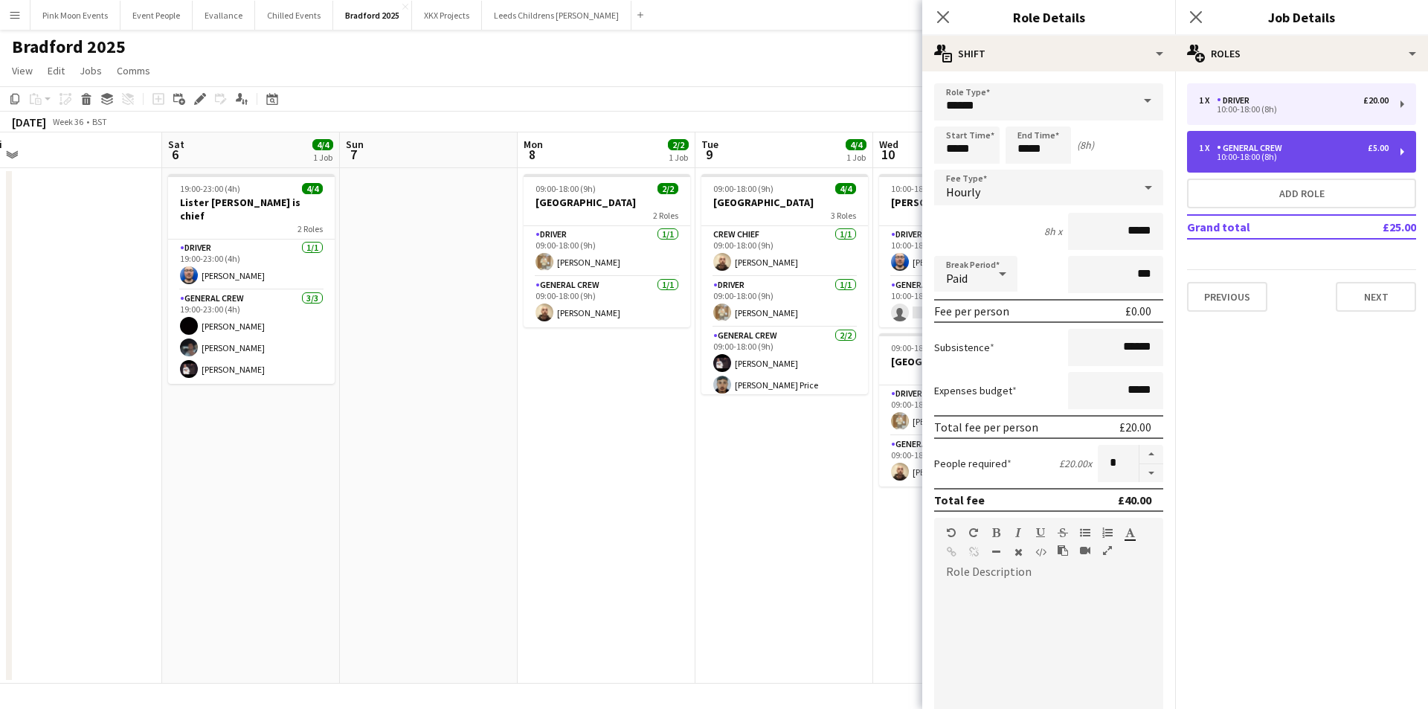
click at [1258, 146] on div "General Crew" at bounding box center [1252, 148] width 71 height 10
type input "**********"
type input "*****"
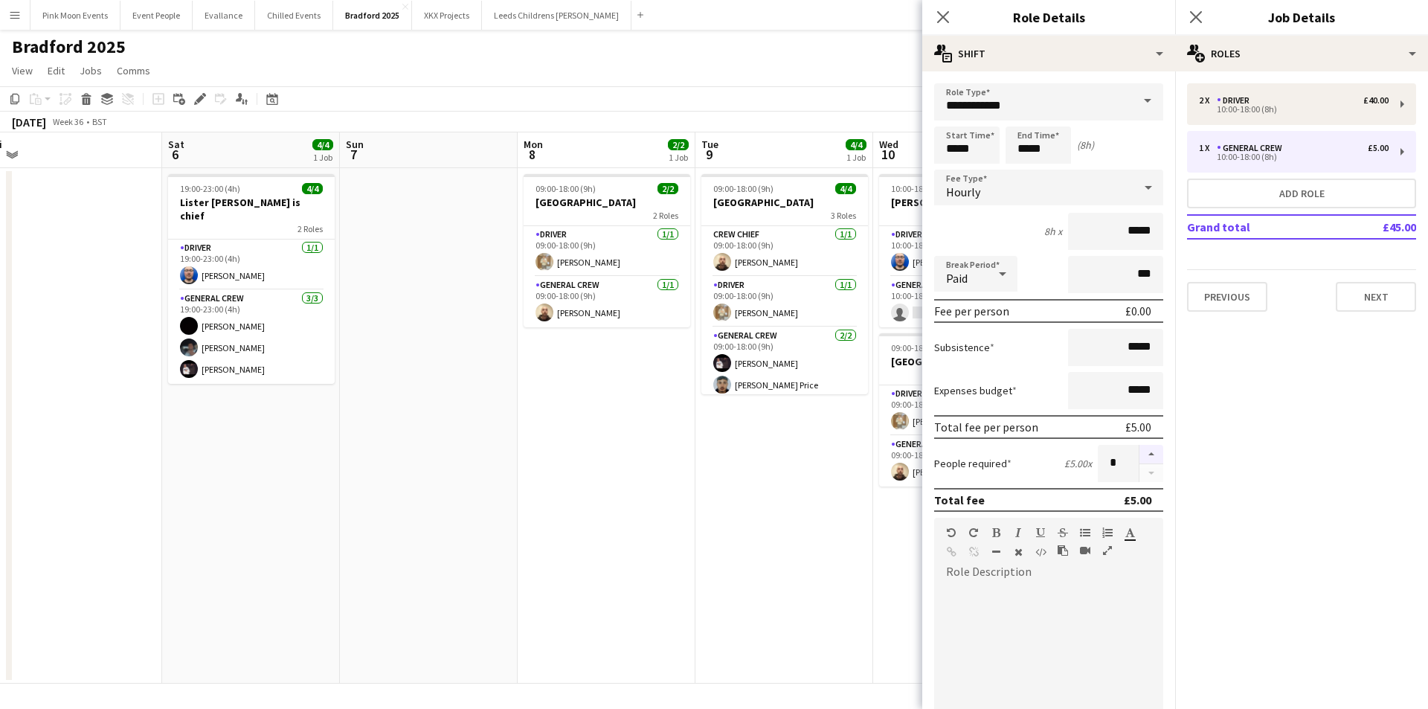
click at [1143, 457] on button "button" at bounding box center [1151, 454] width 24 height 19
type input "*"
click at [940, 8] on app-icon "Close pop-in" at bounding box center [943, 18] width 22 height 22
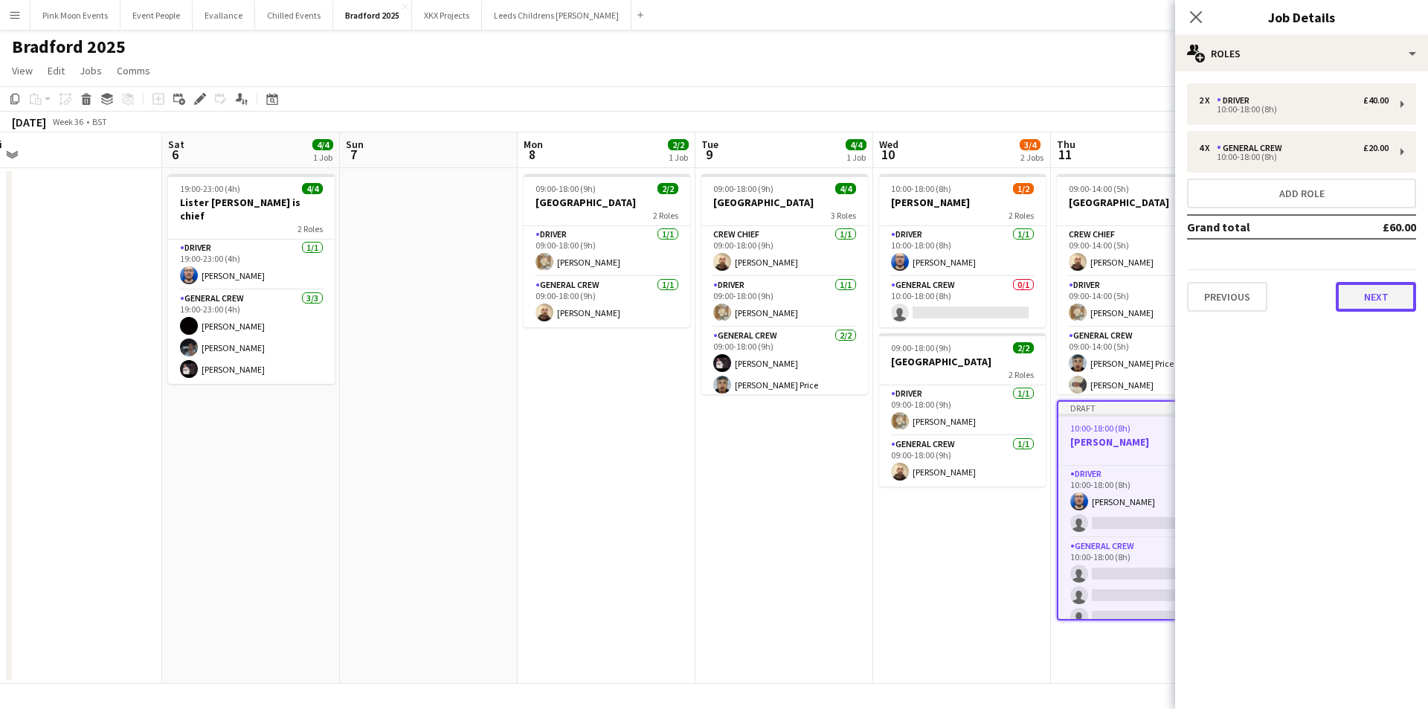
click at [1341, 296] on button "Next" at bounding box center [1375, 297] width 80 height 30
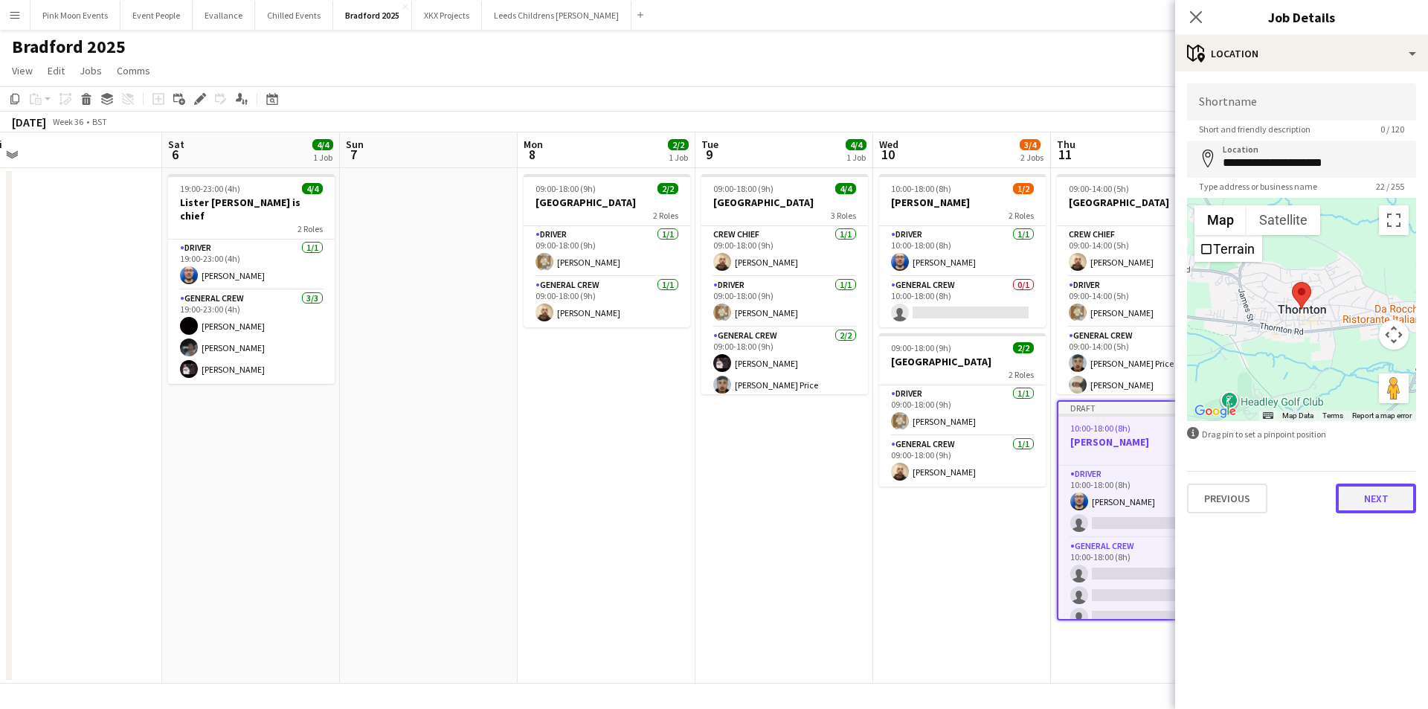
click at [1361, 499] on button "Next" at bounding box center [1375, 498] width 80 height 30
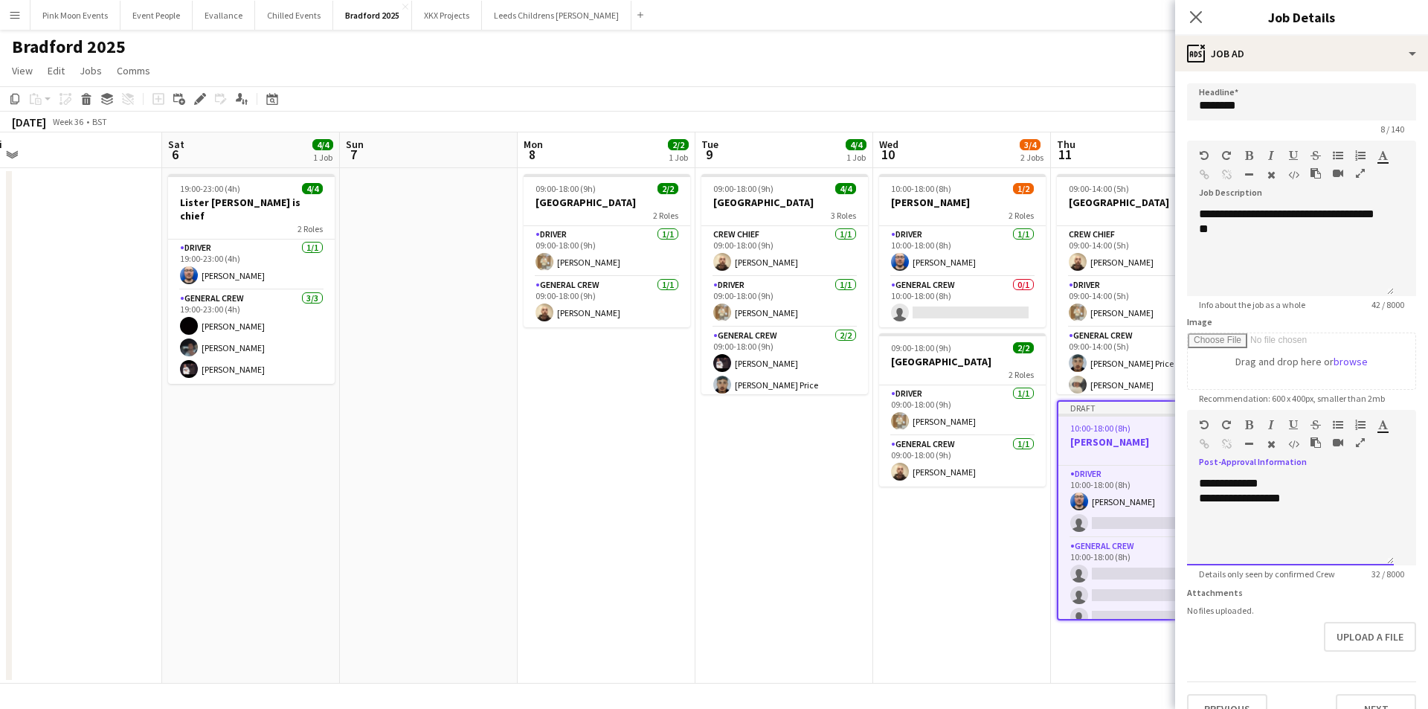
click at [1321, 506] on div "**********" at bounding box center [1290, 498] width 183 height 15
click at [1197, 14] on icon "Close pop-in" at bounding box center [1195, 17] width 14 height 14
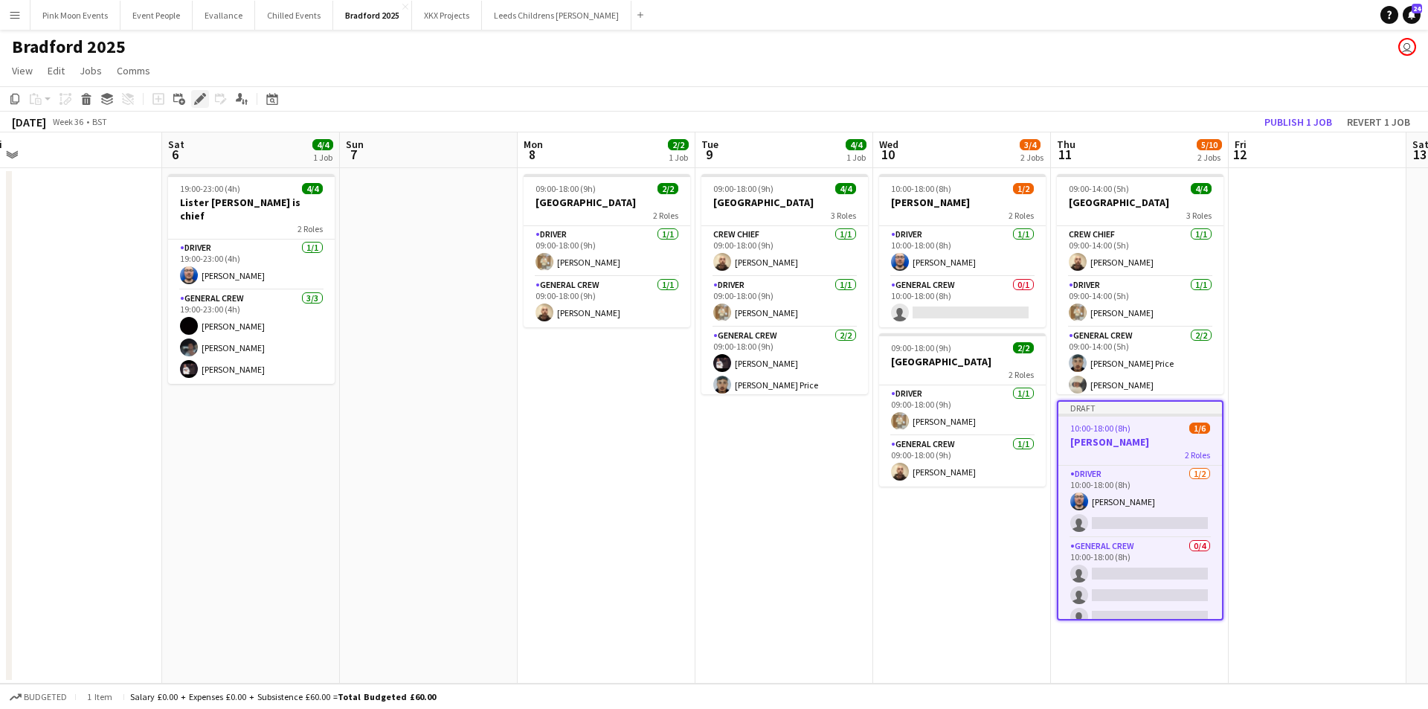
click at [199, 107] on div "Edit" at bounding box center [200, 99] width 18 height 18
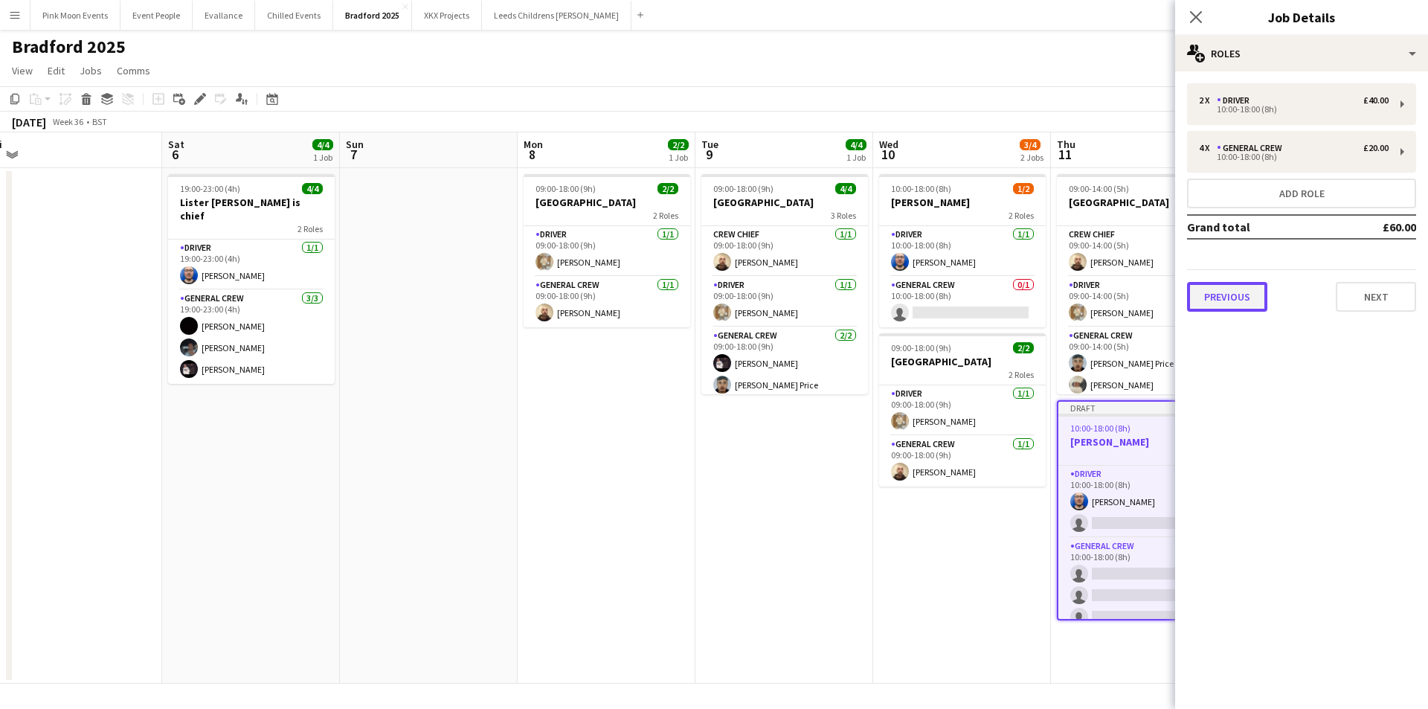
click at [1205, 289] on button "Previous" at bounding box center [1227, 297] width 80 height 30
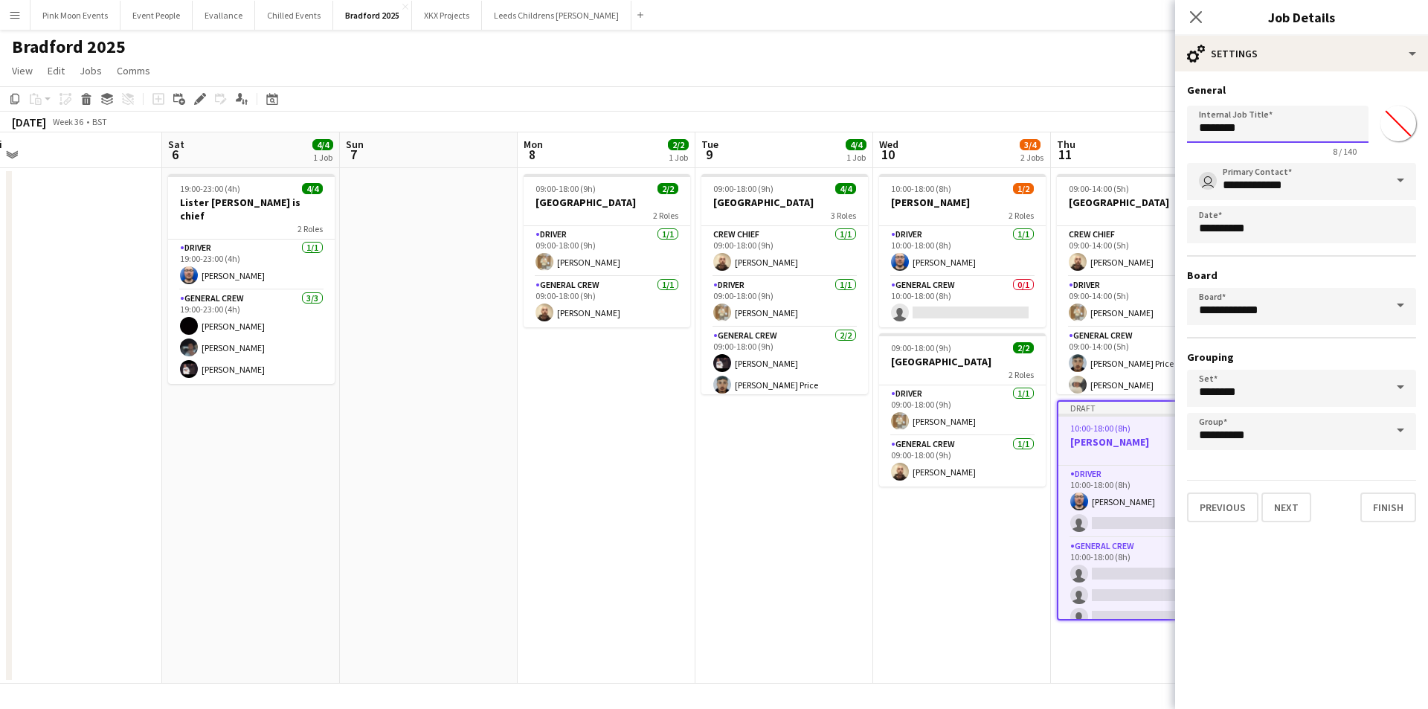
click at [1280, 127] on input "********" at bounding box center [1277, 124] width 181 height 37
click at [1269, 126] on input "**********" at bounding box center [1277, 124] width 181 height 37
type input "**********"
click at [1199, 17] on icon "Close pop-in" at bounding box center [1195, 17] width 14 height 14
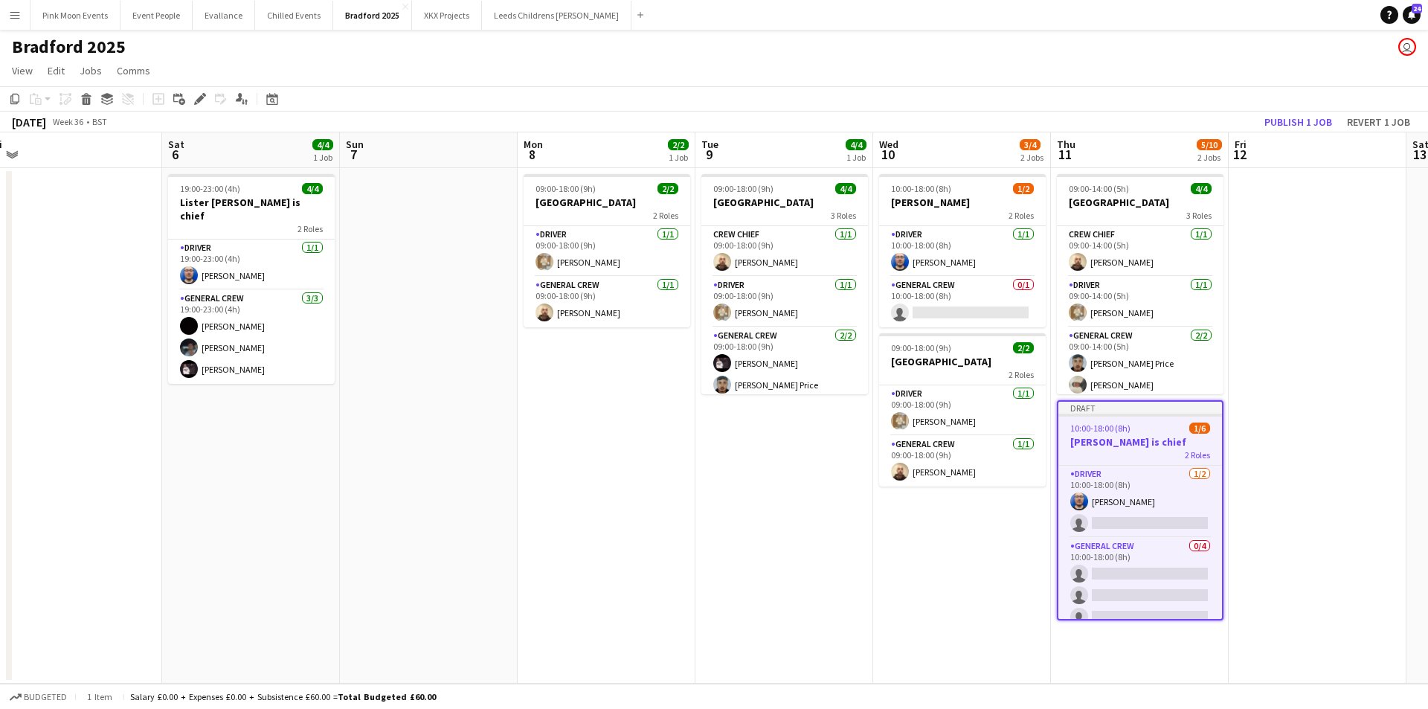
click at [28, 99] on div "Copy Paste Paste Ctrl+V Paste with crew Ctrl+Shift+V Paste linked Job [GEOGRAPH…" at bounding box center [71, 99] width 131 height 18
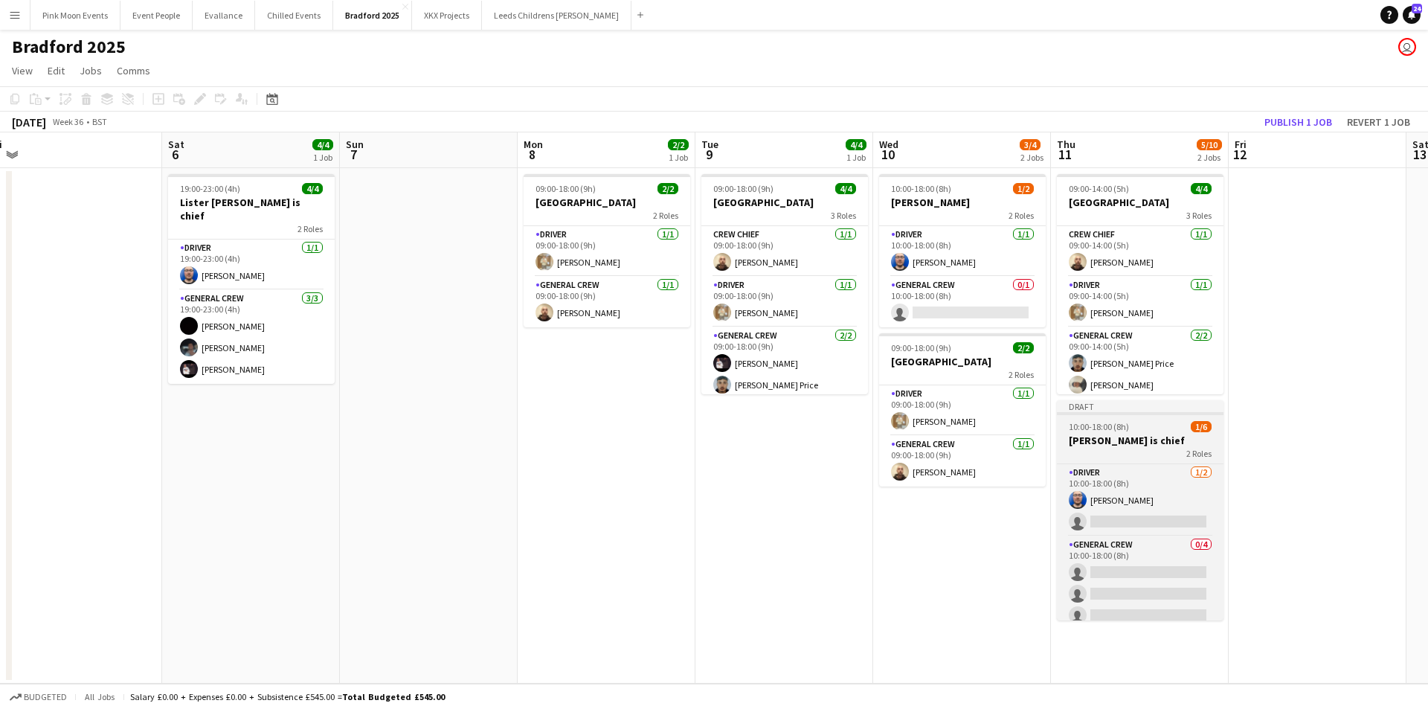
click at [1133, 437] on h3 "[PERSON_NAME] is chief" at bounding box center [1140, 440] width 167 height 13
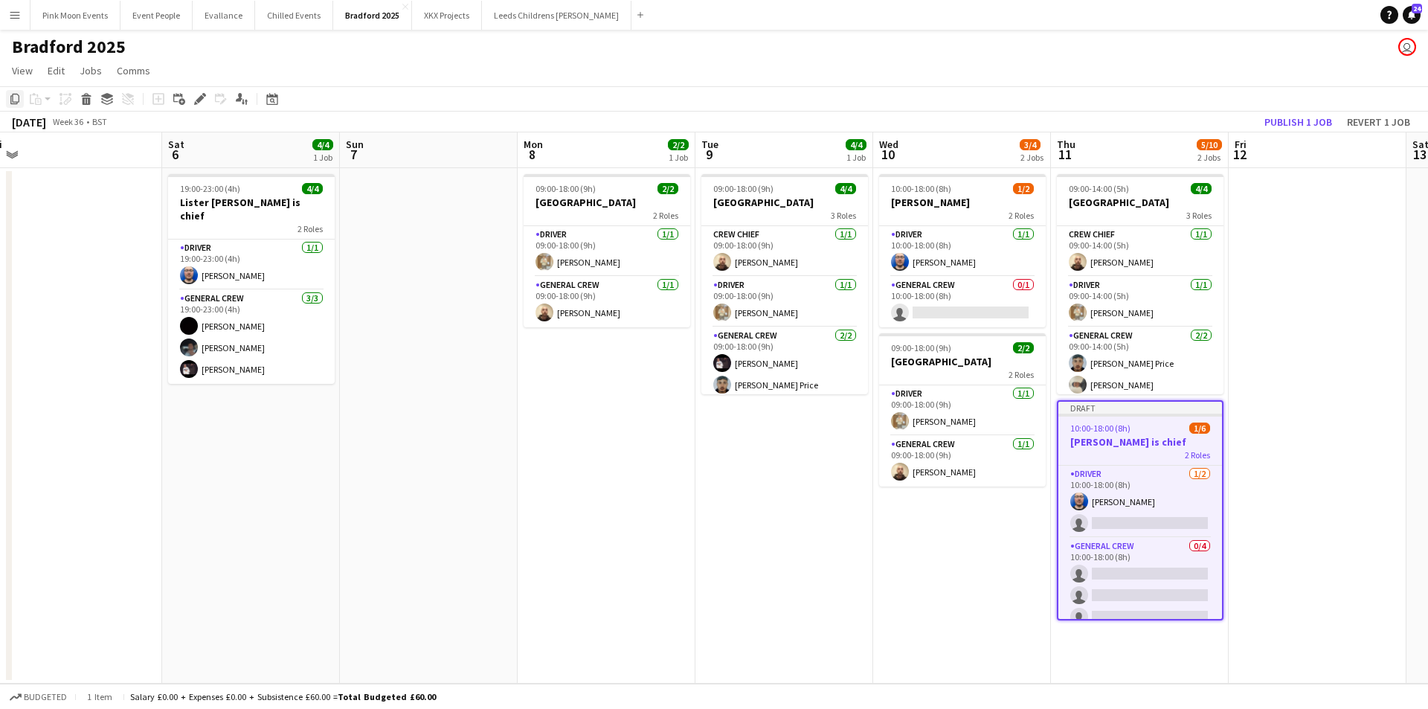
click at [19, 100] on icon at bounding box center [14, 99] width 9 height 10
click at [1361, 374] on app-date-cell at bounding box center [1317, 425] width 178 height 515
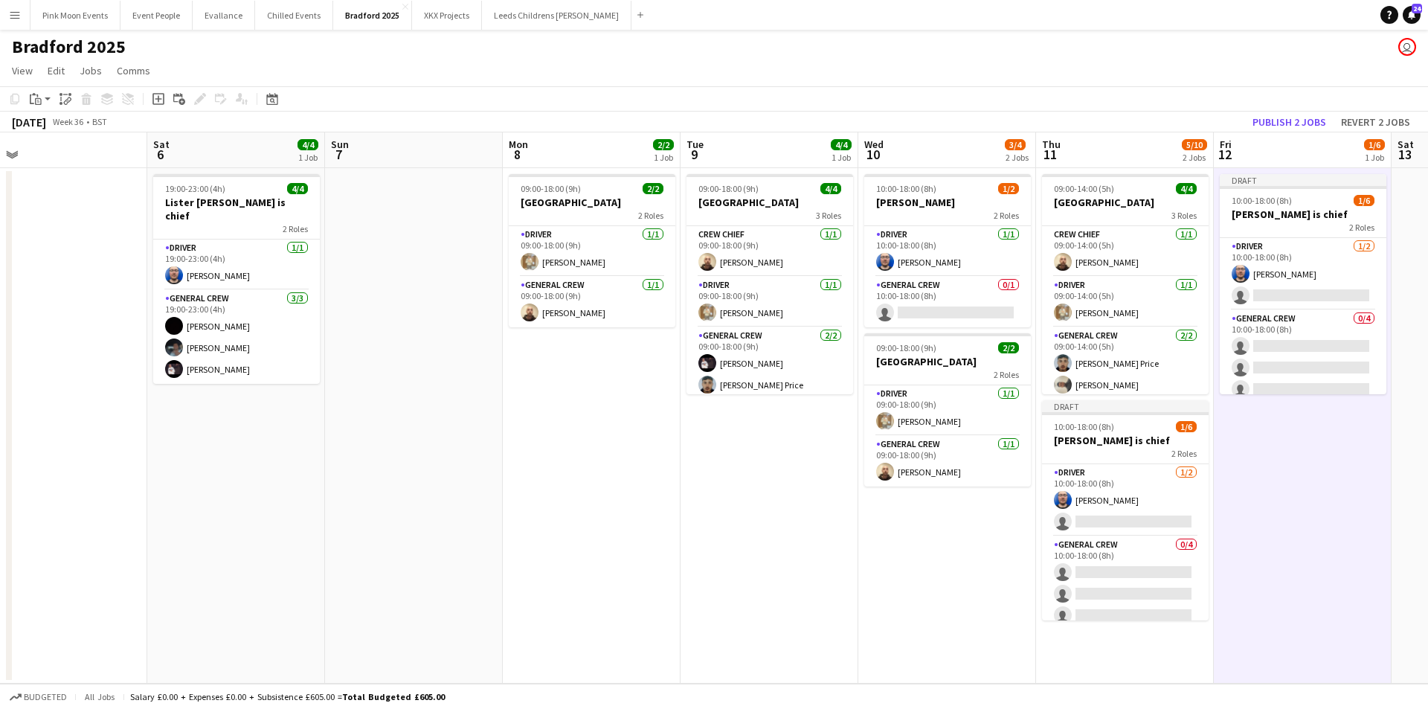
scroll to position [0, 587]
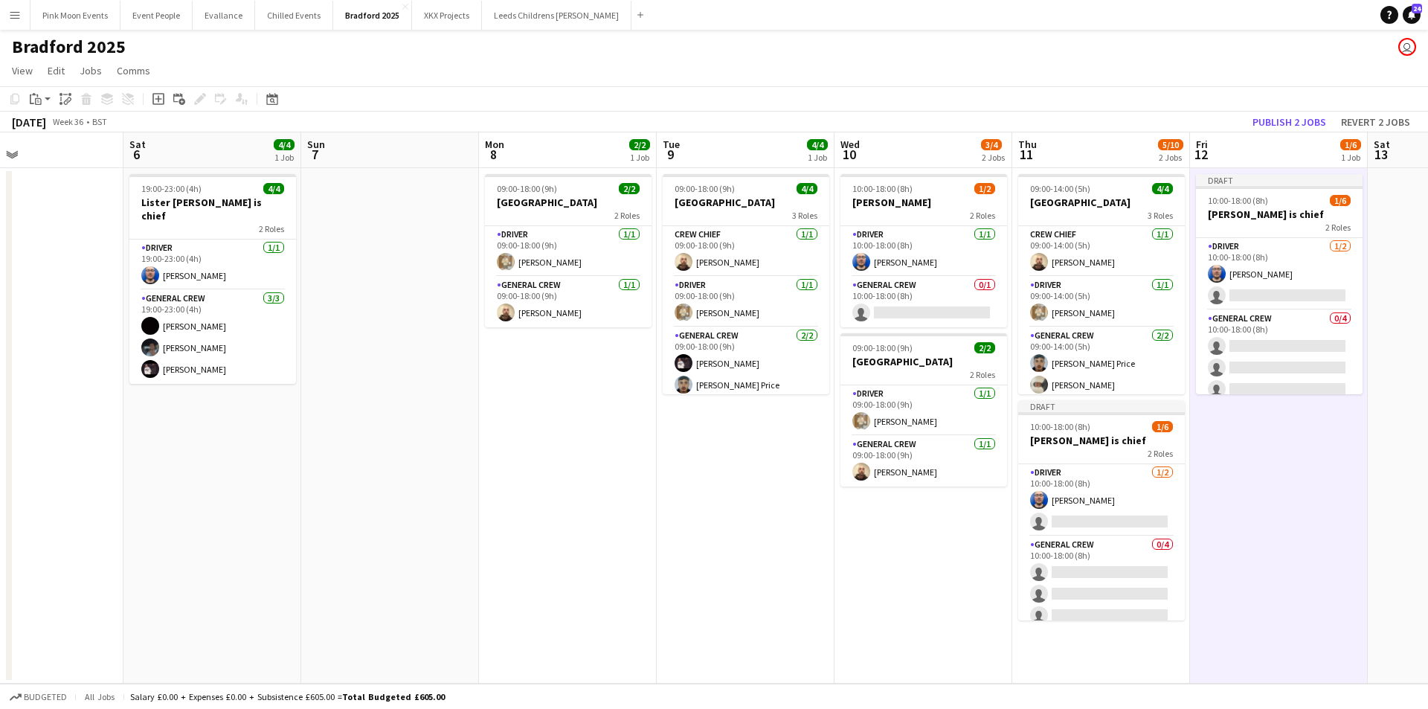
drag, startPoint x: 1291, startPoint y: 481, endPoint x: 1252, endPoint y: 485, distance: 38.8
click at [1252, 485] on app-calendar-viewport "Tue 2 Wed 3 Thu 4 Fri 5 Sat 6 4/4 1 Job Sun 7 Mon 8 2/2 1 Job Tue 9 4/4 1 Job W…" at bounding box center [714, 407] width 1428 height 551
click at [1269, 373] on app-card-role "General Crew 0/4 10:00-18:00 (8h) single-neutral-actions single-neutral-actions…" at bounding box center [1279, 367] width 167 height 115
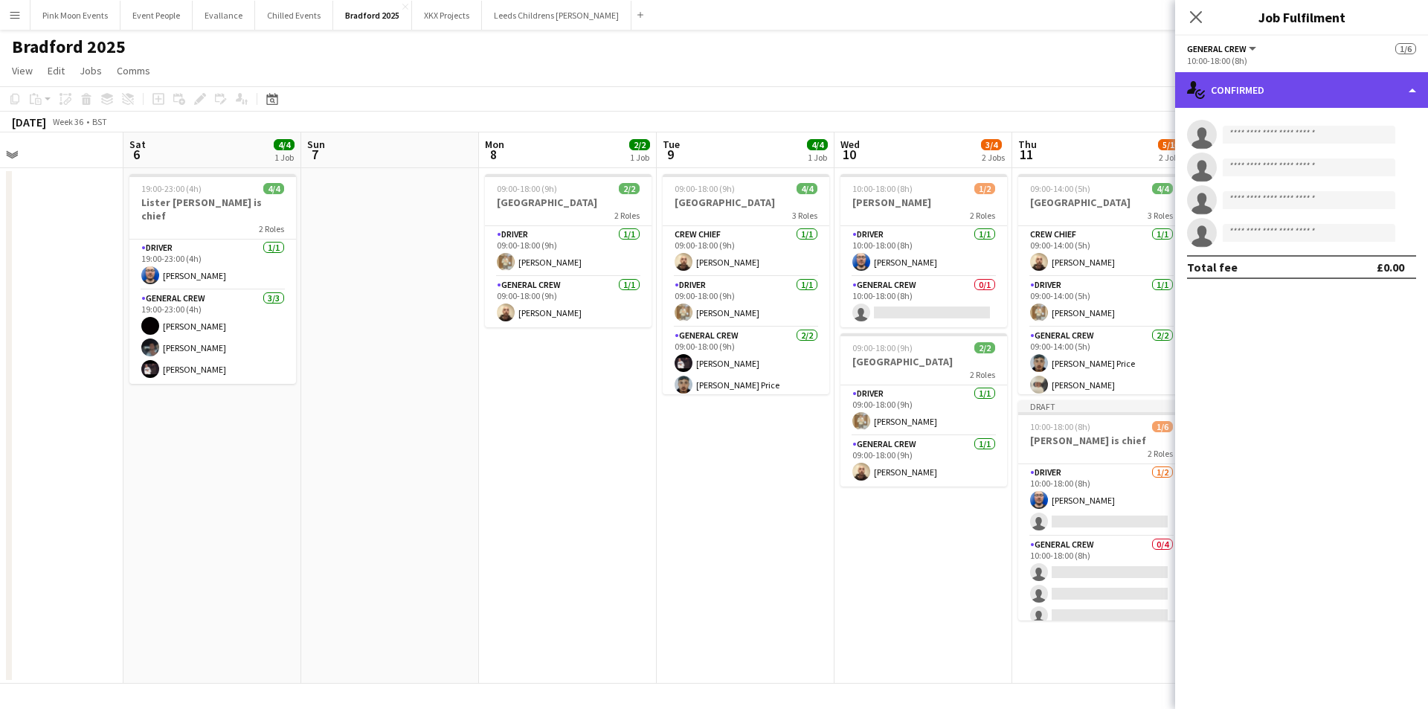
click at [1344, 91] on div "single-neutral-actions-check-2 Confirmed" at bounding box center [1301, 90] width 253 height 36
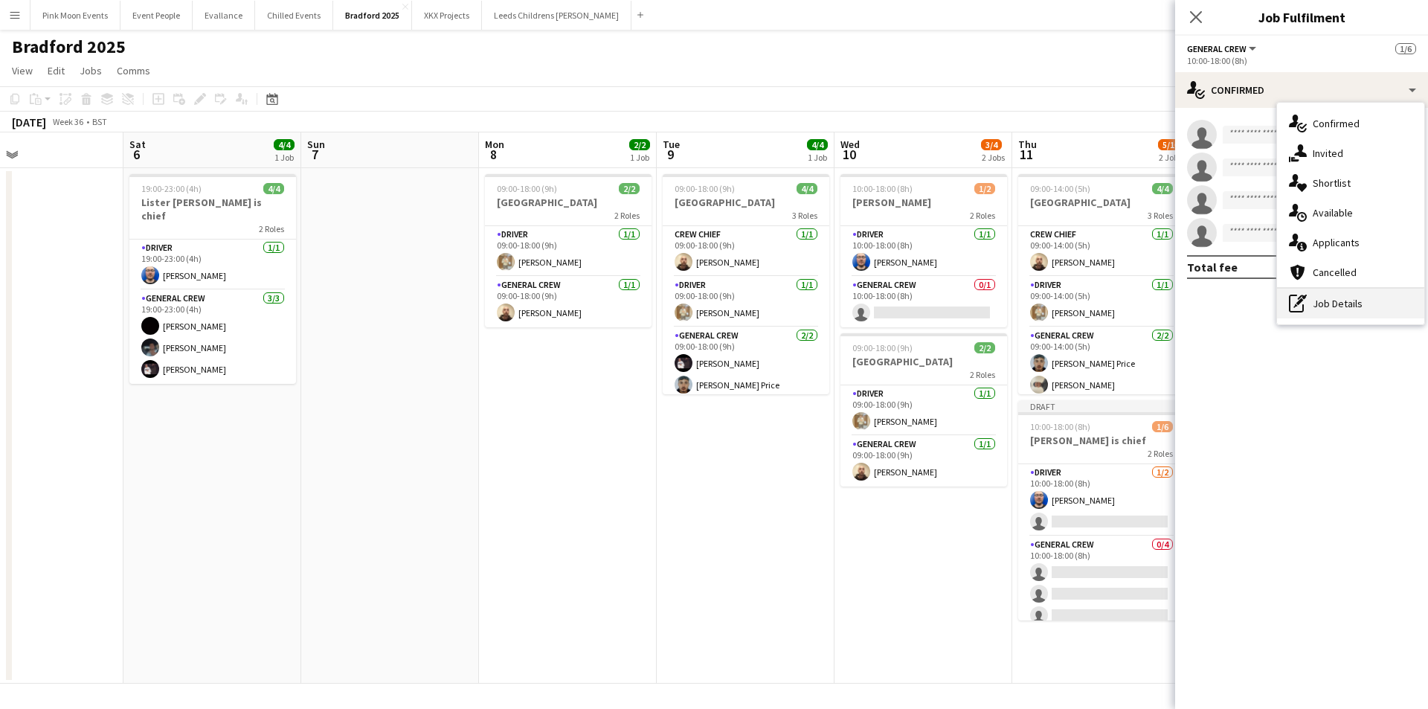
click at [1356, 303] on div "pen-write Job Details" at bounding box center [1350, 304] width 147 height 30
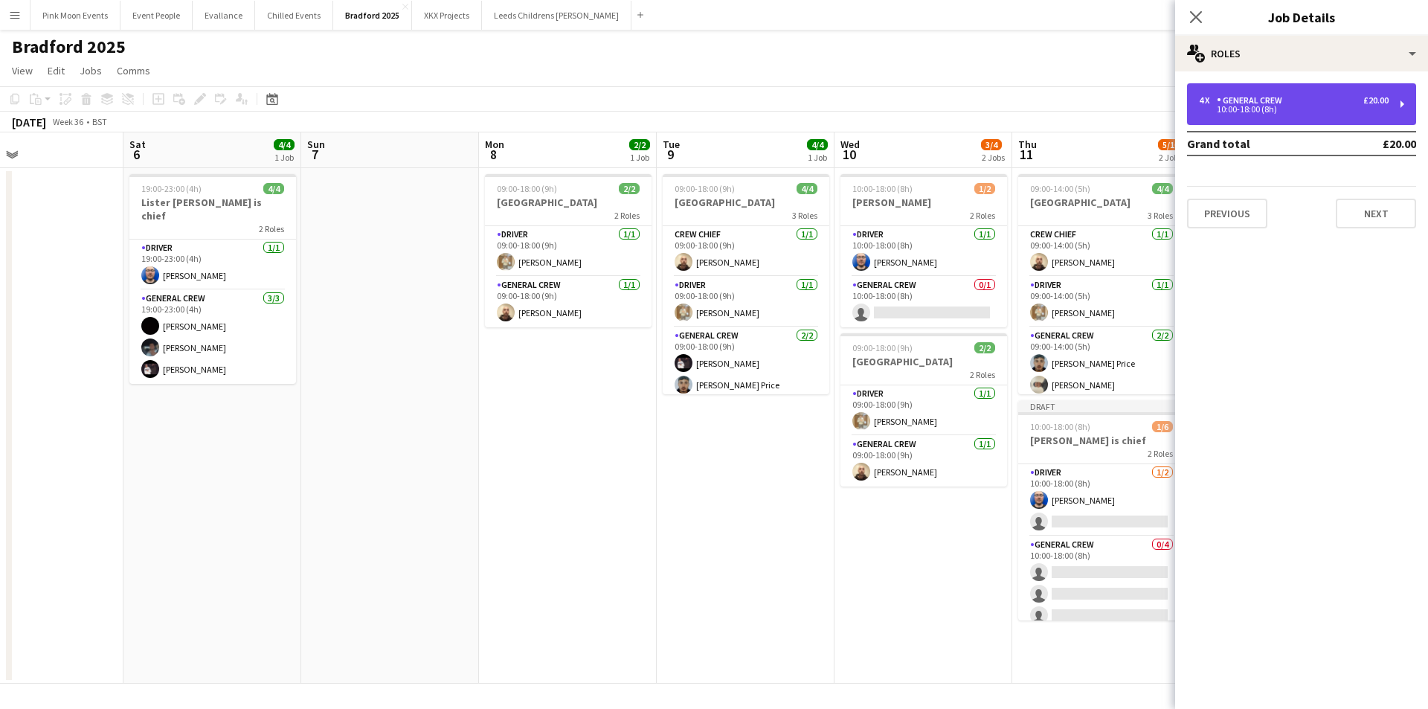
click at [1297, 100] on div "4 x General Crew £20.00" at bounding box center [1294, 100] width 190 height 10
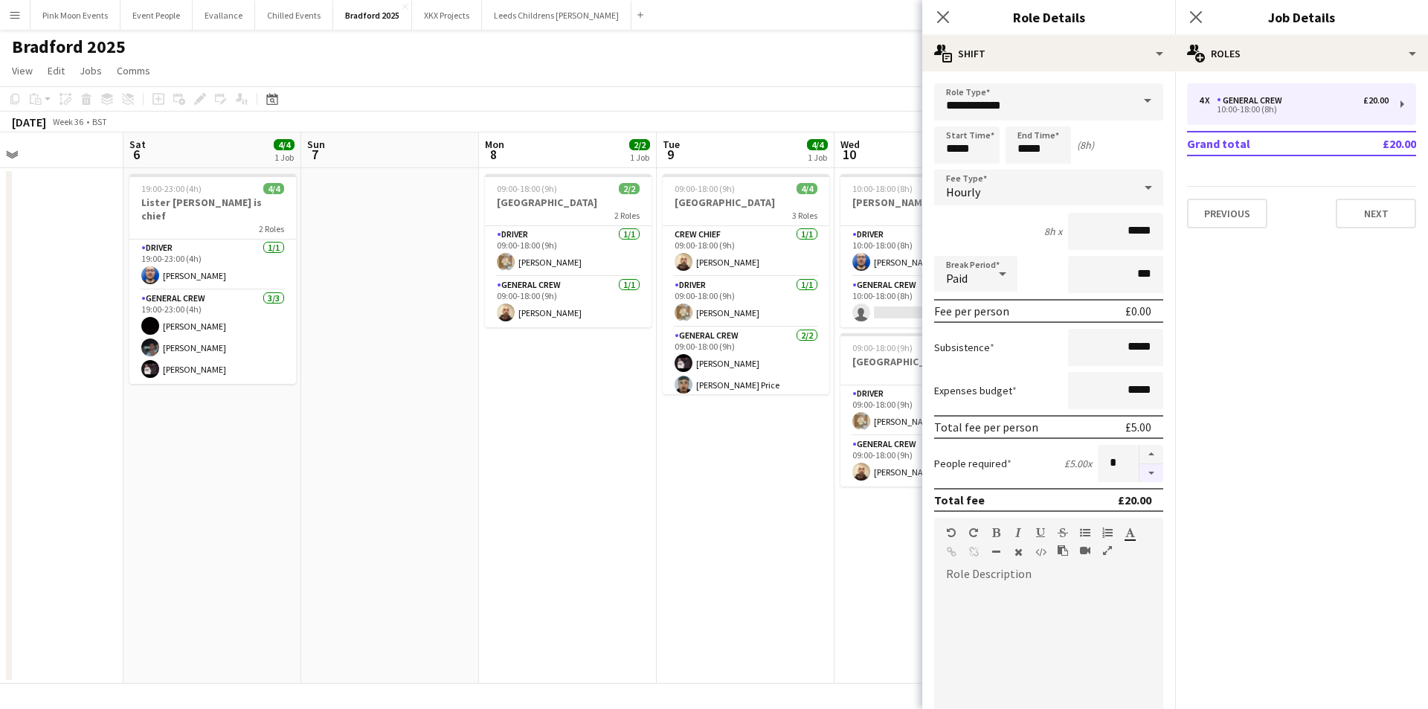
click at [1145, 473] on button "button" at bounding box center [1151, 473] width 24 height 19
type input "*"
click at [936, 16] on icon "Close pop-in" at bounding box center [942, 17] width 14 height 14
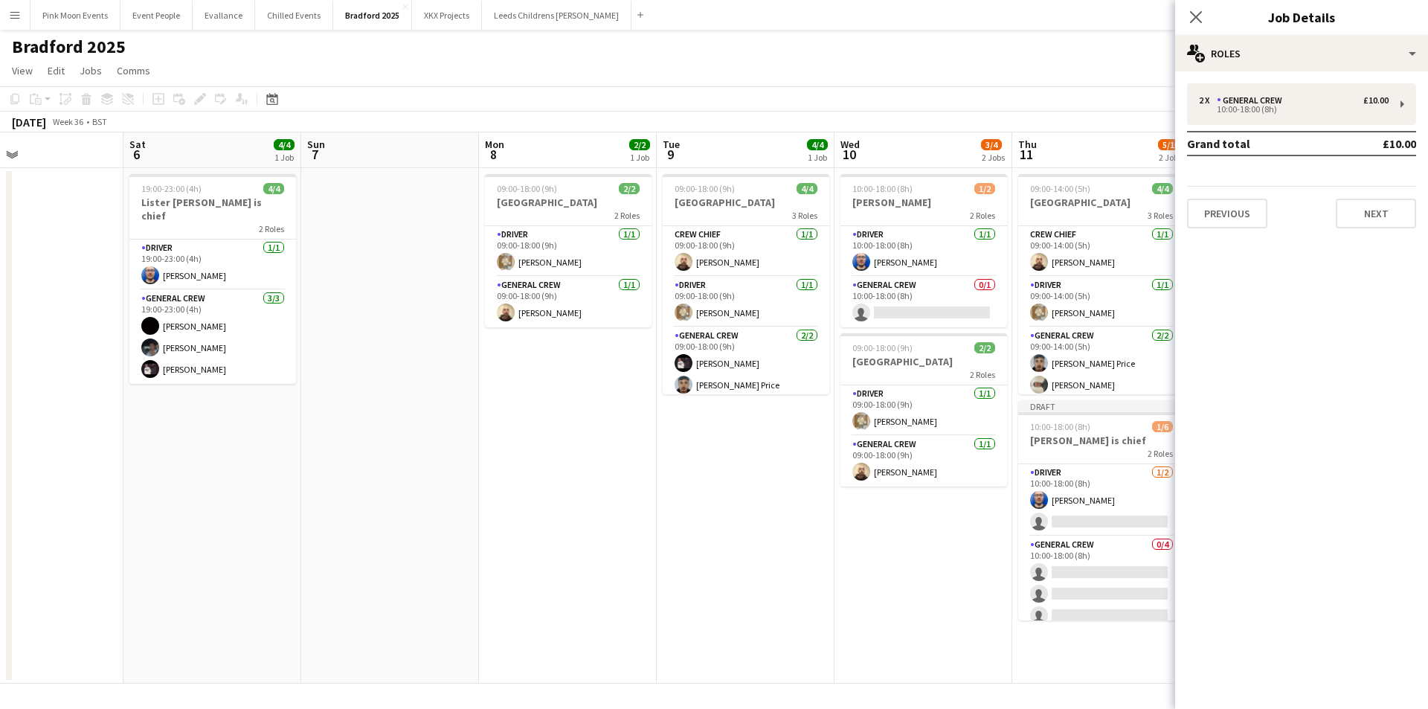
click at [1184, 22] on div "Close pop-in" at bounding box center [1196, 17] width 42 height 34
click at [1193, 18] on icon "Close pop-in" at bounding box center [1195, 17] width 14 height 14
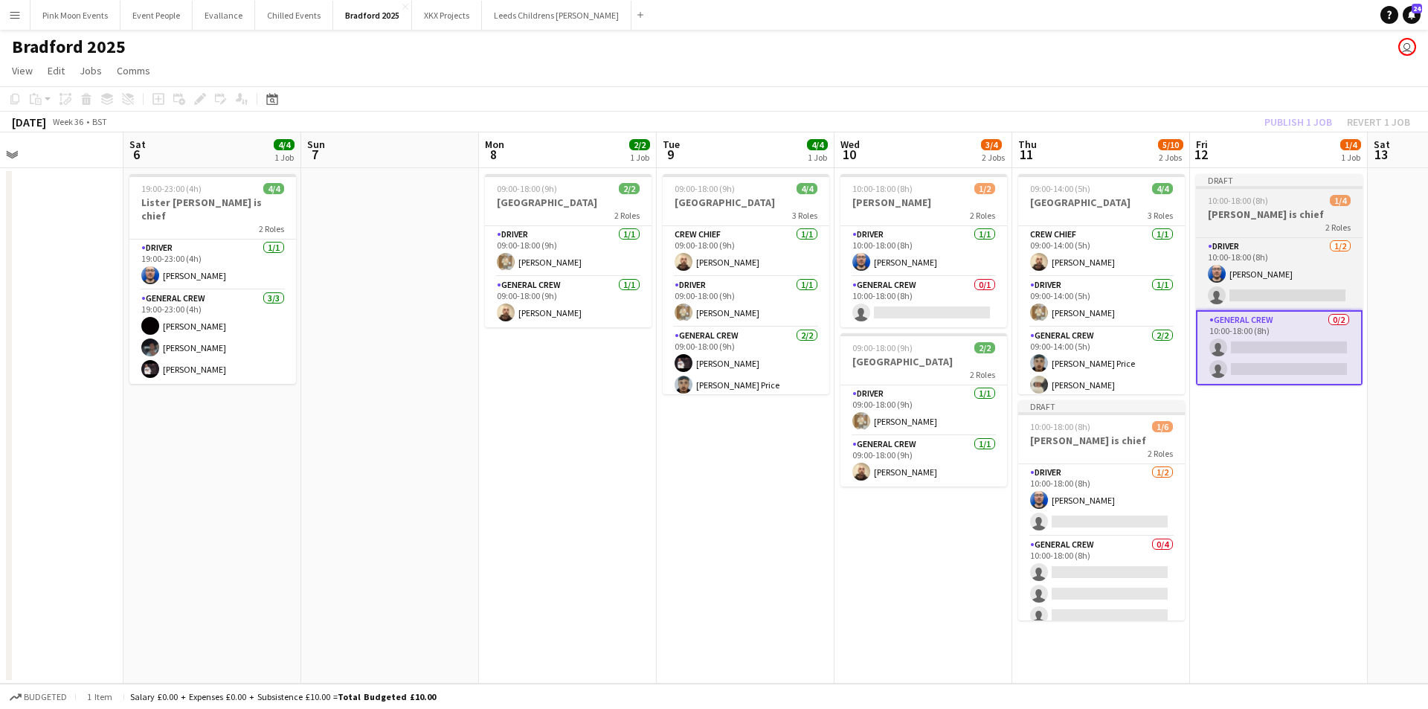
click at [1238, 210] on h3 "[PERSON_NAME] is chief" at bounding box center [1279, 213] width 167 height 13
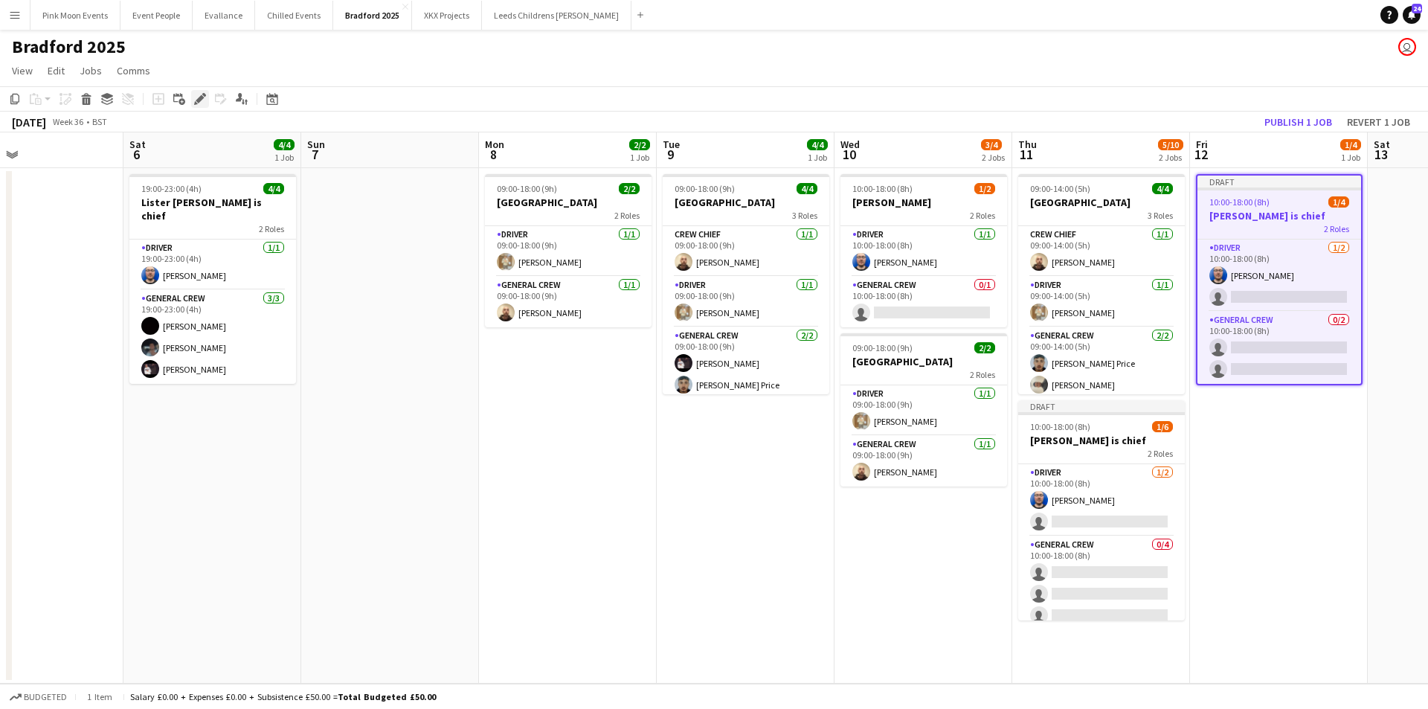
click at [207, 97] on div "Edit" at bounding box center [200, 99] width 18 height 18
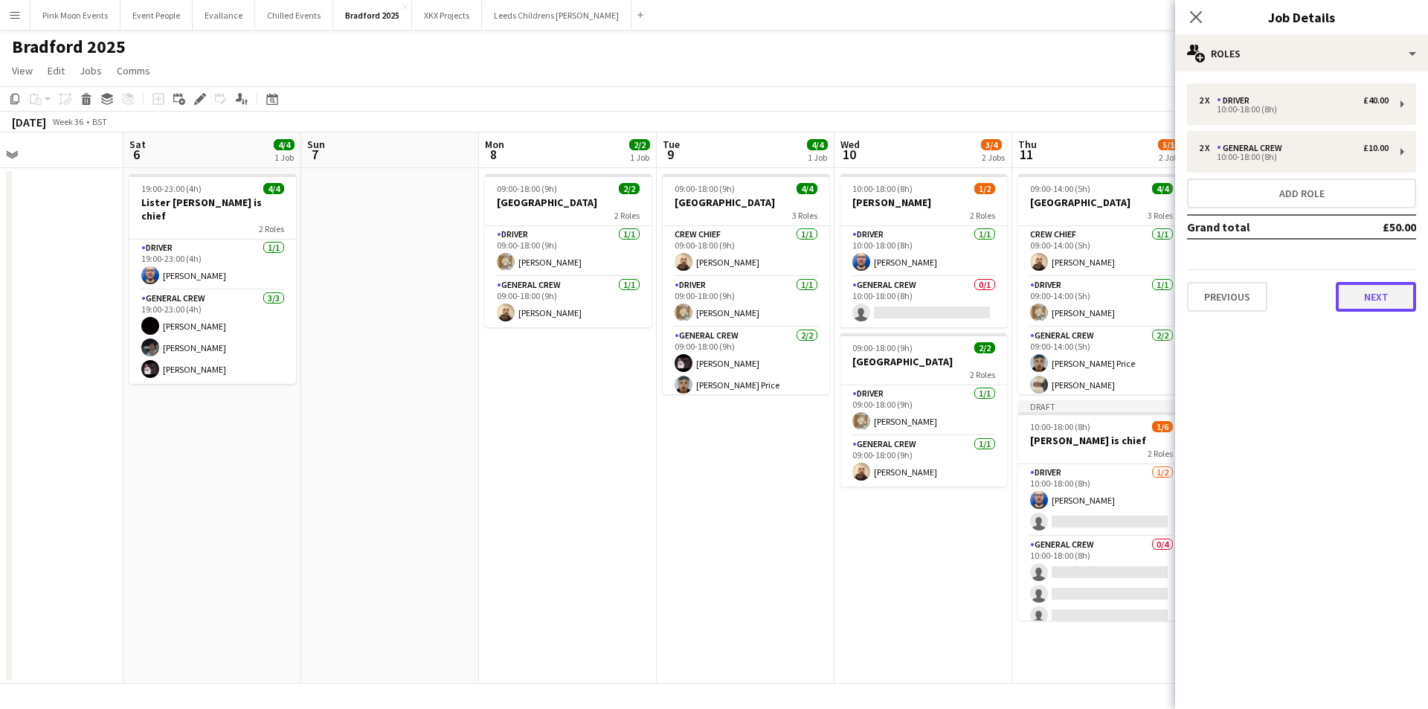
click at [1355, 302] on button "Next" at bounding box center [1375, 297] width 80 height 30
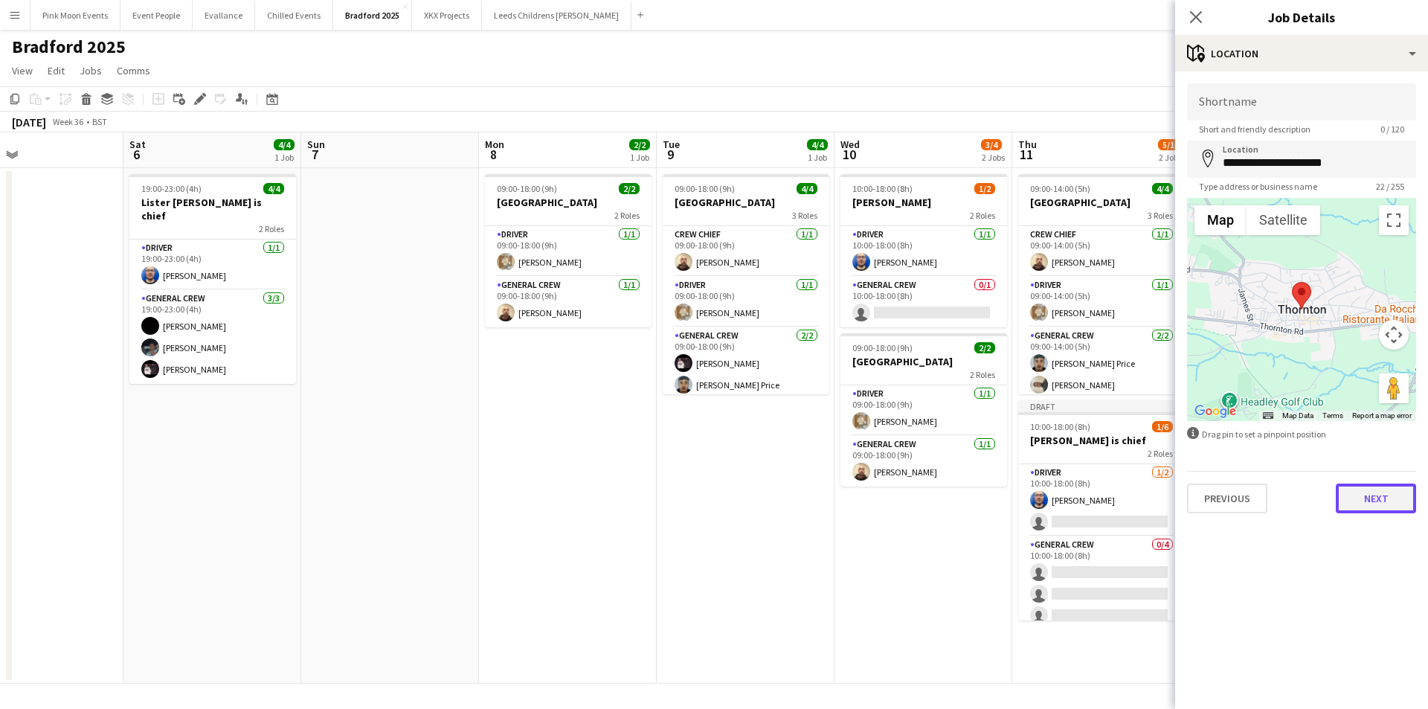
click at [1377, 489] on button "Next" at bounding box center [1375, 498] width 80 height 30
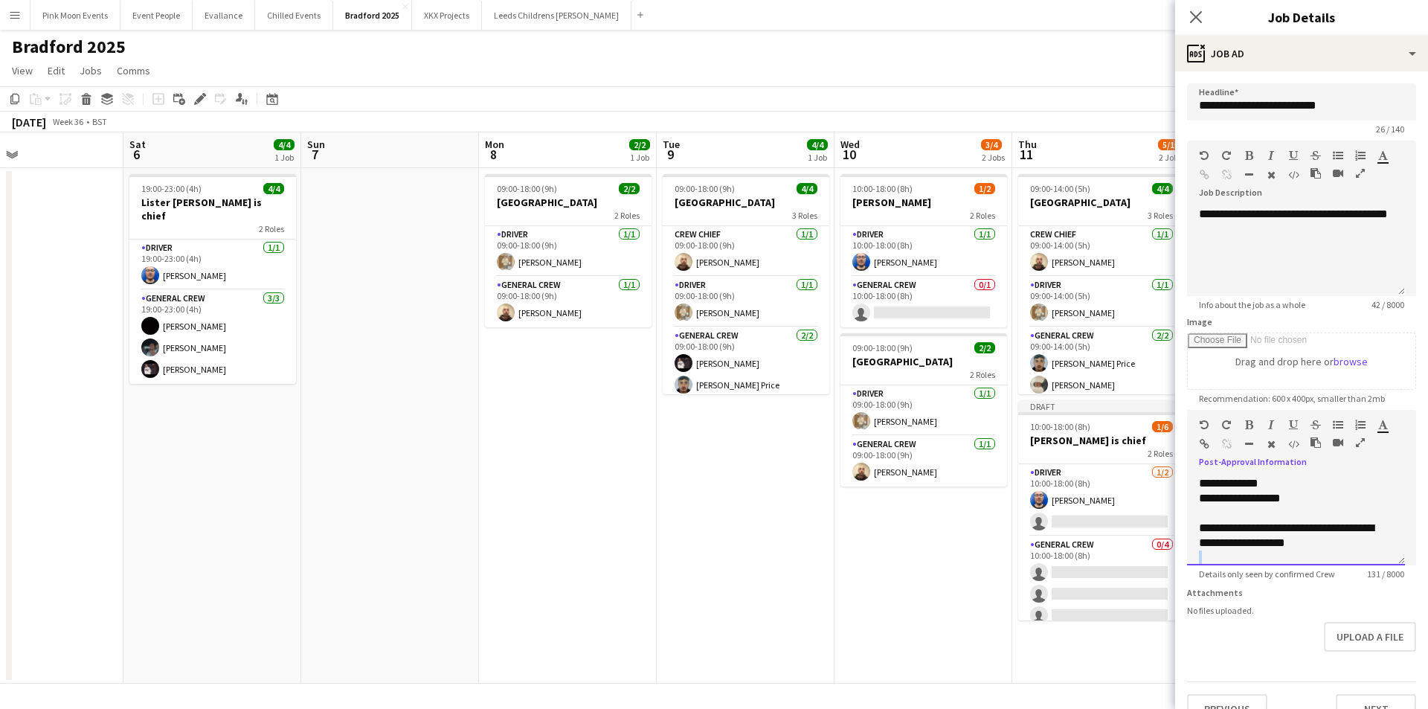
scroll to position [27, 0]
drag, startPoint x: 1344, startPoint y: 578, endPoint x: 1176, endPoint y: 573, distance: 168.1
click at [1176, 573] on form "**********" at bounding box center [1301, 403] width 253 height 640
click at [1317, 533] on div at bounding box center [1296, 530] width 194 height 15
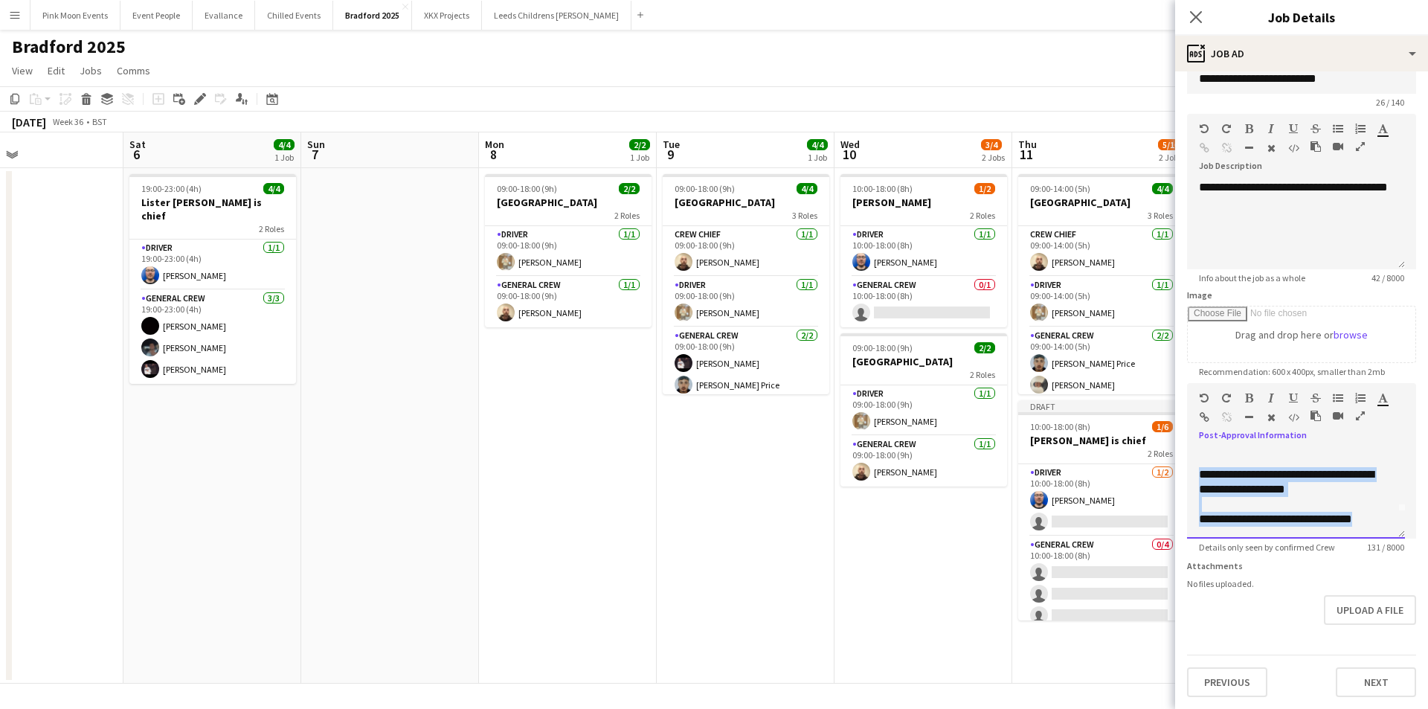
drag, startPoint x: 1196, startPoint y: 489, endPoint x: 1404, endPoint y: 541, distance: 214.6
click at [1404, 541] on app-form-group "**********" at bounding box center [1301, 468] width 229 height 170
drag, startPoint x: 1404, startPoint y: 541, endPoint x: 1417, endPoint y: 541, distance: 13.4
click at [1417, 541] on mat-expansion-panel "**********" at bounding box center [1301, 389] width 253 height 637
drag, startPoint x: 1384, startPoint y: 510, endPoint x: 1191, endPoint y: 464, distance: 198.0
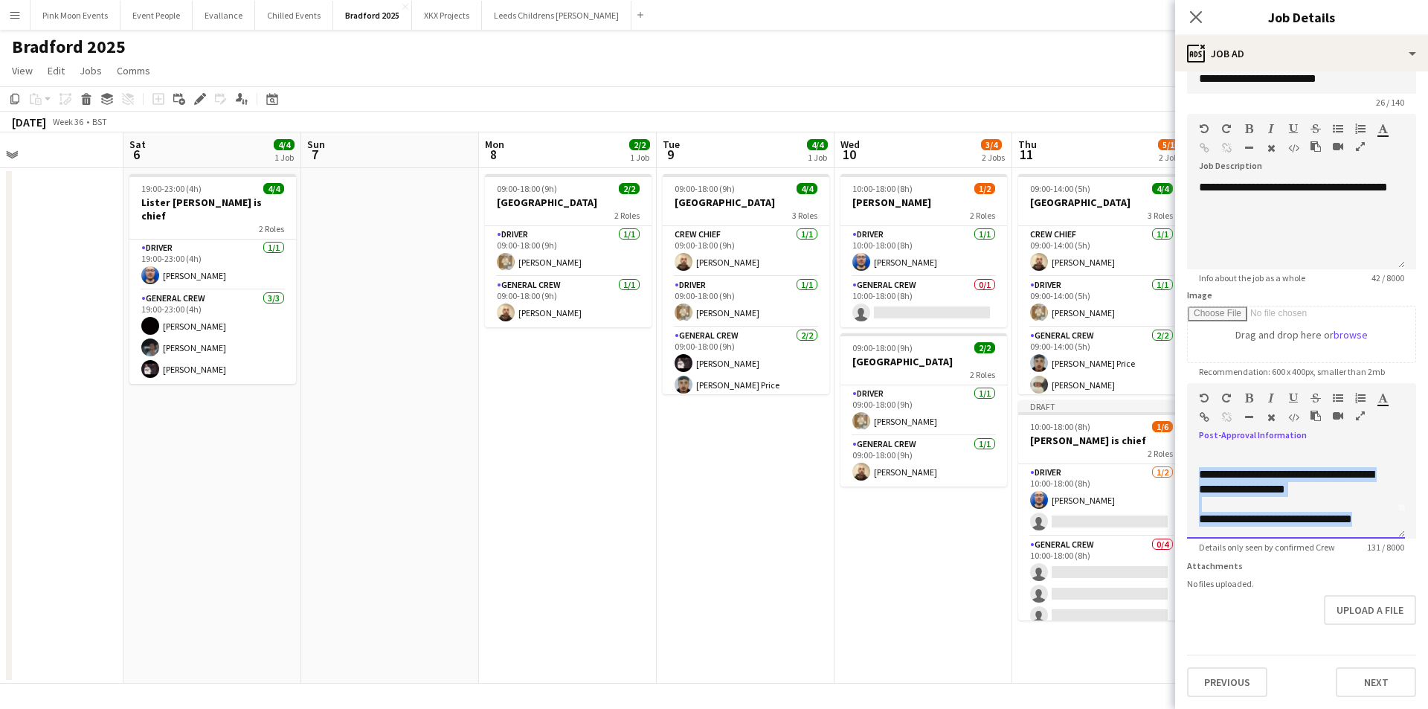
click at [1191, 464] on div "**********" at bounding box center [1296, 493] width 218 height 89
paste div
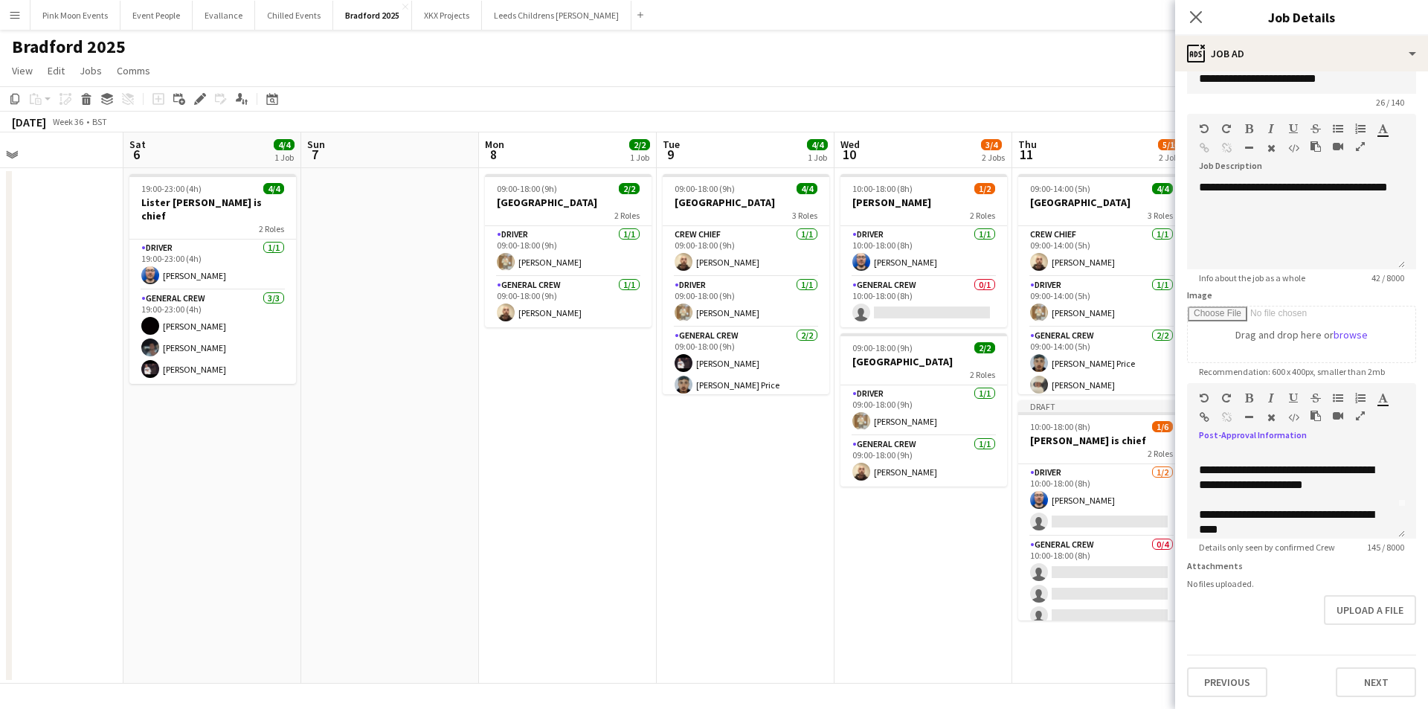
click at [939, 614] on app-date-cell "10:00-18:00 (8h) 1/2 [PERSON_NAME] 2 Roles Driver [DATE] 10:00-18:00 (8h) [PERS…" at bounding box center [923, 425] width 178 height 515
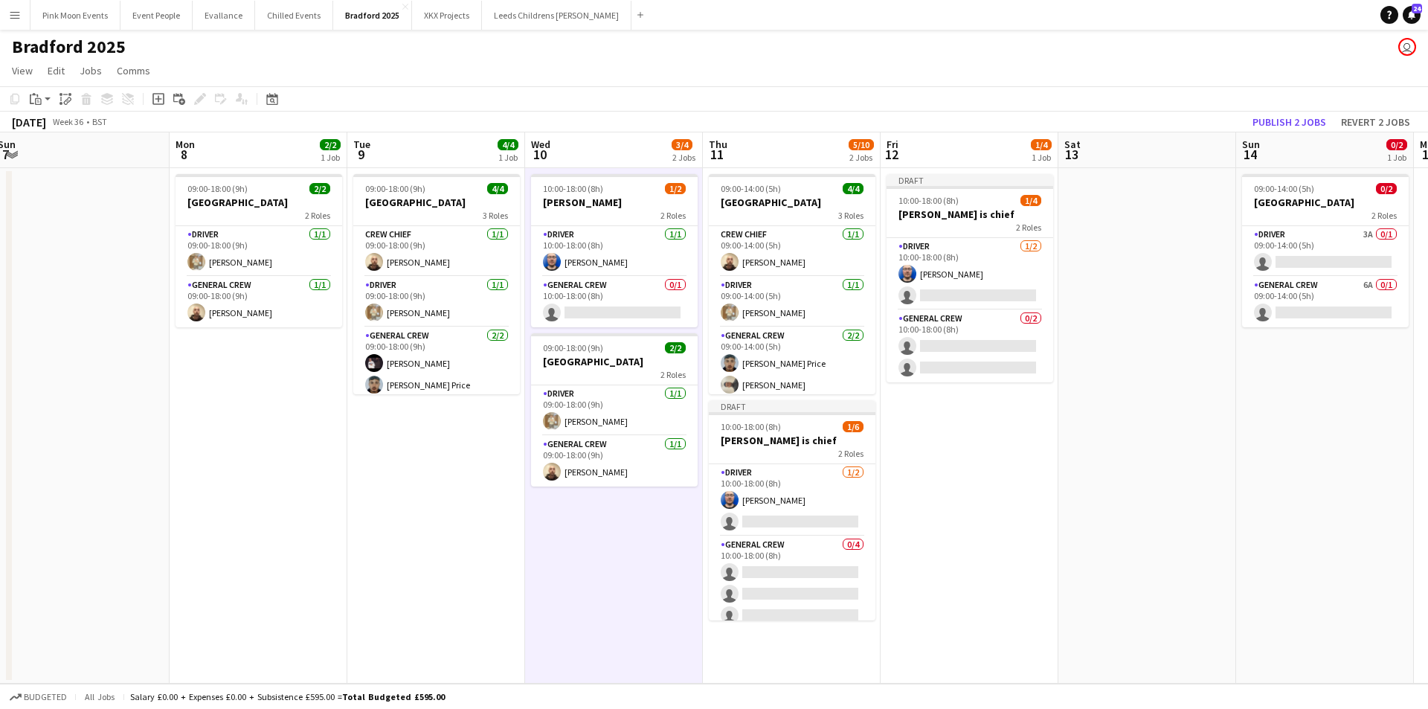
drag, startPoint x: 892, startPoint y: 596, endPoint x: 625, endPoint y: 547, distance: 271.3
click at [596, 582] on app-calendar-viewport "Thu 4 Fri 5 Sat 6 4/4 1 Job Sun 7 Mon 8 2/2 1 Job Tue 9 4/4 1 Job Wed 10 3/4 2 …" at bounding box center [714, 407] width 1428 height 551
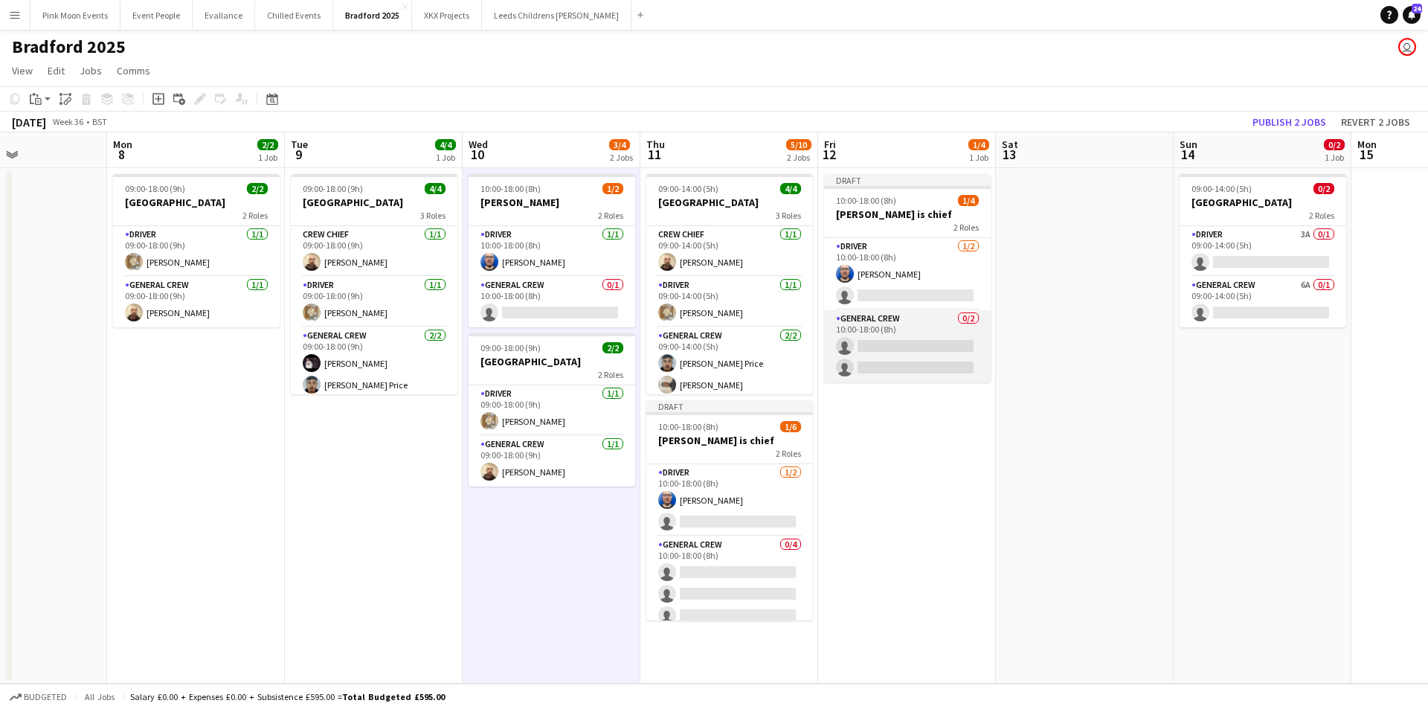
click at [904, 337] on app-card-role "General Crew 0/2 10:00-18:00 (8h) single-neutral-actions single-neutral-actions" at bounding box center [907, 346] width 167 height 72
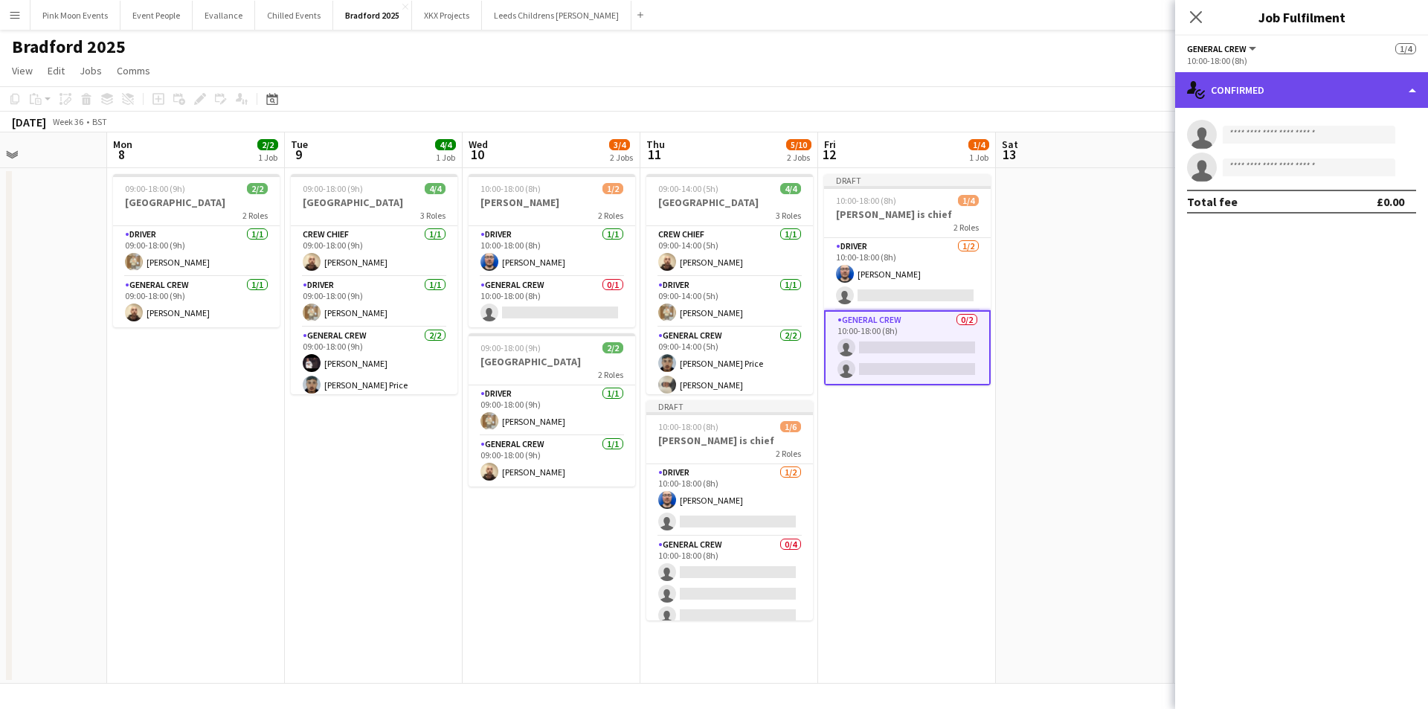
click at [1283, 98] on div "single-neutral-actions-check-2 Confirmed" at bounding box center [1301, 90] width 253 height 36
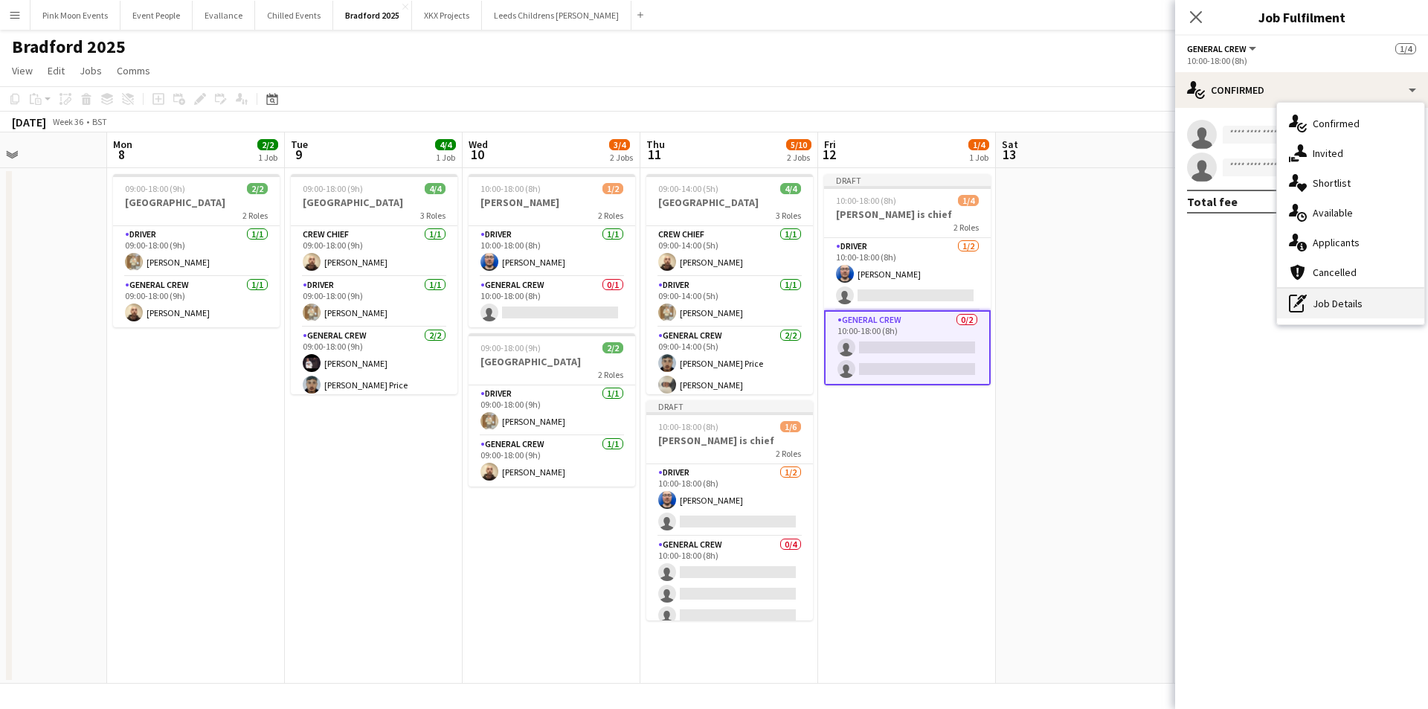
click at [1313, 307] on div "pen-write Job Details" at bounding box center [1350, 304] width 147 height 30
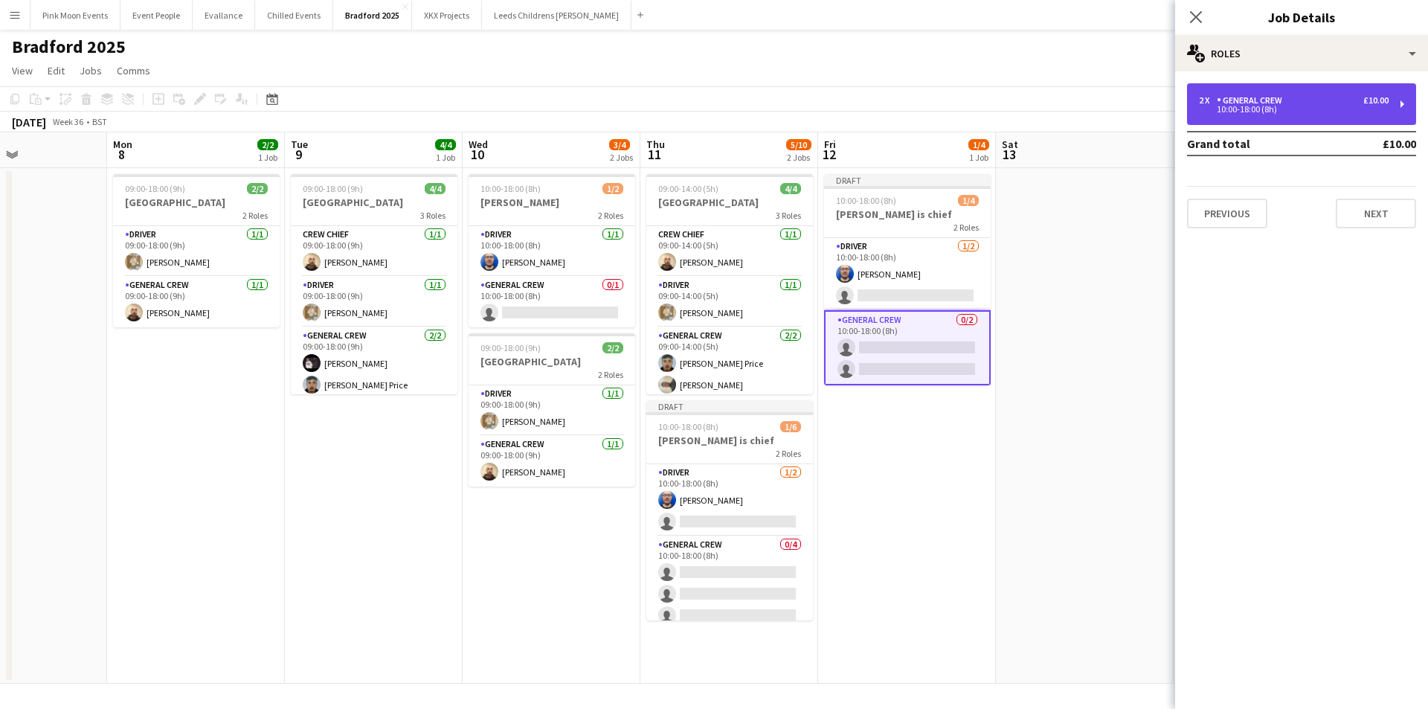
click at [1251, 121] on div "2 x General Crew £10.00 10:00-18:00 (8h)" at bounding box center [1301, 104] width 229 height 42
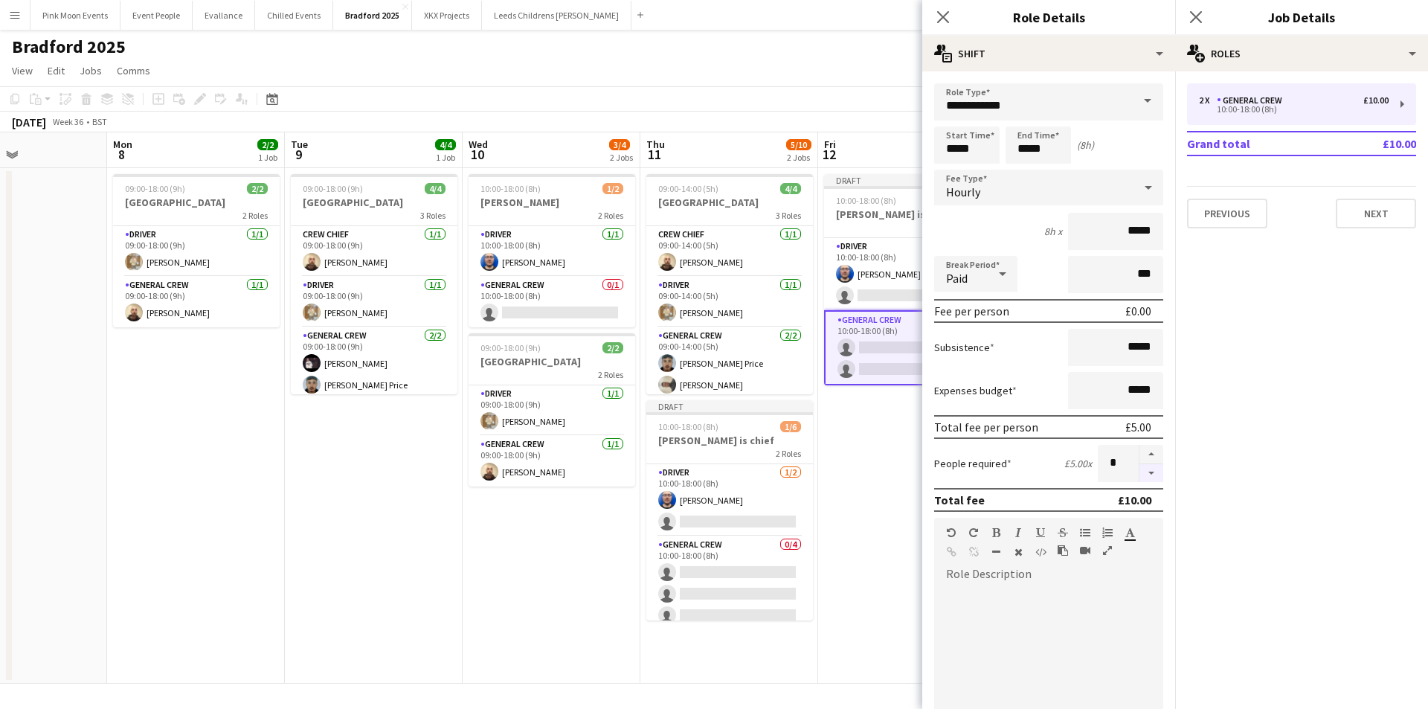
click at [1143, 468] on button "button" at bounding box center [1151, 473] width 24 height 19
click at [1142, 454] on button "button" at bounding box center [1151, 454] width 24 height 19
type input "*"
click at [895, 291] on app-card-role "Driver [DATE] 10:00-18:00 (8h) [PERSON_NAME] single-neutral-actions" at bounding box center [907, 274] width 167 height 72
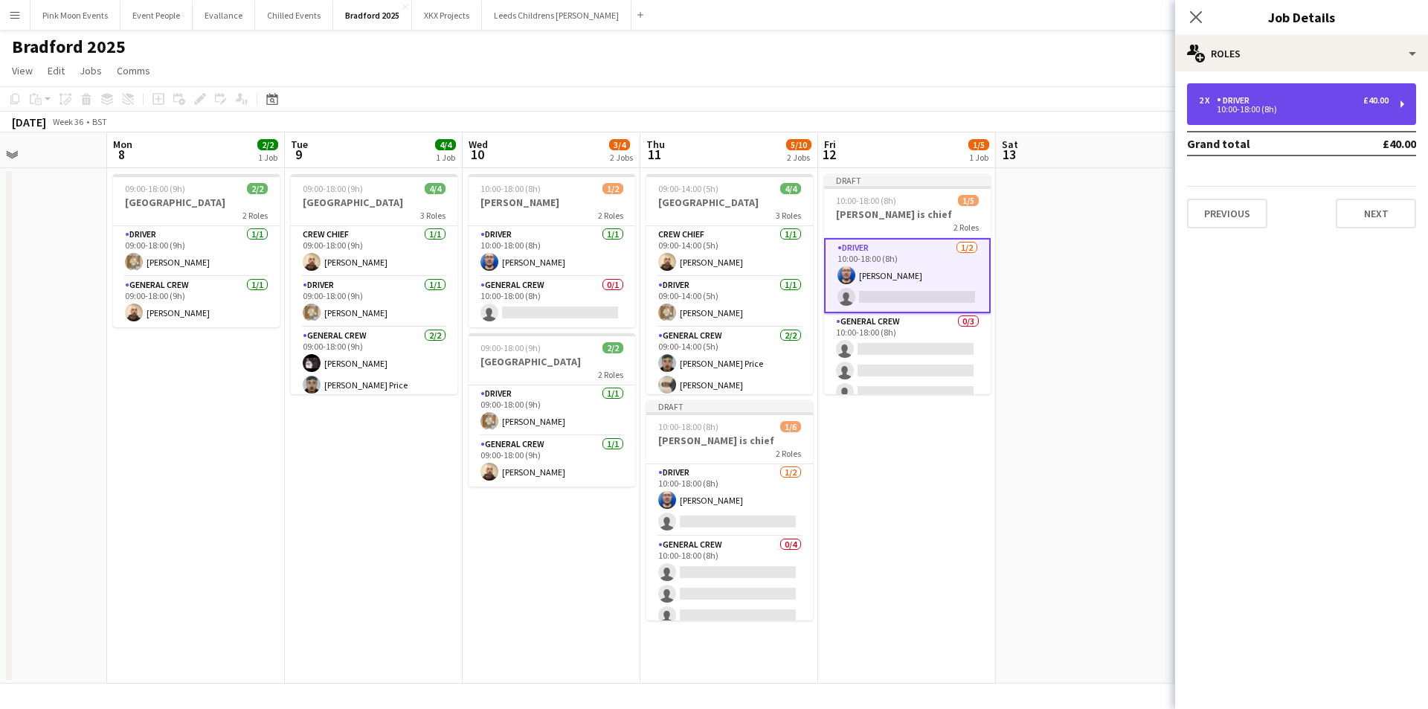
click at [1283, 113] on div "2 x Driver £40.00 10:00-18:00 (8h)" at bounding box center [1301, 104] width 229 height 42
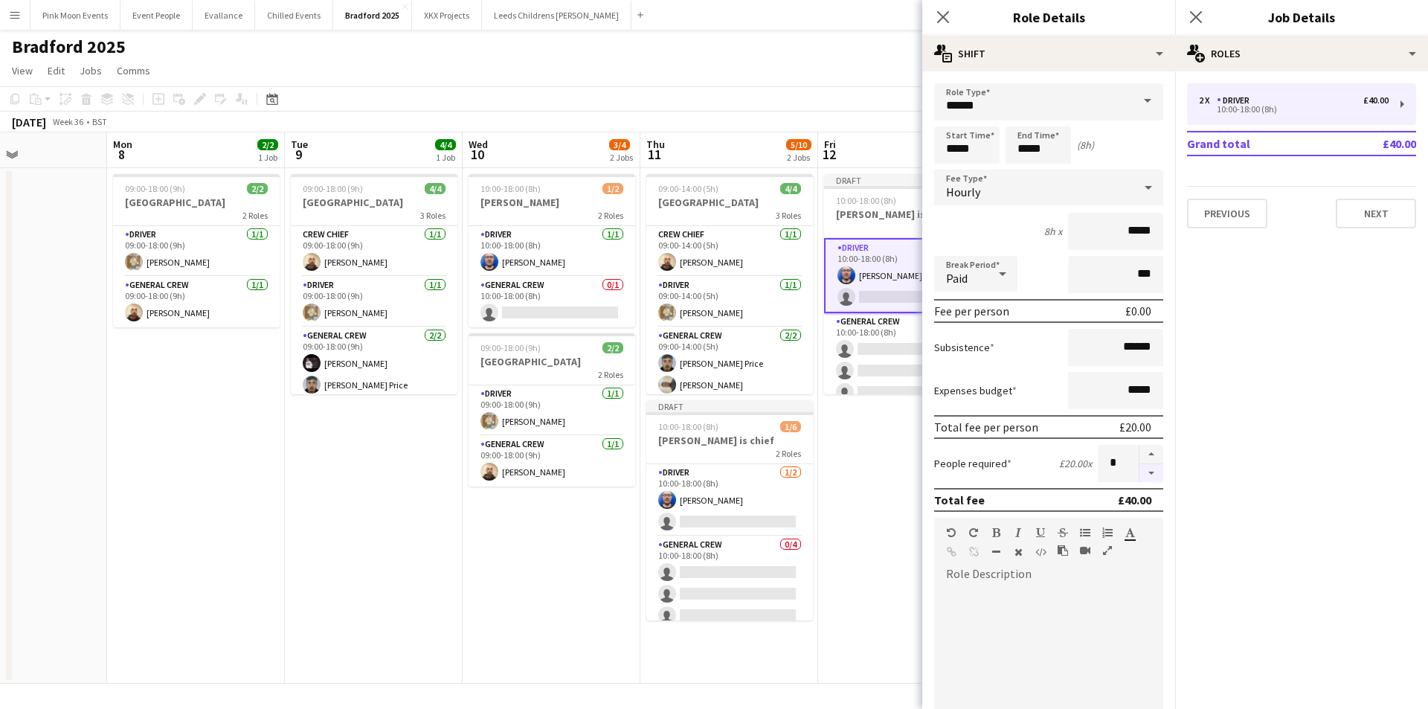
click at [1145, 466] on button "button" at bounding box center [1151, 473] width 24 height 19
type input "*"
click at [938, 16] on icon "Close pop-in" at bounding box center [942, 17] width 14 height 14
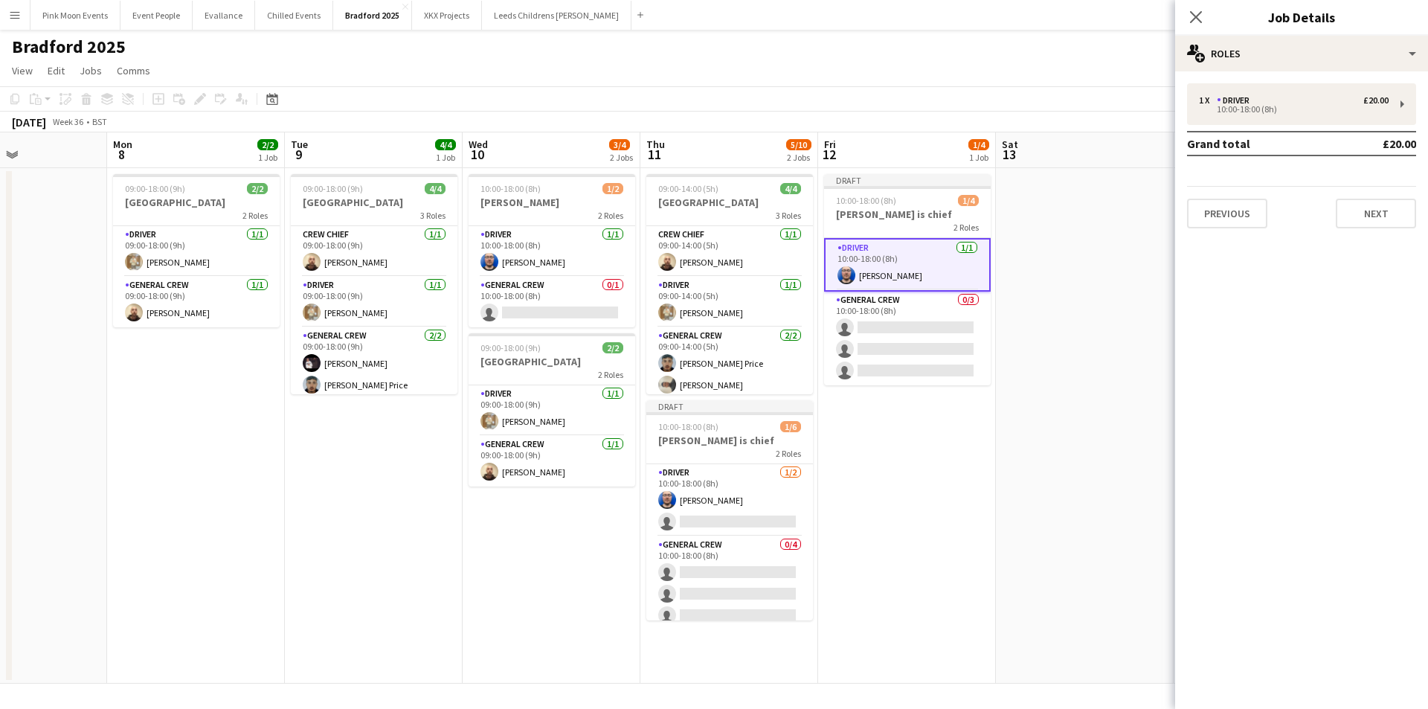
click at [1031, 203] on app-date-cell at bounding box center [1085, 425] width 178 height 515
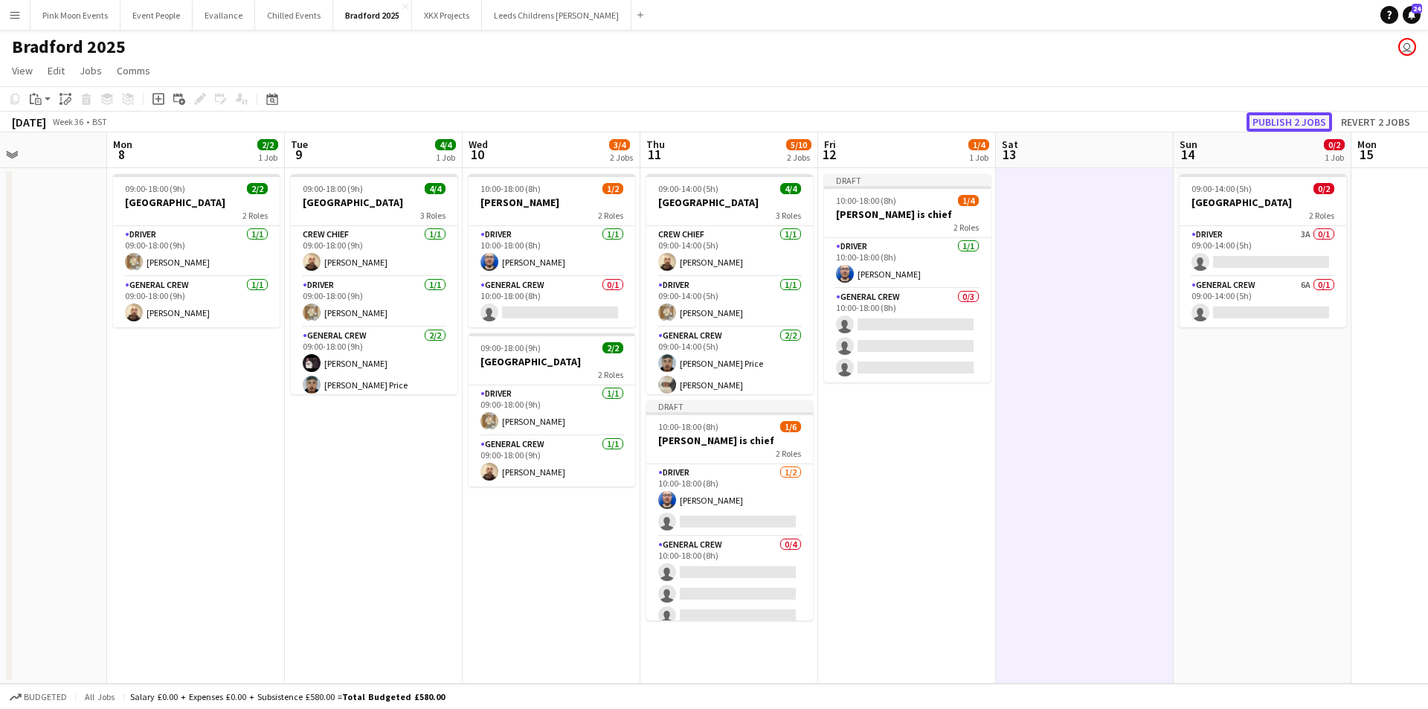
click at [1257, 130] on button "Publish 2 jobs" at bounding box center [1289, 121] width 86 height 19
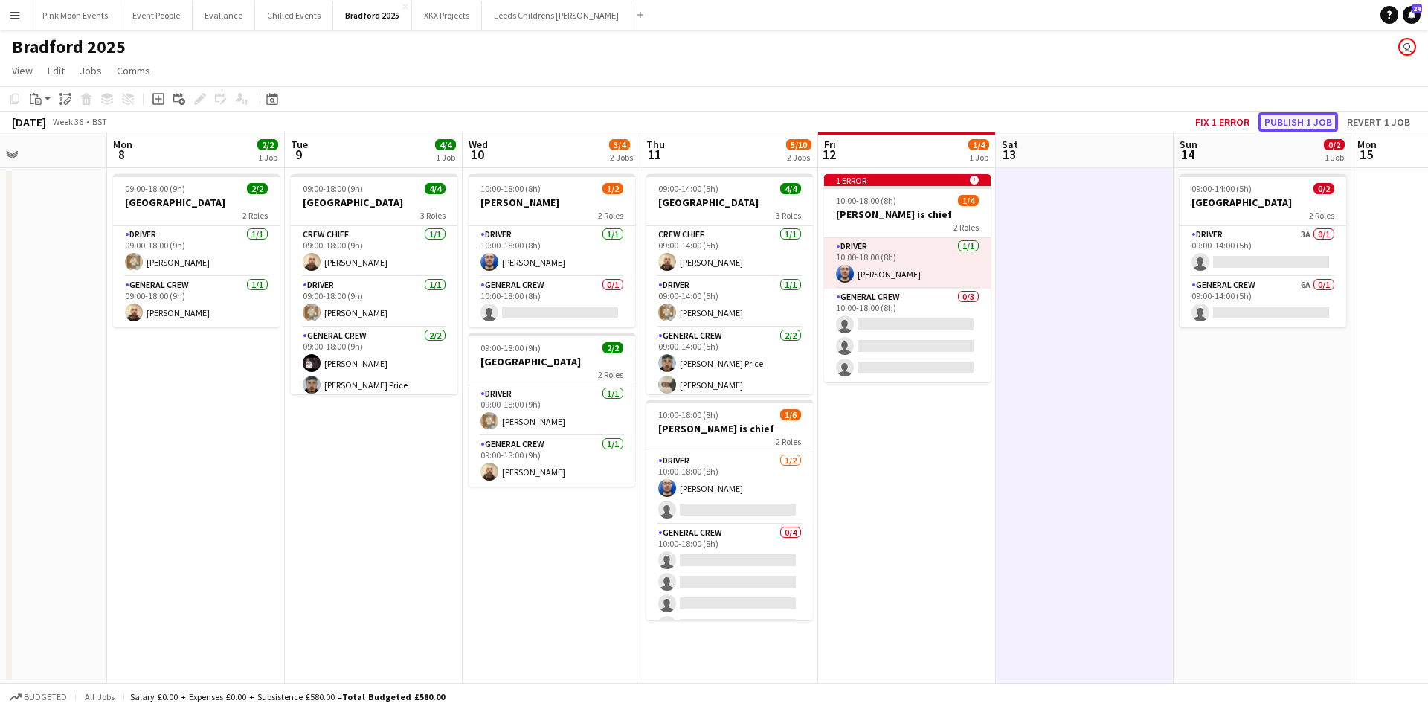
click at [1313, 116] on button "Publish 1 job" at bounding box center [1298, 121] width 80 height 19
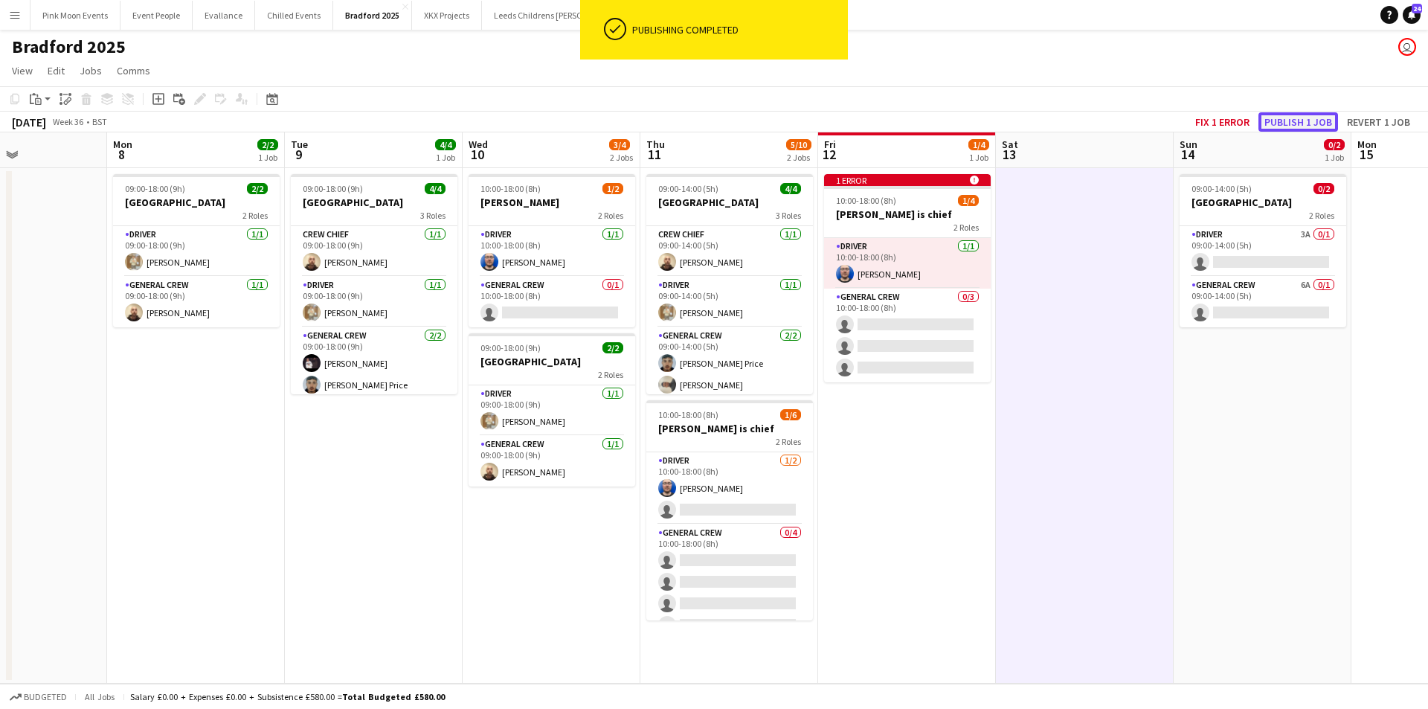
click at [1311, 119] on button "Publish 1 job" at bounding box center [1298, 121] width 80 height 19
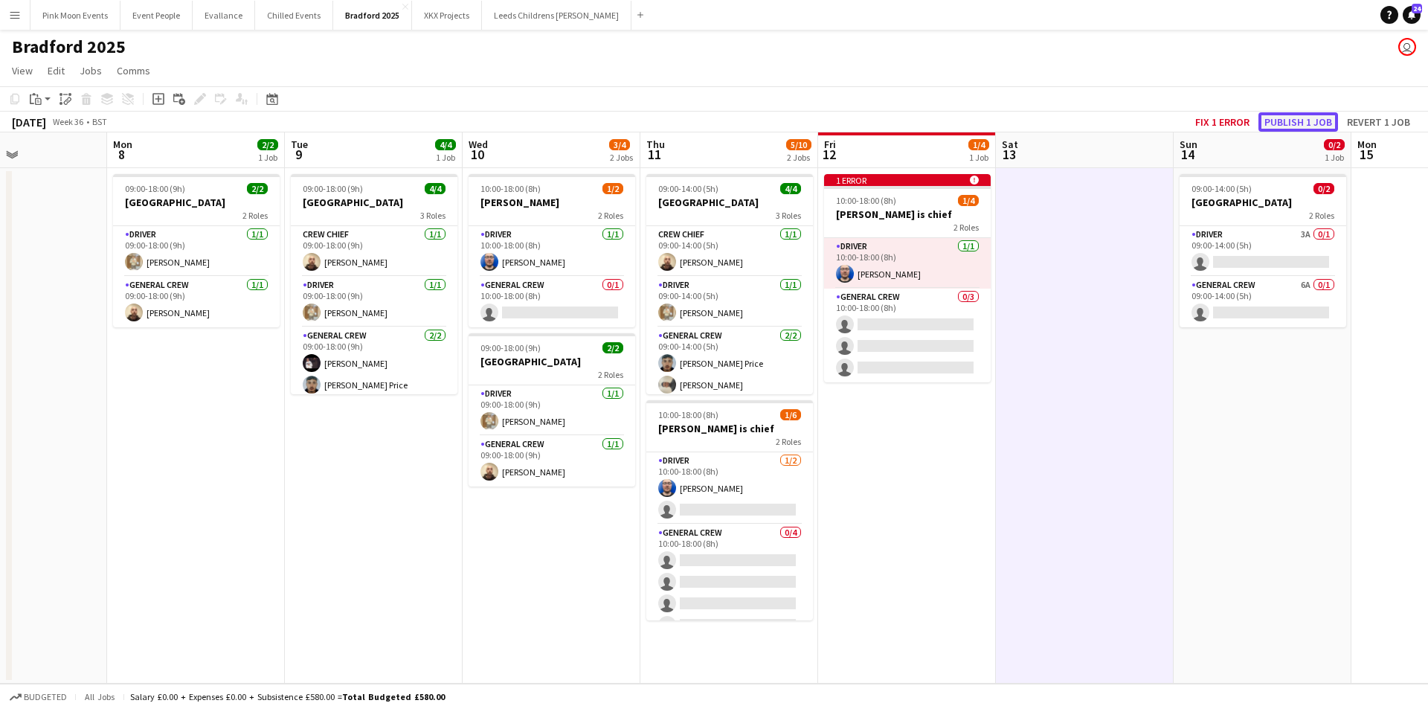
click at [1306, 112] on button "Publish 1 job" at bounding box center [1298, 121] width 80 height 19
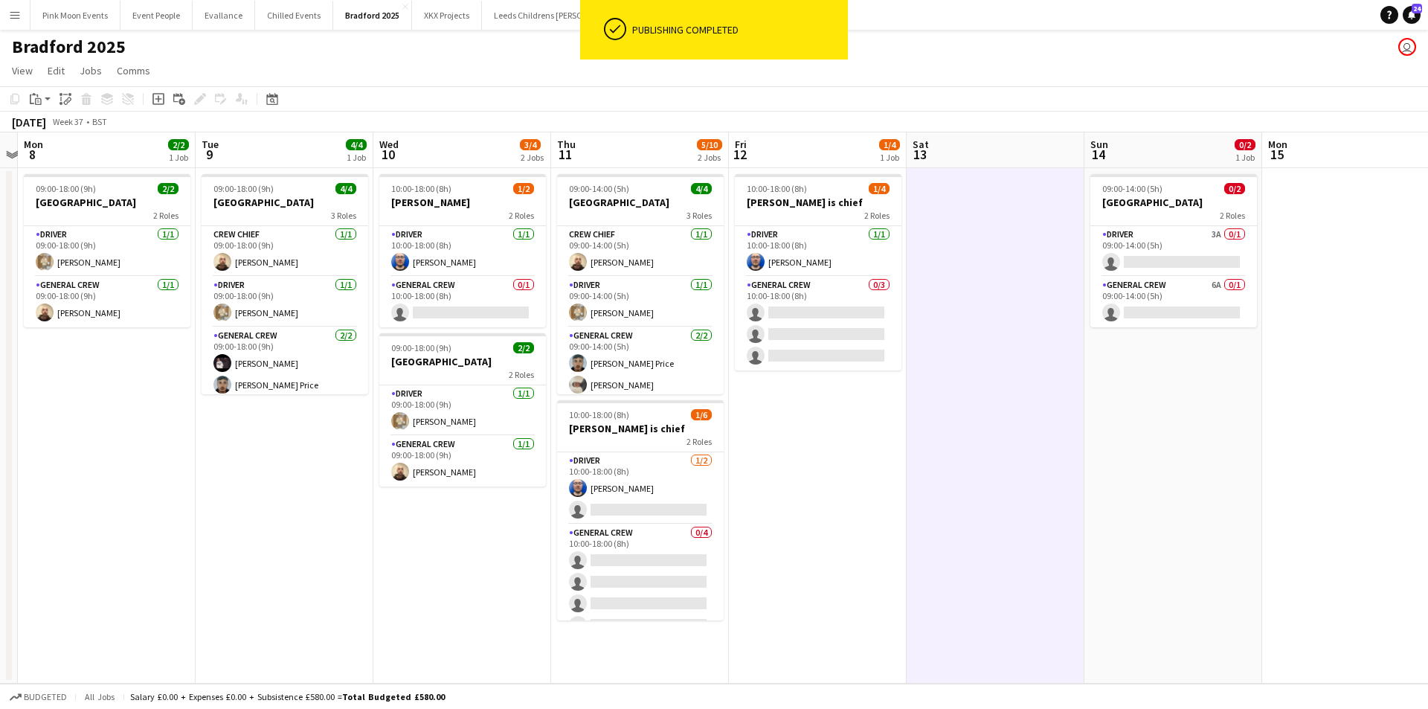
scroll to position [0, 438]
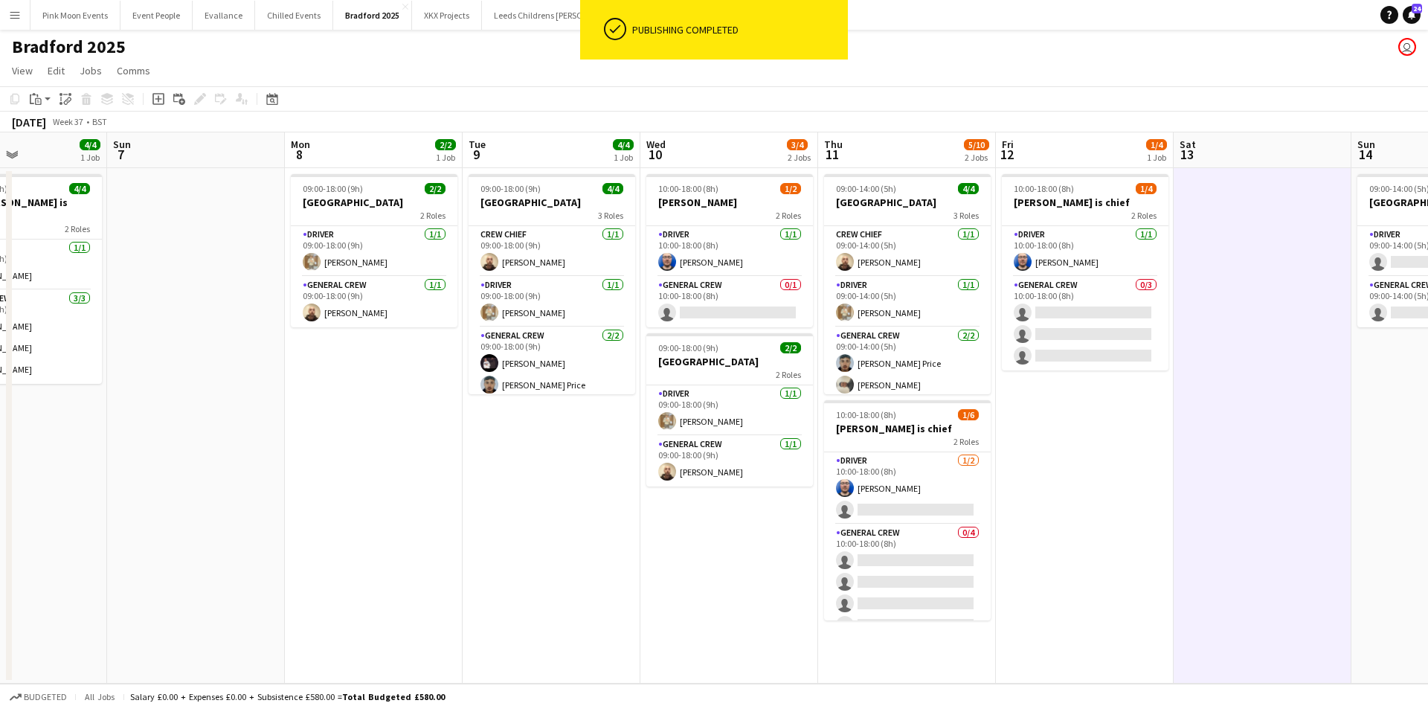
drag, startPoint x: 1101, startPoint y: 465, endPoint x: 918, endPoint y: 482, distance: 182.9
click at [918, 482] on app-calendar-viewport "Thu 4 Fri 5 Sat 6 4/4 1 Job Sun 7 Mon 8 2/2 1 Job Tue 9 4/4 1 Job Wed 10 3/4 2 …" at bounding box center [714, 407] width 1428 height 551
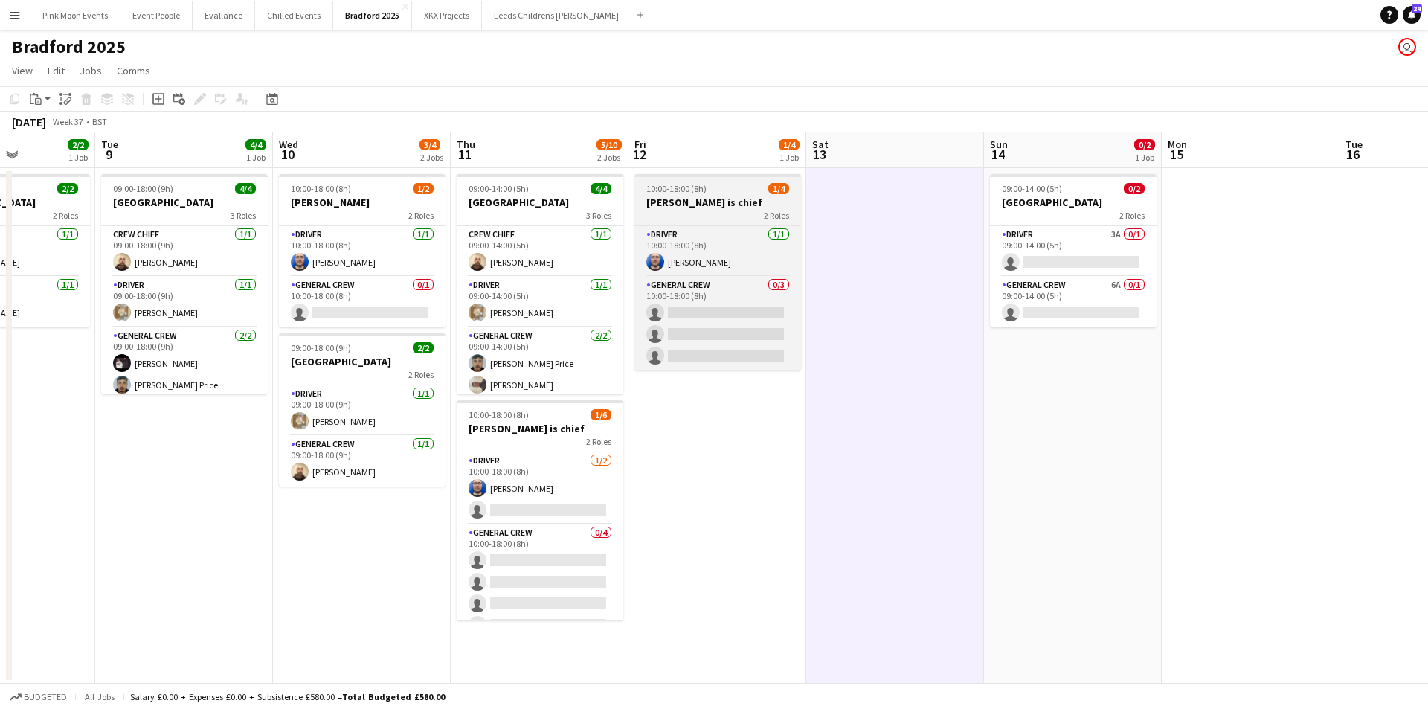
click at [695, 201] on h3 "[PERSON_NAME] is chief" at bounding box center [717, 202] width 167 height 13
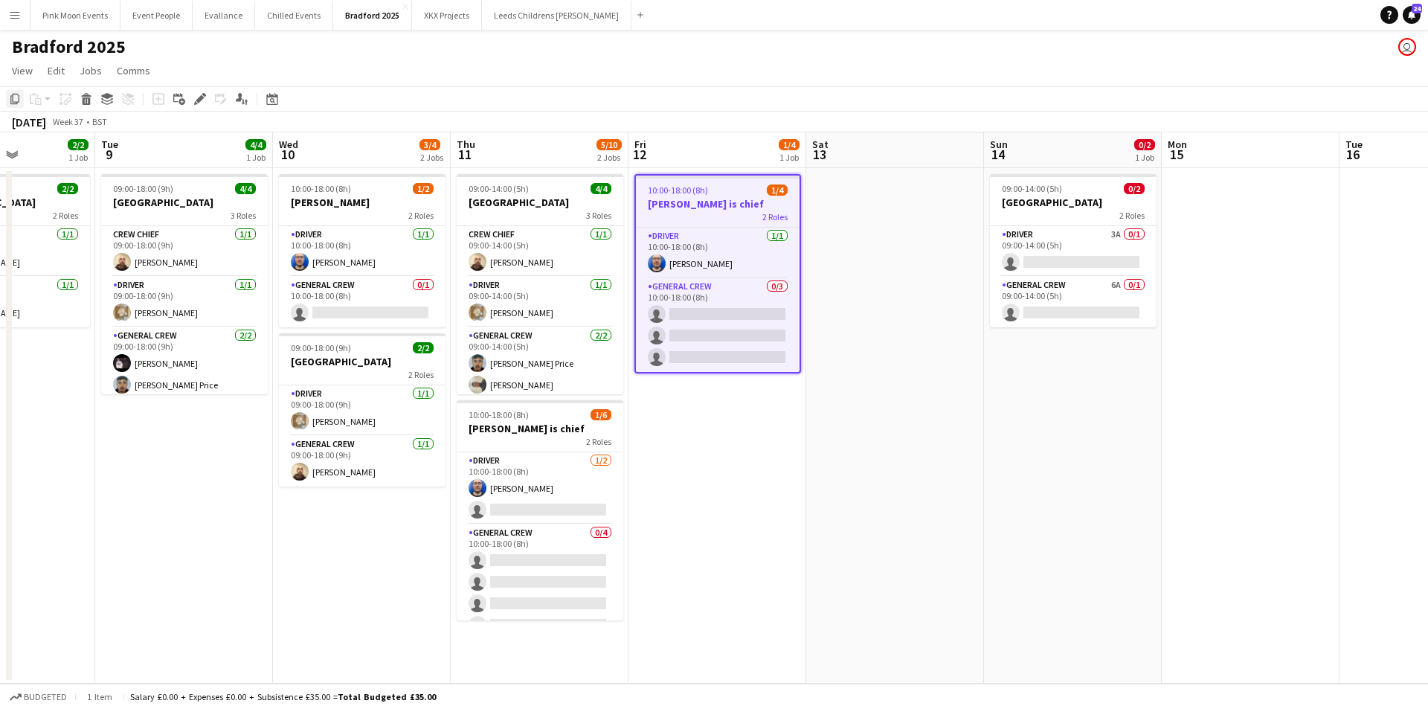
click at [14, 102] on icon at bounding box center [14, 99] width 9 height 10
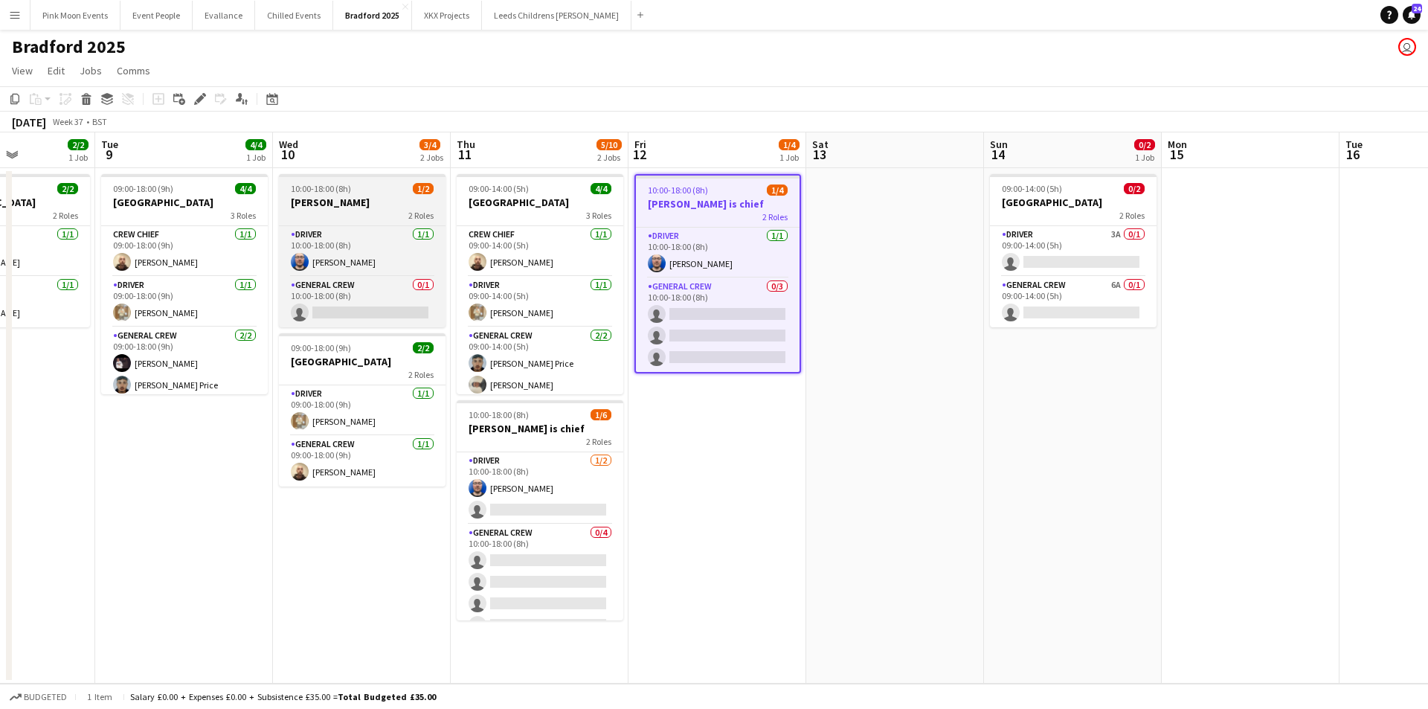
click at [349, 205] on h3 "[PERSON_NAME]" at bounding box center [362, 202] width 167 height 13
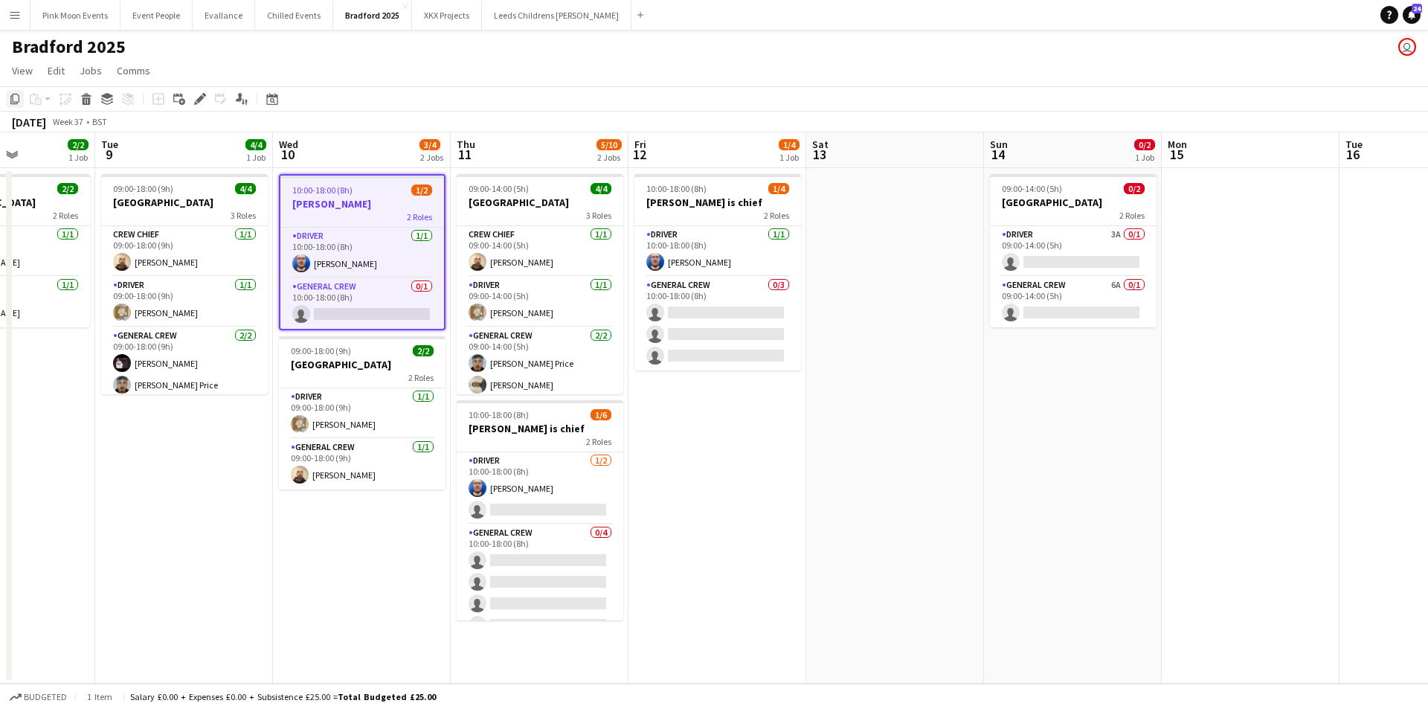
click at [13, 103] on icon "Copy" at bounding box center [15, 99] width 12 height 12
click at [866, 280] on app-date-cell at bounding box center [895, 425] width 178 height 515
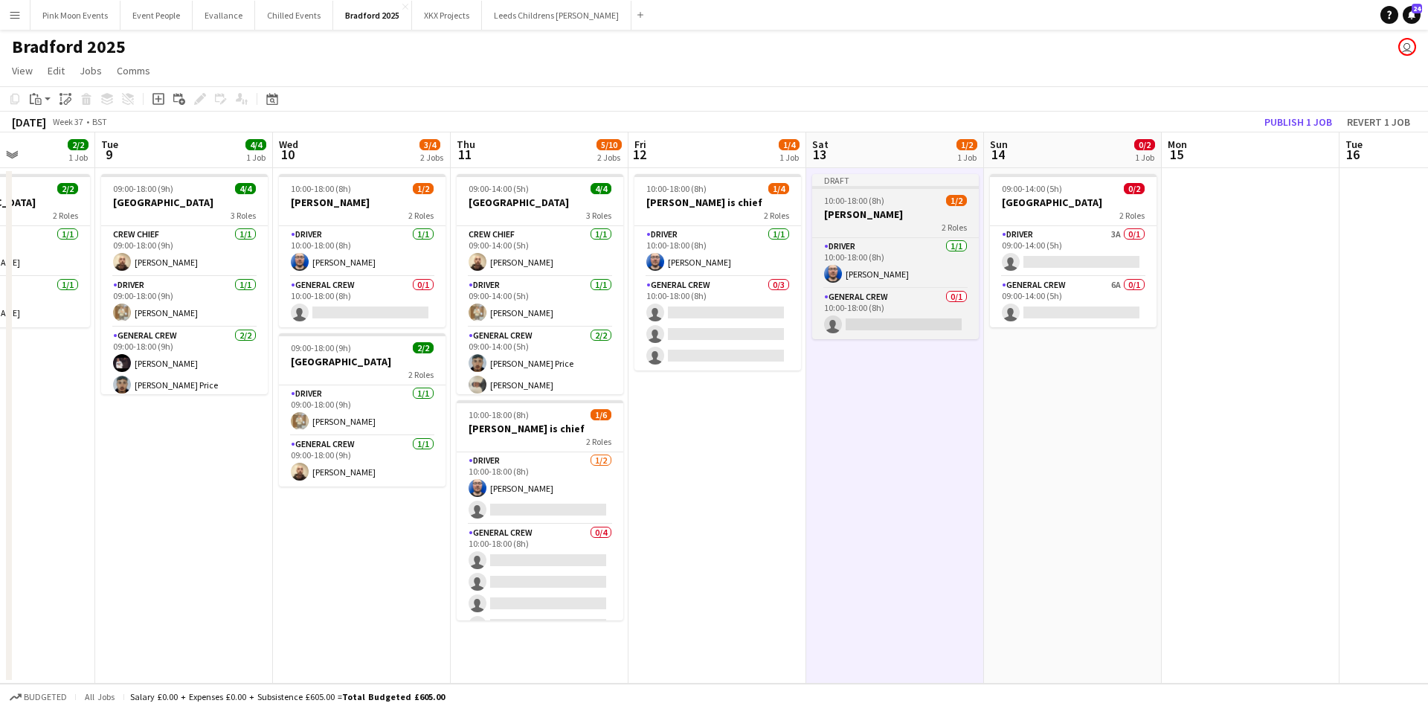
click at [898, 202] on div "10:00-18:00 (8h) 1/2" at bounding box center [895, 200] width 167 height 11
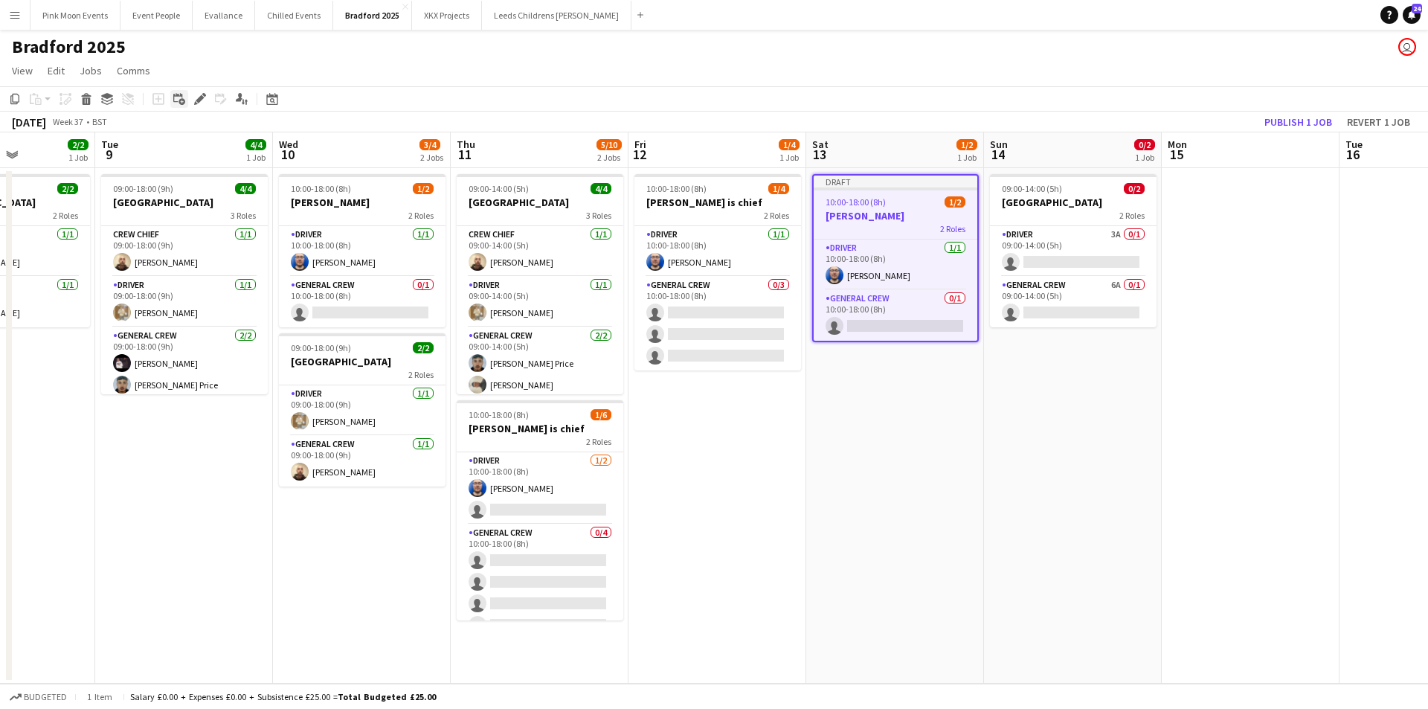
click at [187, 97] on div "Add linked Job" at bounding box center [179, 99] width 18 height 18
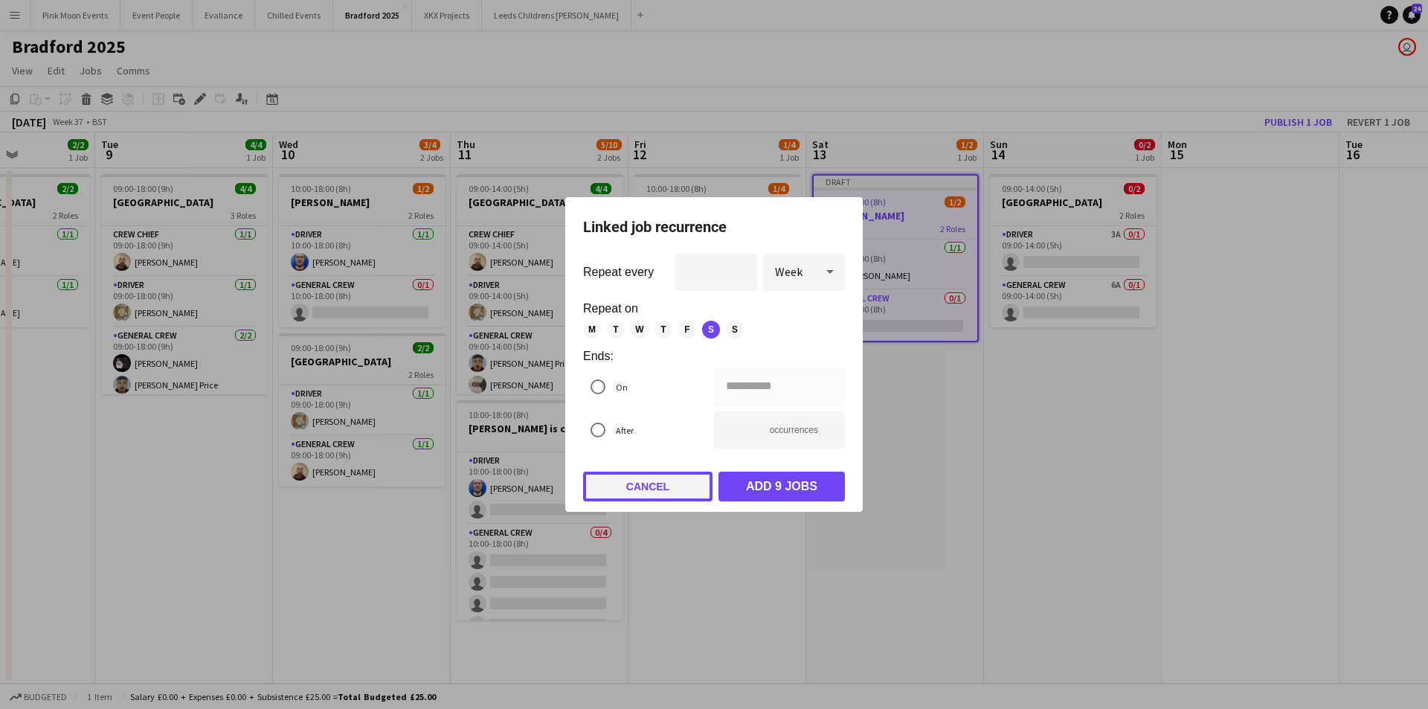
click at [666, 483] on button "Cancel" at bounding box center [647, 486] width 129 height 30
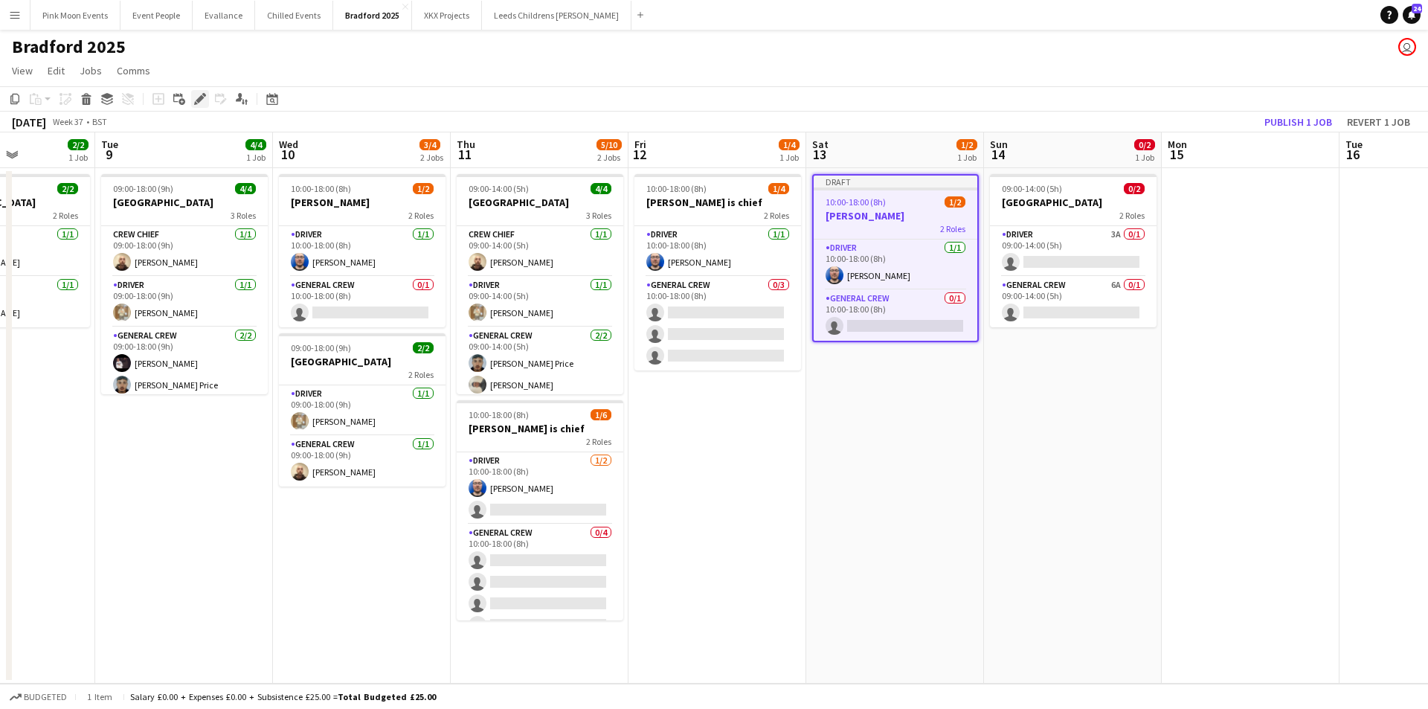
click at [196, 106] on div "Edit" at bounding box center [200, 99] width 18 height 18
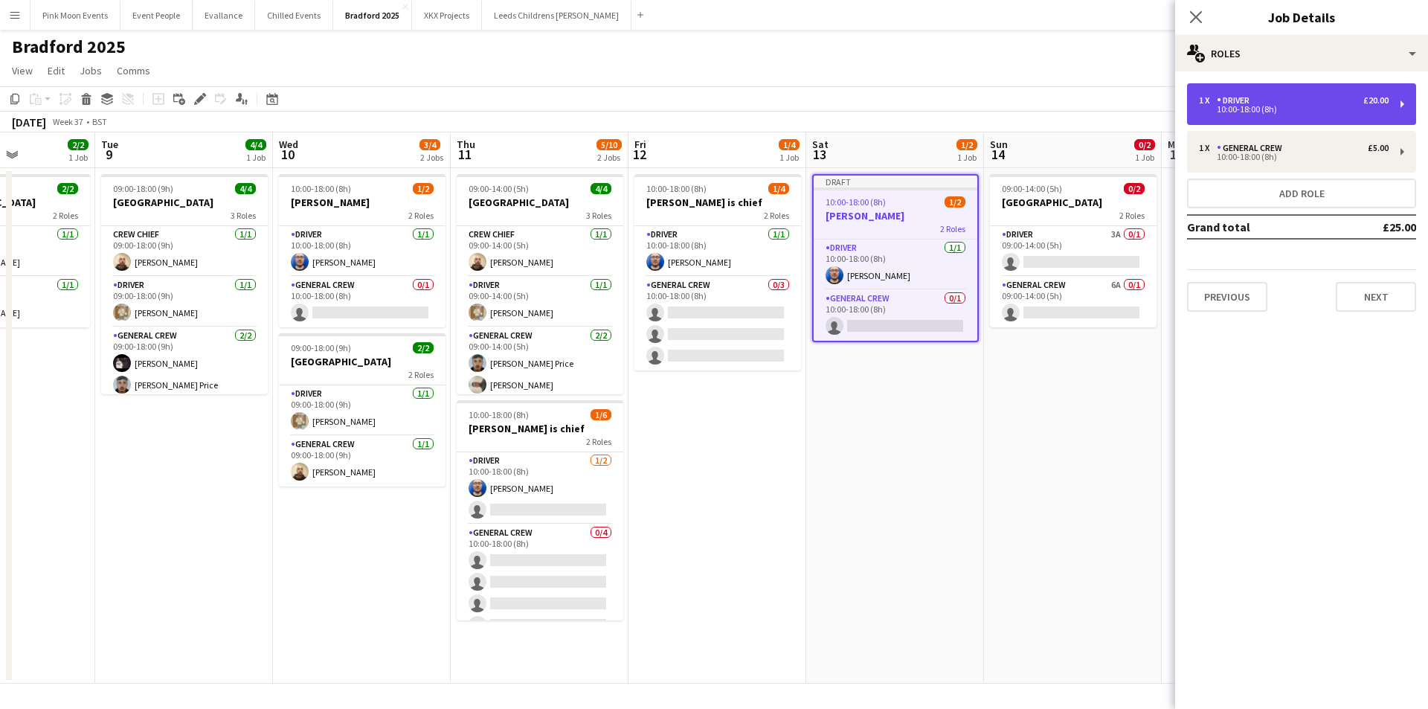
click at [1246, 107] on div "10:00-18:00 (8h)" at bounding box center [1294, 109] width 190 height 7
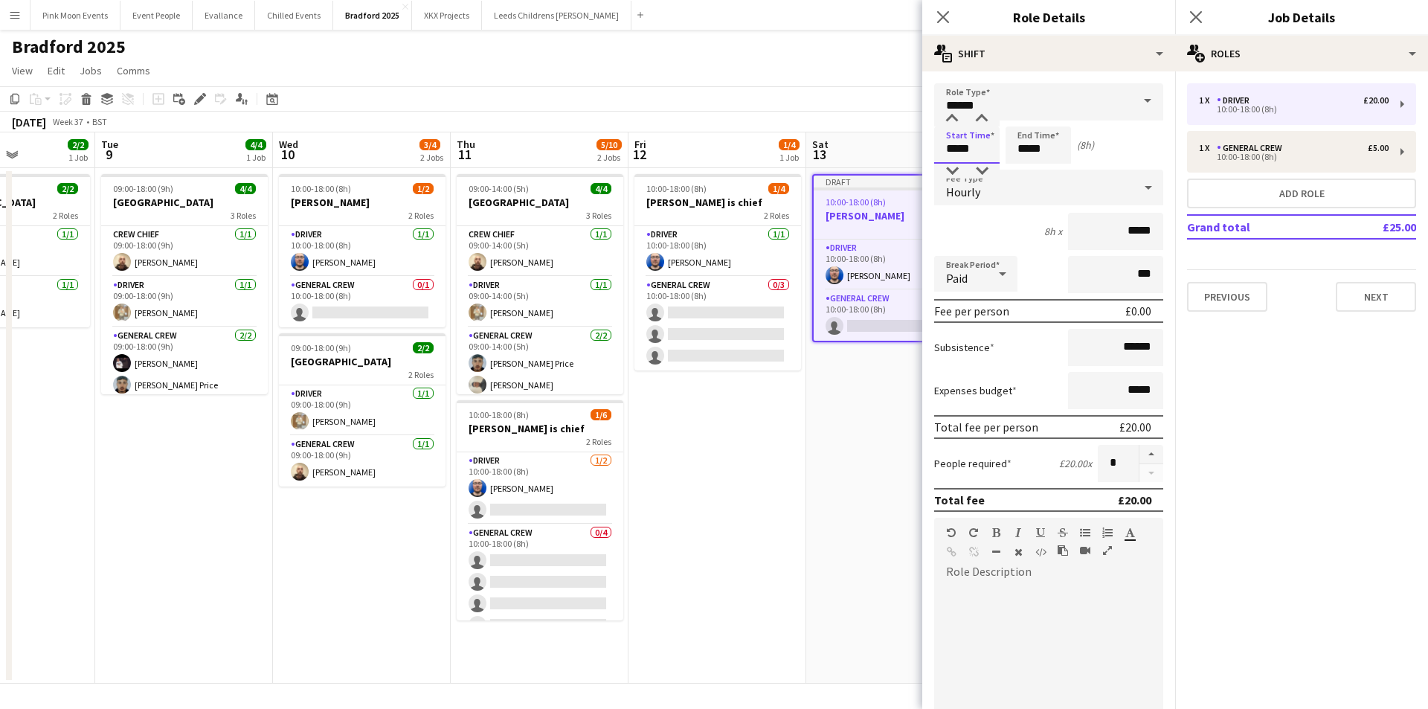
drag, startPoint x: 976, startPoint y: 157, endPoint x: 866, endPoint y: 160, distance: 109.3
click at [866, 160] on body "Menu Boards Boards Boards All jobs Status Workforce Workforce My Workforce Recr…" at bounding box center [714, 354] width 1428 height 709
type input "*****"
drag, startPoint x: 1048, startPoint y: 150, endPoint x: 934, endPoint y: 161, distance: 114.2
click at [934, 161] on div "Start Time ***** End Time ***** (3h)" at bounding box center [1048, 144] width 229 height 37
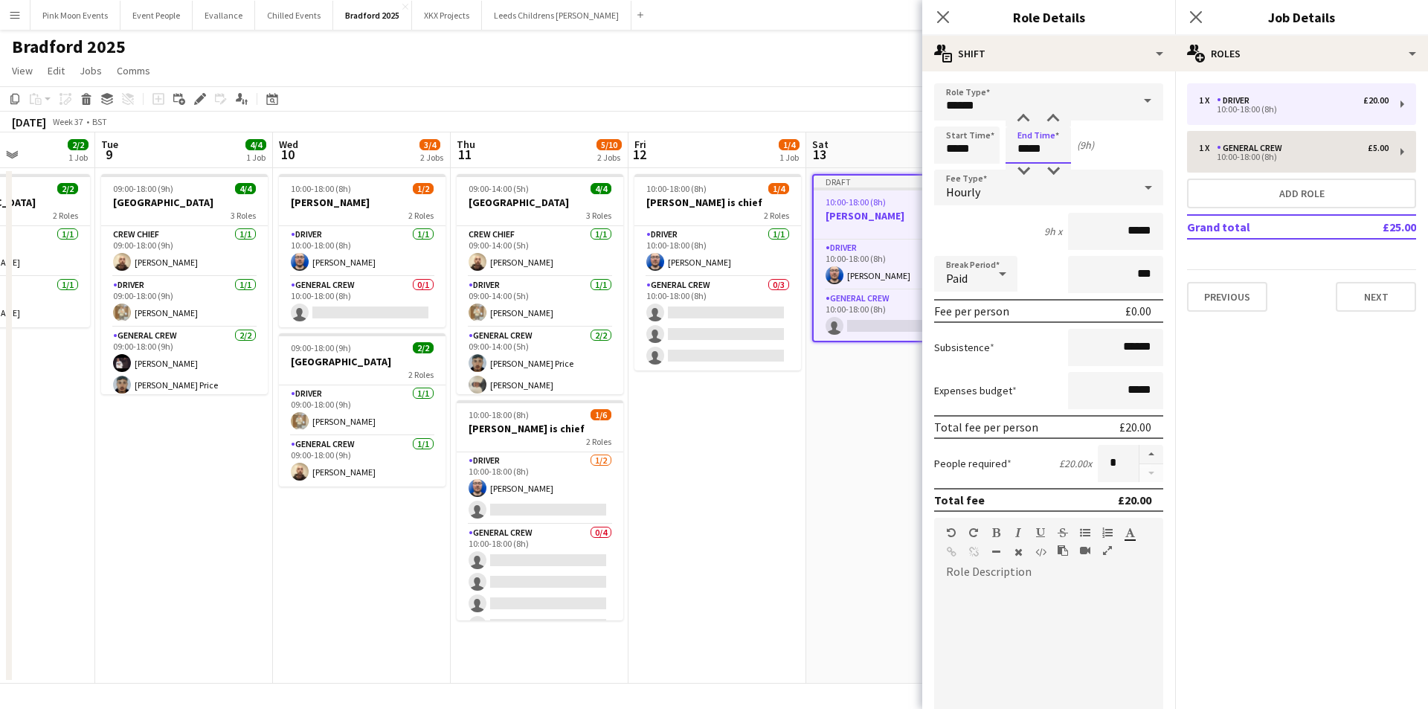
type input "*****"
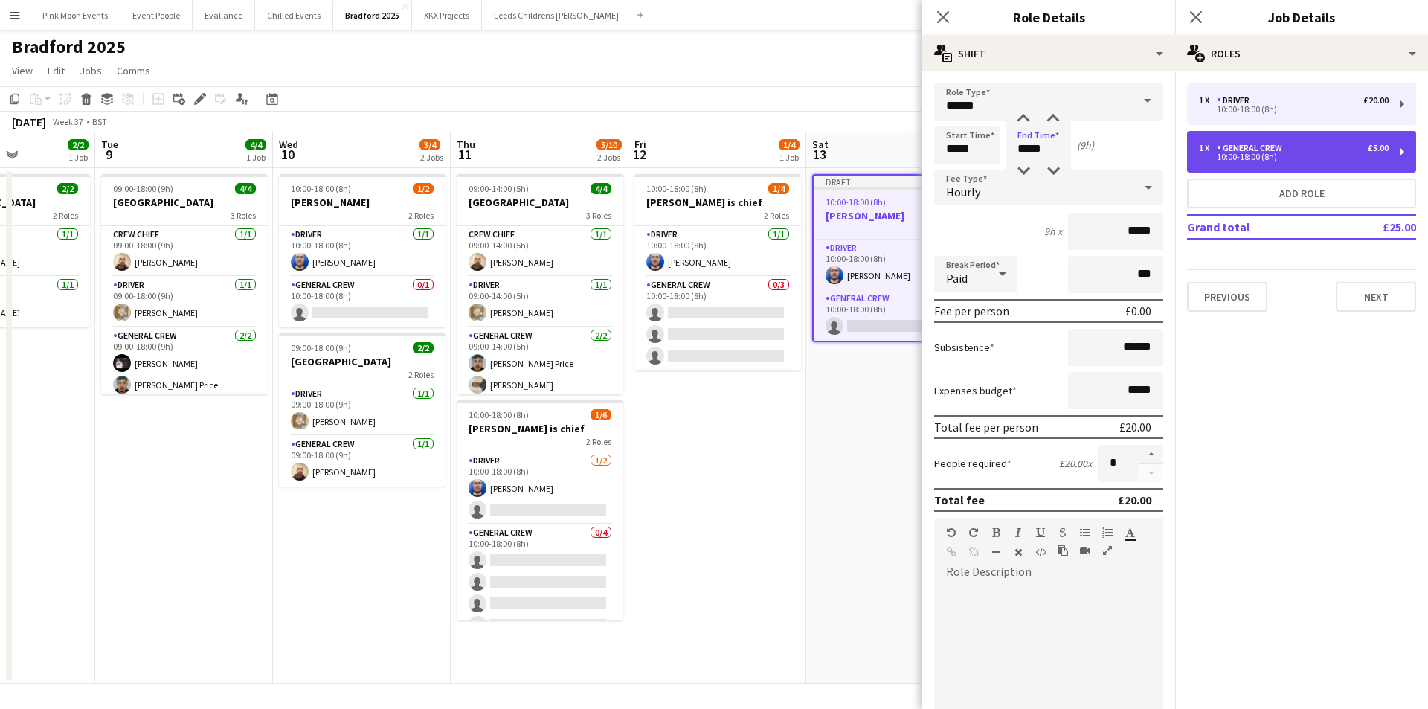
click at [1305, 138] on div "1 x General Crew £5.00 10:00-18:00 (8h)" at bounding box center [1301, 152] width 229 height 42
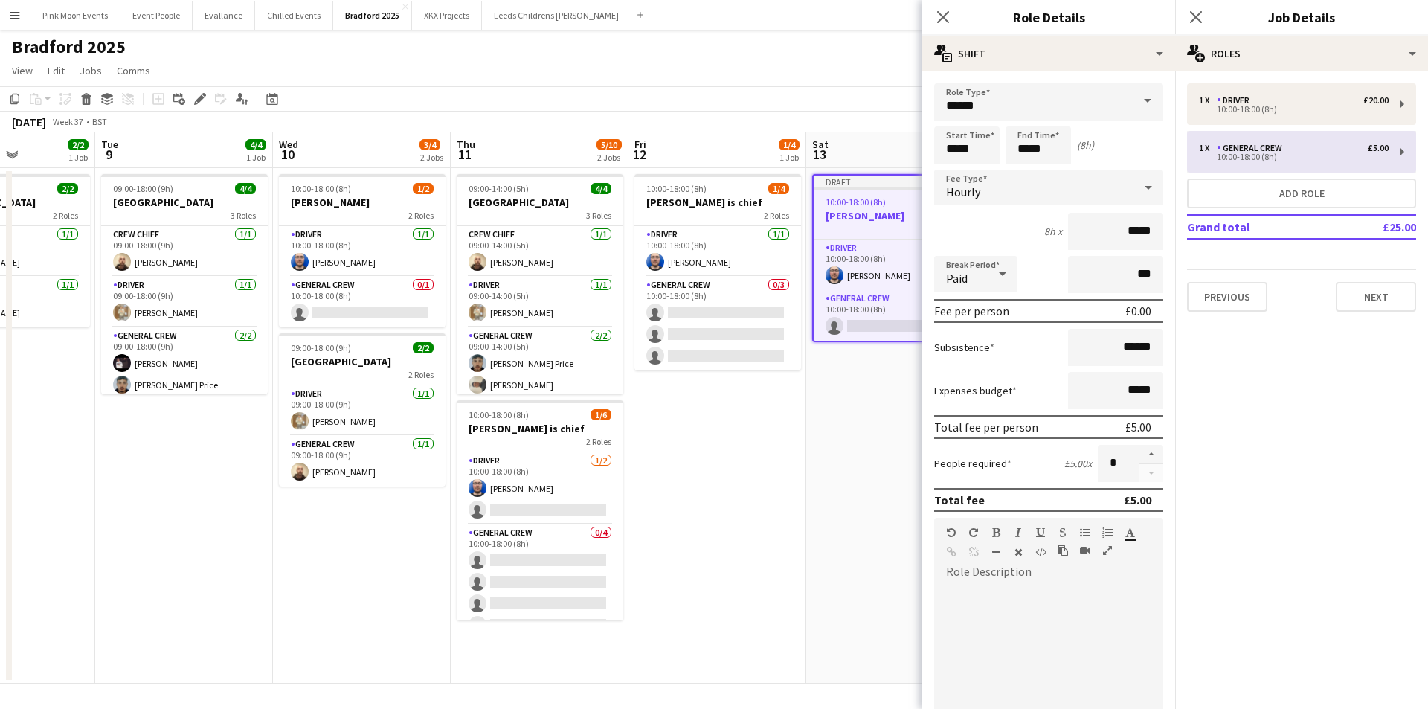
type input "**********"
type input "*****"
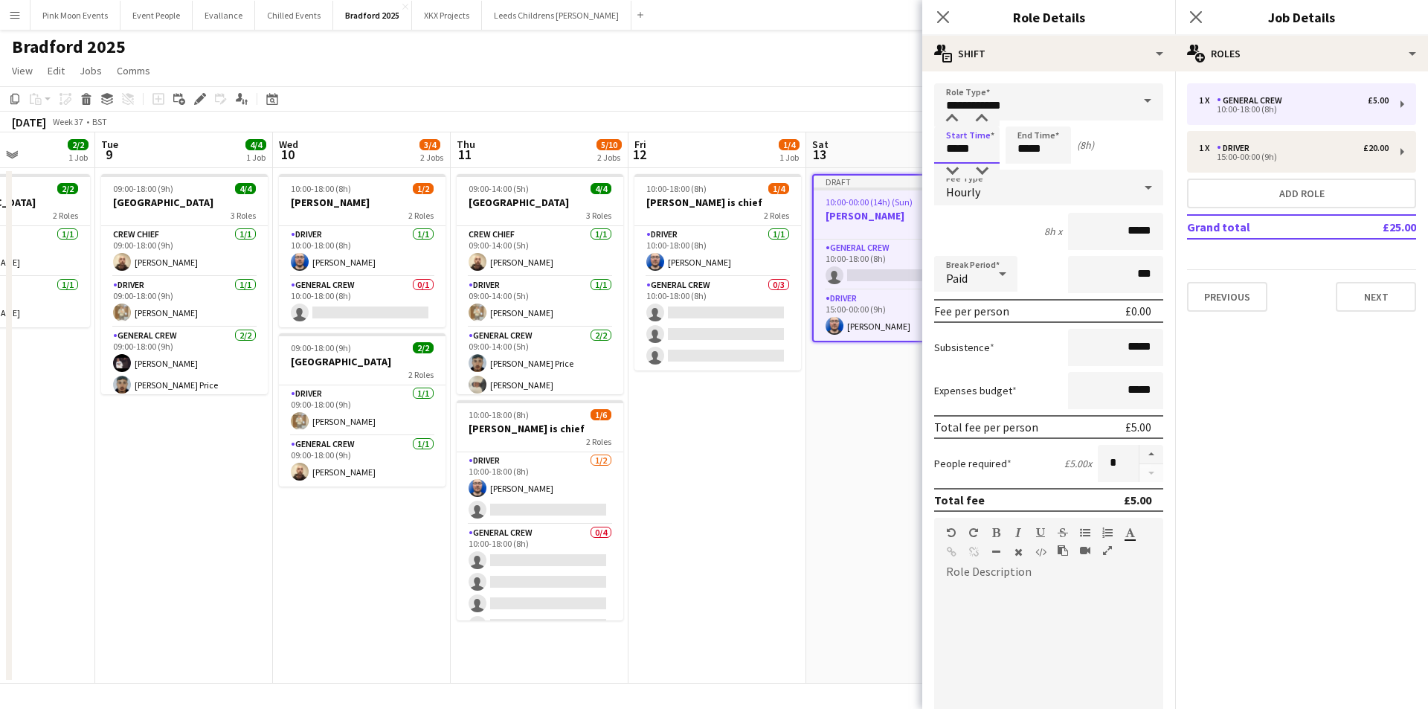
drag, startPoint x: 993, startPoint y: 147, endPoint x: 863, endPoint y: 161, distance: 131.6
click at [863, 161] on body "Menu Boards Boards Boards All jobs Status Workforce Workforce My Workforce Recr…" at bounding box center [714, 354] width 1428 height 709
type input "*****"
drag, startPoint x: 1063, startPoint y: 149, endPoint x: 806, endPoint y: 198, distance: 261.2
click at [806, 198] on body "Menu Boards Boards Boards All jobs Status Workforce Workforce My Workforce Recr…" at bounding box center [714, 354] width 1428 height 709
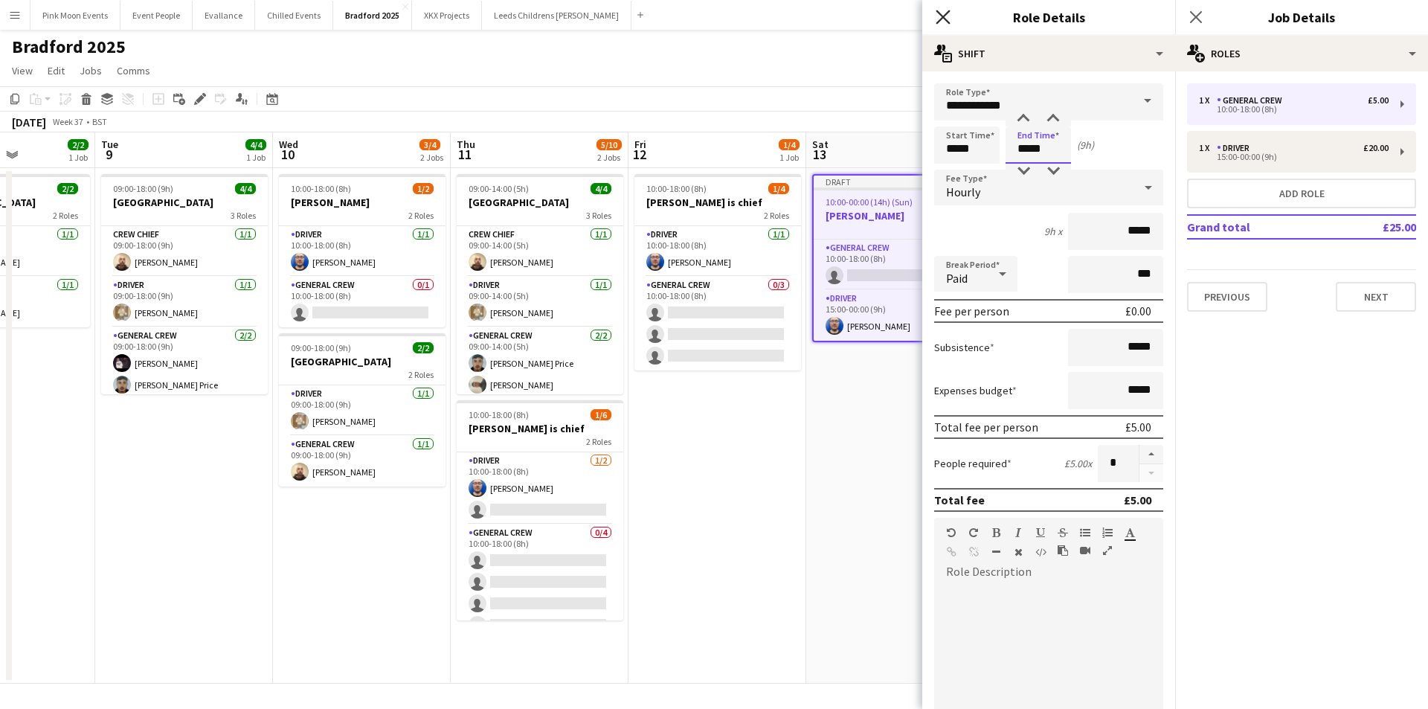
type input "*****"
click at [939, 16] on icon "Close pop-in" at bounding box center [942, 17] width 14 height 14
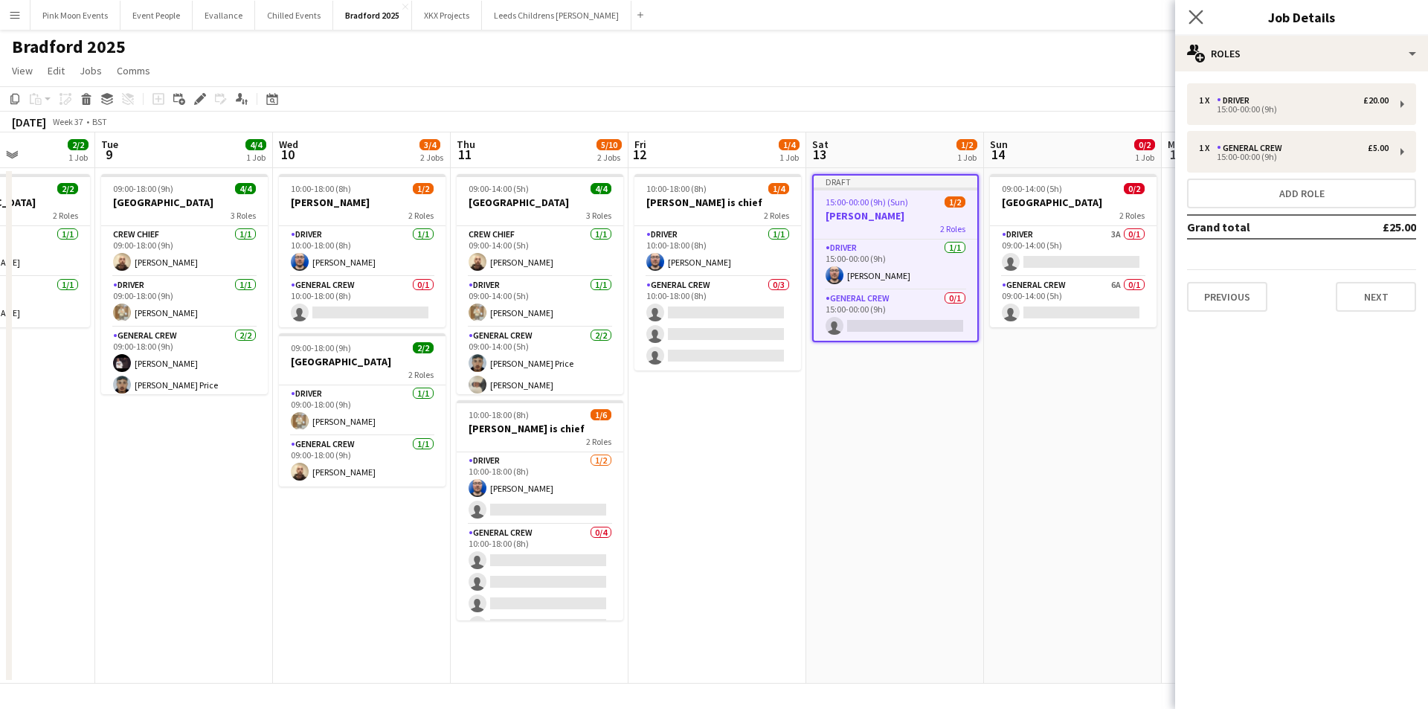
click at [1188, 13] on app-icon "Close pop-in" at bounding box center [1196, 18] width 22 height 22
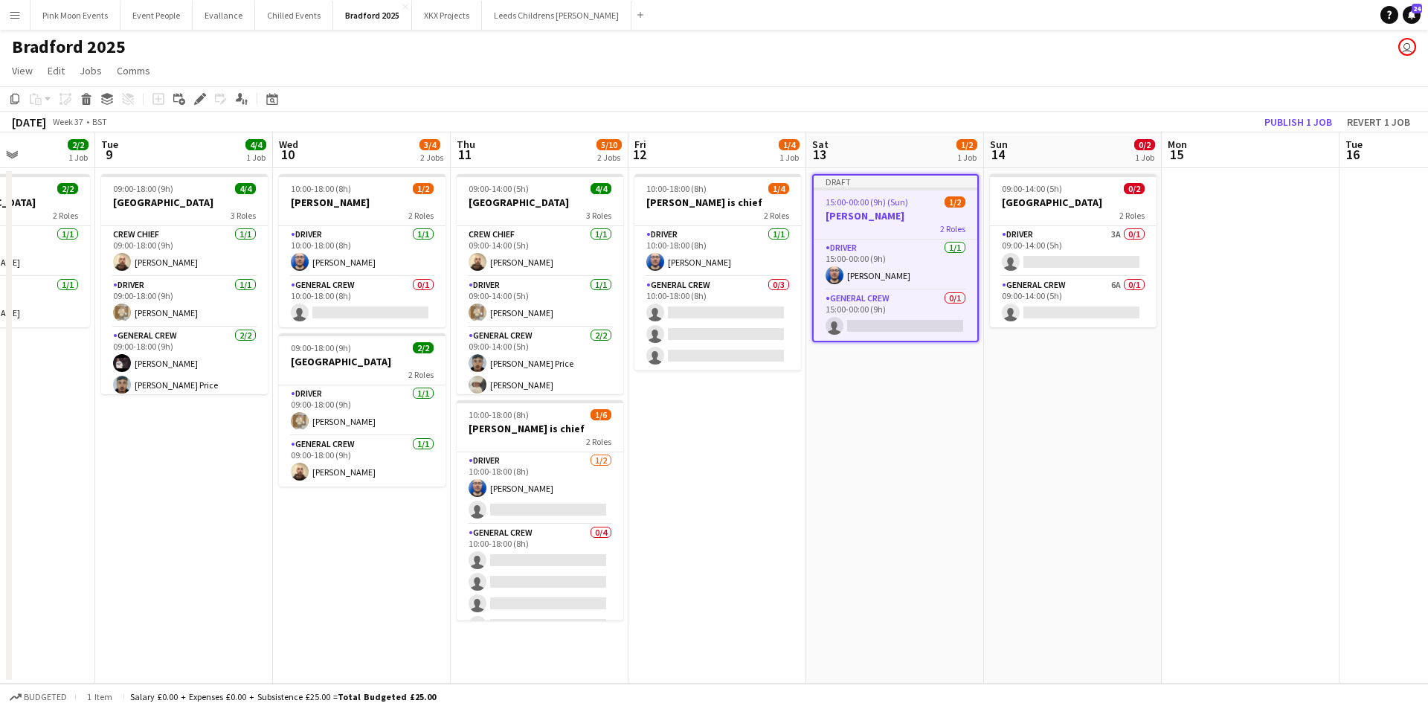
click at [1008, 407] on app-date-cell "09:00-14:00 (5h) 0/2 Oxenhope Railway Station 2 Roles Driver 3A 0/1 09:00-14:00…" at bounding box center [1073, 425] width 178 height 515
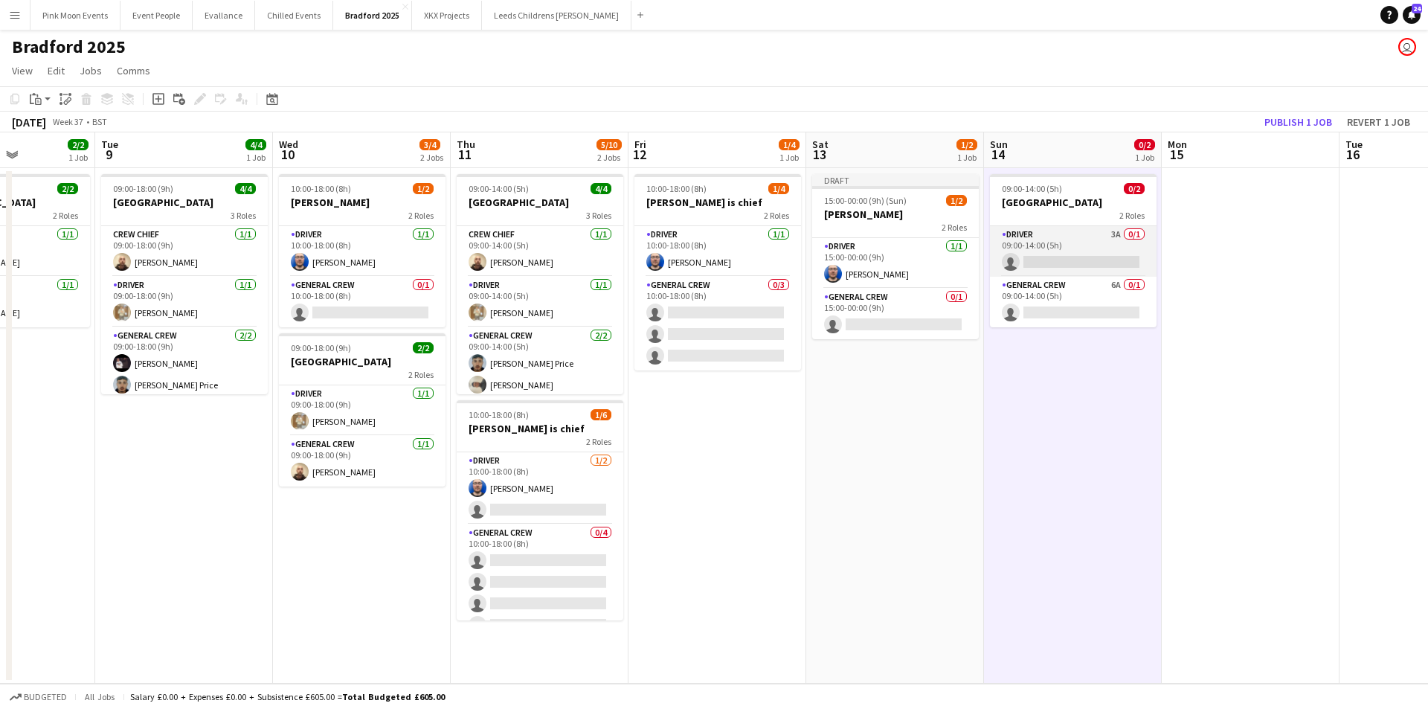
click at [1083, 258] on app-card-role "Driver 3A 0/1 09:00-14:00 (5h) single-neutral-actions" at bounding box center [1073, 251] width 167 height 51
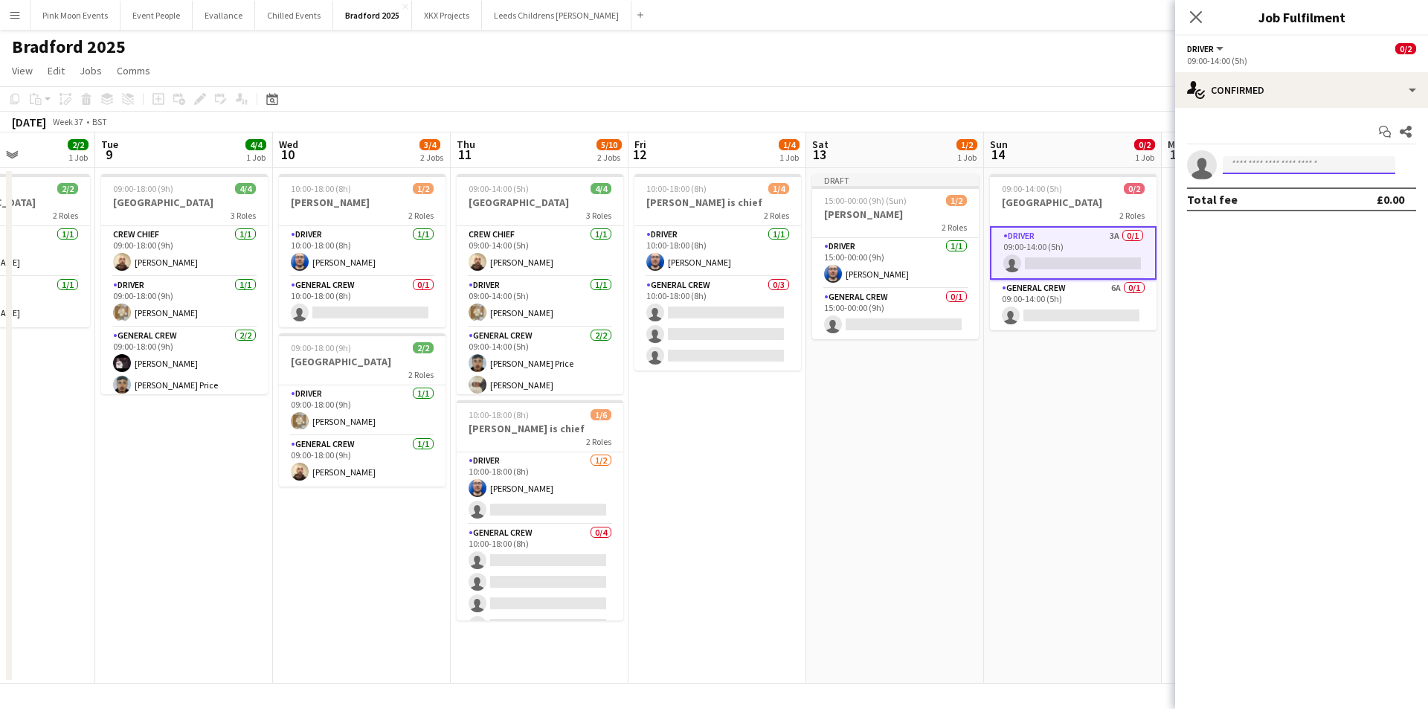
click at [1237, 161] on input at bounding box center [1308, 165] width 173 height 18
type input "****"
click at [1292, 205] on span "[PHONE_NUMBER]" at bounding box center [1308, 210] width 149 height 12
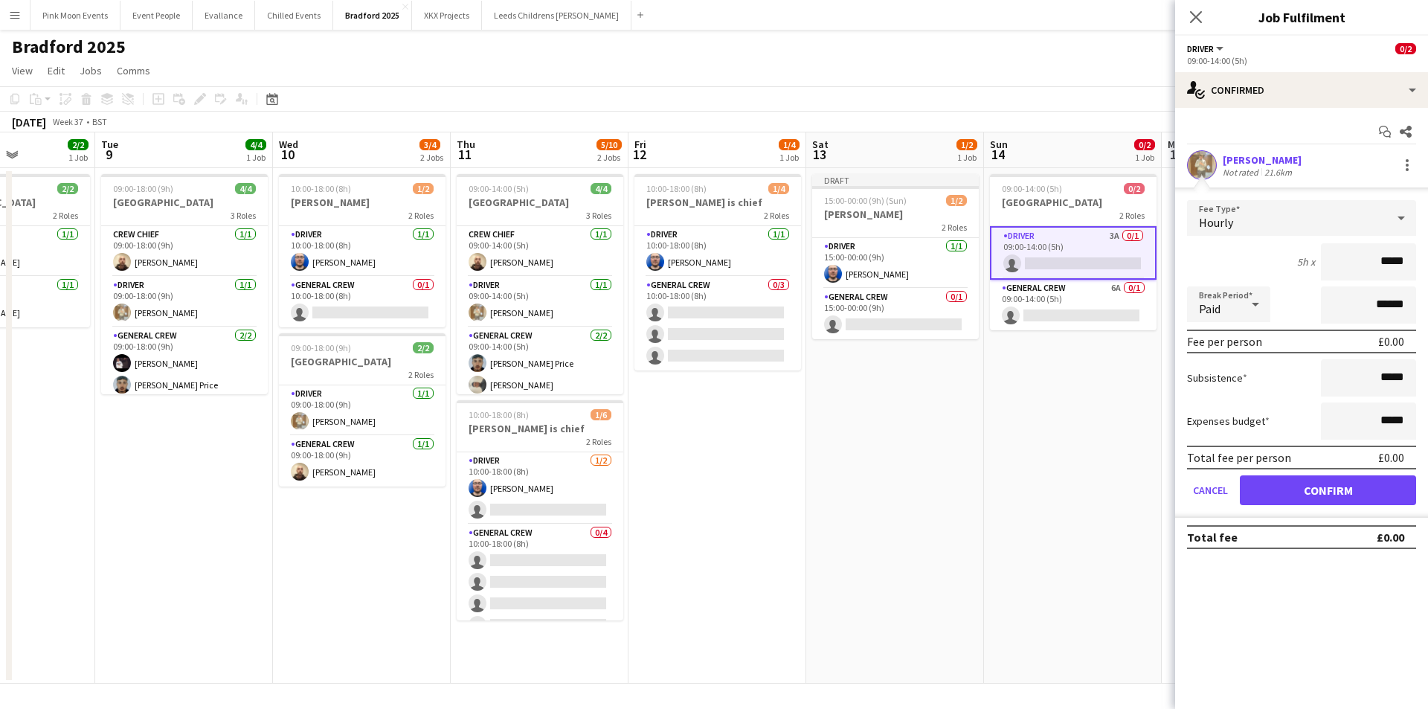
drag, startPoint x: 1344, startPoint y: 262, endPoint x: 1524, endPoint y: 263, distance: 180.7
click at [1427, 263] on html "Menu Boards Boards Boards All jobs Status Workforce Workforce My Workforce Recr…" at bounding box center [714, 354] width 1428 height 709
type input "***"
drag, startPoint x: 1291, startPoint y: 483, endPoint x: 1280, endPoint y: 481, distance: 10.5
click at [1291, 483] on button "Confirm" at bounding box center [1328, 490] width 176 height 30
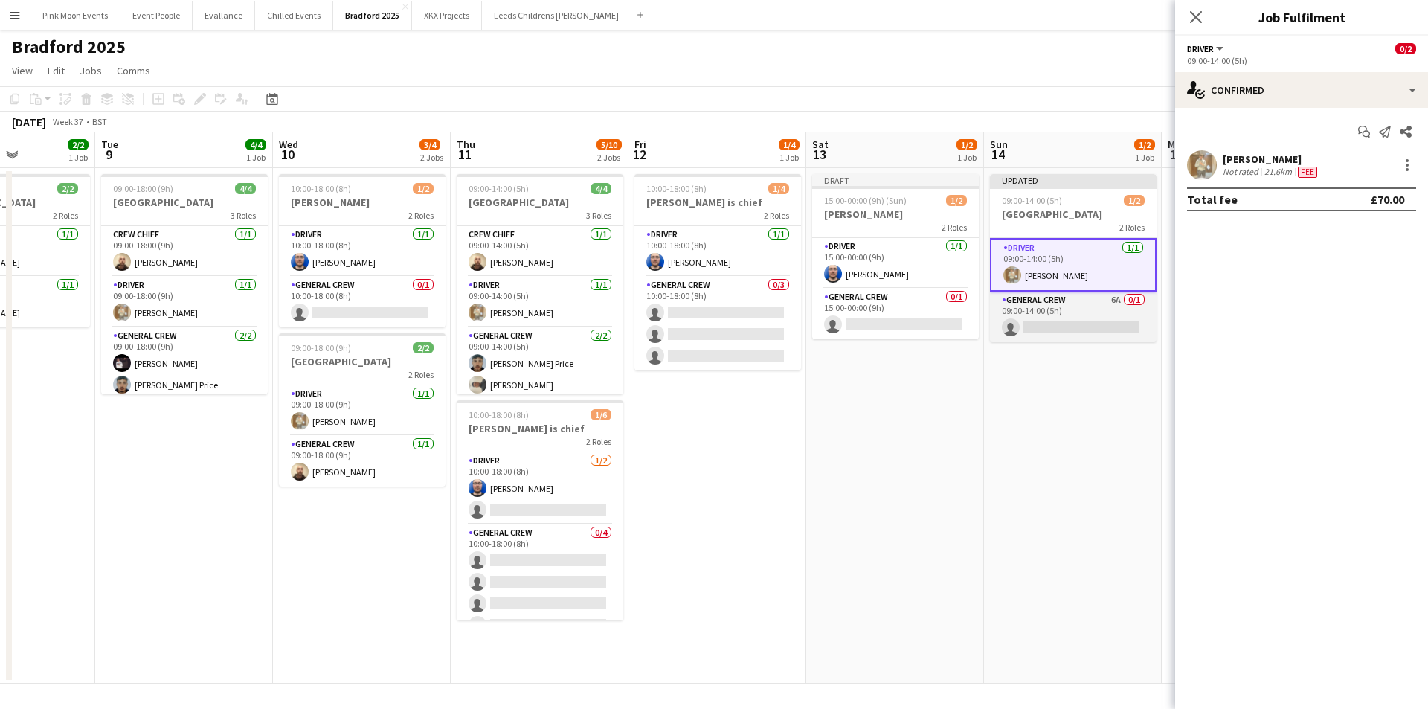
click at [1098, 320] on app-card-role "General Crew 6A 0/1 09:00-14:00 (5h) single-neutral-actions" at bounding box center [1073, 316] width 167 height 51
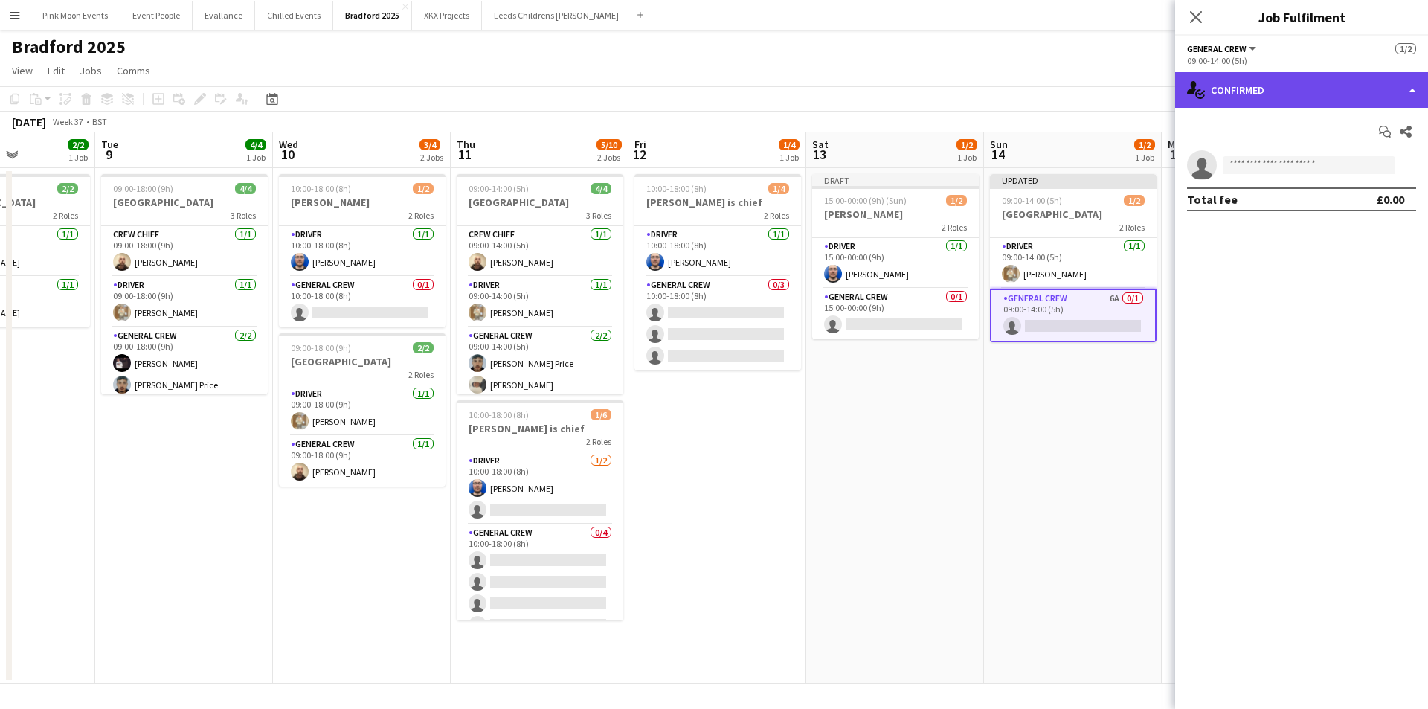
click at [1332, 98] on div "single-neutral-actions-check-2 Confirmed" at bounding box center [1301, 90] width 253 height 36
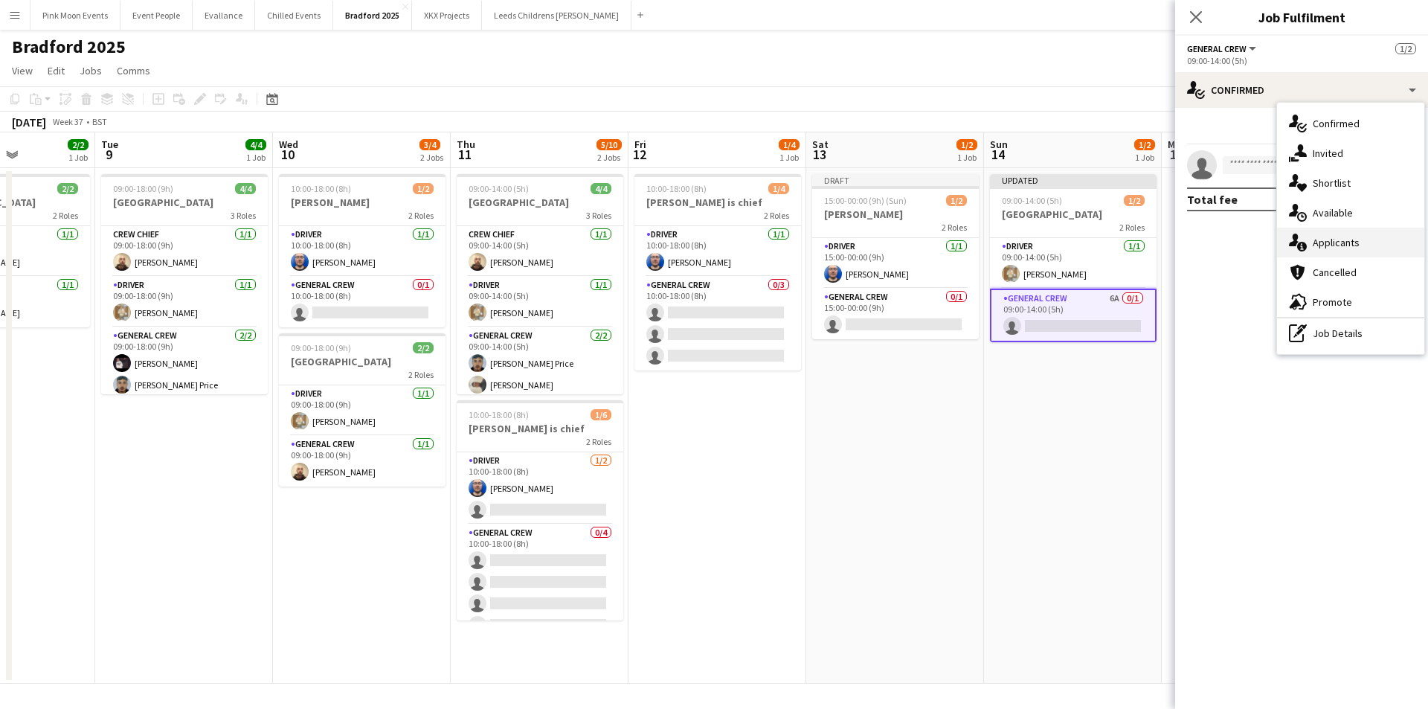
click at [1349, 248] on div "single-neutral-actions-information Applicants" at bounding box center [1350, 243] width 147 height 30
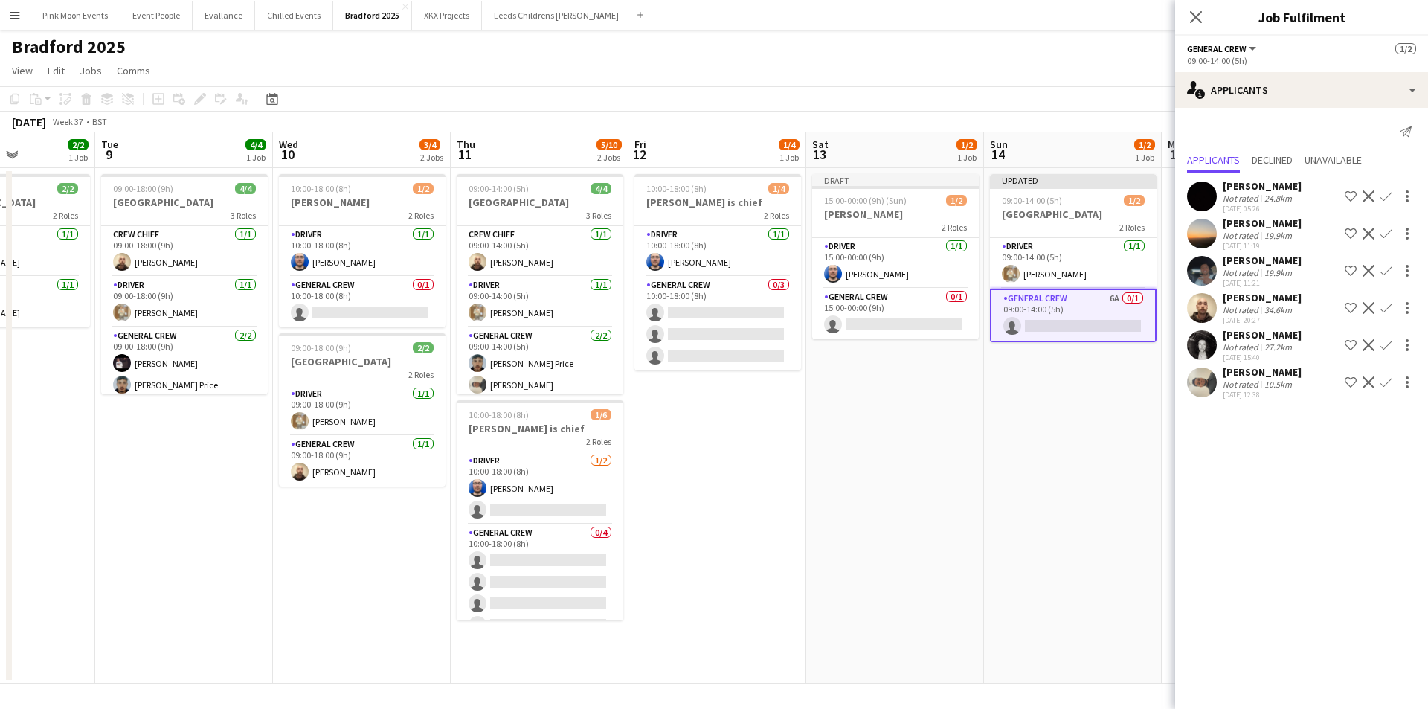
click at [1385, 306] on app-icon "Confirm" at bounding box center [1386, 308] width 12 height 12
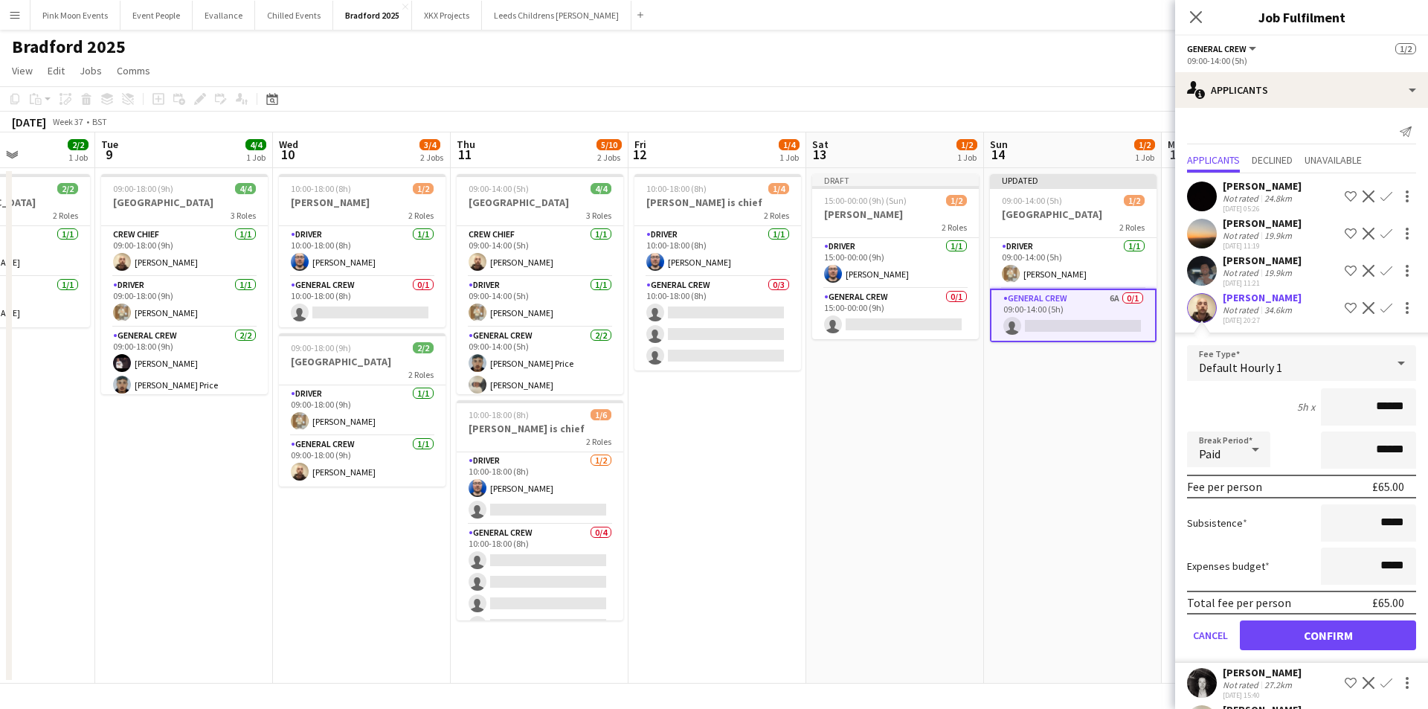
drag, startPoint x: 1350, startPoint y: 413, endPoint x: 1433, endPoint y: 413, distance: 83.3
click at [1427, 413] on html "Menu Boards Boards Boards All jobs Status Workforce Workforce My Workforce Recr…" at bounding box center [714, 354] width 1428 height 709
type input "***"
click at [1313, 642] on button "Confirm" at bounding box center [1328, 635] width 176 height 30
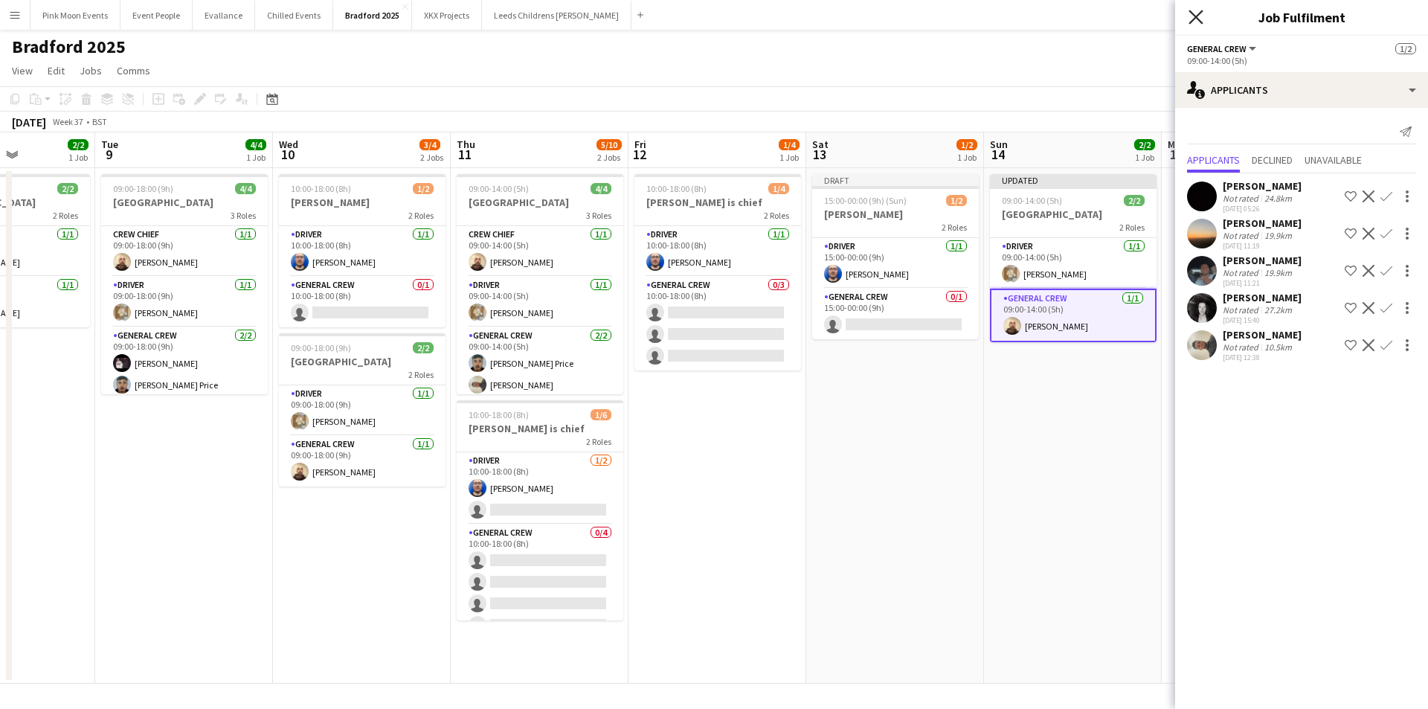
click at [1197, 15] on icon at bounding box center [1195, 17] width 14 height 14
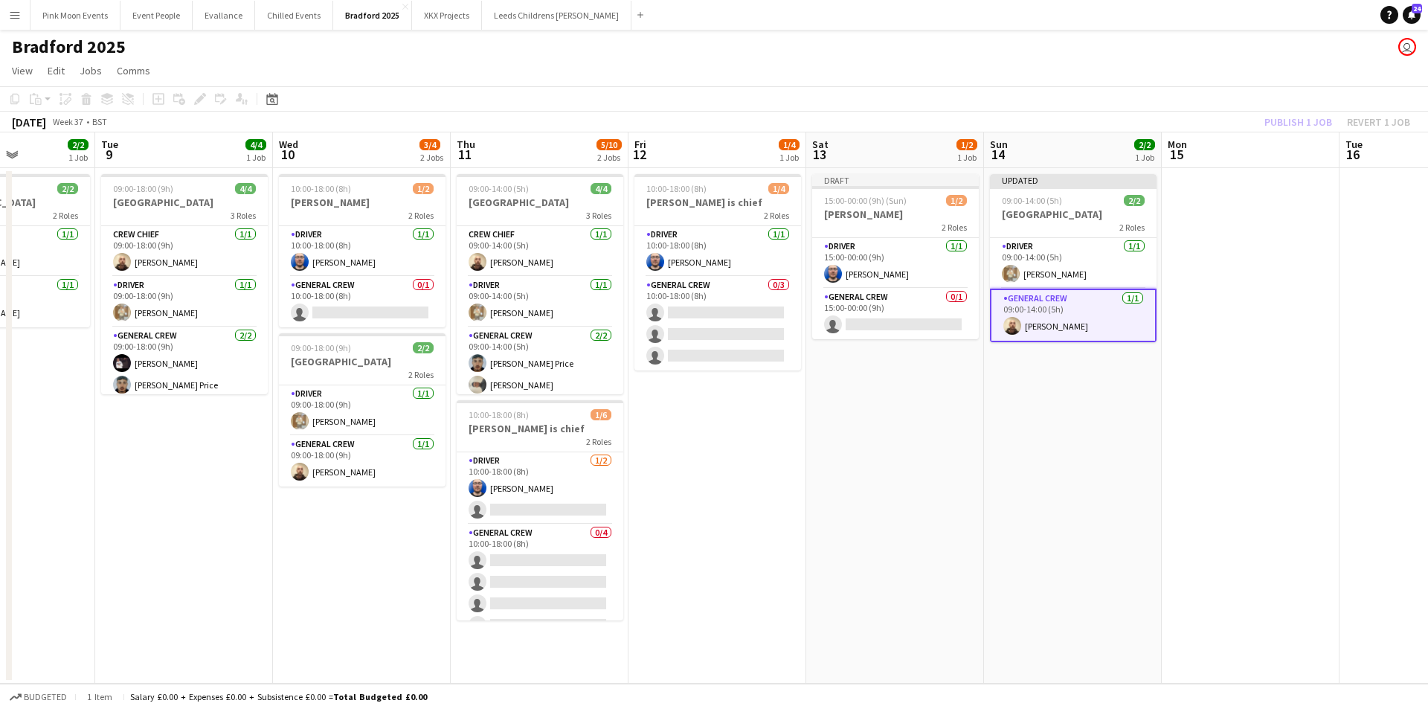
click at [1296, 123] on div "Publish 1 job Revert 1 job" at bounding box center [1336, 121] width 181 height 19
click at [1296, 123] on button "Publish 1 job" at bounding box center [1298, 121] width 80 height 19
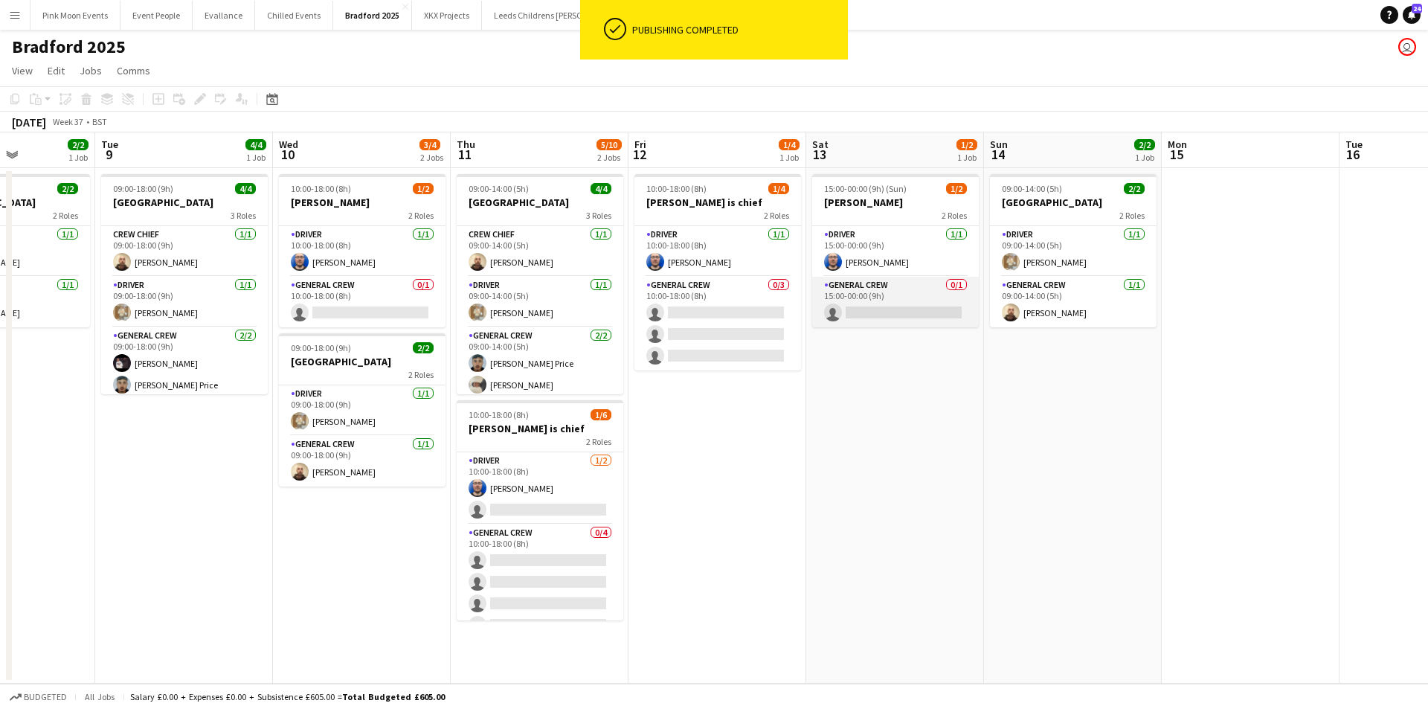
click at [889, 312] on app-card-role "General Crew 0/1 15:00-00:00 (9h) single-neutral-actions" at bounding box center [895, 302] width 167 height 51
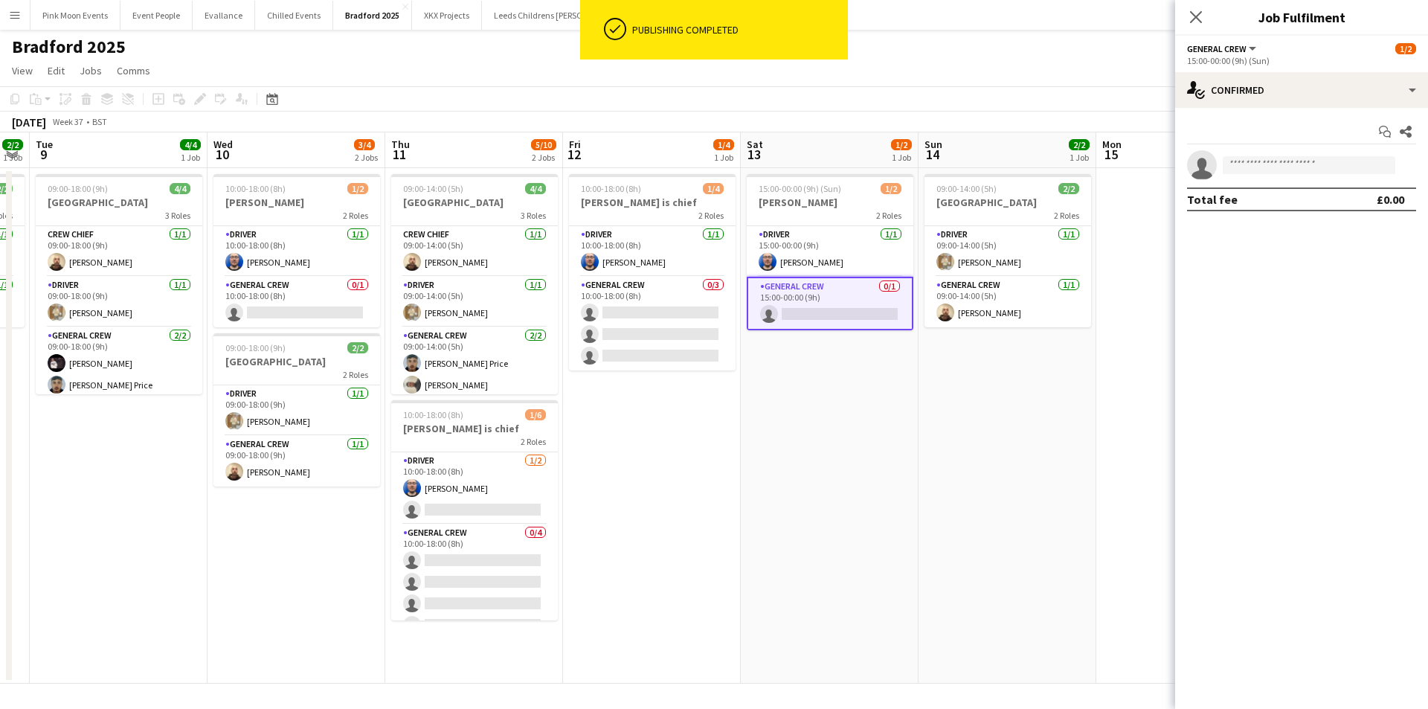
drag, startPoint x: 958, startPoint y: 388, endPoint x: 880, endPoint y: 388, distance: 78.1
click at [883, 388] on app-calendar-viewport "Sat 6 4/4 1 Job Sun 7 Mon 8 2/2 1 Job Tue 9 4/4 1 Job Wed 10 3/4 2 Jobs Thu 11 …" at bounding box center [714, 407] width 1428 height 551
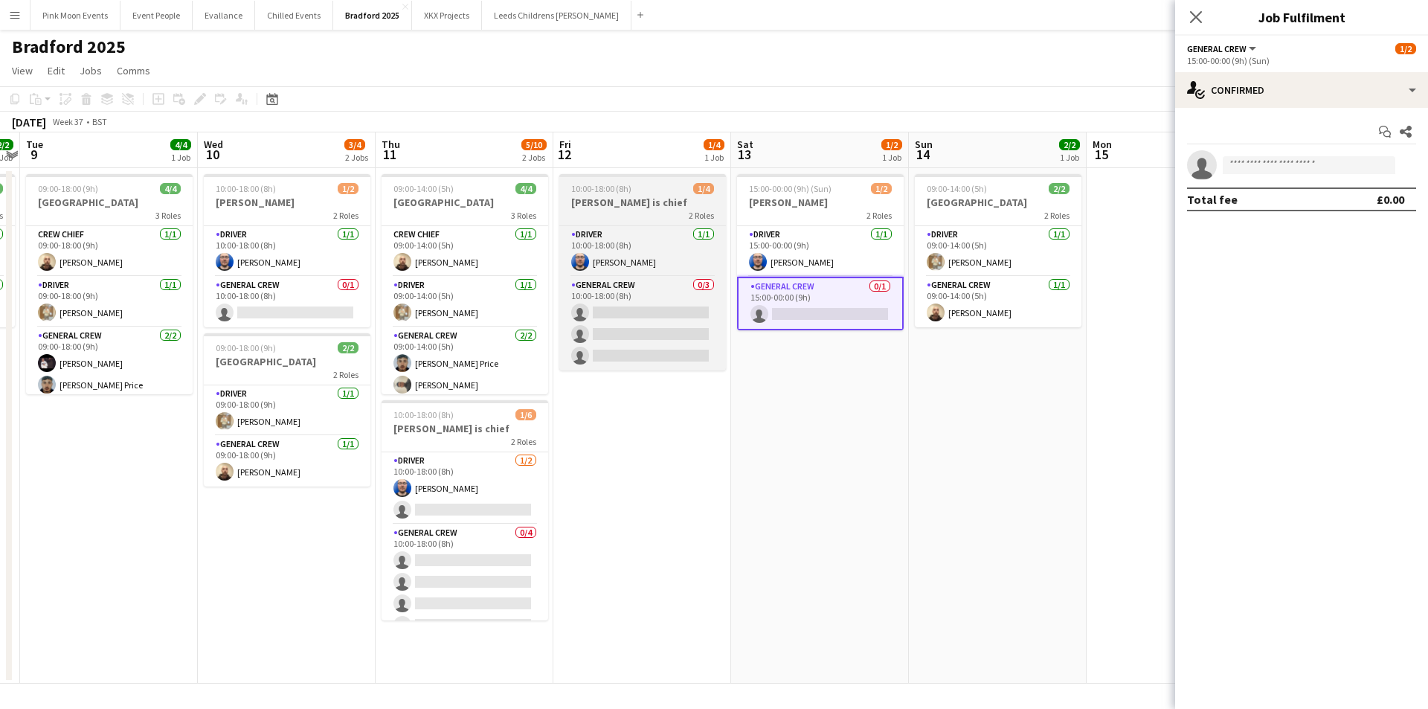
click at [599, 193] on span "10:00-18:00 (8h)" at bounding box center [601, 188] width 60 height 11
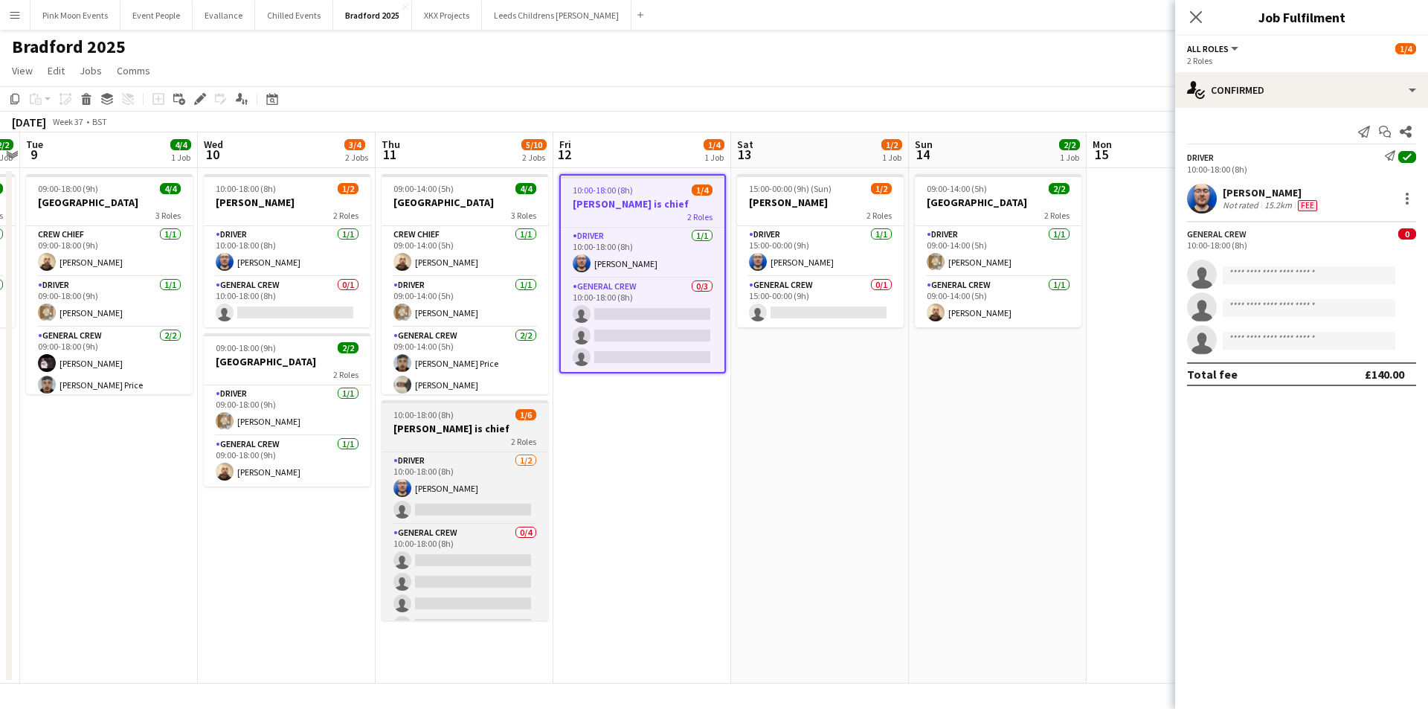
click at [417, 436] on div "2 Roles" at bounding box center [464, 441] width 167 height 12
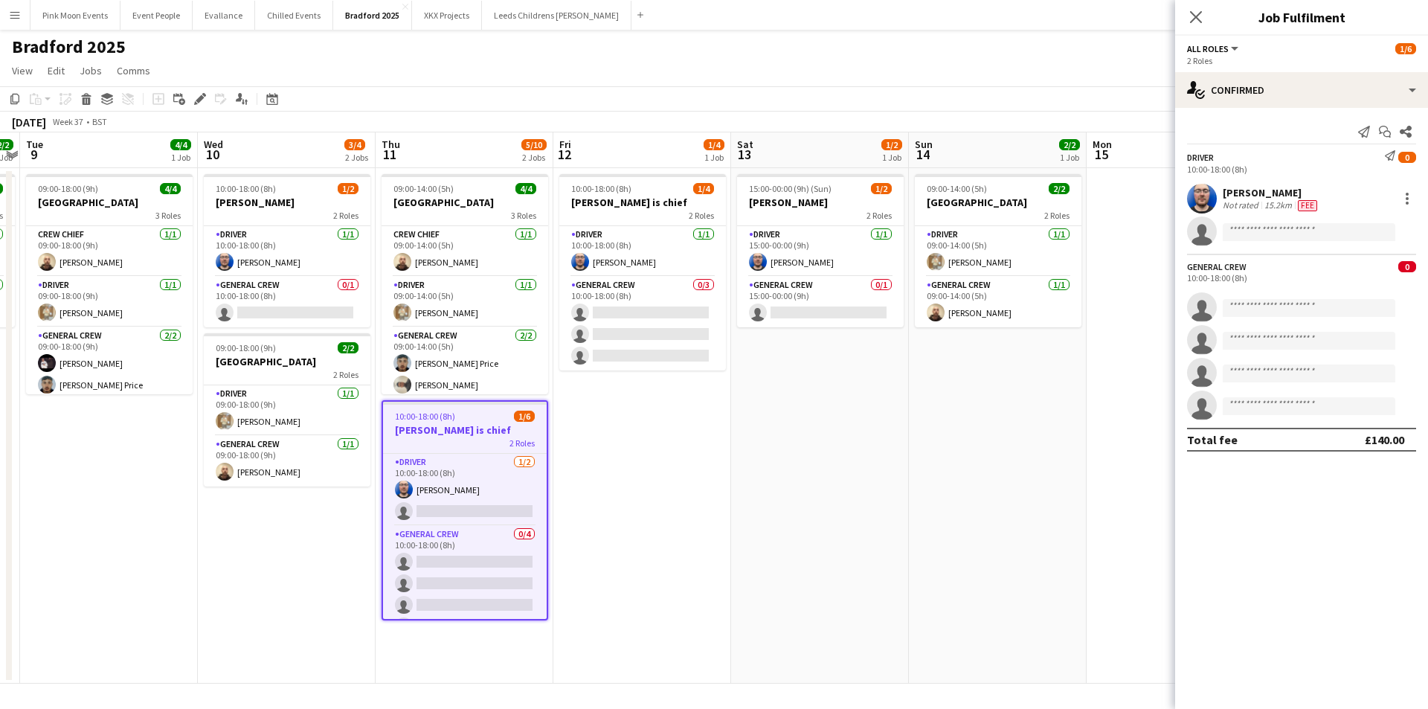
drag, startPoint x: 16, startPoint y: 97, endPoint x: 27, endPoint y: 104, distance: 12.4
click at [21, 100] on div "Copy" at bounding box center [15, 99] width 18 height 18
click at [1021, 423] on app-date-cell "09:00-14:00 (5h) 2/2 Oxenhope Railway Station 2 Roles Driver [DATE] 09:00-14:00…" at bounding box center [998, 425] width 178 height 515
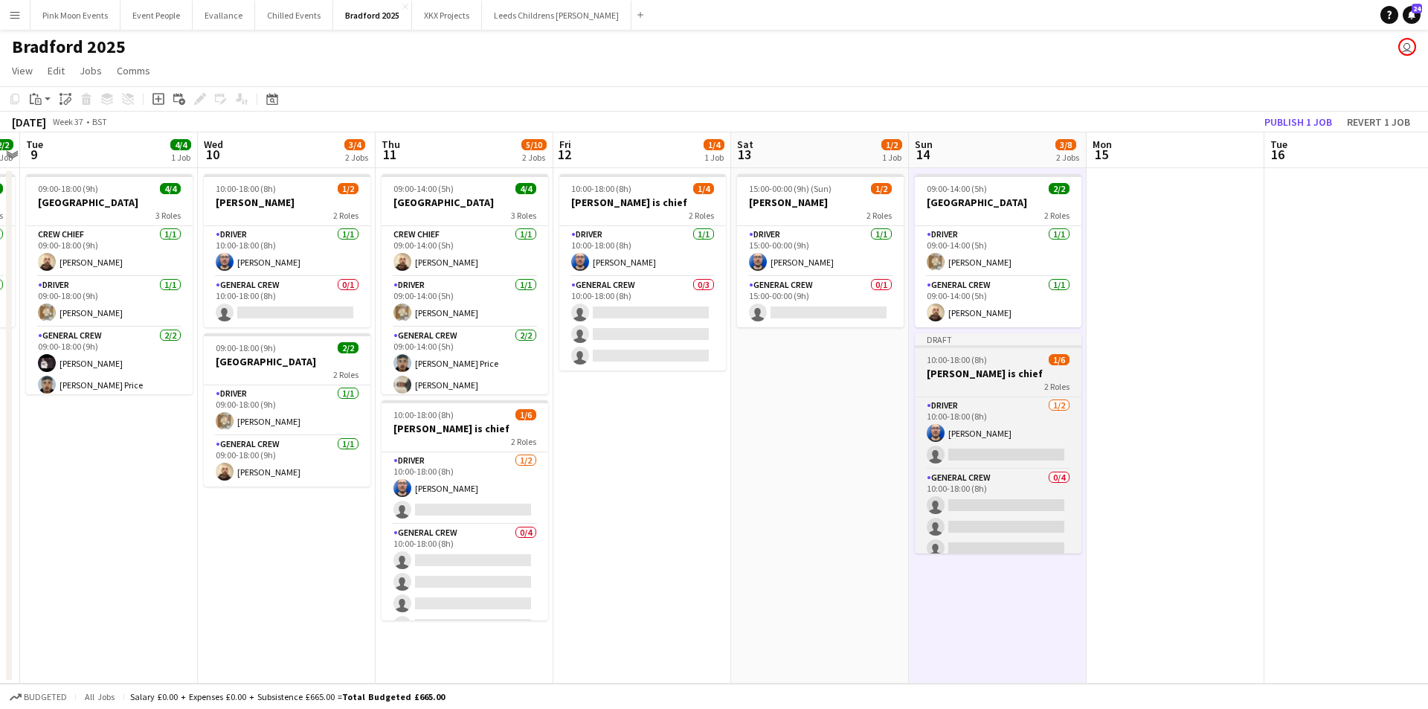
click at [1019, 374] on h3 "[PERSON_NAME] is chief" at bounding box center [998, 373] width 167 height 13
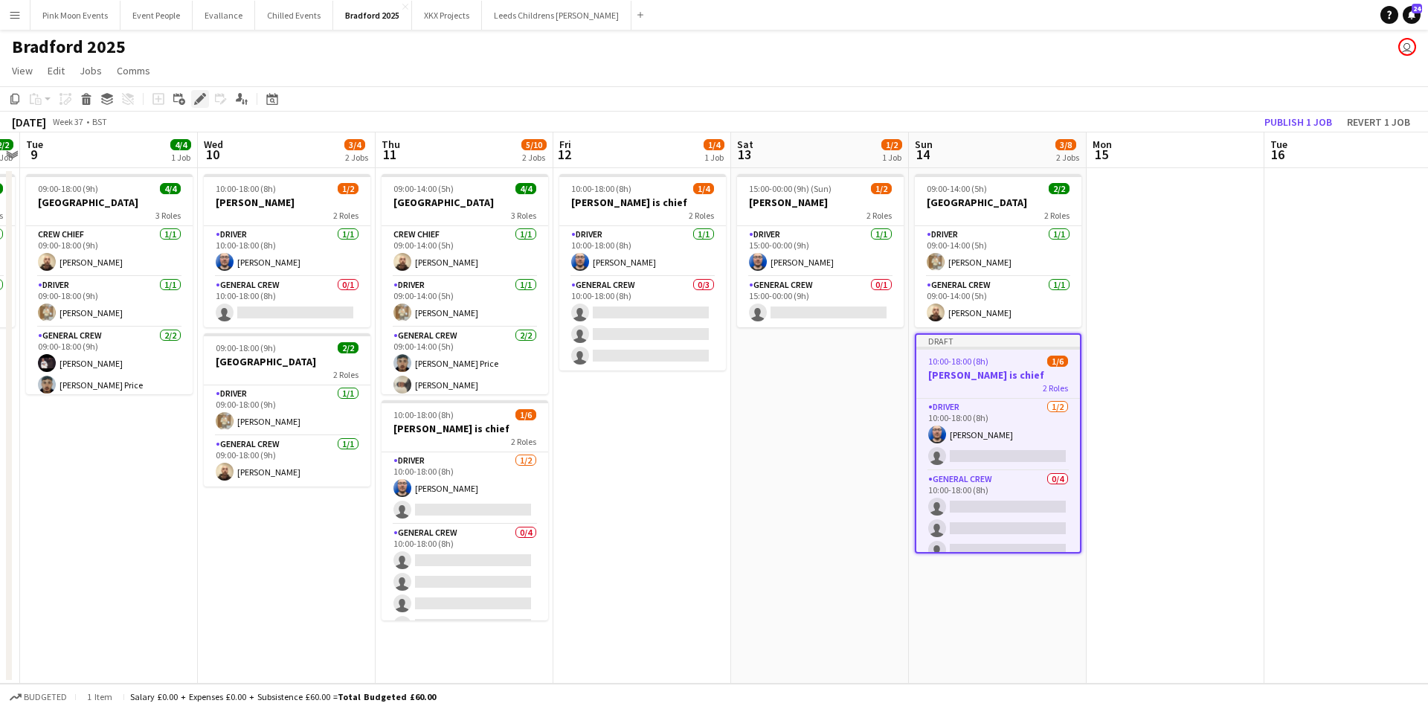
click at [202, 96] on icon at bounding box center [200, 99] width 8 height 8
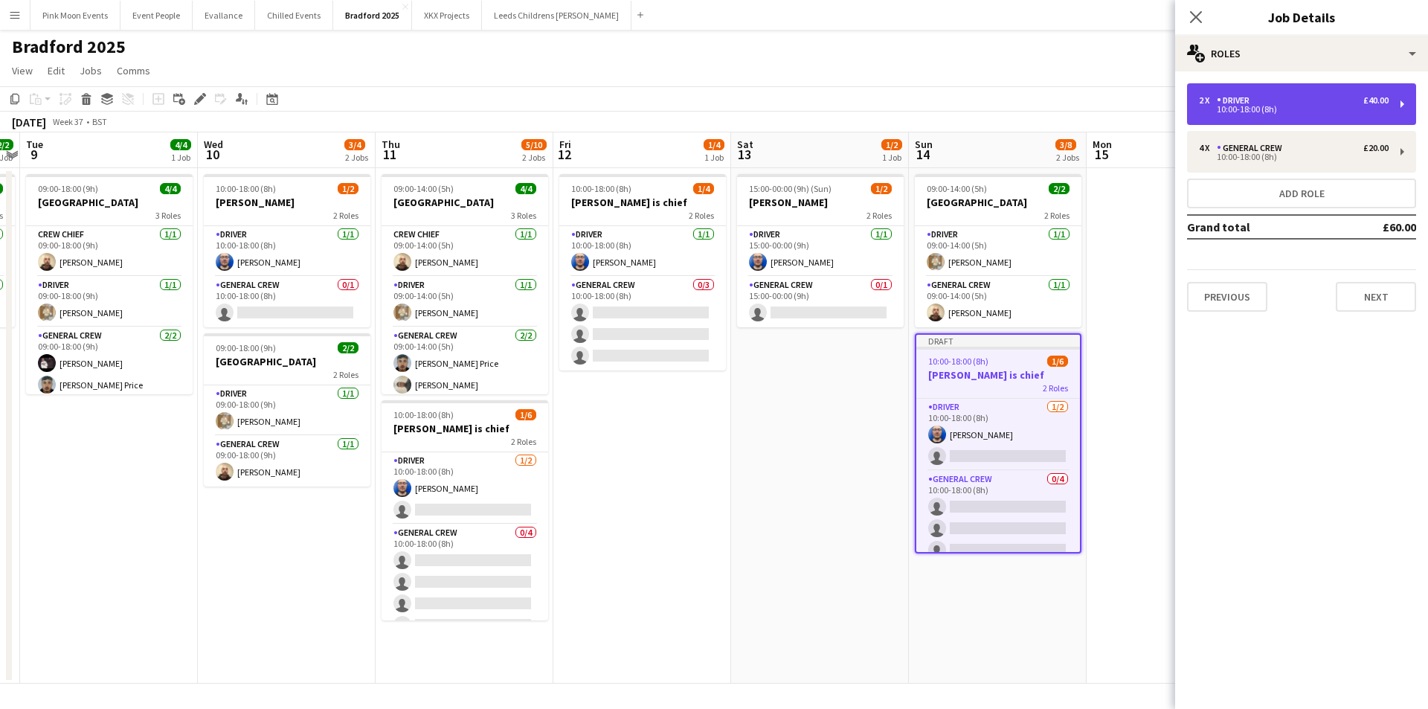
click at [1298, 87] on div "2 x Driver £40.00 10:00-18:00 (8h)" at bounding box center [1301, 104] width 229 height 42
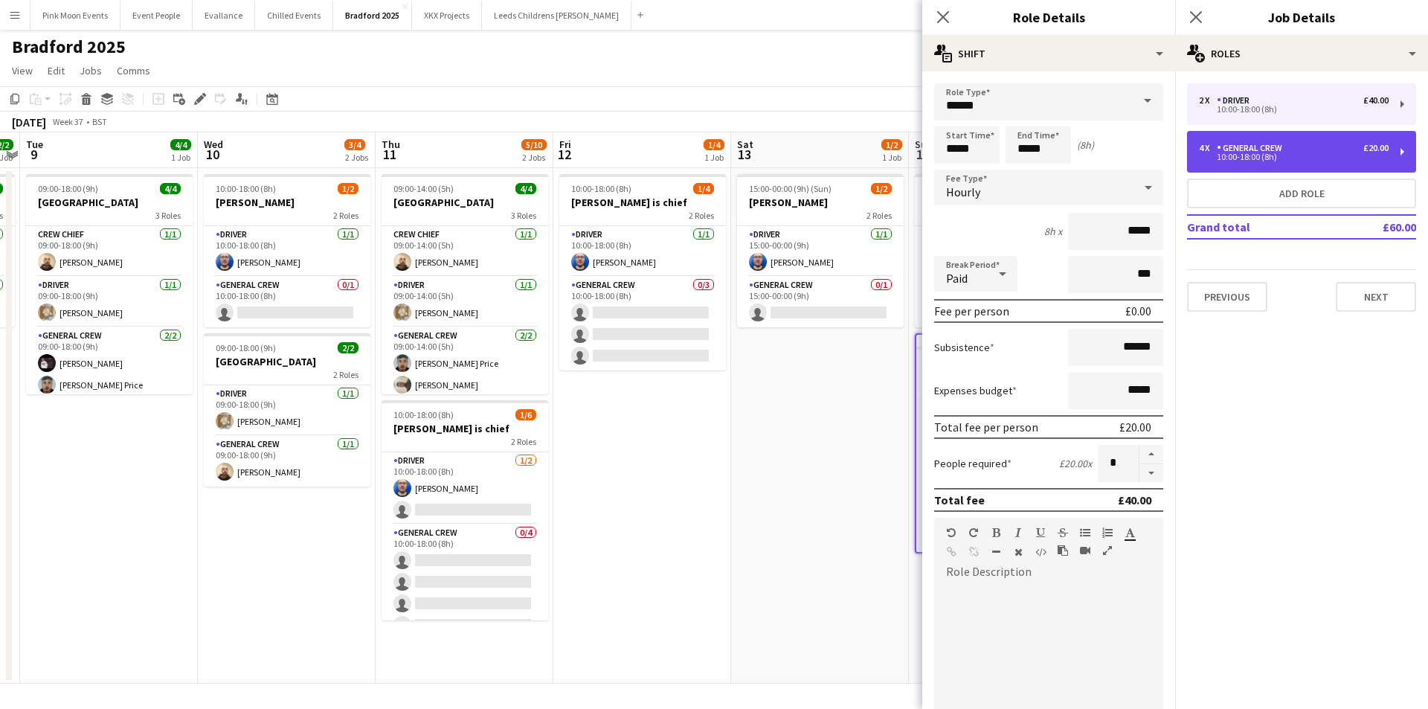
click at [1272, 159] on div "10:00-18:00 (8h)" at bounding box center [1294, 156] width 190 height 7
type input "**********"
type input "*****"
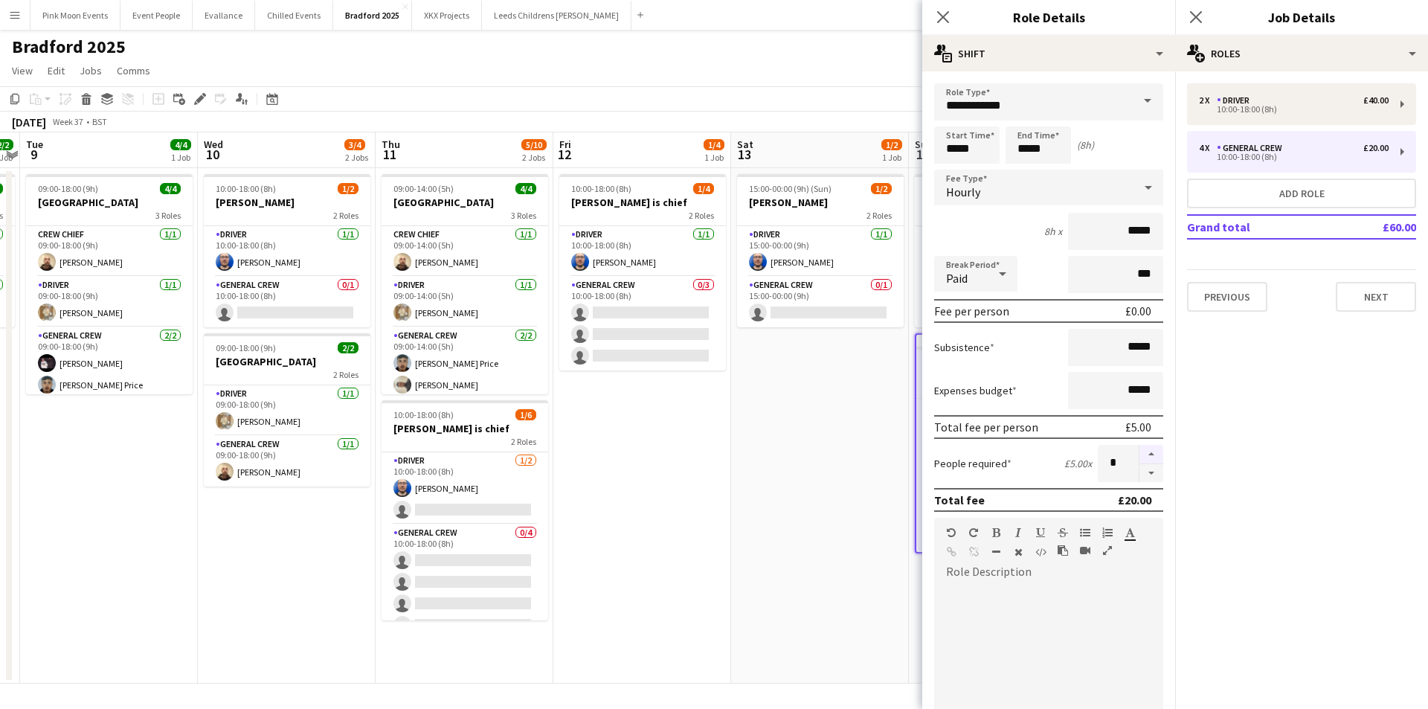
click at [1147, 454] on button "button" at bounding box center [1151, 454] width 24 height 19
type input "*"
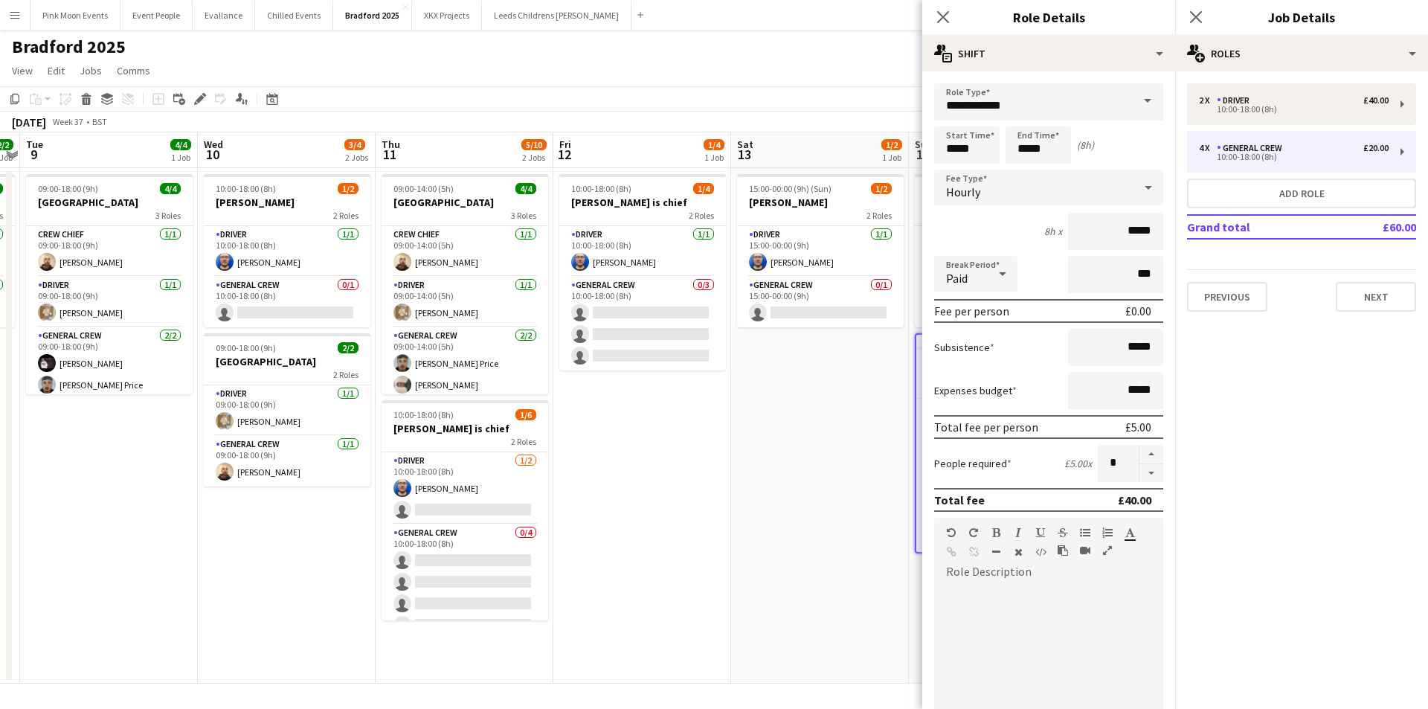
drag, startPoint x: 940, startPoint y: 11, endPoint x: 1150, endPoint y: 99, distance: 228.0
click at [940, 13] on icon "Close pop-in" at bounding box center [943, 17] width 12 height 12
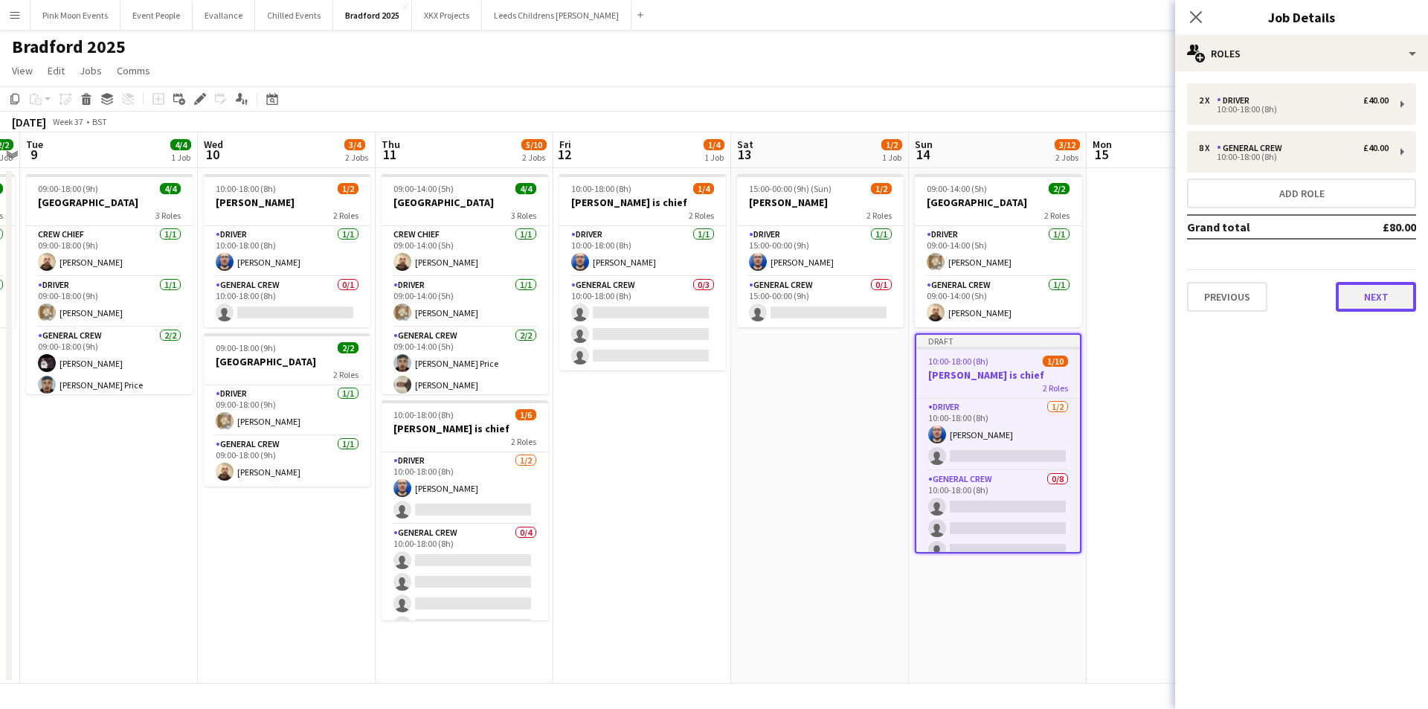
click at [1378, 302] on button "Next" at bounding box center [1375, 297] width 80 height 30
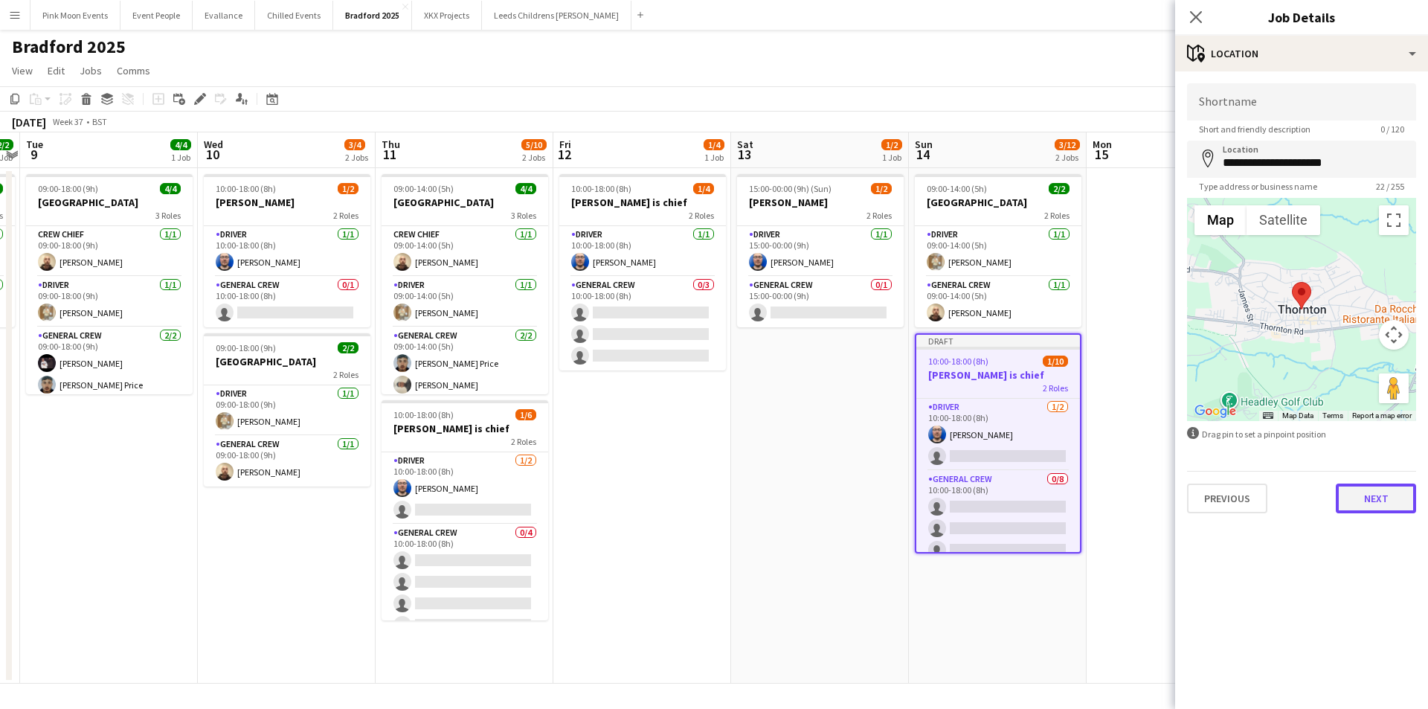
click at [1376, 499] on button "Next" at bounding box center [1375, 498] width 80 height 30
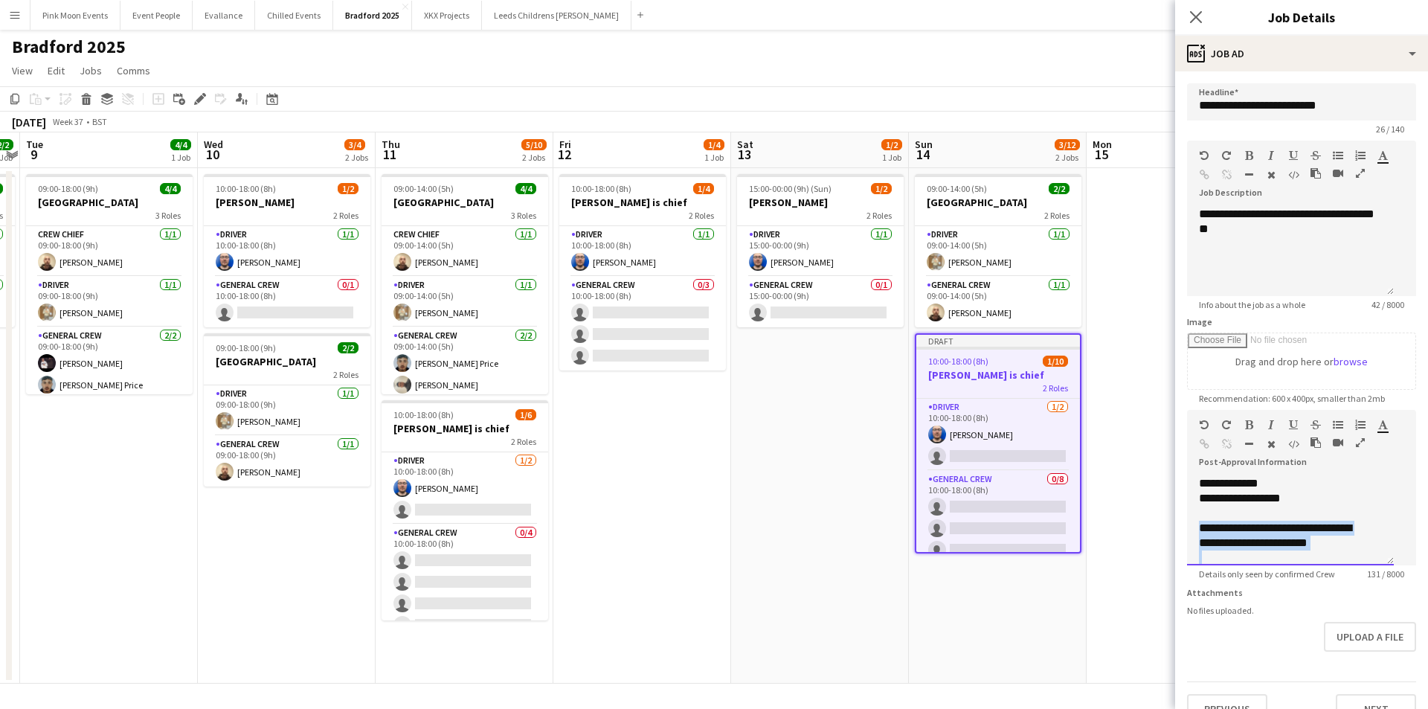
scroll to position [27, 0]
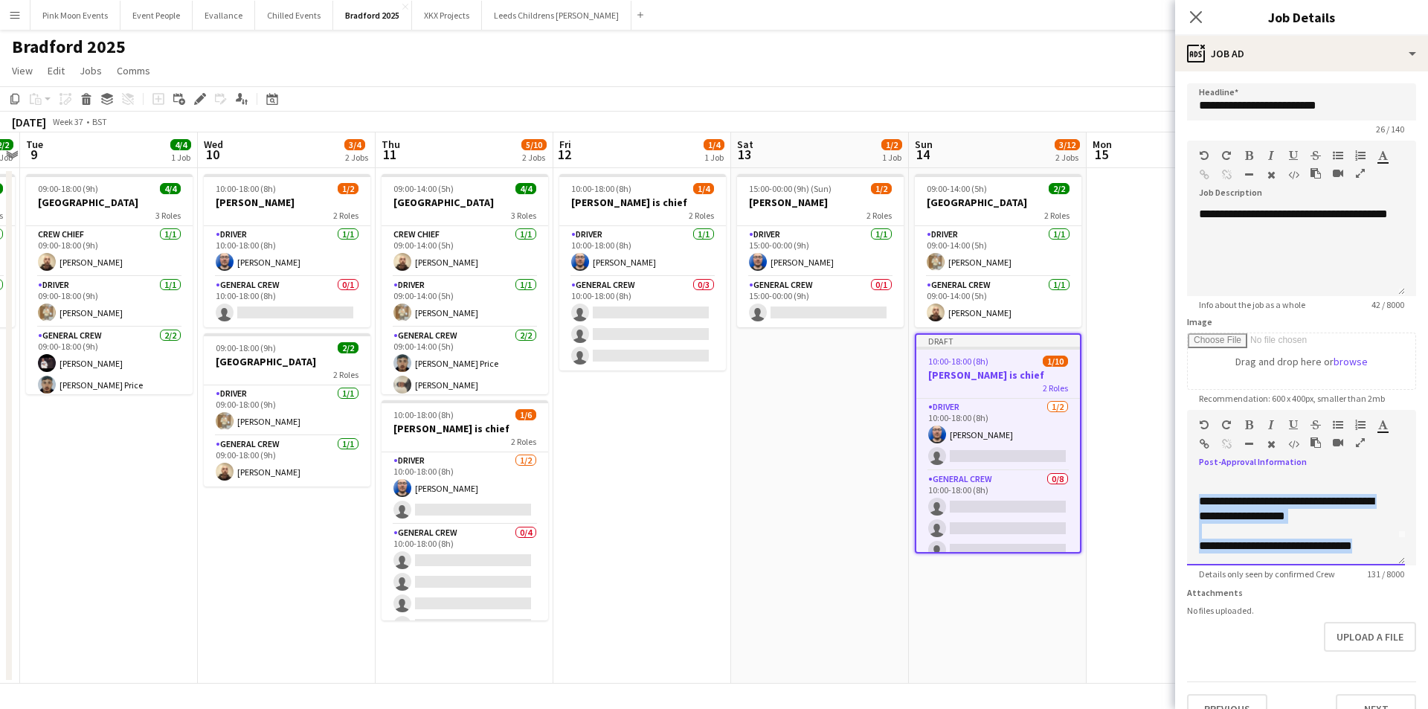
drag, startPoint x: 1198, startPoint y: 562, endPoint x: 1521, endPoint y: 634, distance: 331.2
click at [1427, 634] on html "Menu Boards Boards Boards All jobs Status Workforce Workforce My Workforce Recr…" at bounding box center [714, 354] width 1428 height 709
paste div
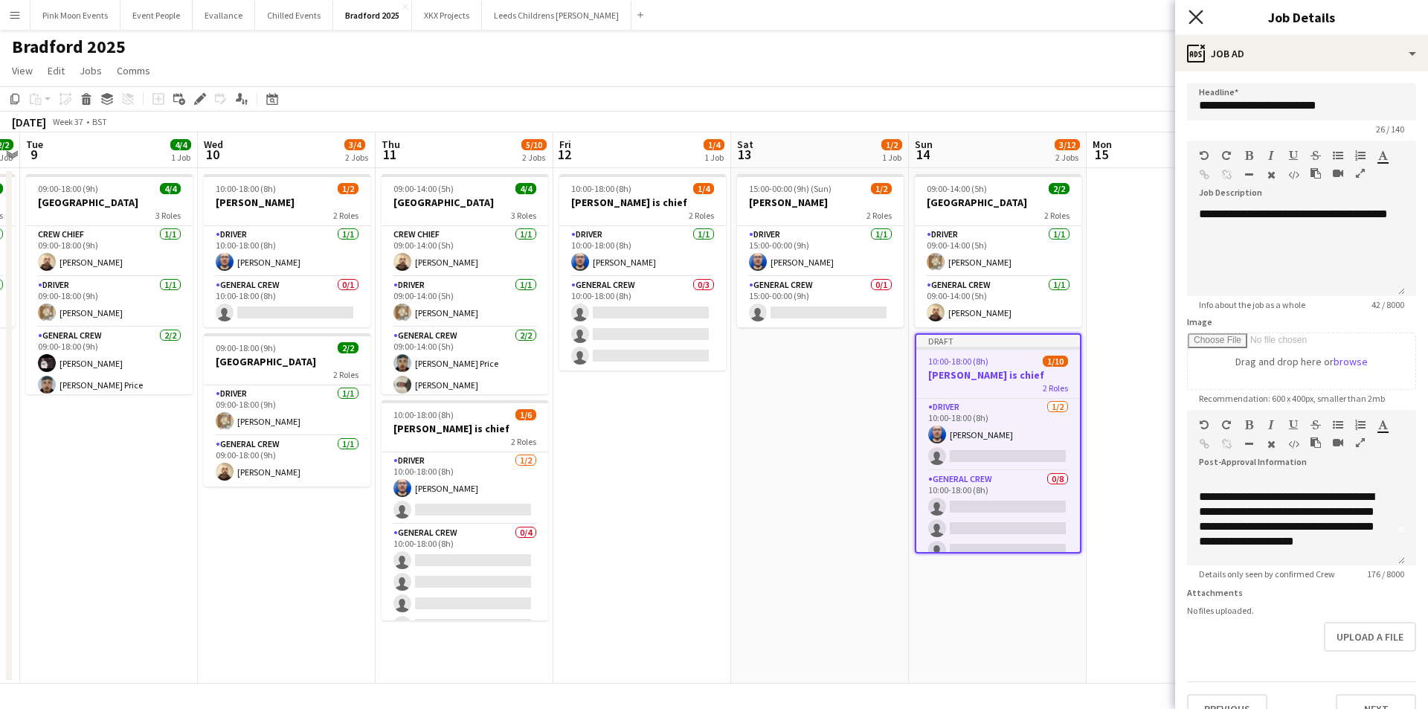
click at [1201, 22] on icon at bounding box center [1195, 17] width 14 height 14
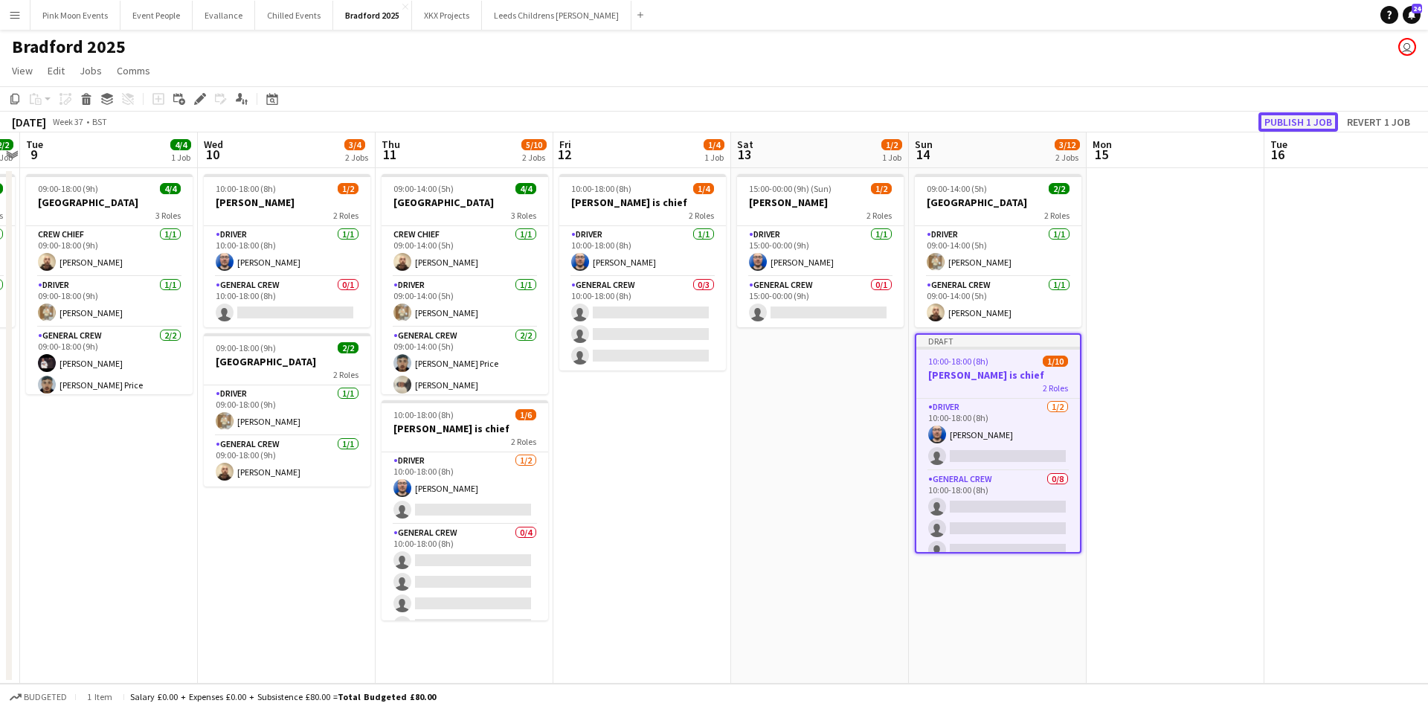
click at [1287, 123] on button "Publish 1 job" at bounding box center [1298, 121] width 80 height 19
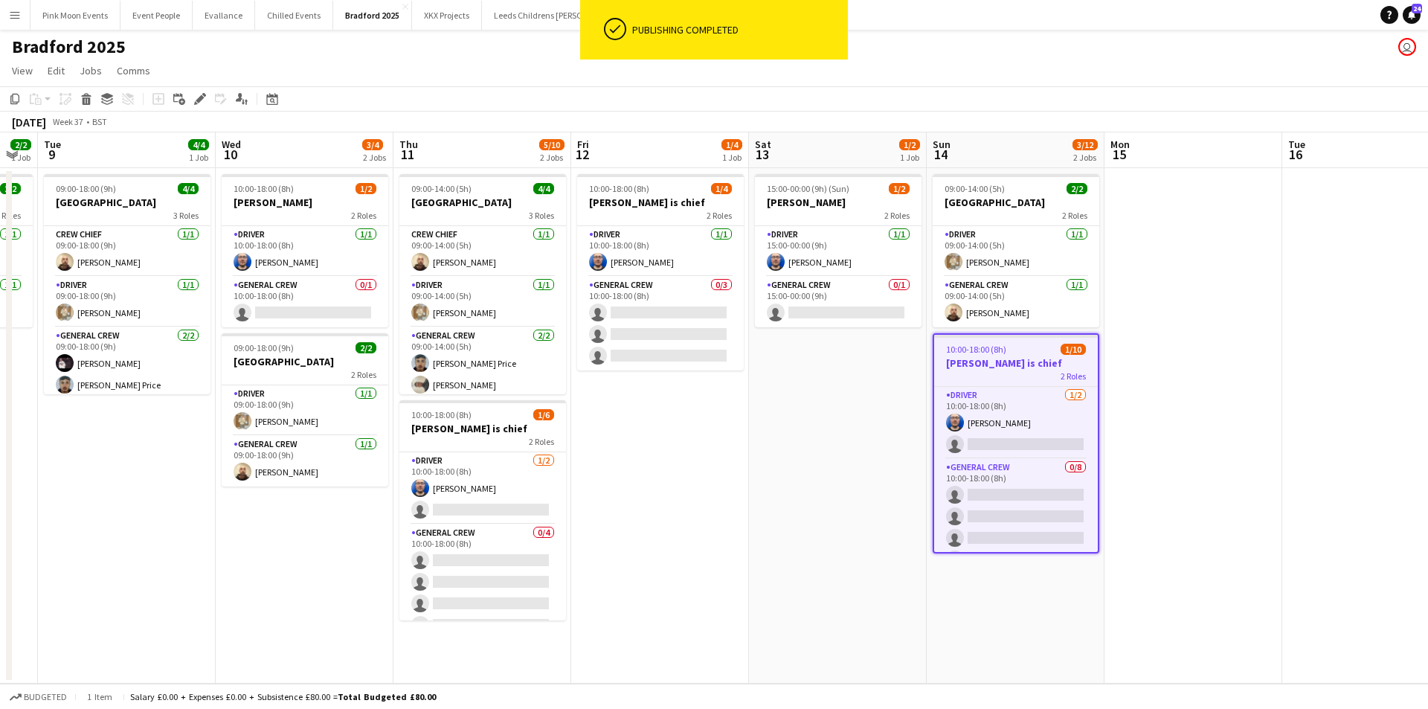
drag, startPoint x: 1277, startPoint y: 454, endPoint x: 1295, endPoint y: 454, distance: 17.8
click at [1295, 454] on app-calendar-viewport "Sat 6 4/4 1 Job Sun 7 Mon 8 2/2 1 Job Tue 9 4/4 1 Job Wed 10 3/4 2 Jobs Thu 11 …" at bounding box center [714, 407] width 1428 height 551
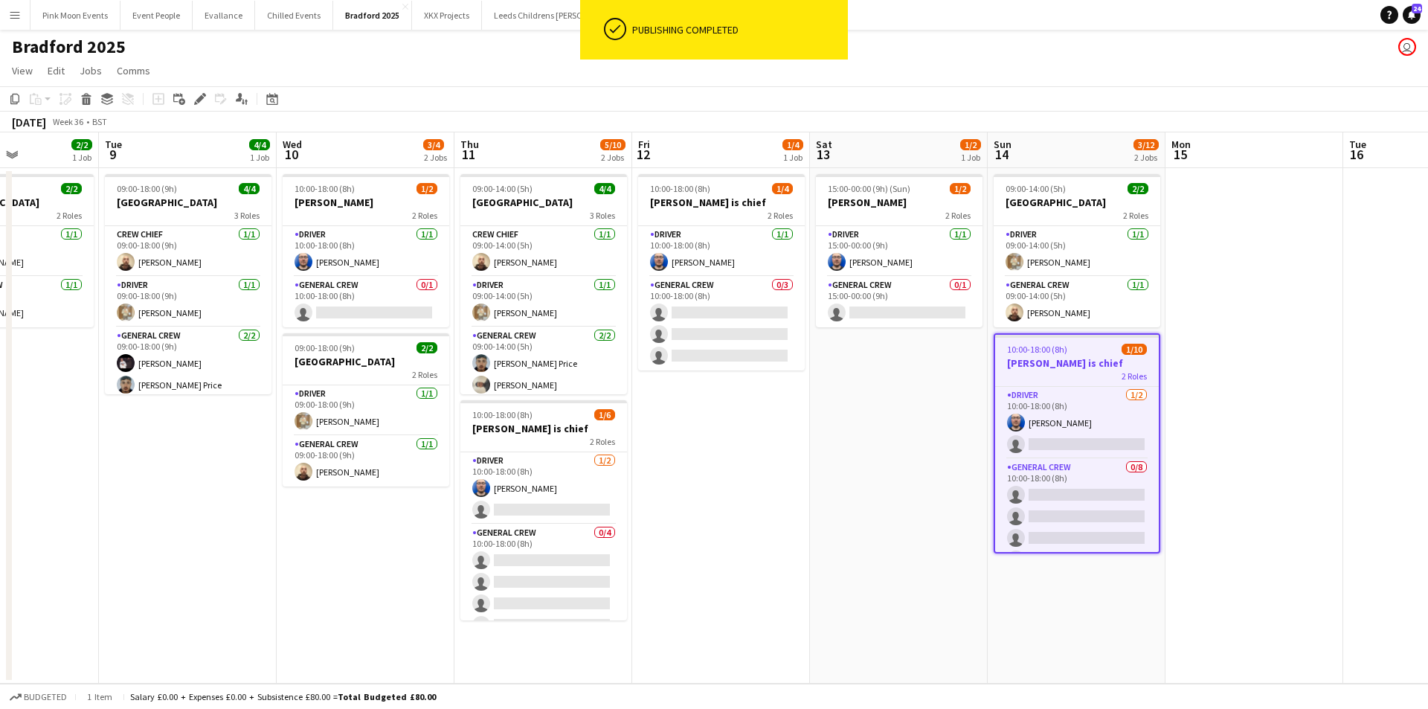
scroll to position [0, 620]
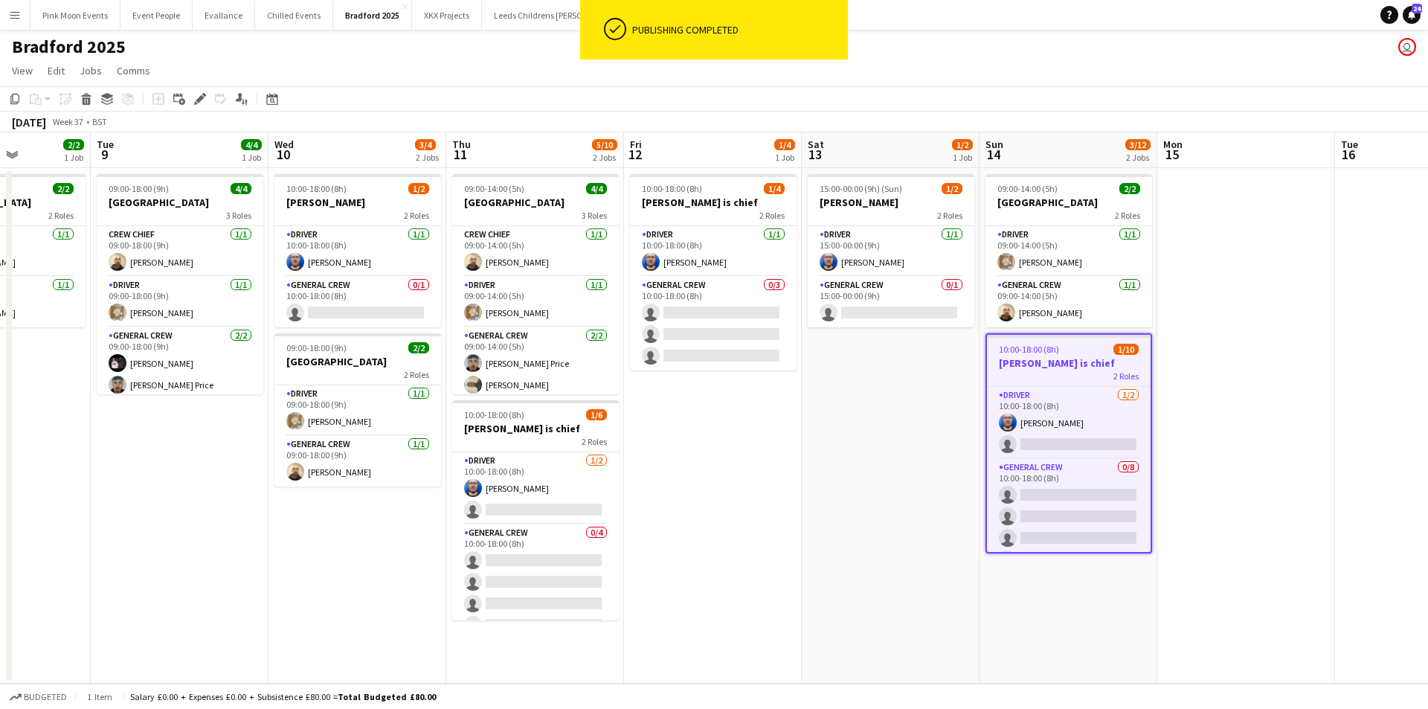
drag, startPoint x: 777, startPoint y: 564, endPoint x: 824, endPoint y: 547, distance: 49.6
click at [824, 547] on app-calendar-viewport "Fri 5 Sat 6 4/4 1 Job Sun 7 Mon 8 2/2 1 Job Tue 9 4/4 1 Job Wed 10 3/4 2 Jobs T…" at bounding box center [714, 407] width 1428 height 551
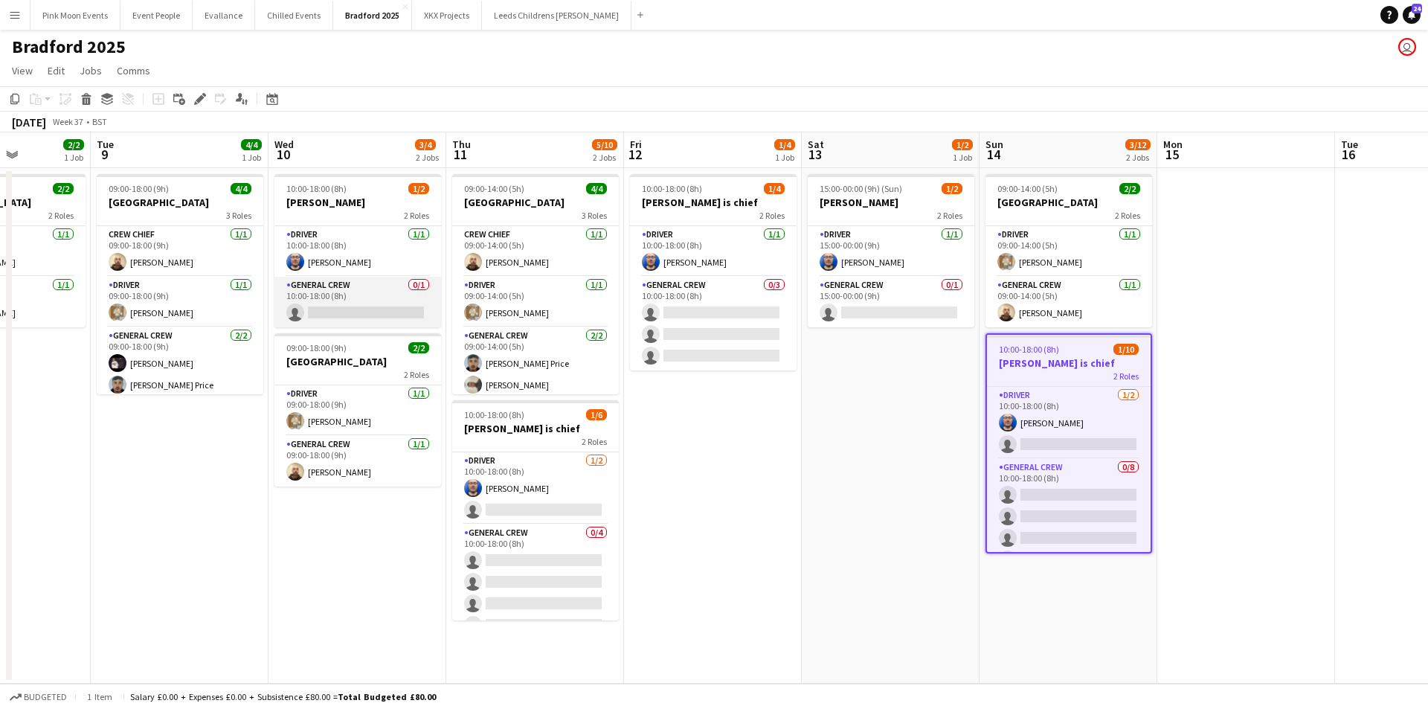
click at [320, 299] on app-card-role "General Crew 0/1 10:00-18:00 (8h) single-neutral-actions" at bounding box center [357, 302] width 167 height 51
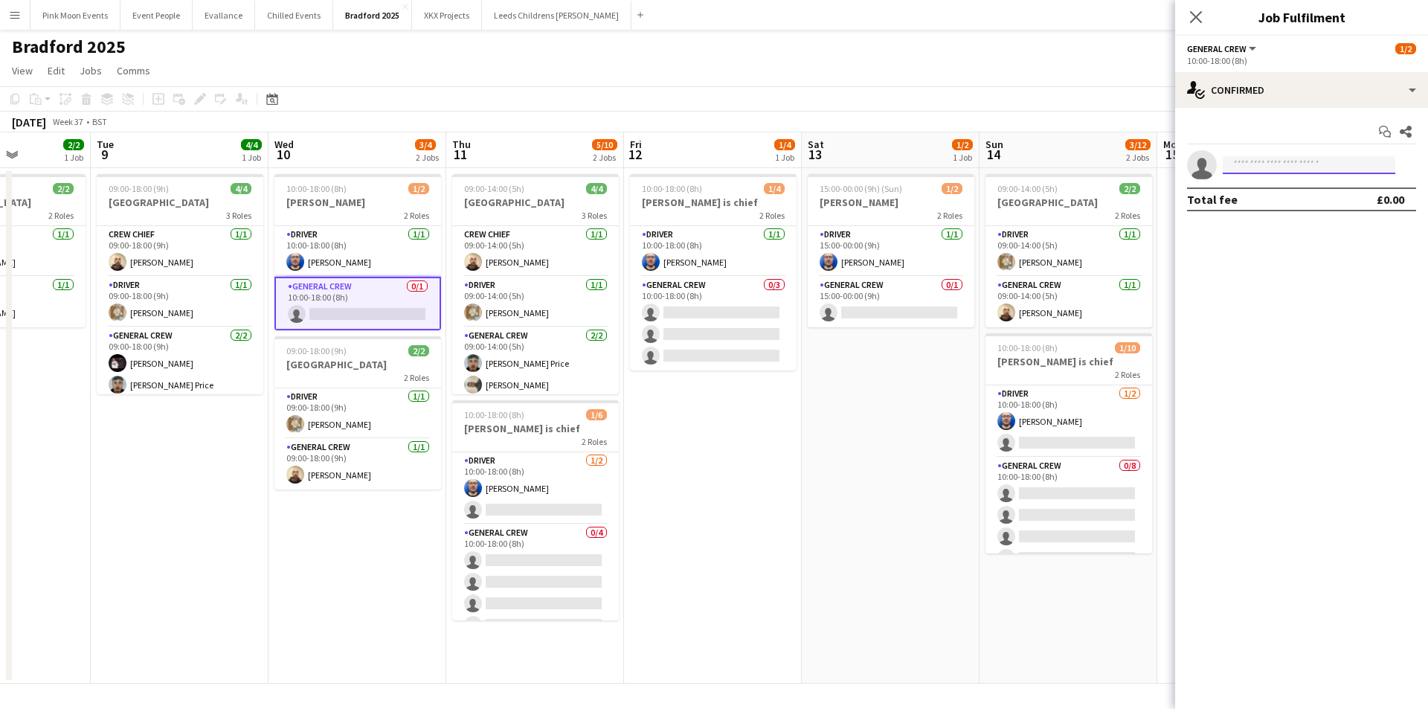
click at [1283, 158] on input at bounding box center [1308, 165] width 173 height 18
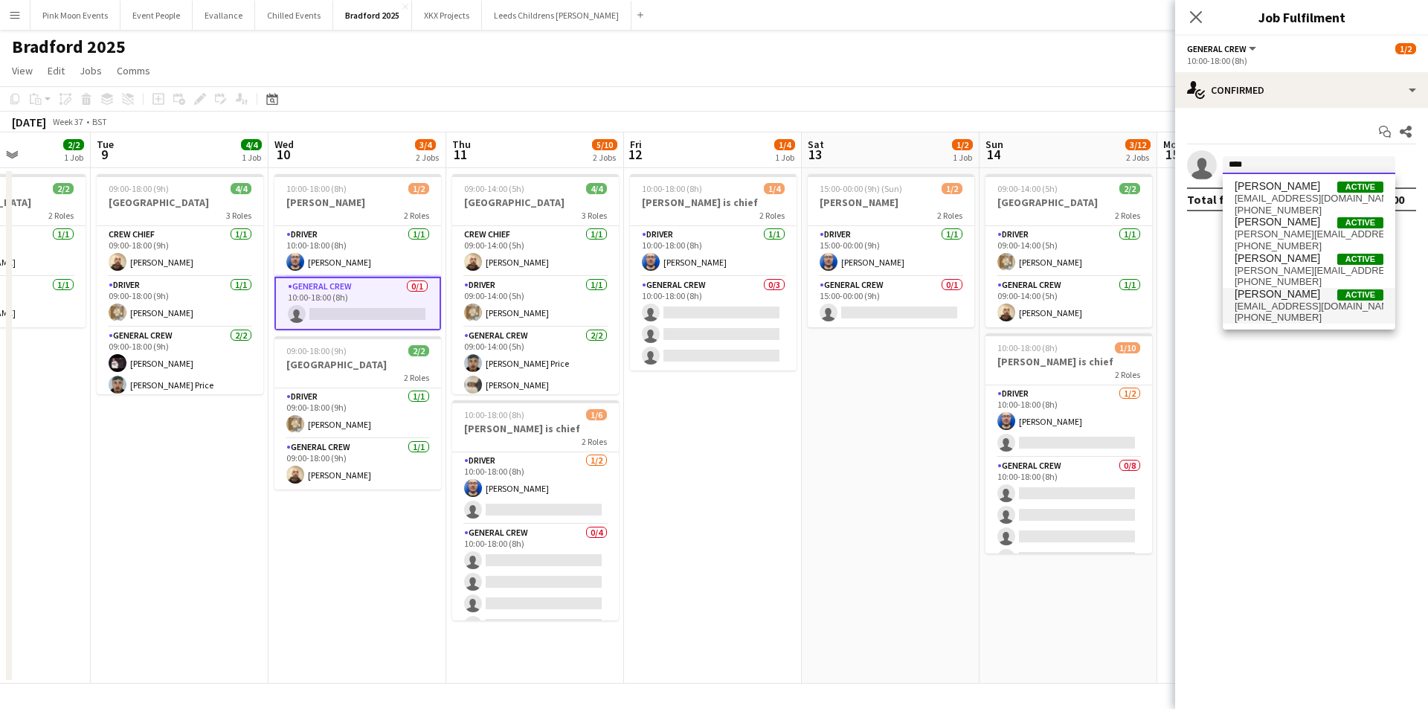
type input "****"
click at [1274, 312] on span "[PHONE_NUMBER]" at bounding box center [1308, 318] width 149 height 12
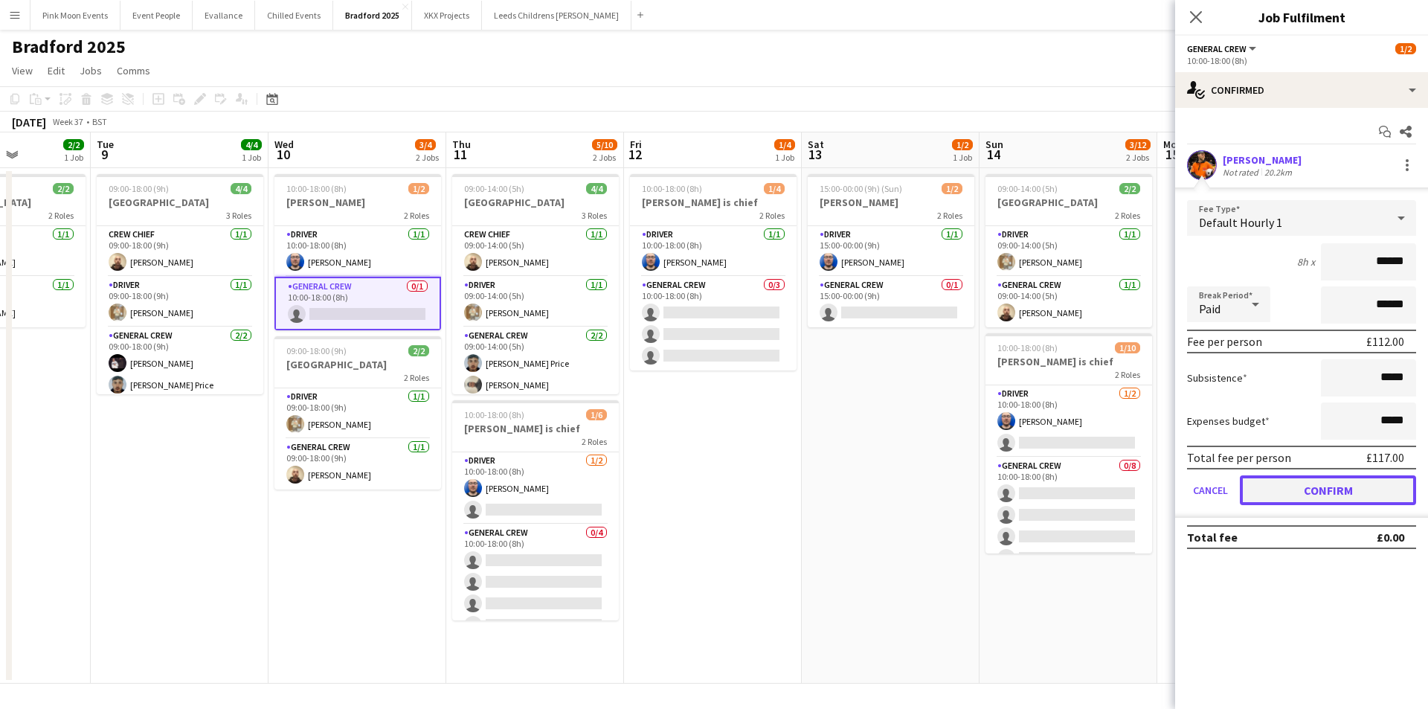
click at [1333, 485] on button "Confirm" at bounding box center [1328, 490] width 176 height 30
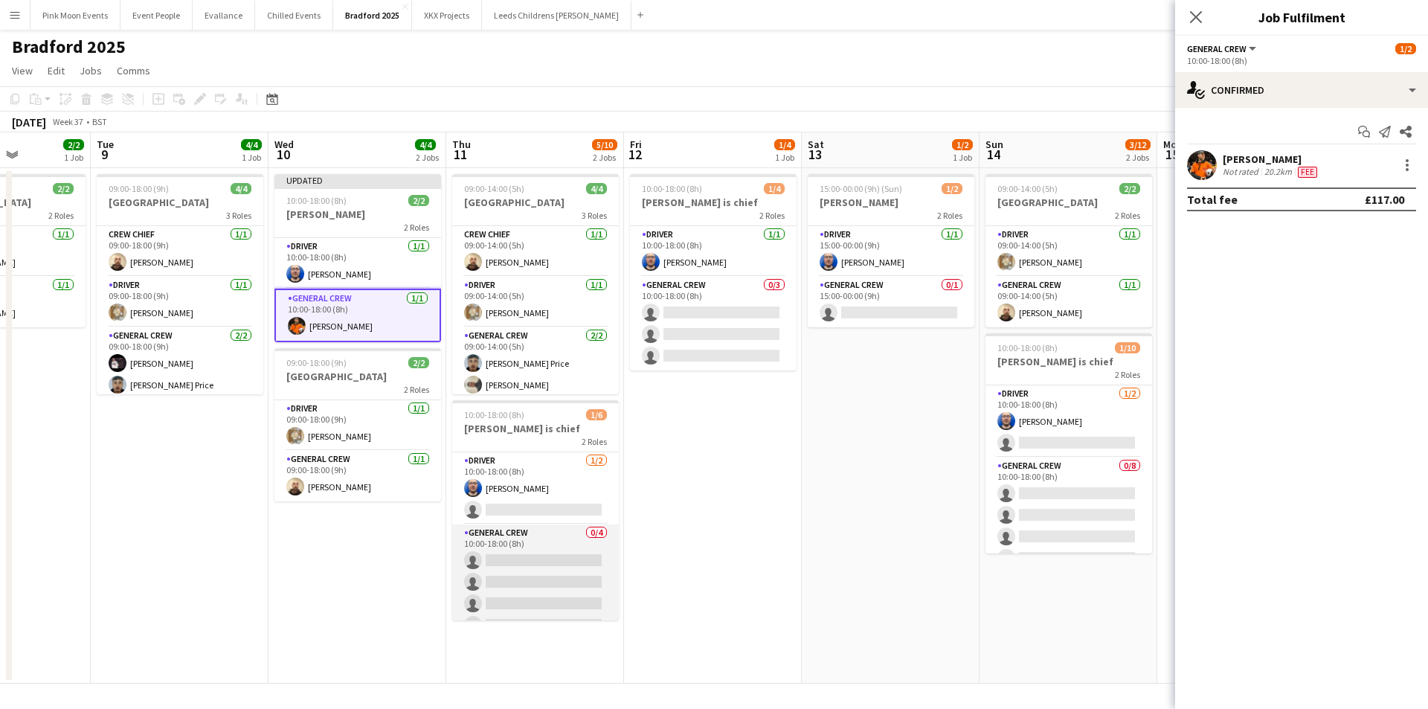
click at [538, 578] on app-card-role "General Crew 0/4 10:00-18:00 (8h) single-neutral-actions single-neutral-actions…" at bounding box center [535, 581] width 167 height 115
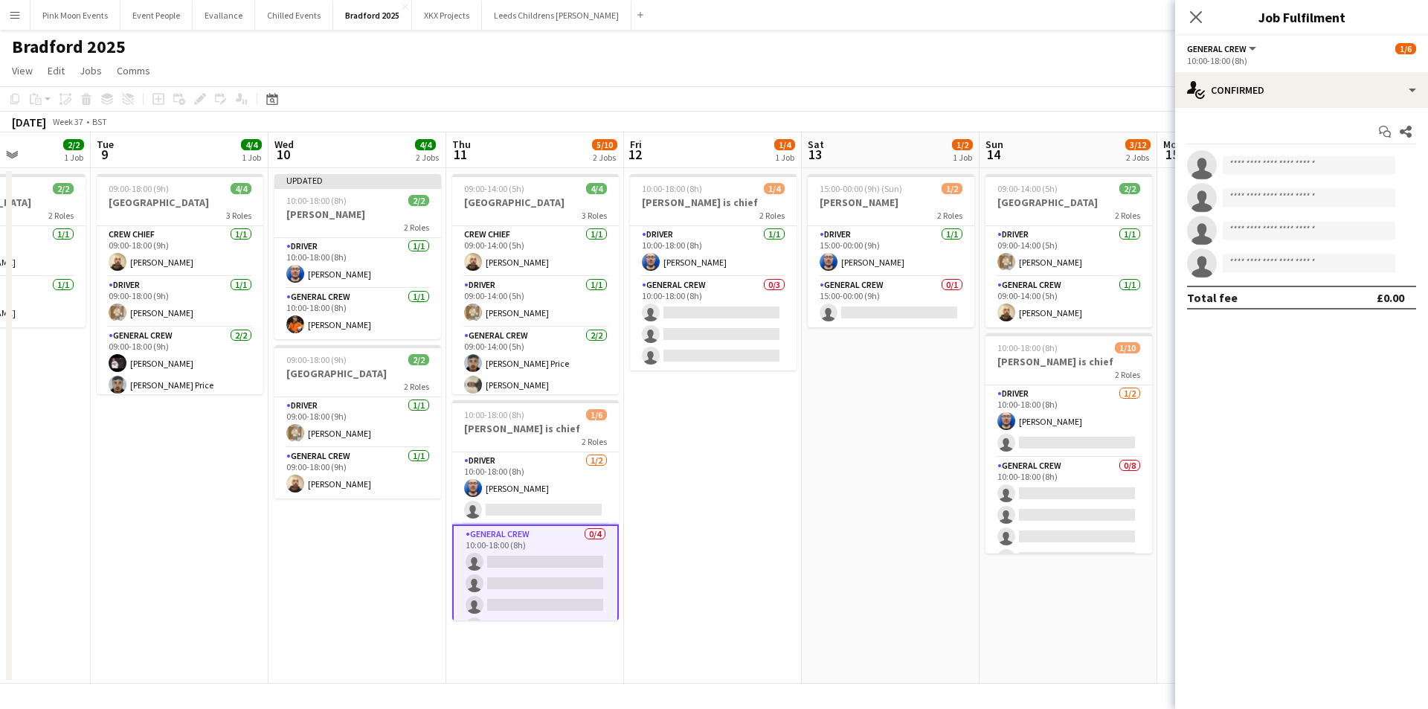
click at [538, 578] on app-card-role "General Crew 0/4 10:00-18:00 (8h) single-neutral-actions single-neutral-actions…" at bounding box center [535, 583] width 167 height 118
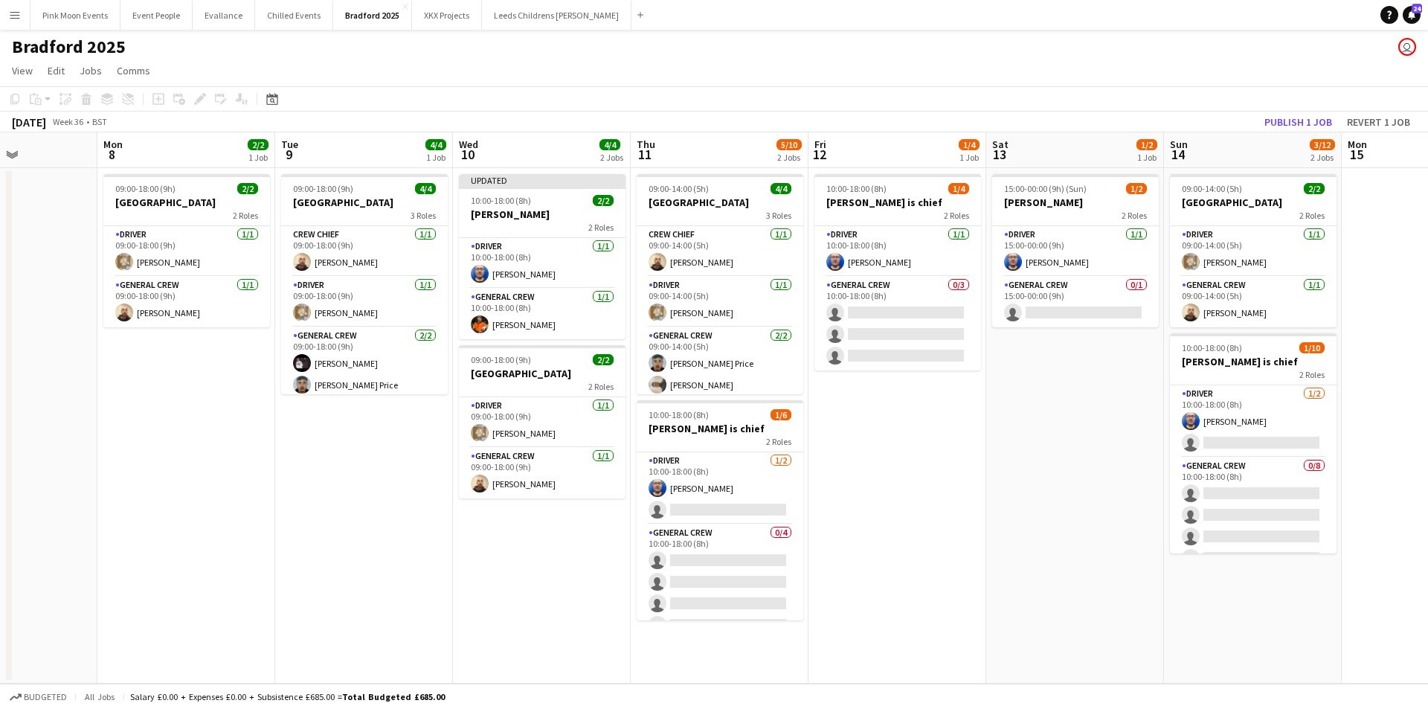
scroll to position [0, 460]
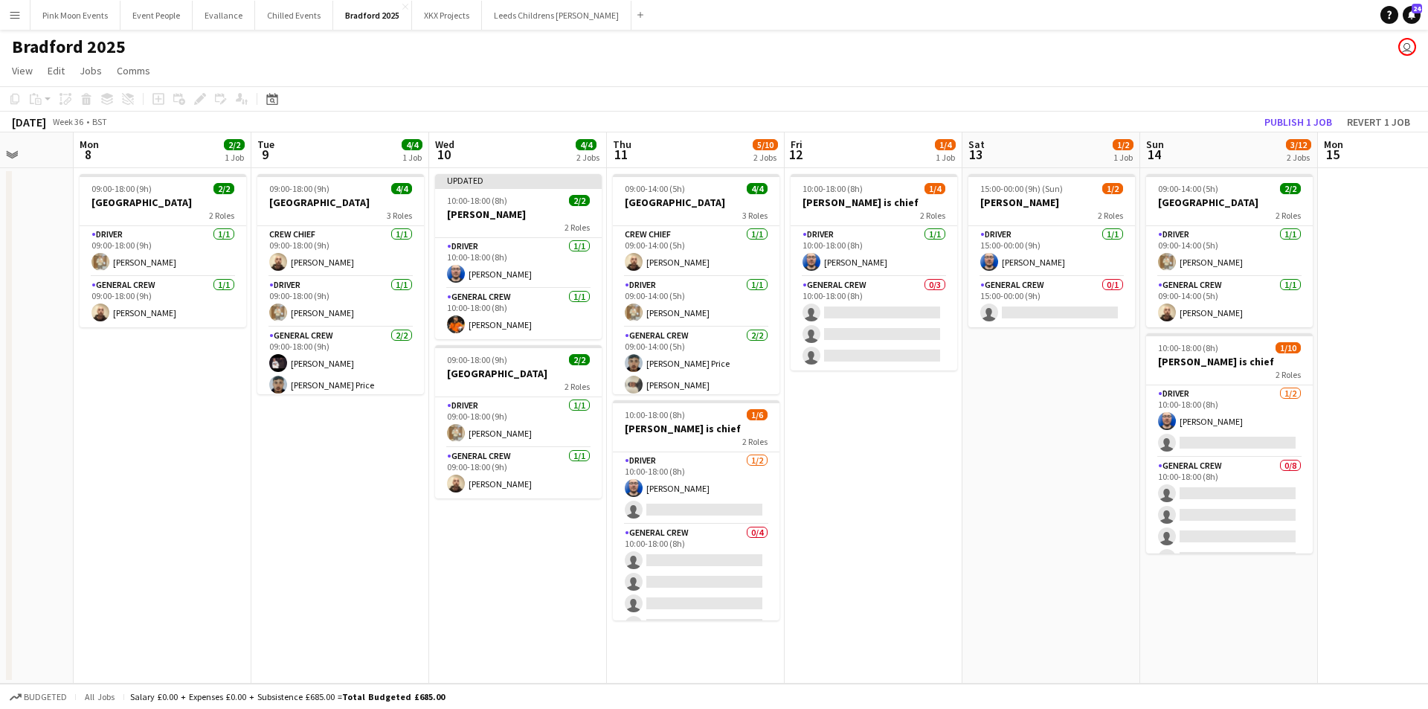
drag, startPoint x: 324, startPoint y: 567, endPoint x: 474, endPoint y: 538, distance: 153.1
click at [474, 538] on app-calendar-viewport "Fri 5 Sat 6 4/4 1 Job Sun 7 Mon 8 2/2 1 Job Tue 9 4/4 1 Job Wed 10 4/4 2 Jobs T…" at bounding box center [714, 407] width 1428 height 551
click at [905, 323] on app-card-role "General Crew 0/3 10:00-18:00 (8h) single-neutral-actions single-neutral-actions…" at bounding box center [873, 324] width 167 height 94
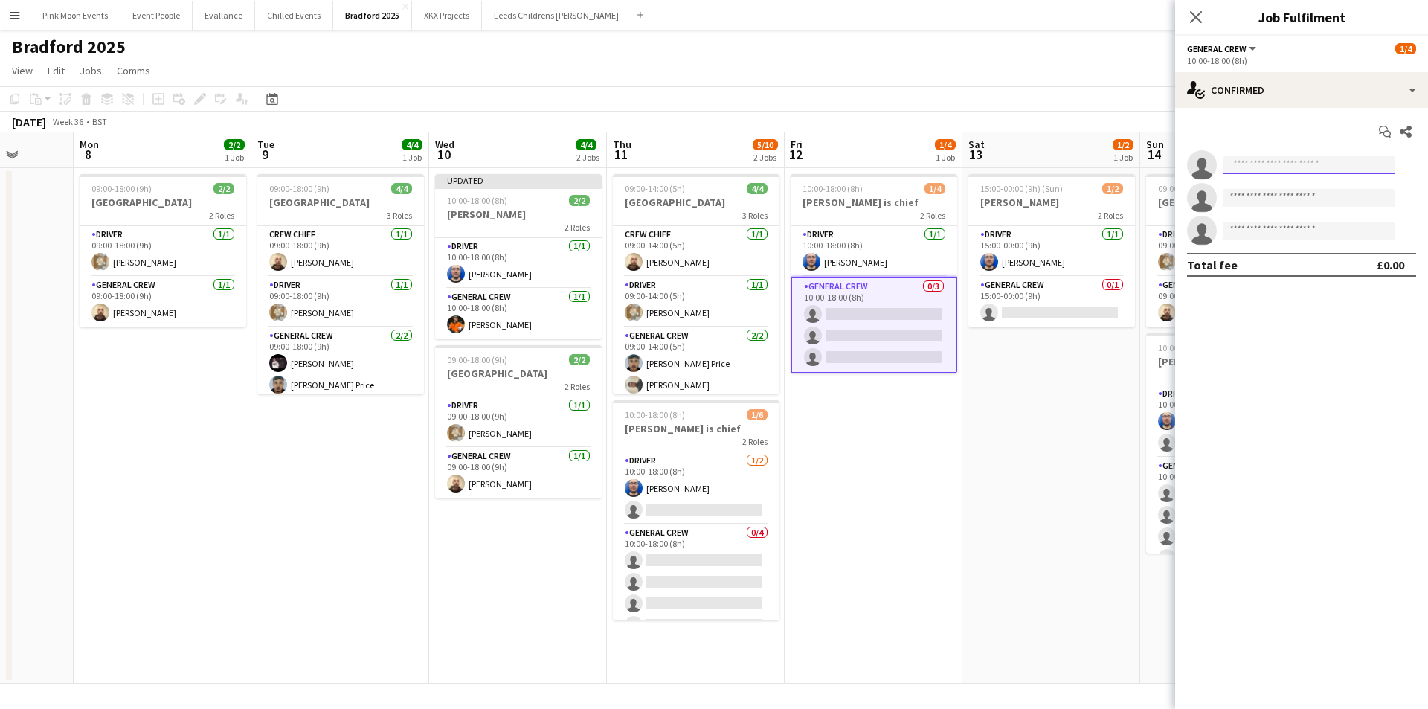
click at [1309, 164] on input at bounding box center [1308, 165] width 173 height 18
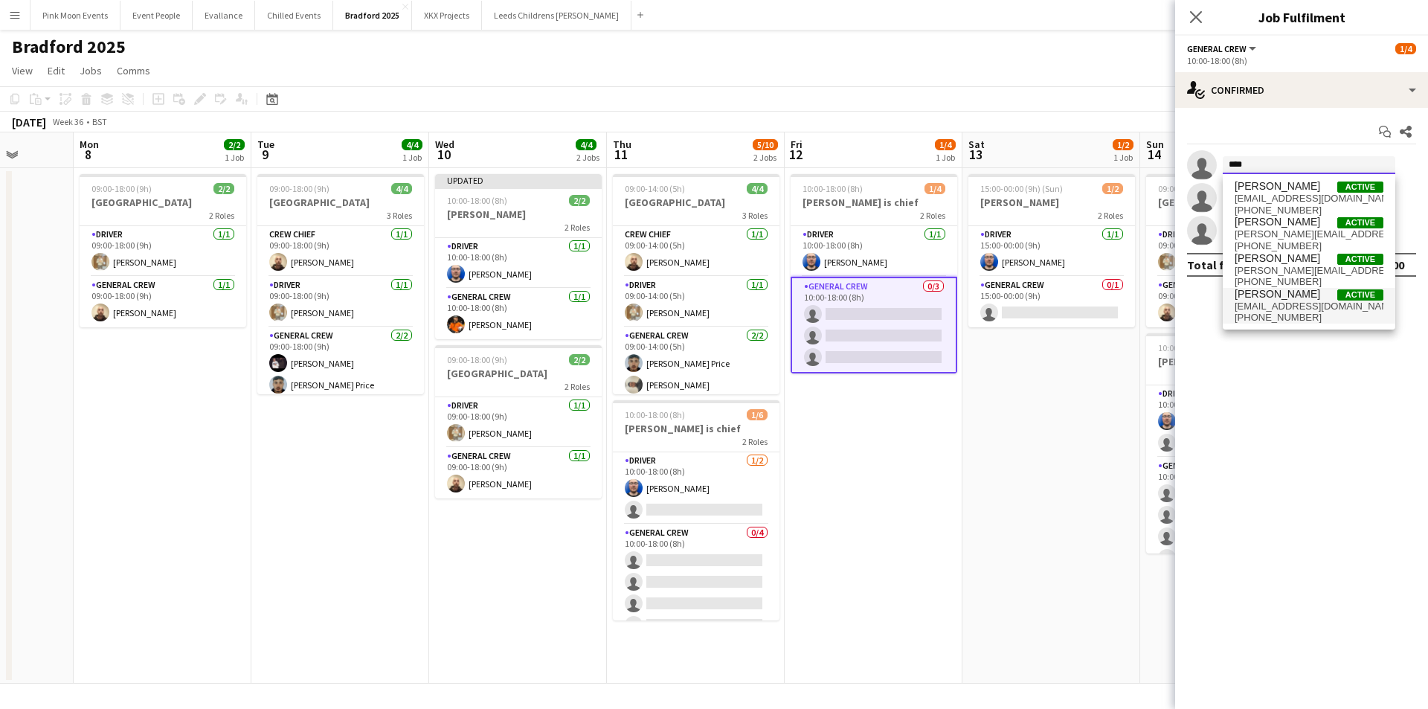
type input "****"
click at [1285, 304] on span "[EMAIL_ADDRESS][DOMAIN_NAME]" at bounding box center [1308, 306] width 149 height 12
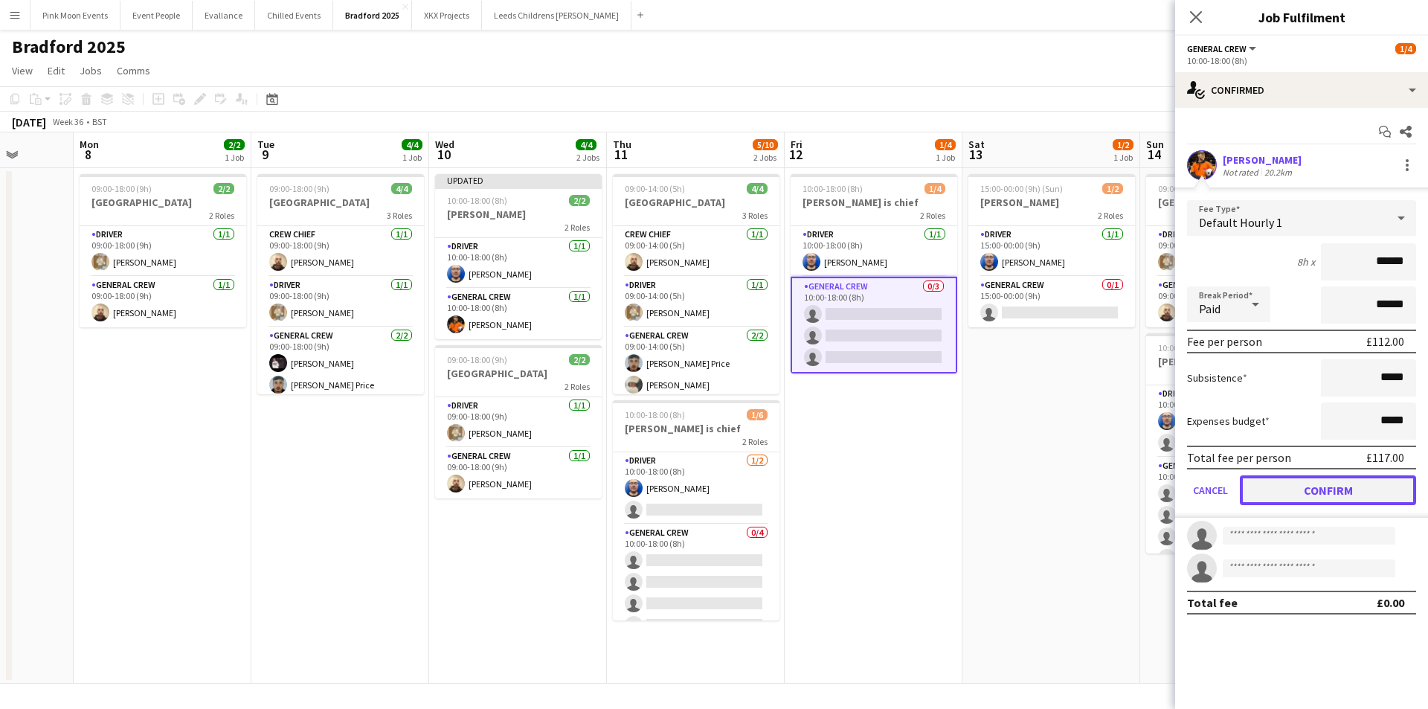
click at [1306, 493] on button "Confirm" at bounding box center [1328, 490] width 176 height 30
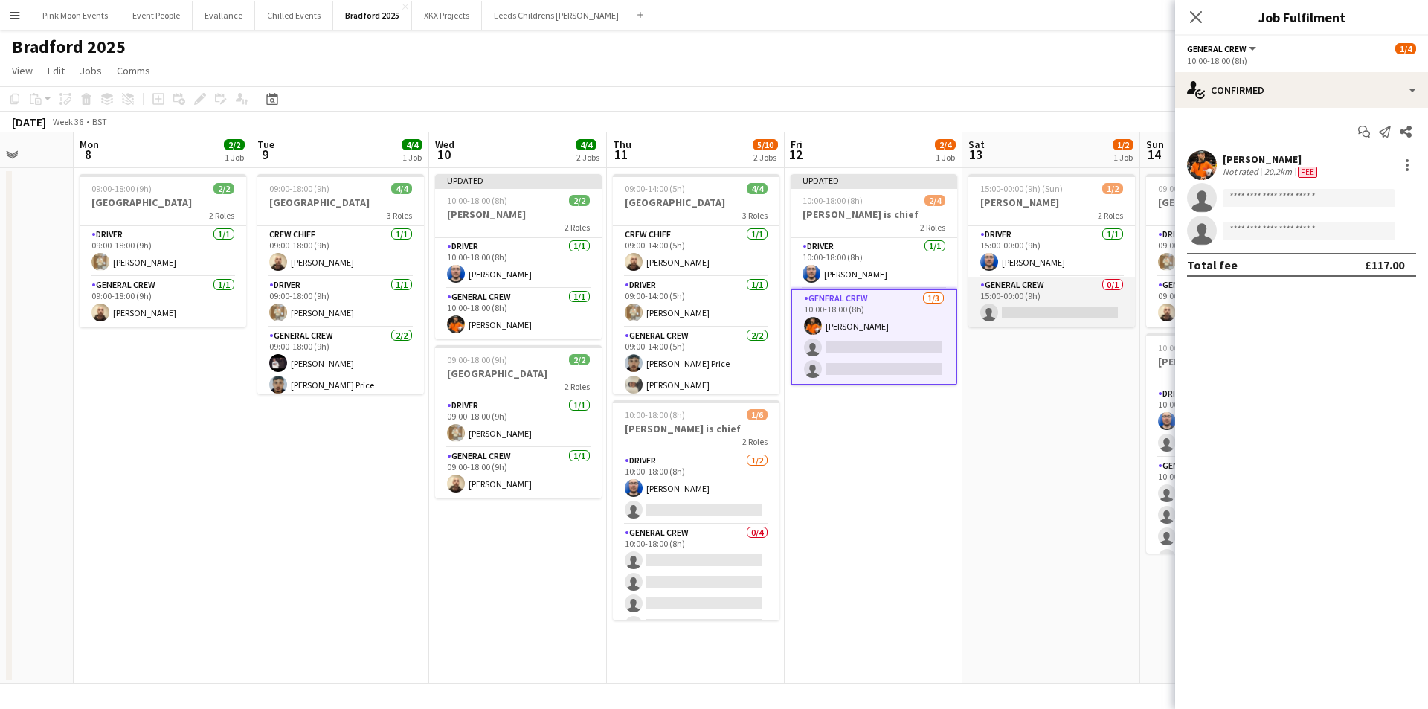
click at [1040, 322] on app-card-role "General Crew 0/1 15:00-00:00 (9h) single-neutral-actions" at bounding box center [1051, 302] width 167 height 51
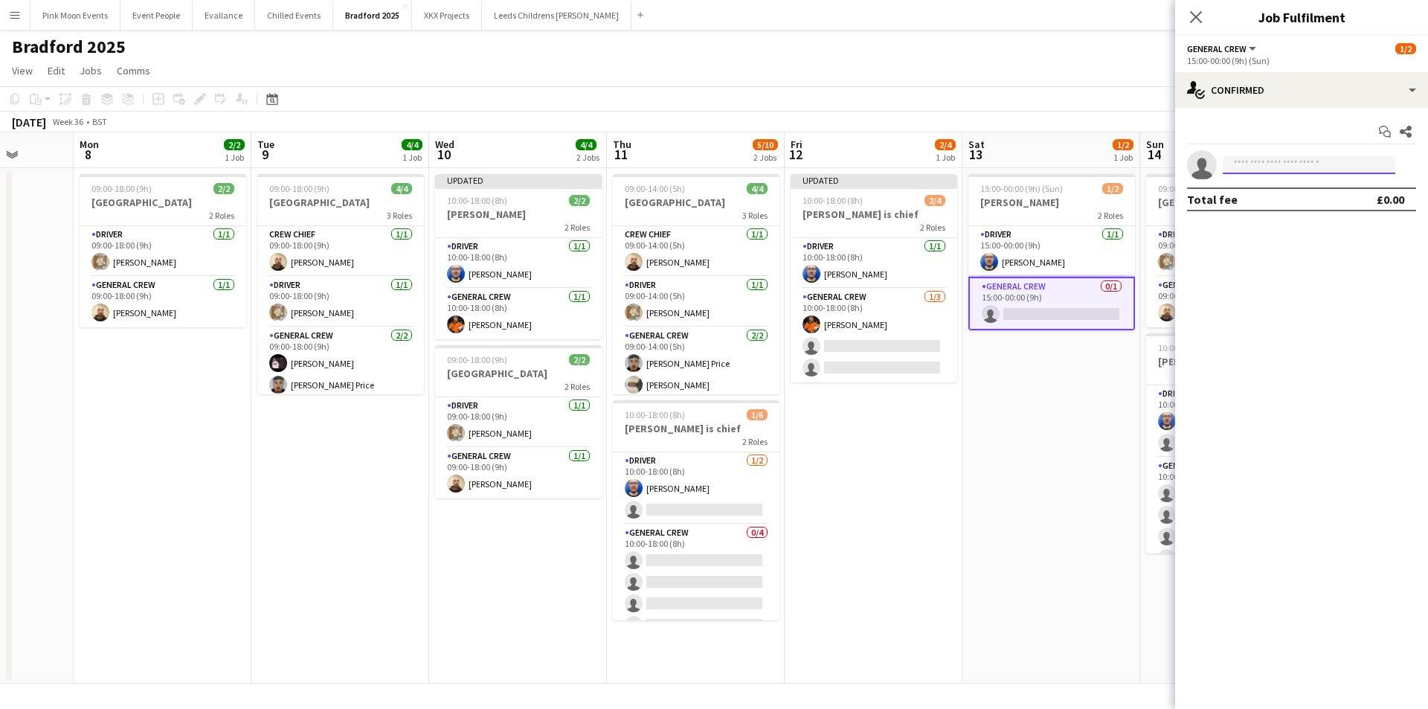
click at [1270, 169] on input at bounding box center [1308, 165] width 173 height 18
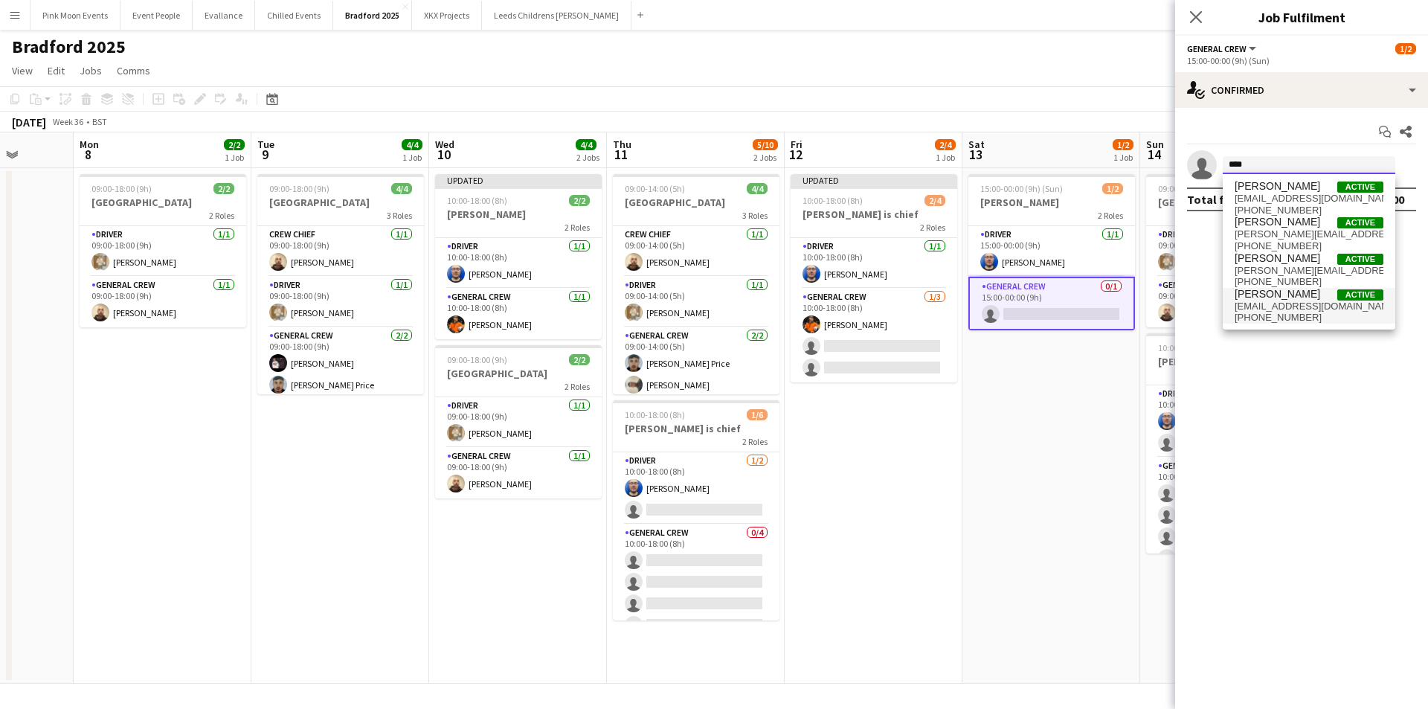
type input "****"
click at [1313, 308] on span "[EMAIL_ADDRESS][DOMAIN_NAME]" at bounding box center [1308, 306] width 149 height 12
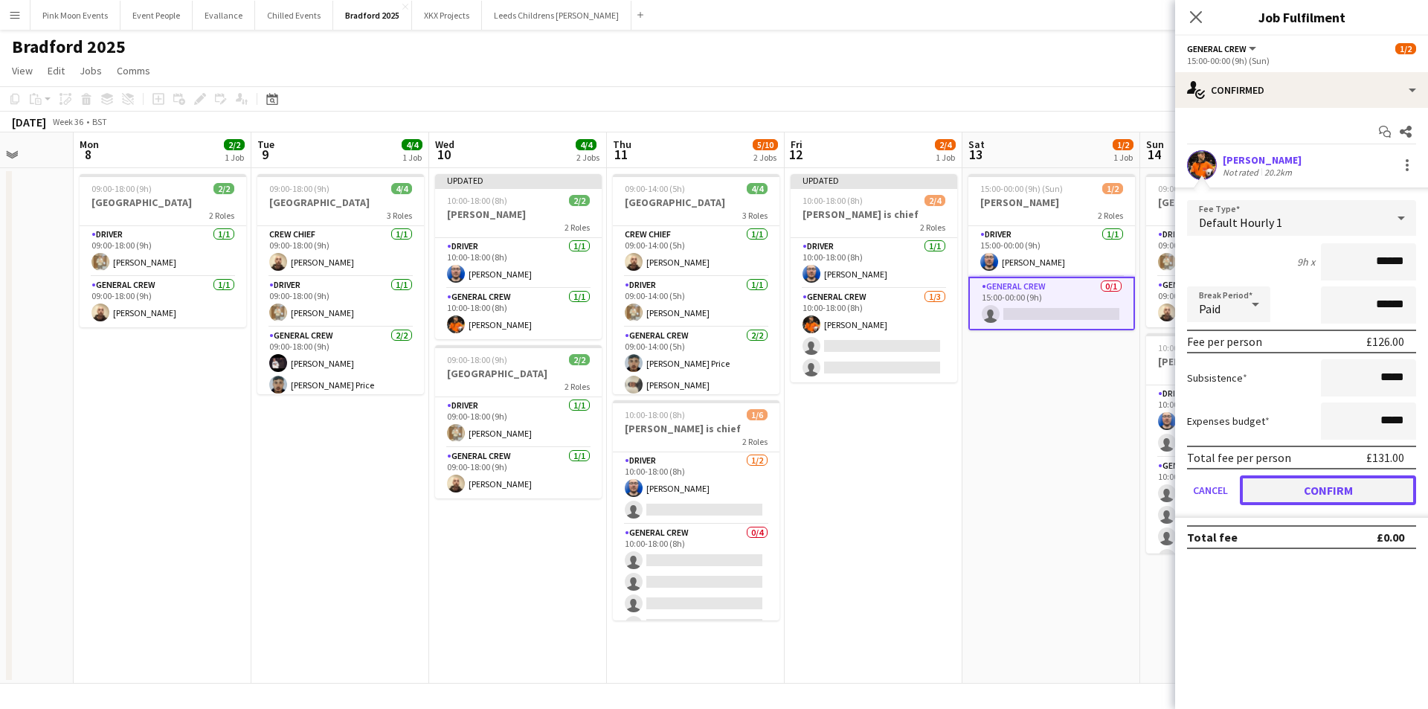
click at [1309, 490] on button "Confirm" at bounding box center [1328, 490] width 176 height 30
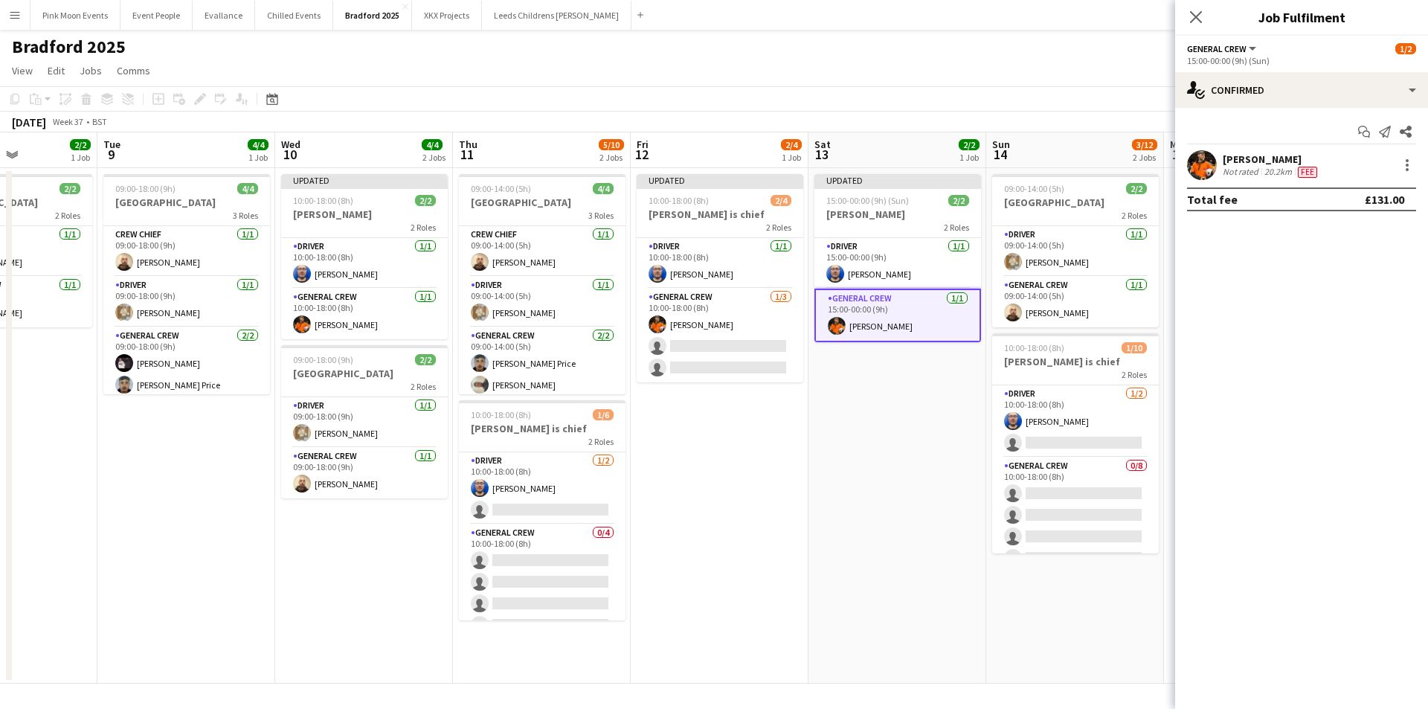
scroll to position [0, 651]
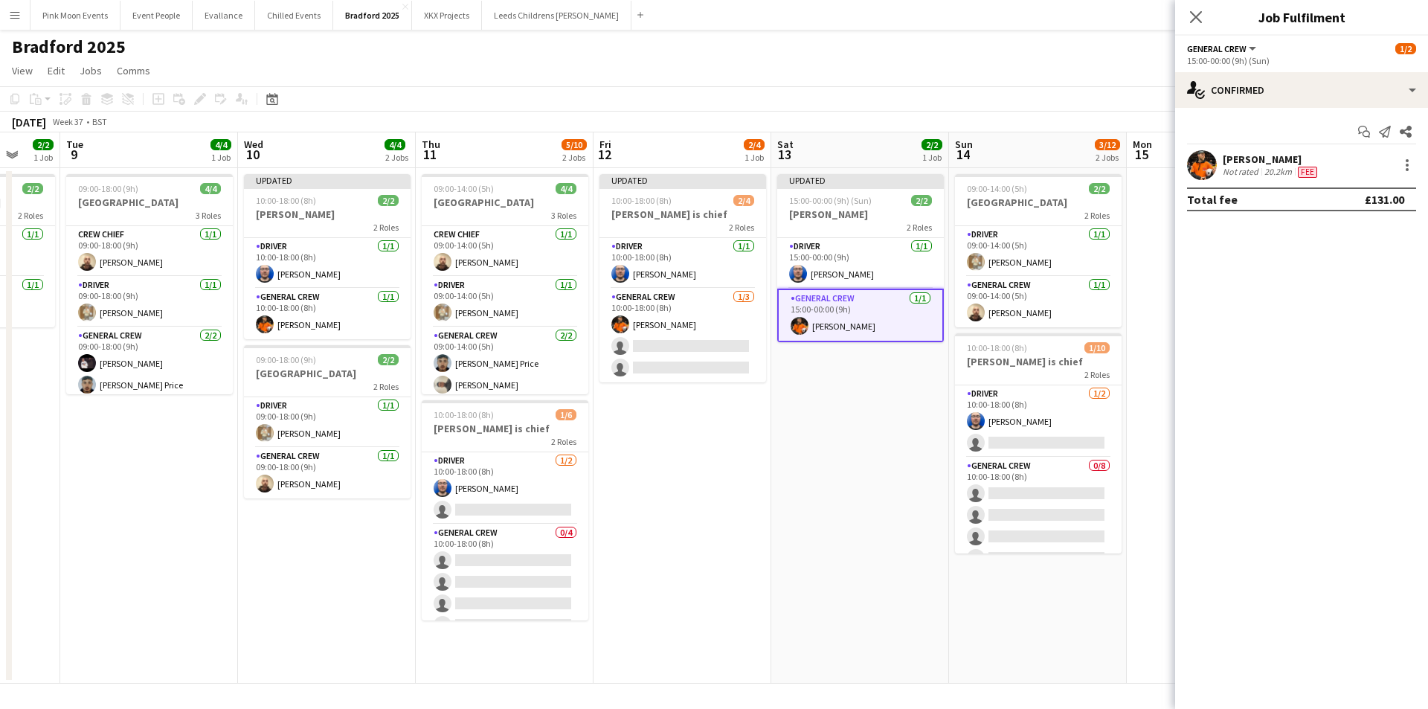
drag, startPoint x: 828, startPoint y: 495, endPoint x: 810, endPoint y: 495, distance: 17.8
click at [808, 495] on app-calendar-viewport "Fri 5 Sat 6 4/4 1 Job Sun 7 Mon 8 2/2 1 Job Tue 9 4/4 1 Job Wed 10 4/4 2 Jobs T…" at bounding box center [714, 407] width 1428 height 551
click at [1070, 498] on app-card-role "General Crew 0/8 10:00-18:00 (8h) single-neutral-actions single-neutral-actions…" at bounding box center [1038, 558] width 167 height 202
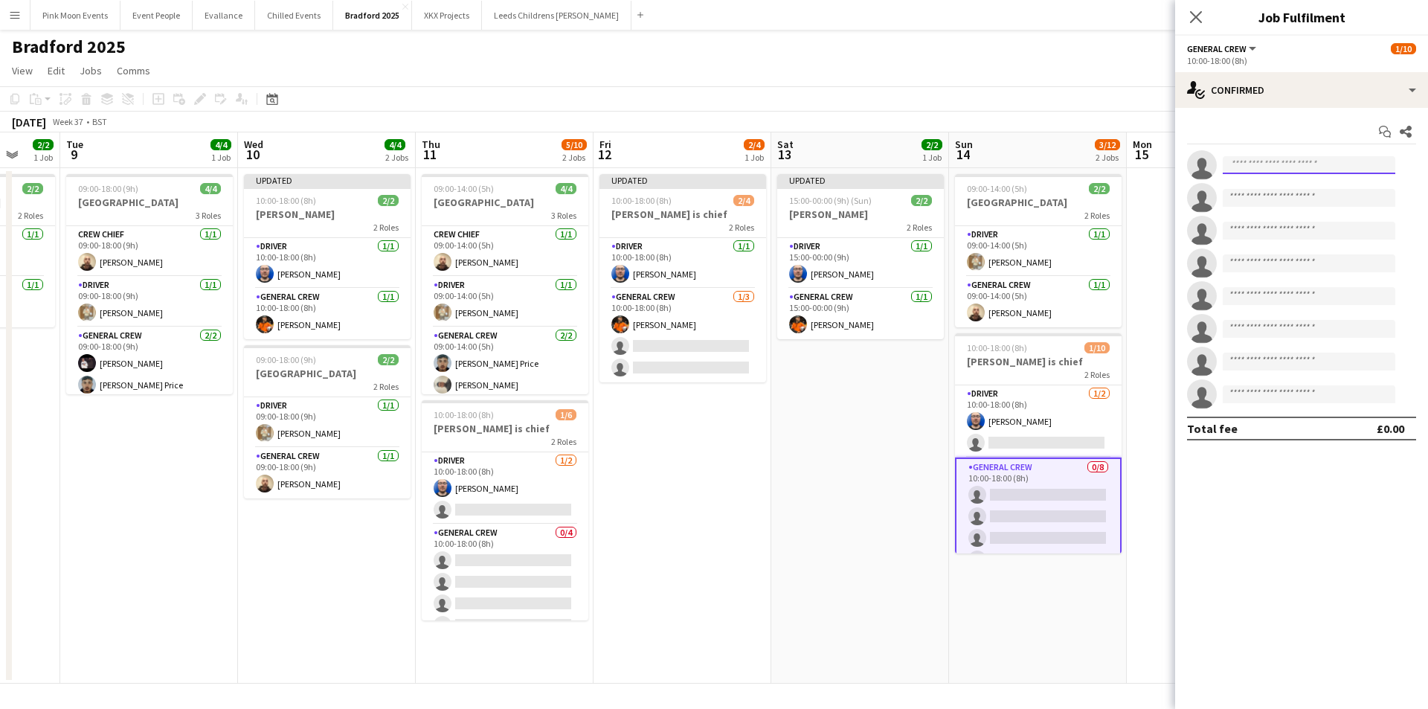
click at [1277, 170] on input at bounding box center [1308, 165] width 173 height 18
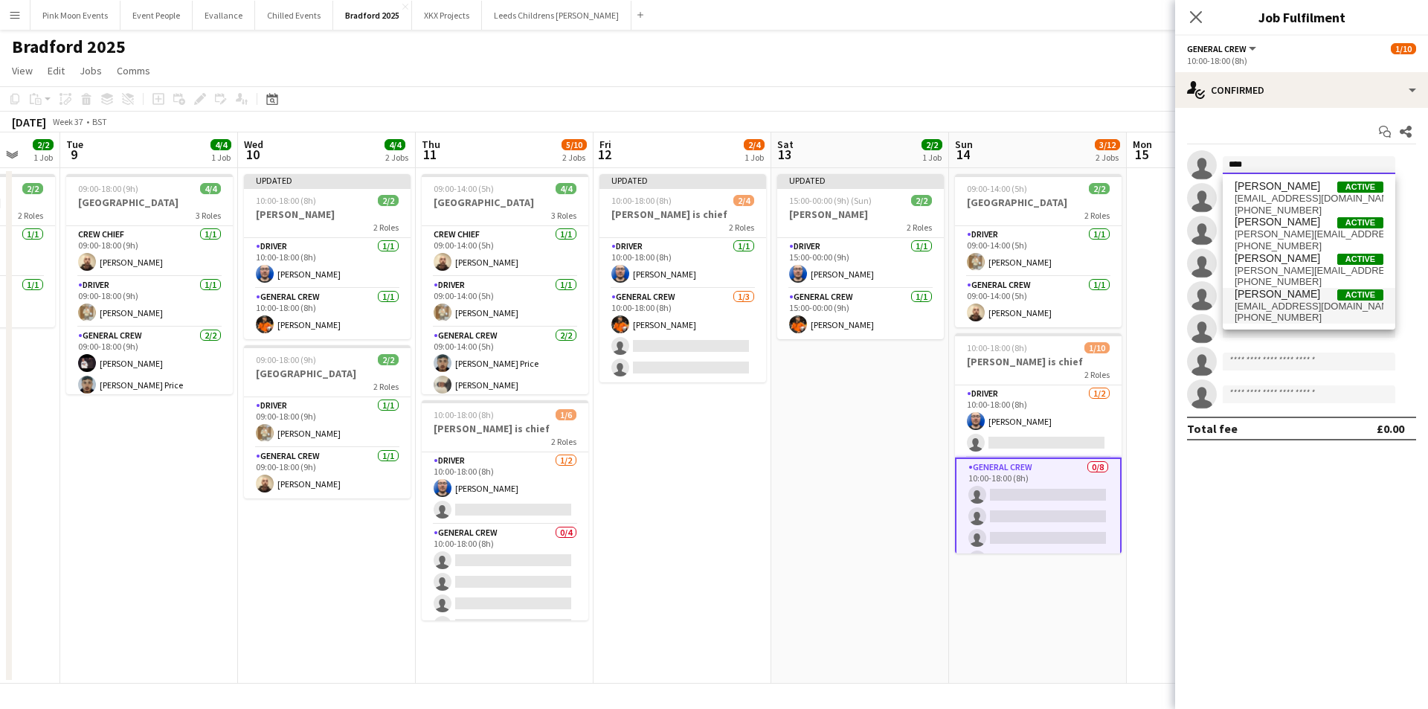
type input "****"
click at [1286, 311] on span "[EMAIL_ADDRESS][DOMAIN_NAME]" at bounding box center [1308, 306] width 149 height 12
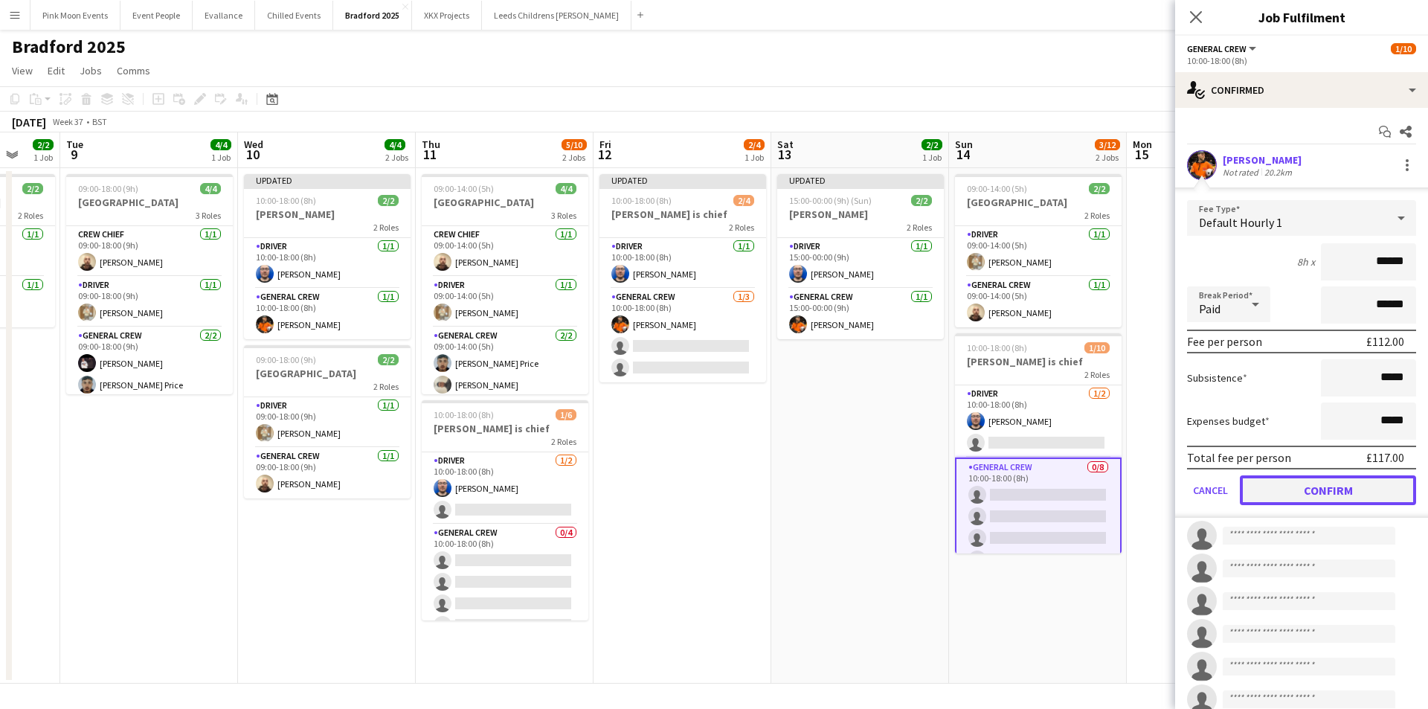
click at [1312, 483] on button "Confirm" at bounding box center [1328, 490] width 176 height 30
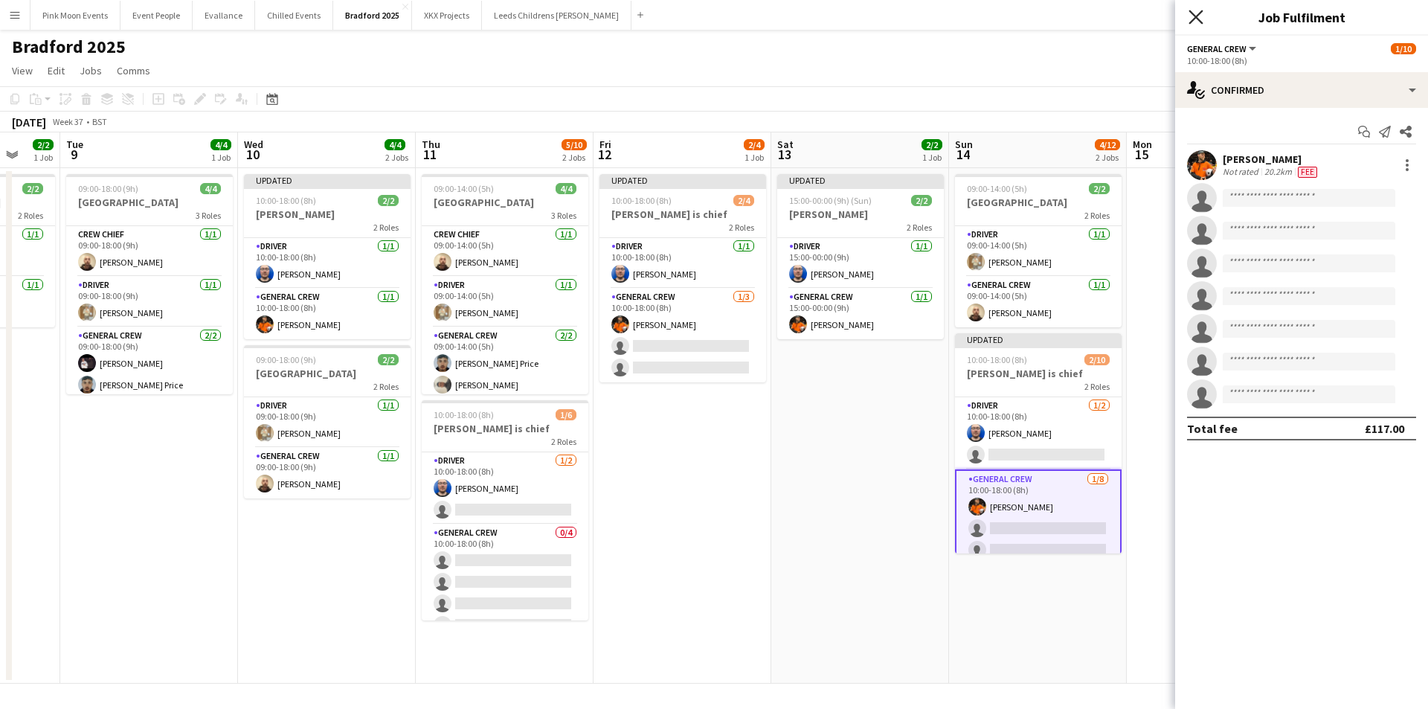
click at [1192, 13] on icon at bounding box center [1195, 17] width 14 height 14
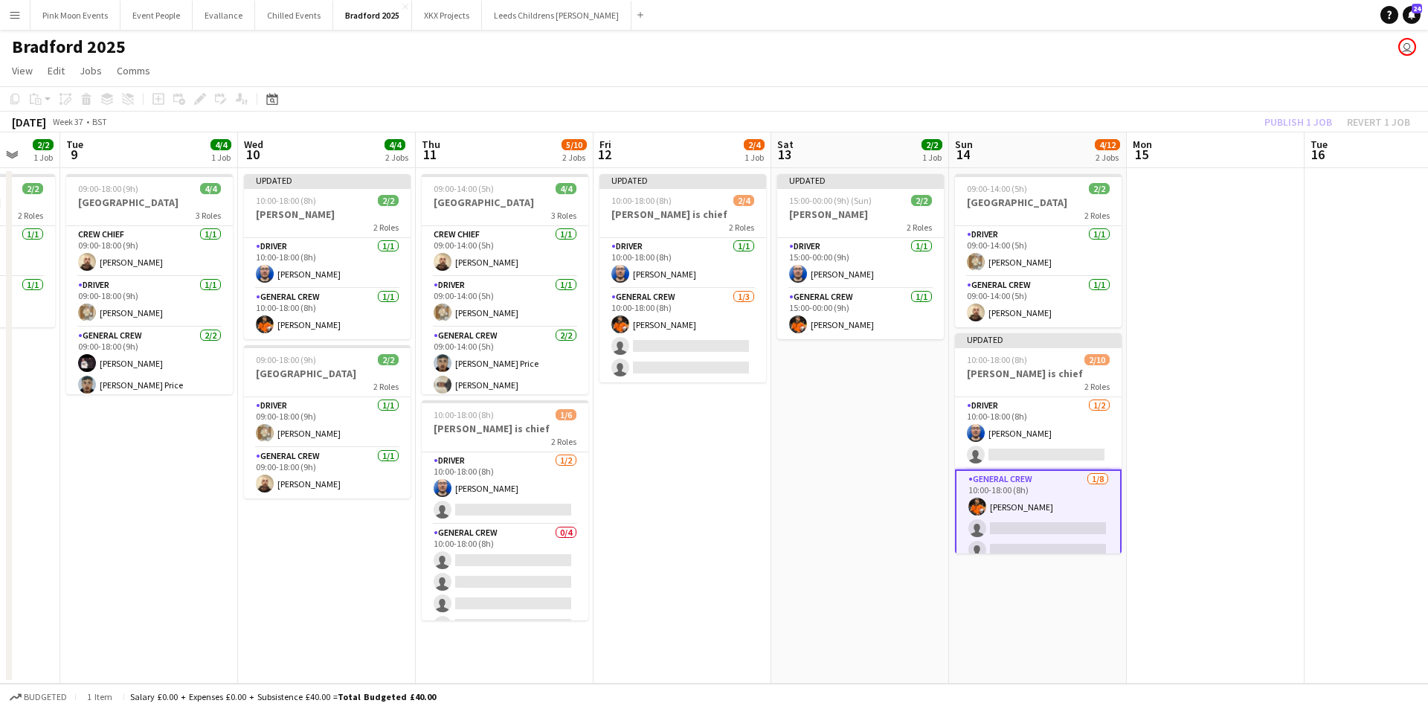
click at [1310, 129] on div "Publish 1 job Revert 1 job" at bounding box center [1336, 121] width 181 height 19
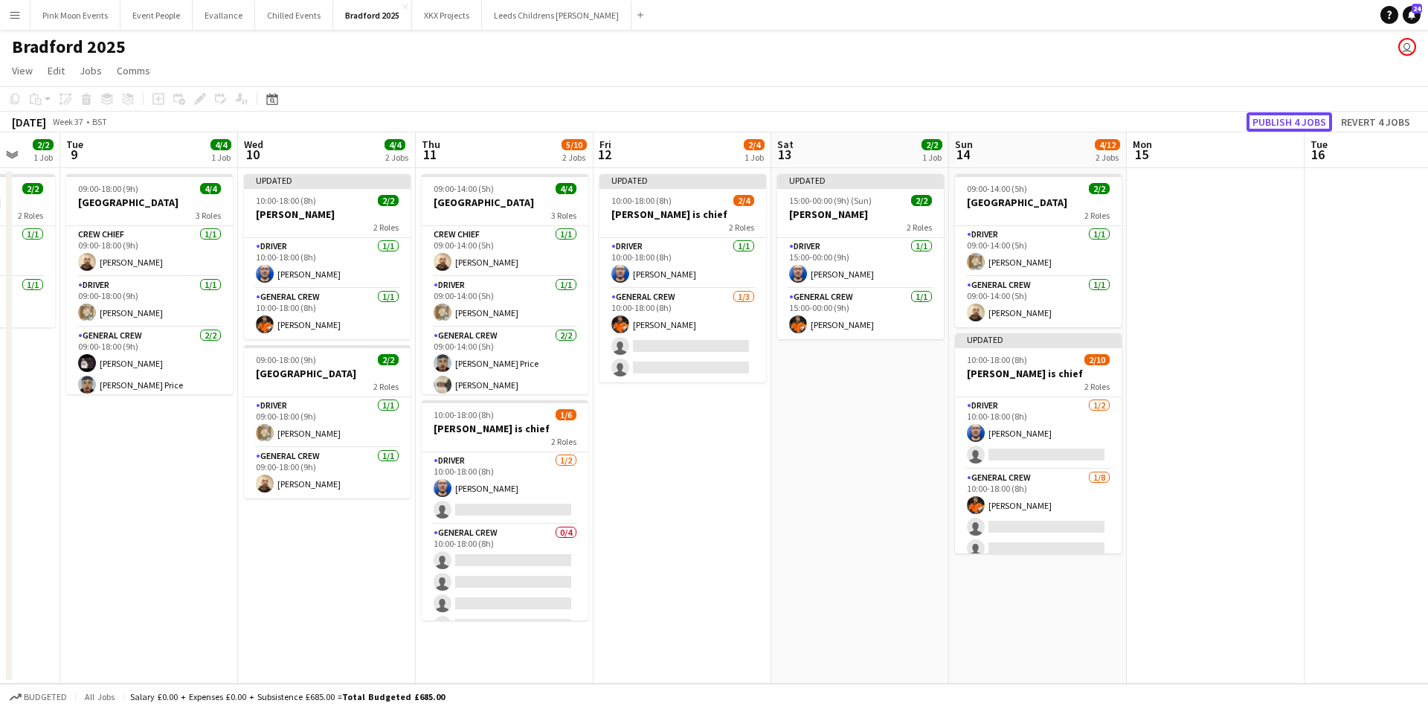
click at [1310, 129] on button "Publish 4 jobs" at bounding box center [1289, 121] width 86 height 19
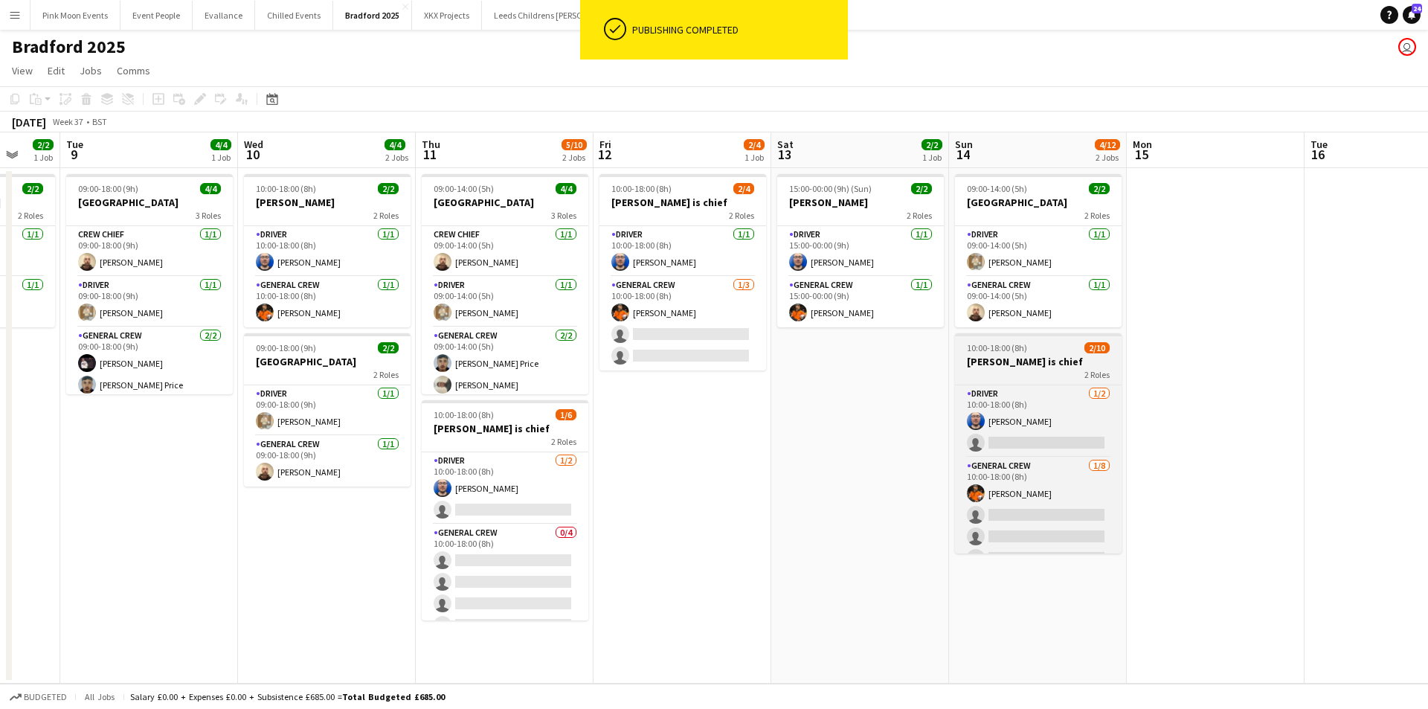
click at [1016, 346] on span "10:00-18:00 (8h)" at bounding box center [997, 347] width 60 height 11
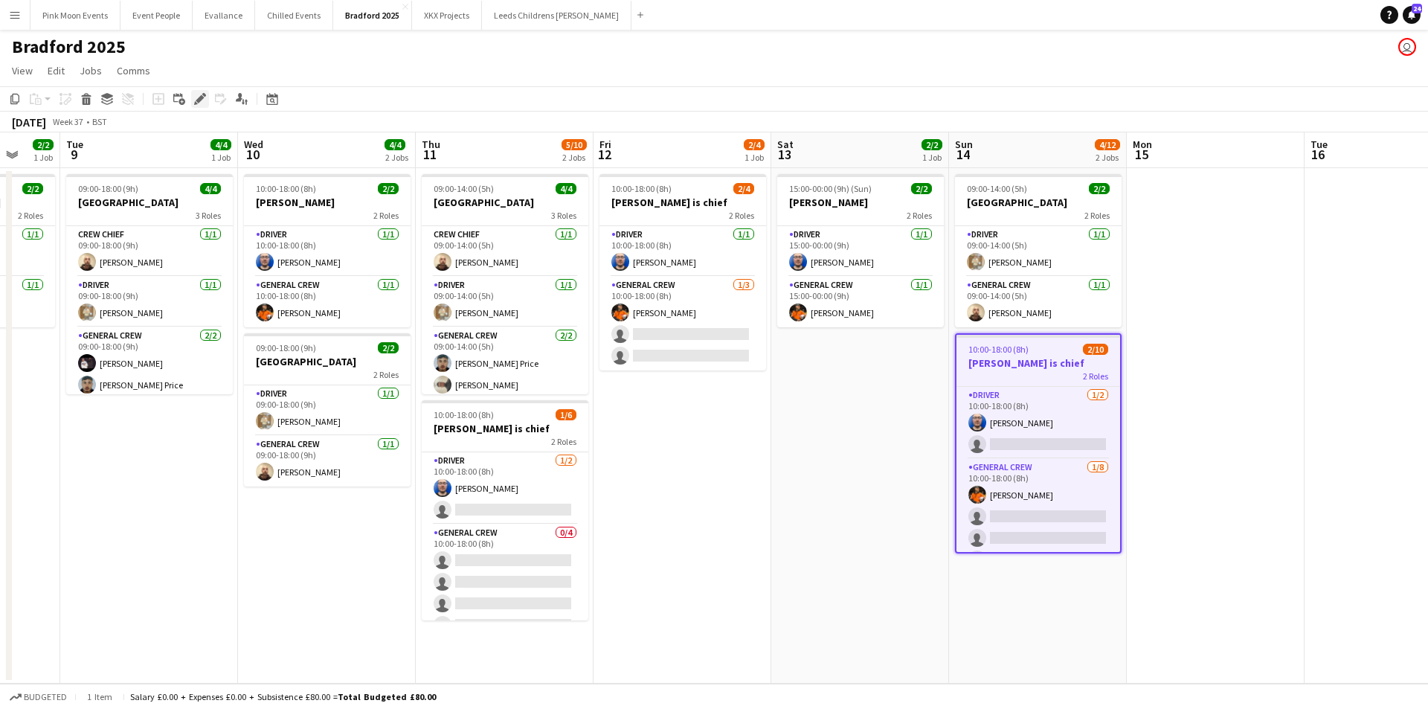
click at [195, 94] on icon "Edit" at bounding box center [200, 99] width 12 height 12
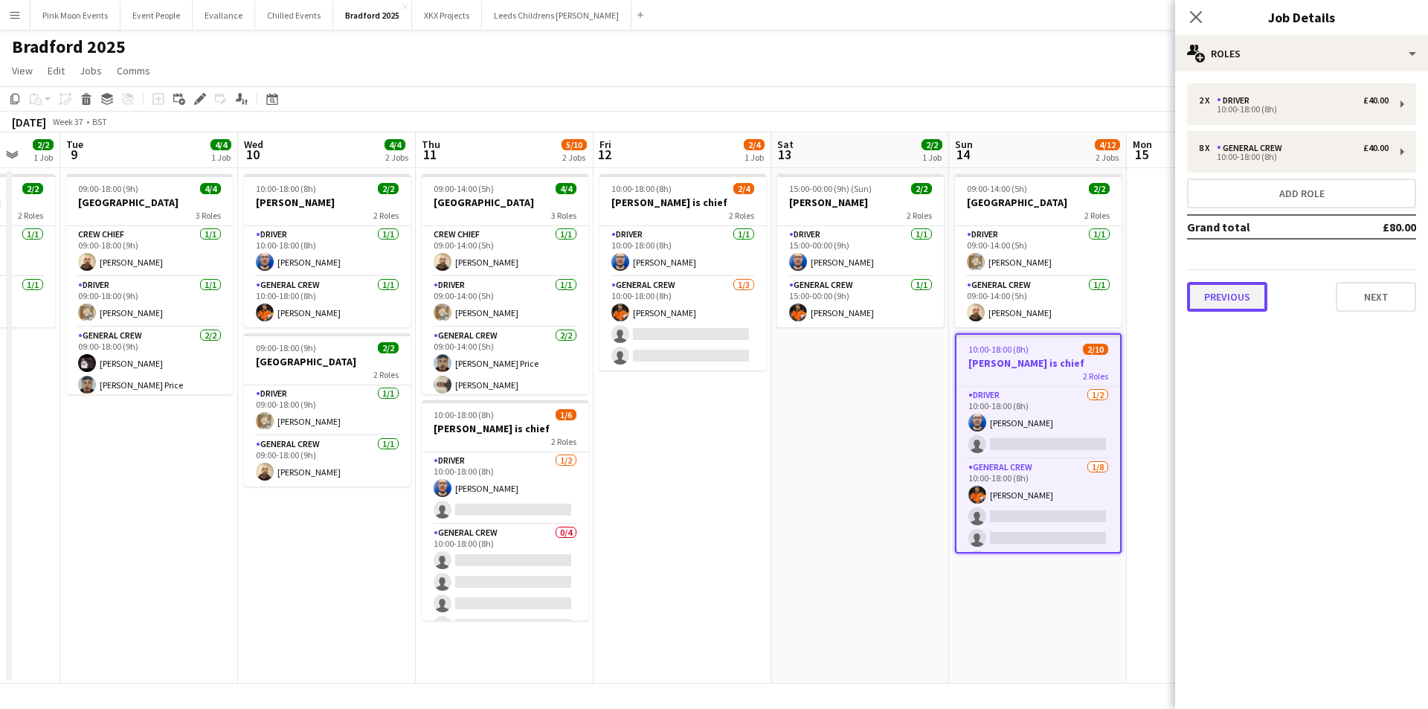
click at [1208, 297] on button "Previous" at bounding box center [1227, 297] width 80 height 30
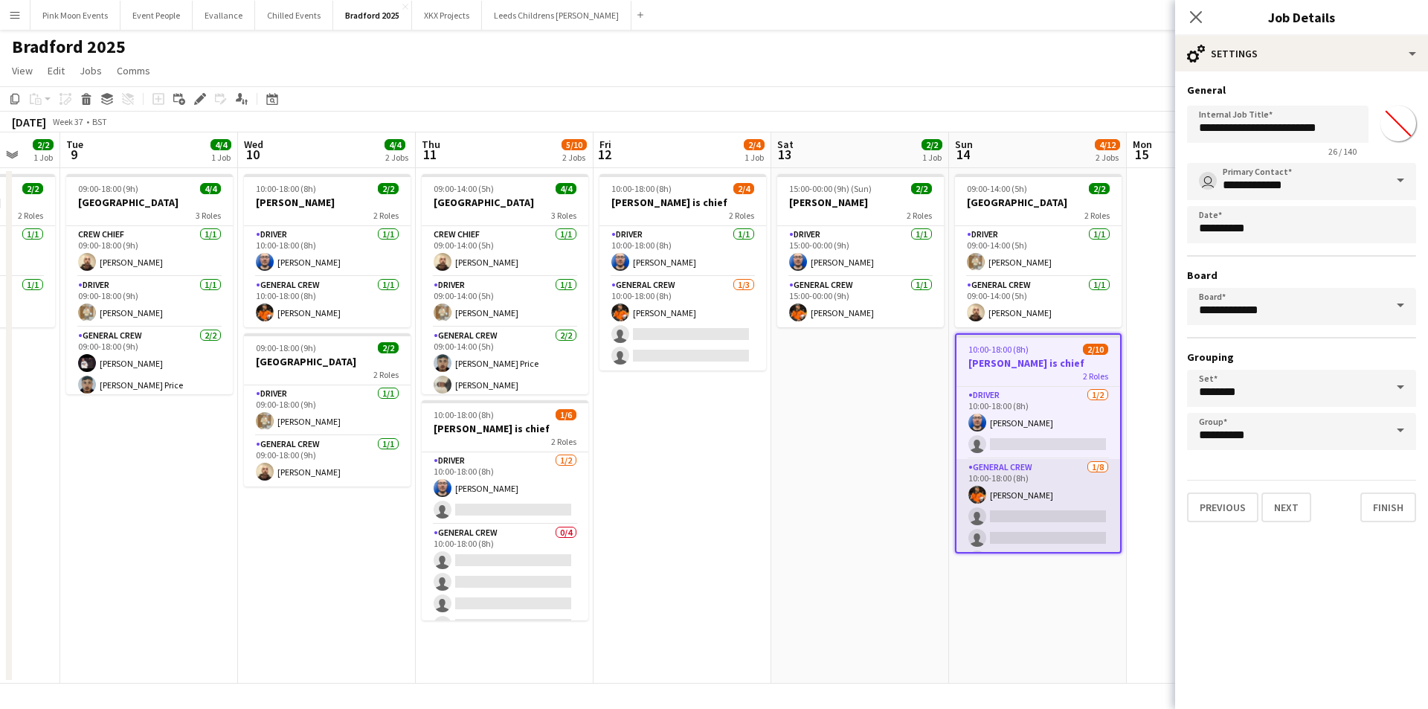
click at [1034, 486] on app-card-role "General Crew [DATE] 10:00-18:00 (8h) [PERSON_NAME] single-neutral-actions singl…" at bounding box center [1038, 560] width 164 height 202
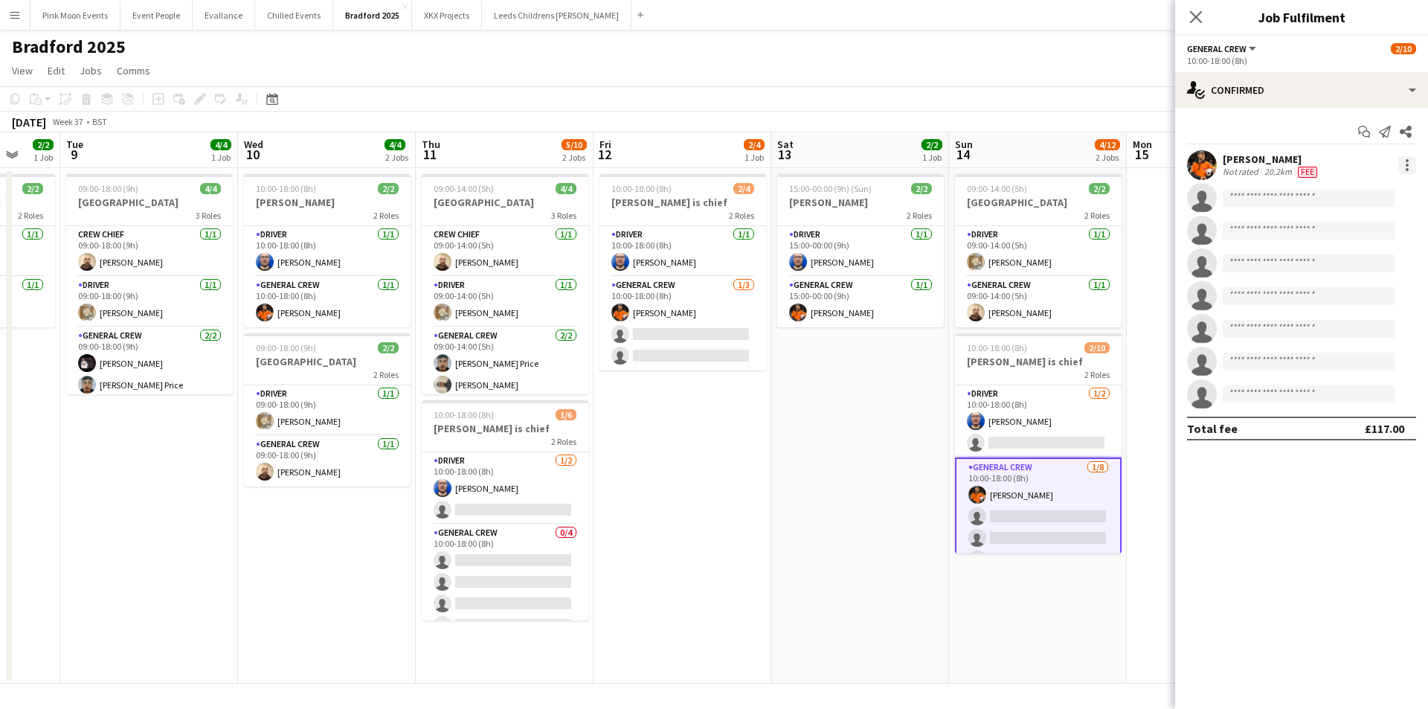
click at [1408, 161] on div at bounding box center [1407, 165] width 18 height 18
click at [1362, 347] on button "Remove" at bounding box center [1358, 336] width 116 height 36
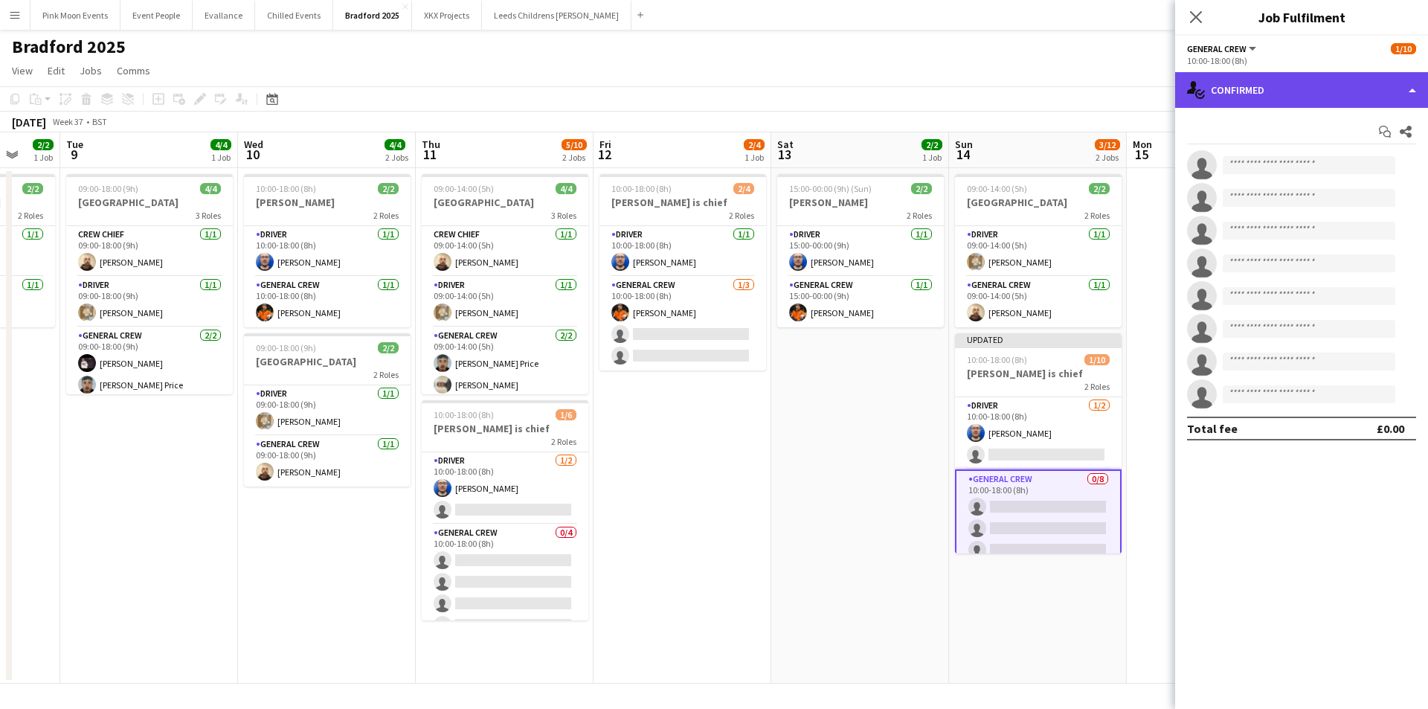
click at [1274, 94] on div "single-neutral-actions-check-2 Confirmed" at bounding box center [1301, 90] width 253 height 36
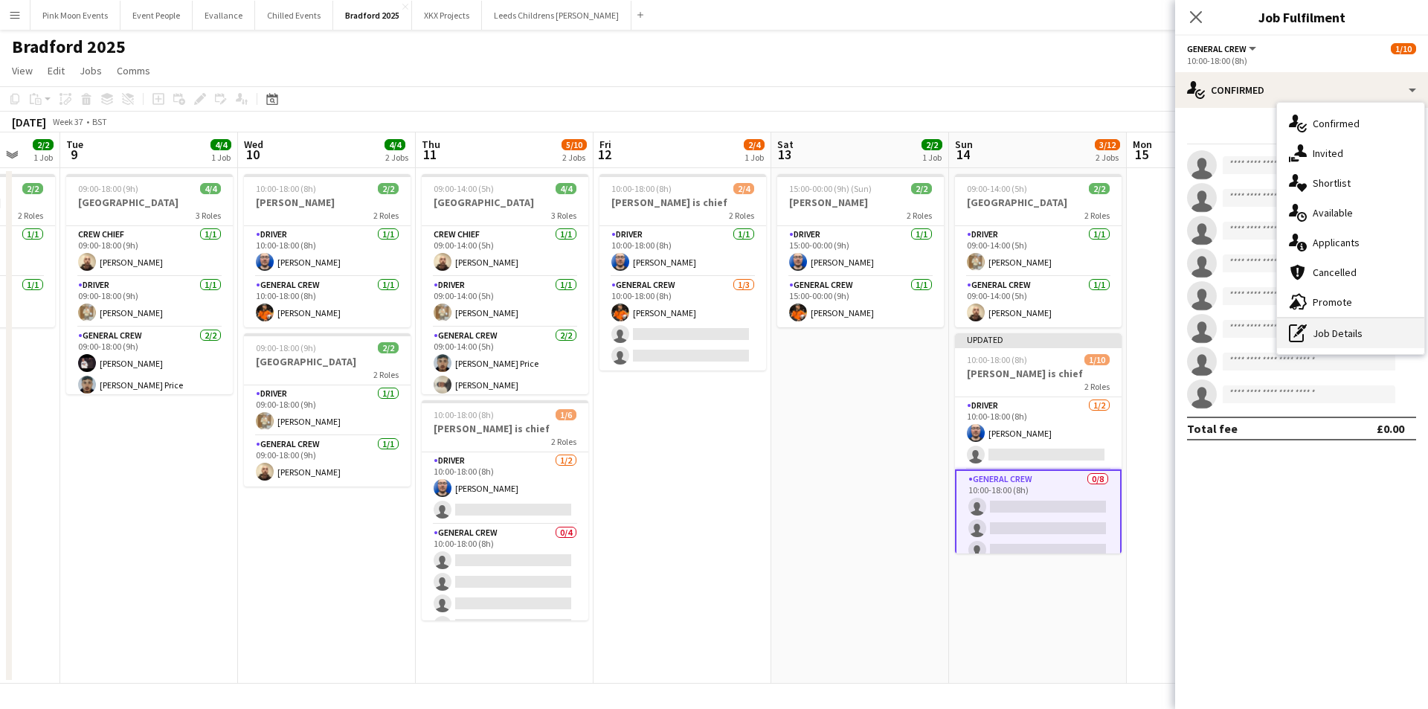
click at [1302, 344] on div "pen-write Job Details" at bounding box center [1350, 333] width 147 height 30
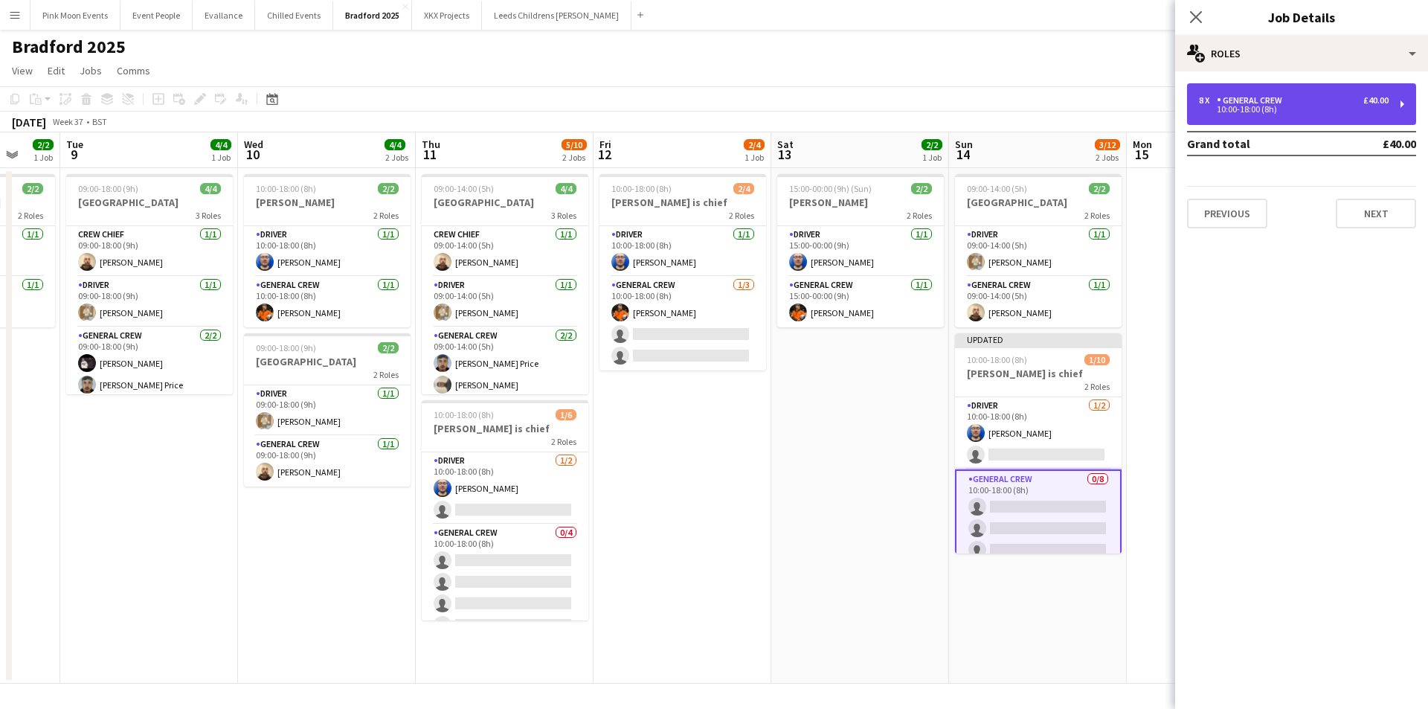
click at [1299, 109] on div "10:00-18:00 (8h)" at bounding box center [1294, 109] width 190 height 7
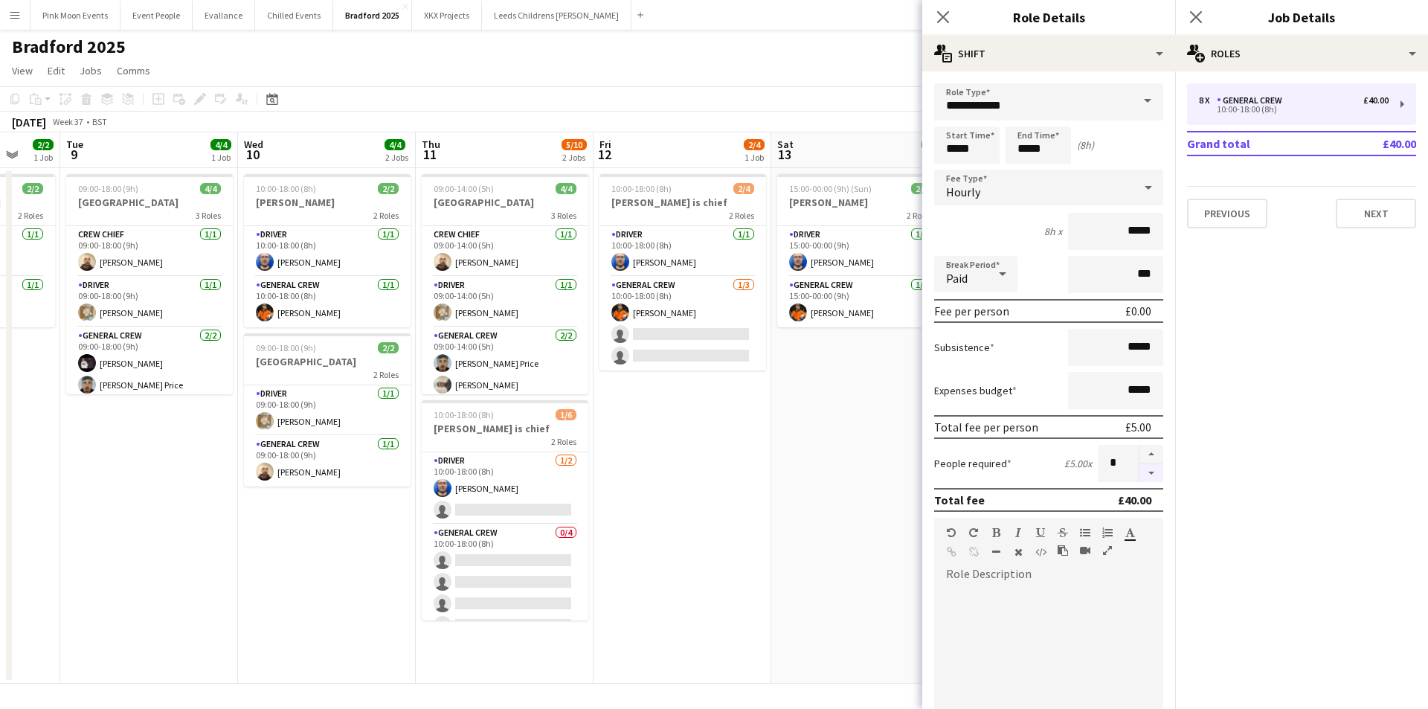
click at [1141, 477] on button "button" at bounding box center [1151, 473] width 24 height 19
type input "*"
click at [875, 475] on app-date-cell "15:00-00:00 (9h) (Sun) 2/2 [PERSON_NAME] 2 Roles Driver [DATE] 15:00-00:00 (9h)…" at bounding box center [860, 425] width 178 height 515
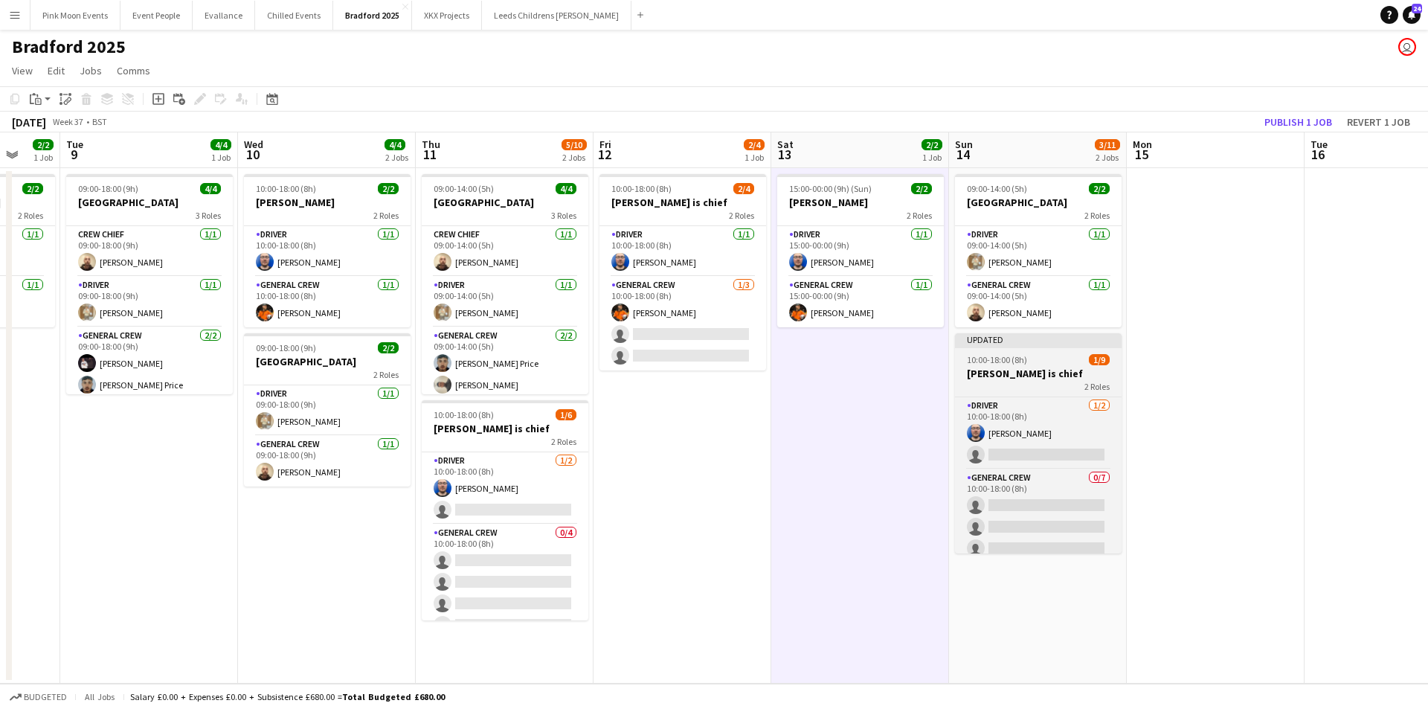
click at [1057, 381] on div "2 Roles" at bounding box center [1038, 386] width 167 height 12
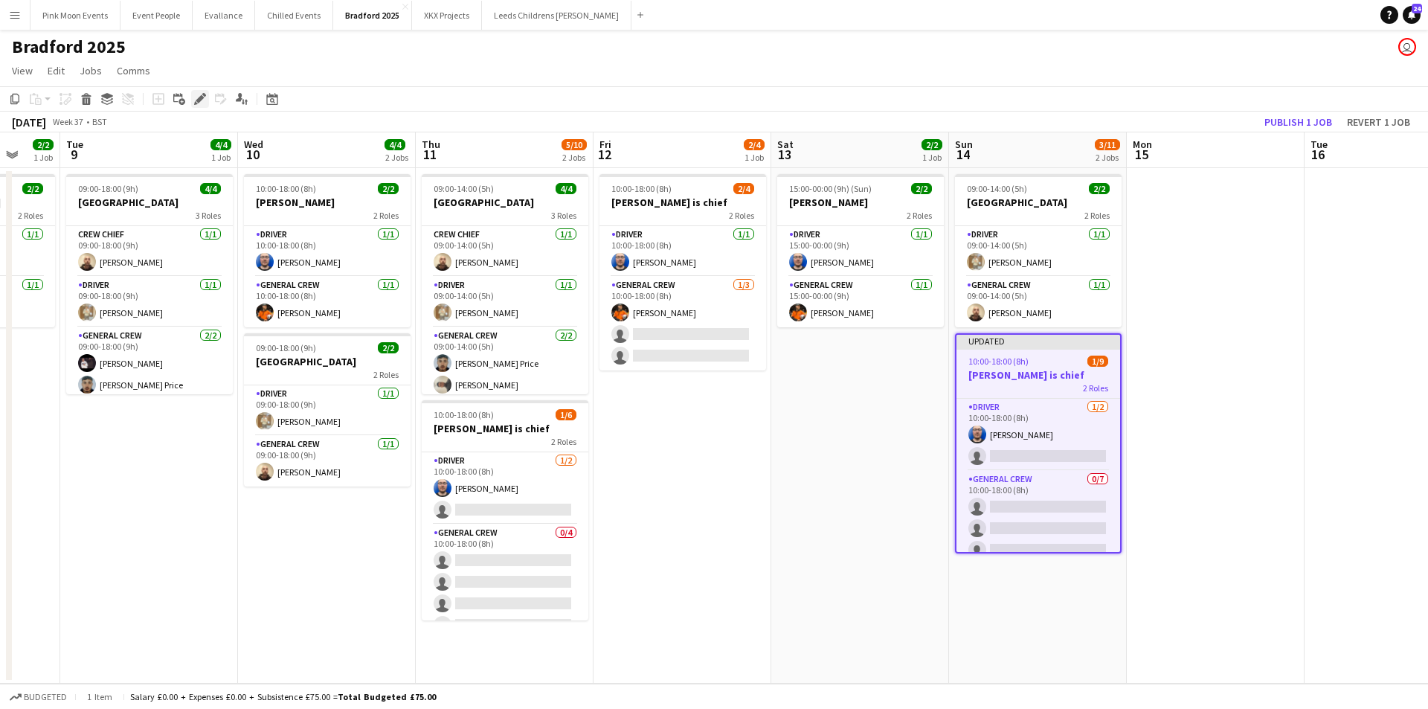
click at [202, 98] on icon at bounding box center [200, 99] width 8 height 8
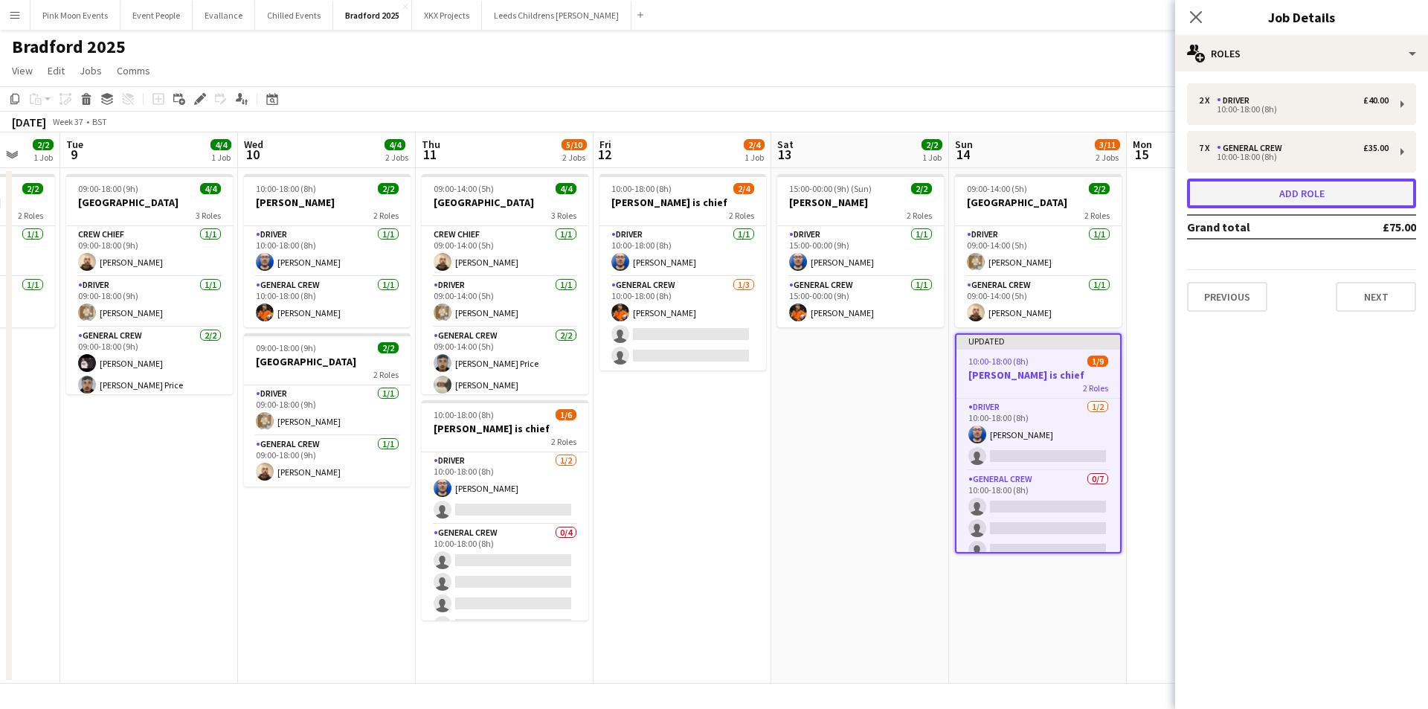
click at [1277, 199] on button "Add role" at bounding box center [1301, 193] width 229 height 30
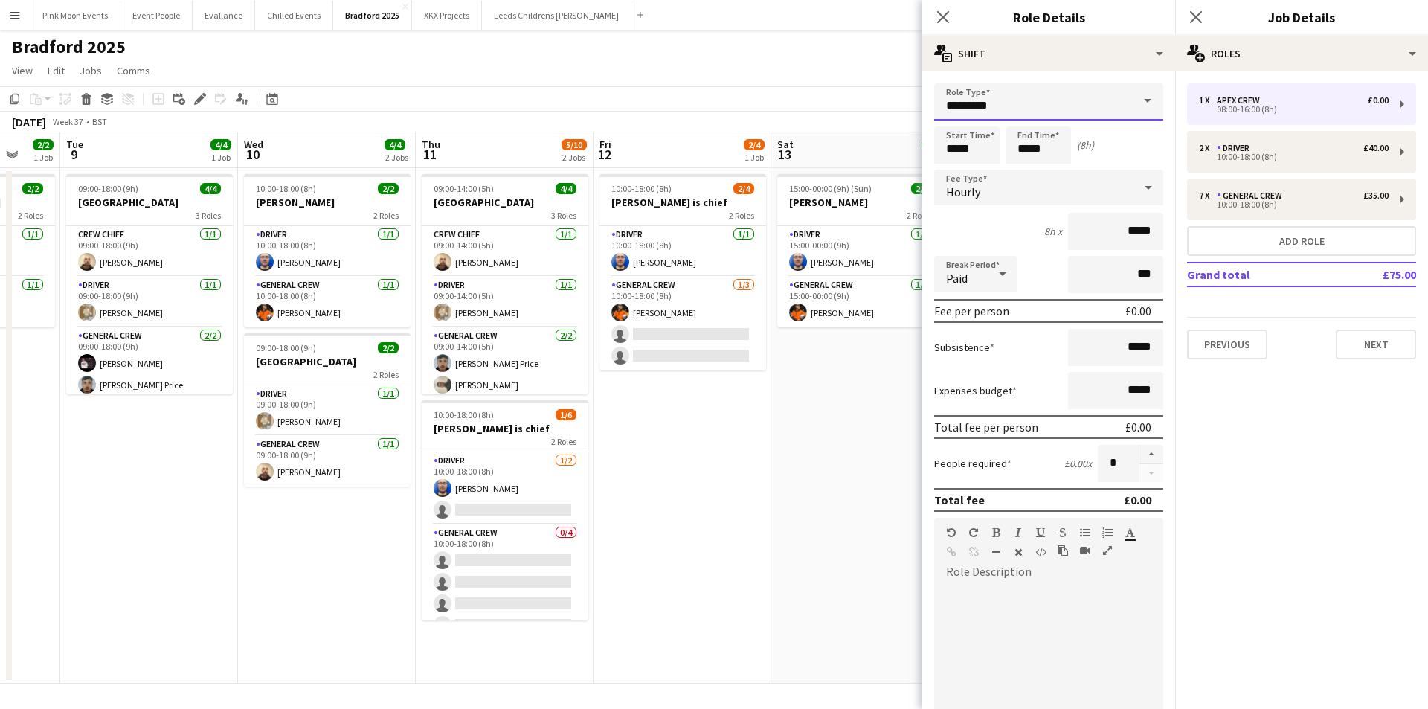
click at [1005, 112] on input "*********" at bounding box center [1048, 101] width 229 height 37
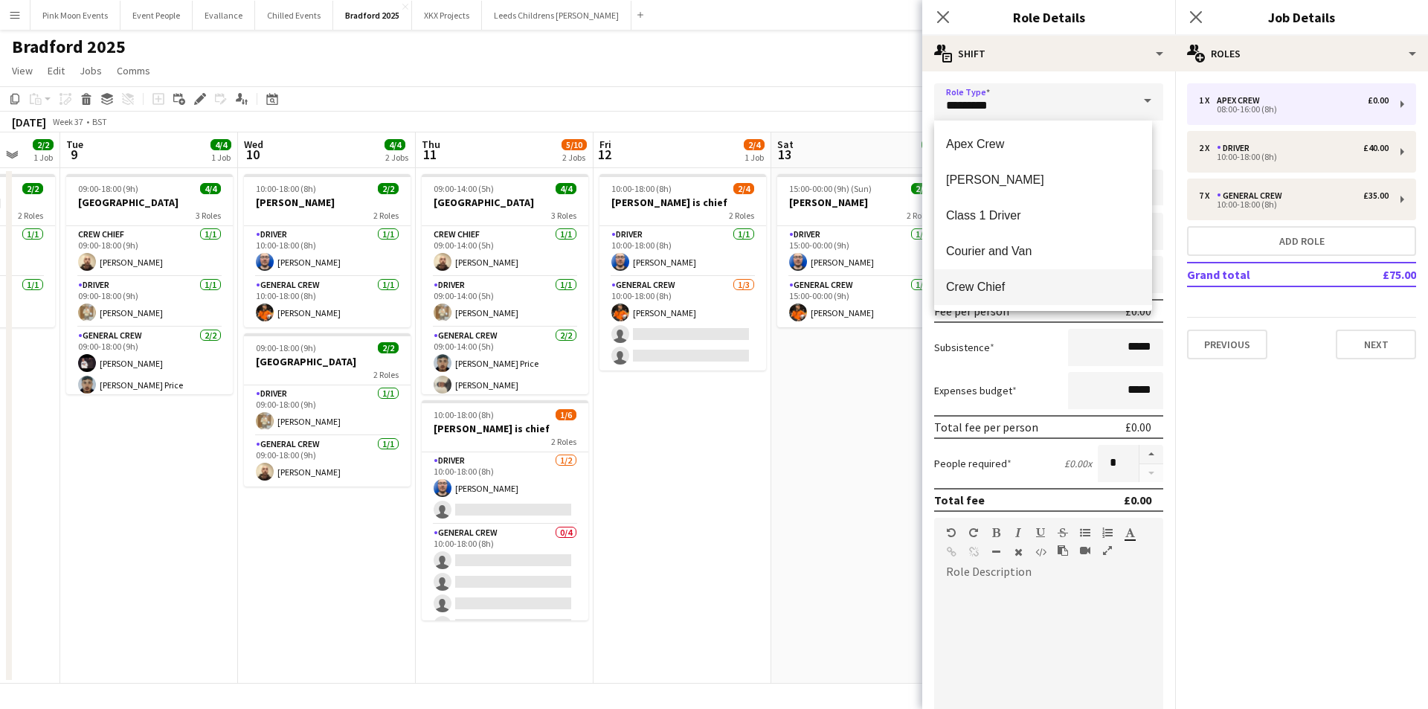
click at [988, 285] on span "Crew Chief" at bounding box center [1043, 287] width 194 height 14
type input "**********"
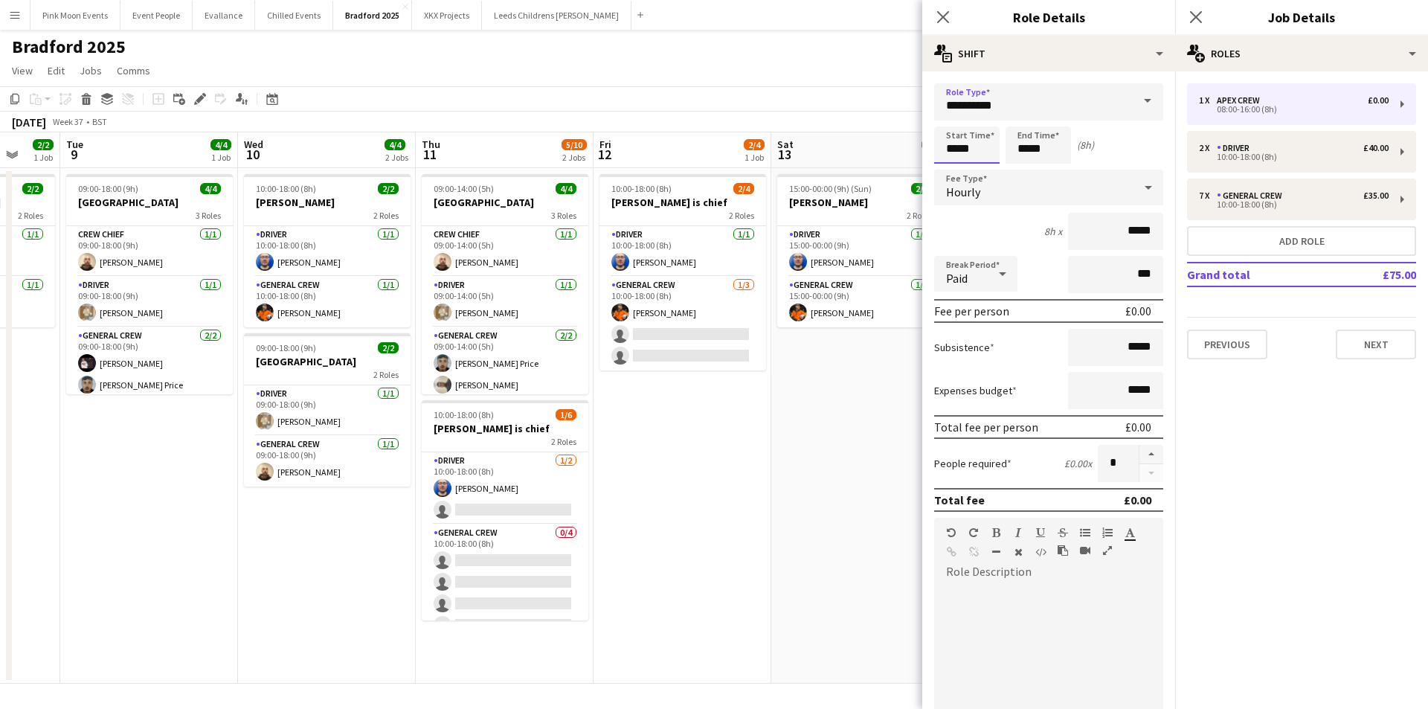
click at [985, 143] on input "*****" at bounding box center [966, 144] width 65 height 37
click at [953, 123] on div at bounding box center [952, 119] width 30 height 15
type input "*****"
click at [953, 123] on div at bounding box center [952, 119] width 30 height 15
click at [1034, 154] on input "*****" at bounding box center [1037, 144] width 65 height 37
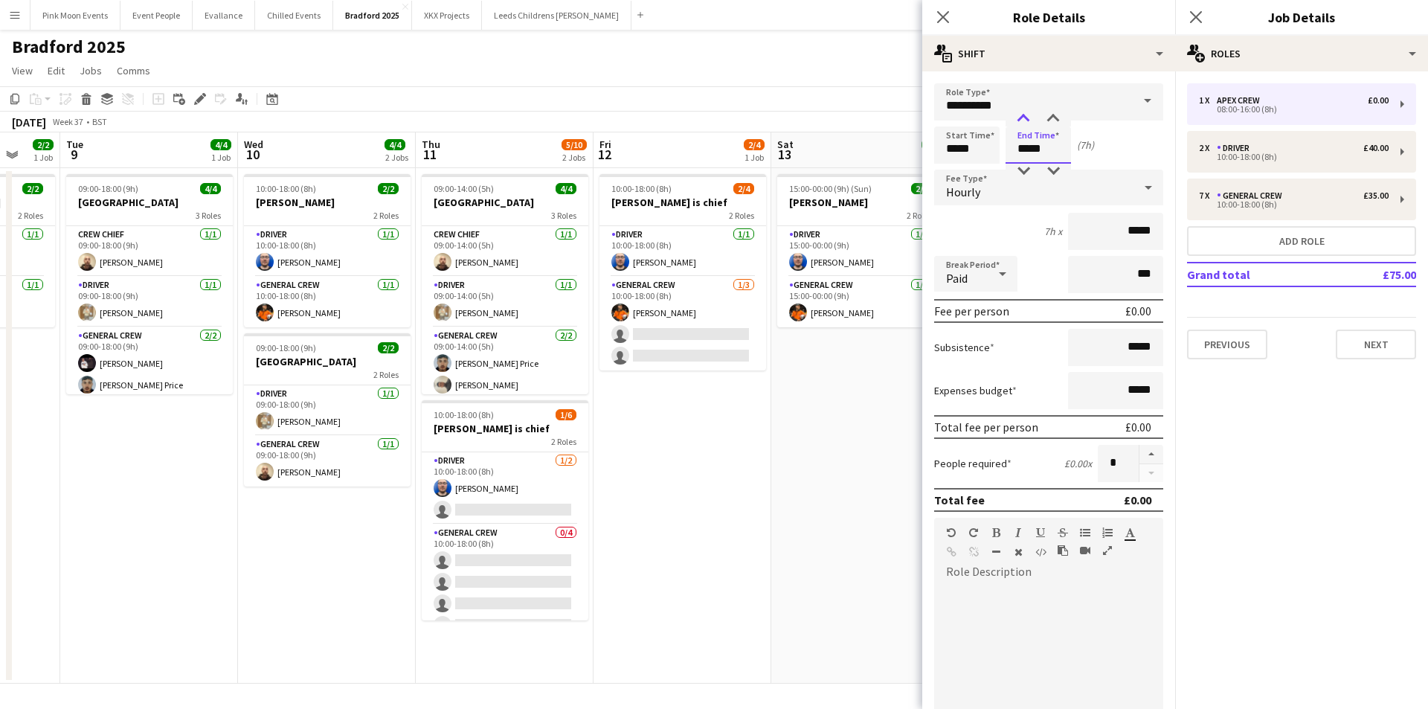
click at [1020, 119] on div at bounding box center [1023, 119] width 30 height 15
type input "*****"
click at [1020, 119] on div at bounding box center [1023, 119] width 30 height 15
click at [777, 440] on app-date-cell "15:00-00:00 (9h) (Sun) 2/2 [PERSON_NAME] 2 Roles Driver [DATE] 15:00-00:00 (9h)…" at bounding box center [860, 425] width 178 height 515
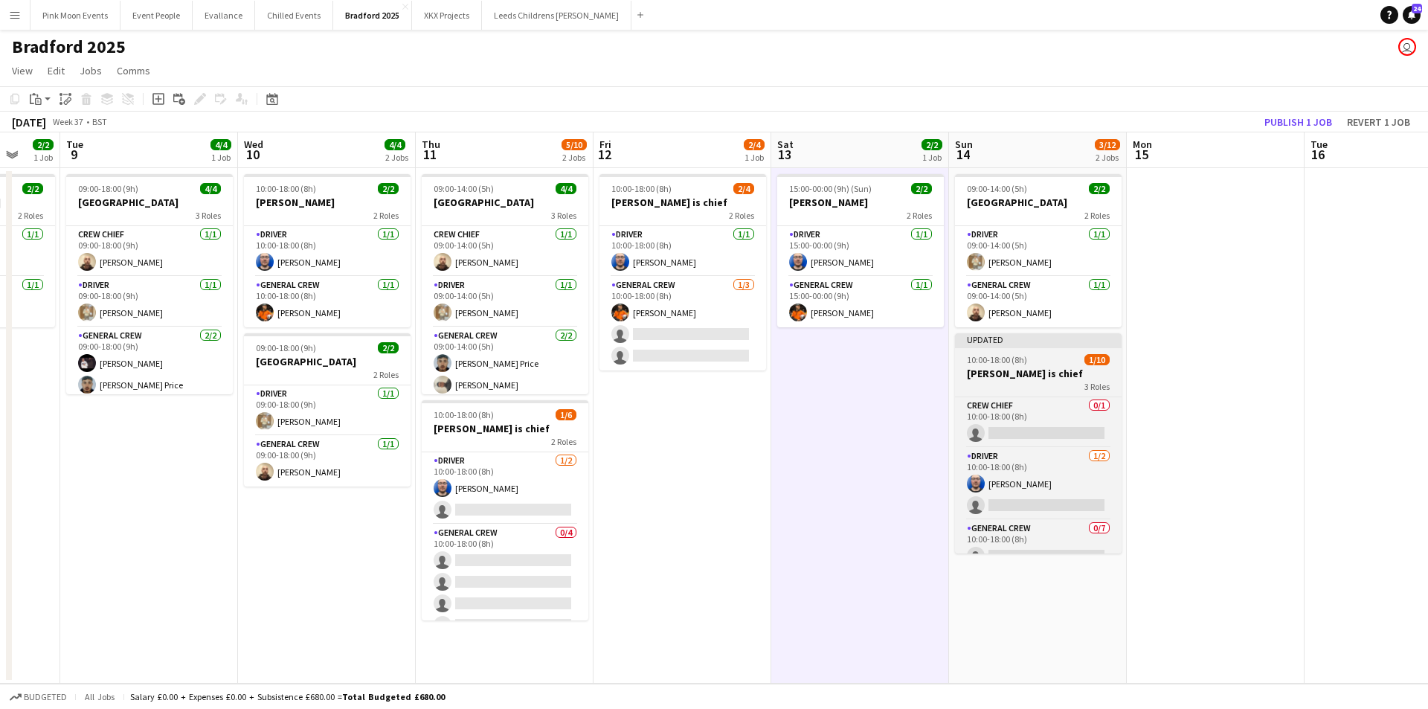
click at [1043, 378] on h3 "[PERSON_NAME] is chief" at bounding box center [1038, 373] width 167 height 13
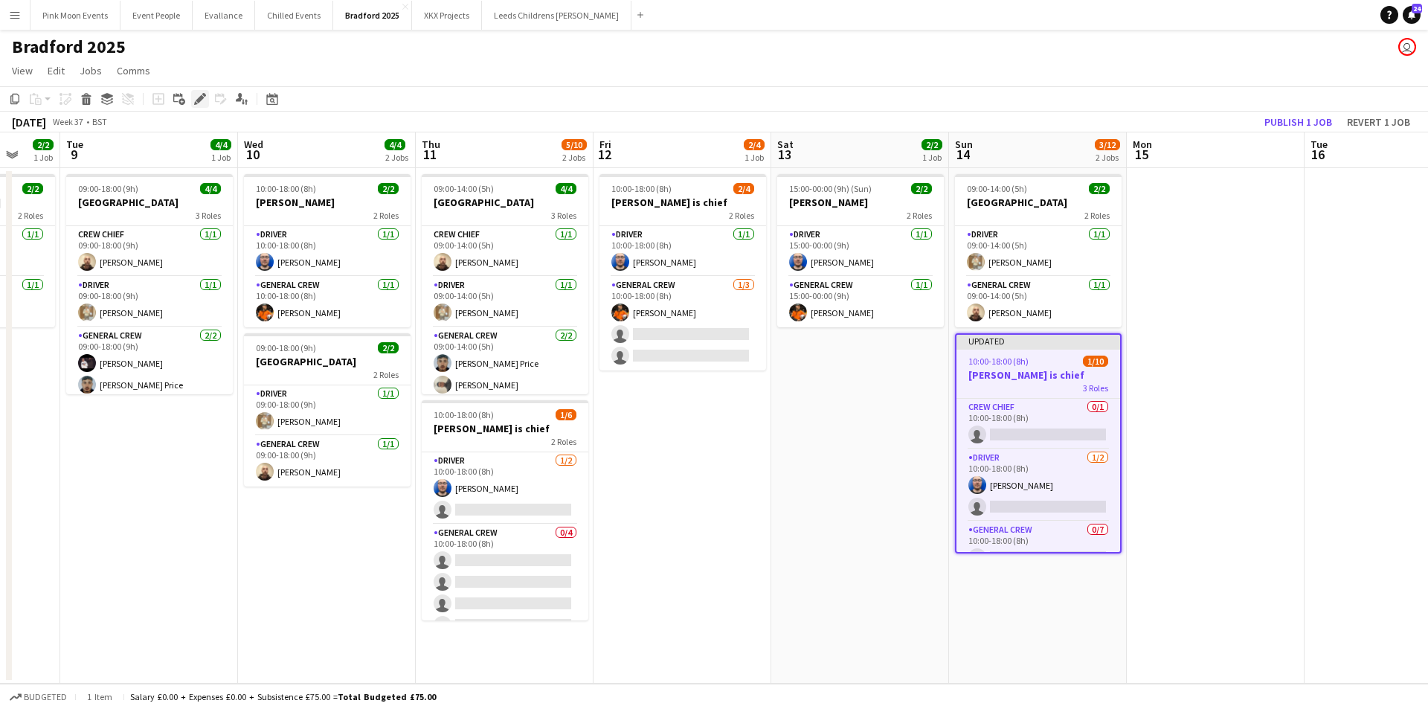
click at [208, 103] on div "Edit" at bounding box center [200, 99] width 18 height 18
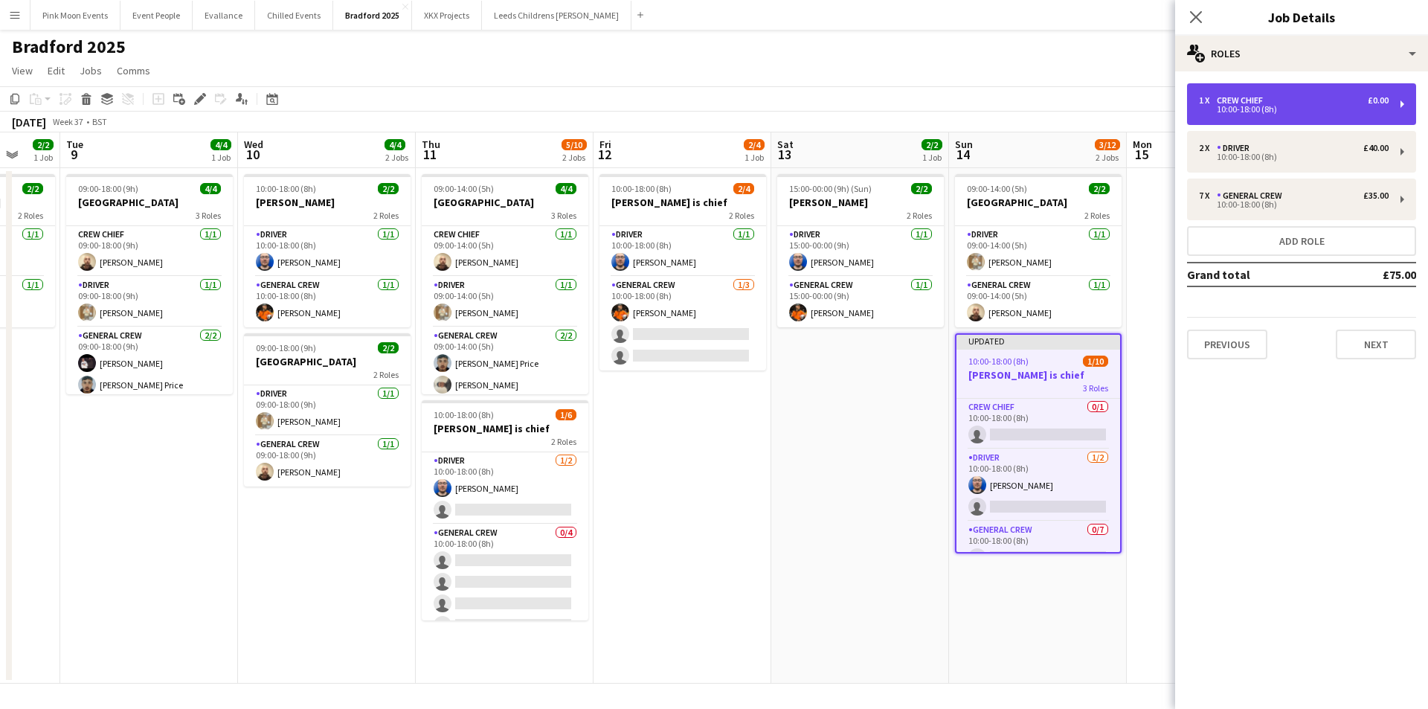
click at [1344, 113] on div "1 x Crew Chief £0.00 10:00-18:00 (8h)" at bounding box center [1301, 104] width 229 height 42
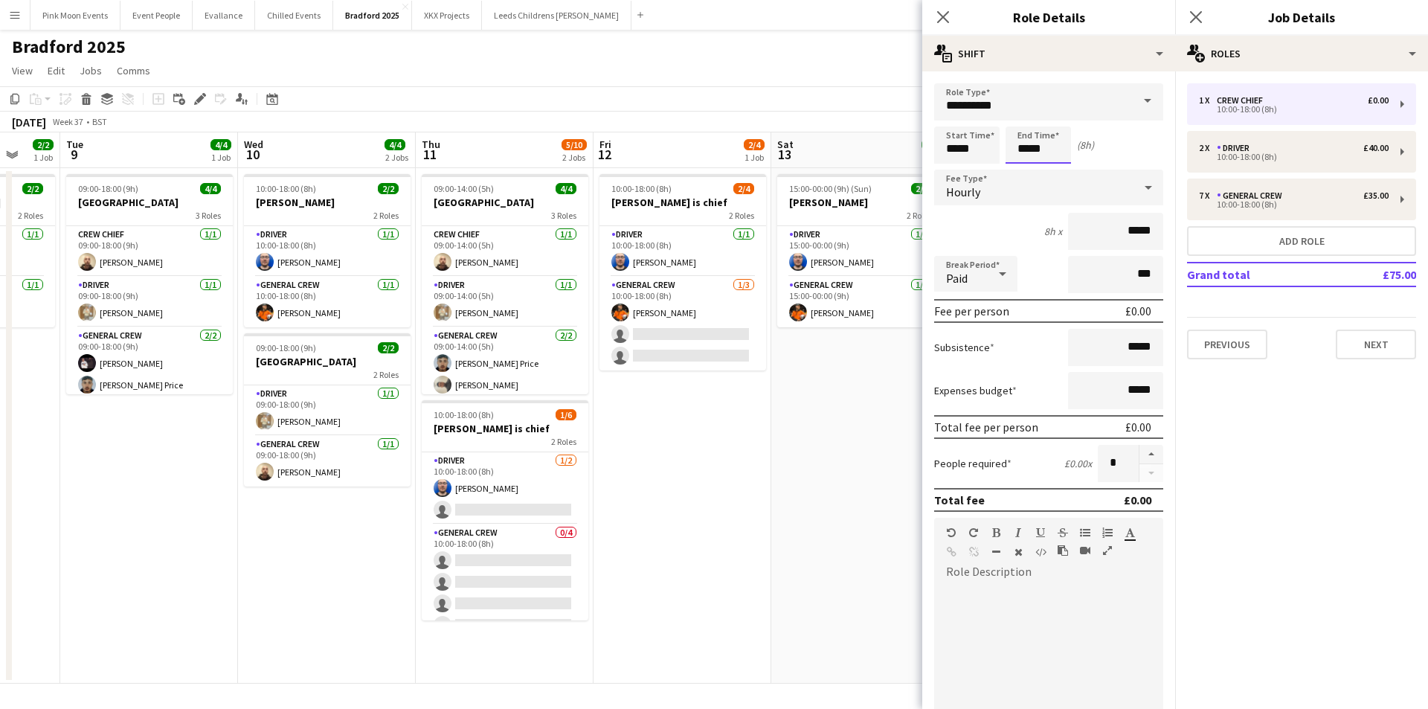
click at [1043, 155] on input "*****" at bounding box center [1037, 144] width 65 height 37
type input "*****"
click at [1025, 115] on div at bounding box center [1023, 119] width 30 height 15
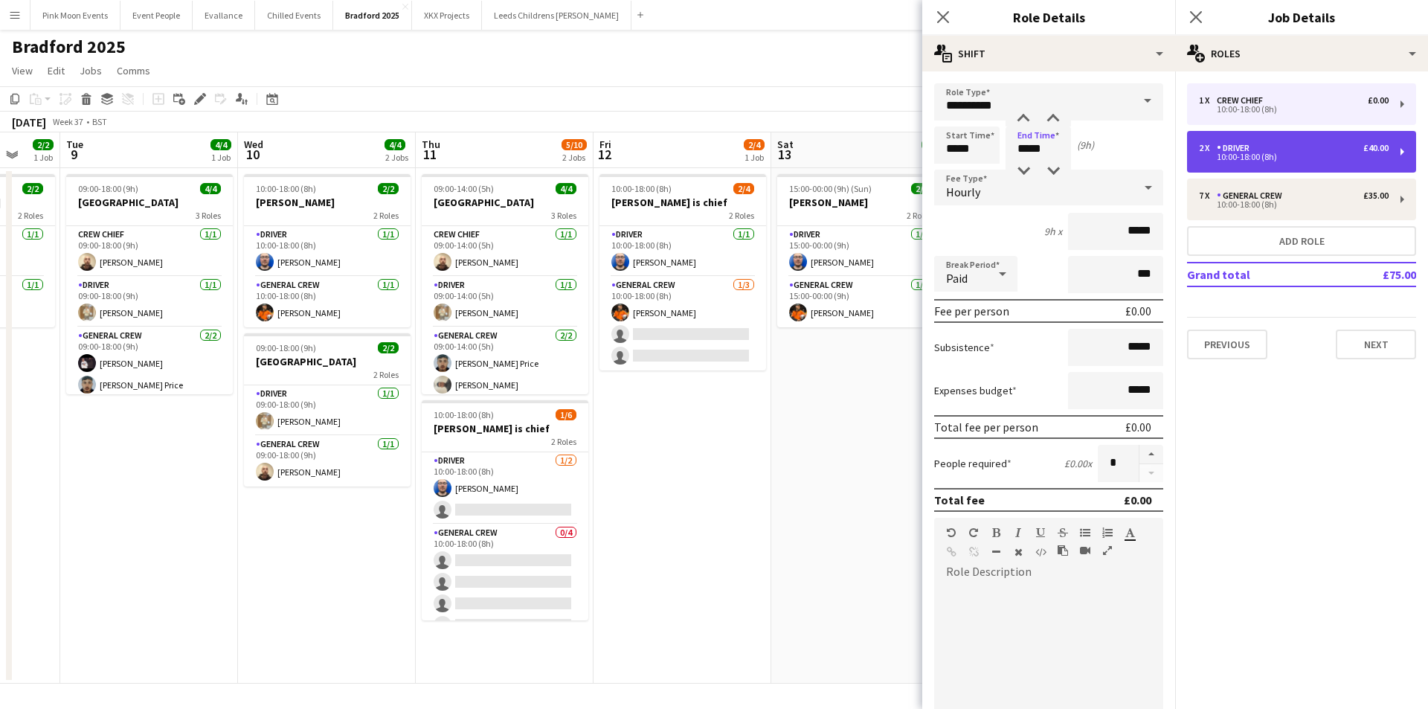
click at [1305, 158] on div "10:00-18:00 (8h)" at bounding box center [1294, 156] width 190 height 7
type input "******"
type input "*****"
type input "******"
type input "*"
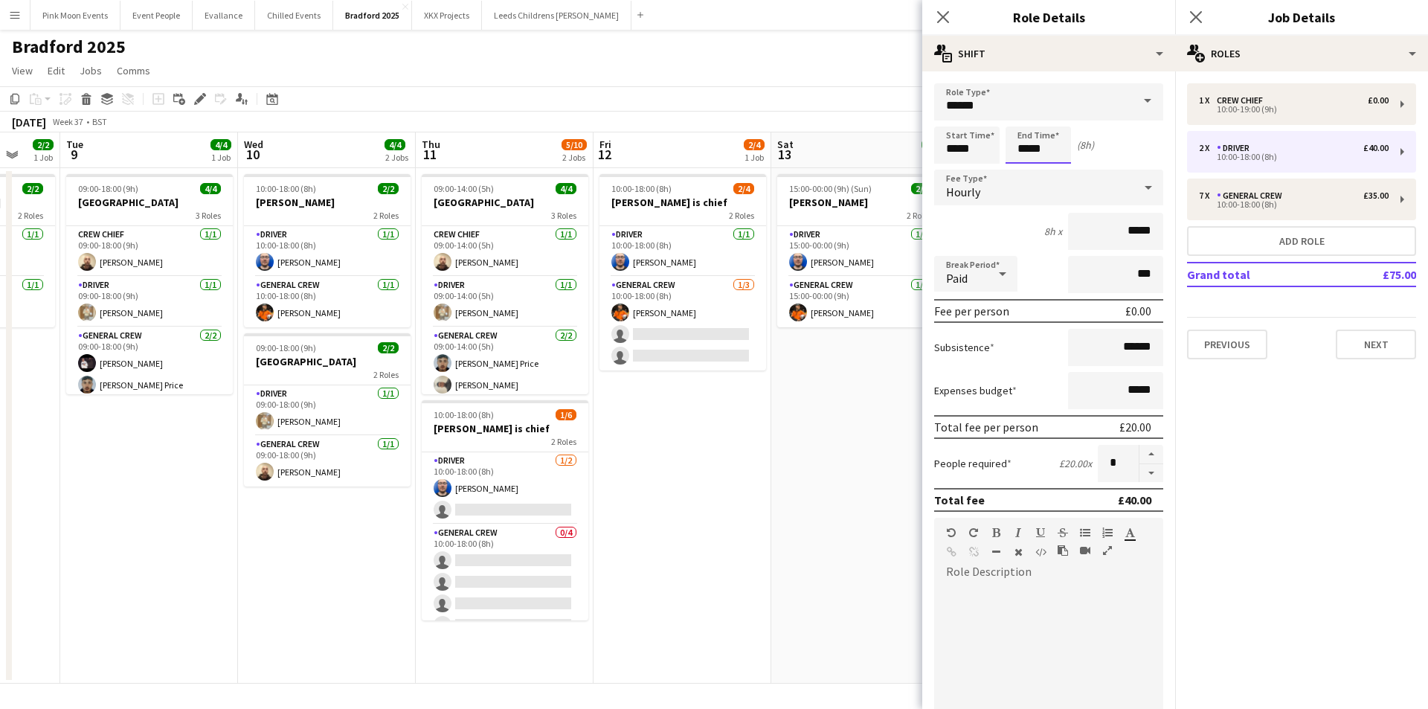
click at [1028, 149] on input "*****" at bounding box center [1037, 144] width 65 height 37
type input "*****"
drag, startPoint x: 1023, startPoint y: 118, endPoint x: 1318, endPoint y: 203, distance: 306.4
click at [1030, 118] on div at bounding box center [1023, 119] width 30 height 15
click at [1344, 223] on div "1 x Crew Chief £0.00 10:00-19:00 (9h) 2 x Driver £40.00 10:00-18:00 (8h) 7 x Ge…" at bounding box center [1301, 221] width 253 height 276
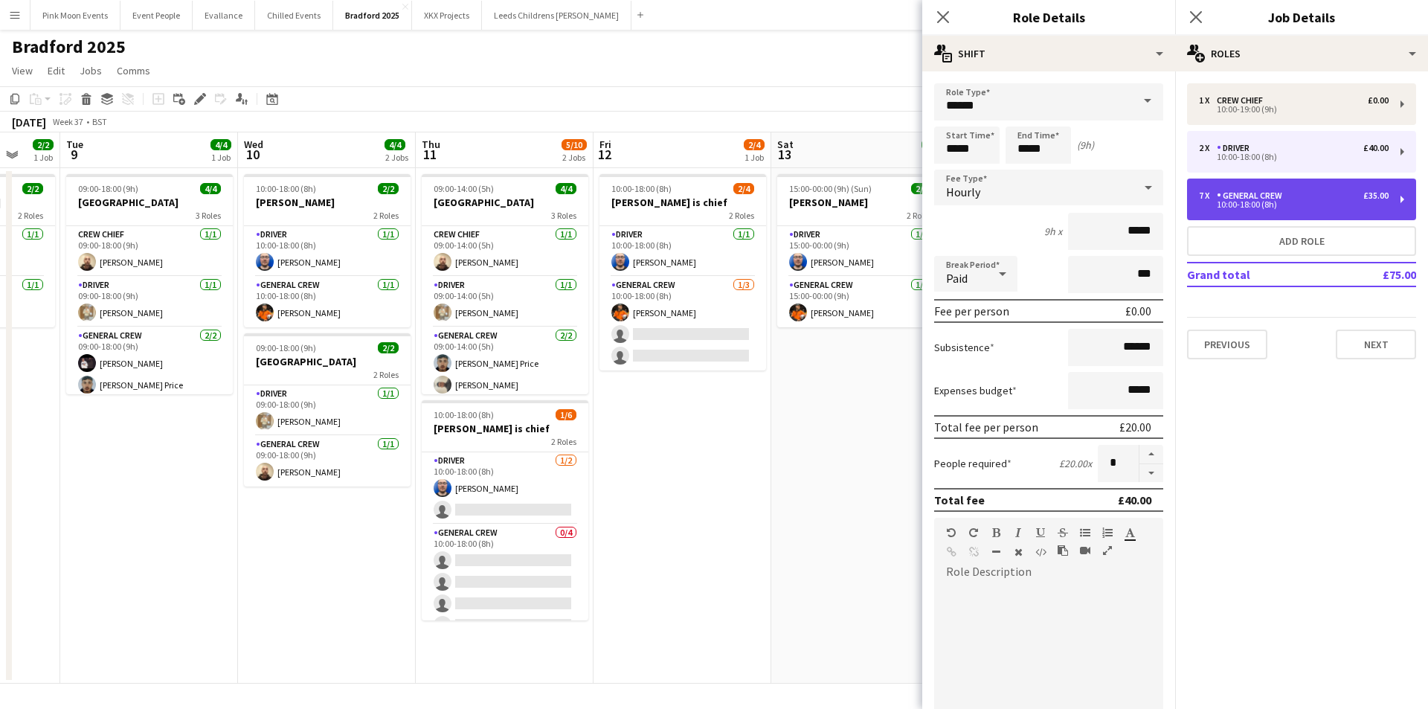
click at [1309, 199] on div "7 x General Crew £35.00" at bounding box center [1294, 195] width 190 height 10
type input "**********"
type input "*****"
type input "*"
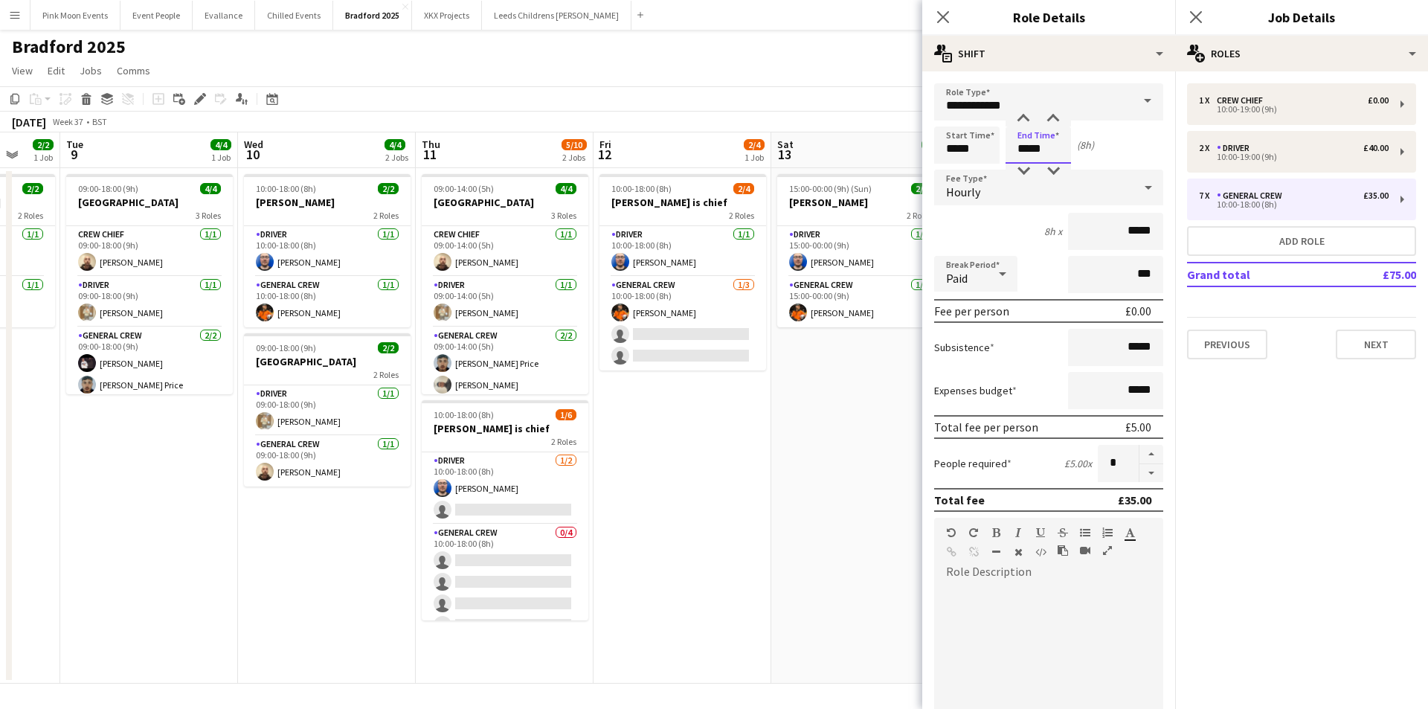
click at [1037, 147] on input "*****" at bounding box center [1037, 144] width 65 height 37
type input "*****"
click at [1032, 115] on div at bounding box center [1023, 119] width 30 height 15
click at [951, 16] on app-icon "Close pop-in" at bounding box center [943, 17] width 18 height 18
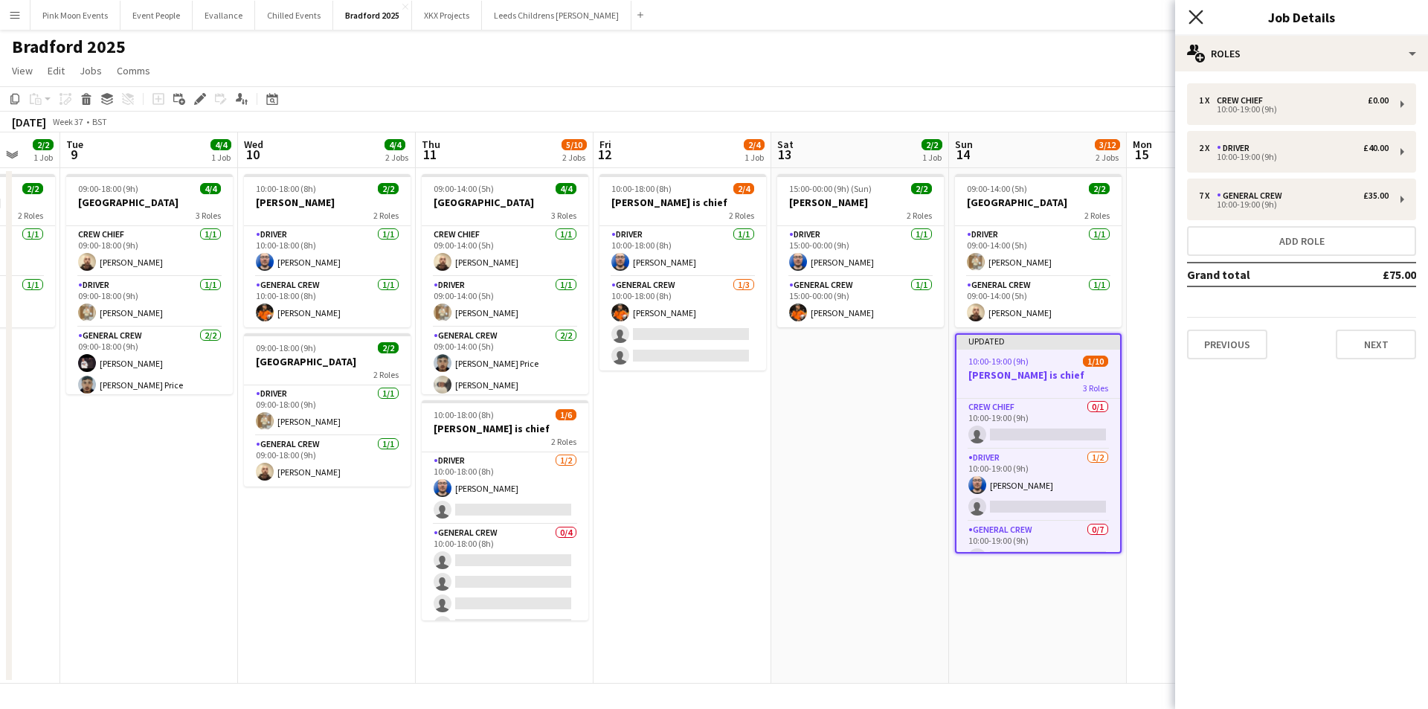
click at [1193, 14] on icon at bounding box center [1195, 17] width 14 height 14
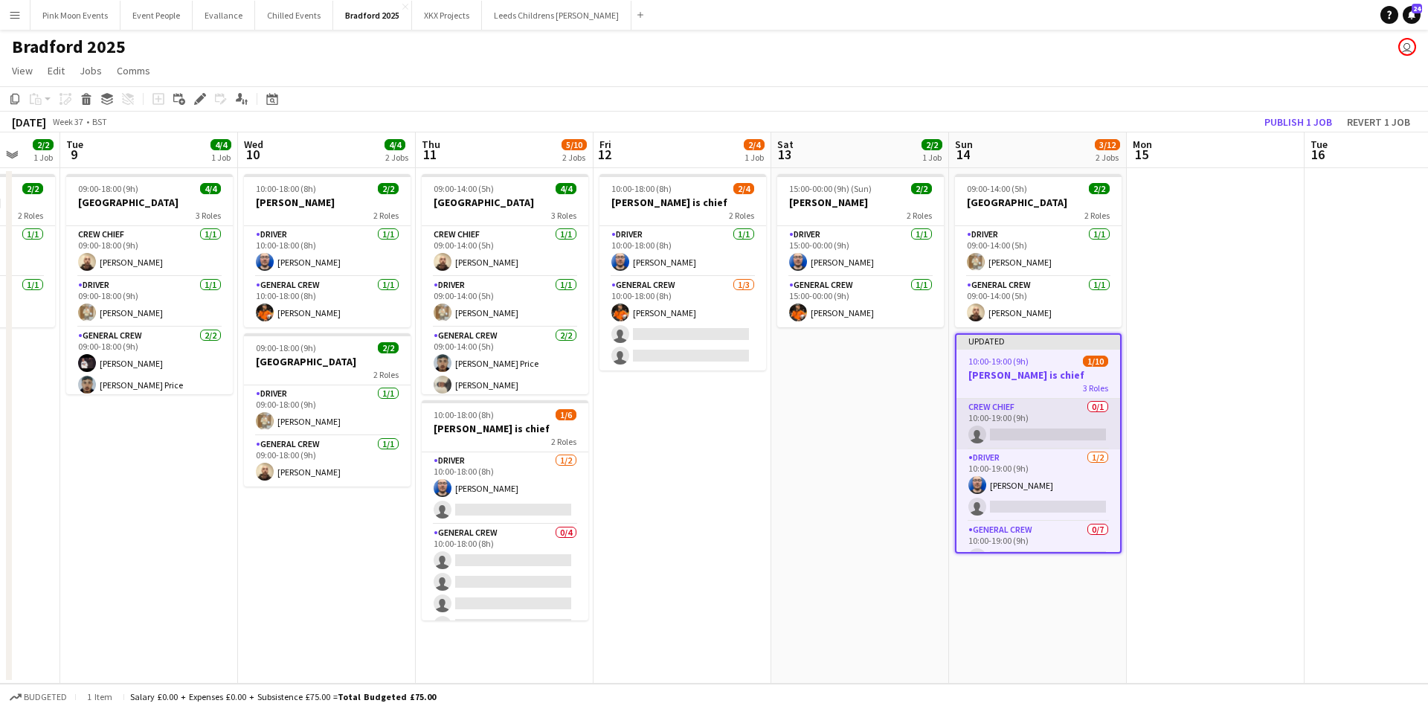
click at [1058, 431] on app-card-role "Crew Chief 0/1 10:00-19:00 (9h) single-neutral-actions" at bounding box center [1038, 424] width 164 height 51
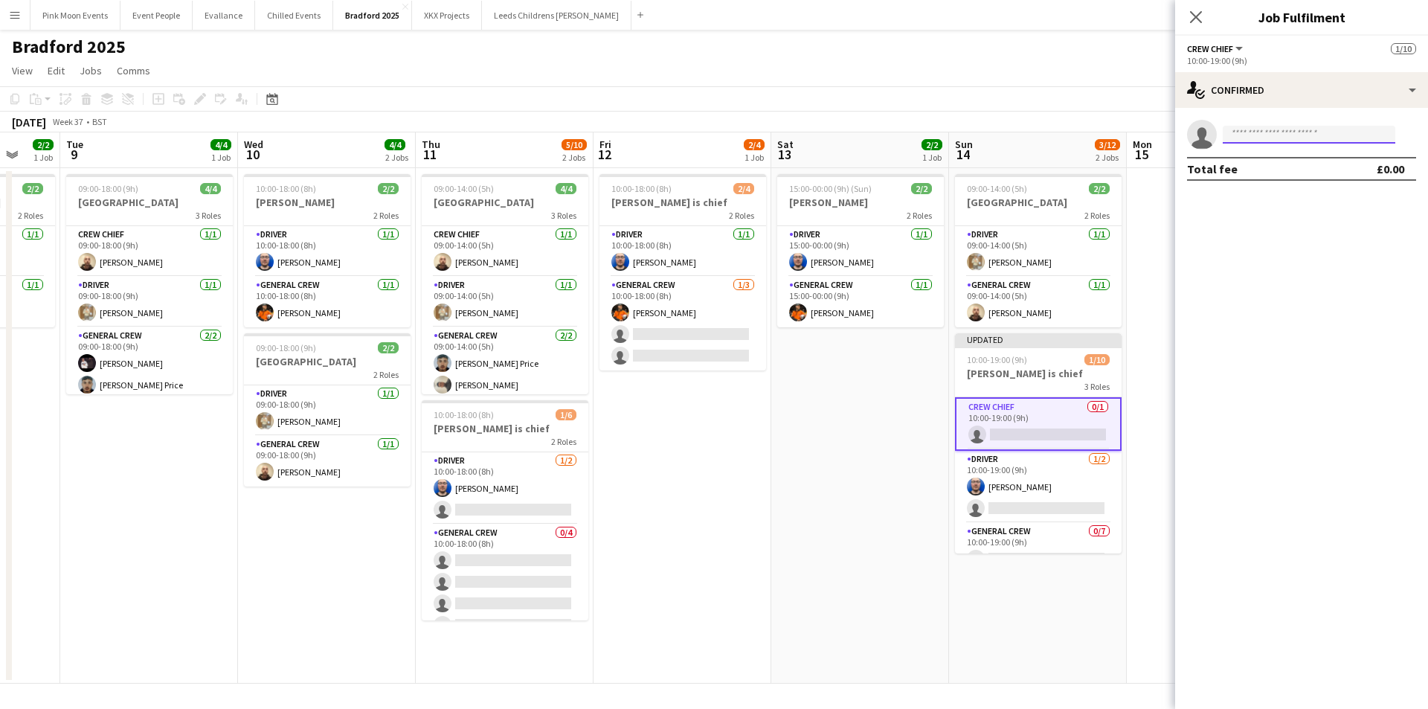
click at [1262, 132] on input at bounding box center [1308, 135] width 173 height 18
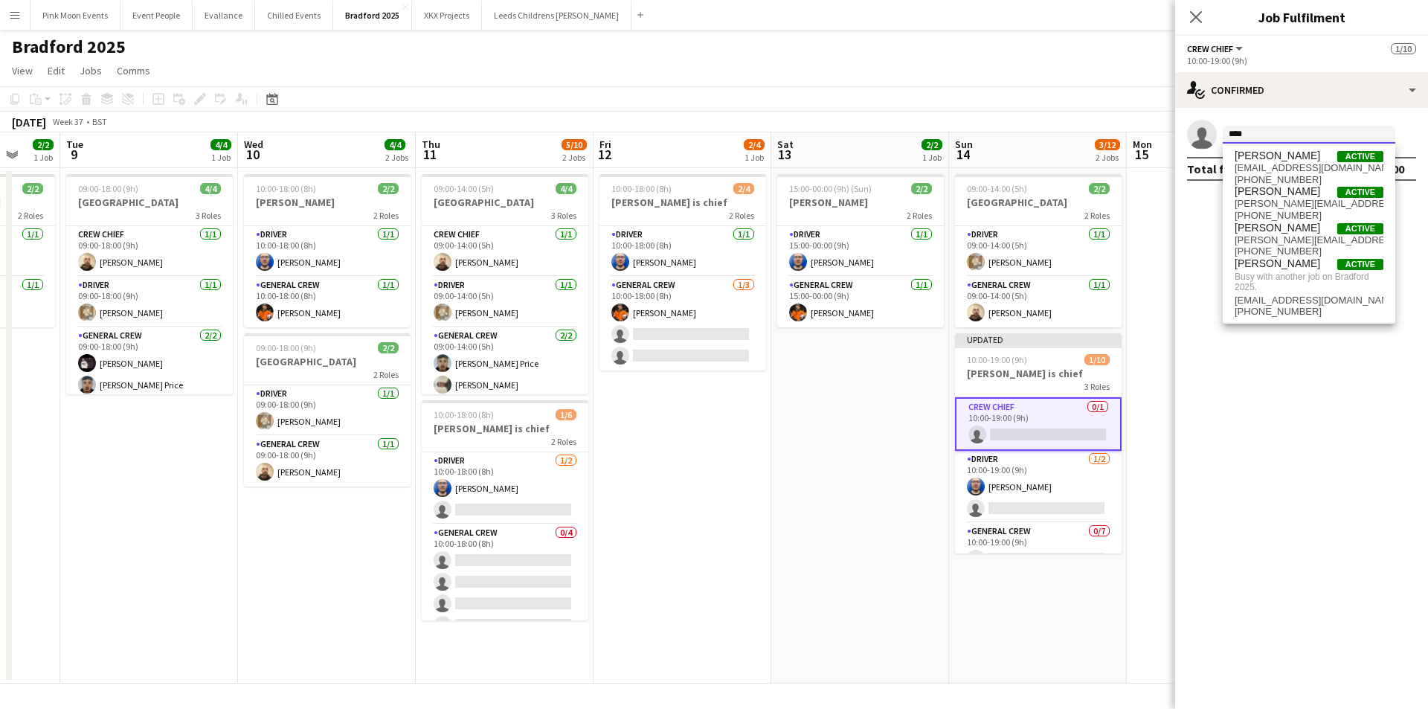
type input "****"
click at [794, 583] on app-date-cell "15:00-00:00 (9h) (Sun) 2/2 [PERSON_NAME] 2 Roles Driver [DATE] 15:00-00:00 (9h)…" at bounding box center [860, 425] width 178 height 515
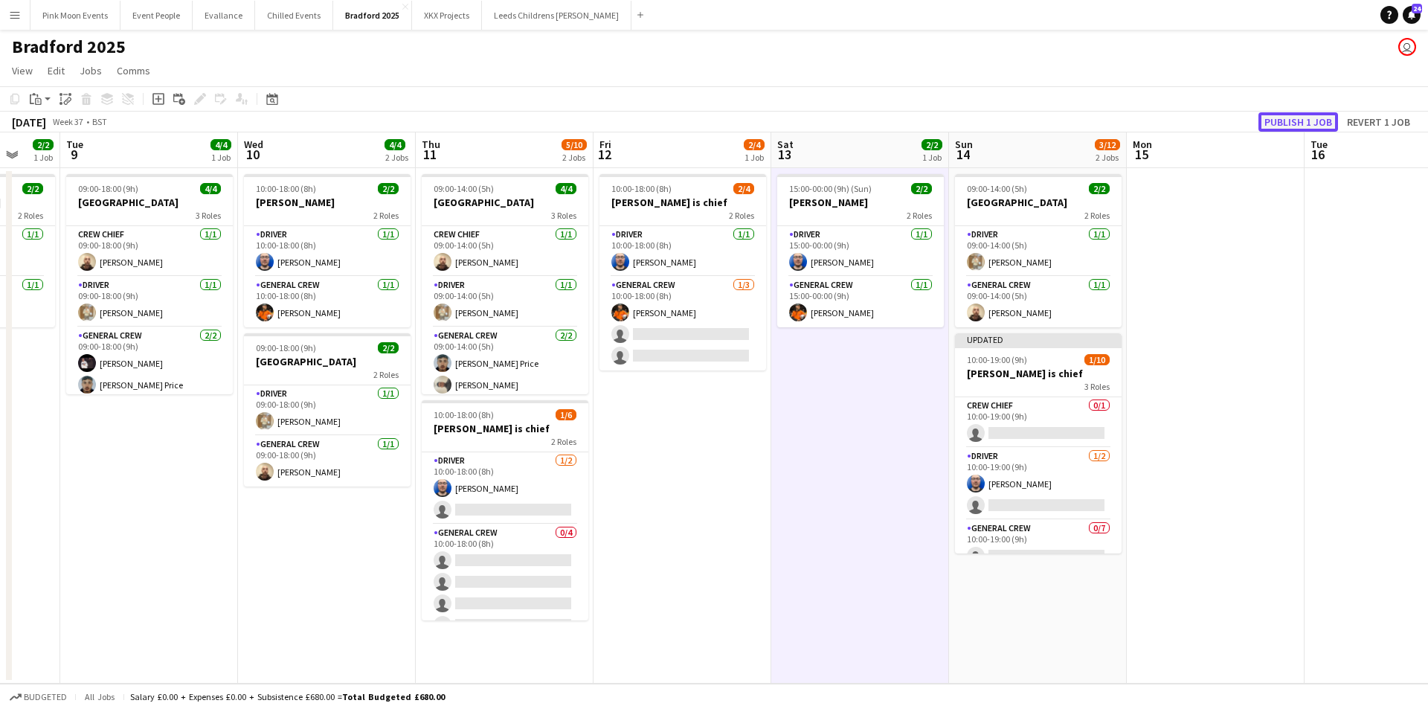
click at [1294, 117] on button "Publish 1 job" at bounding box center [1298, 121] width 80 height 19
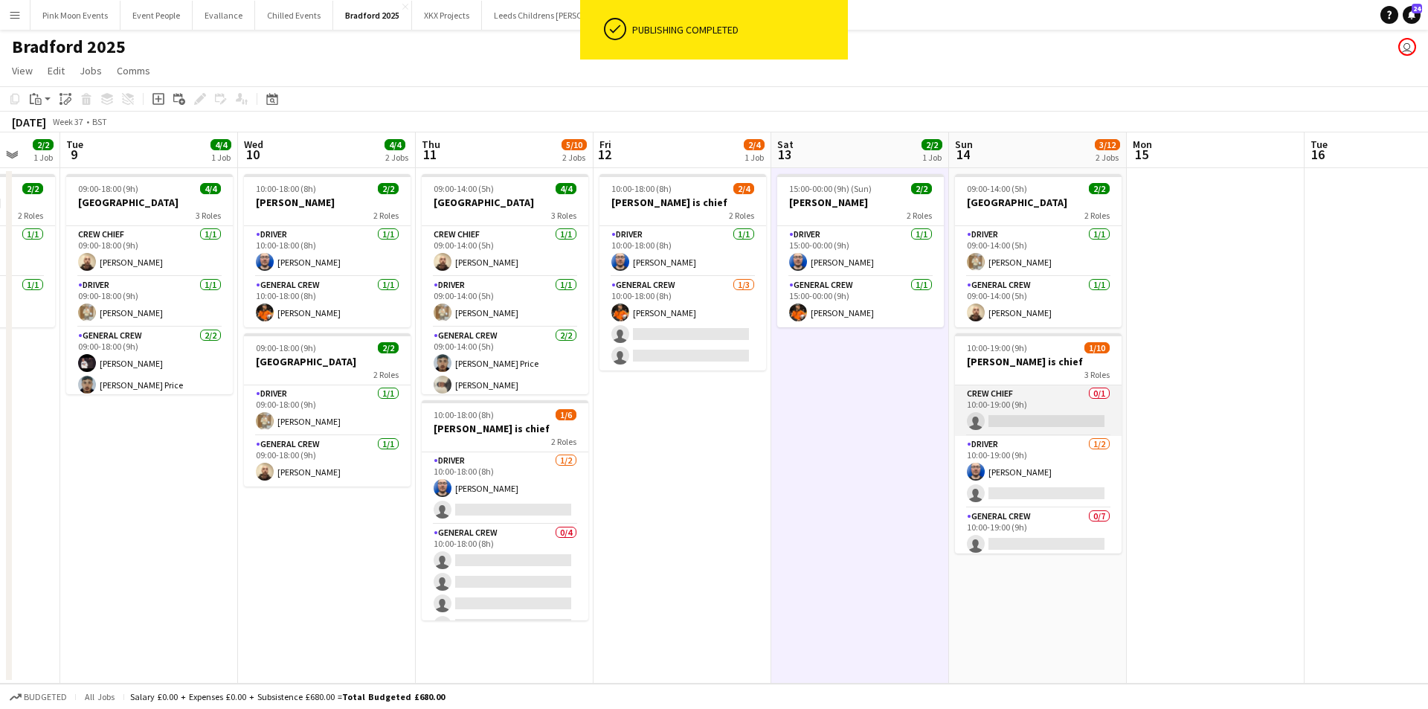
click at [1065, 403] on app-card-role "Crew Chief 0/1 10:00-19:00 (9h) single-neutral-actions" at bounding box center [1038, 410] width 167 height 51
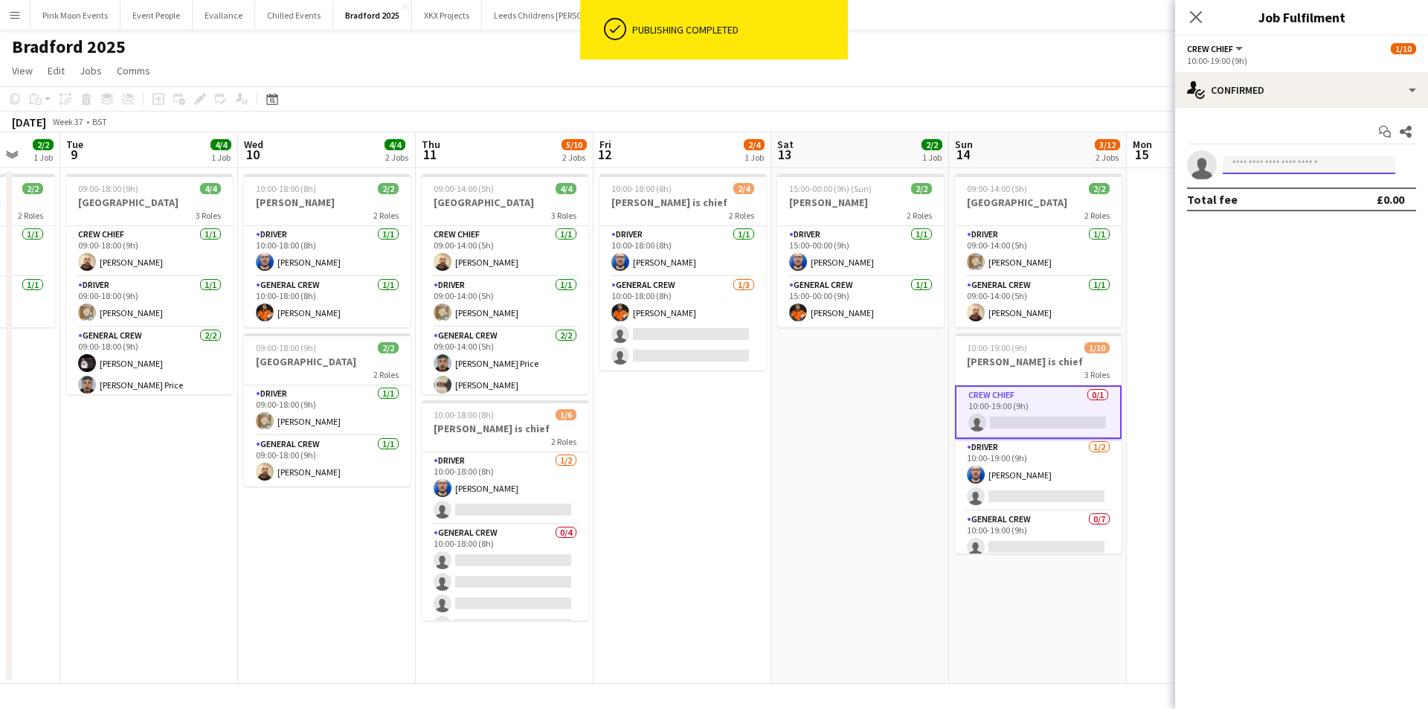
click at [1321, 166] on input at bounding box center [1308, 165] width 173 height 18
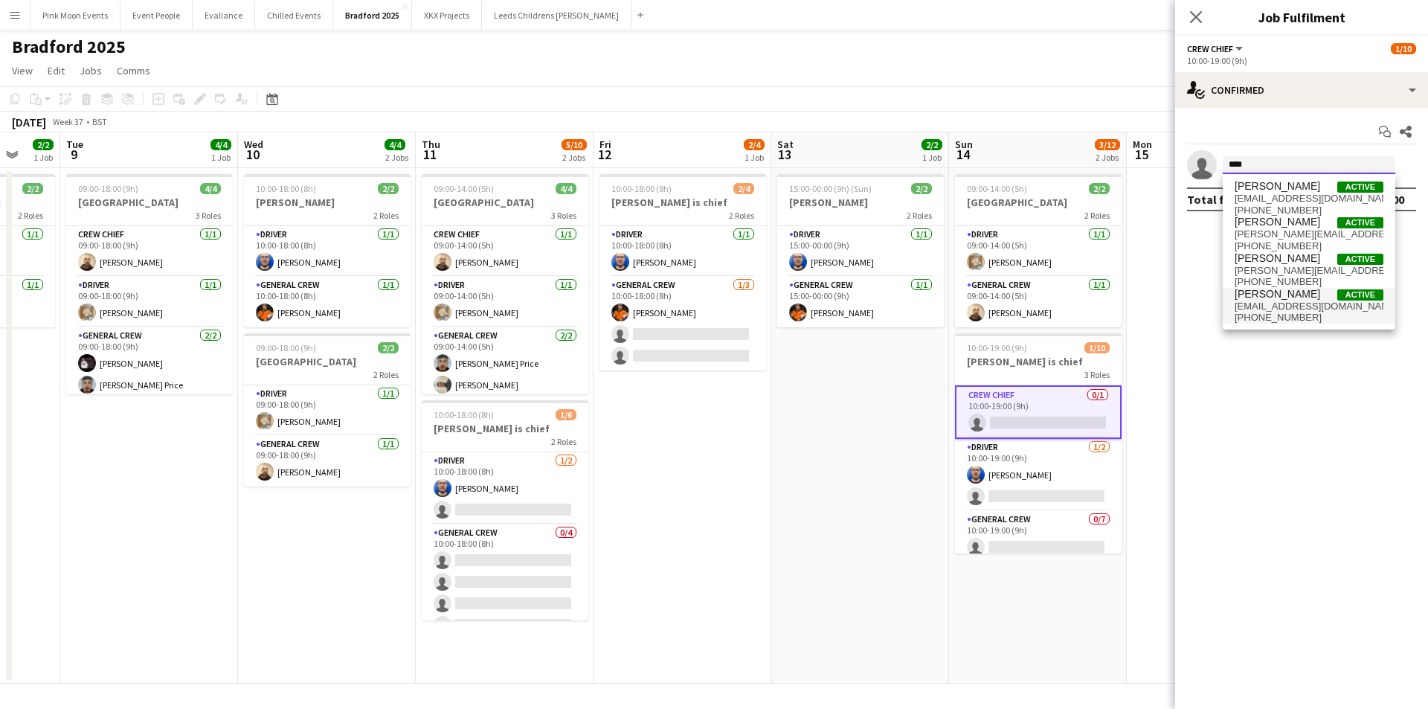
type input "****"
click at [1279, 296] on span "[PERSON_NAME]" at bounding box center [1277, 294] width 86 height 13
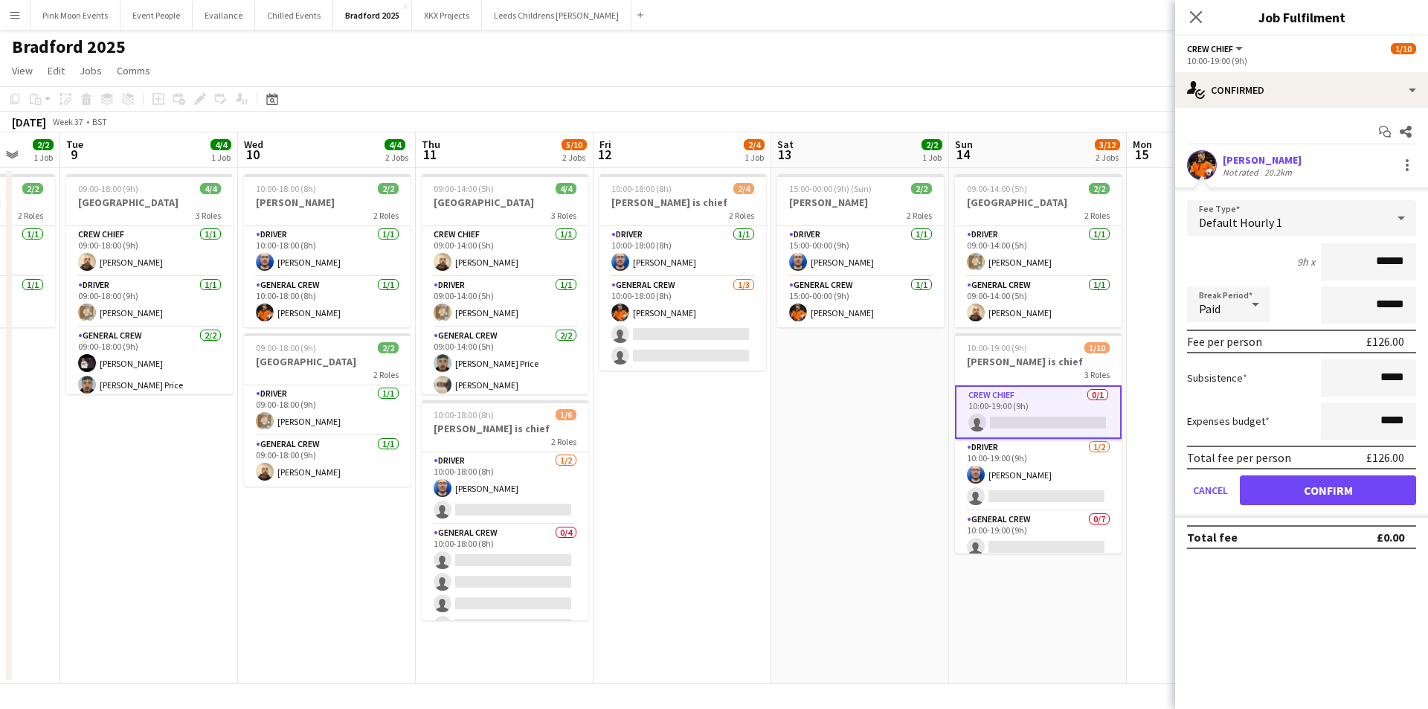
drag, startPoint x: 1370, startPoint y: 263, endPoint x: 1535, endPoint y: 263, distance: 165.1
click at [1427, 263] on html "Menu Boards Boards Boards All jobs Status Workforce Workforce My Workforce Recr…" at bounding box center [714, 354] width 1428 height 709
type input "***"
drag, startPoint x: 1366, startPoint y: 374, endPoint x: 1549, endPoint y: 373, distance: 182.9
click at [1427, 373] on html "Menu Boards Boards Boards All jobs Status Workforce Workforce My Workforce Recr…" at bounding box center [714, 354] width 1428 height 709
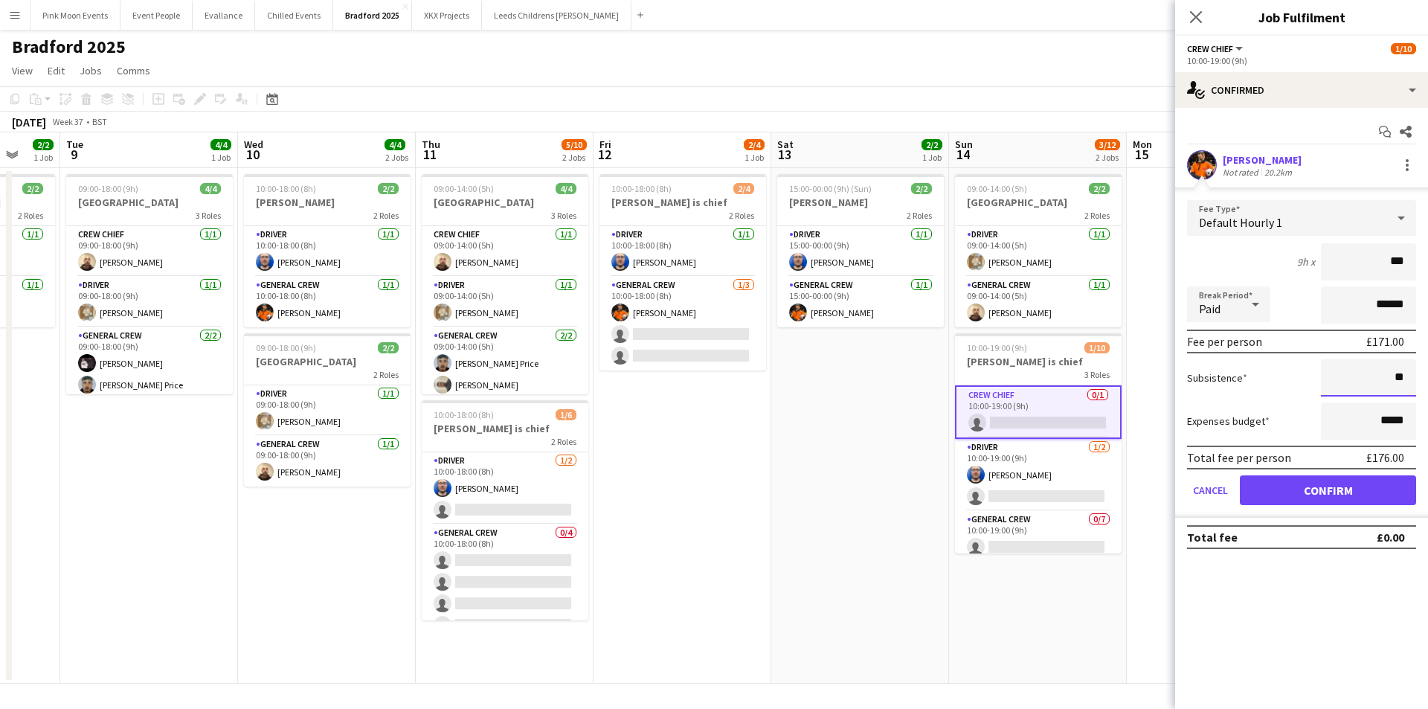
type input "**"
click at [1266, 492] on button "Confirm" at bounding box center [1328, 490] width 176 height 30
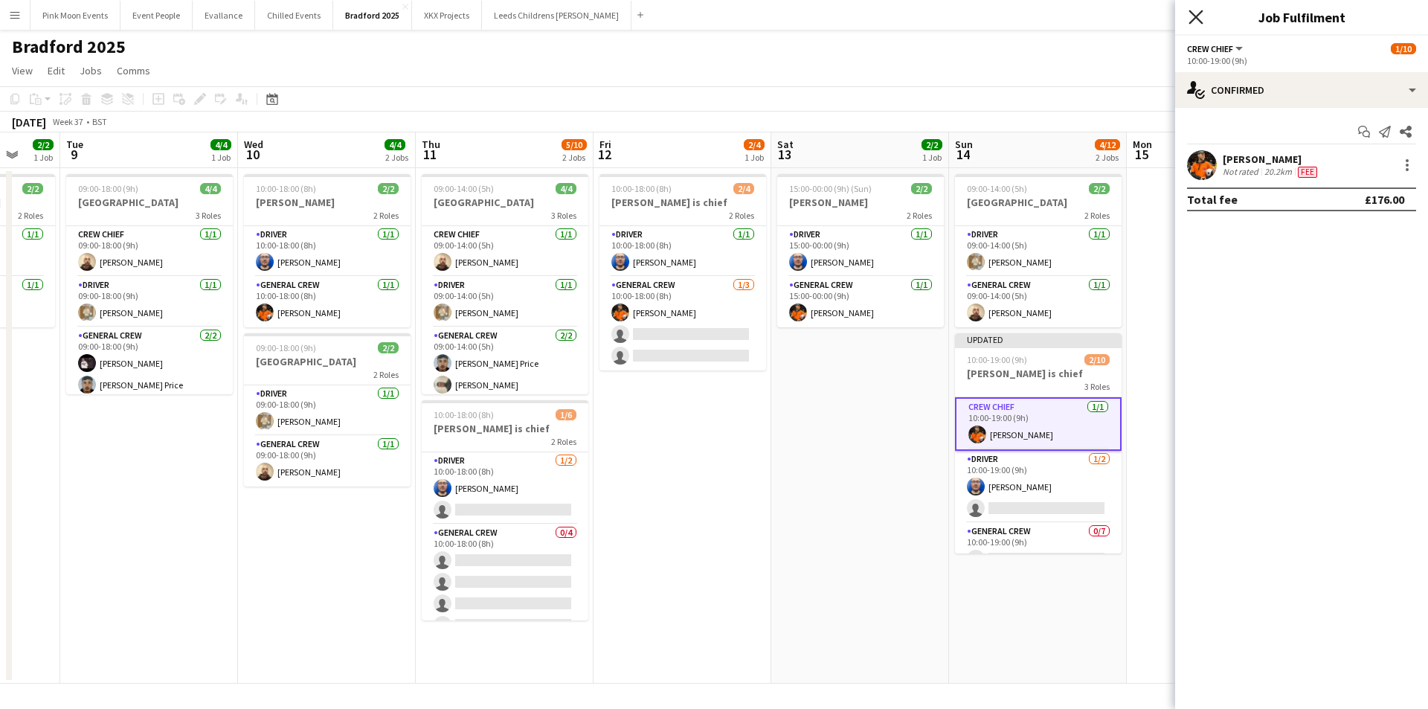
click at [1194, 21] on icon "Close pop-in" at bounding box center [1195, 17] width 14 height 14
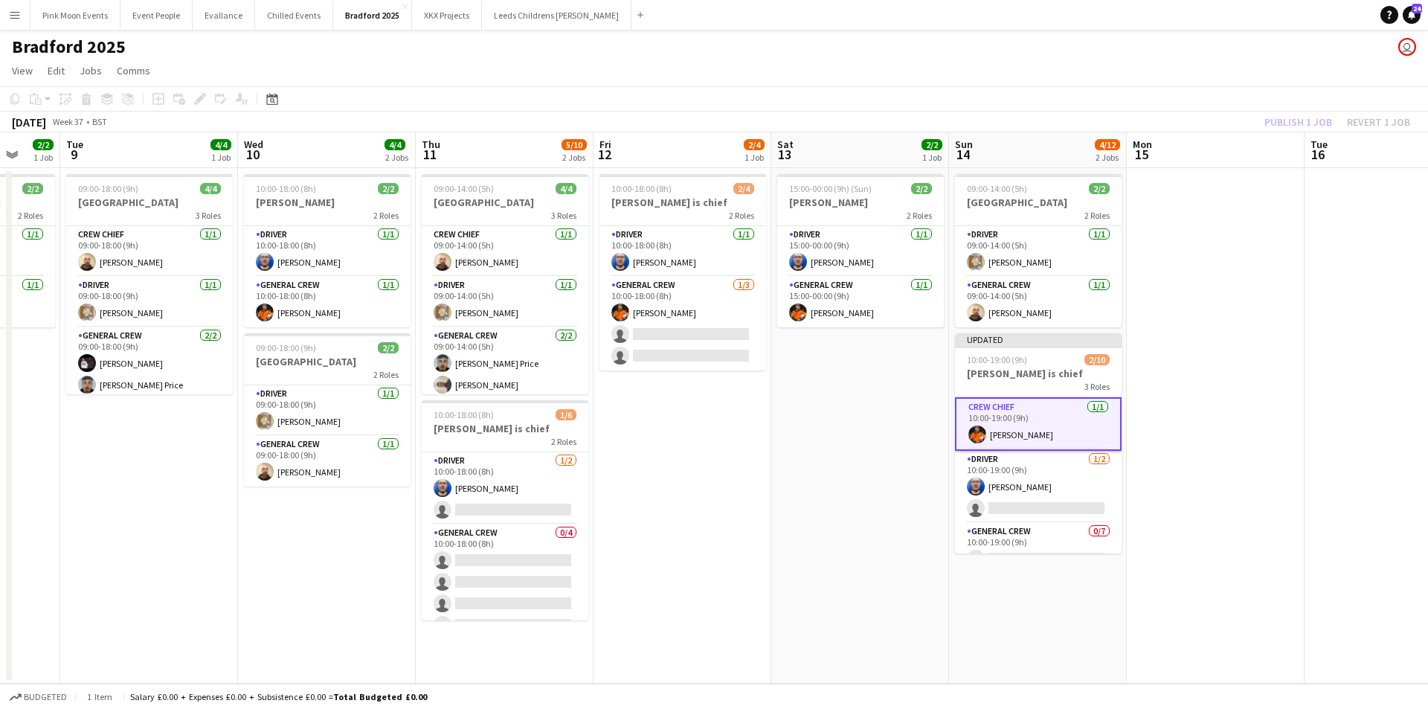
click at [1309, 125] on div "Publish 1 job Revert 1 job" at bounding box center [1336, 121] width 181 height 19
click at [1309, 125] on button "Publish 1 job" at bounding box center [1298, 121] width 80 height 19
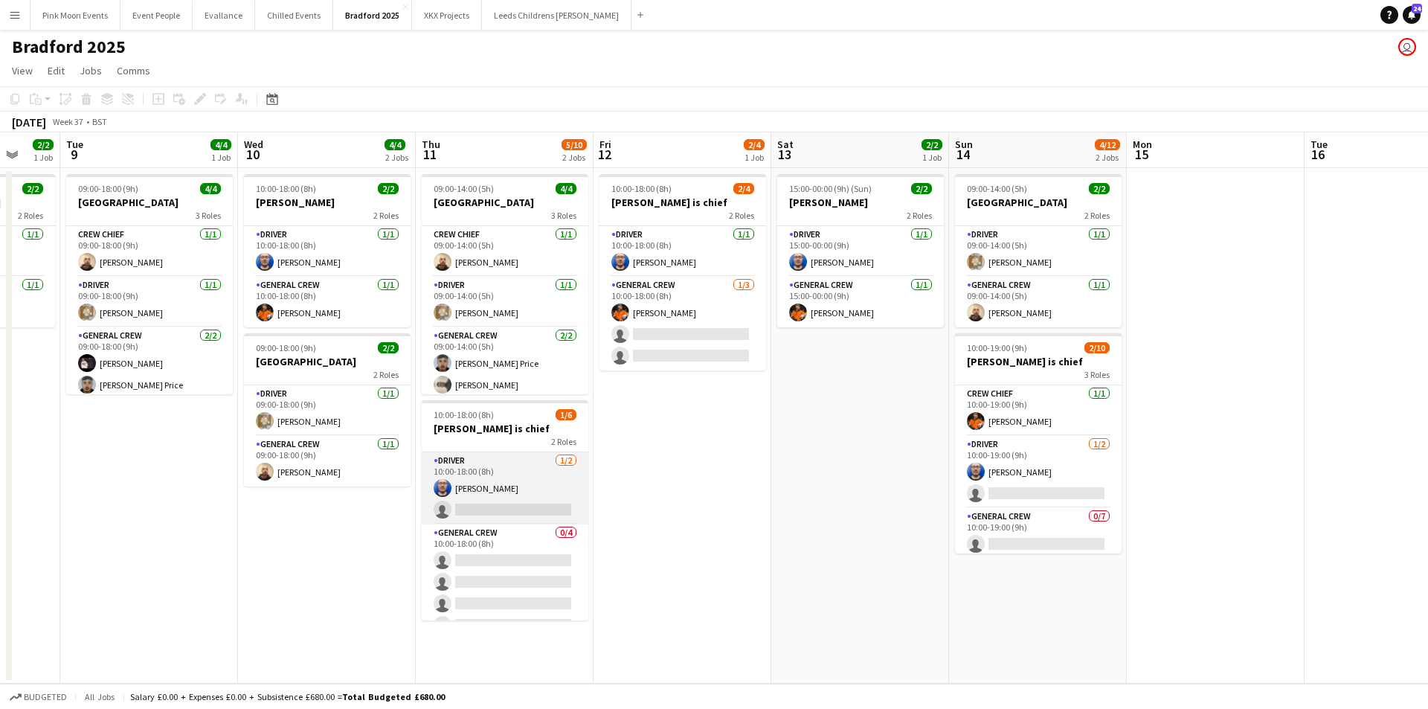
click at [509, 514] on app-card-role "Driver [DATE] 10:00-18:00 (8h) [PERSON_NAME] single-neutral-actions" at bounding box center [505, 488] width 167 height 72
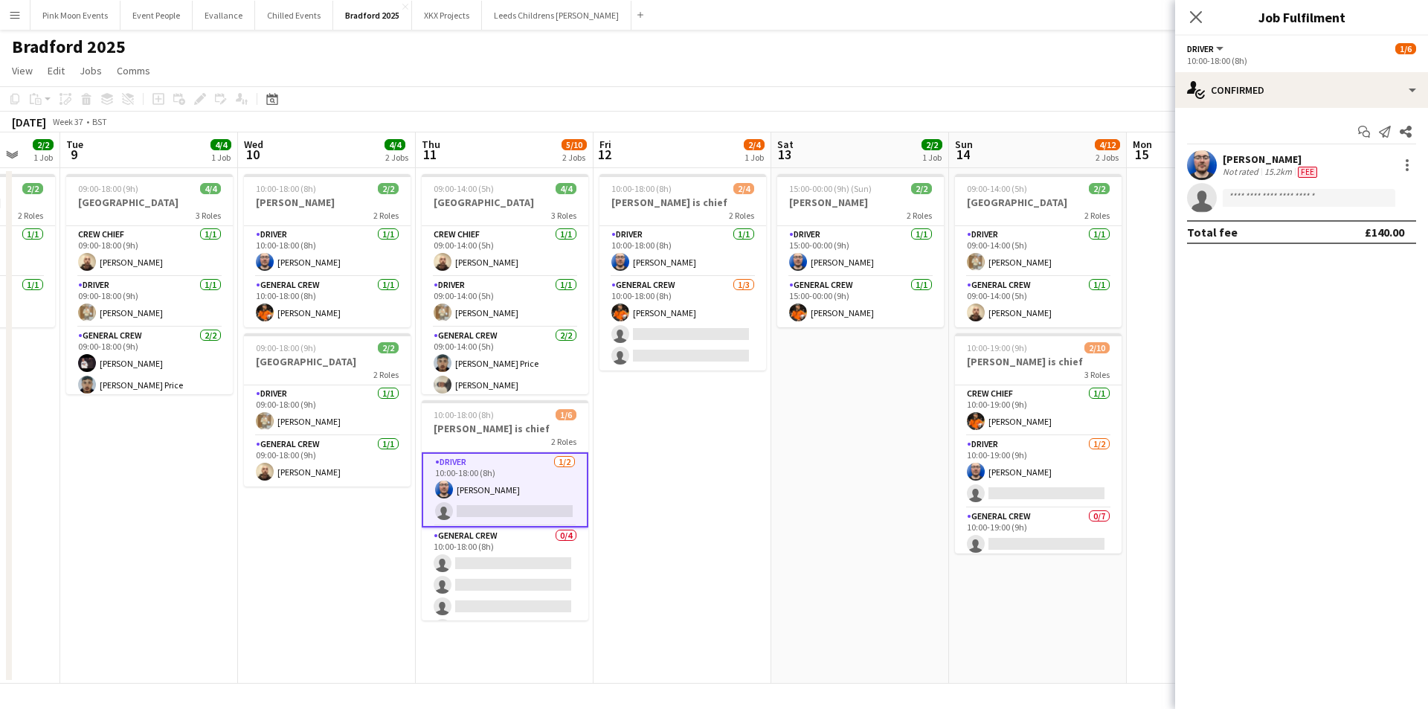
click at [1288, 183] on app-invite-slot "single-neutral-actions" at bounding box center [1301, 198] width 253 height 30
click at [1286, 190] on input at bounding box center [1308, 198] width 173 height 18
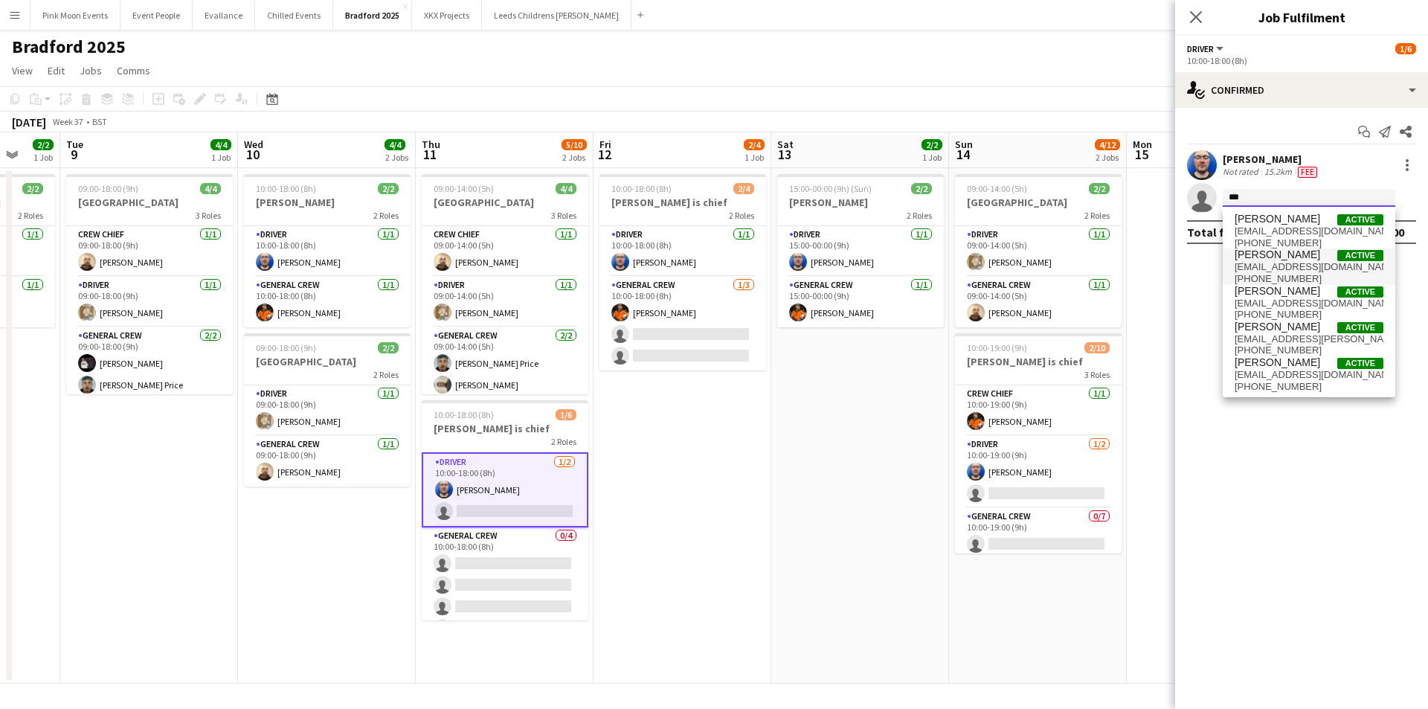
type input "***"
click at [1303, 257] on span "[PERSON_NAME] Active" at bounding box center [1308, 254] width 149 height 13
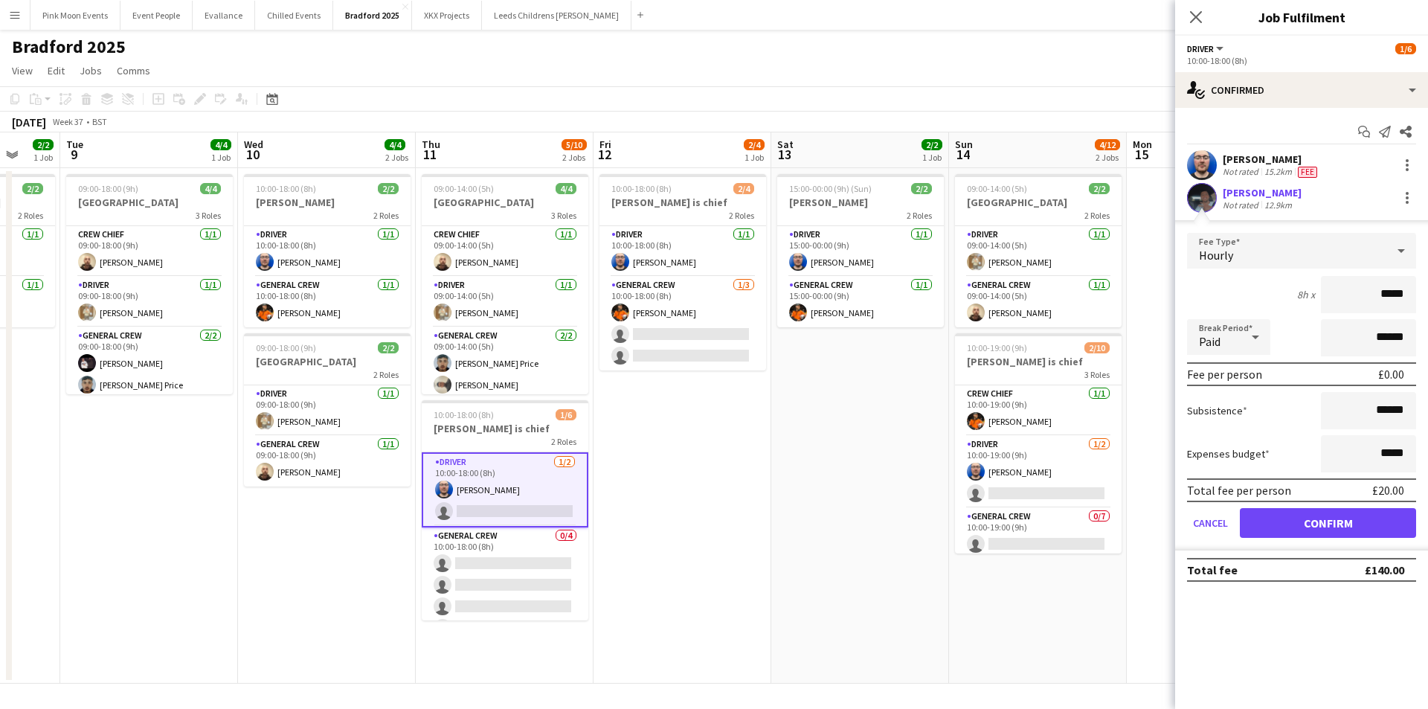
drag, startPoint x: 1351, startPoint y: 284, endPoint x: 1675, endPoint y: 317, distance: 325.8
click at [1427, 317] on html "Menu Boards Boards Boards All jobs Status Workforce Workforce My Workforce Recr…" at bounding box center [714, 354] width 1428 height 709
type input "***"
drag, startPoint x: 1319, startPoint y: 517, endPoint x: 1193, endPoint y: 507, distance: 126.8
click at [1319, 517] on button "Confirm" at bounding box center [1328, 523] width 176 height 30
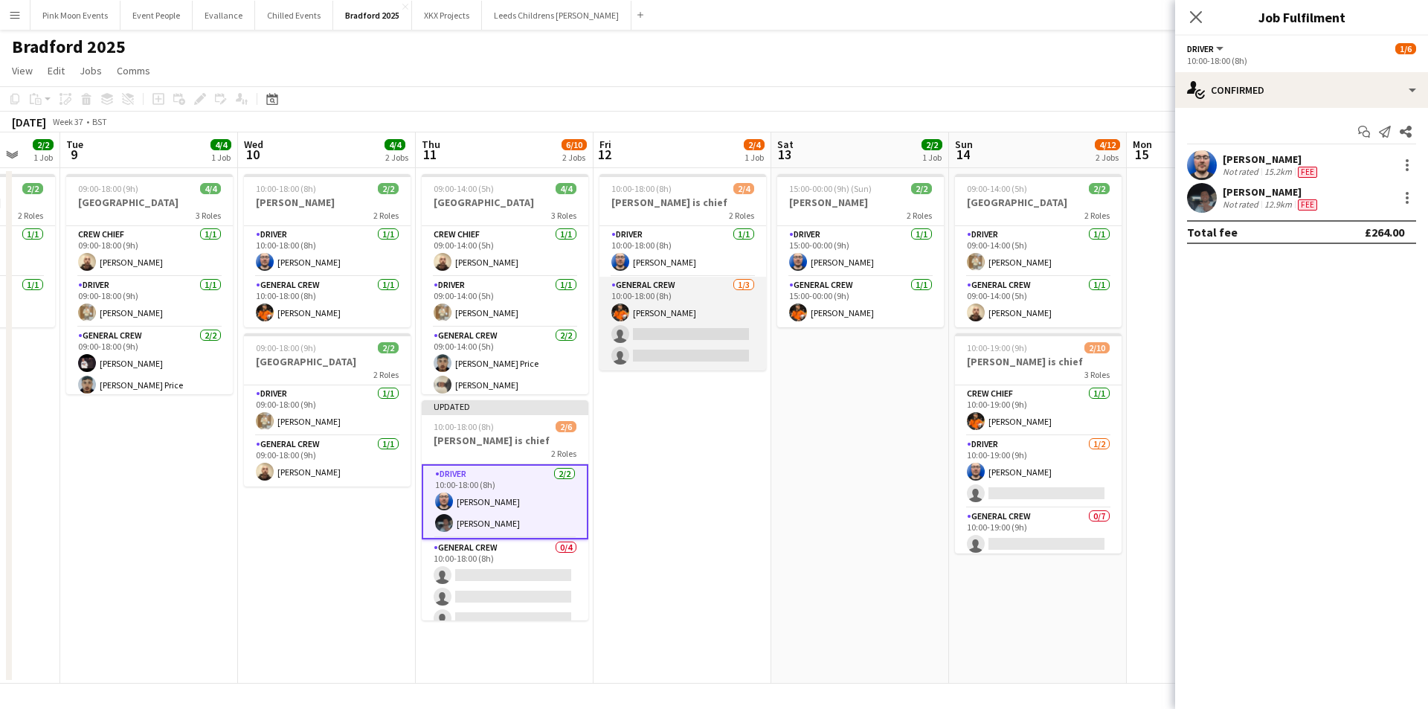
click at [701, 356] on app-card-role "General Crew [DATE] 10:00-18:00 (8h) [PERSON_NAME] single-neutral-actions singl…" at bounding box center [682, 324] width 167 height 94
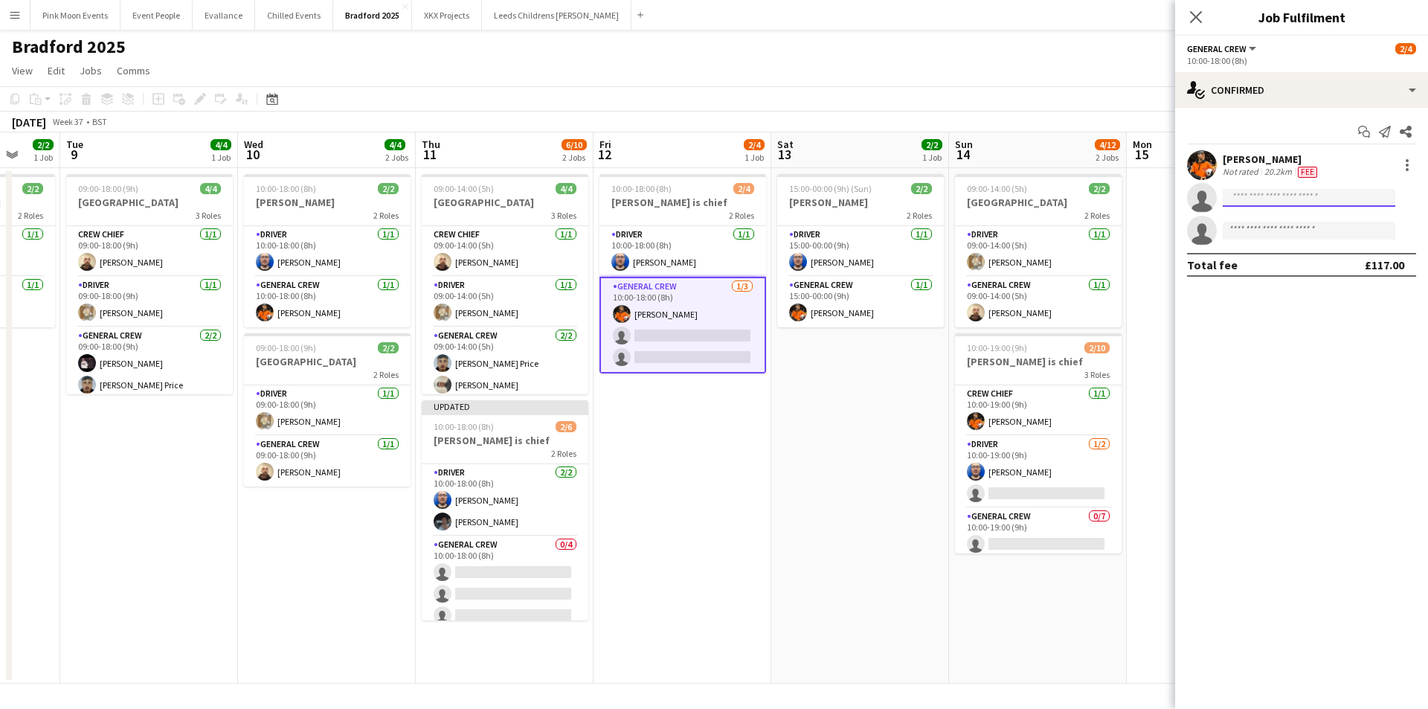
click at [1256, 205] on input at bounding box center [1308, 198] width 173 height 18
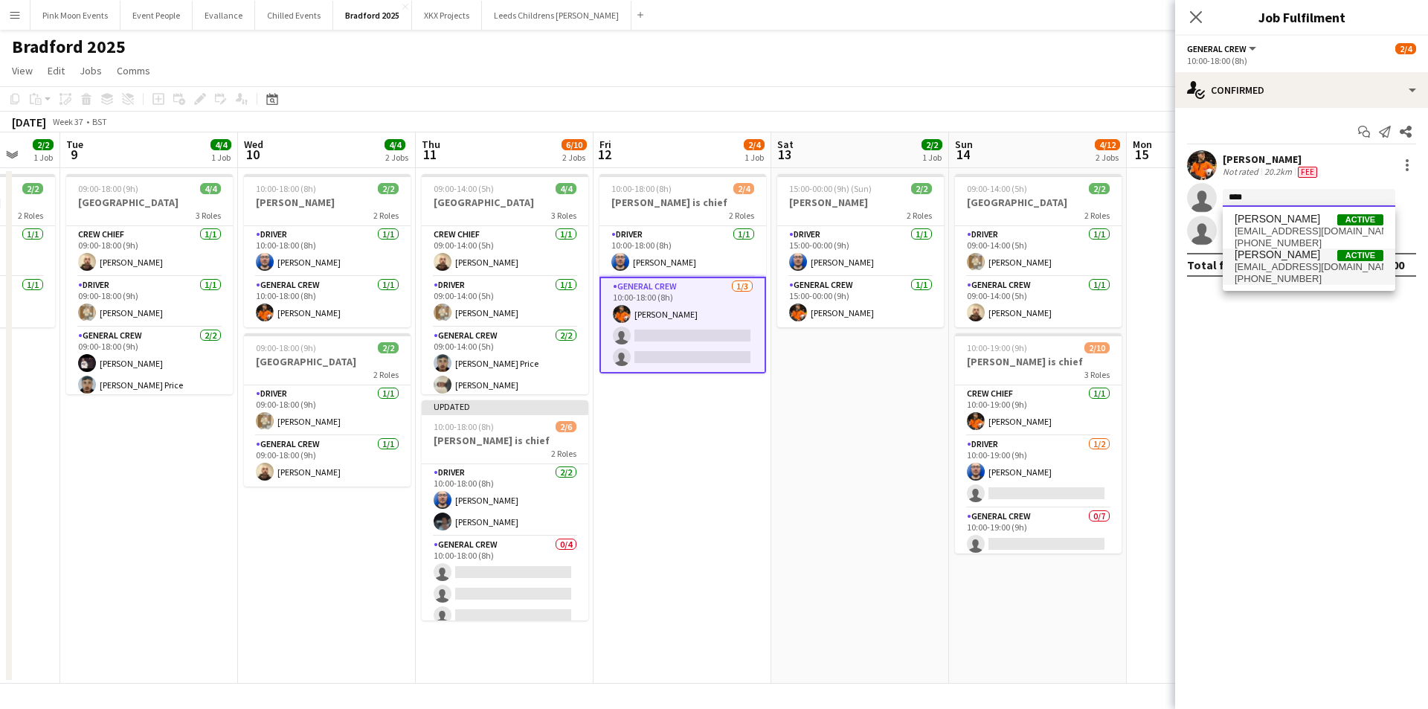
type input "****"
click at [1283, 278] on span "[PHONE_NUMBER]" at bounding box center [1308, 279] width 149 height 12
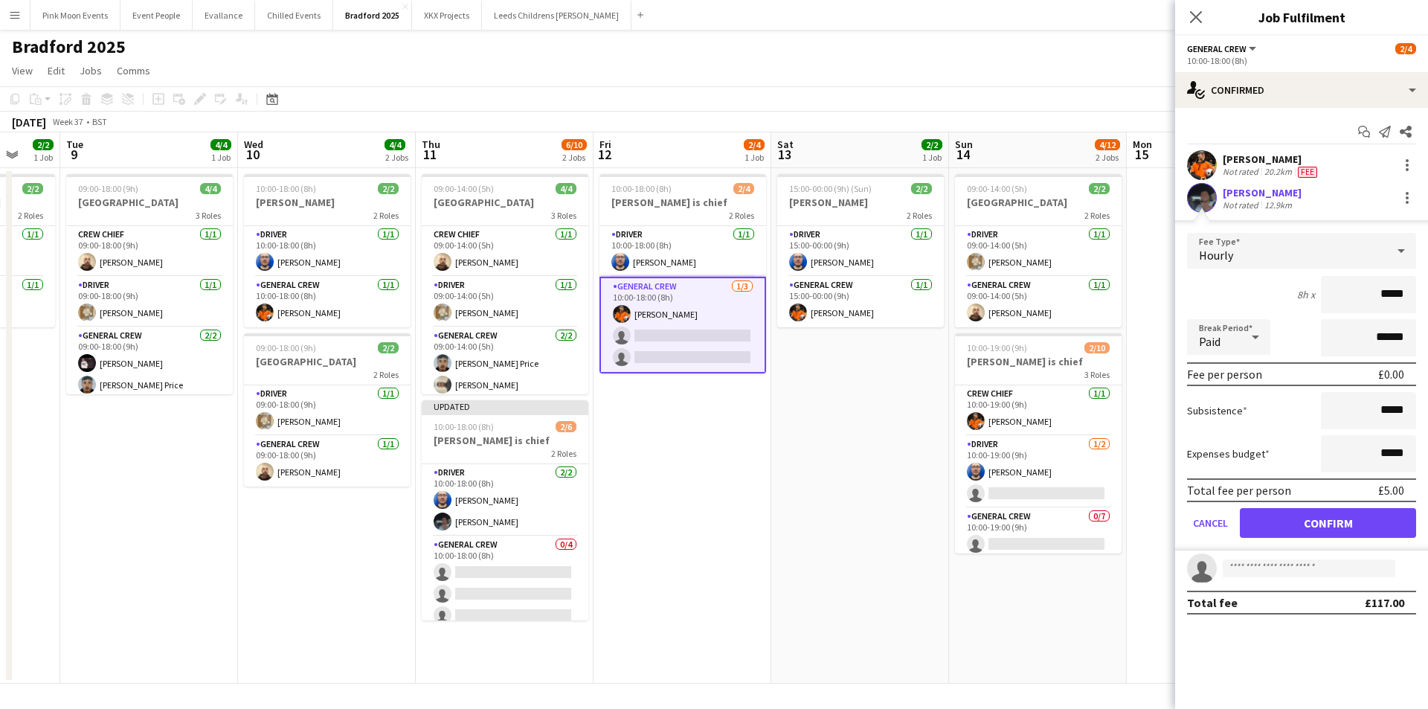
drag, startPoint x: 1344, startPoint y: 306, endPoint x: 1548, endPoint y: 314, distance: 203.9
click at [1427, 314] on html "Menu Boards Boards Boards All jobs Status Workforce Workforce My Workforce Recr…" at bounding box center [714, 354] width 1428 height 709
type input "***"
drag, startPoint x: 1277, startPoint y: 516, endPoint x: 1269, endPoint y: 516, distance: 8.9
click at [1277, 516] on button "Confirm" at bounding box center [1328, 523] width 176 height 30
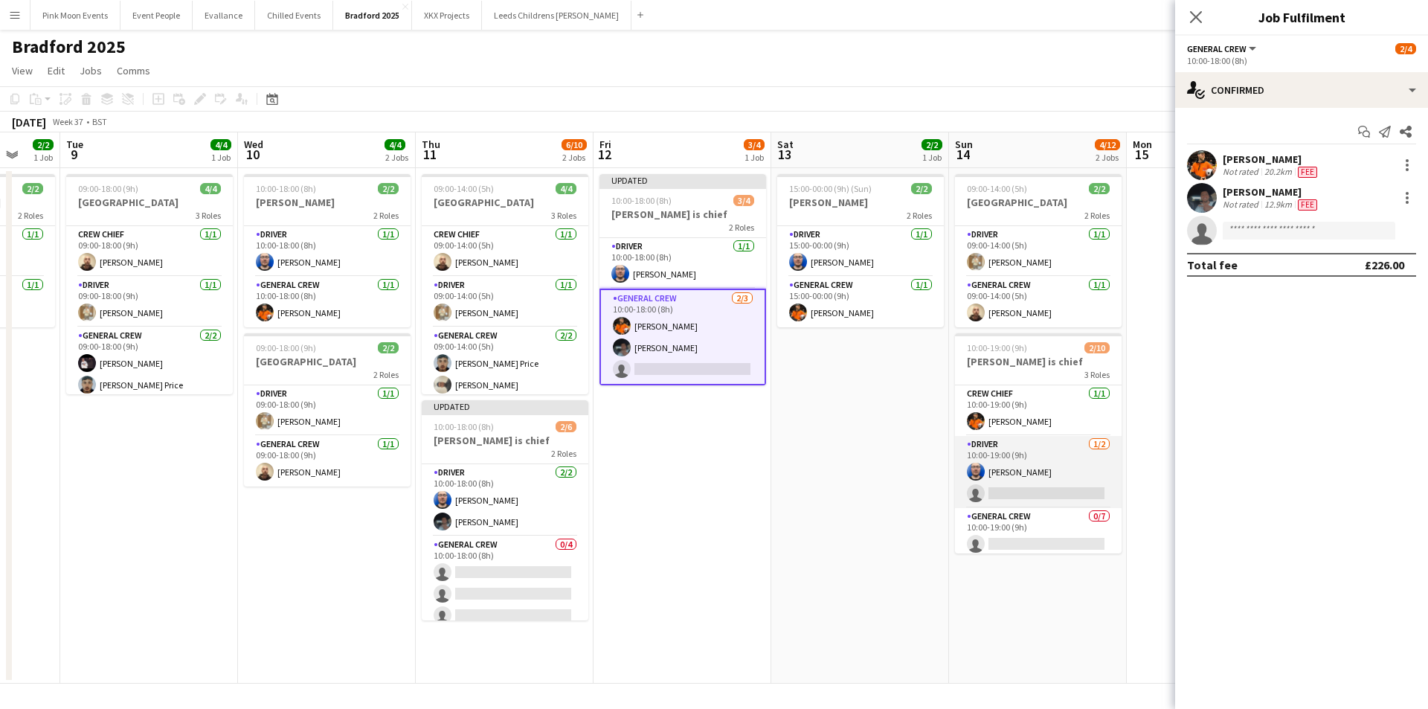
click at [1018, 494] on app-card-role "Driver [DATE] 10:00-19:00 (9h) [PERSON_NAME] single-neutral-actions" at bounding box center [1038, 472] width 167 height 72
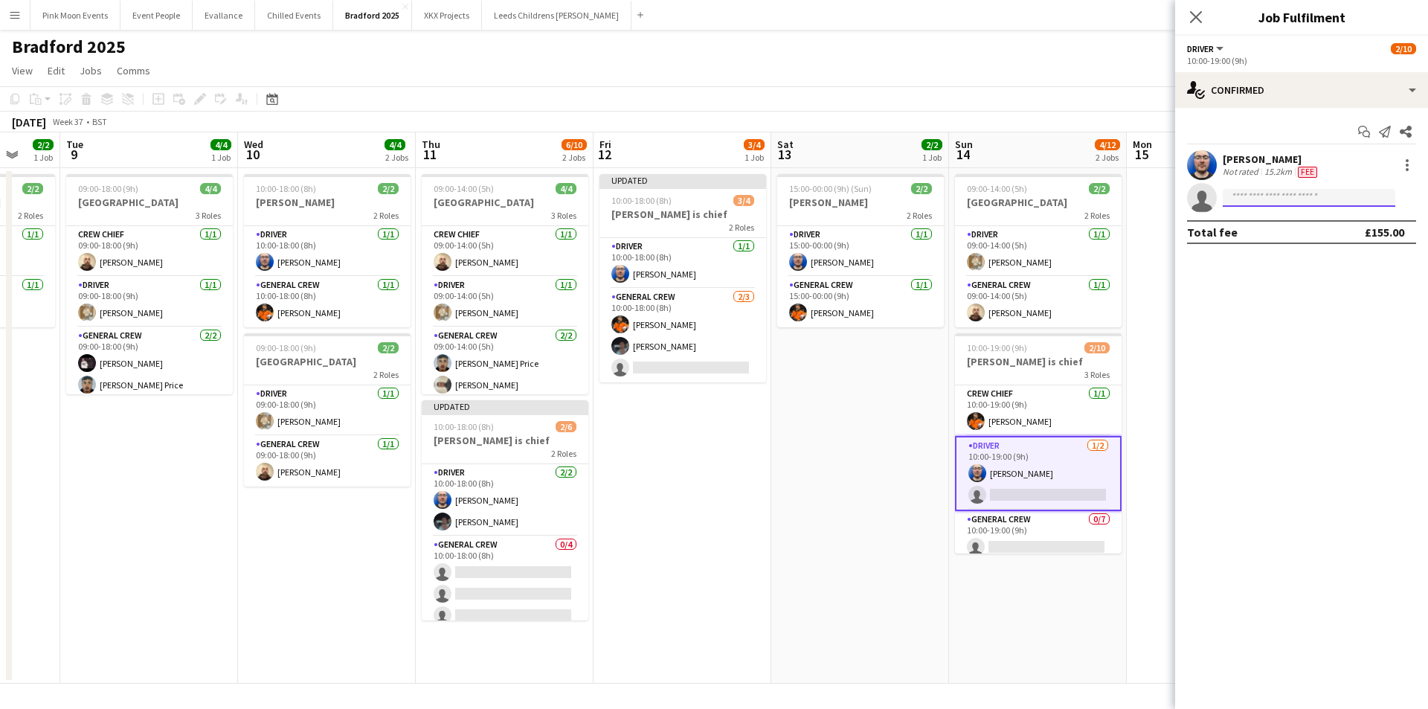
click at [1247, 192] on input at bounding box center [1308, 198] width 173 height 18
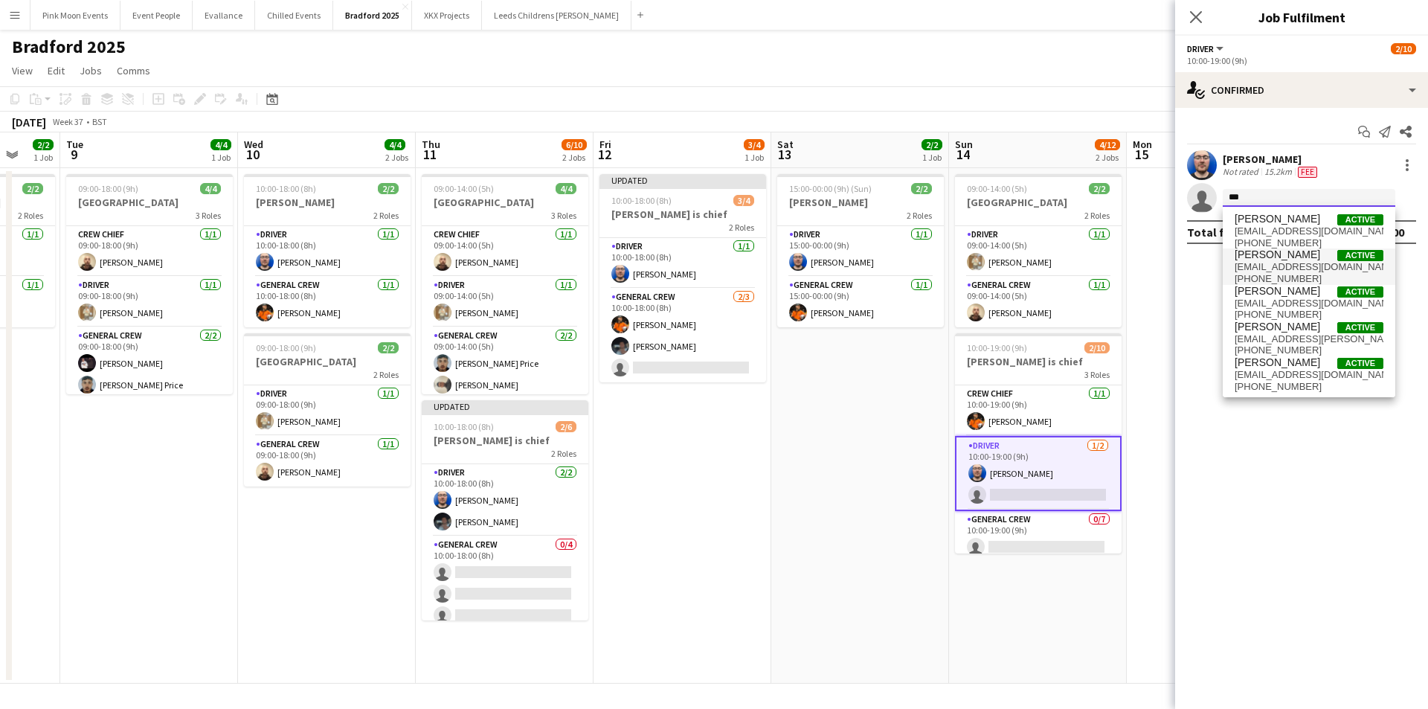
type input "***"
click at [1248, 264] on span "[EMAIL_ADDRESS][DOMAIN_NAME]" at bounding box center [1308, 267] width 149 height 12
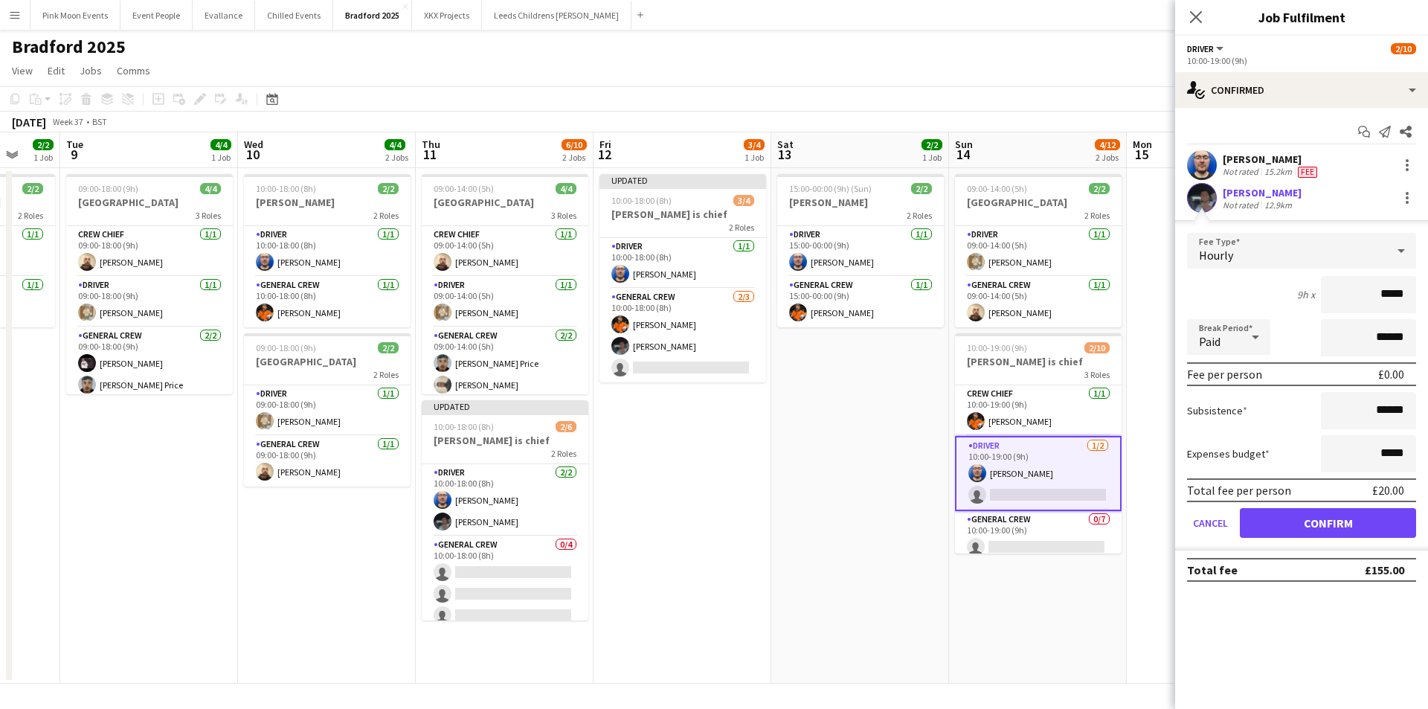
drag, startPoint x: 1353, startPoint y: 303, endPoint x: 1573, endPoint y: 303, distance: 220.8
click at [1427, 303] on html "Menu Boards Boards Boards All jobs Status Workforce Workforce My Workforce Recr…" at bounding box center [714, 354] width 1428 height 709
type input "***"
click at [1341, 530] on button "Confirm" at bounding box center [1328, 523] width 176 height 30
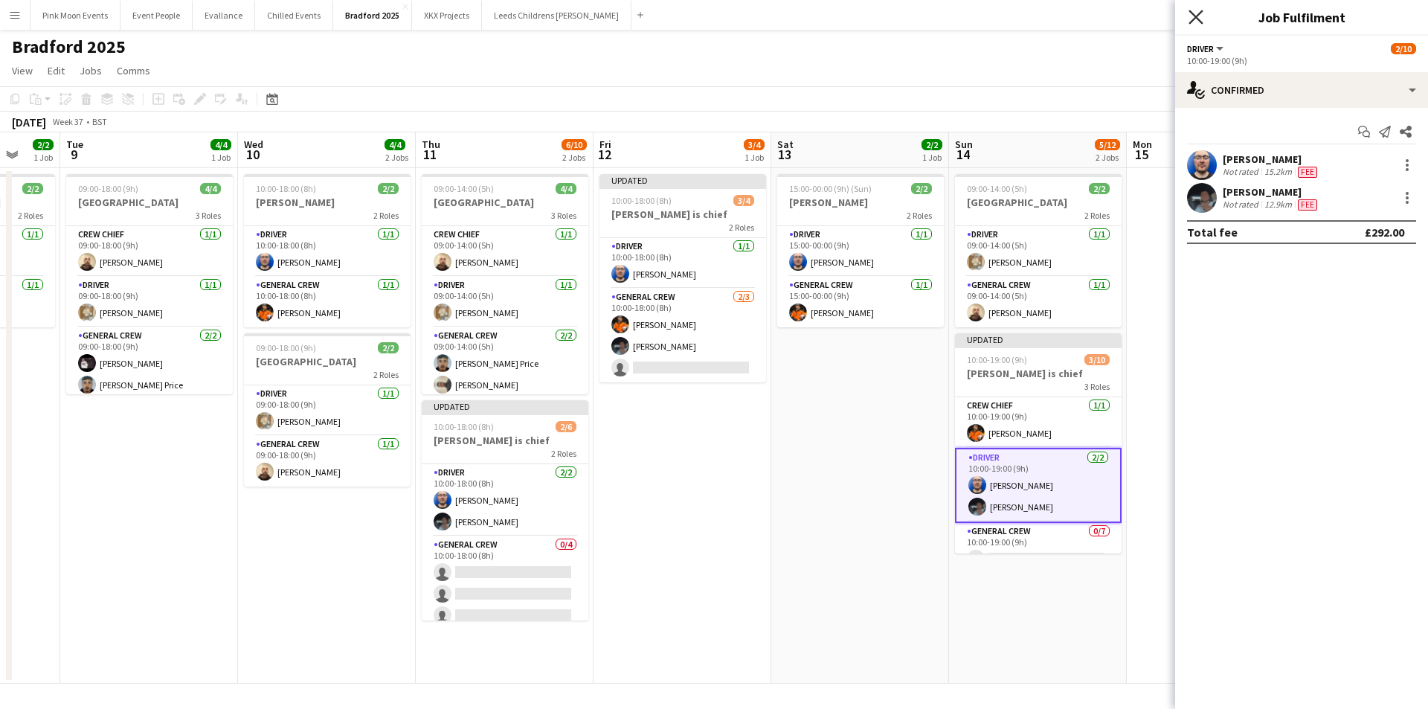
click at [1192, 20] on icon at bounding box center [1195, 17] width 14 height 14
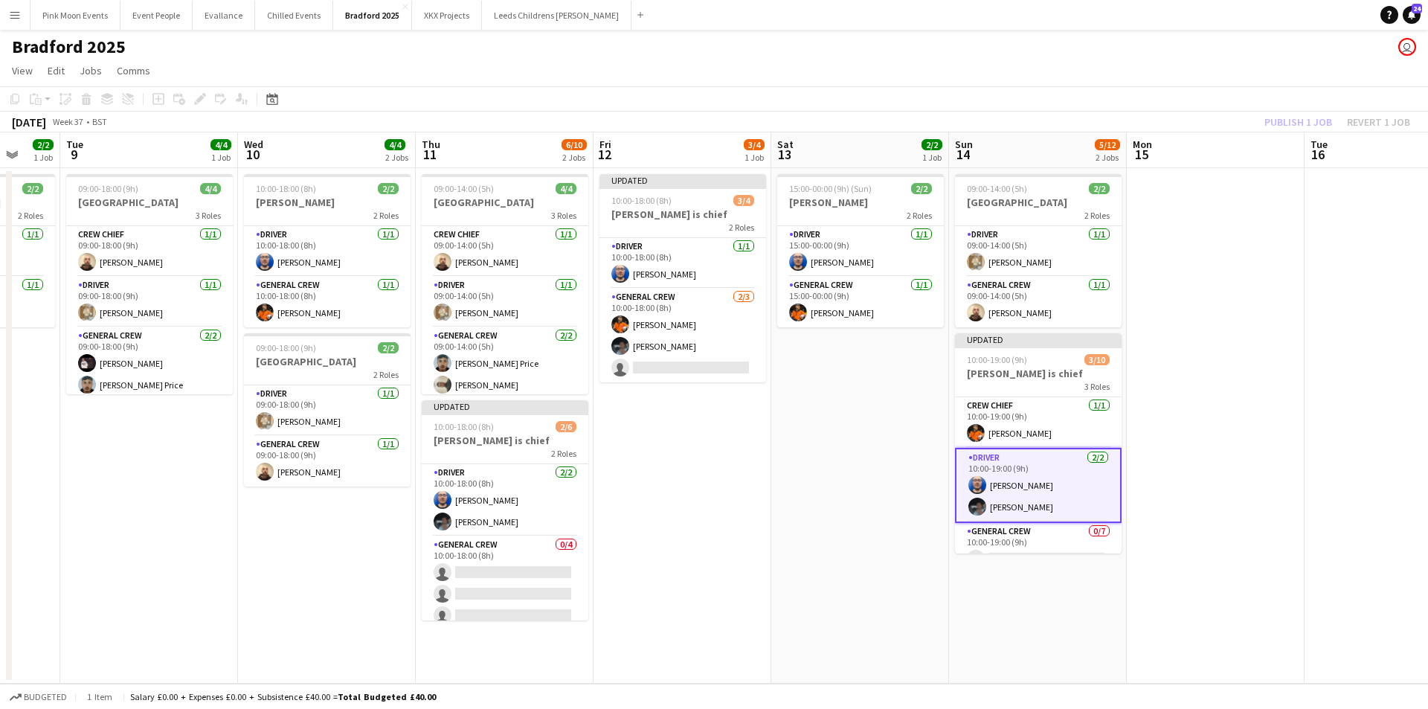
click at [1284, 125] on div "Publish 1 job Revert 1 job" at bounding box center [1336, 121] width 181 height 19
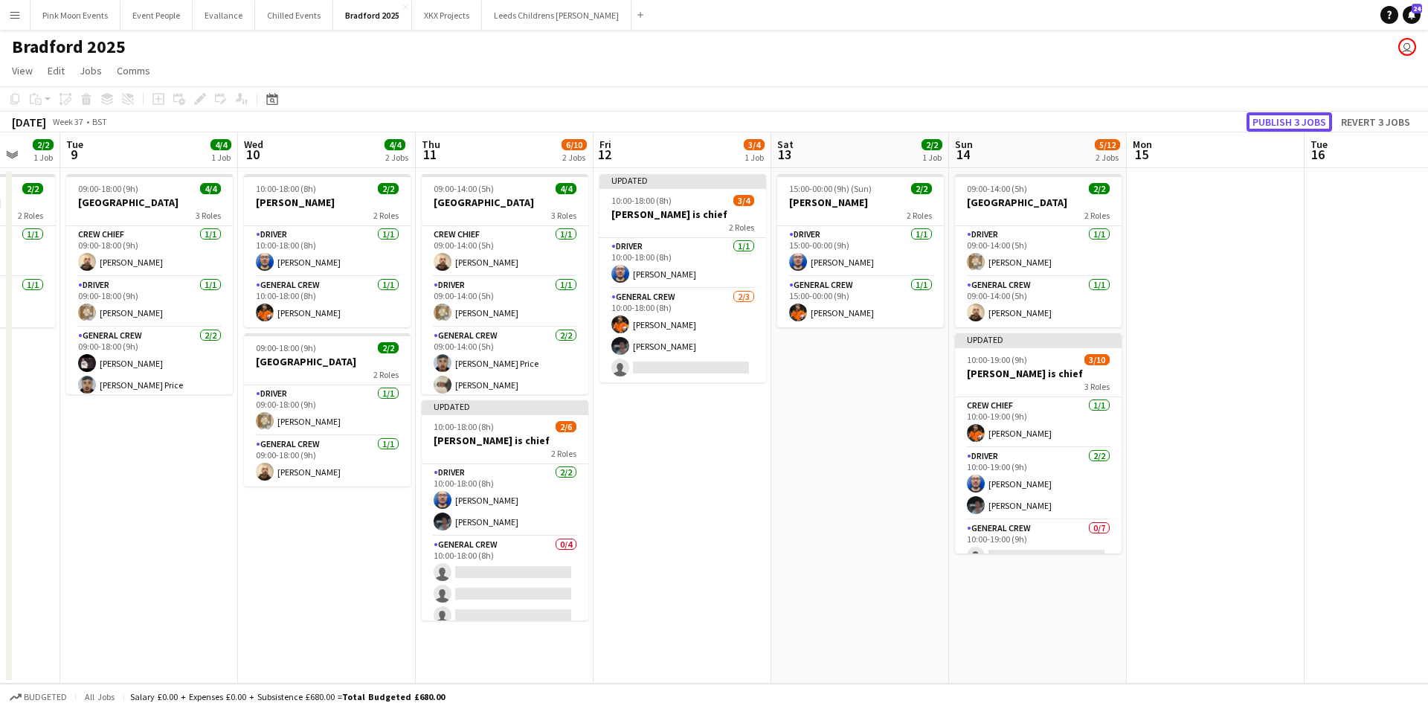
click at [1284, 125] on button "Publish 3 jobs" at bounding box center [1289, 121] width 86 height 19
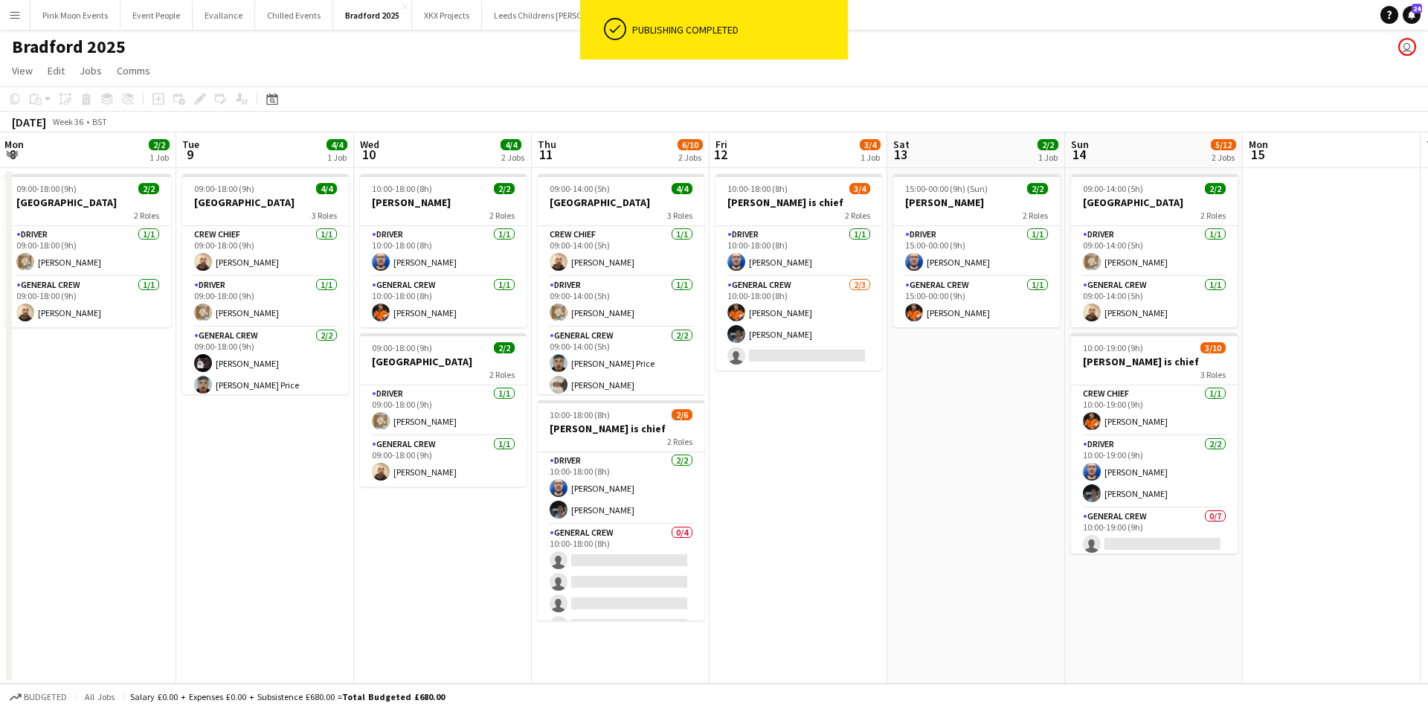
scroll to position [0, 514]
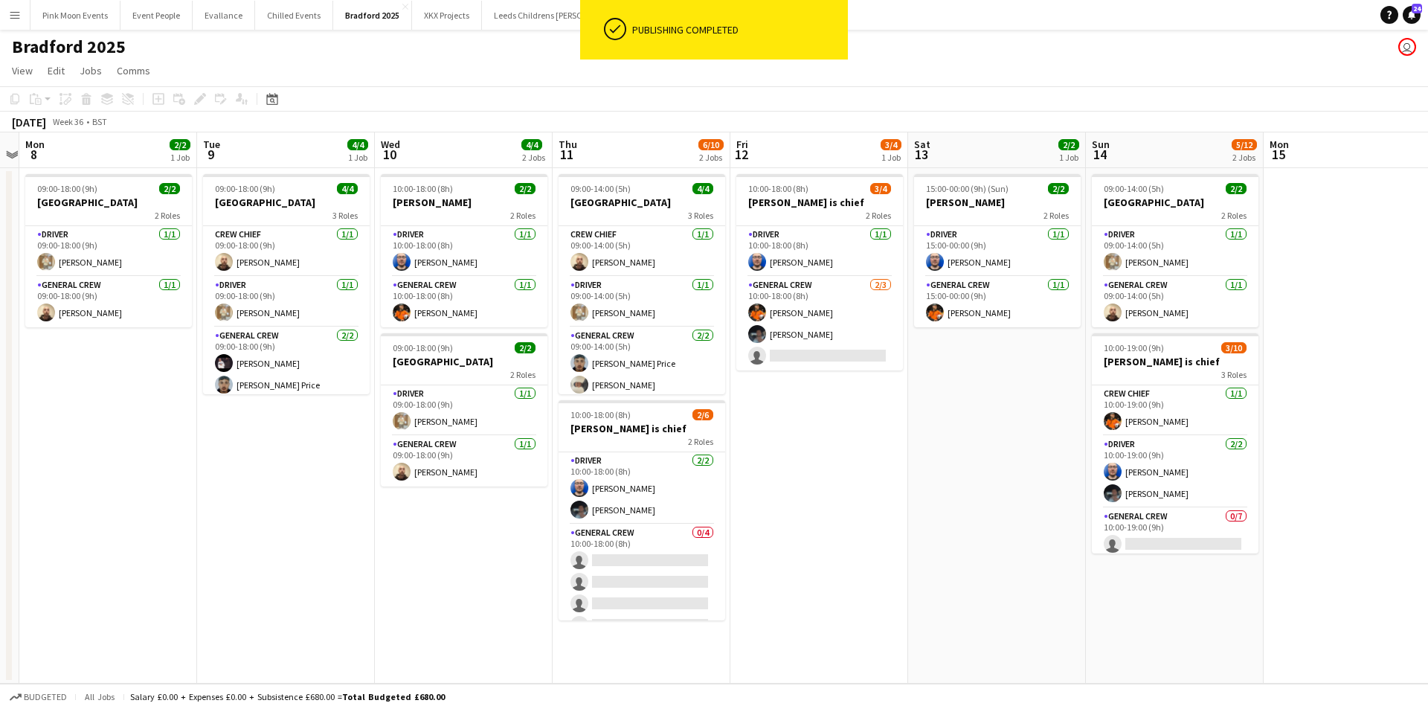
drag, startPoint x: 301, startPoint y: 576, endPoint x: 438, endPoint y: 567, distance: 137.1
click at [438, 567] on app-calendar-viewport "Fri 5 Sat 6 4/4 1 Job Sun 7 Mon 8 2/2 1 Job Tue 9 4/4 1 Job Wed 10 4/4 2 Jobs T…" at bounding box center [714, 407] width 1428 height 551
